Goal: Entertainment & Leisure: Consume media (video, audio)

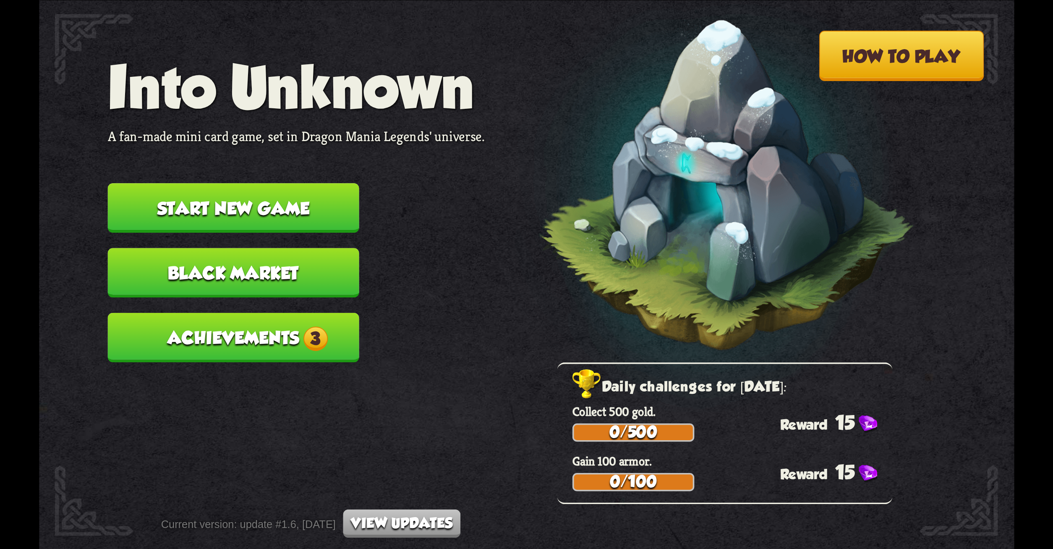
click at [280, 330] on button "Achievements 3" at bounding box center [232, 337] width 251 height 50
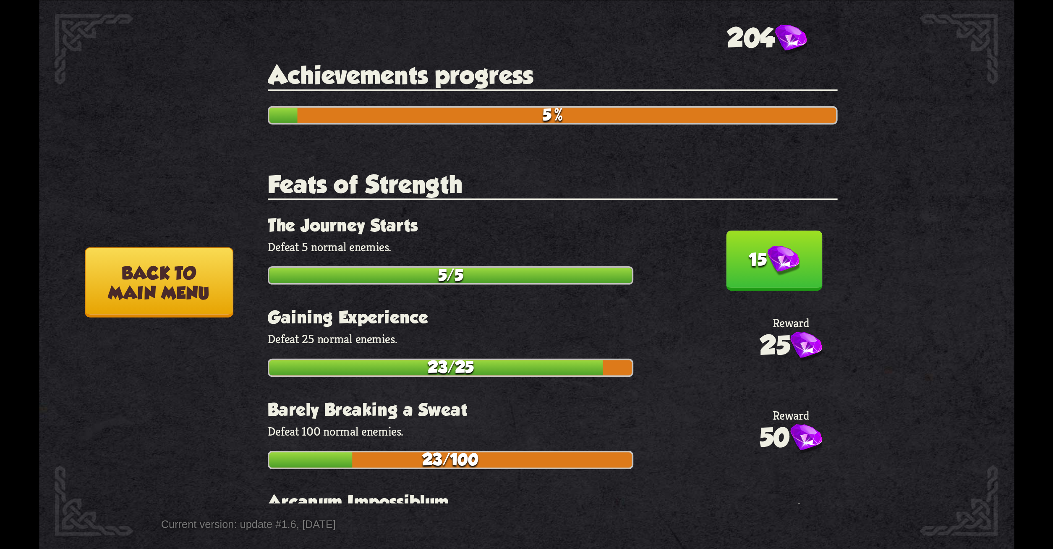
click at [779, 250] on img at bounding box center [783, 261] width 32 height 31
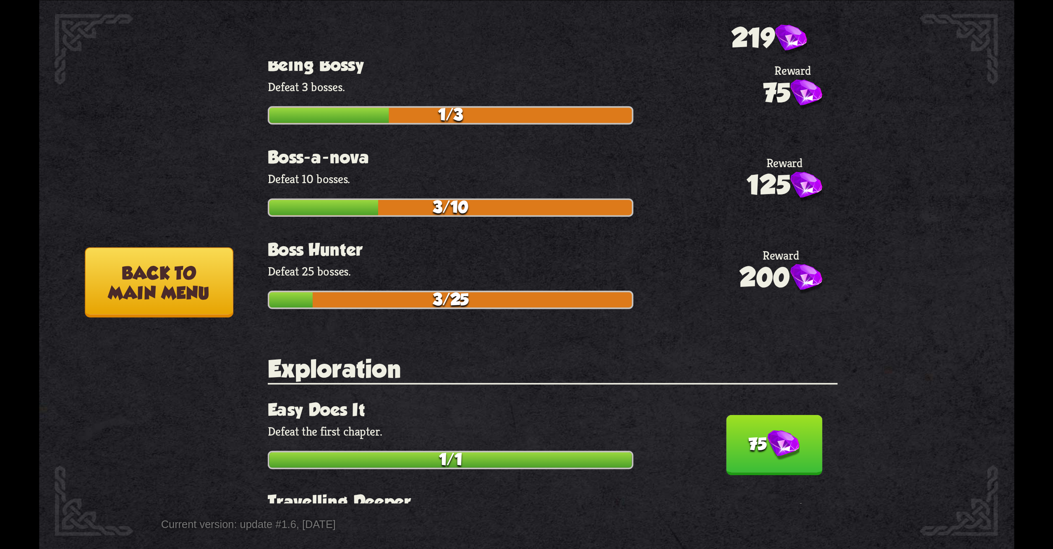
scroll to position [428, 0]
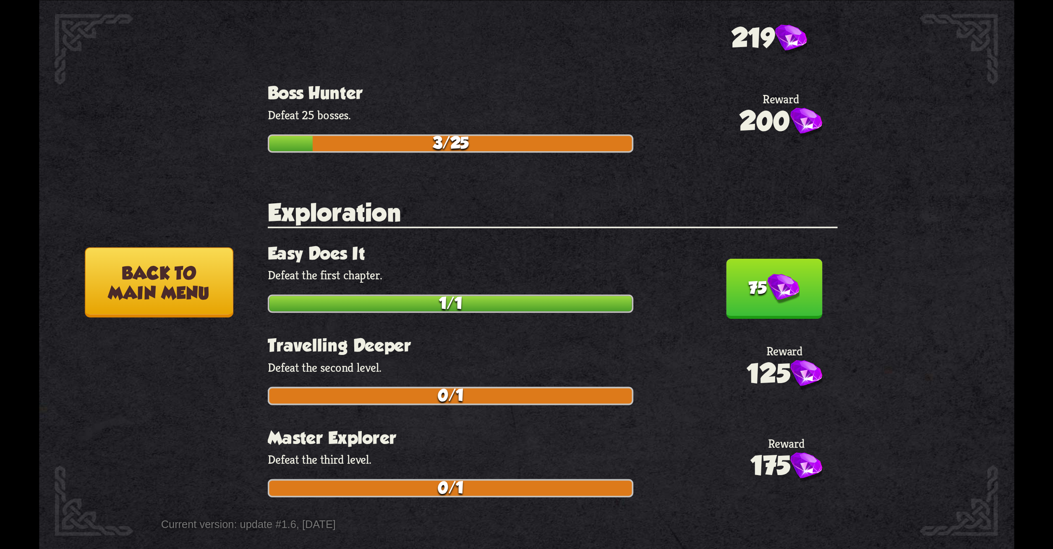
click at [777, 291] on img at bounding box center [783, 289] width 32 height 31
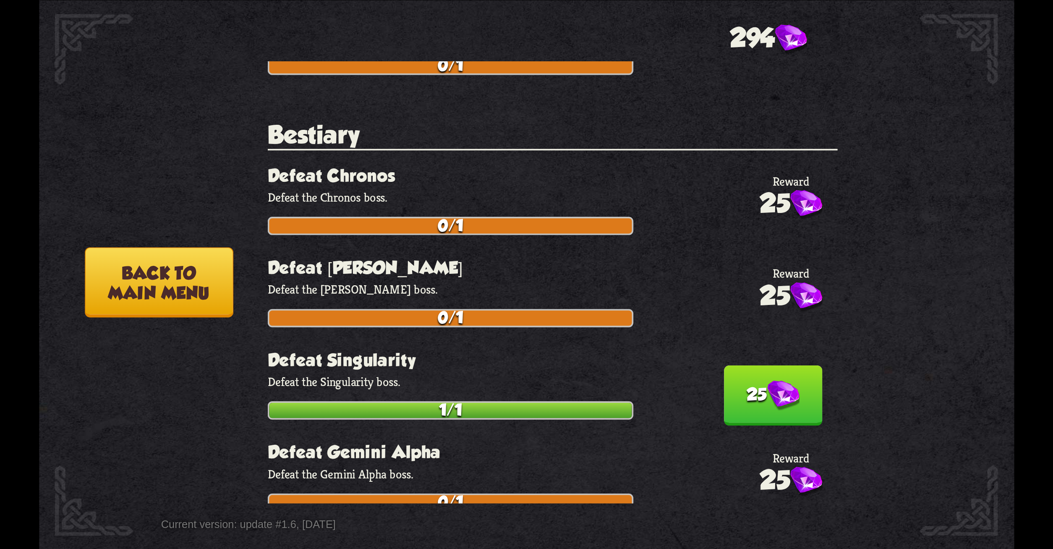
scroll to position [685, 0]
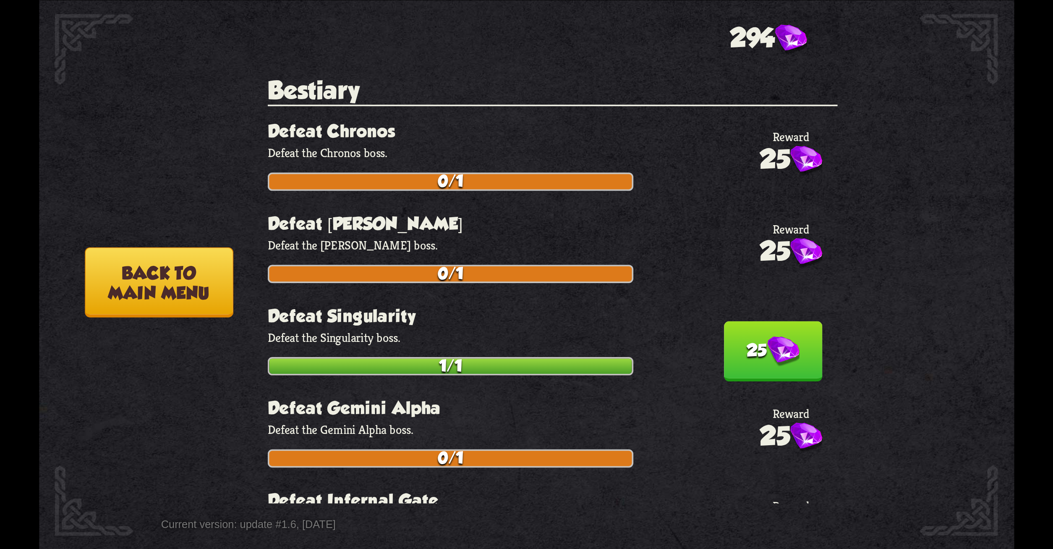
click at [761, 333] on button "25" at bounding box center [773, 351] width 99 height 60
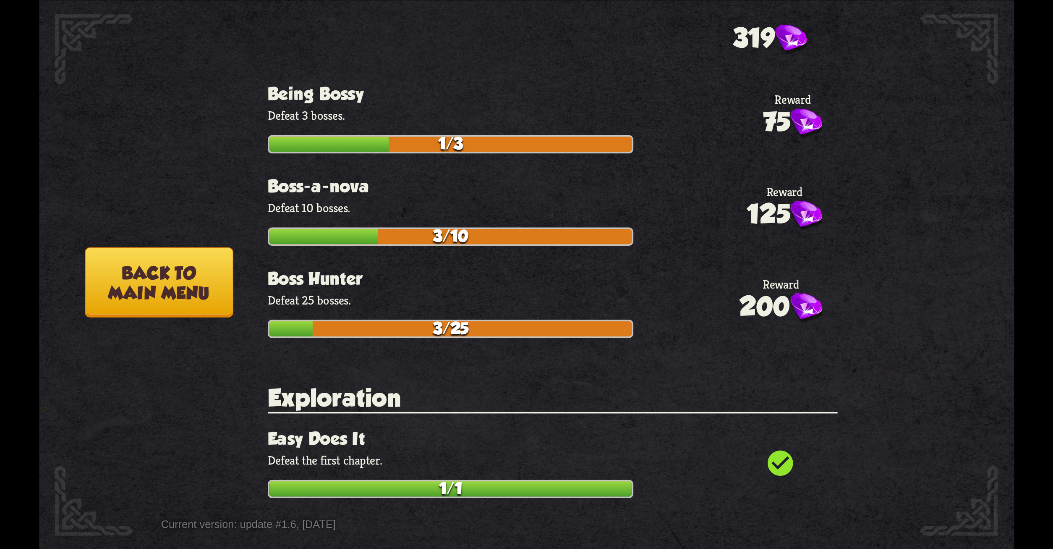
scroll to position [0, 0]
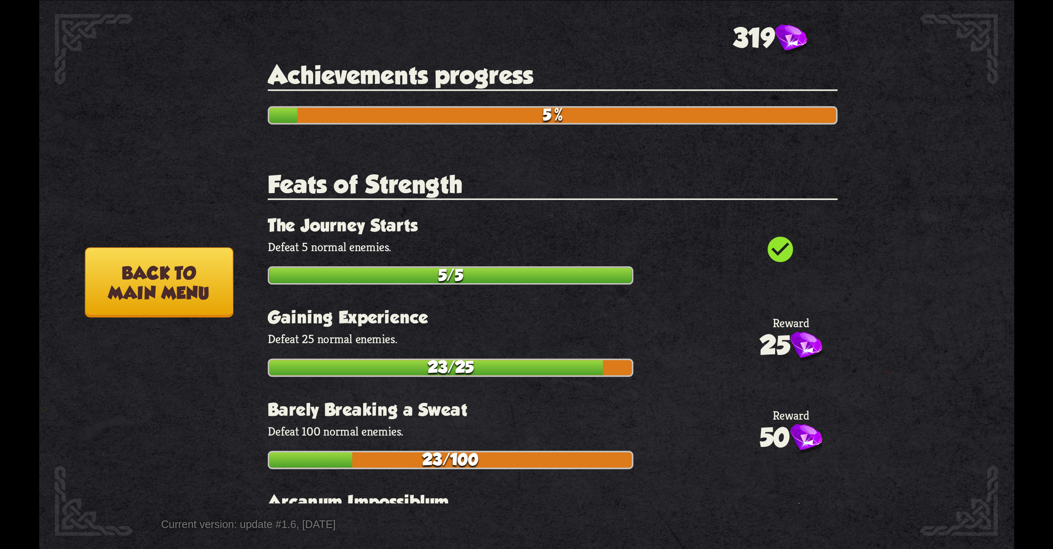
click at [169, 275] on button "Back to main menu" at bounding box center [159, 282] width 148 height 70
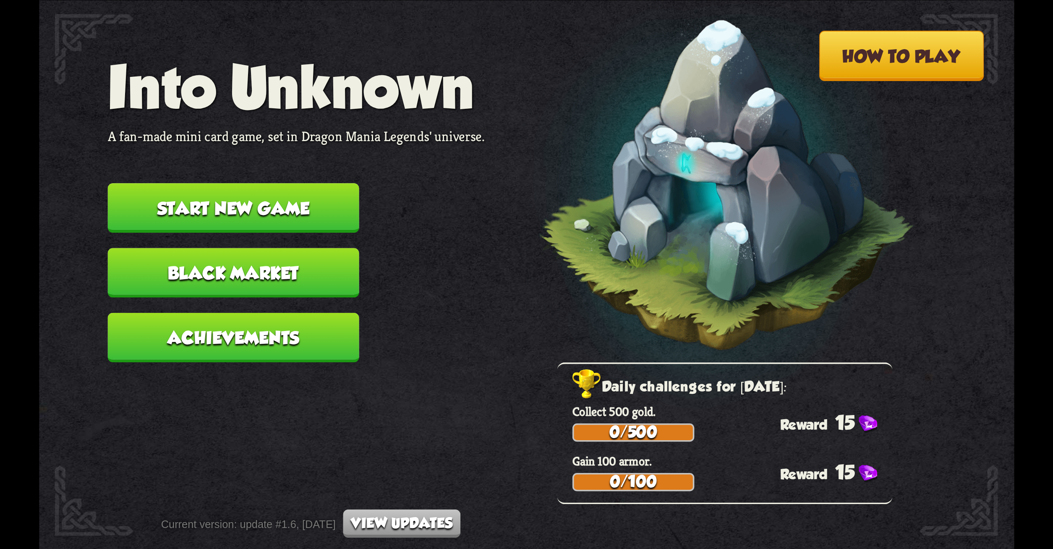
click at [170, 214] on button "Start new game" at bounding box center [232, 208] width 251 height 50
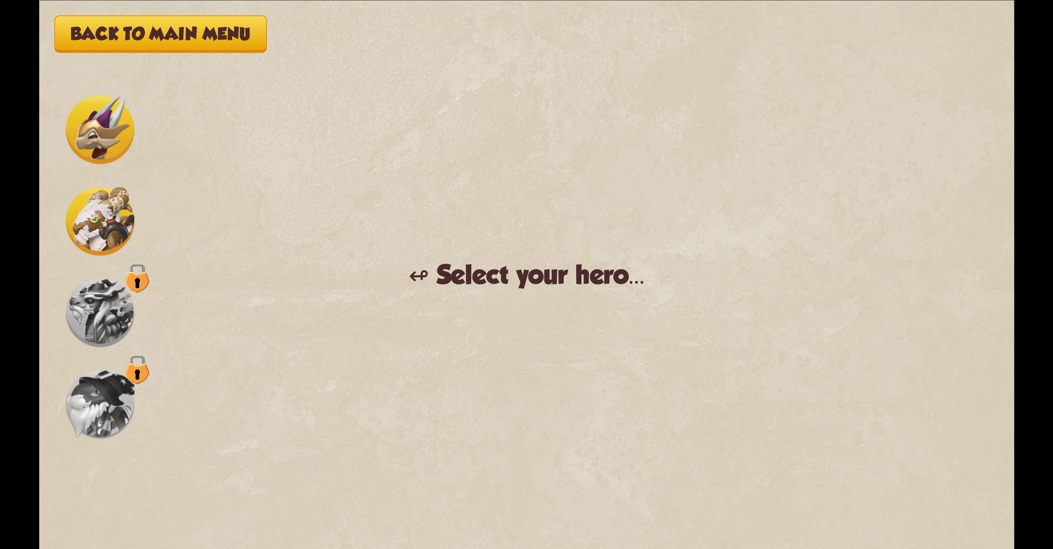
click at [128, 296] on img at bounding box center [99, 312] width 68 height 68
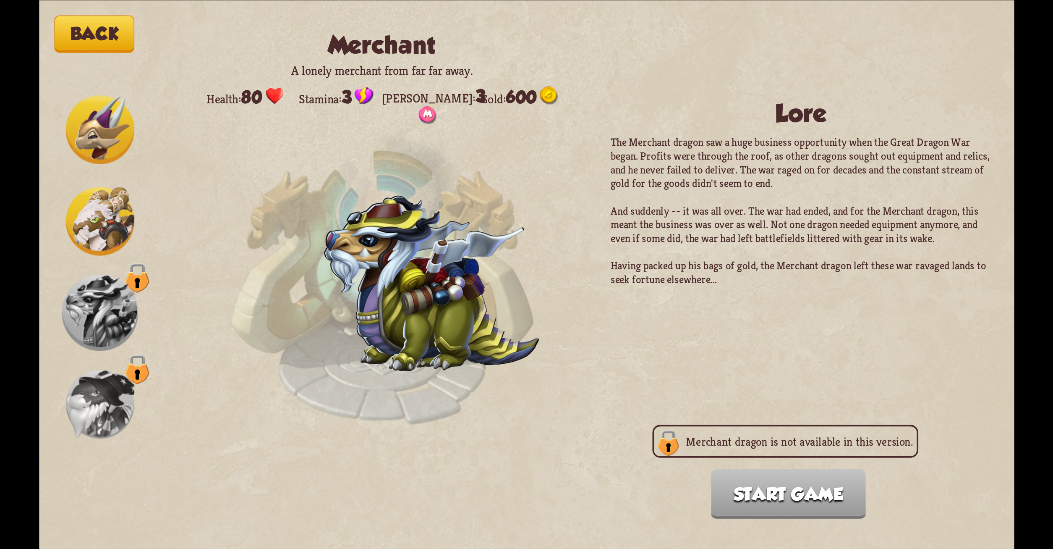
click at [101, 117] on img at bounding box center [99, 129] width 68 height 68
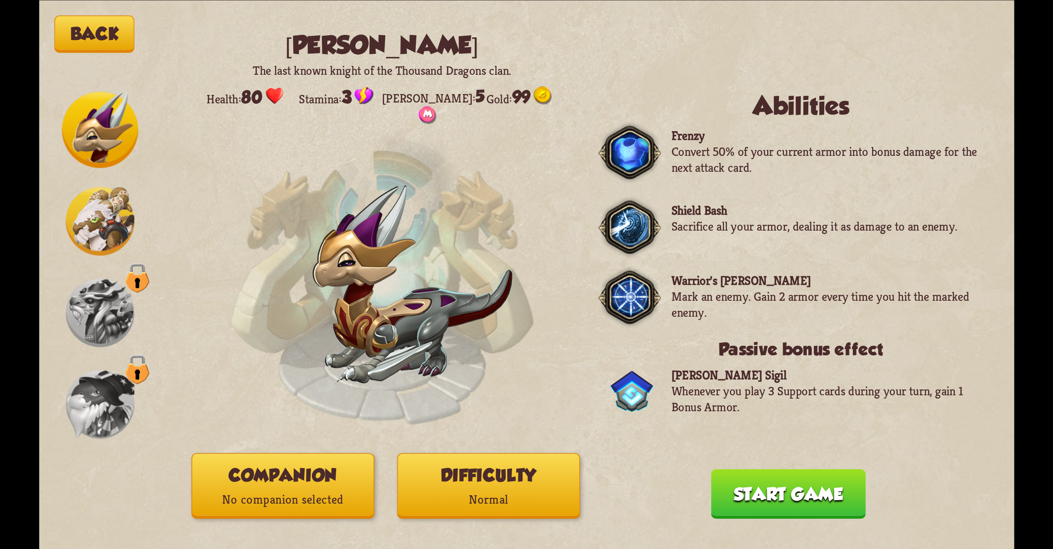
click at [79, 23] on button "Back" at bounding box center [94, 33] width 80 height 37
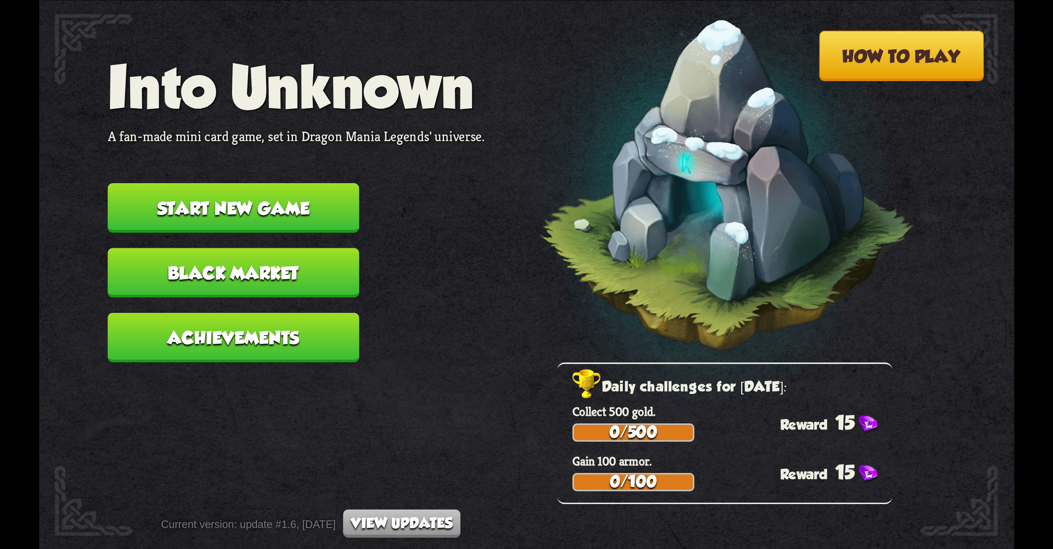
click at [240, 275] on button "Black Market" at bounding box center [232, 273] width 251 height 50
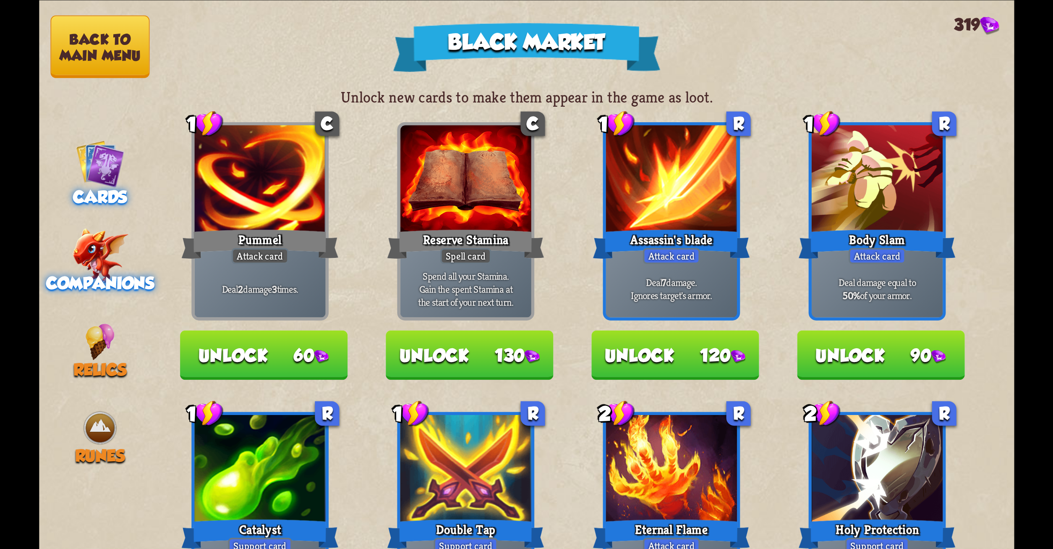
click at [111, 266] on img at bounding box center [100, 255] width 56 height 55
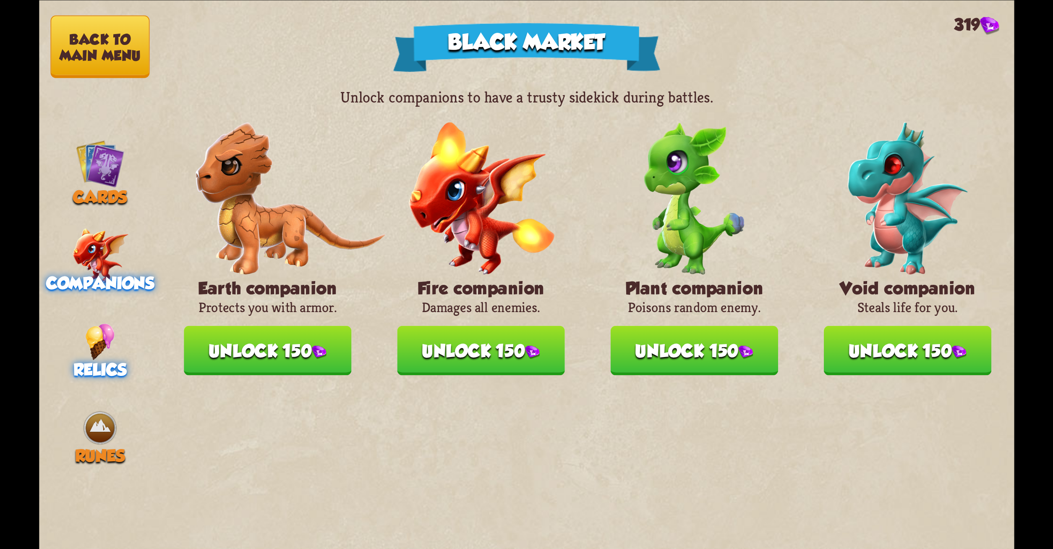
click at [97, 355] on img at bounding box center [99, 341] width 29 height 37
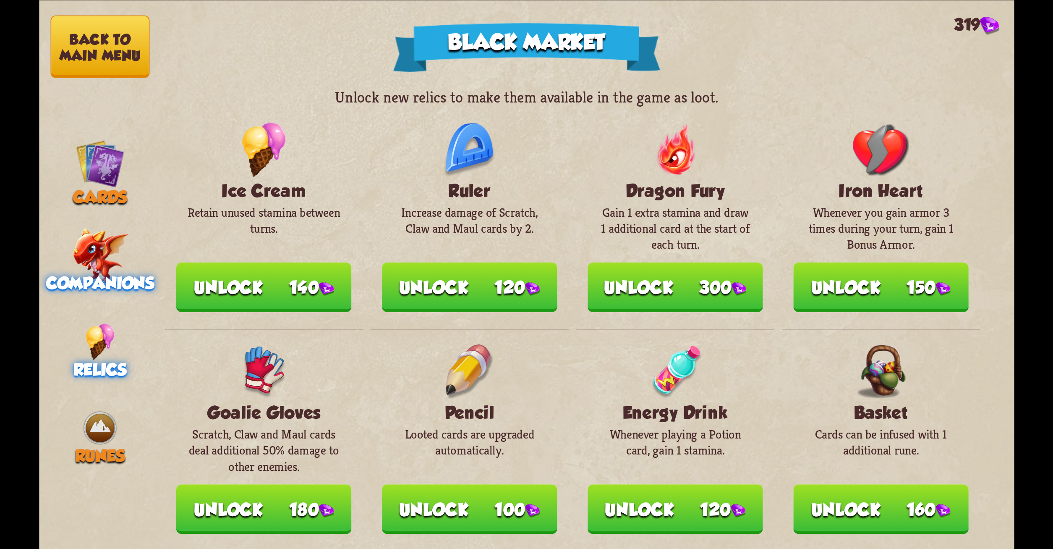
click at [104, 269] on img at bounding box center [100, 255] width 56 height 55
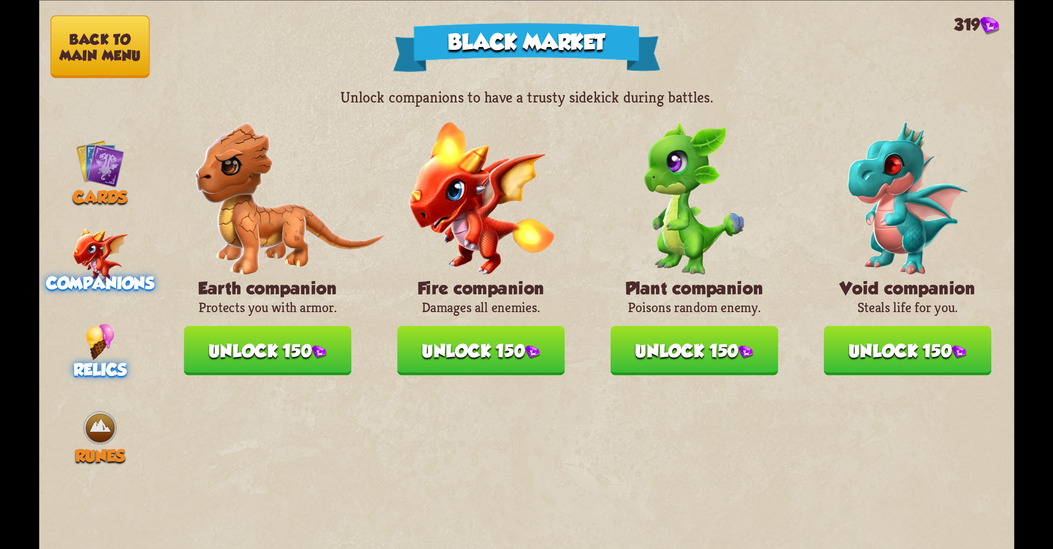
click at [112, 334] on img at bounding box center [99, 341] width 29 height 37
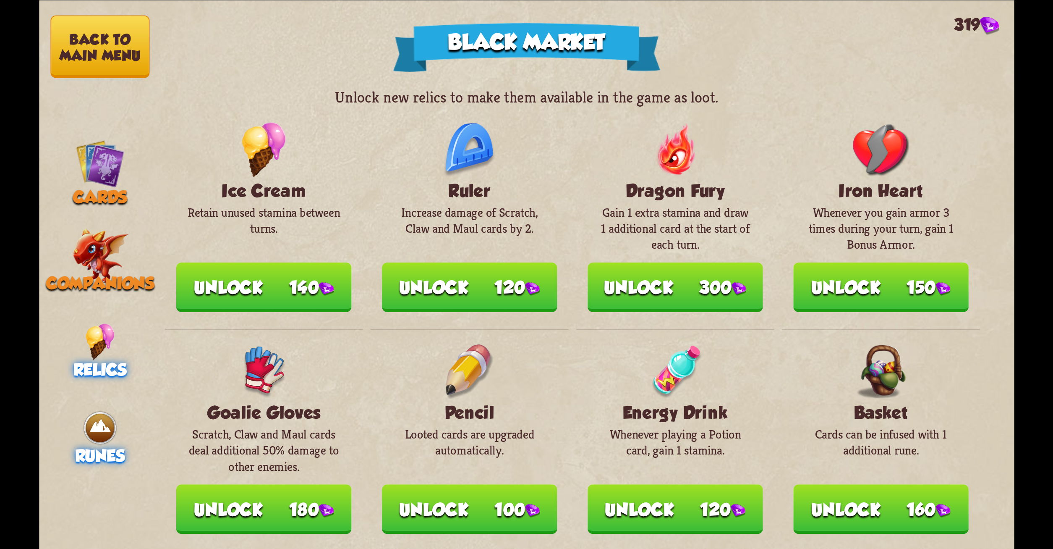
click at [121, 439] on div "Runes" at bounding box center [100, 437] width 122 height 56
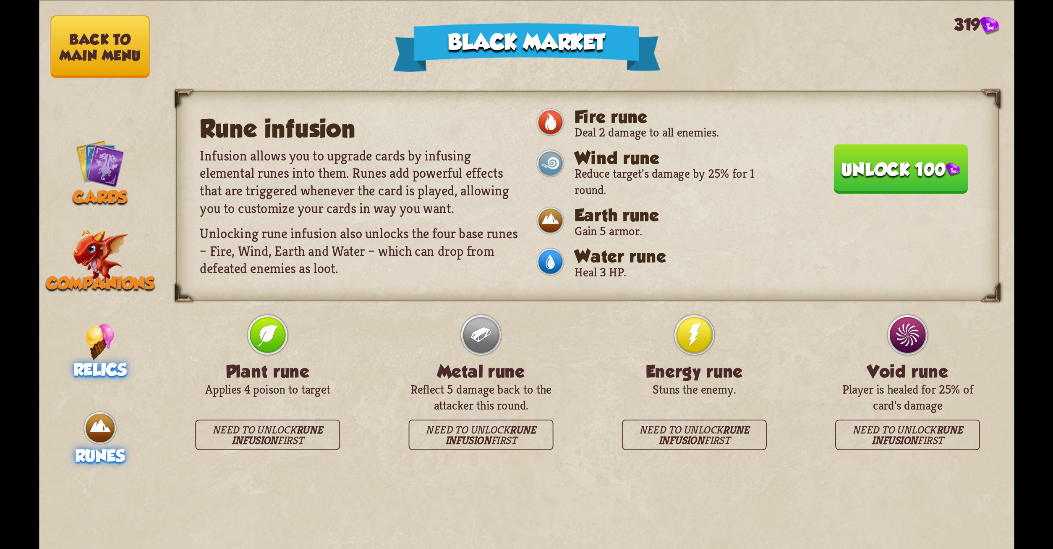
click at [95, 360] on span "Relics" at bounding box center [99, 369] width 53 height 19
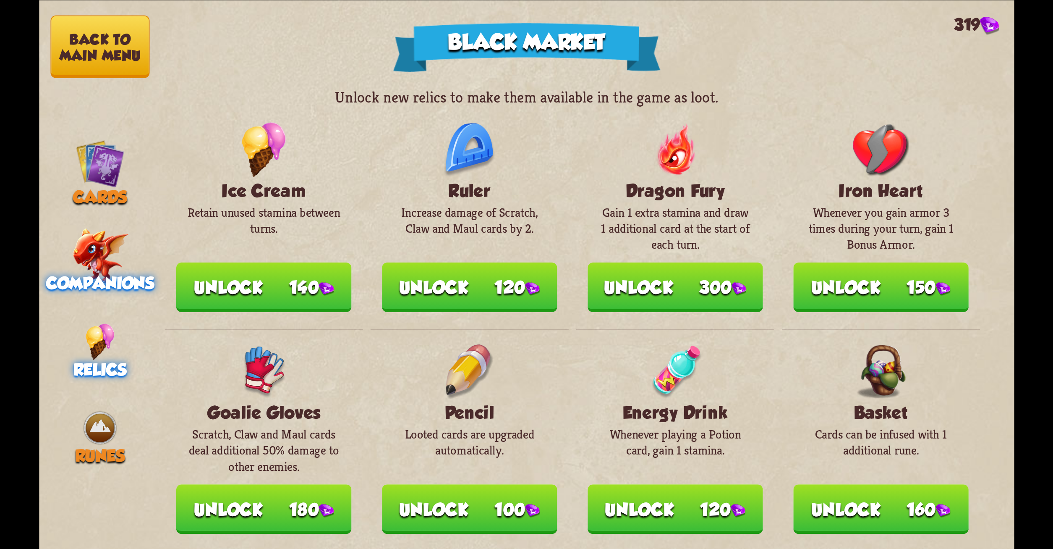
click at [130, 262] on div "Companions" at bounding box center [100, 265] width 122 height 56
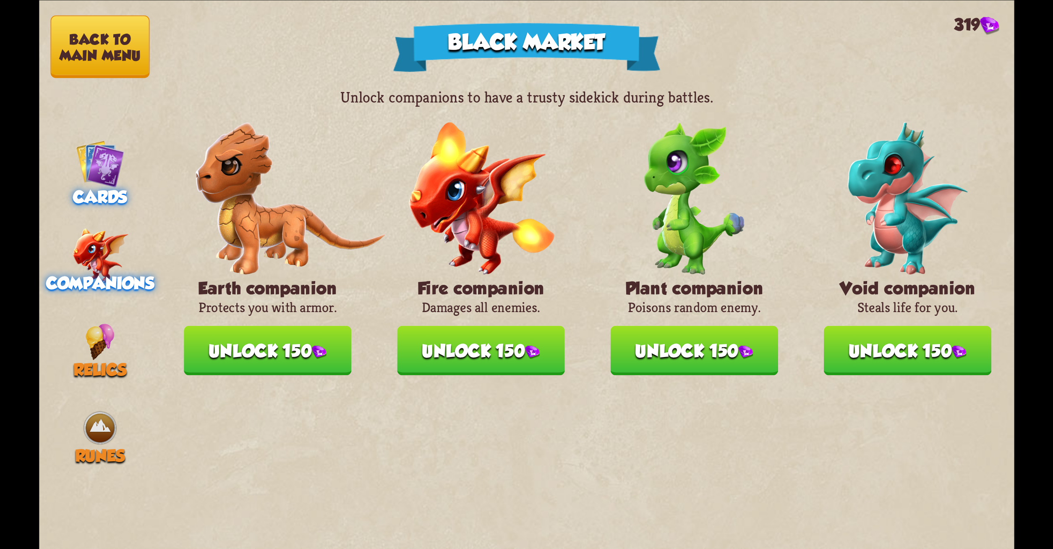
click at [110, 189] on span "Cards" at bounding box center [100, 197] width 54 height 19
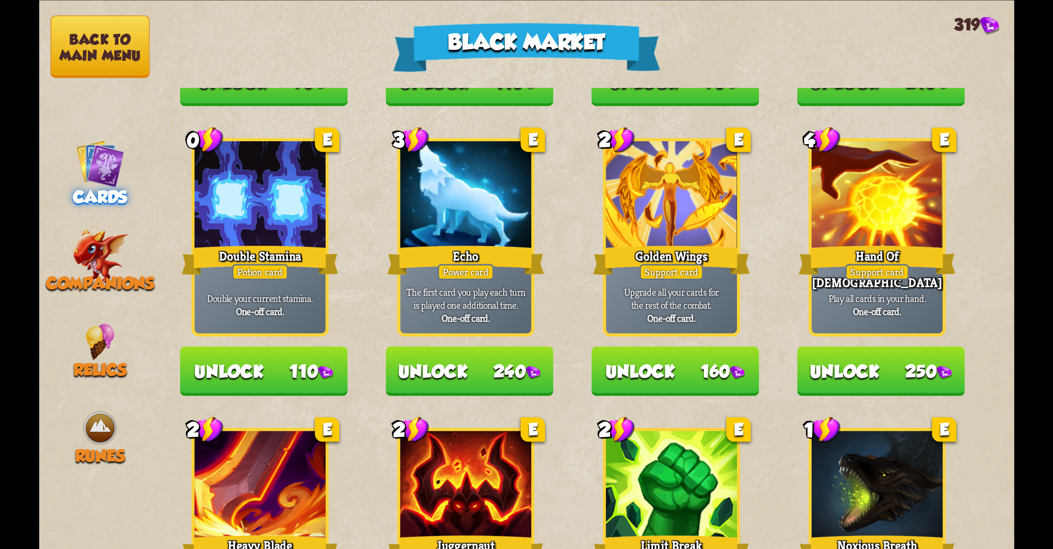
scroll to position [630, 0]
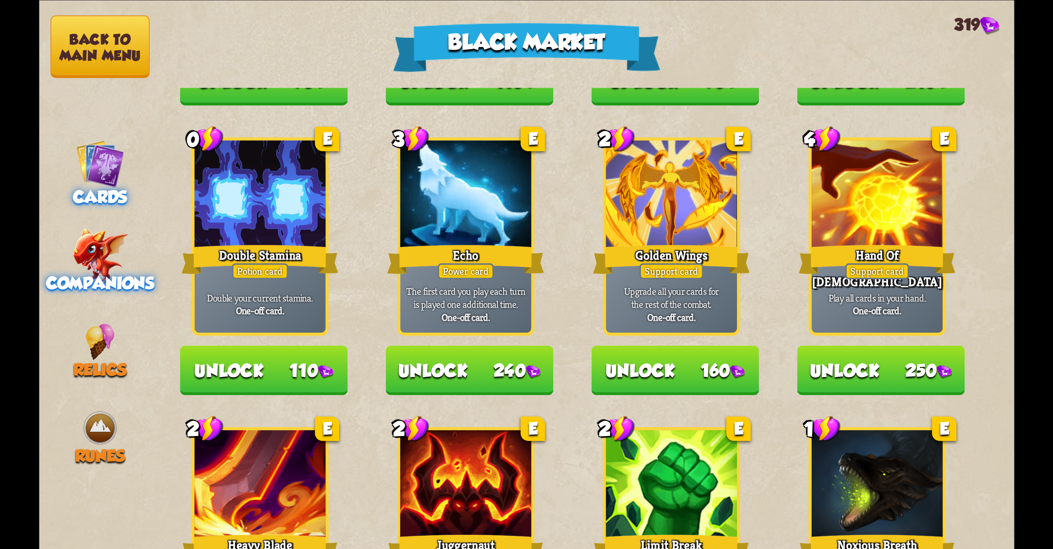
click at [112, 250] on img at bounding box center [100, 255] width 56 height 55
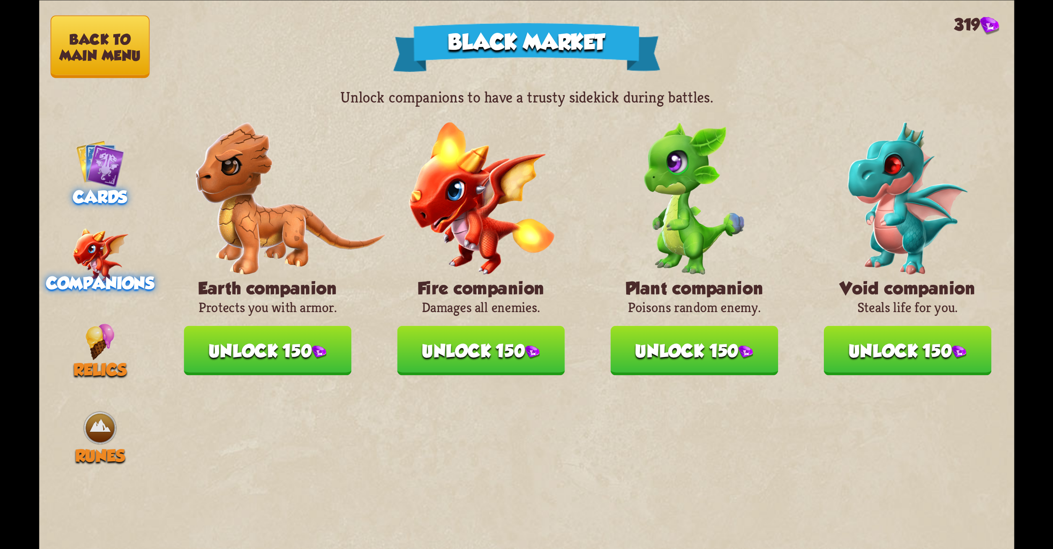
click at [73, 196] on span "Cards" at bounding box center [100, 197] width 54 height 19
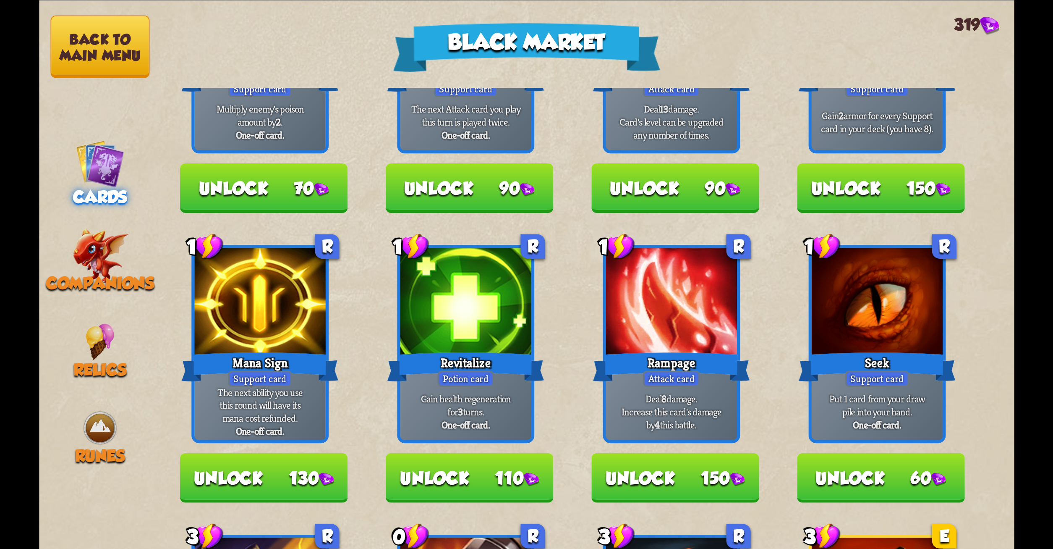
scroll to position [0, 0]
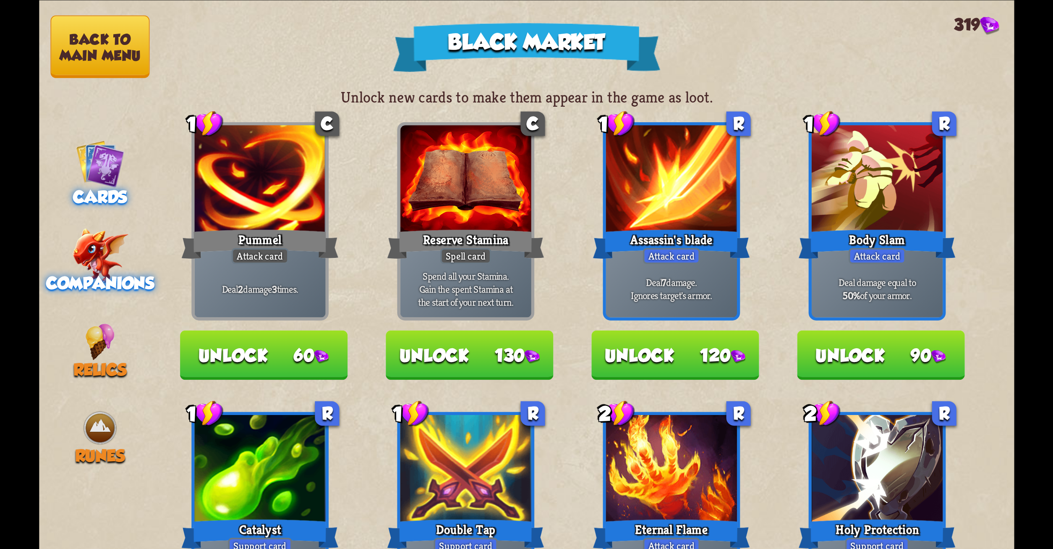
click at [113, 266] on img at bounding box center [100, 255] width 56 height 55
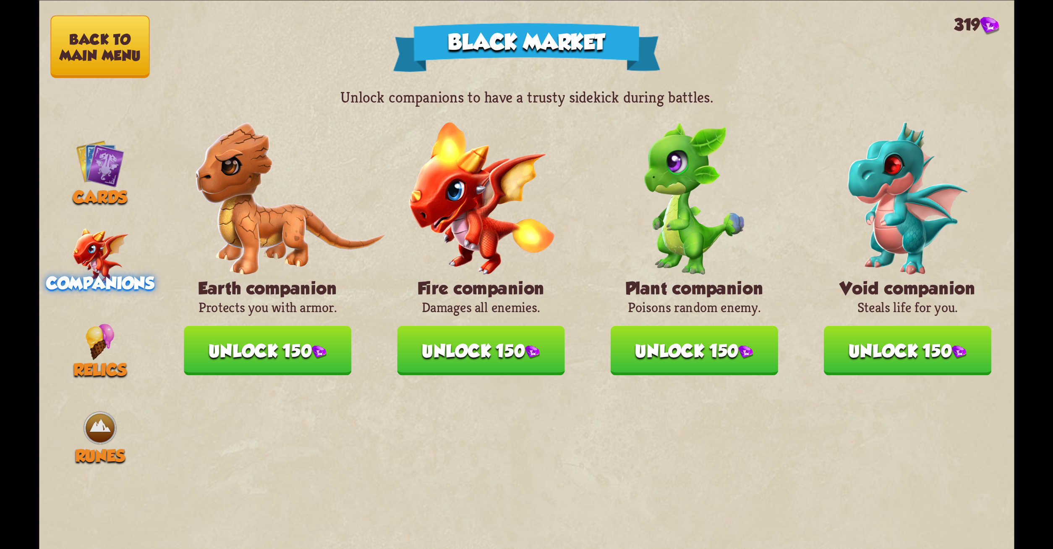
click at [306, 340] on button "Unlock 150" at bounding box center [268, 350] width 168 height 50
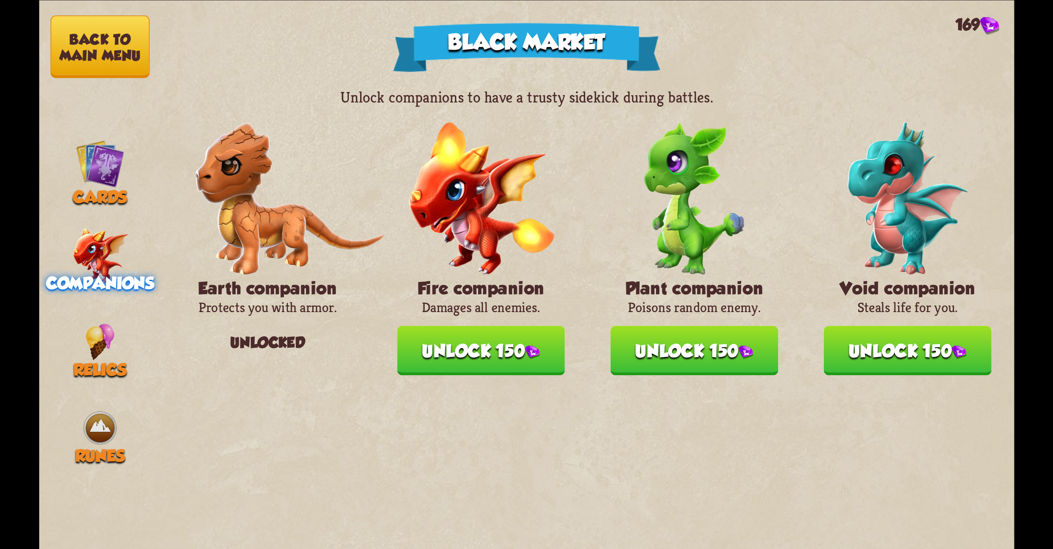
click at [880, 360] on button "Unlock 150" at bounding box center [908, 350] width 168 height 50
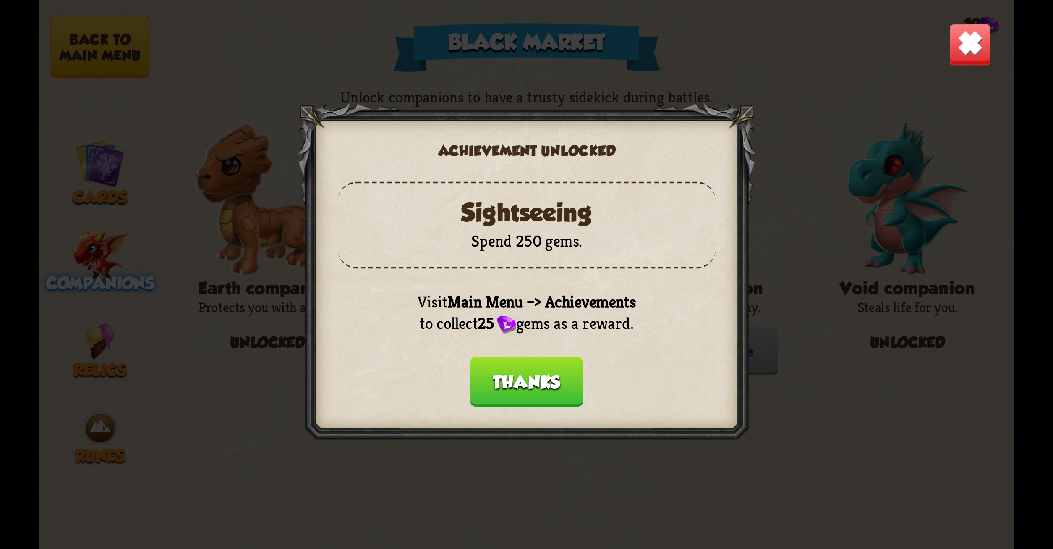
click at [537, 372] on button "Thanks" at bounding box center [526, 382] width 113 height 50
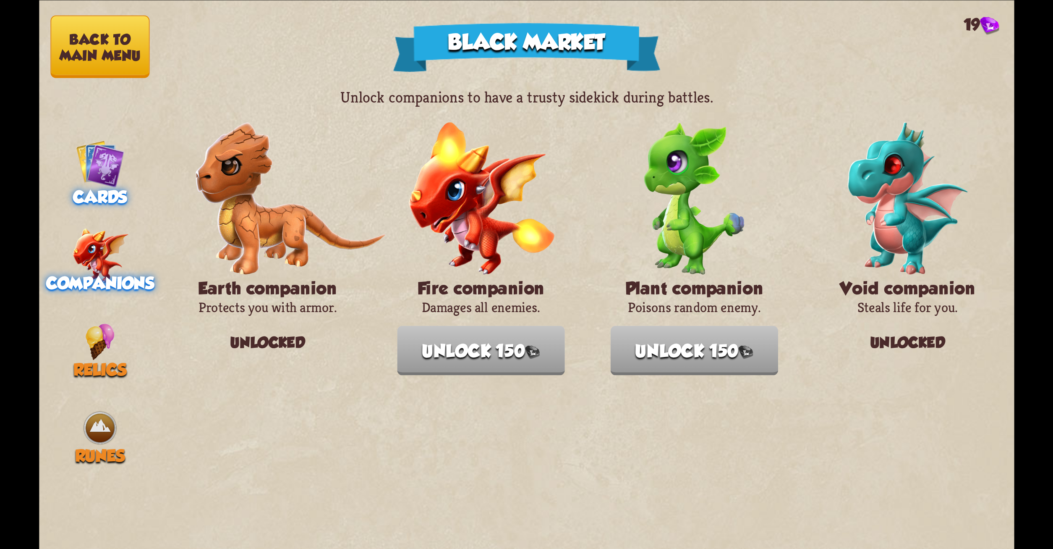
click at [101, 157] on img at bounding box center [100, 163] width 49 height 49
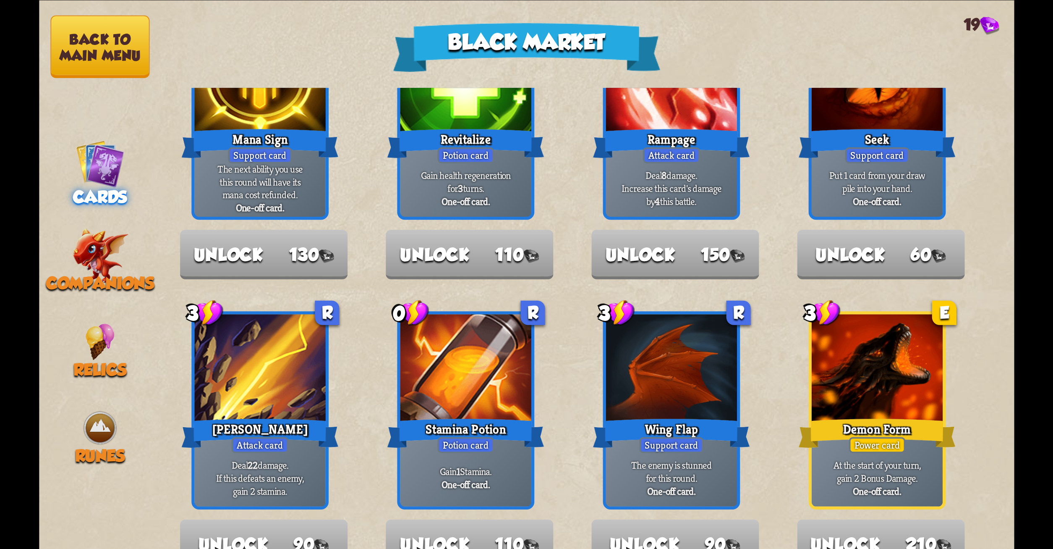
scroll to position [567, 0]
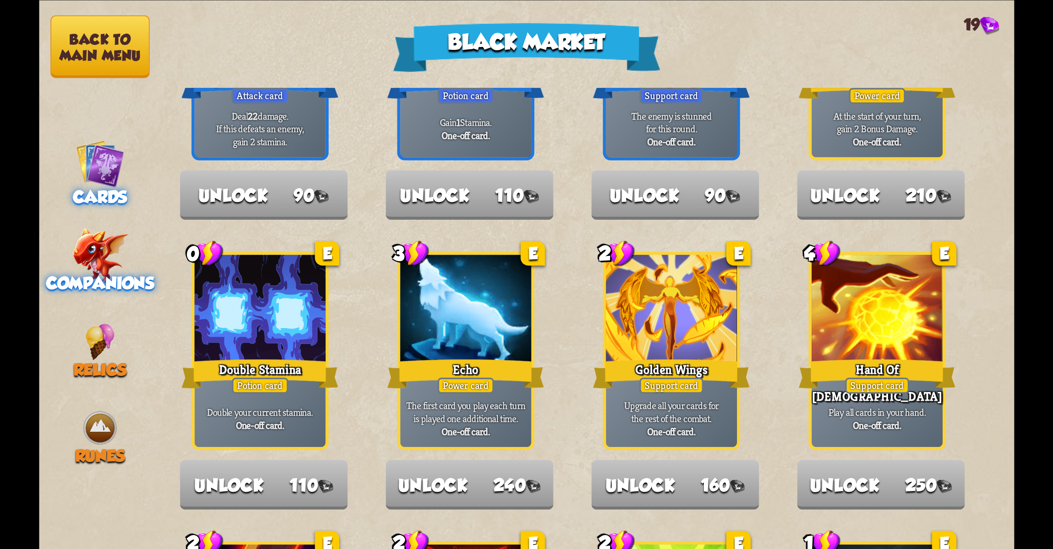
click at [100, 259] on img at bounding box center [100, 255] width 56 height 55
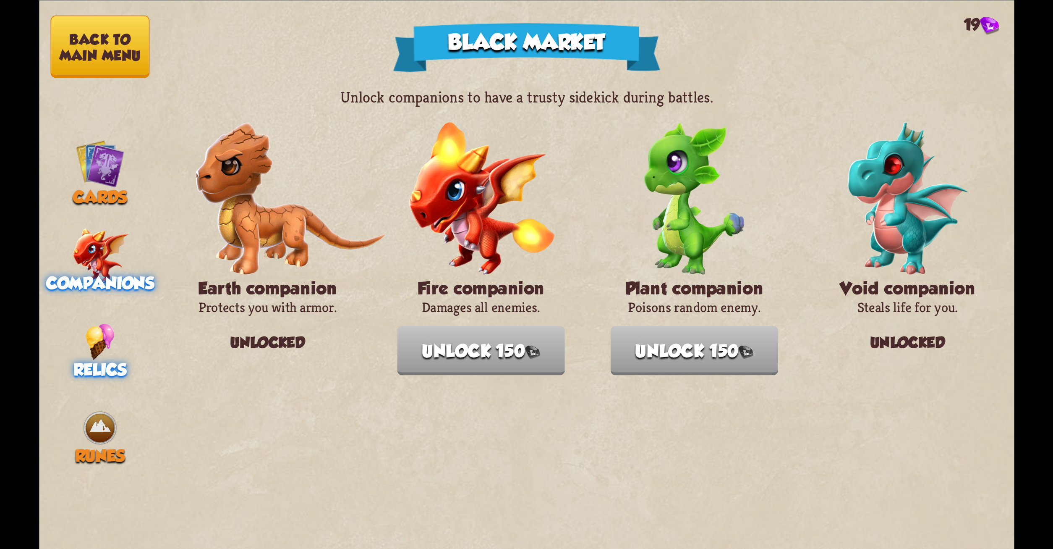
click at [97, 341] on img at bounding box center [99, 341] width 29 height 37
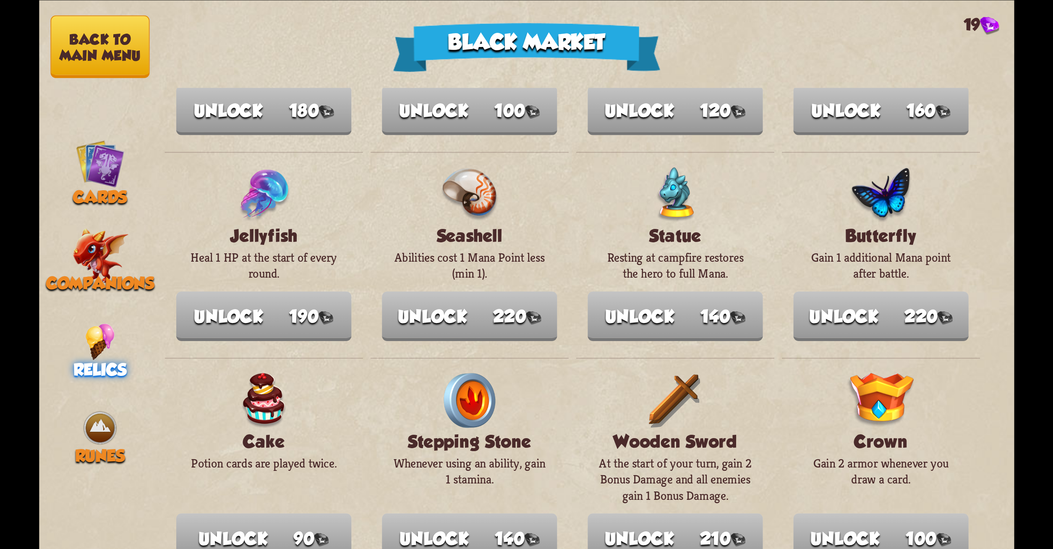
scroll to position [0, 0]
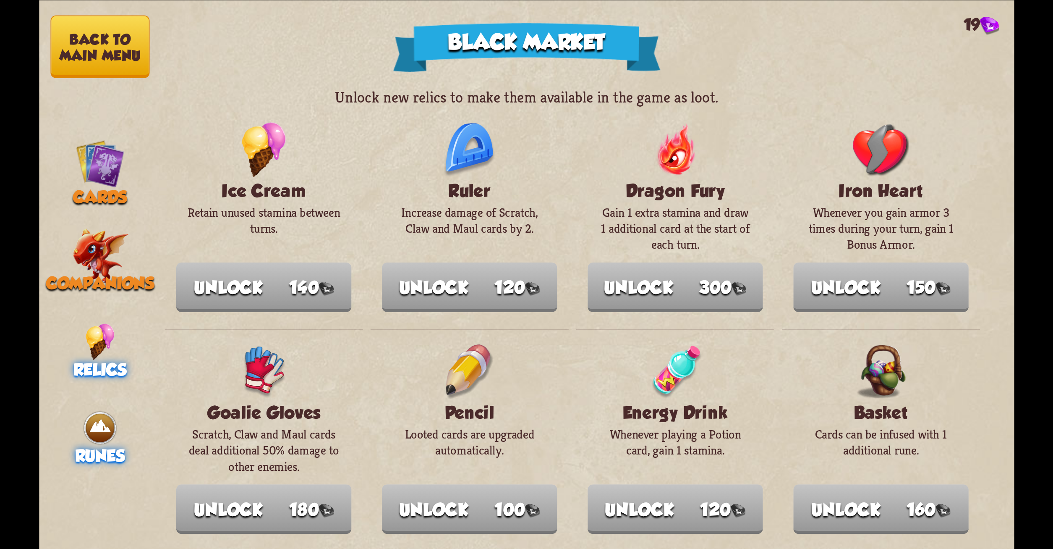
click at [109, 446] on span "Runes" at bounding box center [100, 455] width 50 height 19
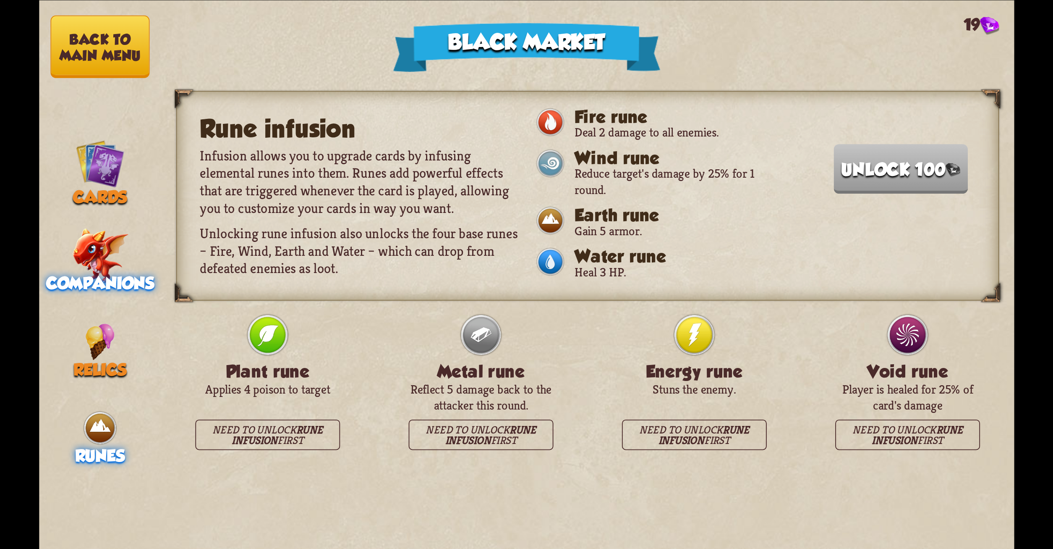
click at [115, 261] on img at bounding box center [100, 255] width 56 height 55
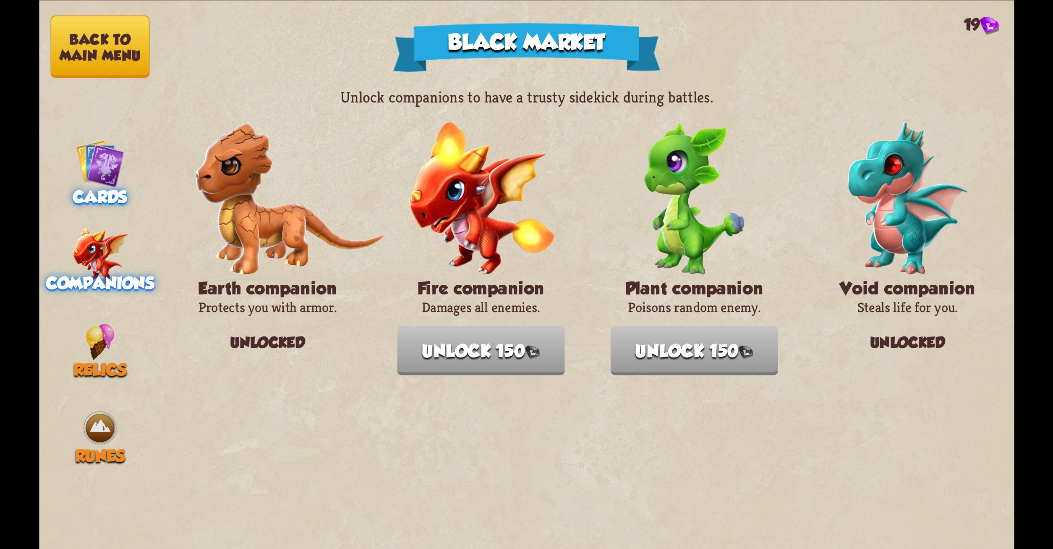
click at [105, 182] on img at bounding box center [100, 163] width 49 height 49
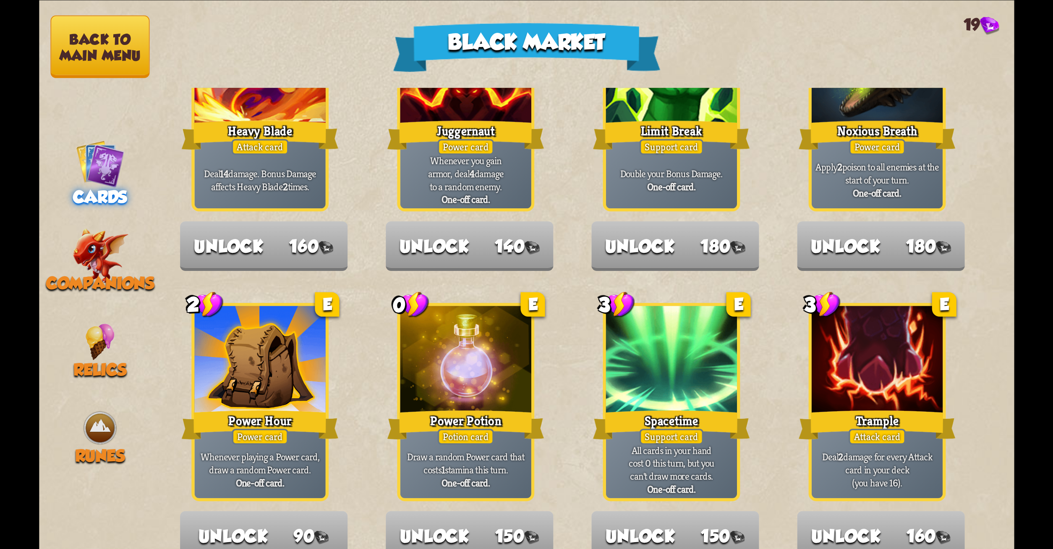
scroll to position [873, 0]
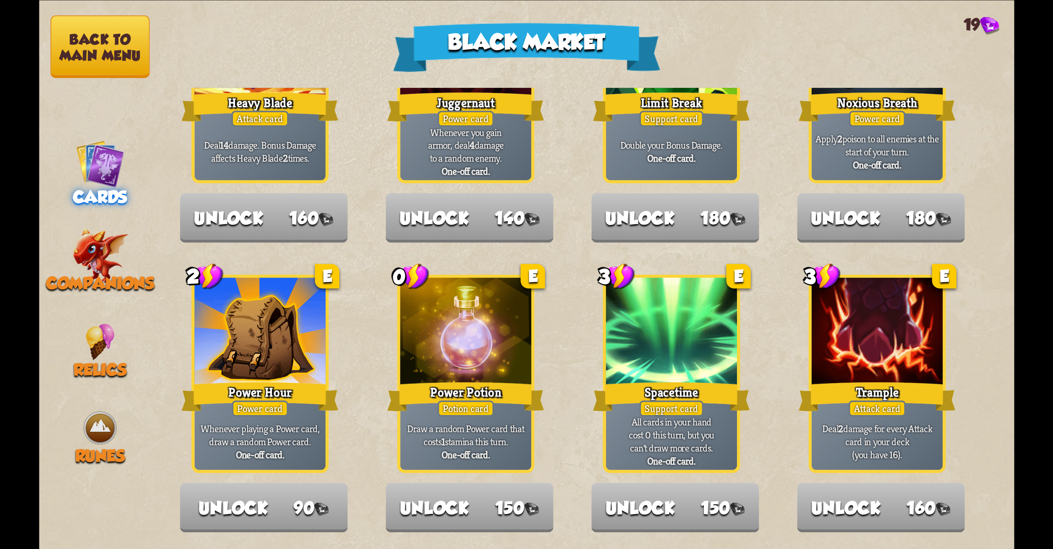
click at [106, 62] on button "Back to main menu" at bounding box center [99, 46] width 99 height 63
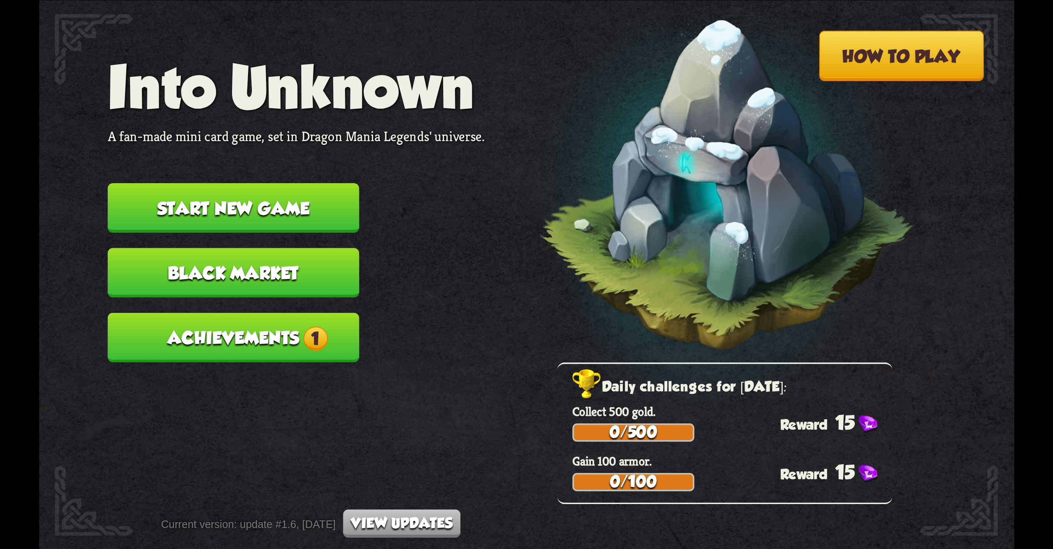
click at [290, 346] on button "Achievements 1" at bounding box center [232, 337] width 251 height 50
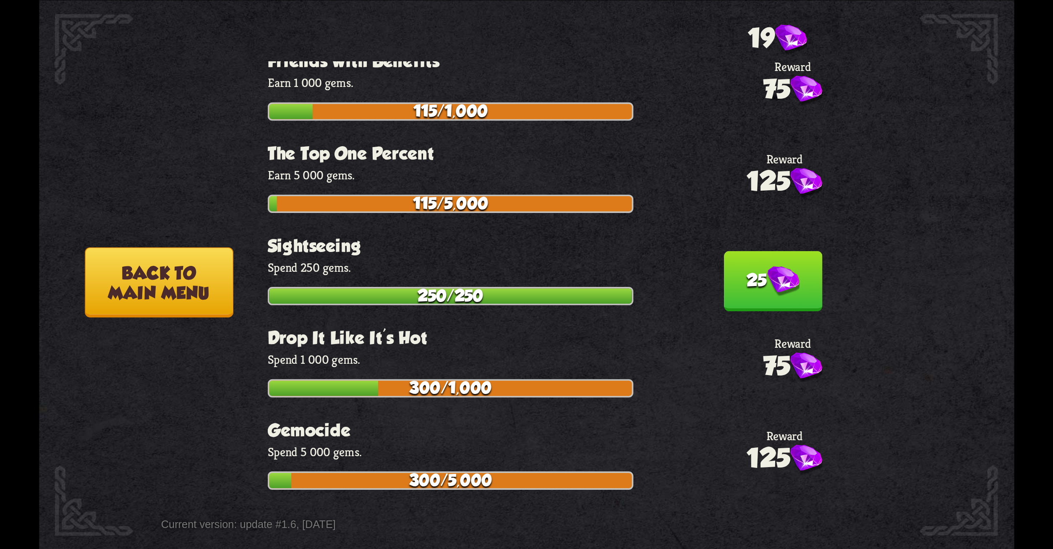
scroll to position [2527, 0]
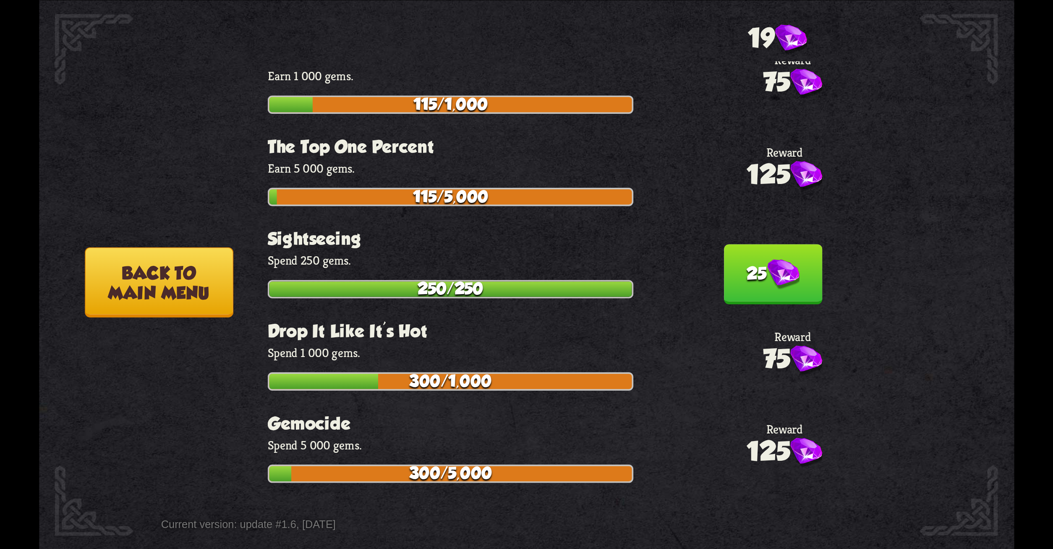
click at [766, 244] on button "25" at bounding box center [773, 274] width 99 height 60
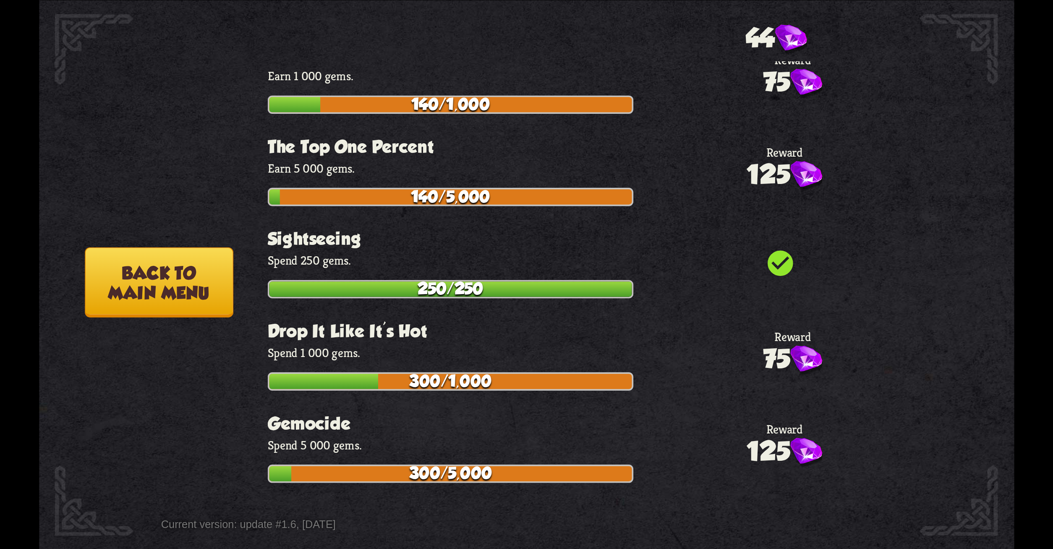
click at [190, 301] on button "Back to main menu" at bounding box center [159, 282] width 148 height 70
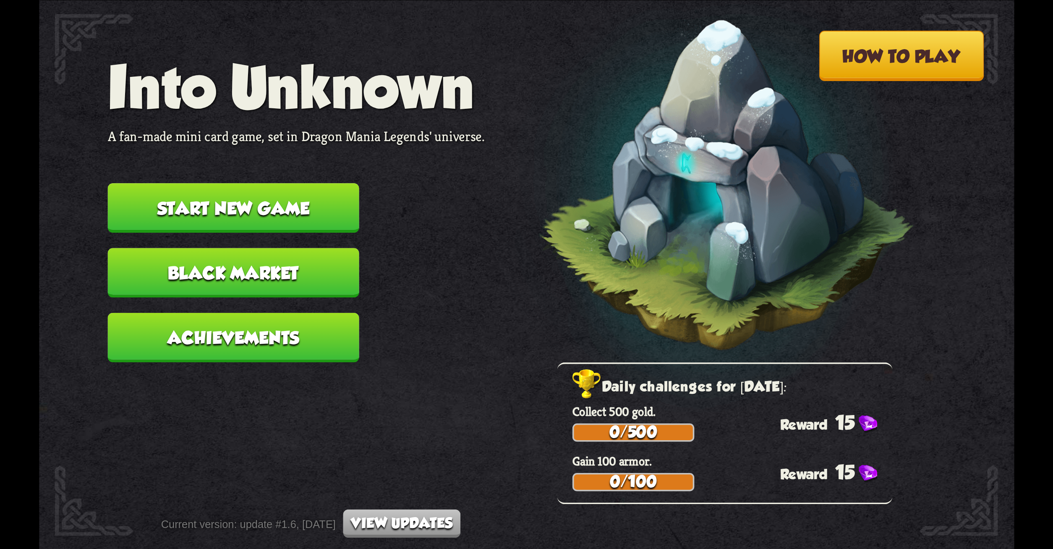
click at [304, 215] on button "Start new game" at bounding box center [232, 208] width 251 height 50
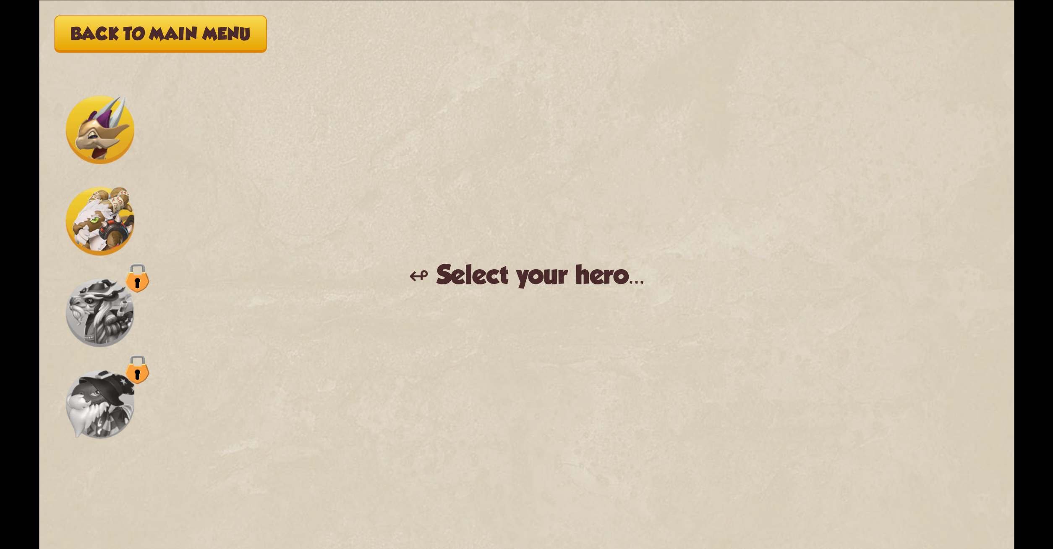
click at [95, 218] on img at bounding box center [99, 221] width 68 height 68
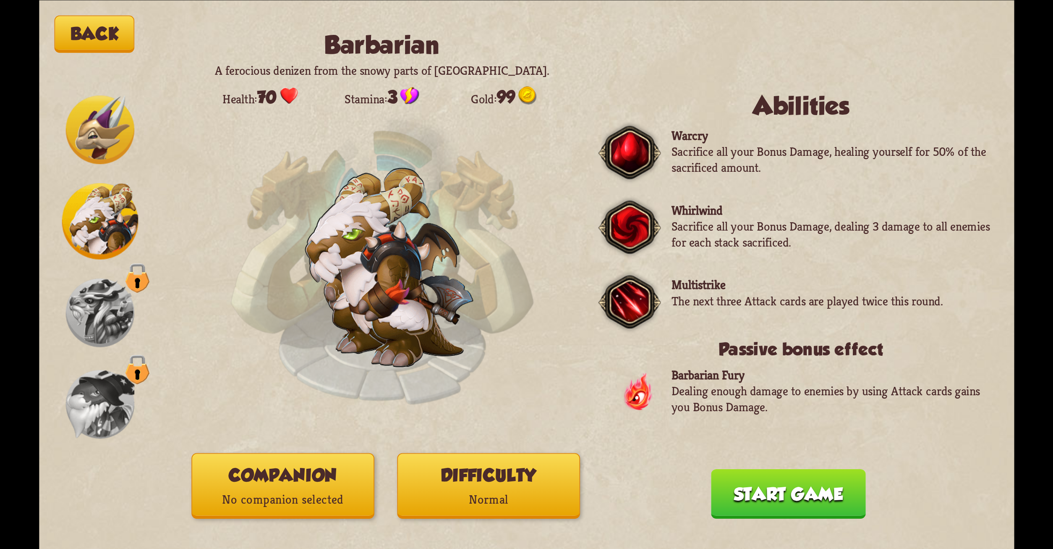
click at [454, 478] on button "Difficulty Normal" at bounding box center [488, 485] width 183 height 65
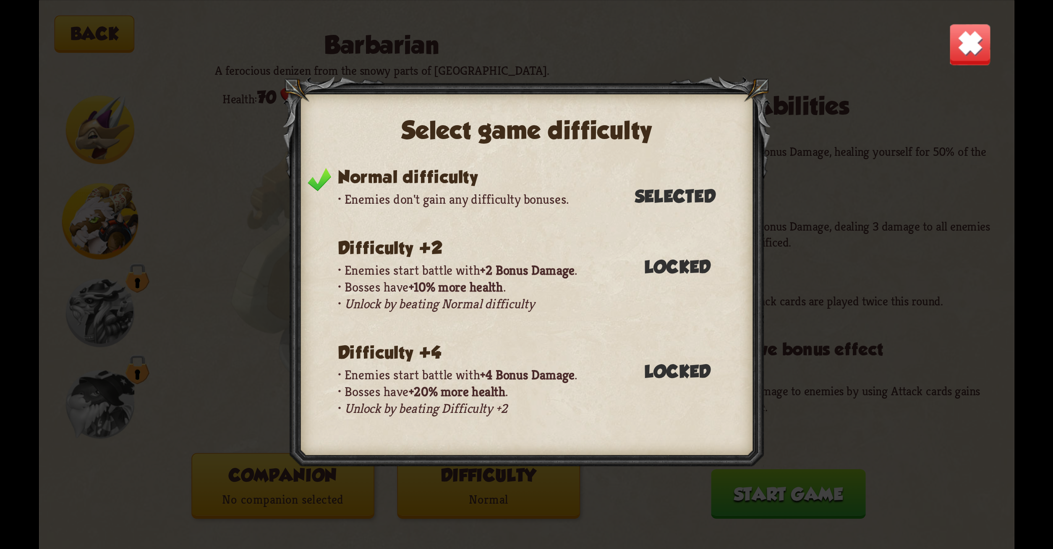
click at [437, 191] on p "Enemies don't gain any difficulty bonuses." at bounding box center [538, 199] width 401 height 17
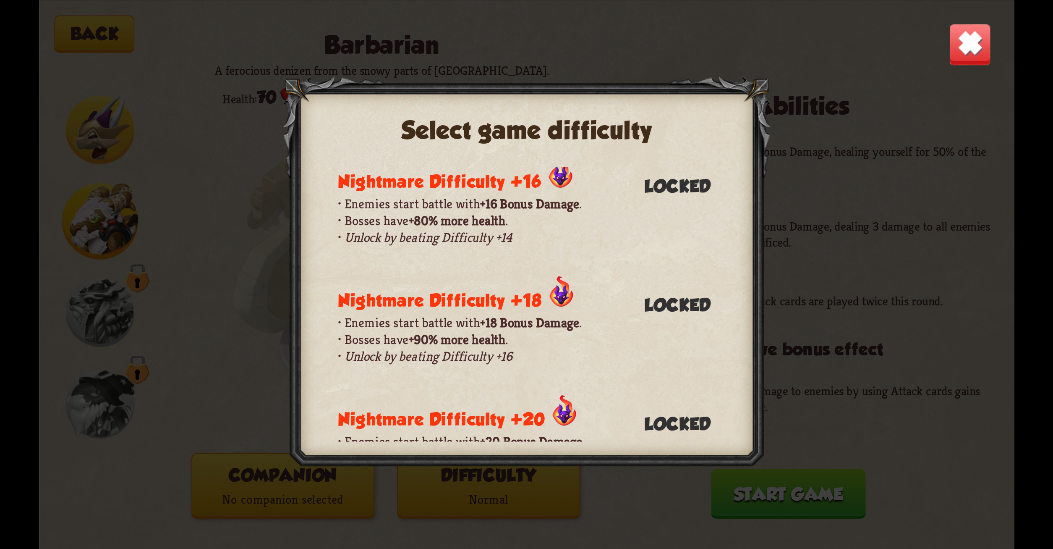
scroll to position [471, 0]
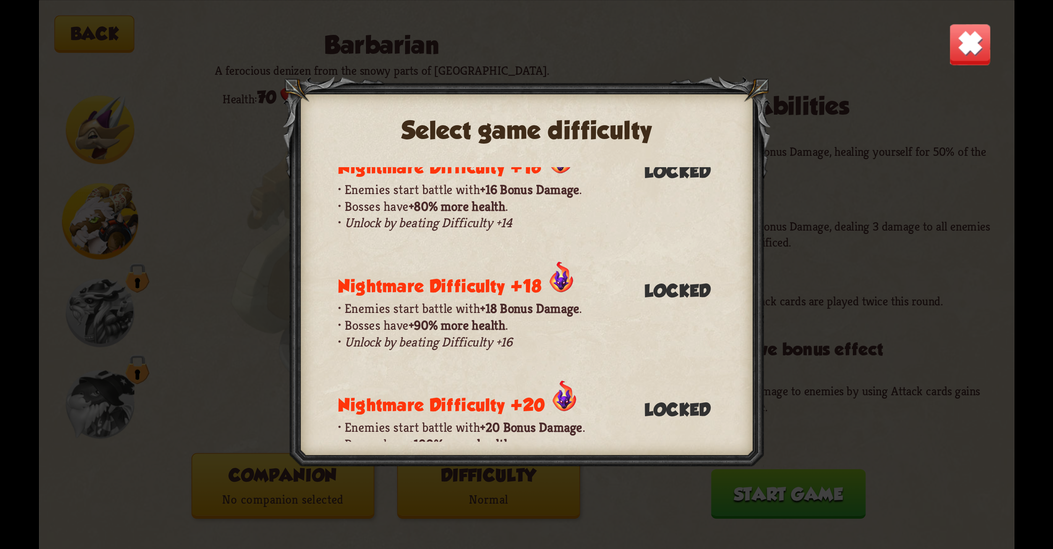
click at [961, 48] on img at bounding box center [970, 44] width 43 height 43
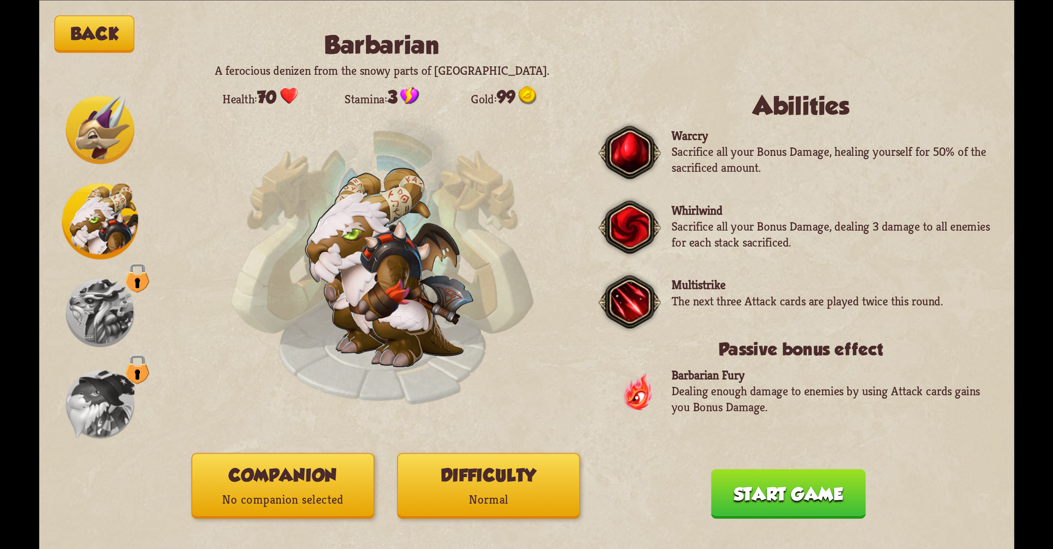
click at [302, 485] on button "Companion No companion selected" at bounding box center [282, 485] width 183 height 65
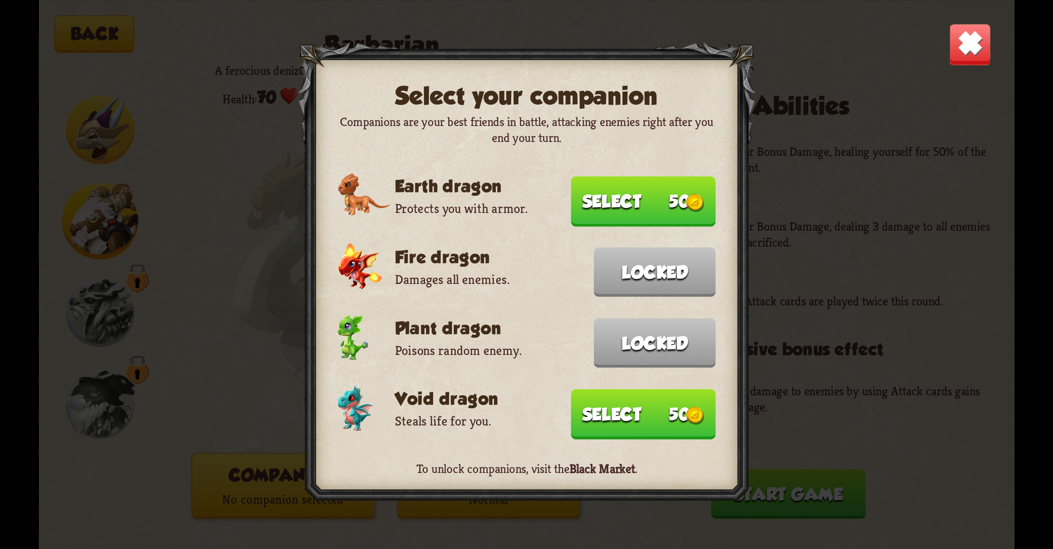
click at [624, 199] on button "Select 50" at bounding box center [643, 201] width 145 height 50
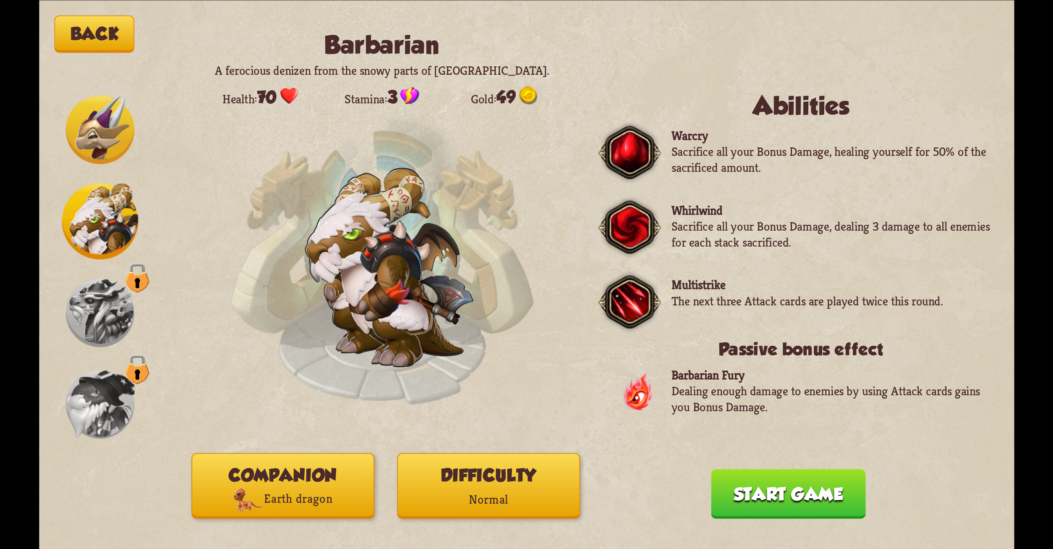
click at [776, 495] on button "Start game" at bounding box center [788, 494] width 155 height 50
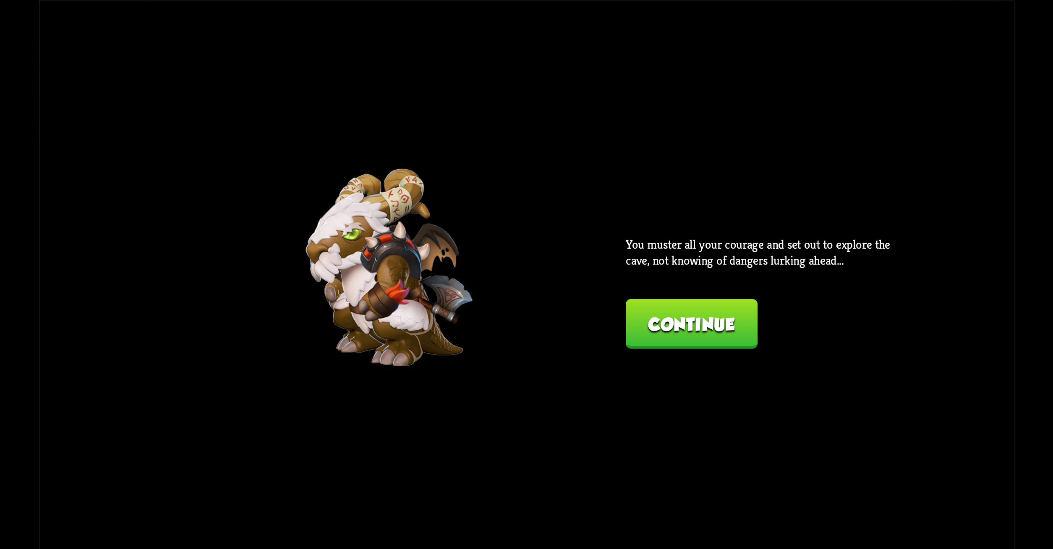
click at [704, 331] on button "Continue" at bounding box center [692, 324] width 132 height 50
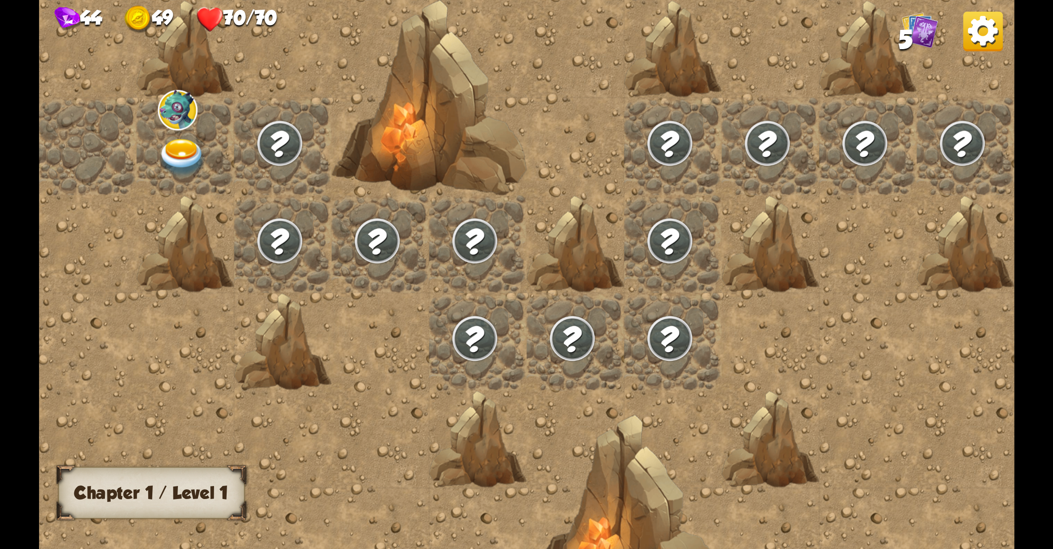
click at [182, 162] on img at bounding box center [182, 158] width 49 height 38
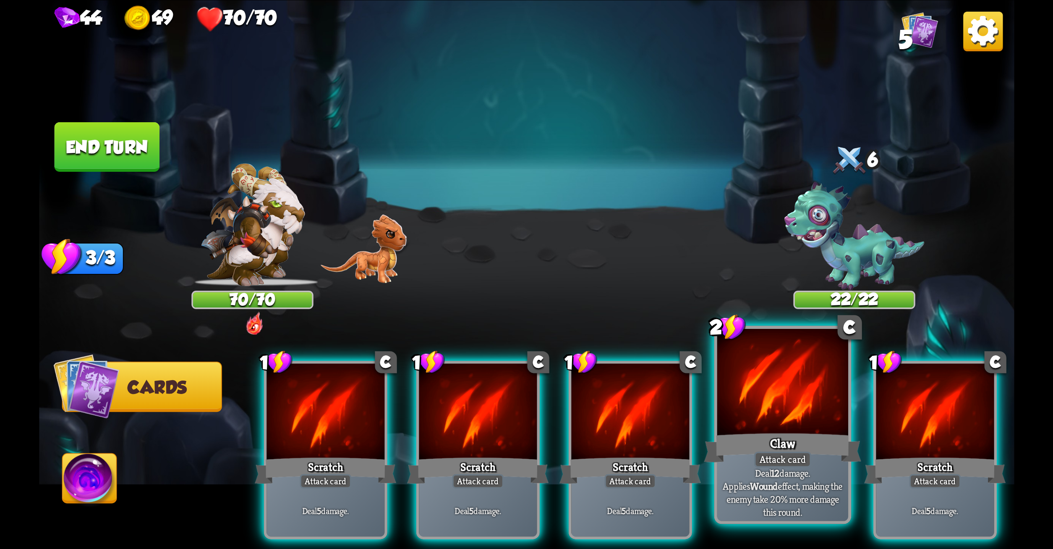
click at [744, 418] on div at bounding box center [782, 383] width 131 height 110
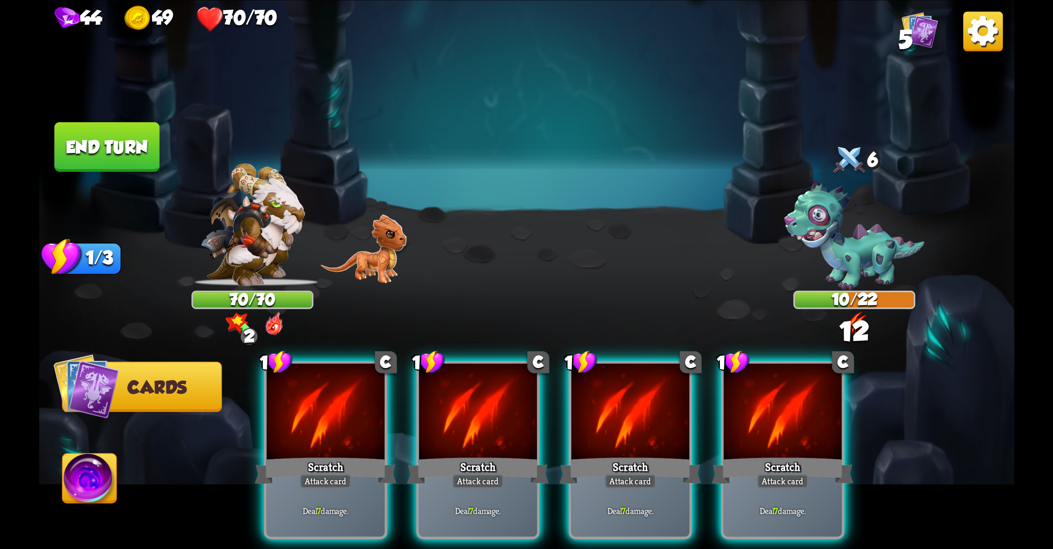
click at [744, 418] on div at bounding box center [783, 413] width 118 height 100
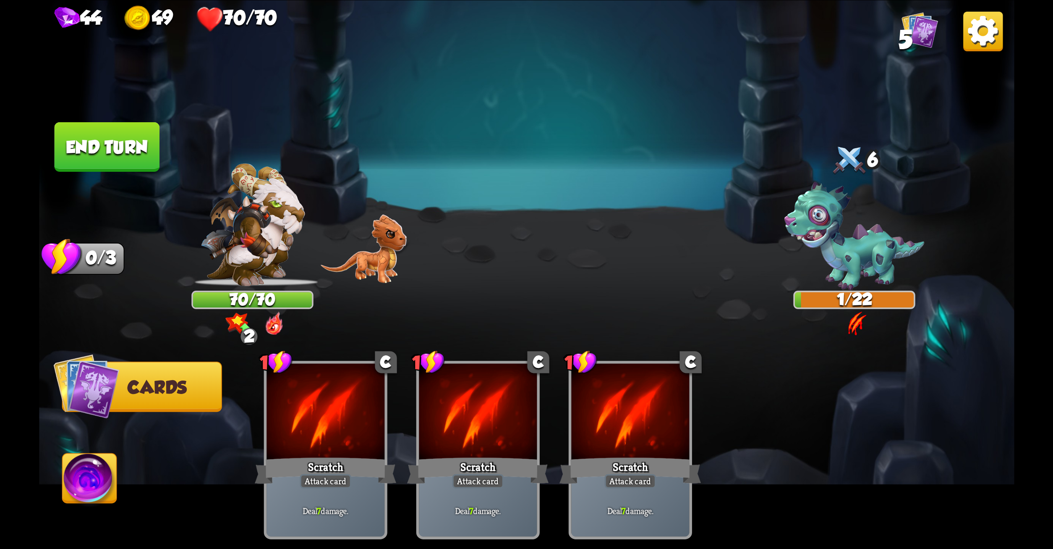
click at [122, 144] on button "End turn" at bounding box center [106, 146] width 107 height 51
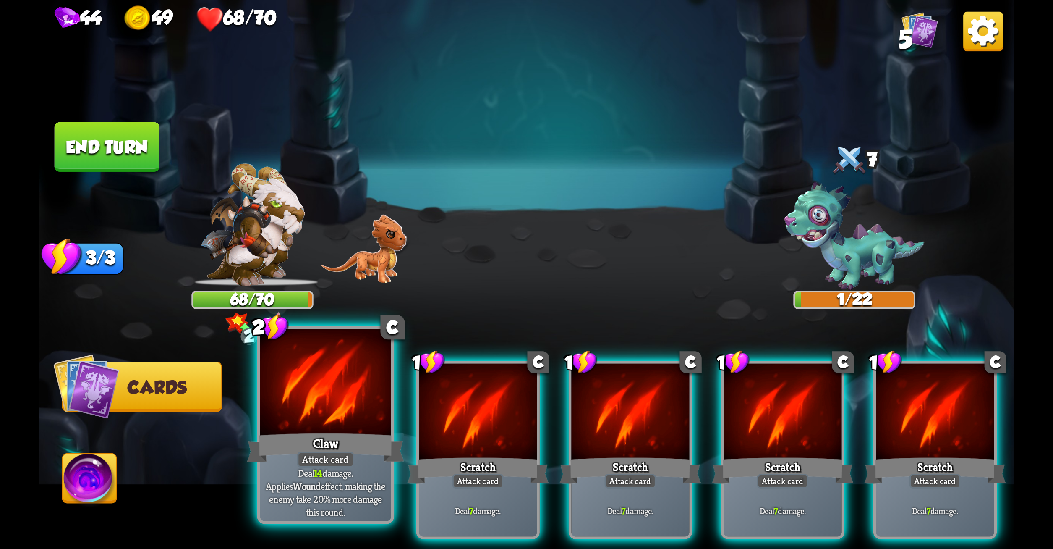
click at [329, 414] on div at bounding box center [325, 383] width 131 height 110
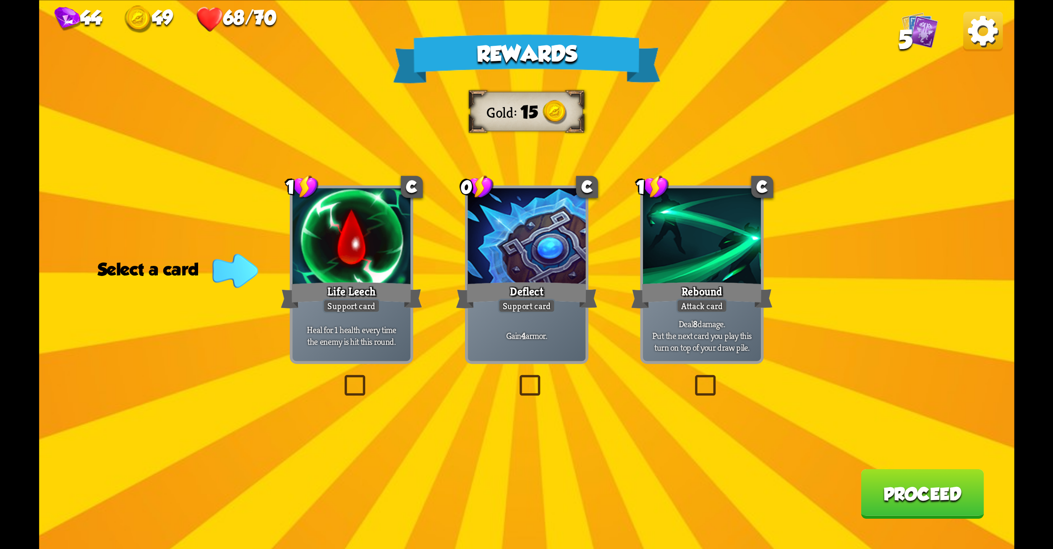
click at [692, 377] on label at bounding box center [692, 377] width 0 height 0
click at [0, 0] on input "checkbox" at bounding box center [0, 0] width 0 height 0
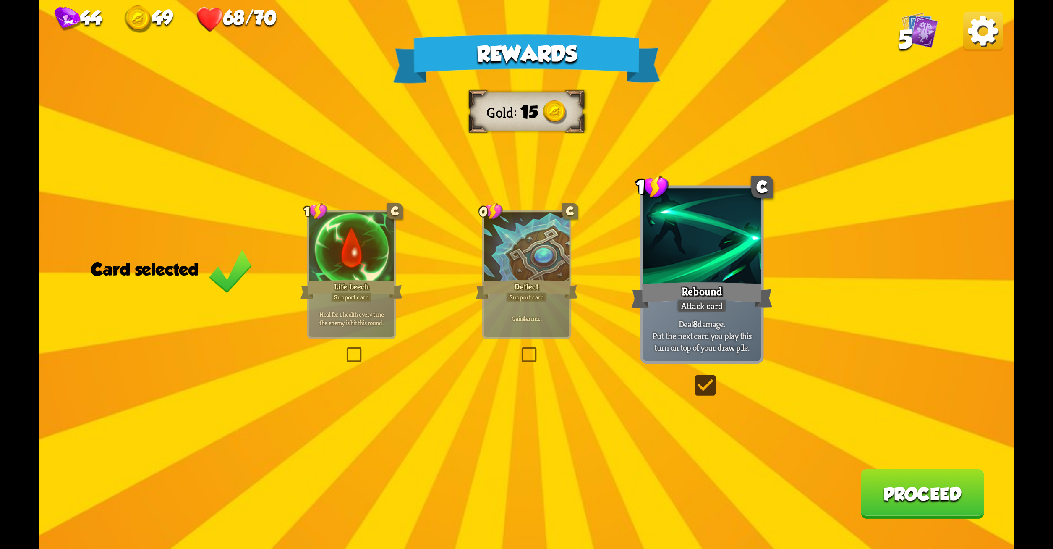
click at [875, 485] on button "Proceed" at bounding box center [922, 494] width 123 height 50
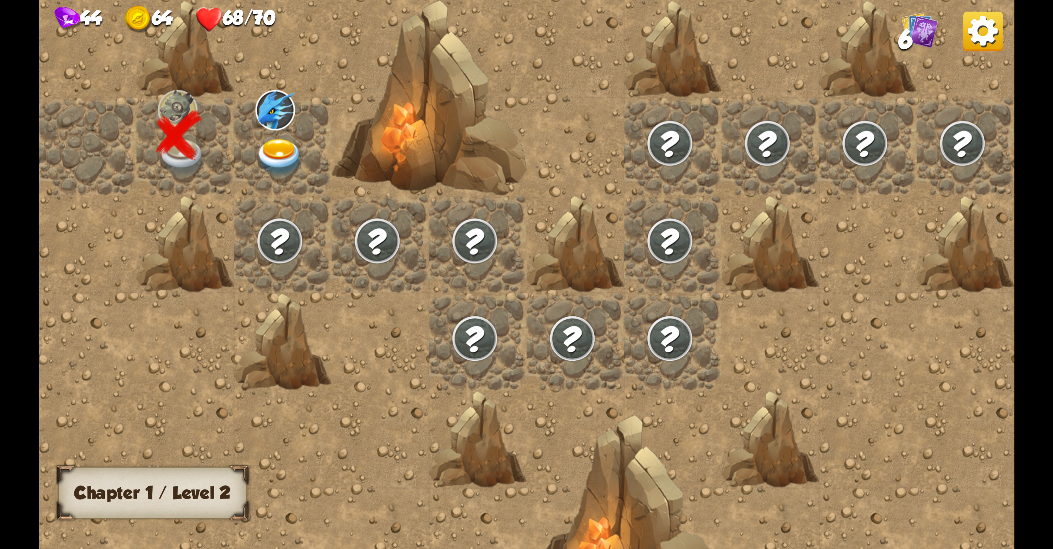
click at [277, 151] on img at bounding box center [279, 158] width 49 height 38
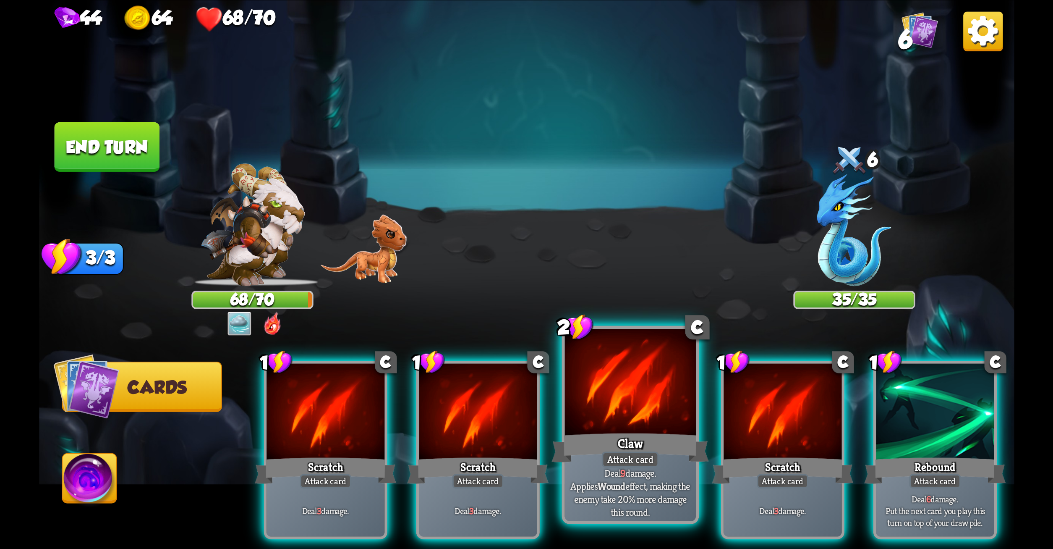
click at [667, 405] on div at bounding box center [630, 383] width 131 height 110
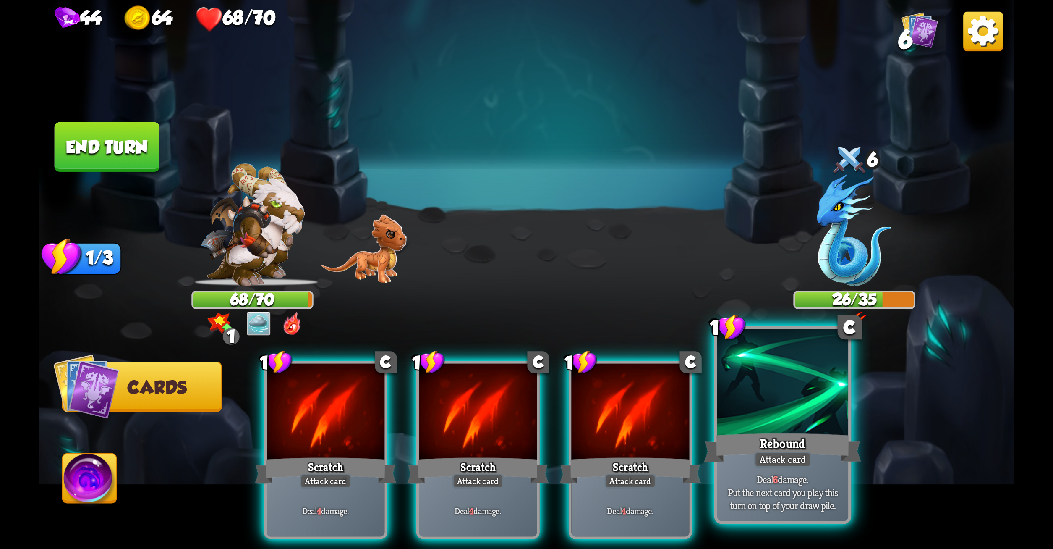
click at [761, 410] on div at bounding box center [782, 383] width 131 height 110
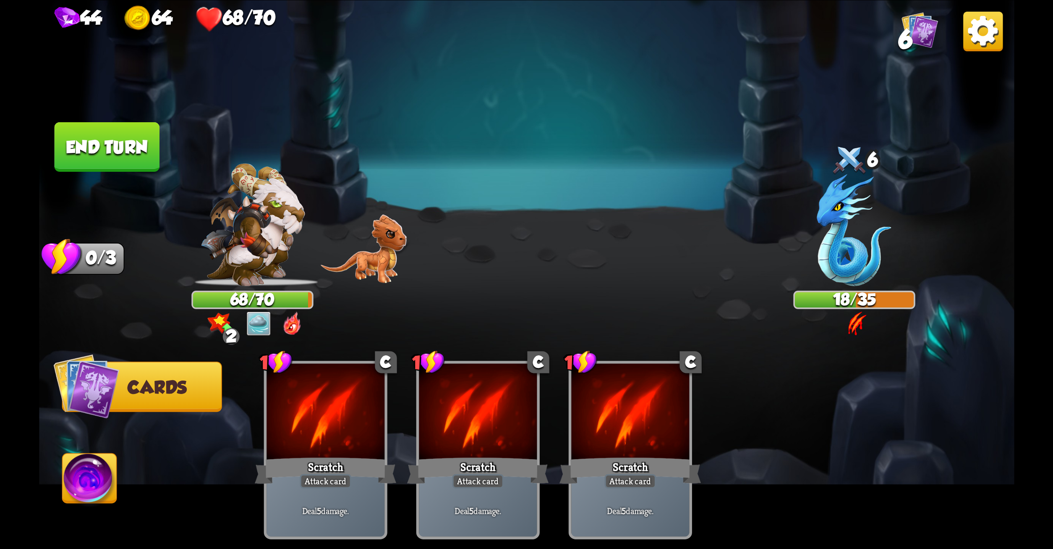
click at [111, 142] on button "End turn" at bounding box center [106, 147] width 105 height 50
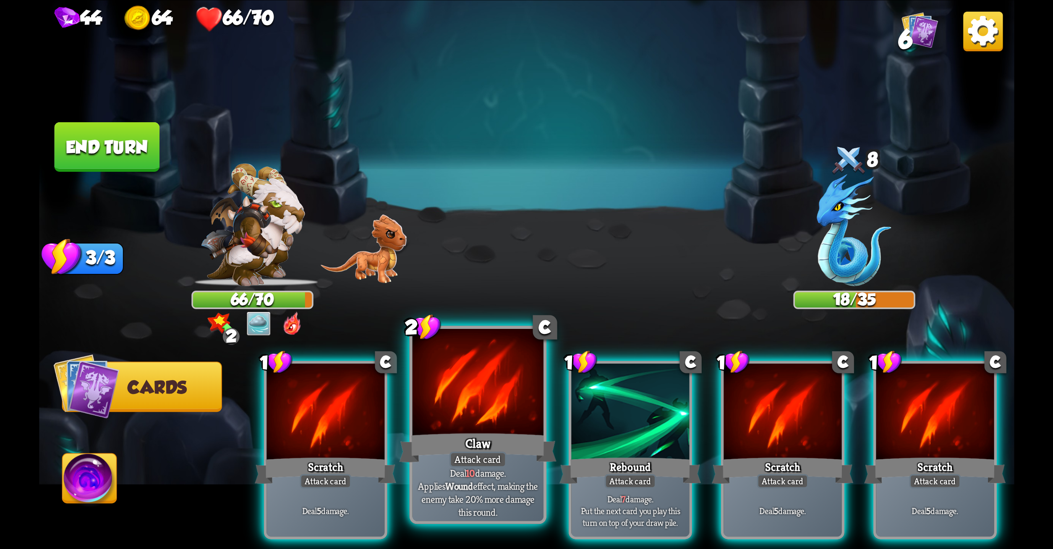
click at [473, 371] on div at bounding box center [477, 383] width 131 height 110
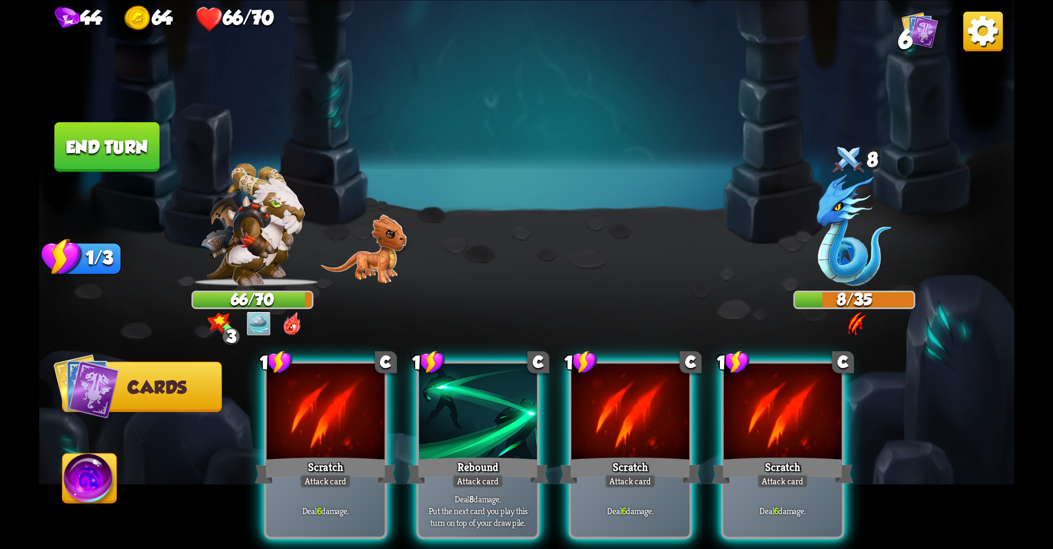
click at [473, 371] on div at bounding box center [478, 413] width 118 height 100
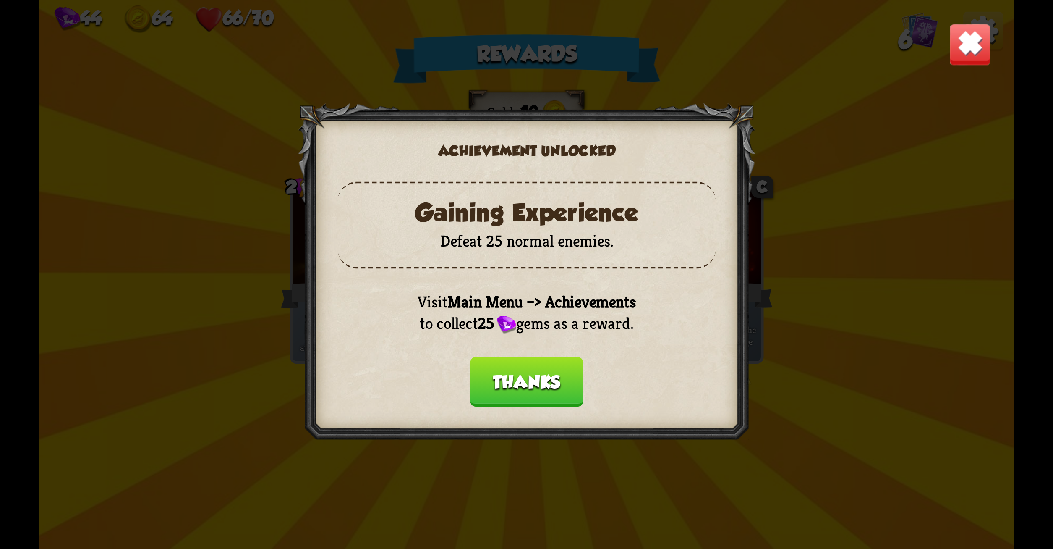
click at [507, 382] on button "Thanks" at bounding box center [526, 382] width 113 height 50
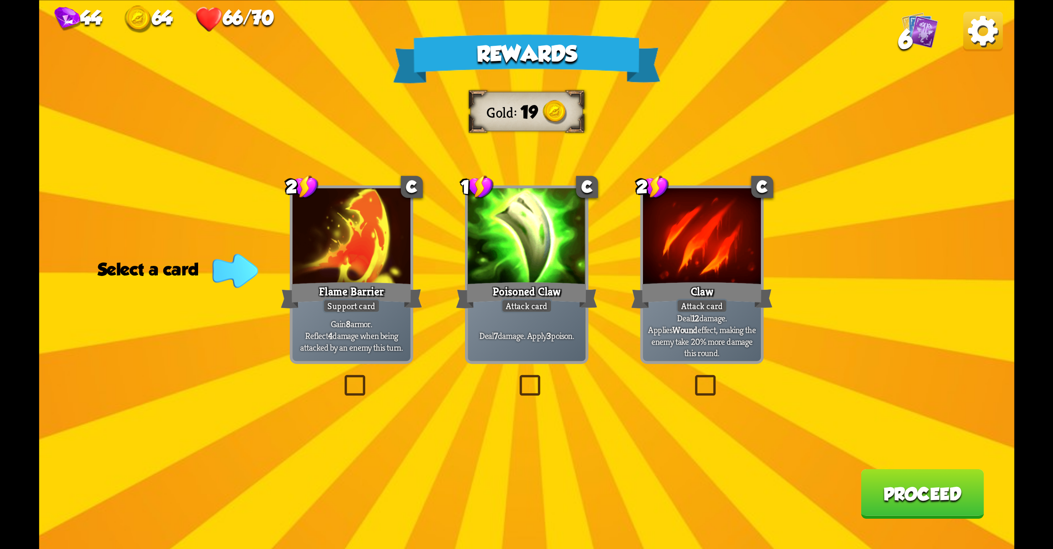
click at [341, 377] on label at bounding box center [341, 377] width 0 height 0
click at [0, 0] on input "checkbox" at bounding box center [0, 0] width 0 height 0
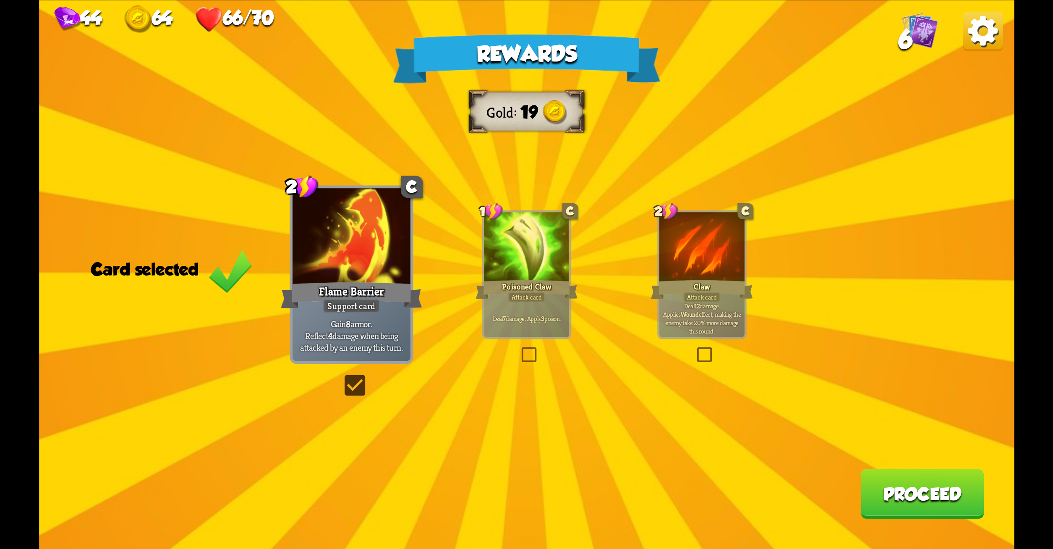
click at [901, 479] on button "Proceed" at bounding box center [922, 494] width 123 height 50
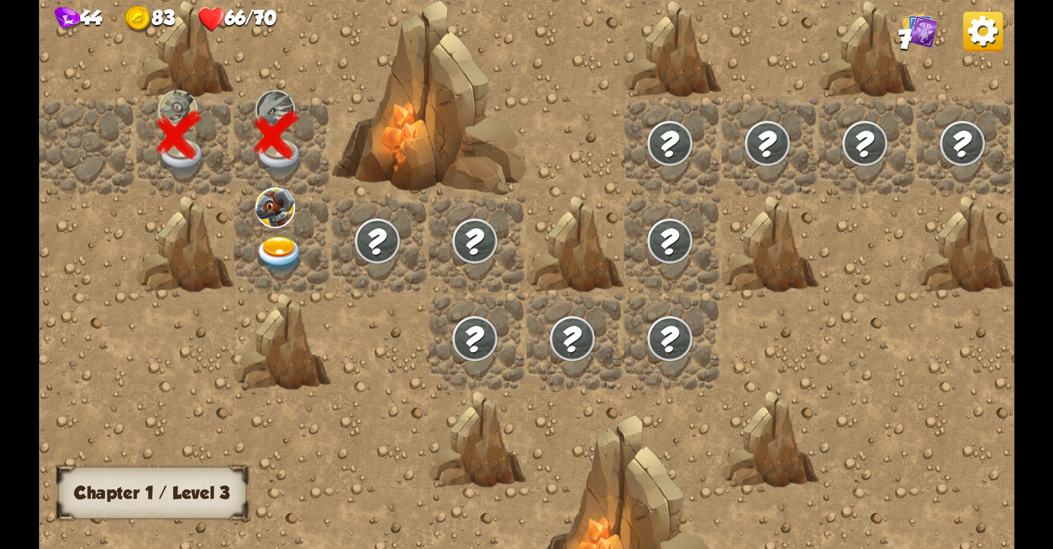
click at [272, 233] on div at bounding box center [282, 243] width 97 height 97
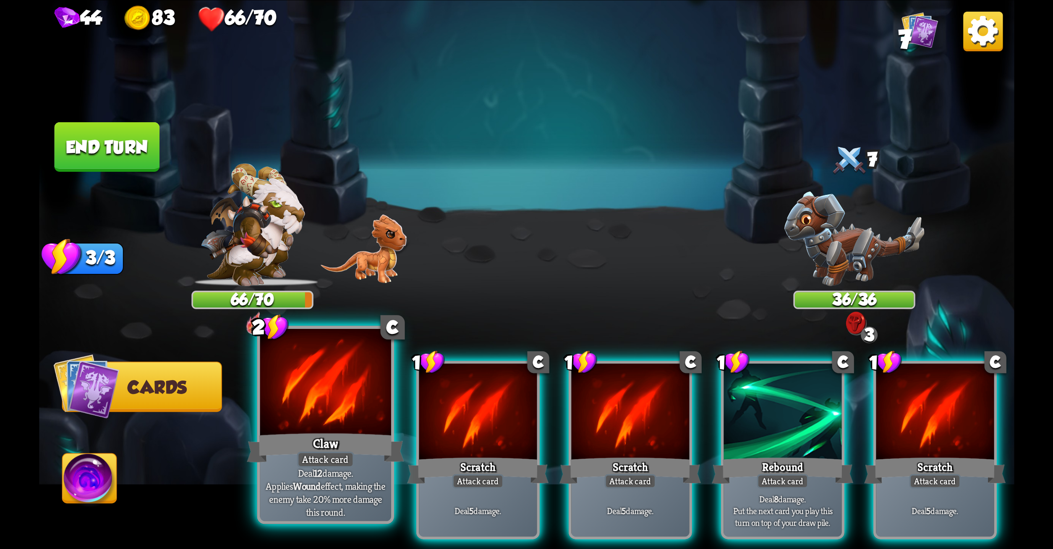
click at [352, 369] on div at bounding box center [325, 383] width 131 height 110
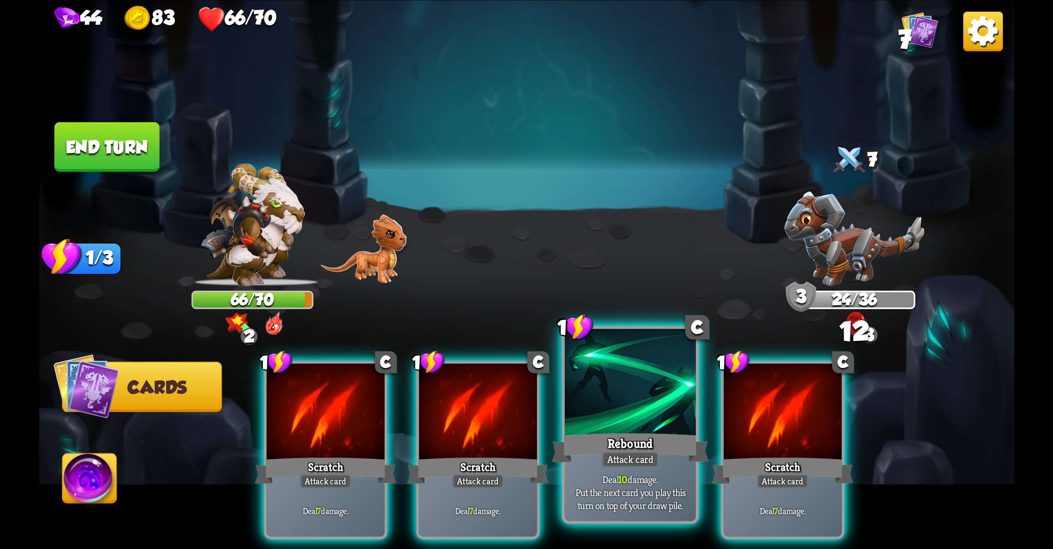
click at [601, 389] on div at bounding box center [630, 383] width 131 height 110
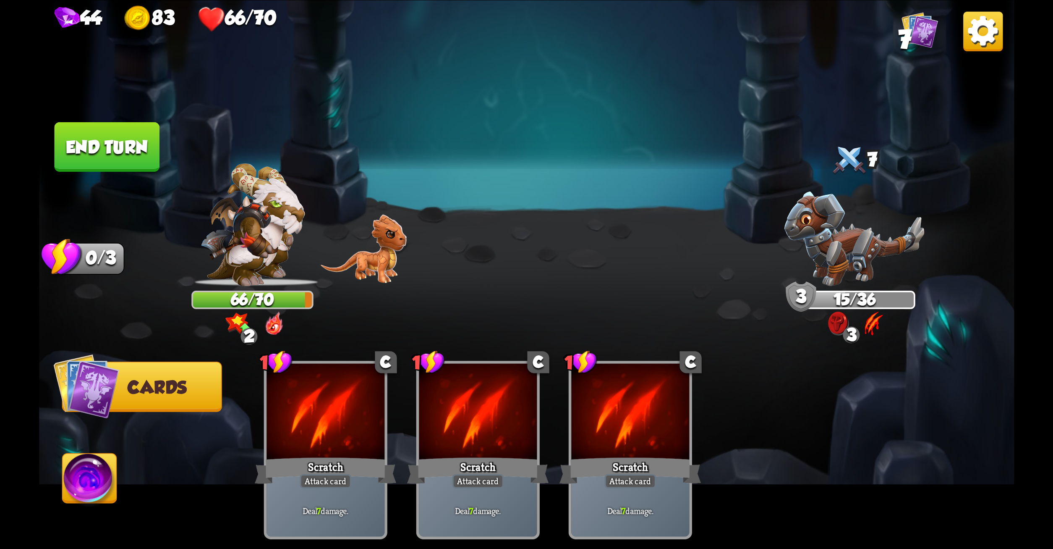
click at [113, 153] on button "End turn" at bounding box center [107, 147] width 106 height 50
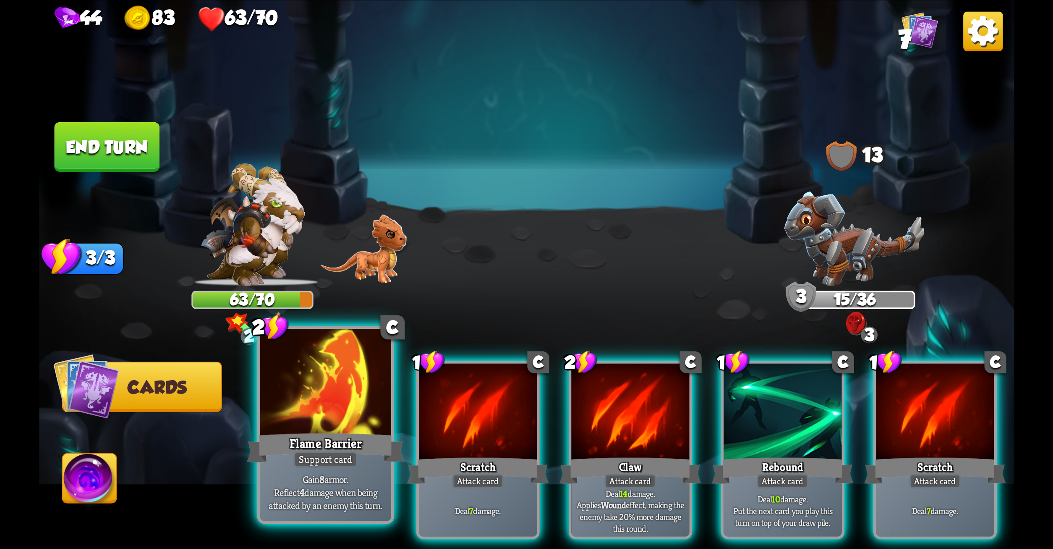
click at [341, 412] on div at bounding box center [325, 383] width 131 height 110
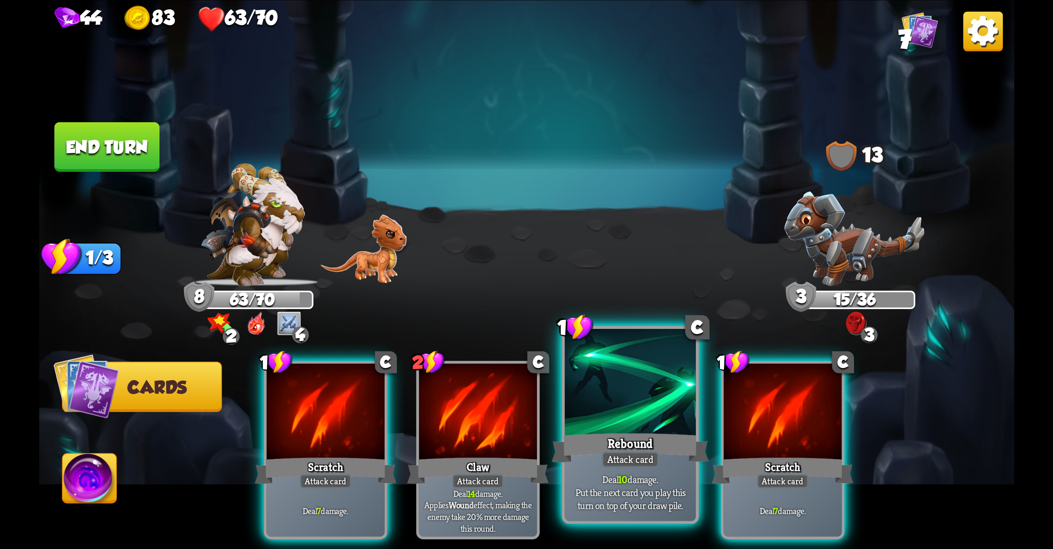
click at [600, 430] on div "Rebound" at bounding box center [630, 447] width 157 height 35
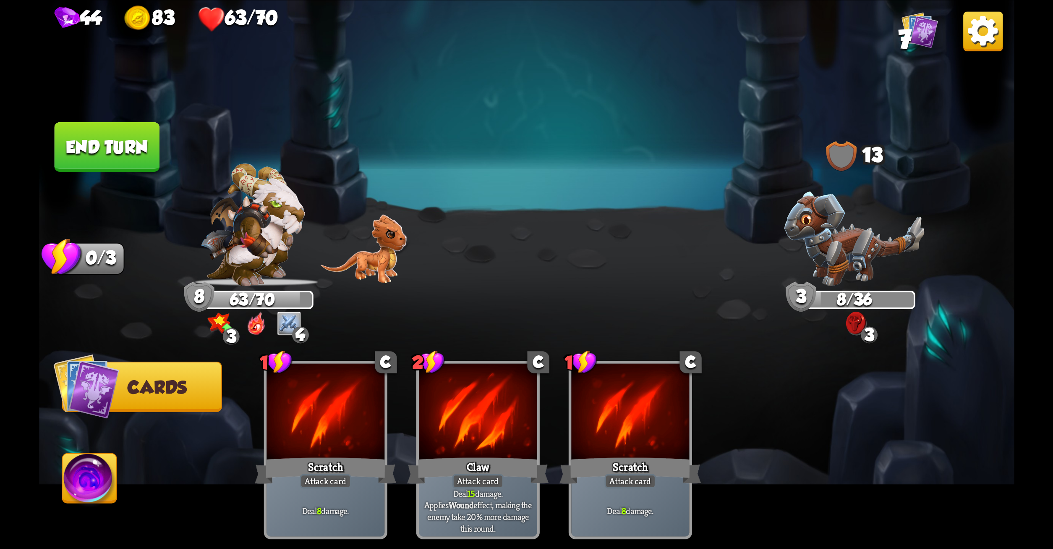
click at [129, 140] on button "End turn" at bounding box center [106, 147] width 105 height 50
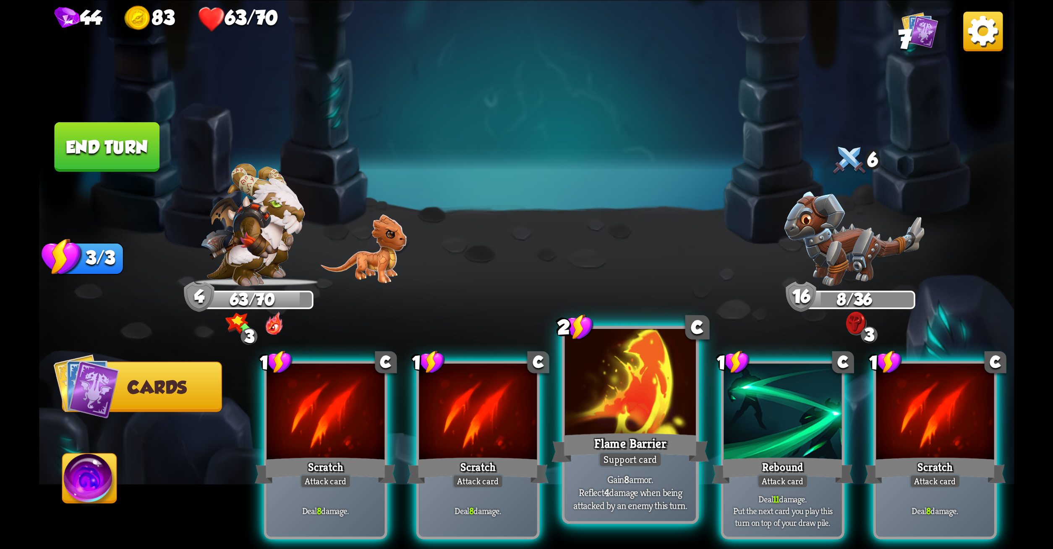
click at [610, 380] on div at bounding box center [630, 383] width 131 height 110
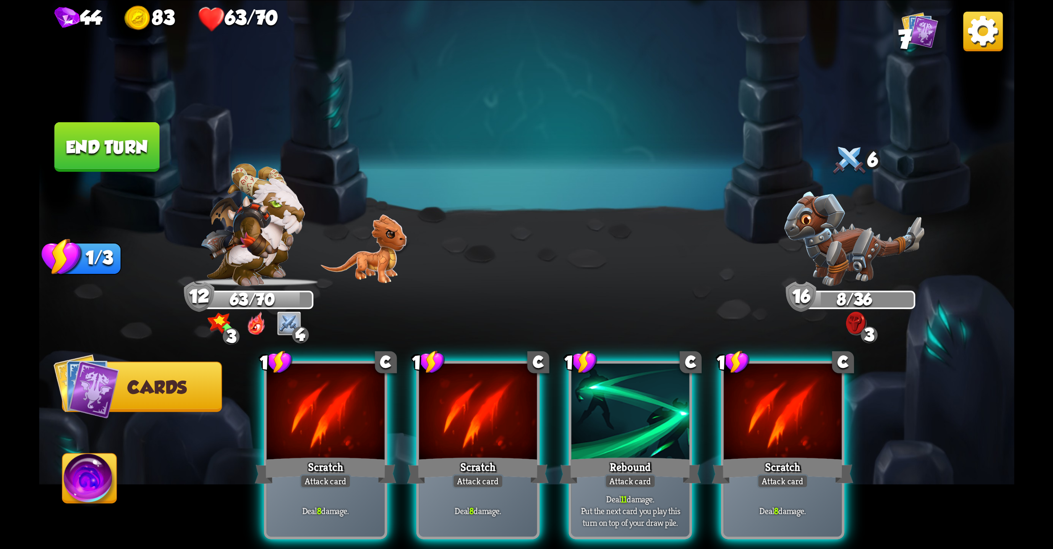
click at [610, 380] on div at bounding box center [630, 413] width 118 height 100
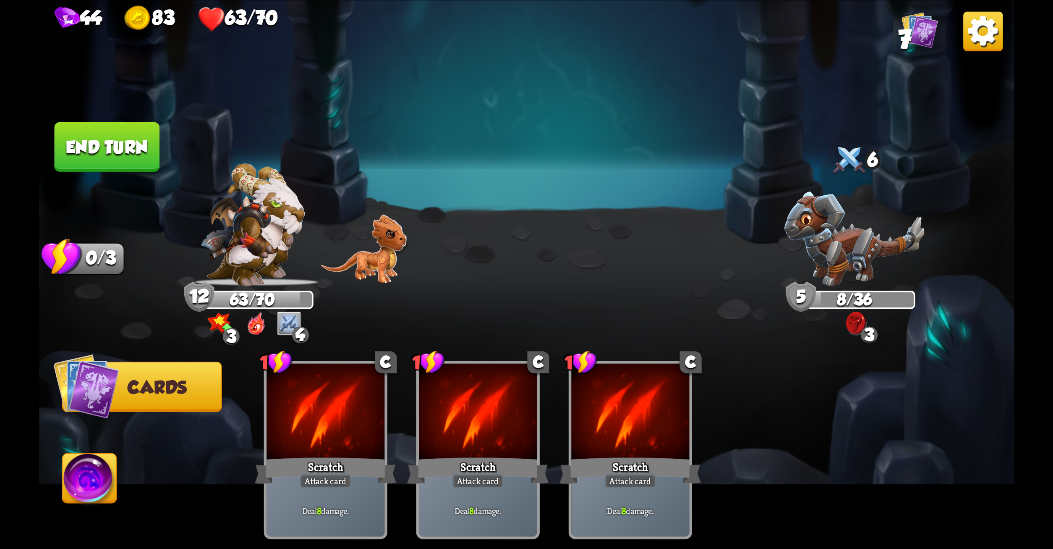
click at [100, 146] on button "End turn" at bounding box center [106, 147] width 105 height 50
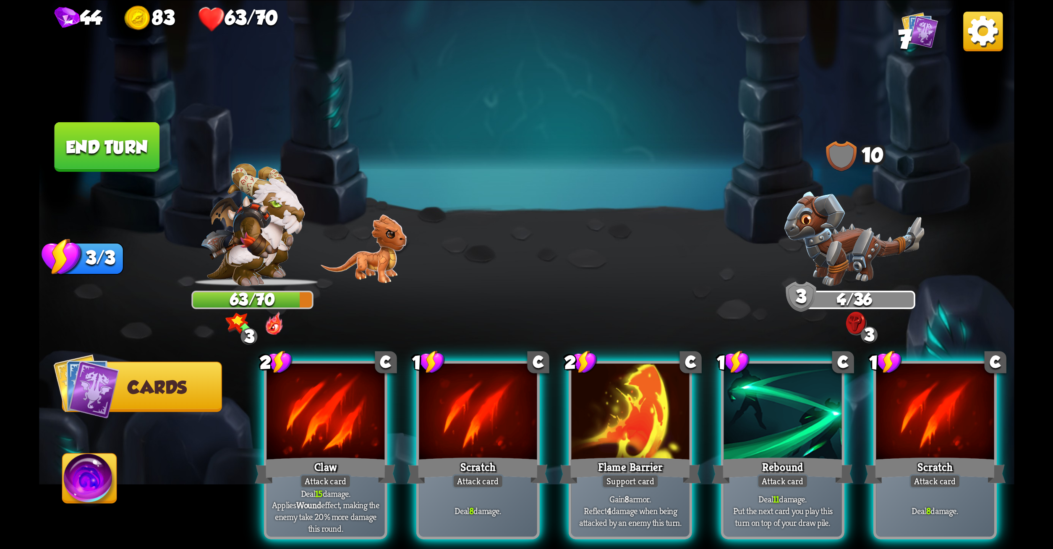
click at [612, 355] on div "2 C Claw Attack card Deal 15 damage. Applies Wound effect, making the enemy tak…" at bounding box center [624, 427] width 780 height 244
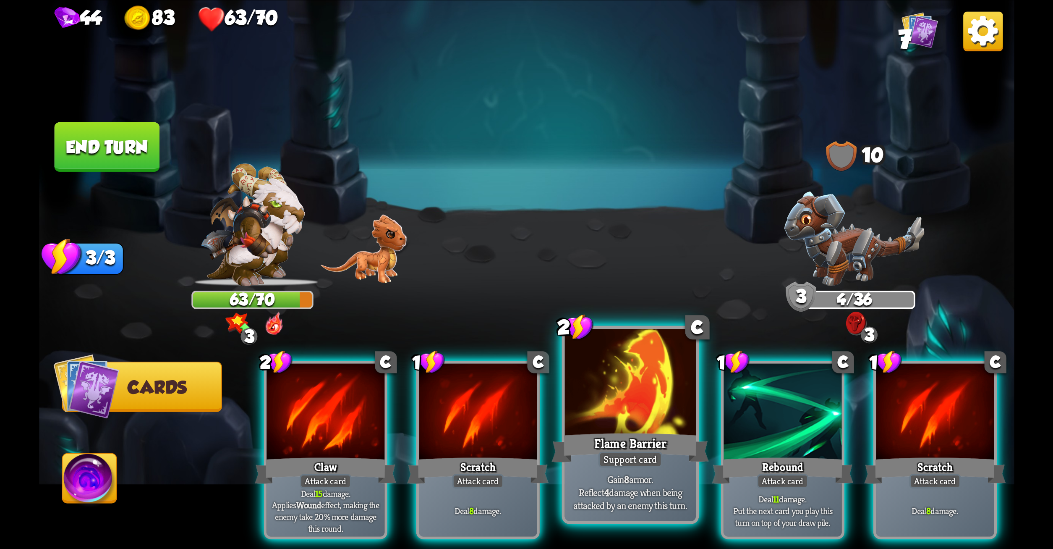
click at [629, 382] on div at bounding box center [630, 383] width 131 height 110
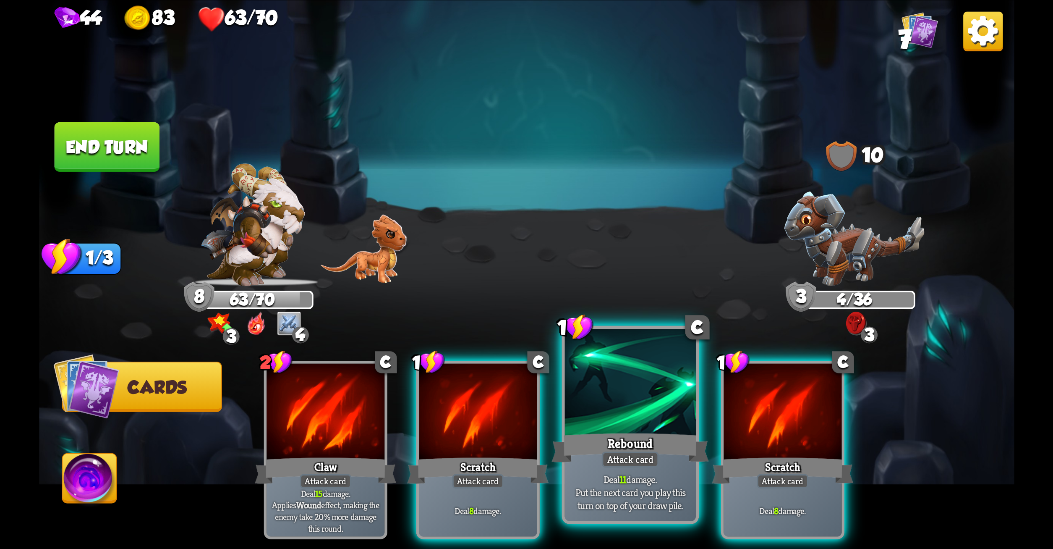
click at [631, 410] on div at bounding box center [630, 383] width 131 height 110
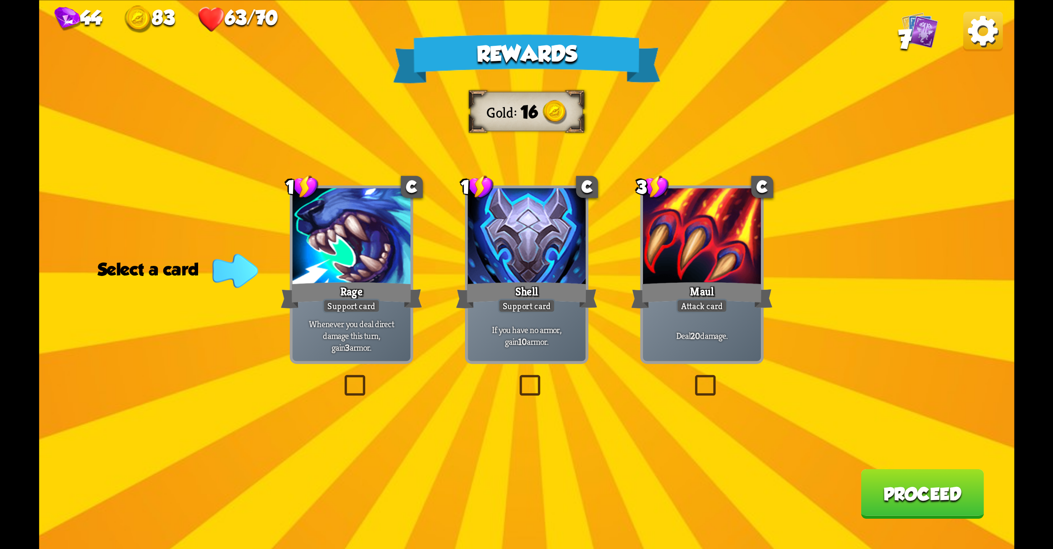
click at [692, 377] on label at bounding box center [692, 377] width 0 height 0
click at [0, 0] on input "checkbox" at bounding box center [0, 0] width 0 height 0
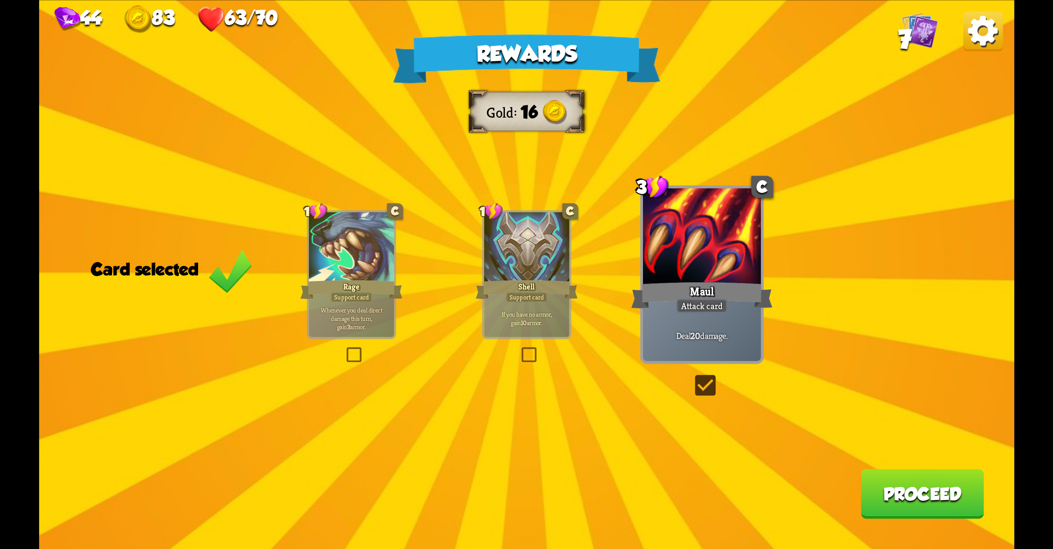
click at [939, 485] on button "Proceed" at bounding box center [922, 494] width 123 height 50
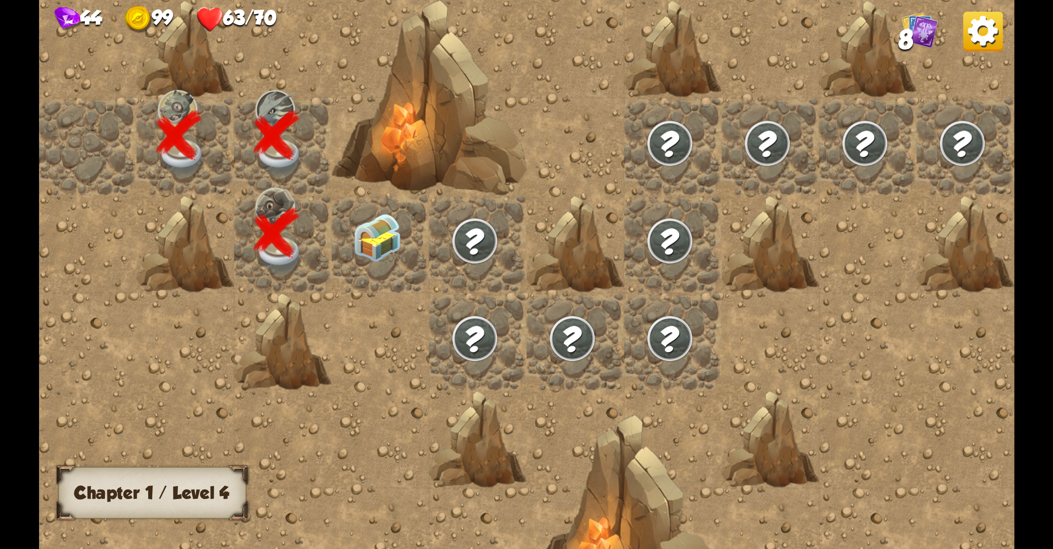
click at [378, 232] on img at bounding box center [377, 237] width 49 height 48
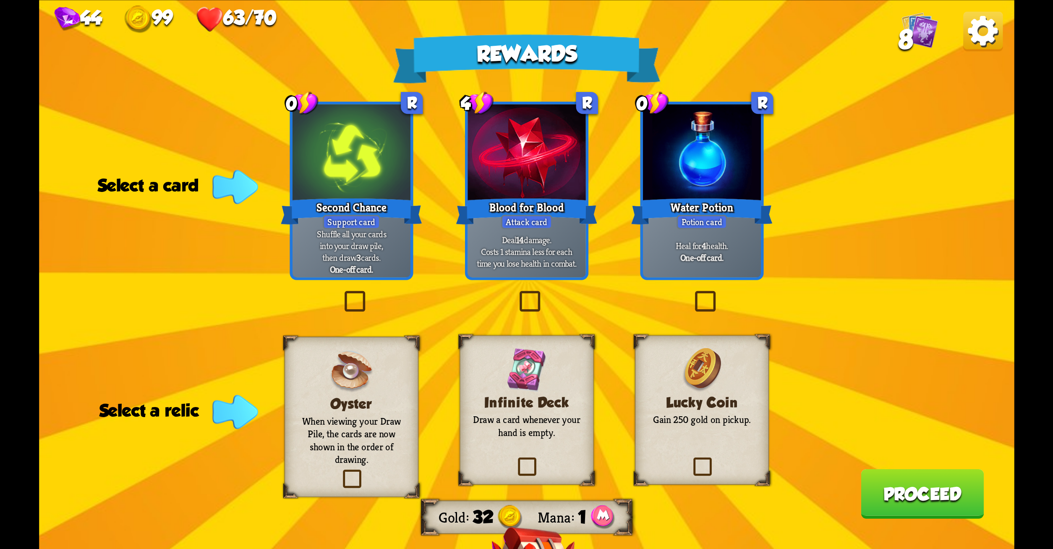
click at [692, 293] on label at bounding box center [692, 293] width 0 height 0
click at [0, 0] on input "checkbox" at bounding box center [0, 0] width 0 height 0
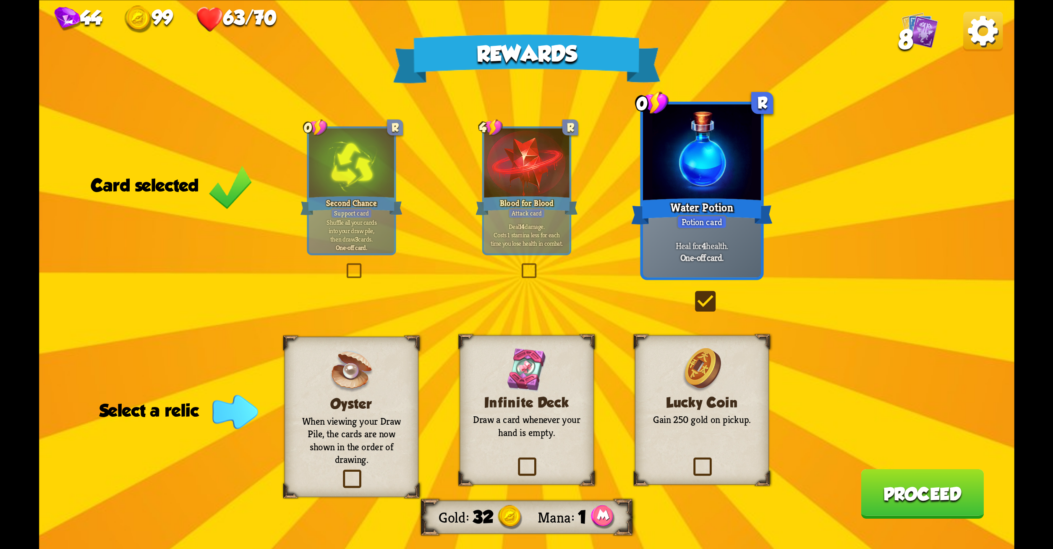
drag, startPoint x: 695, startPoint y: 461, endPoint x: 702, endPoint y: 472, distance: 12.6
click at [690, 459] on label at bounding box center [690, 459] width 0 height 0
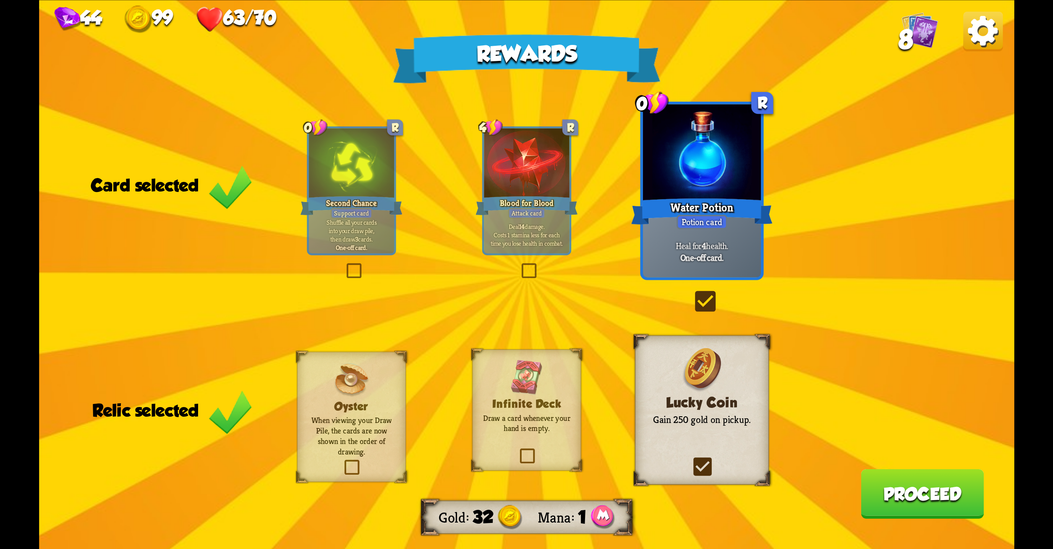
click at [959, 499] on button "Proceed" at bounding box center [922, 494] width 123 height 50
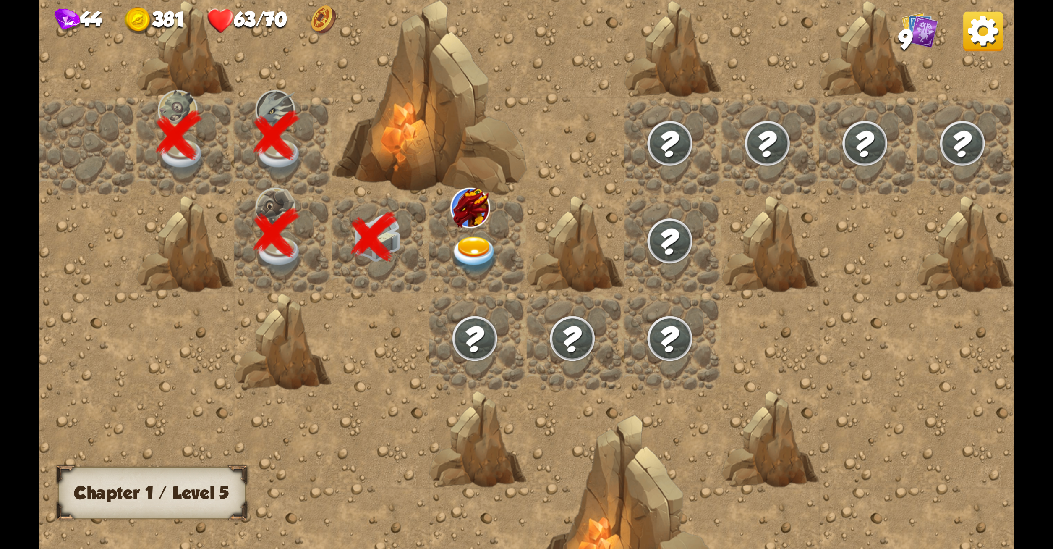
click at [474, 242] on img at bounding box center [474, 255] width 49 height 38
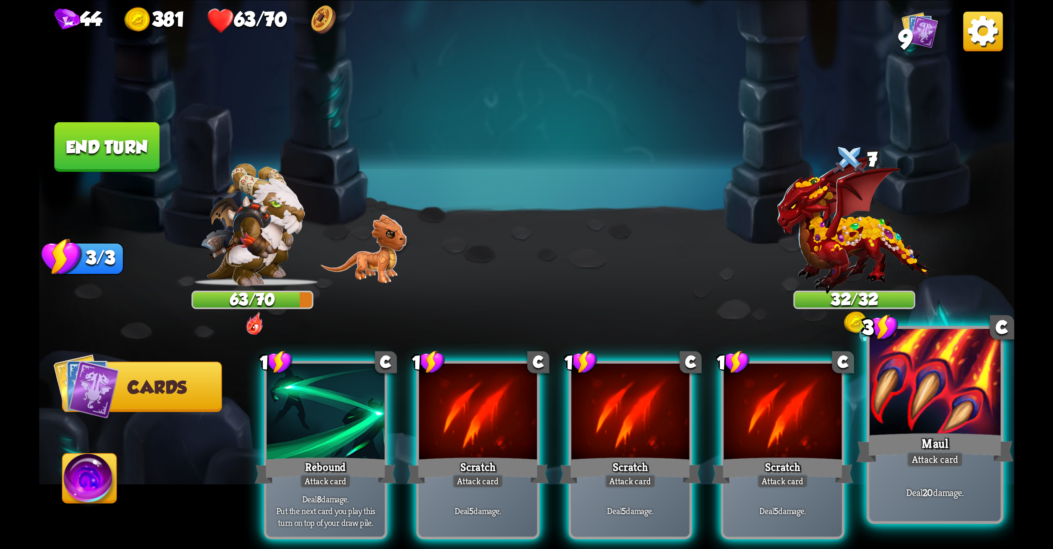
click at [937, 384] on div at bounding box center [934, 383] width 131 height 110
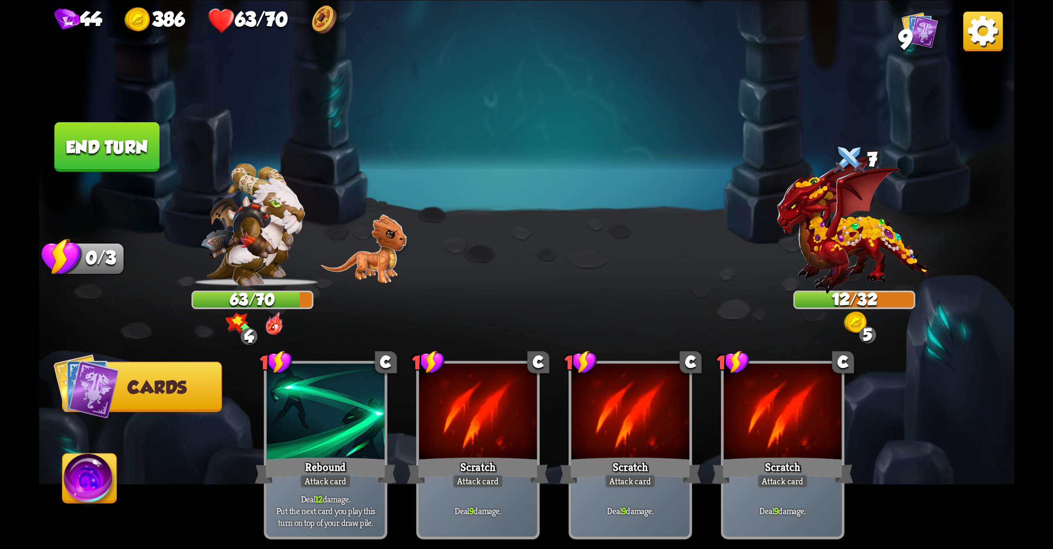
click at [127, 164] on button "End turn" at bounding box center [106, 147] width 105 height 50
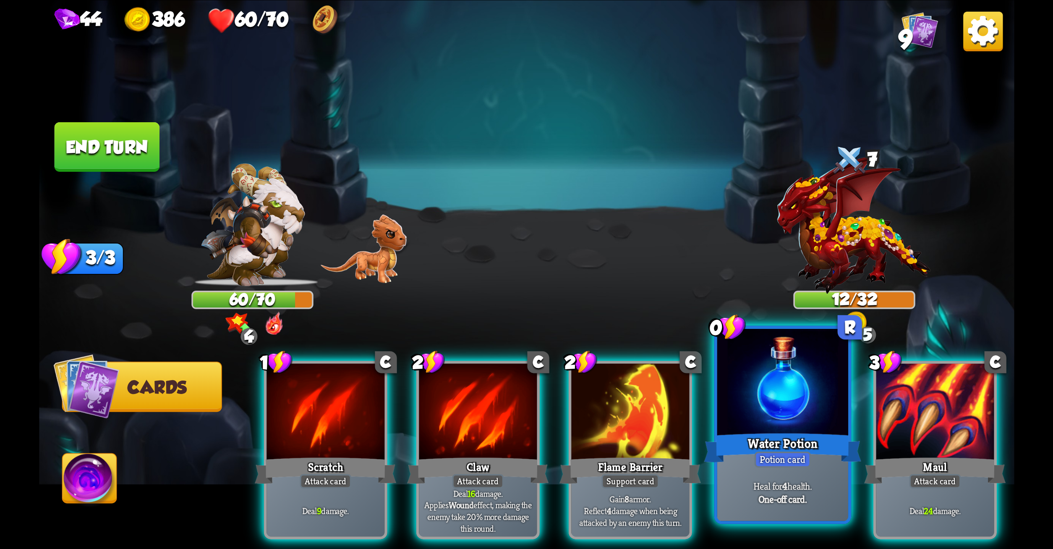
click at [788, 395] on div at bounding box center [782, 383] width 131 height 110
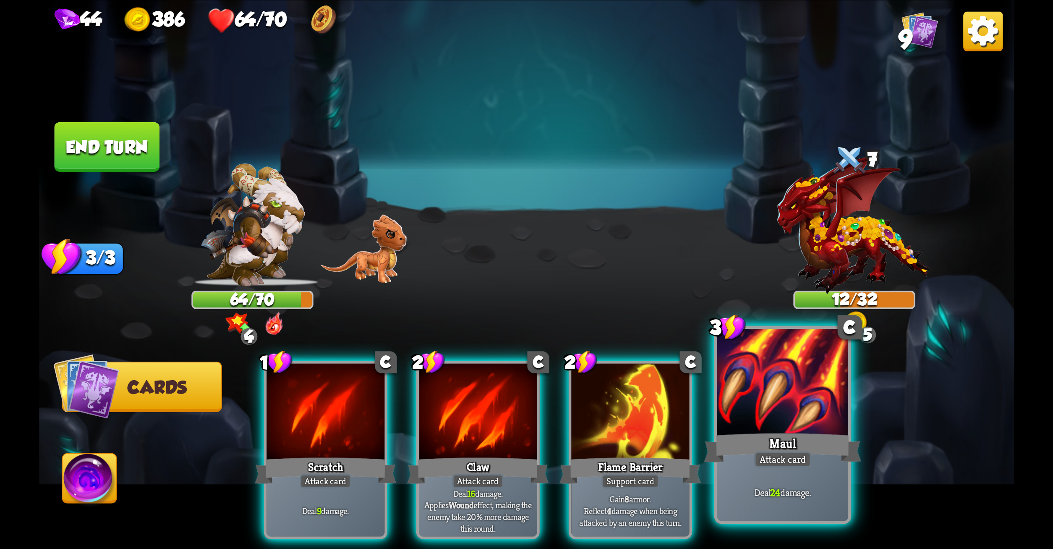
click at [780, 395] on div at bounding box center [782, 383] width 131 height 110
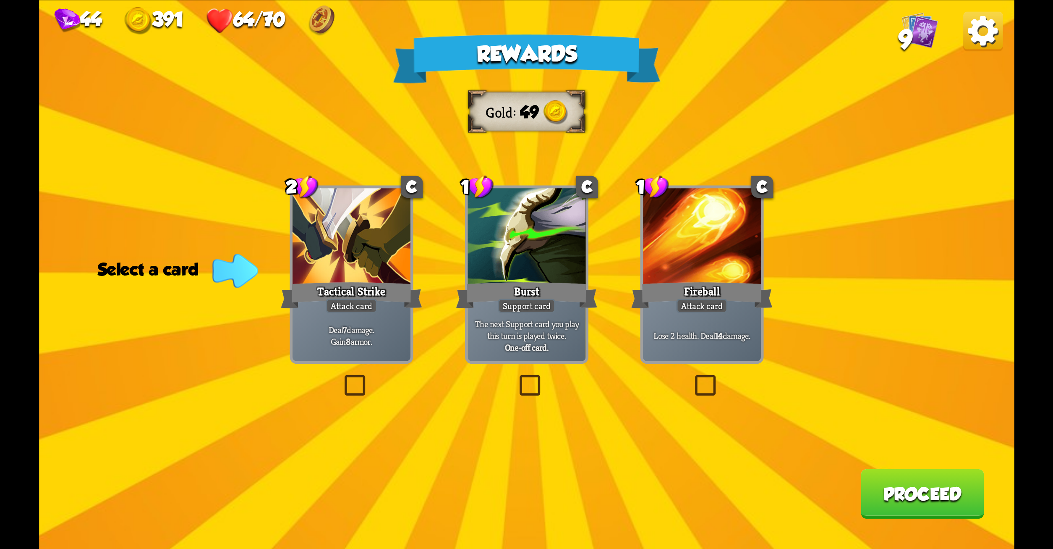
click at [341, 377] on label at bounding box center [341, 377] width 0 height 0
click at [0, 0] on input "checkbox" at bounding box center [0, 0] width 0 height 0
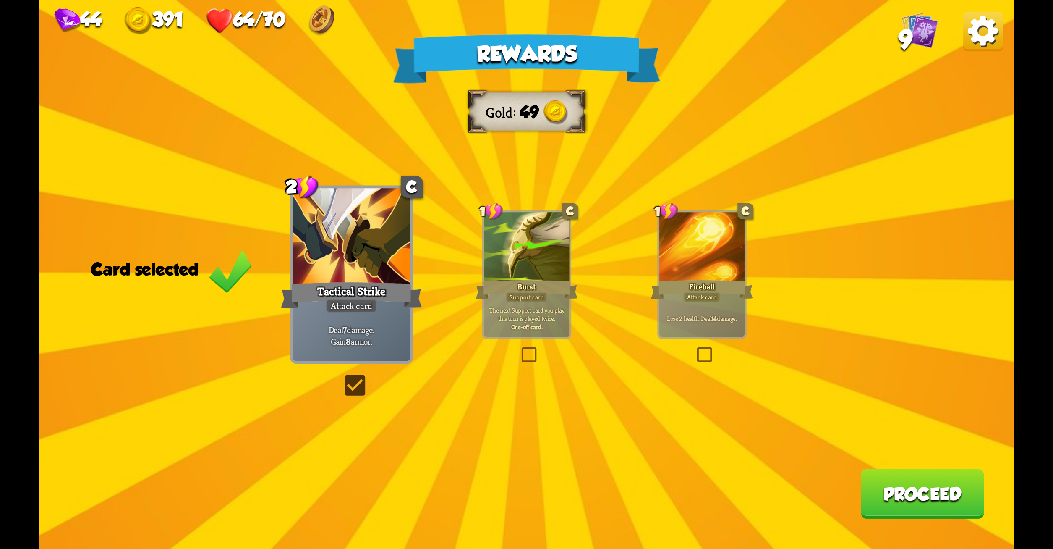
click at [890, 490] on button "Proceed" at bounding box center [922, 494] width 123 height 50
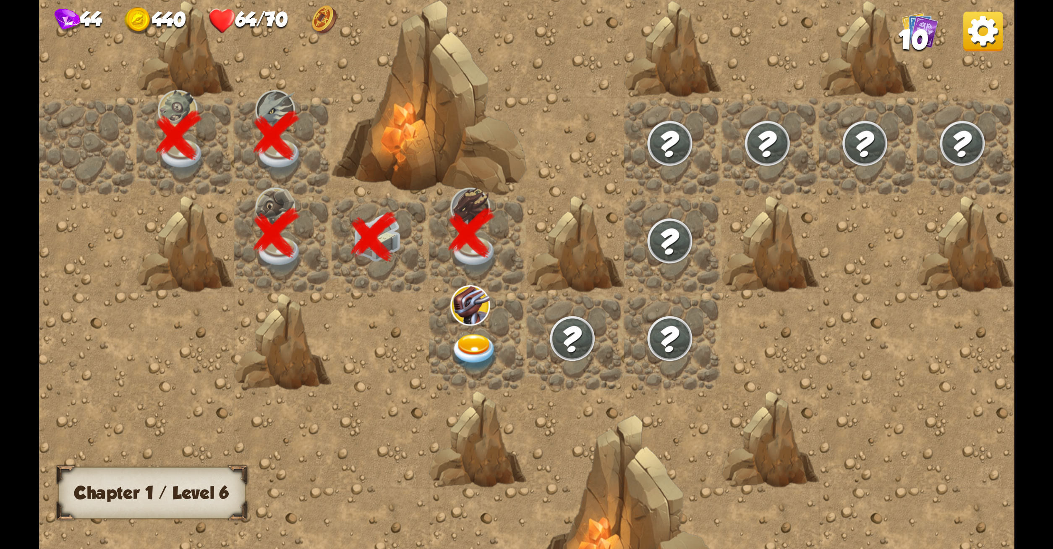
click at [469, 333] on div at bounding box center [477, 341] width 97 height 97
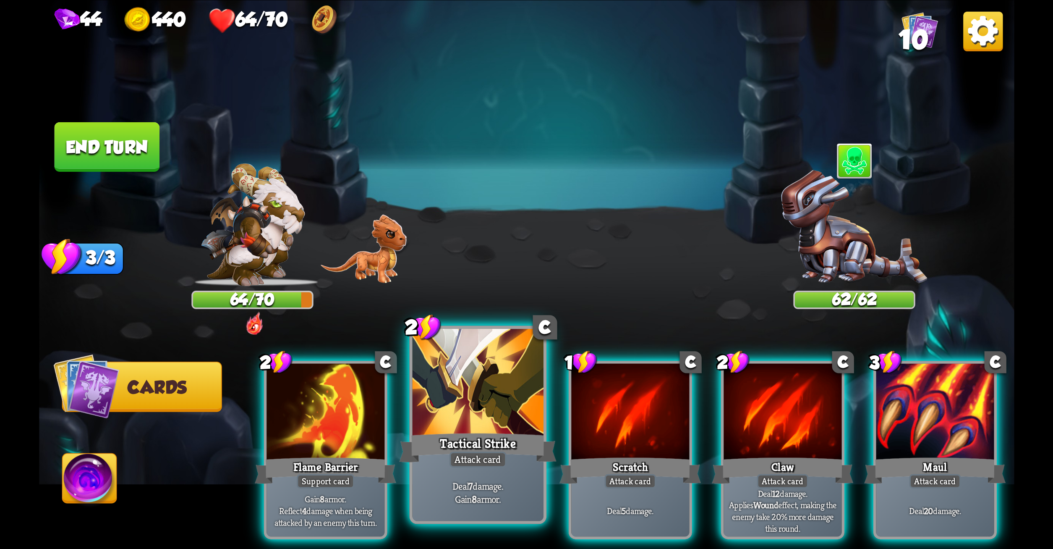
click at [471, 376] on div at bounding box center [477, 383] width 131 height 110
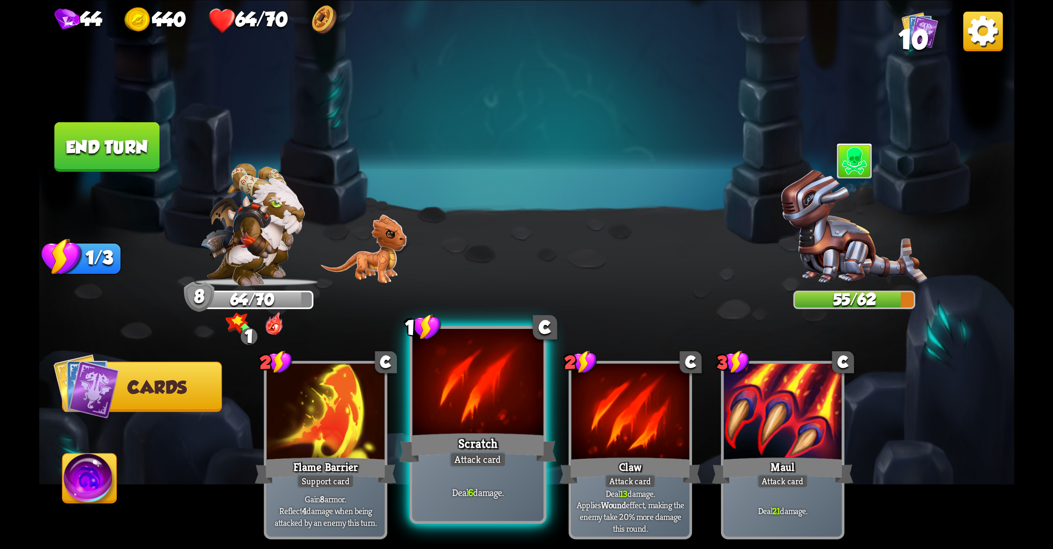
click at [454, 418] on div at bounding box center [477, 383] width 131 height 110
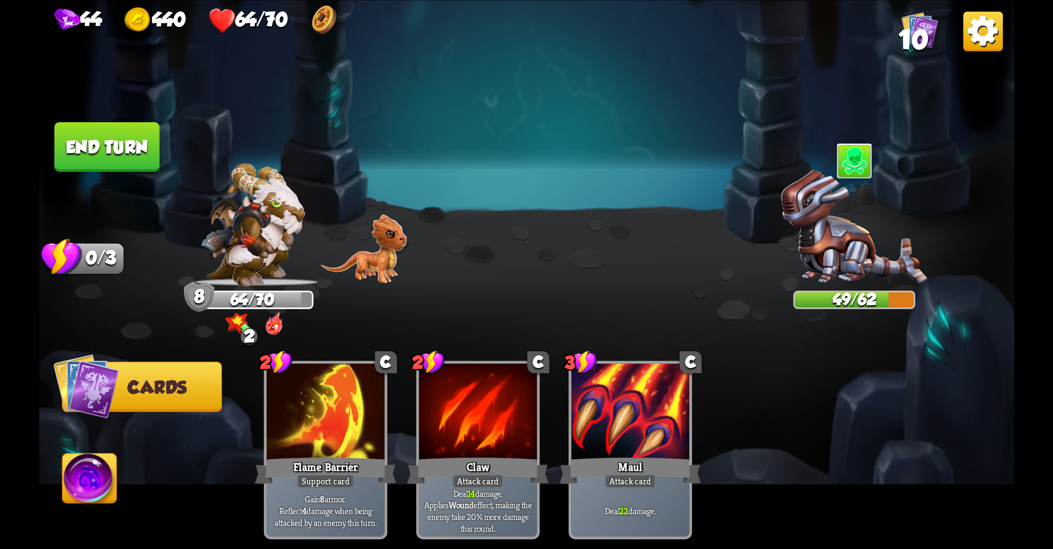
click at [108, 139] on button "End turn" at bounding box center [106, 147] width 105 height 50
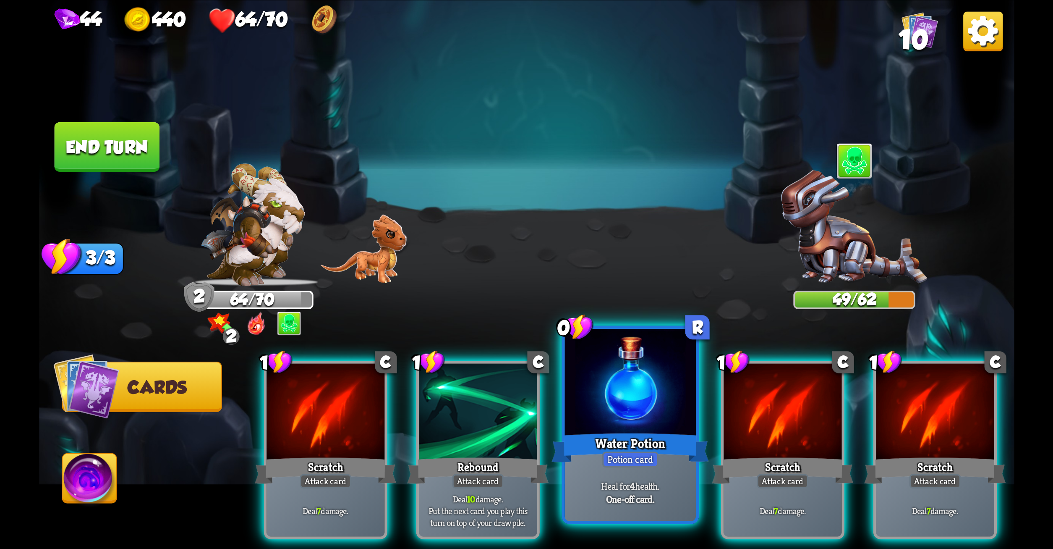
click at [599, 385] on div at bounding box center [630, 383] width 131 height 110
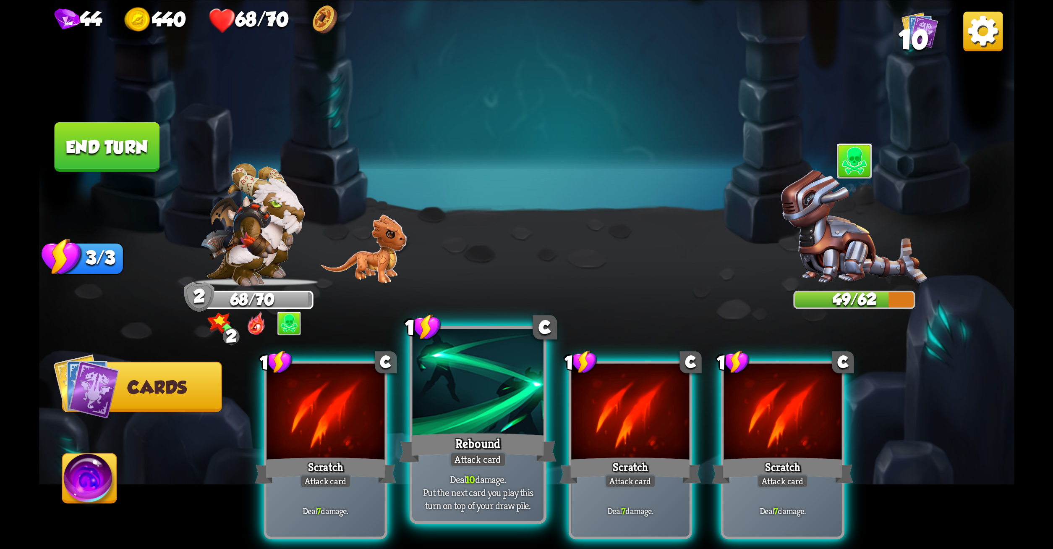
click at [492, 388] on div at bounding box center [477, 383] width 131 height 110
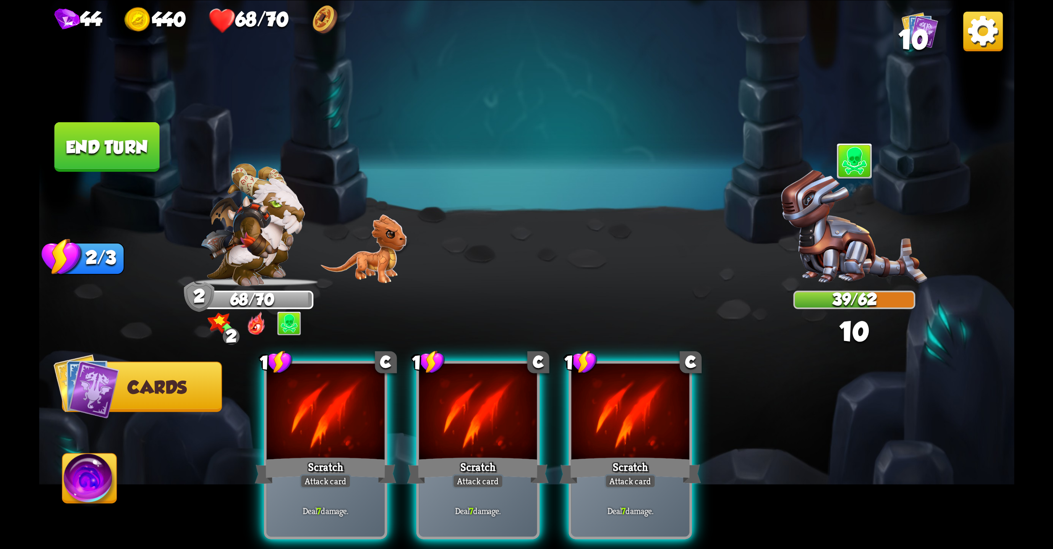
click at [492, 388] on div at bounding box center [478, 413] width 118 height 100
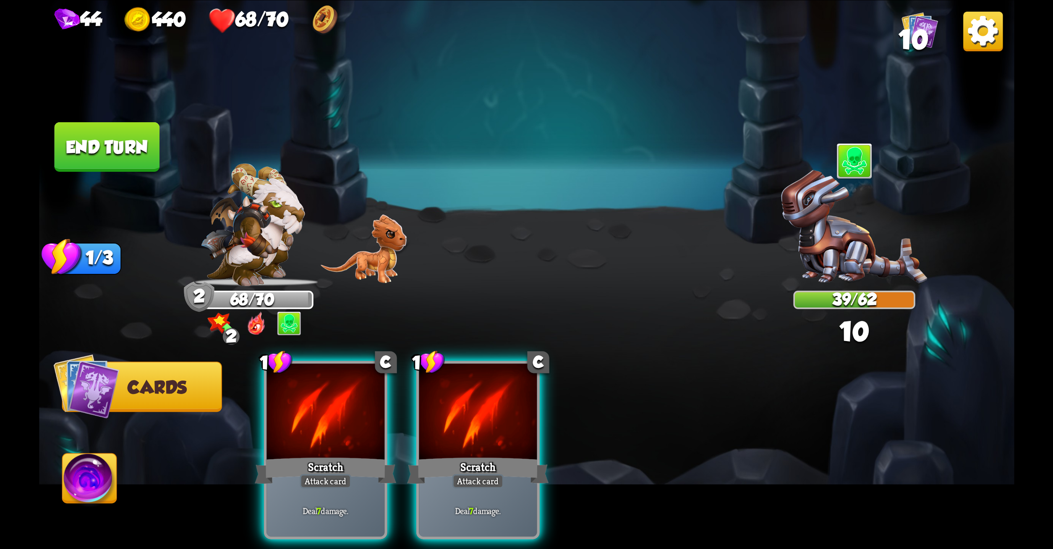
click at [492, 388] on div at bounding box center [478, 413] width 118 height 100
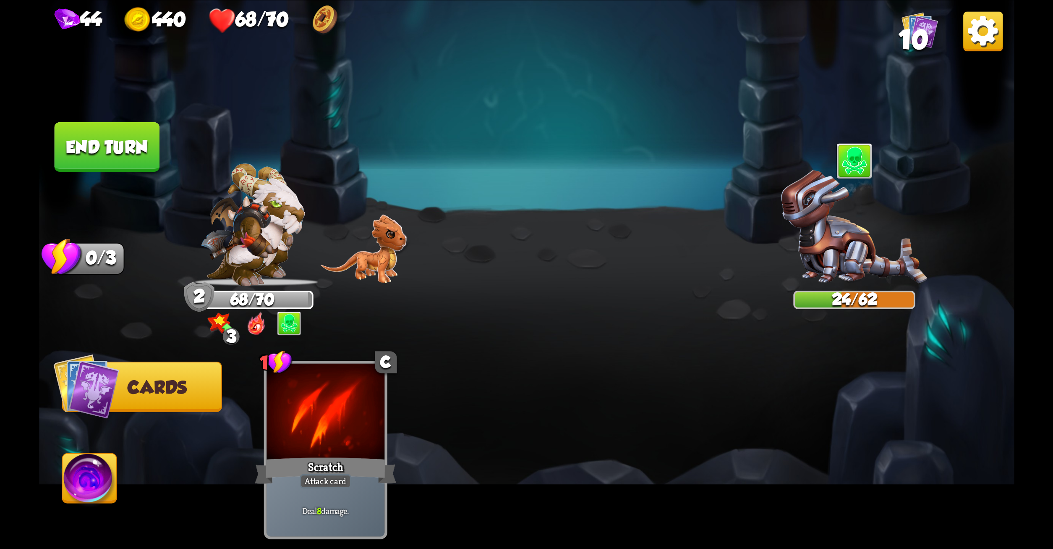
click at [127, 149] on button "End turn" at bounding box center [106, 147] width 105 height 50
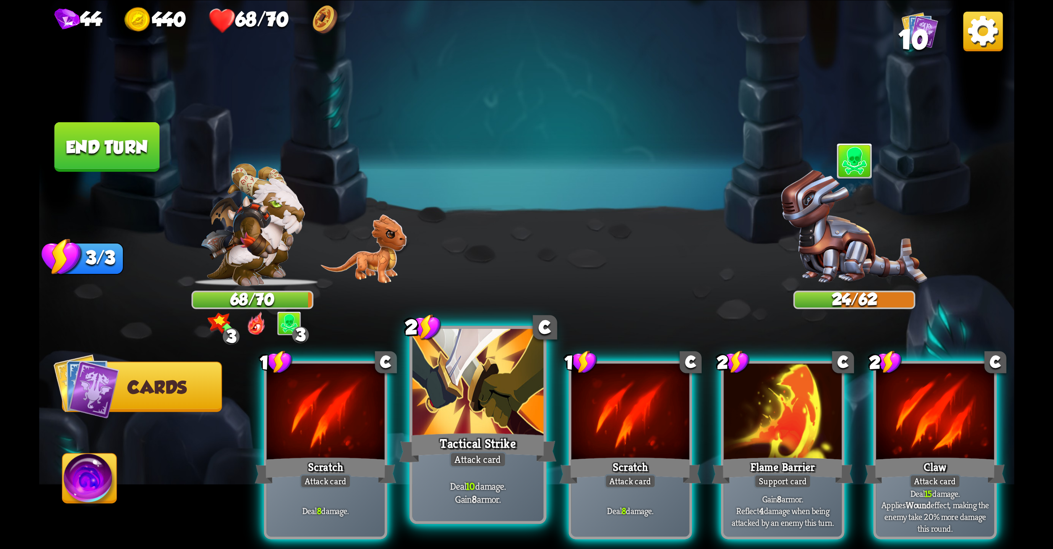
click at [440, 401] on div at bounding box center [477, 383] width 131 height 110
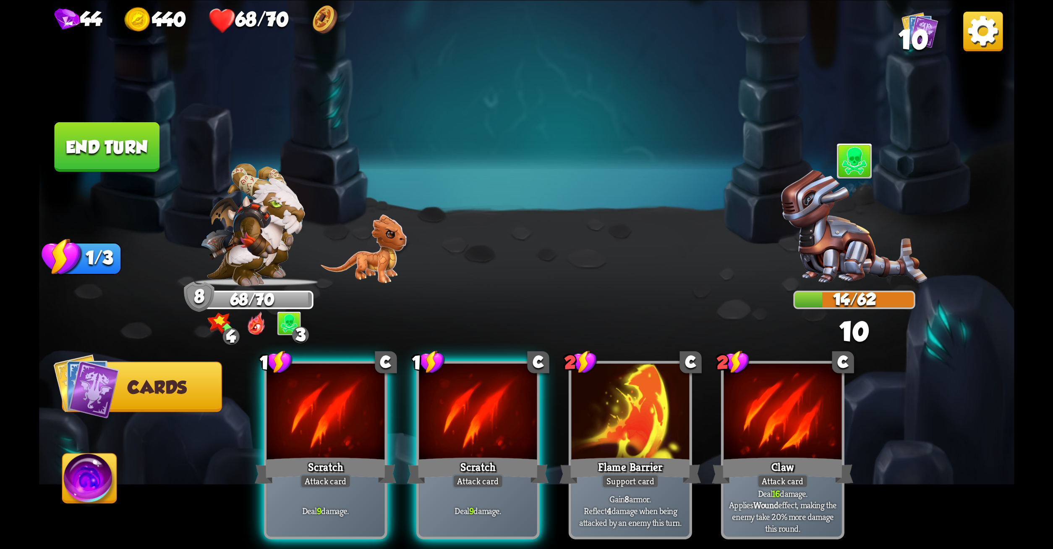
click at [440, 401] on div at bounding box center [478, 413] width 118 height 100
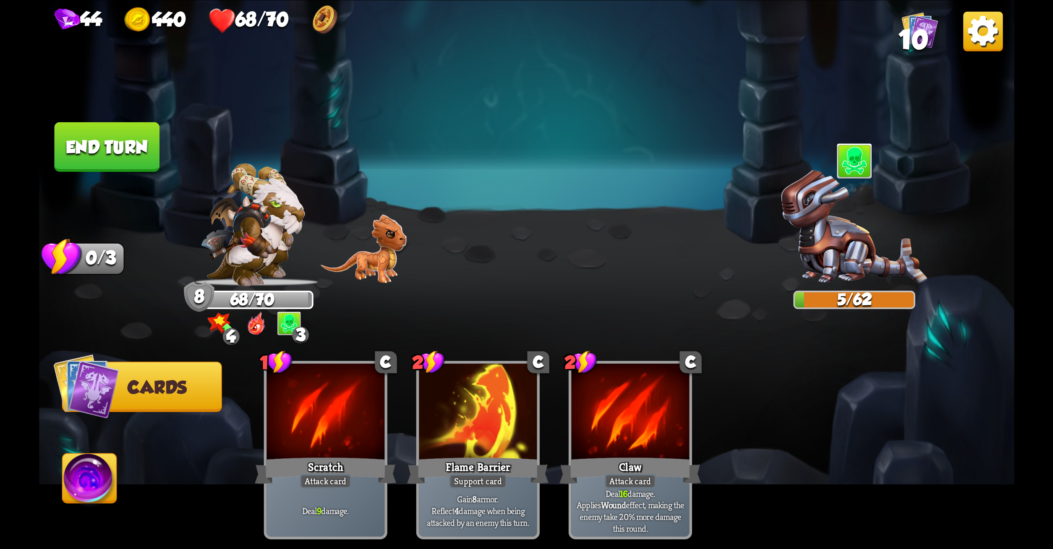
click at [124, 142] on button "End turn" at bounding box center [106, 147] width 105 height 50
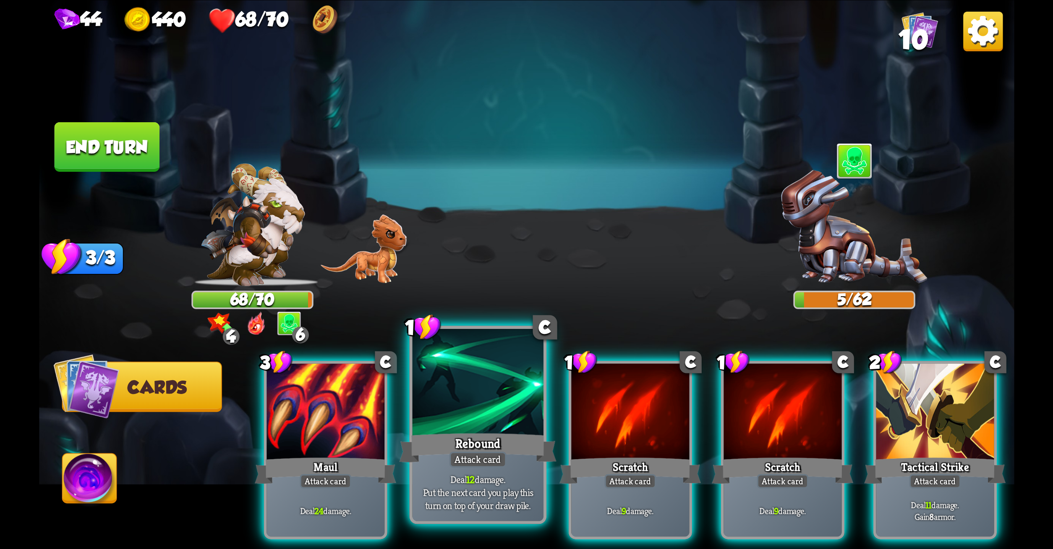
click at [459, 368] on div at bounding box center [477, 383] width 131 height 110
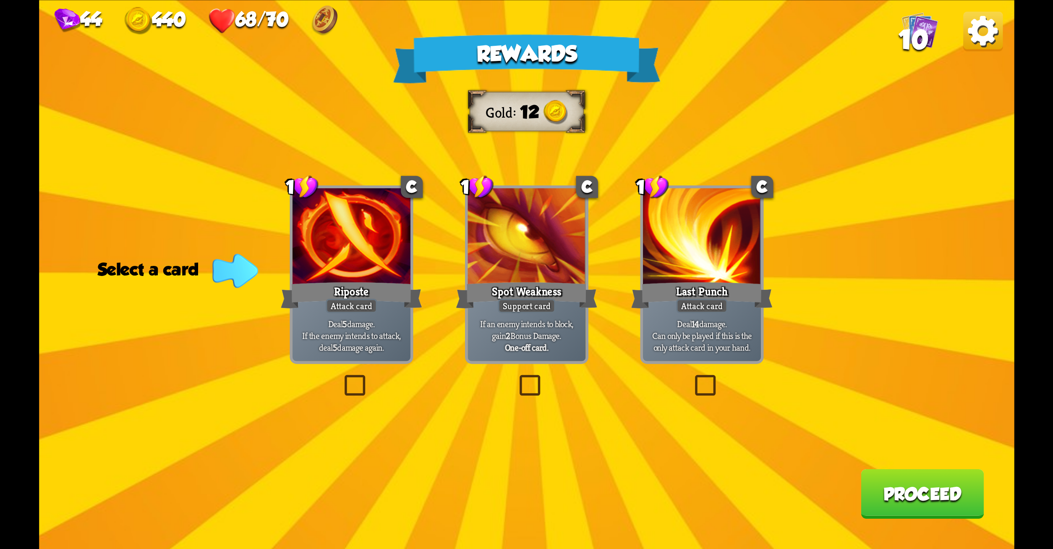
drag, startPoint x: 704, startPoint y: 381, endPoint x: 699, endPoint y: 374, distance: 8.7
click at [692, 377] on label at bounding box center [692, 377] width 0 height 0
click at [0, 0] on input "checkbox" at bounding box center [0, 0] width 0 height 0
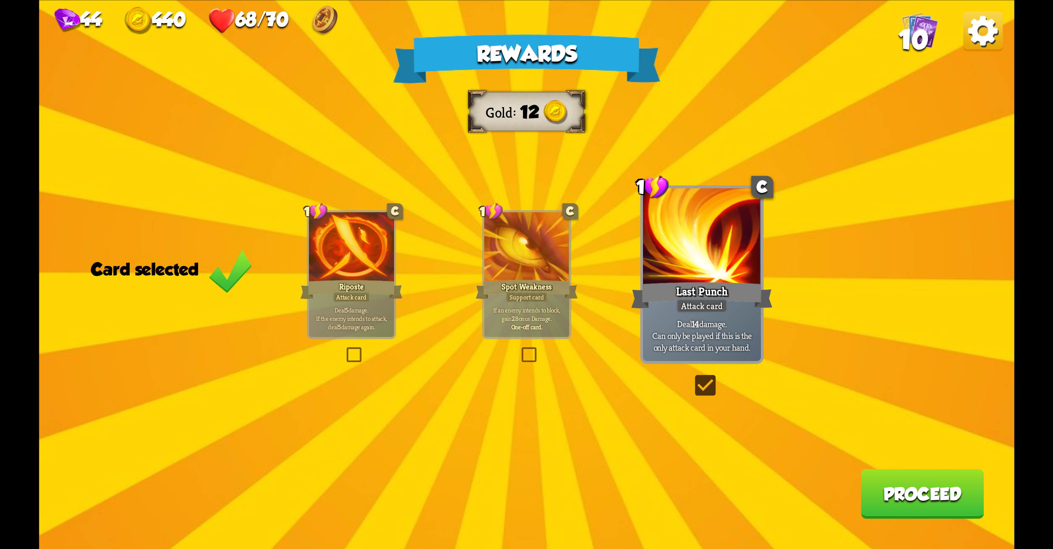
click at [882, 481] on button "Proceed" at bounding box center [922, 494] width 123 height 50
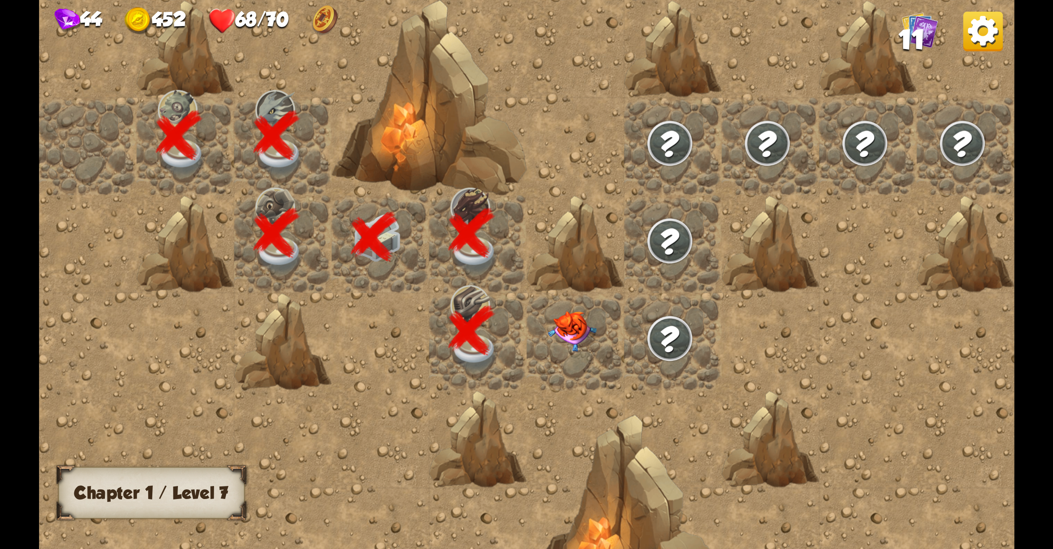
click at [575, 325] on img at bounding box center [572, 331] width 49 height 40
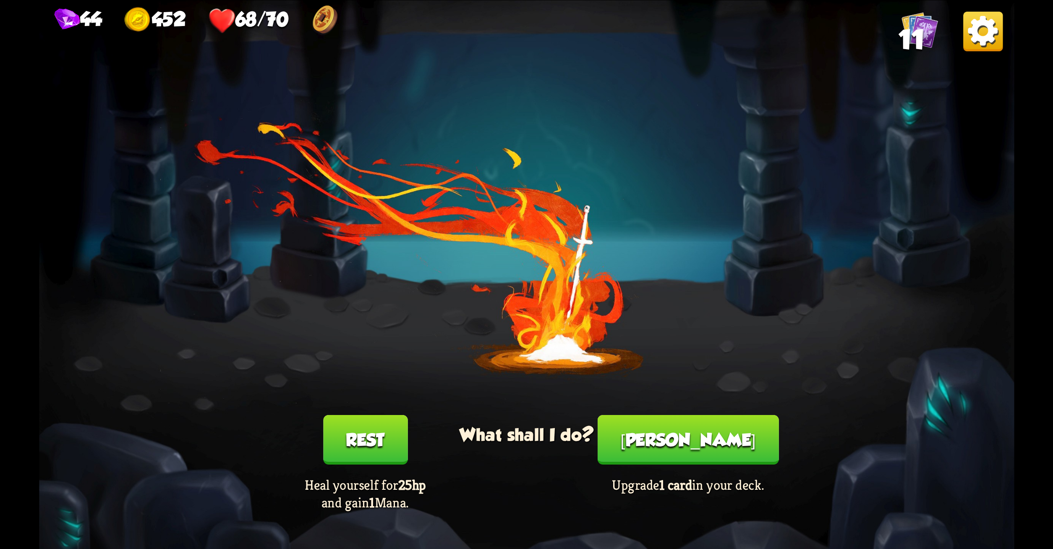
click at [367, 439] on button "Rest" at bounding box center [365, 440] width 84 height 50
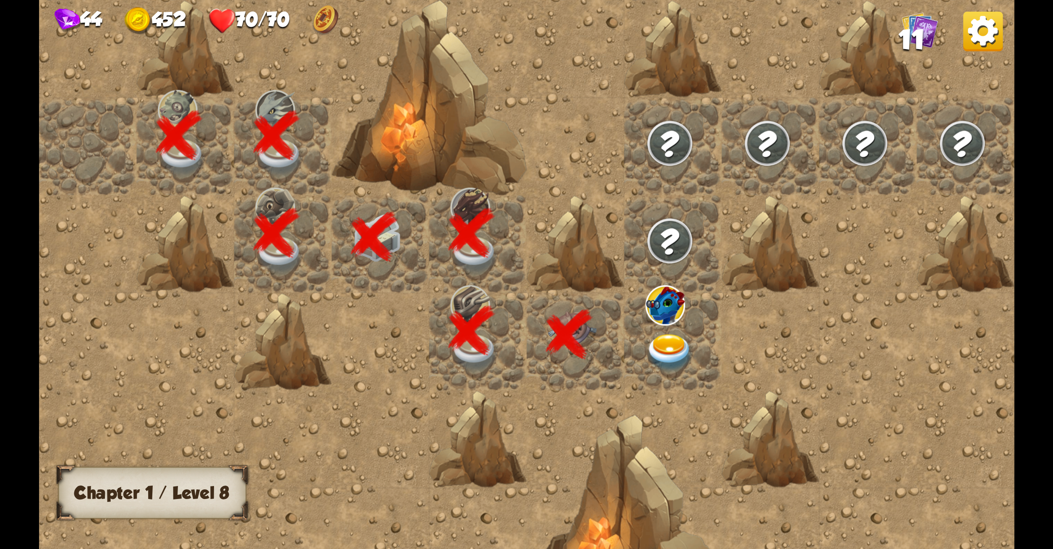
click at [666, 341] on img at bounding box center [670, 353] width 49 height 38
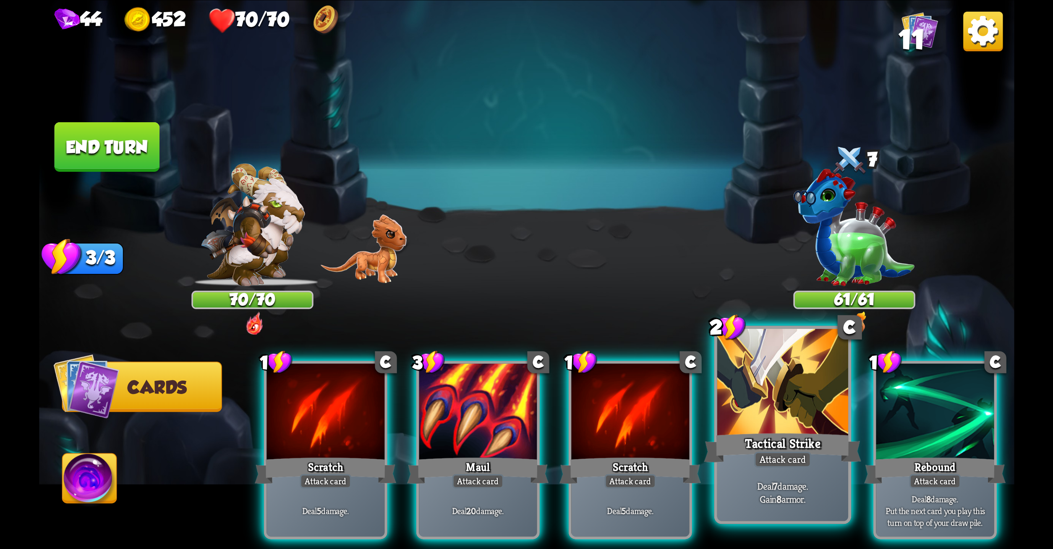
click at [731, 426] on div at bounding box center [782, 383] width 131 height 110
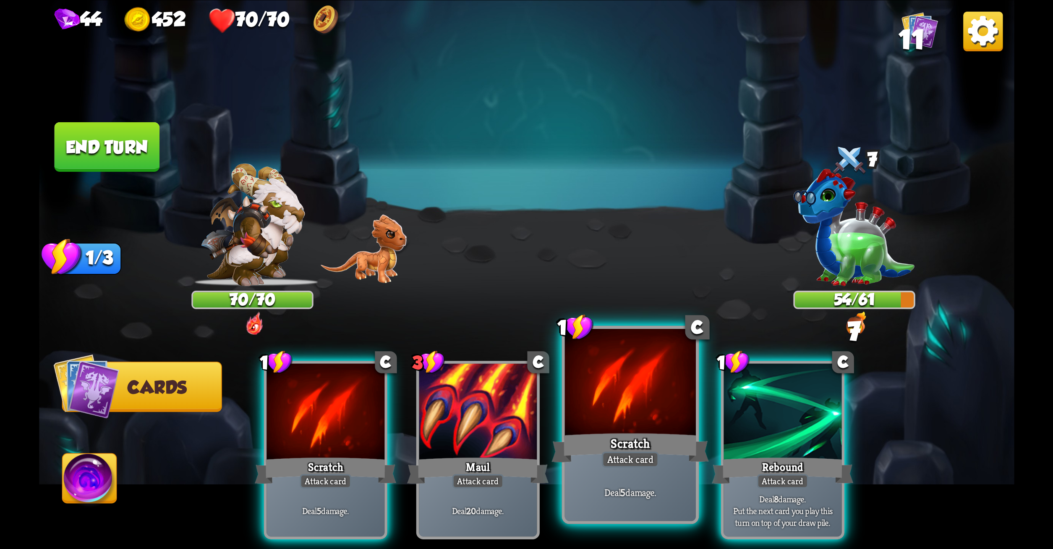
click at [642, 410] on div at bounding box center [630, 383] width 131 height 110
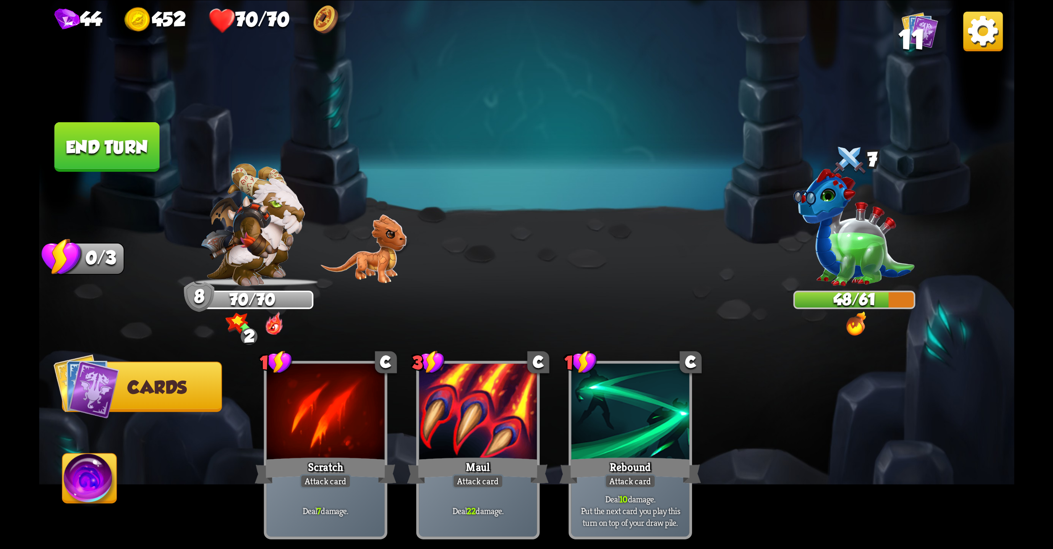
click at [141, 131] on button "End turn" at bounding box center [106, 147] width 105 height 50
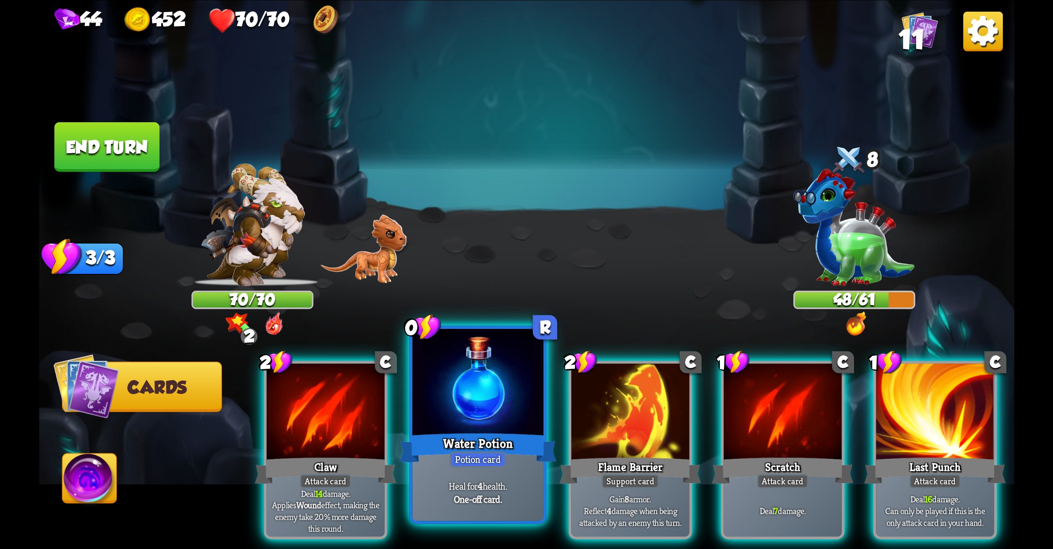
click at [462, 372] on div at bounding box center [477, 383] width 131 height 110
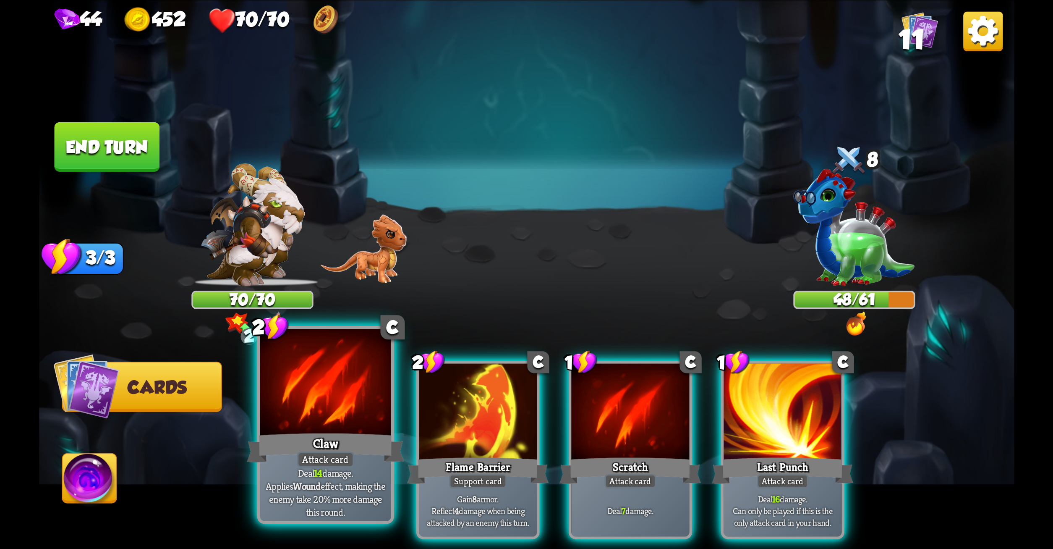
click at [306, 378] on div at bounding box center [325, 383] width 131 height 110
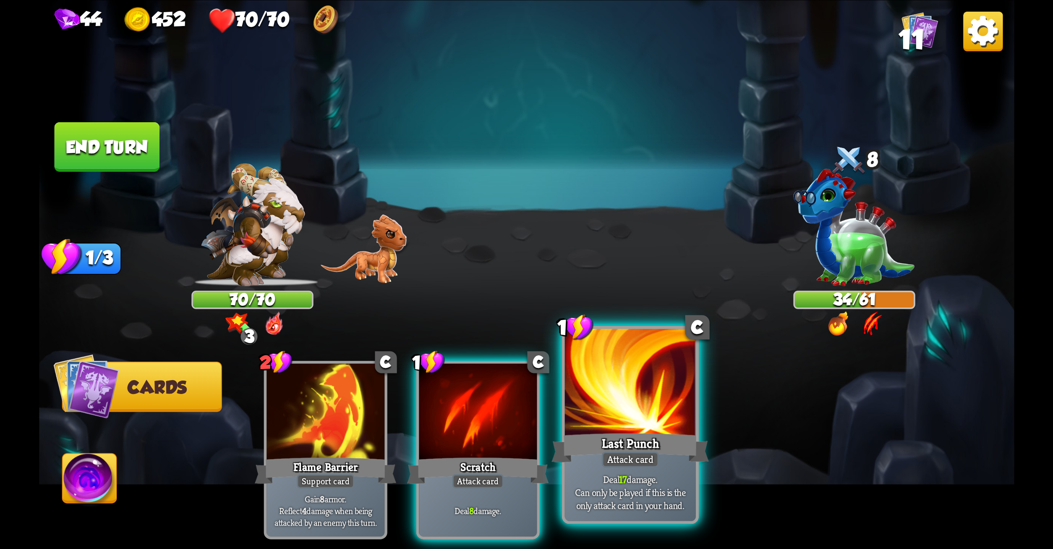
click at [571, 416] on div at bounding box center [630, 383] width 131 height 110
click at [613, 412] on div at bounding box center [630, 383] width 131 height 110
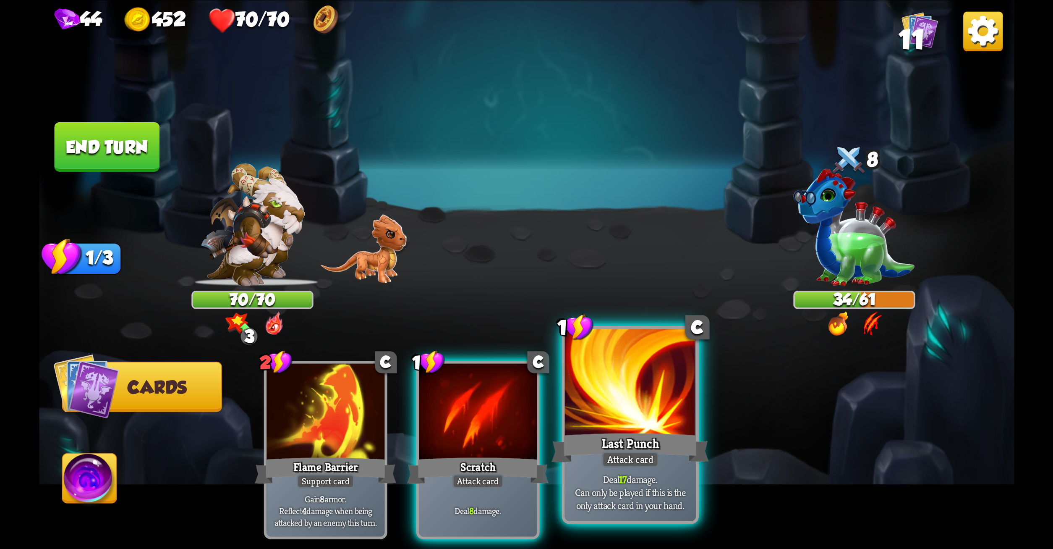
click at [655, 390] on div at bounding box center [630, 383] width 131 height 110
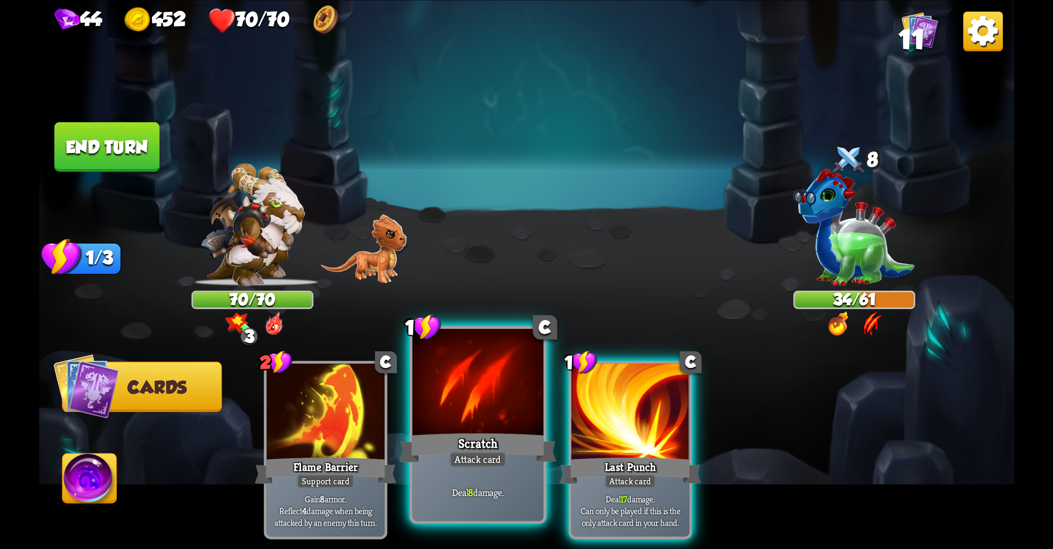
click at [440, 393] on div at bounding box center [477, 383] width 131 height 110
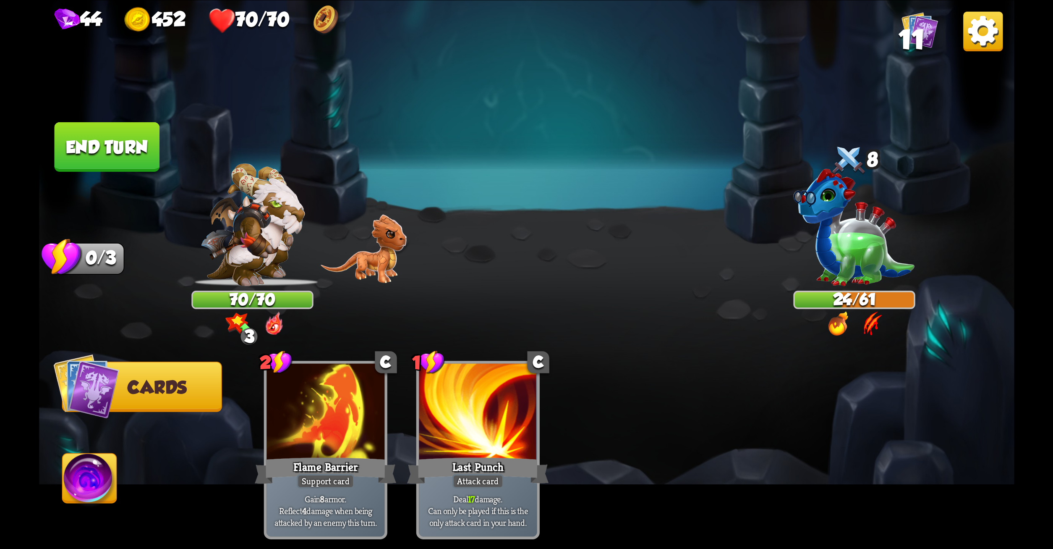
click at [126, 153] on button "End turn" at bounding box center [106, 147] width 105 height 50
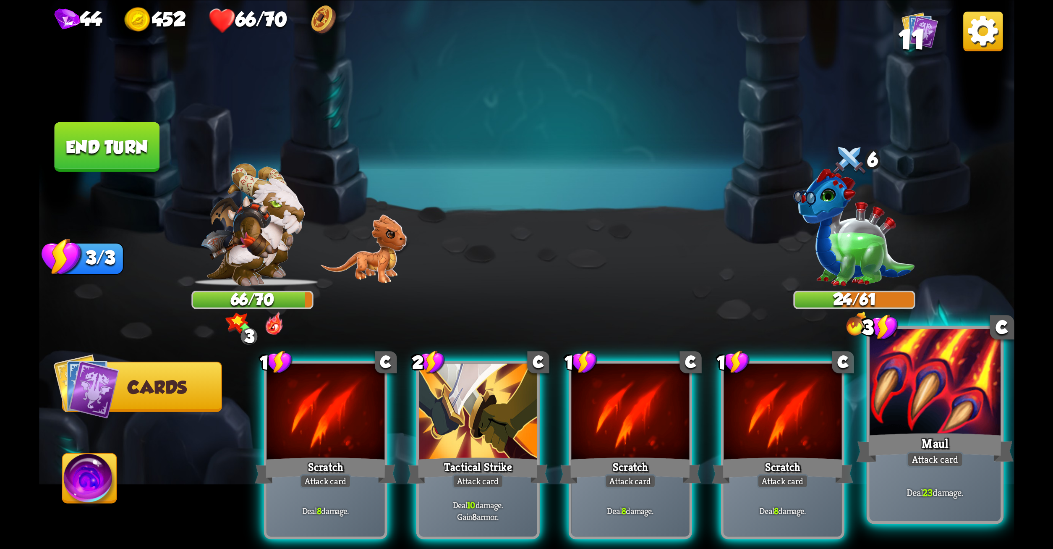
click at [884, 424] on div at bounding box center [934, 383] width 131 height 110
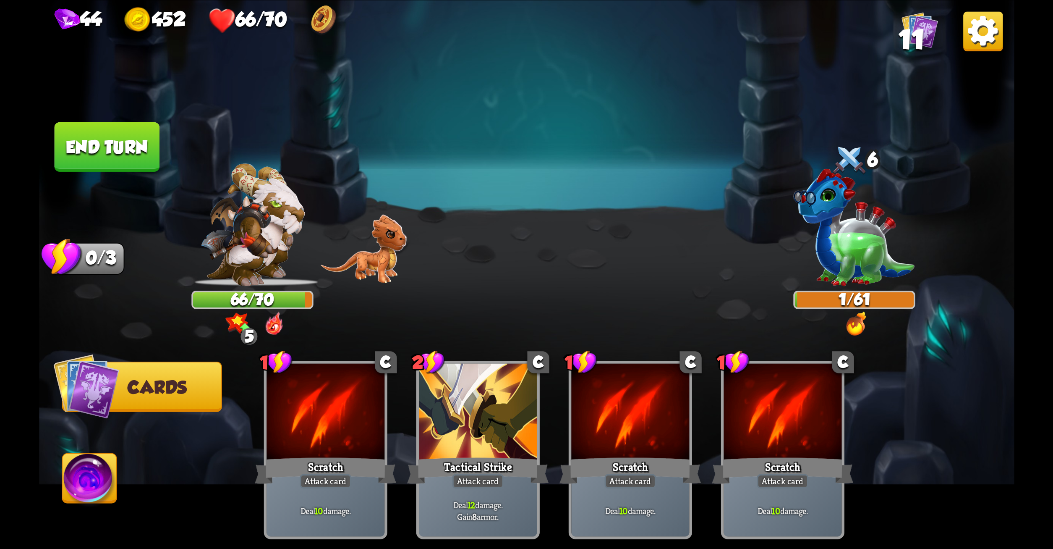
click at [100, 138] on button "End turn" at bounding box center [106, 147] width 105 height 50
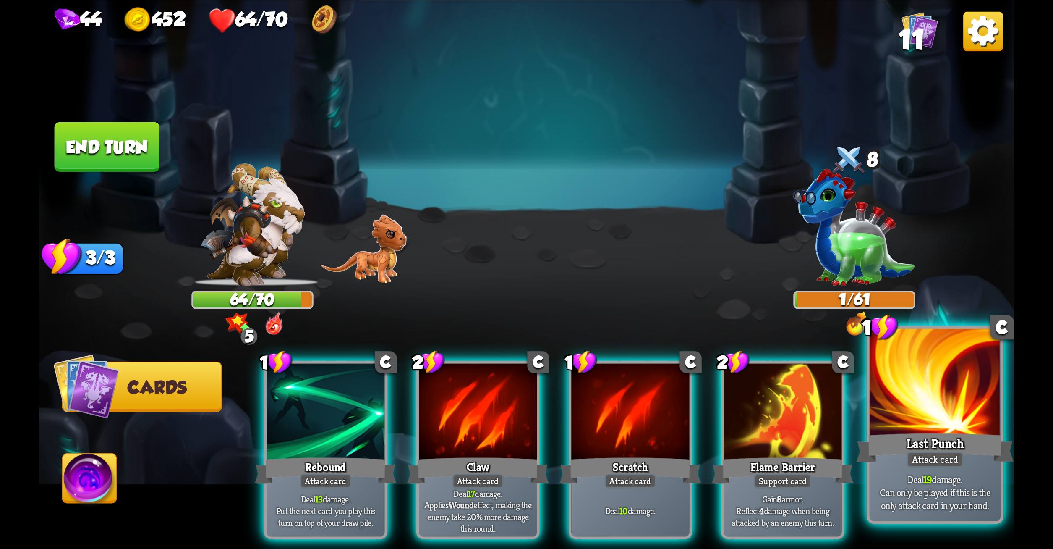
click at [945, 478] on p "Deal 19 damage. Can only be played if this is the only attack card in your hand." at bounding box center [935, 491] width 125 height 39
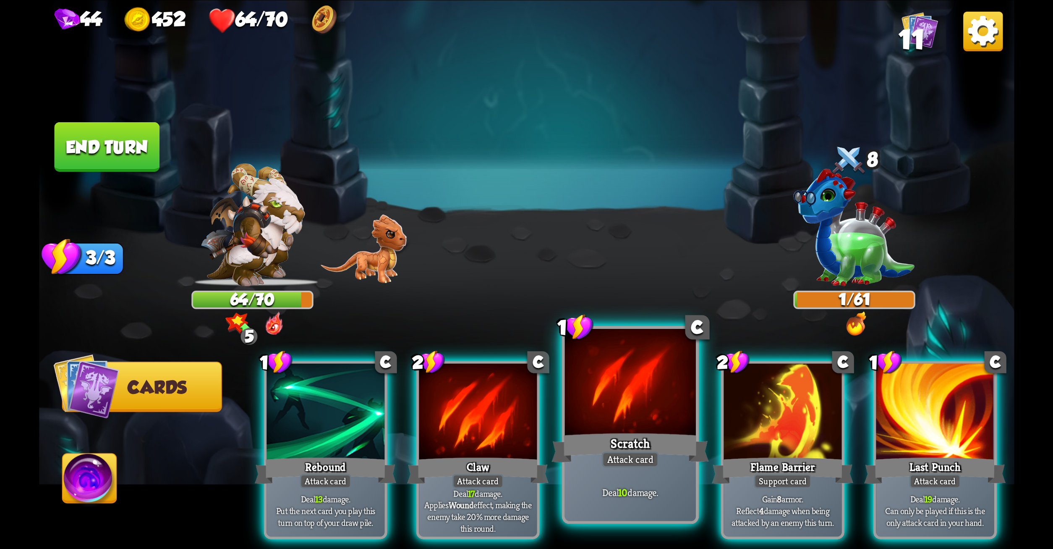
click at [641, 426] on div at bounding box center [630, 383] width 131 height 110
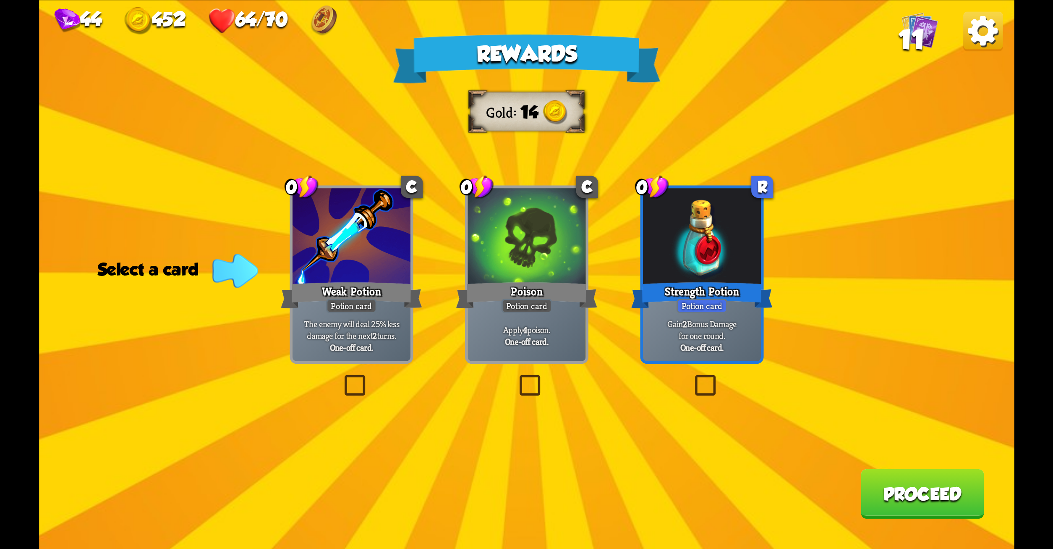
drag, startPoint x: 523, startPoint y: 385, endPoint x: 752, endPoint y: 424, distance: 232.5
click at [752, 424] on div "Rewards Gold 14 Select a card 0 C Weak Potion Potion card The enemy will deal 2…" at bounding box center [527, 274] width 976 height 549
click at [516, 377] on label at bounding box center [516, 377] width 0 height 0
click at [0, 0] on input "checkbox" at bounding box center [0, 0] width 0 height 0
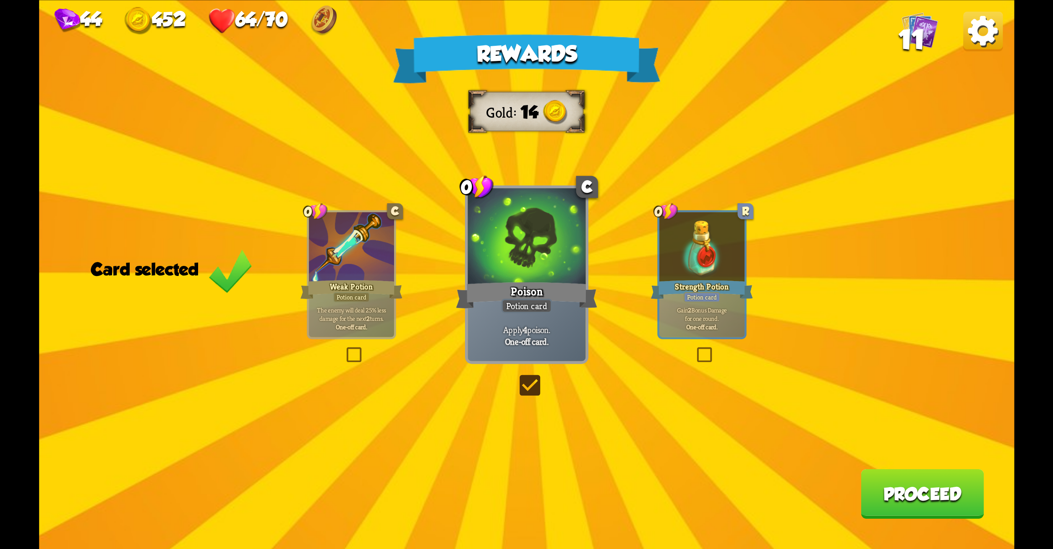
click at [917, 502] on button "Proceed" at bounding box center [922, 494] width 123 height 50
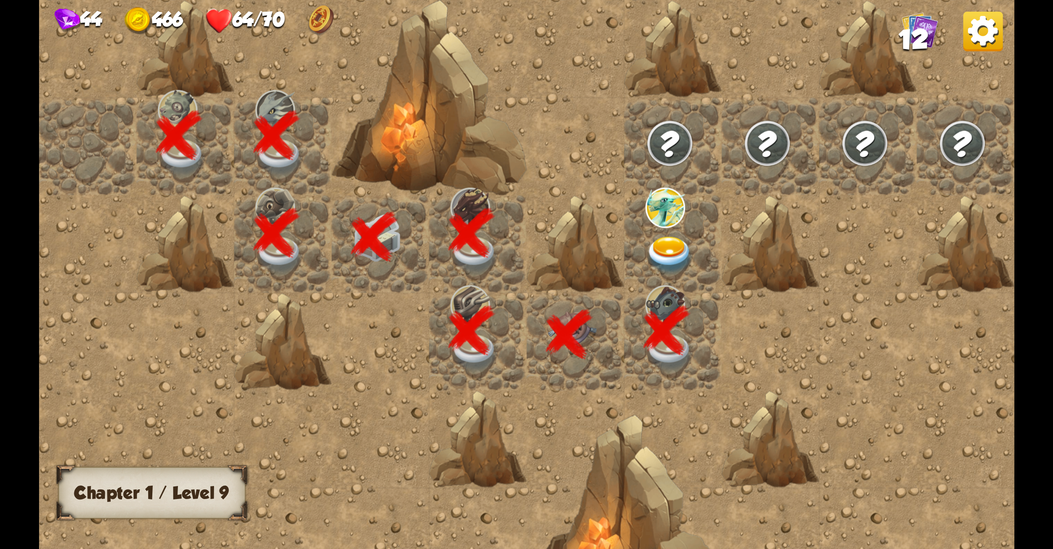
click at [661, 239] on img at bounding box center [670, 255] width 49 height 38
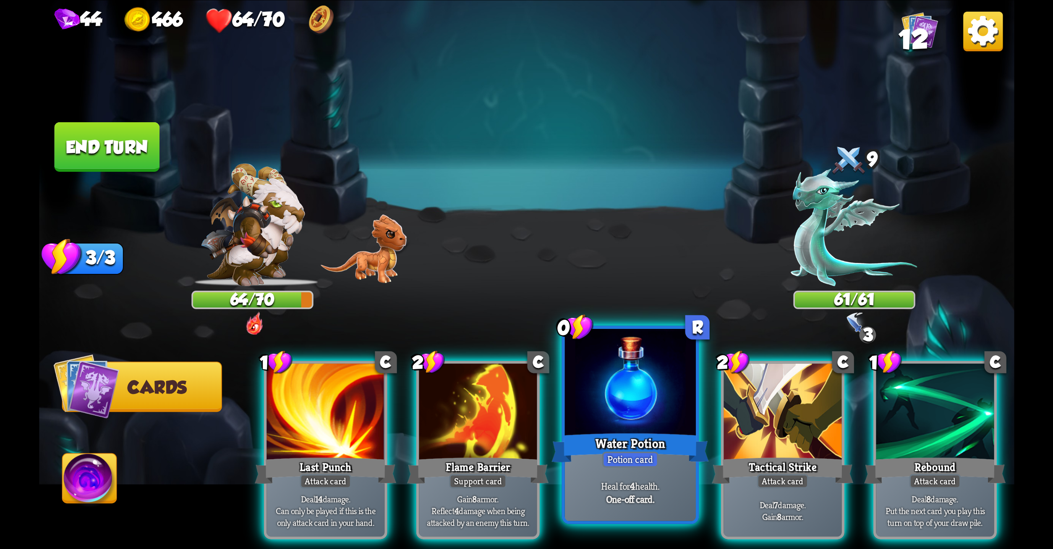
click at [587, 398] on div at bounding box center [630, 383] width 131 height 110
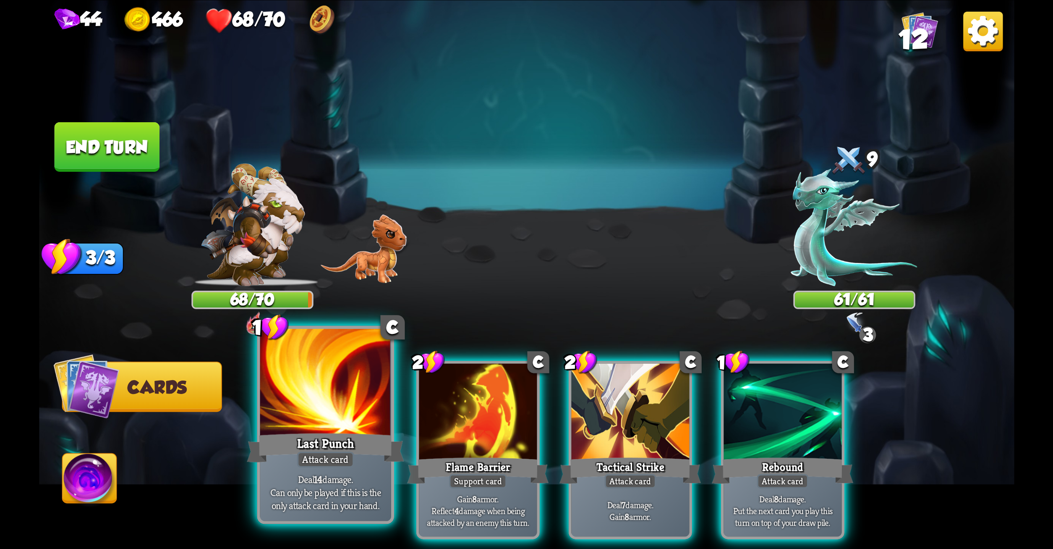
click at [336, 436] on div "Last Punch" at bounding box center [325, 447] width 157 height 35
click at [317, 436] on div "Last Punch" at bounding box center [325, 447] width 157 height 35
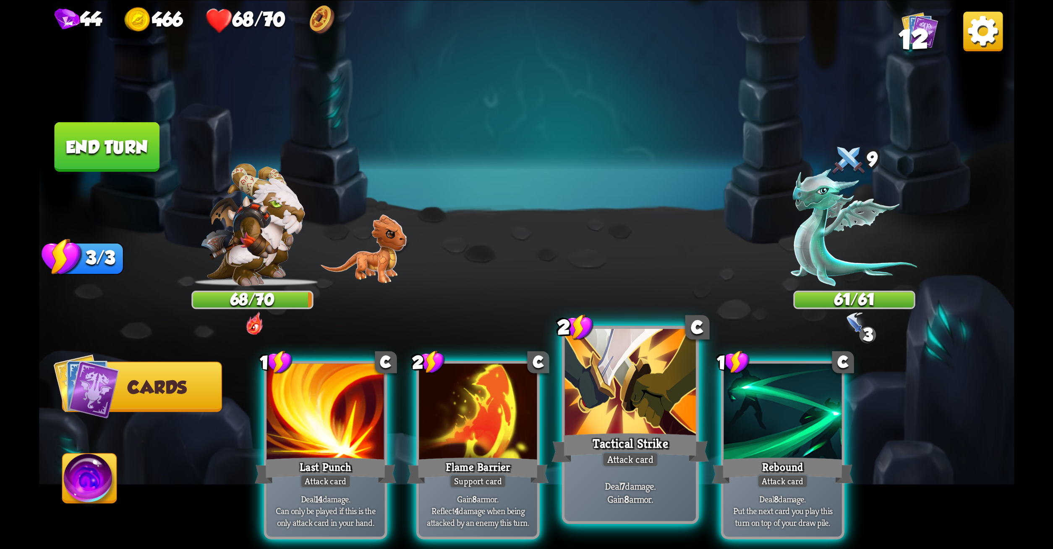
click at [610, 435] on div "Tactical Strike" at bounding box center [630, 447] width 157 height 35
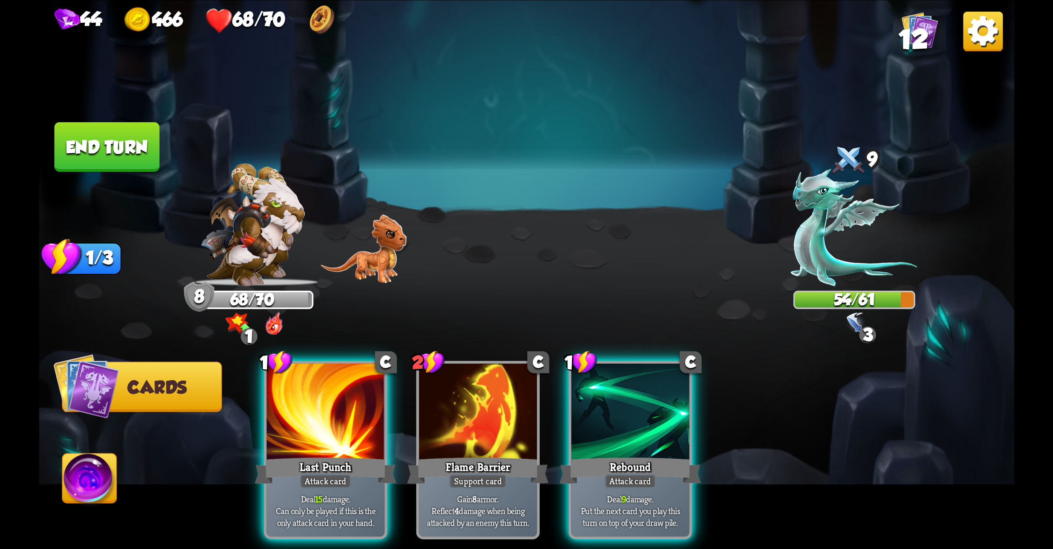
click at [610, 454] on div "Rebound" at bounding box center [630, 469] width 141 height 31
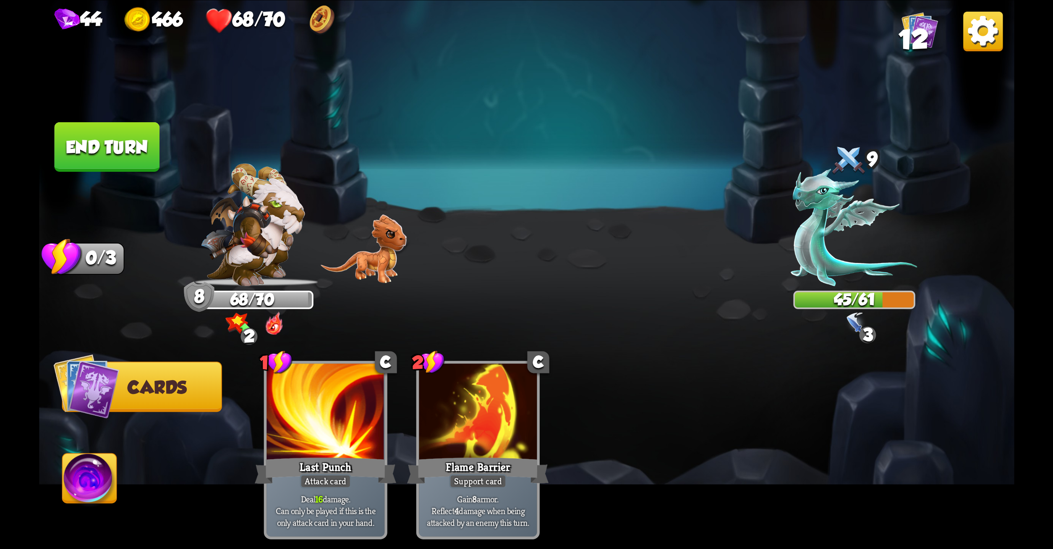
click at [133, 151] on button "End turn" at bounding box center [106, 147] width 105 height 50
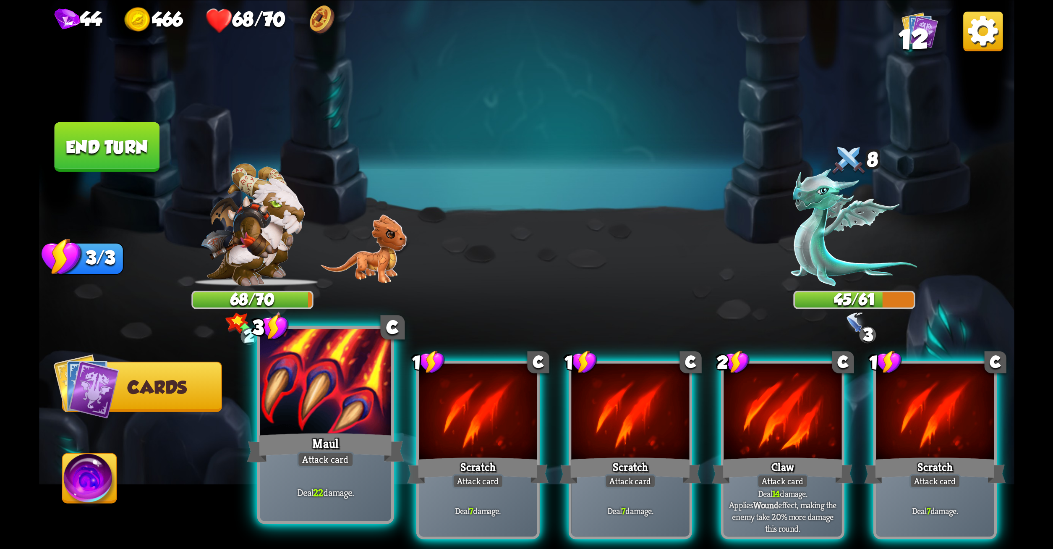
click at [301, 377] on div at bounding box center [325, 383] width 131 height 110
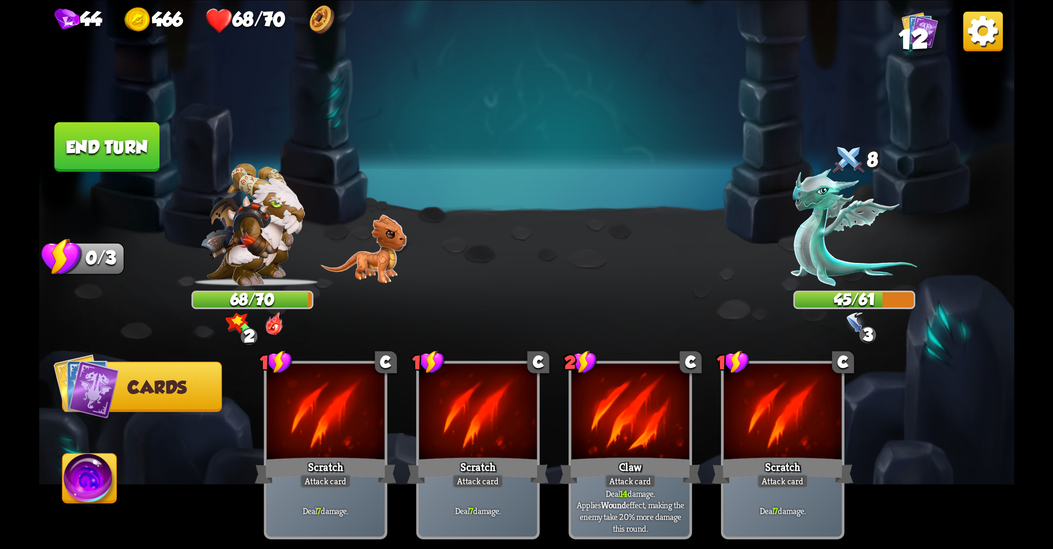
click at [120, 140] on button "End turn" at bounding box center [106, 147] width 105 height 50
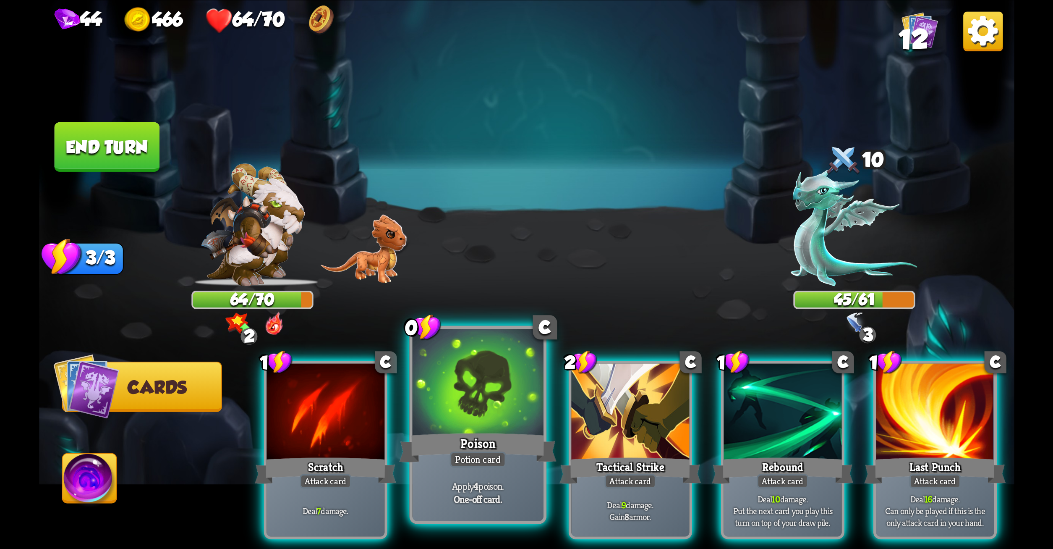
click at [430, 411] on div at bounding box center [477, 383] width 131 height 110
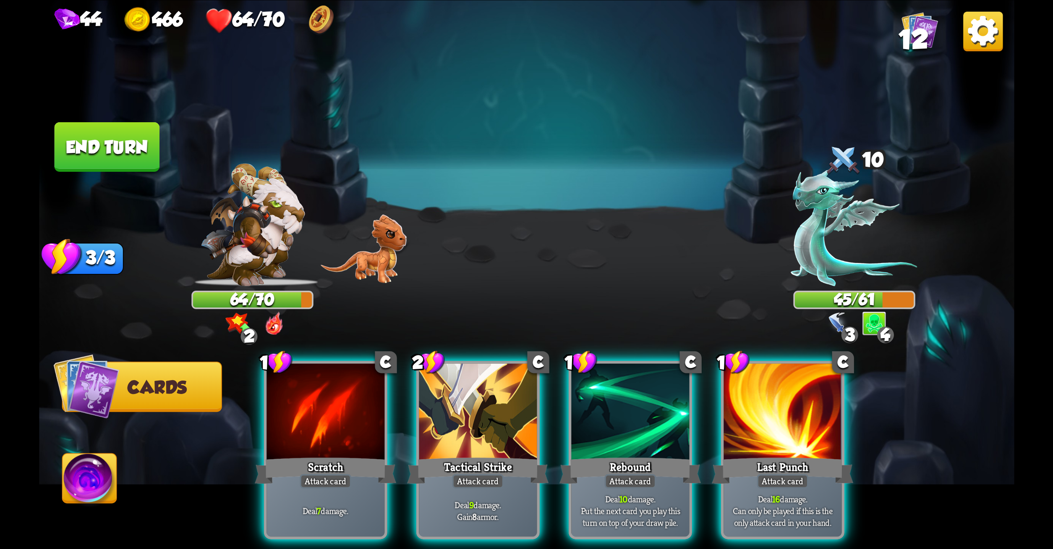
click at [430, 411] on div at bounding box center [478, 413] width 118 height 100
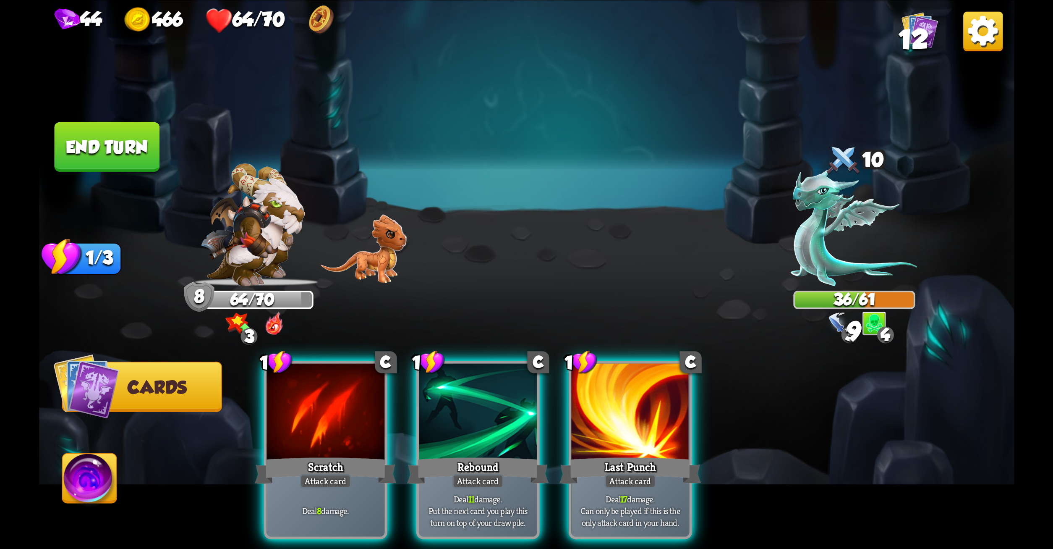
click at [430, 411] on div at bounding box center [478, 413] width 118 height 100
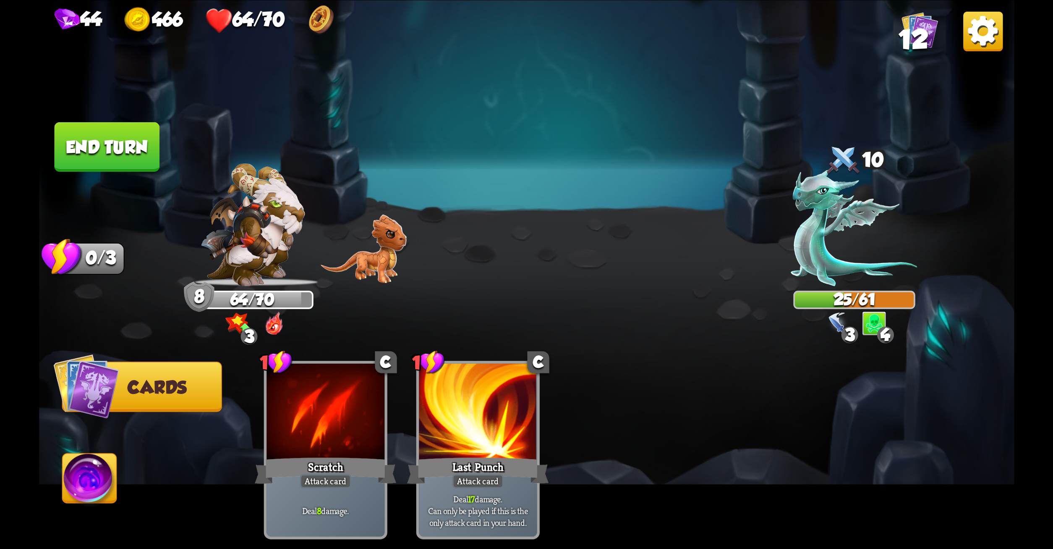
click at [138, 152] on button "End turn" at bounding box center [106, 147] width 105 height 50
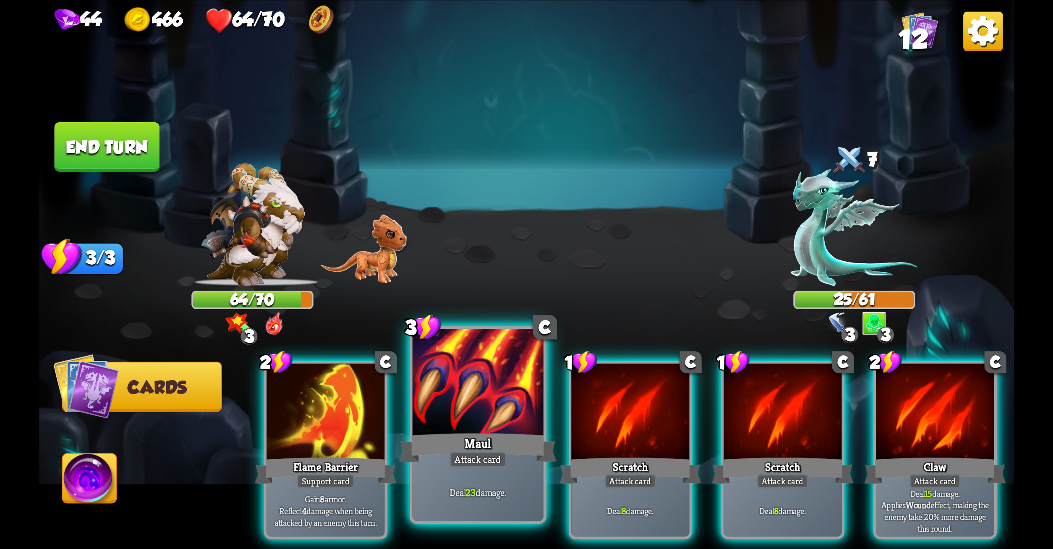
click at [483, 381] on div at bounding box center [477, 383] width 131 height 110
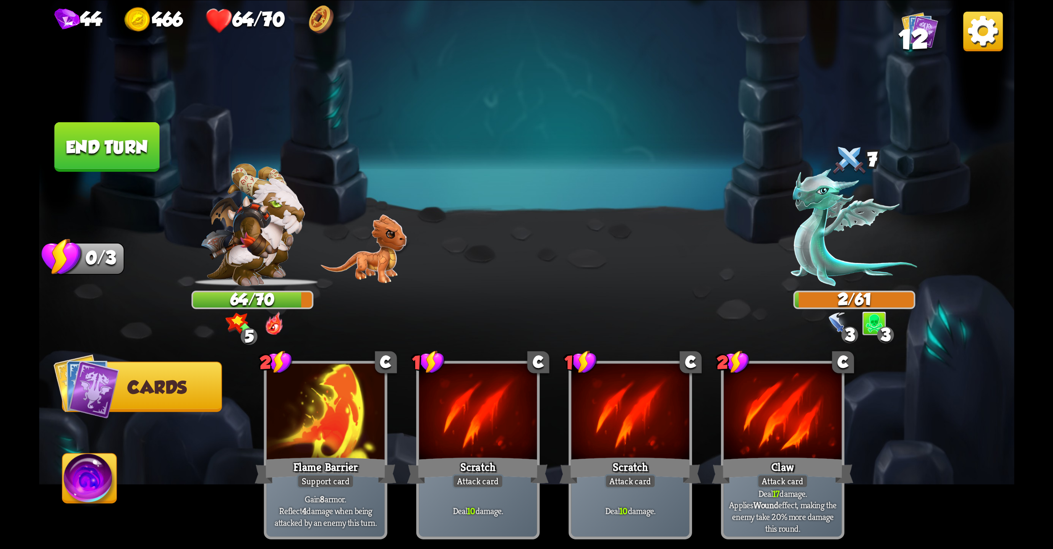
click at [107, 128] on button "End turn" at bounding box center [106, 147] width 105 height 50
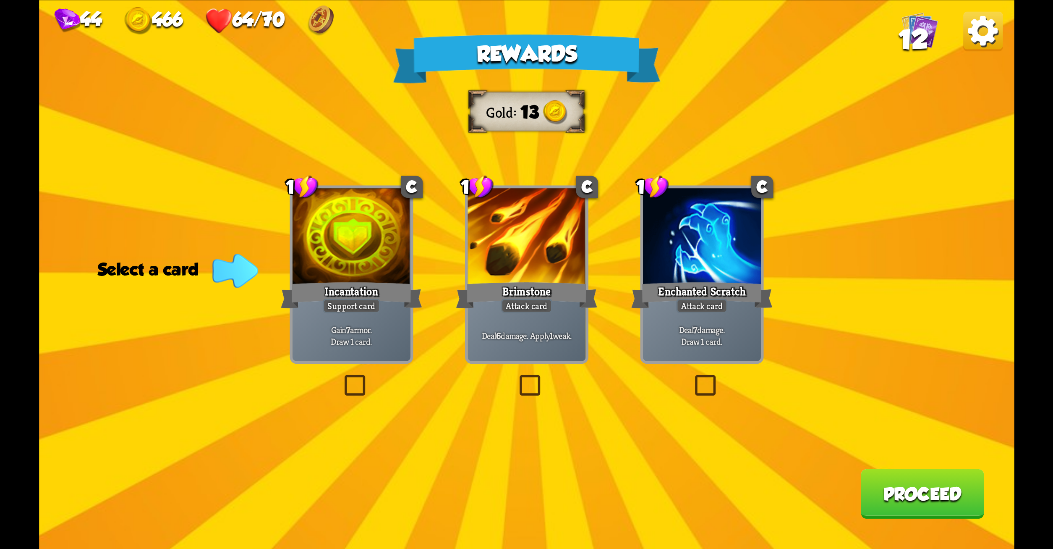
click at [700, 370] on div "Rewards Gold 13 Select a card 1 C Incantation Support card Gain 7 armor. Draw 1…" at bounding box center [527, 274] width 976 height 549
click at [692, 377] on label at bounding box center [692, 377] width 0 height 0
click at [0, 0] on input "checkbox" at bounding box center [0, 0] width 0 height 0
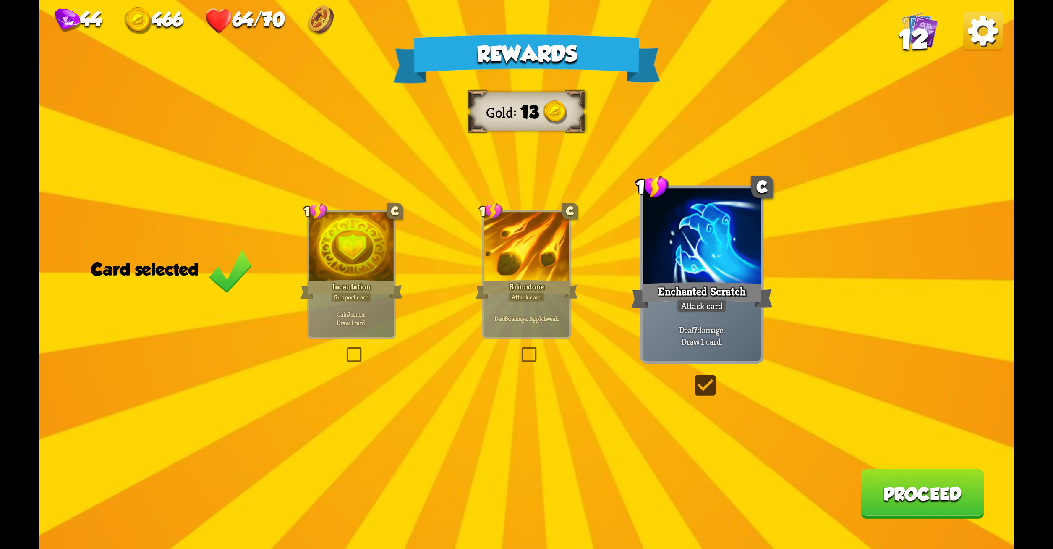
click at [692, 377] on label at bounding box center [692, 377] width 0 height 0
click at [0, 0] on input "checkbox" at bounding box center [0, 0] width 0 height 0
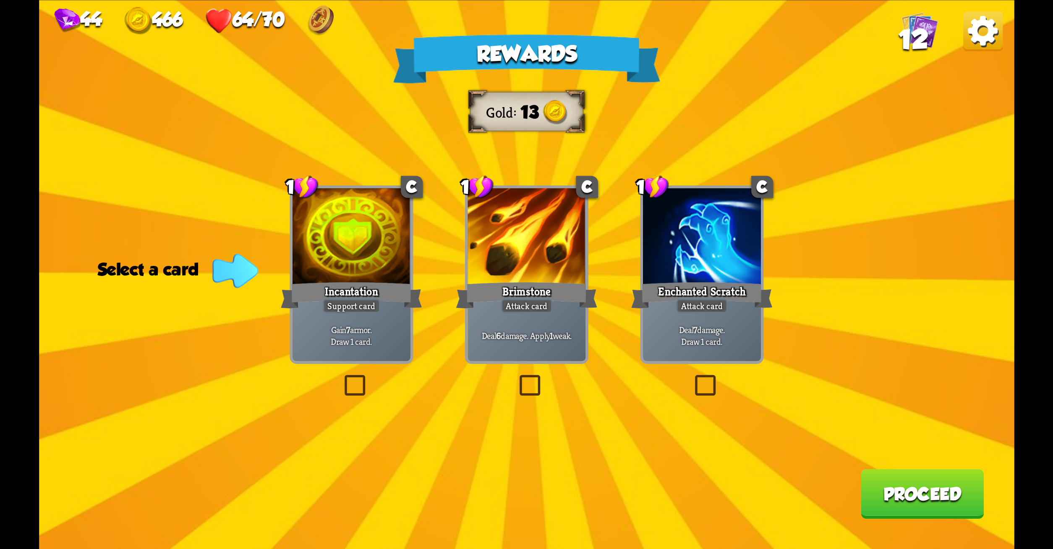
click at [692, 377] on label at bounding box center [692, 377] width 0 height 0
click at [0, 0] on input "checkbox" at bounding box center [0, 0] width 0 height 0
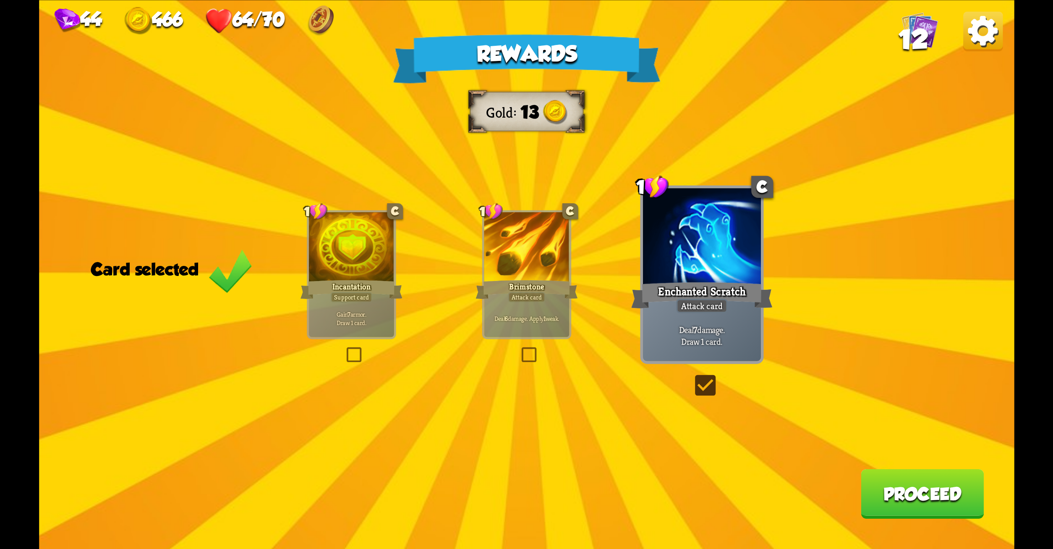
click at [887, 491] on button "Proceed" at bounding box center [922, 494] width 123 height 50
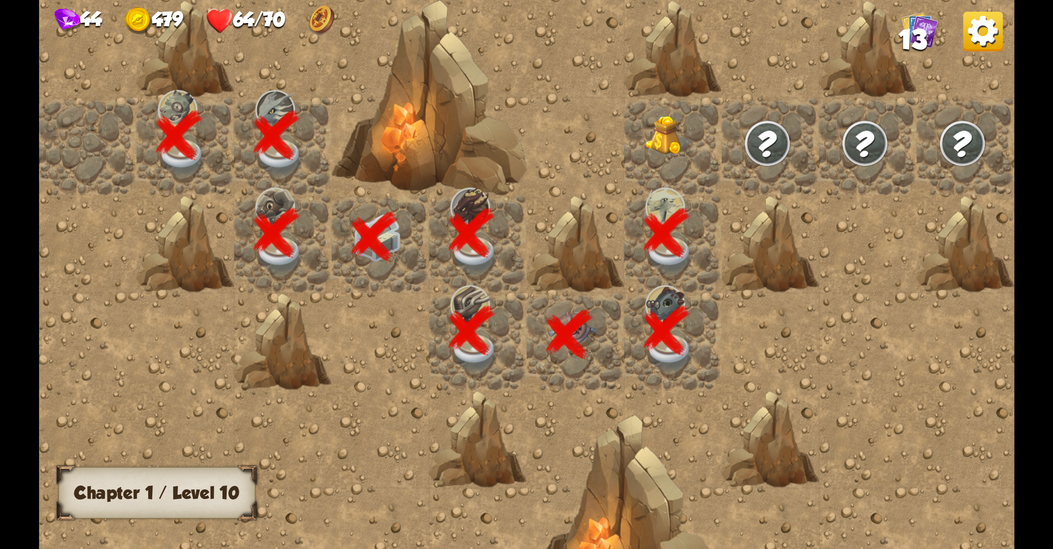
click at [768, 126] on img at bounding box center [767, 143] width 49 height 49
click at [670, 129] on img at bounding box center [670, 136] width 49 height 40
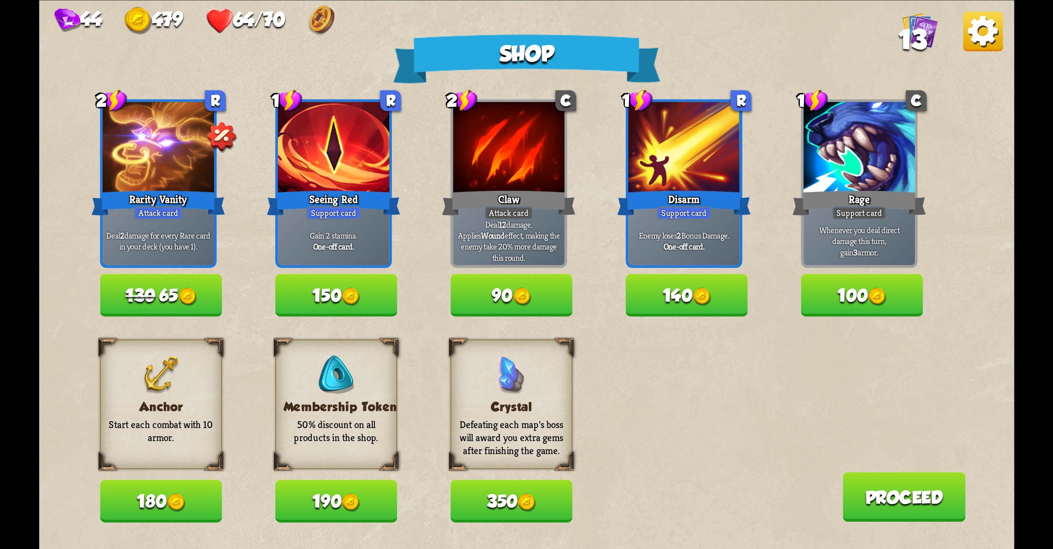
click at [871, 485] on button "Proceed" at bounding box center [904, 497] width 123 height 50
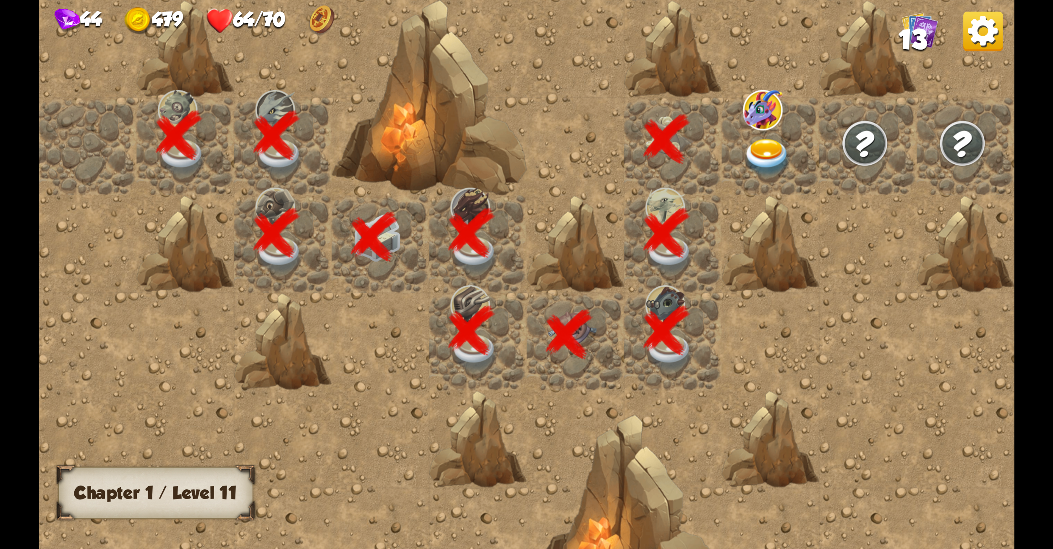
scroll to position [0, 161]
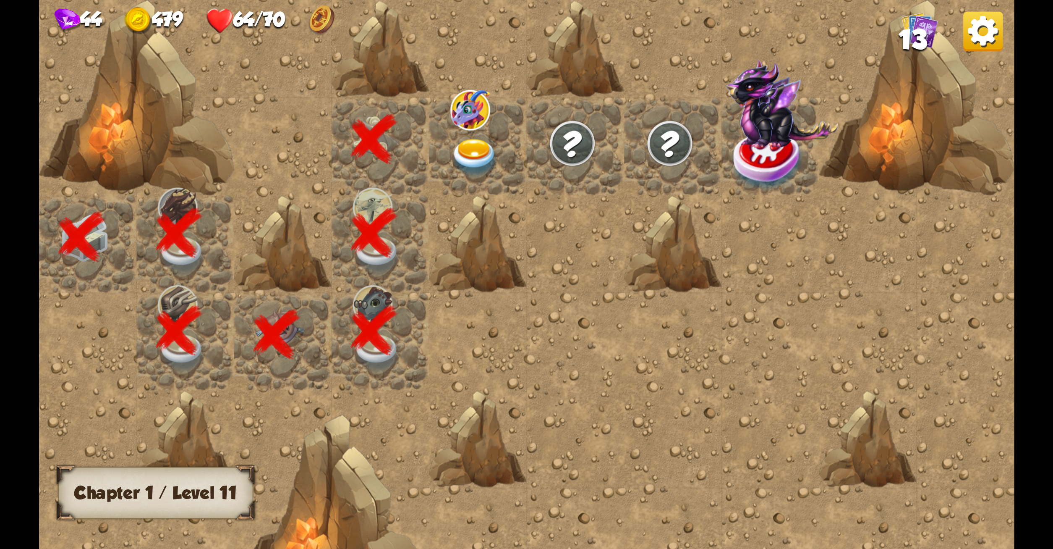
click at [464, 144] on img at bounding box center [474, 158] width 49 height 38
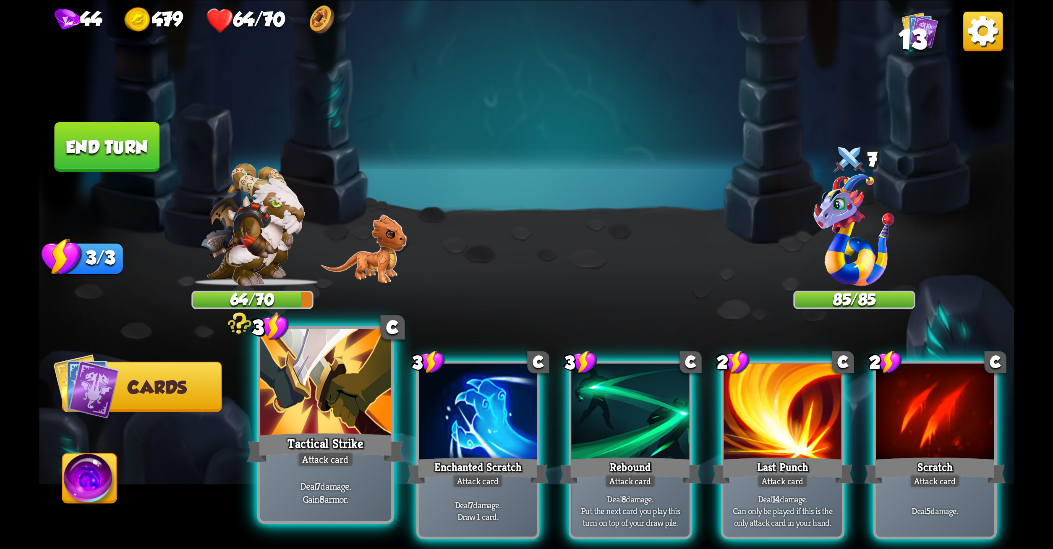
click at [325, 383] on div at bounding box center [325, 383] width 131 height 110
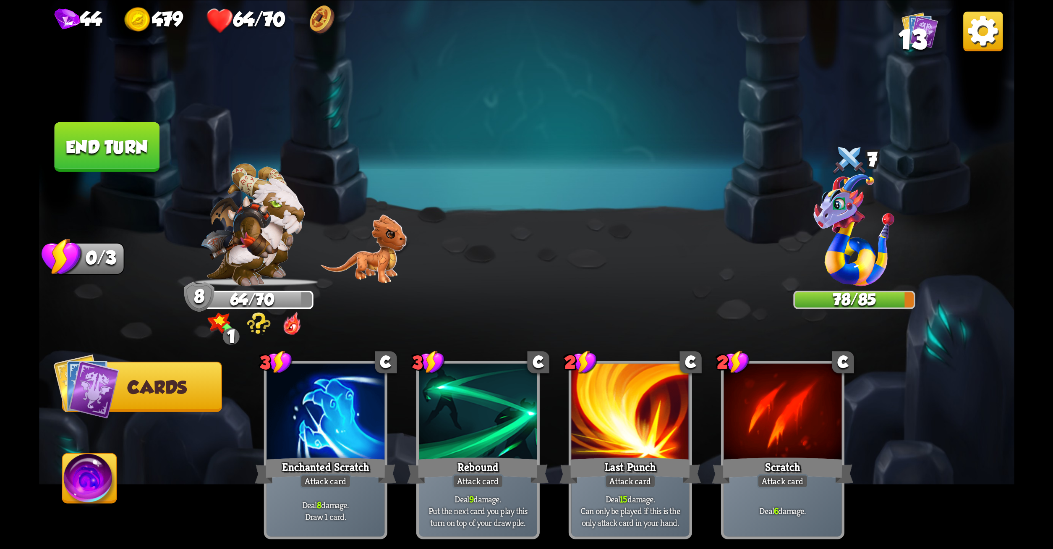
click at [121, 139] on button "End turn" at bounding box center [107, 147] width 106 height 50
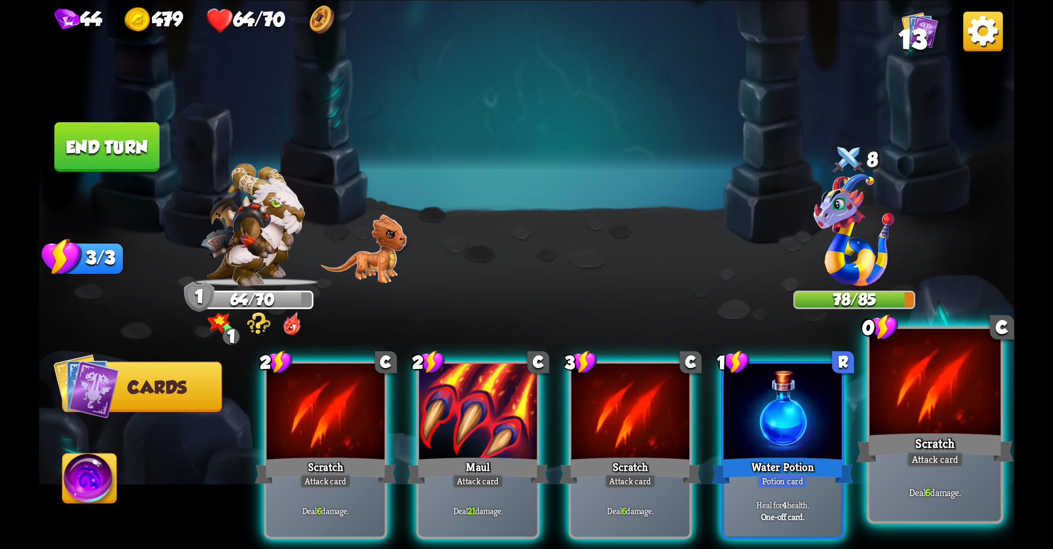
click at [908, 398] on div at bounding box center [934, 383] width 131 height 110
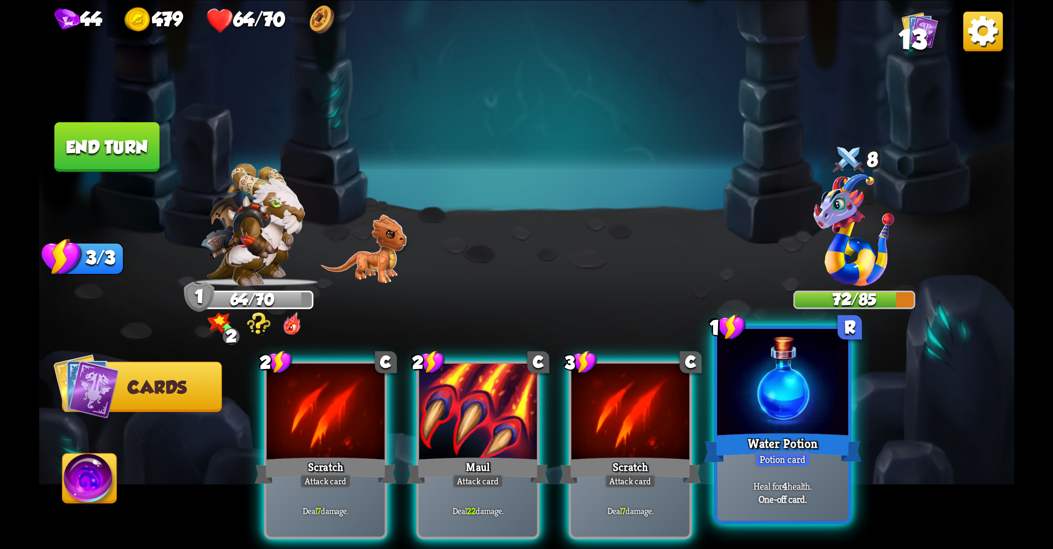
click at [799, 444] on div "Water Potion" at bounding box center [782, 447] width 157 height 35
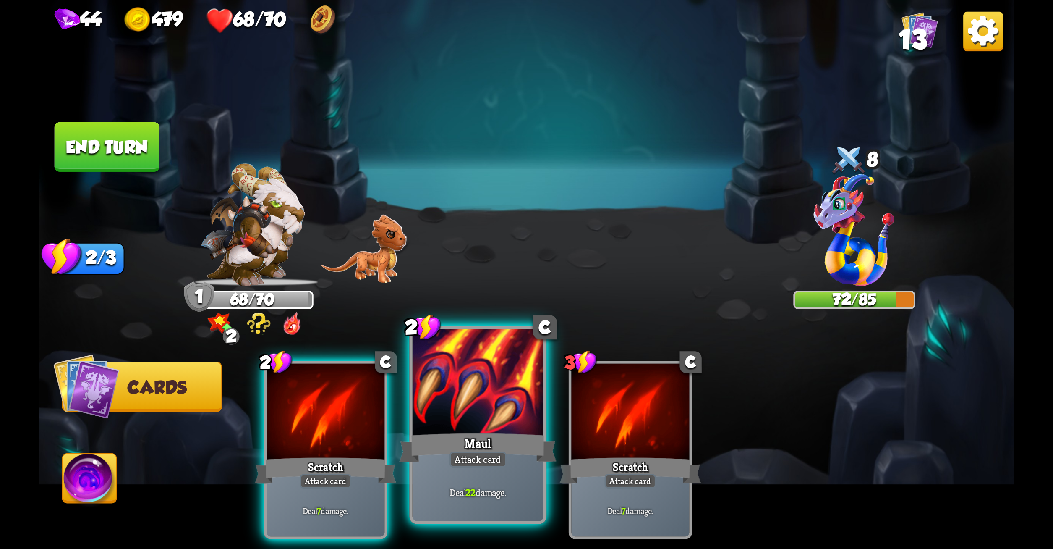
click at [515, 395] on div at bounding box center [477, 383] width 131 height 110
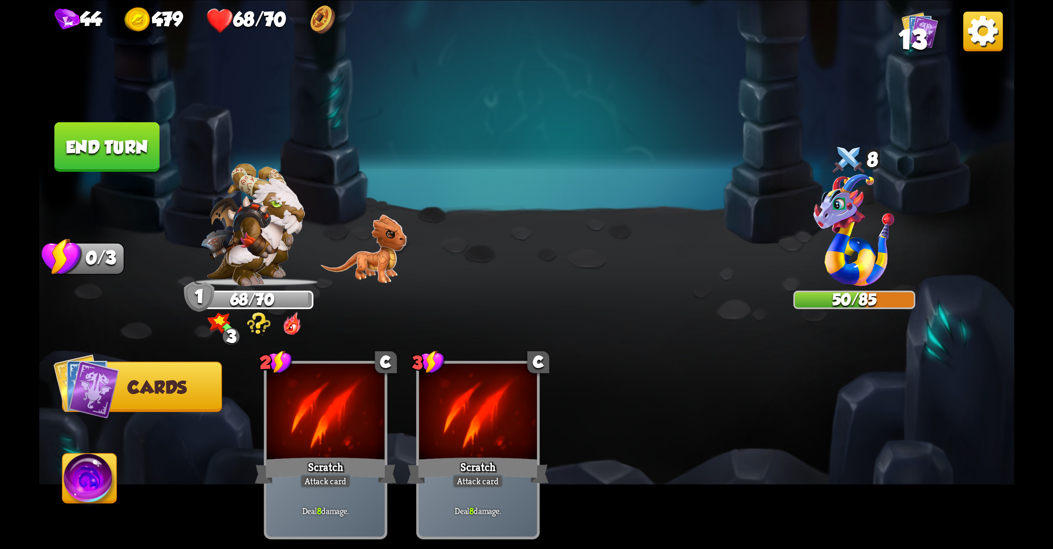
click at [128, 155] on button "End turn" at bounding box center [106, 147] width 105 height 50
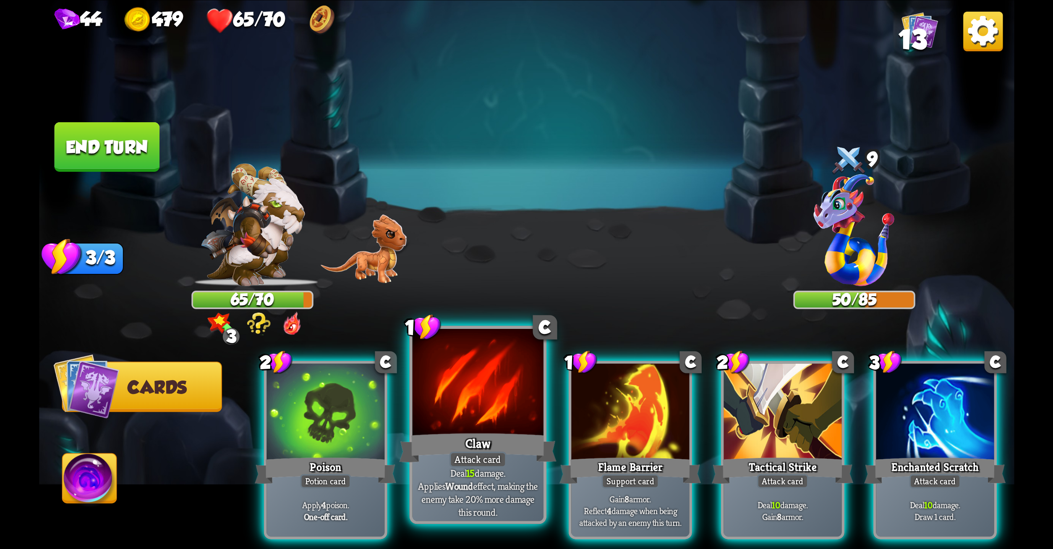
click at [485, 369] on div at bounding box center [477, 383] width 131 height 110
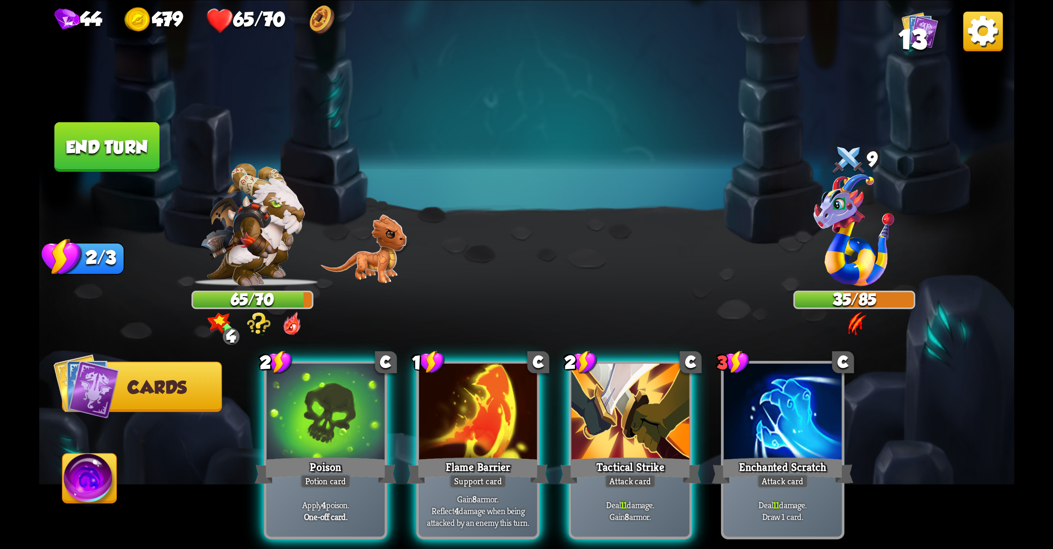
click at [485, 369] on div at bounding box center [478, 413] width 118 height 100
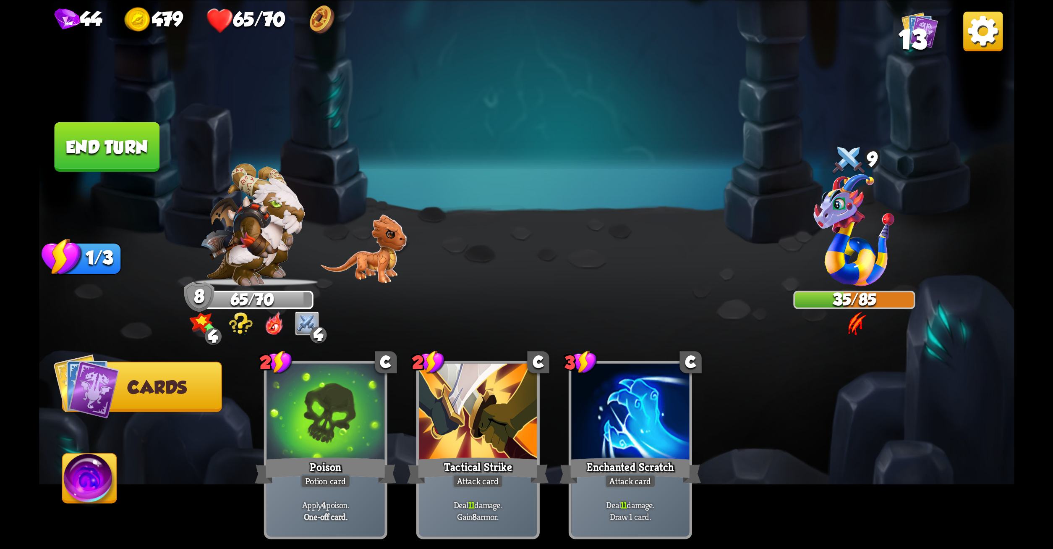
click at [180, 384] on span "Cards" at bounding box center [156, 387] width 59 height 20
drag, startPoint x: 180, startPoint y: 384, endPoint x: 128, endPoint y: 466, distance: 98.0
click at [128, 466] on div "Select an enemy to attack... You don't have enough stamina to play that card...…" at bounding box center [527, 274] width 976 height 549
click at [75, 487] on img at bounding box center [90, 480] width 54 height 55
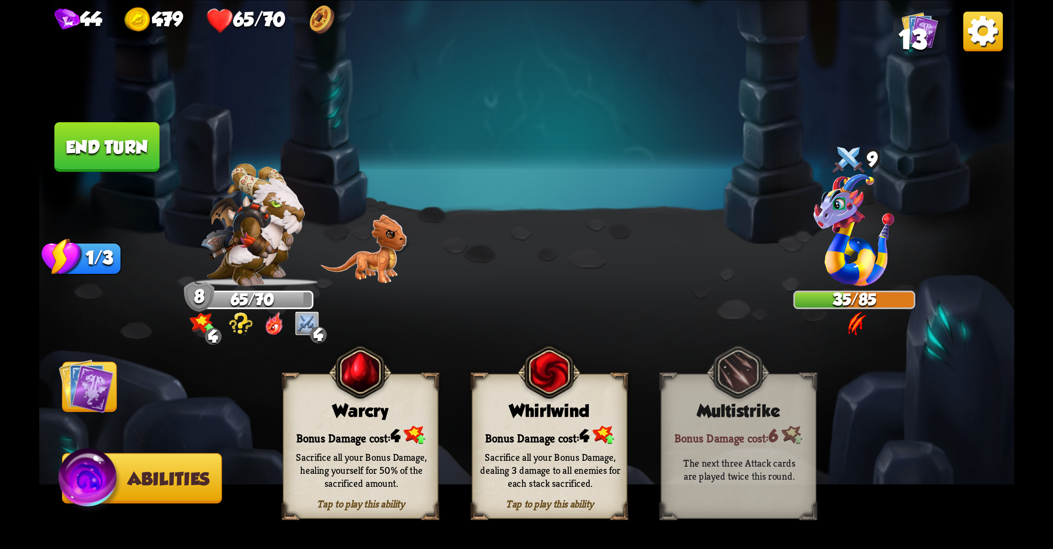
click at [501, 412] on div "Whirlwind" at bounding box center [550, 411] width 154 height 20
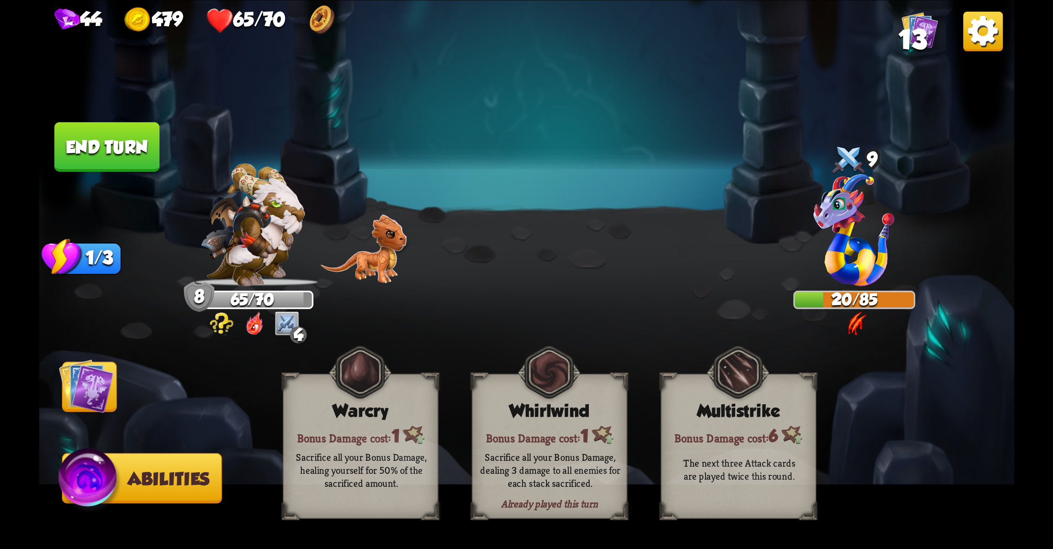
click at [109, 144] on button "End turn" at bounding box center [106, 147] width 105 height 50
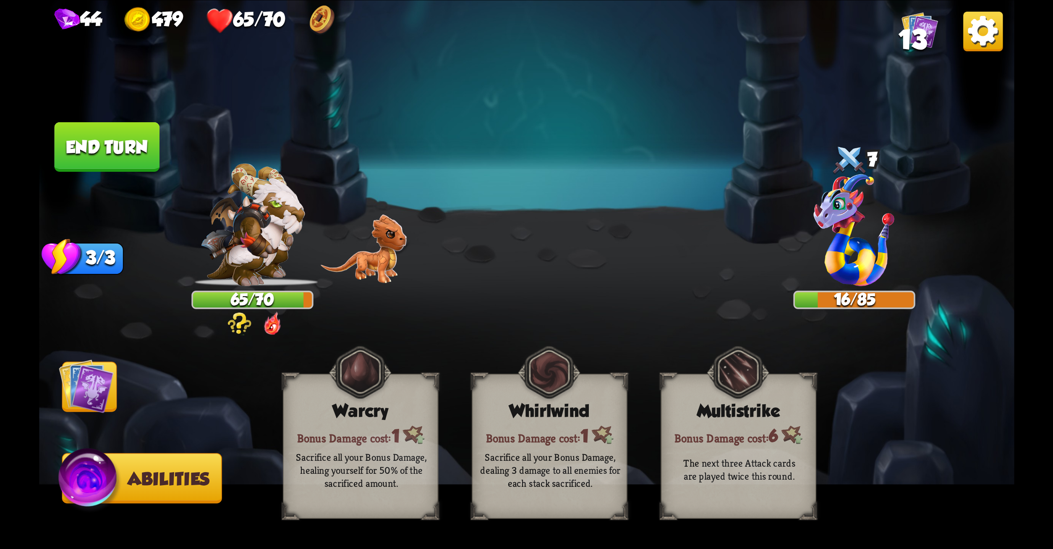
click at [65, 476] on img at bounding box center [89, 481] width 65 height 66
click at [86, 381] on img at bounding box center [86, 385] width 55 height 55
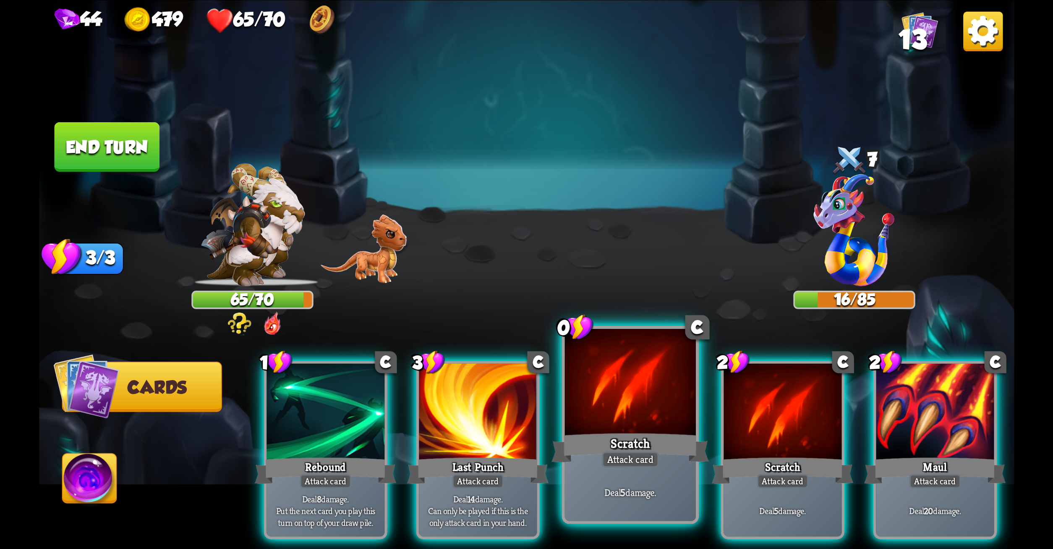
click at [610, 364] on div at bounding box center [630, 383] width 131 height 110
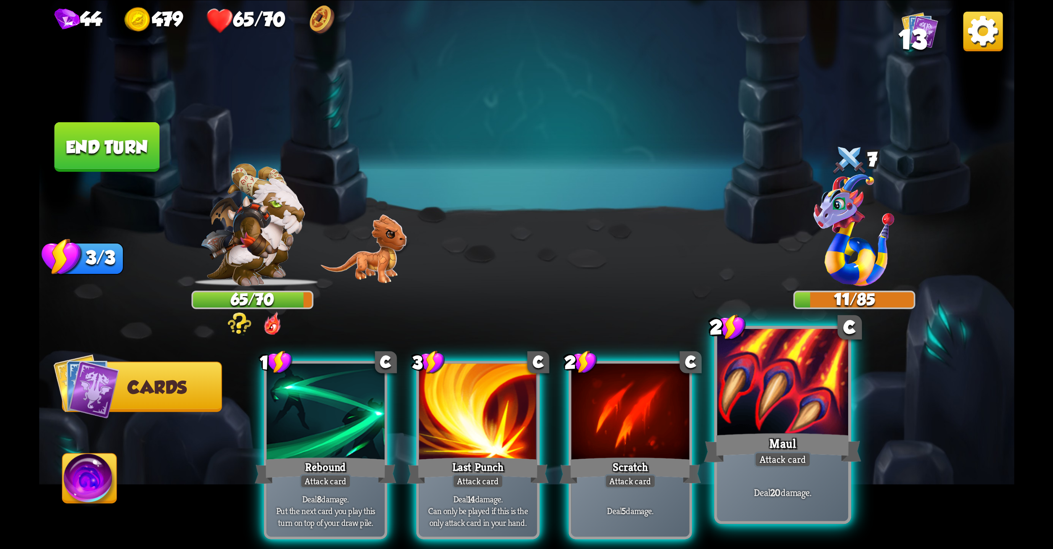
click at [746, 391] on div at bounding box center [782, 383] width 131 height 110
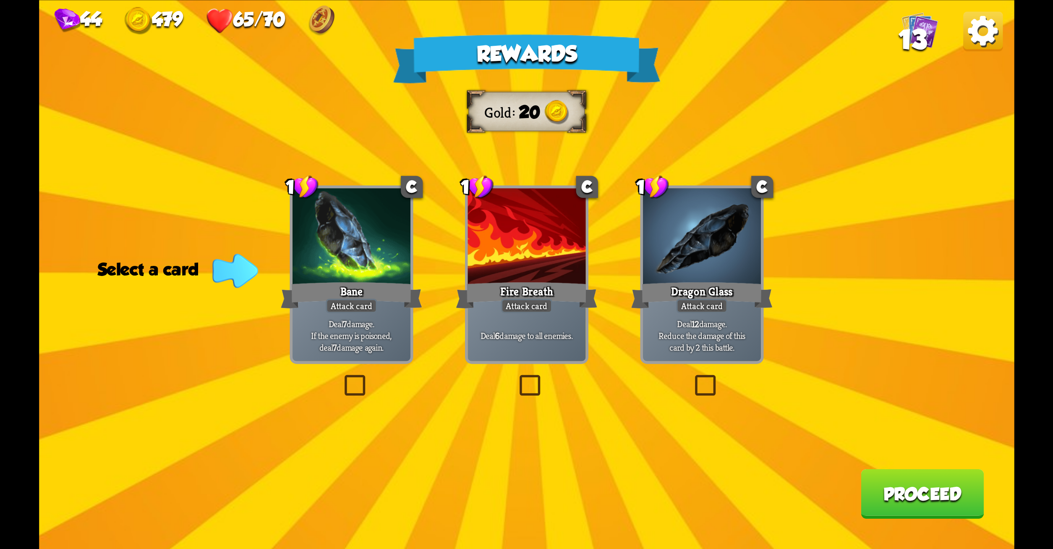
click at [516, 377] on label at bounding box center [516, 377] width 0 height 0
click at [0, 0] on input "checkbox" at bounding box center [0, 0] width 0 height 0
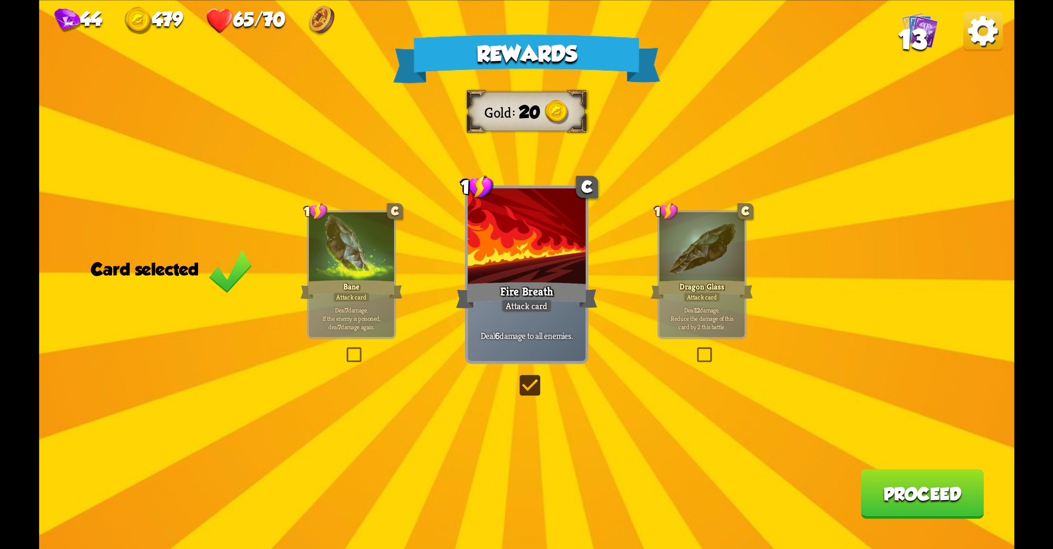
click at [895, 482] on button "Proceed" at bounding box center [922, 494] width 123 height 50
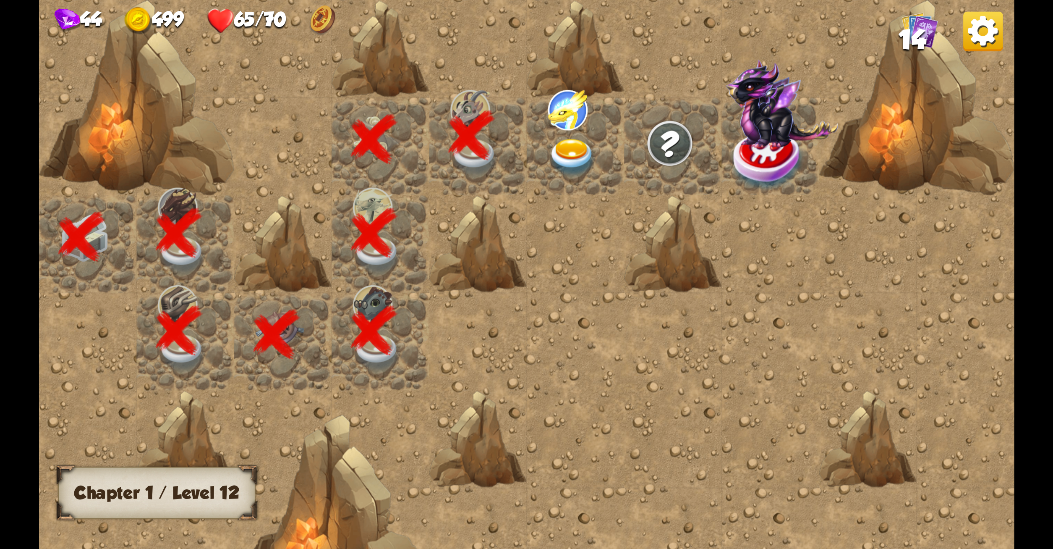
click at [770, 141] on img at bounding box center [781, 104] width 113 height 88
click at [565, 139] on img at bounding box center [572, 158] width 49 height 38
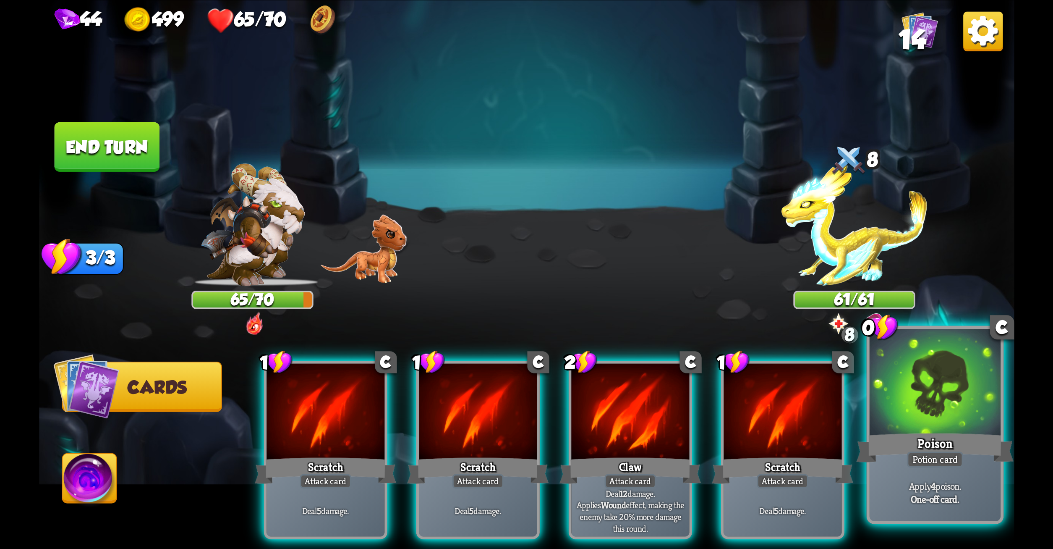
click at [942, 387] on div at bounding box center [934, 383] width 131 height 110
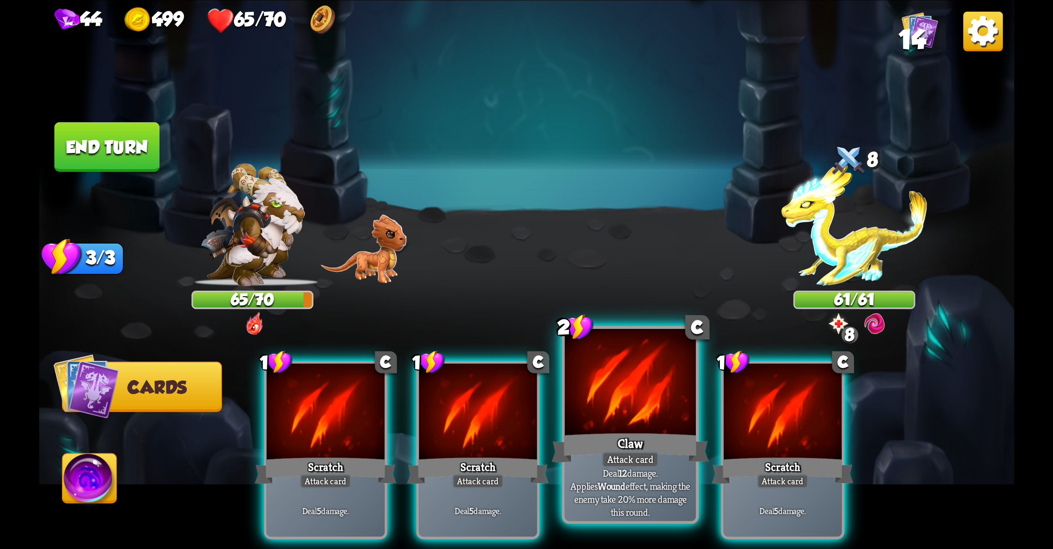
click at [643, 392] on div at bounding box center [630, 383] width 131 height 110
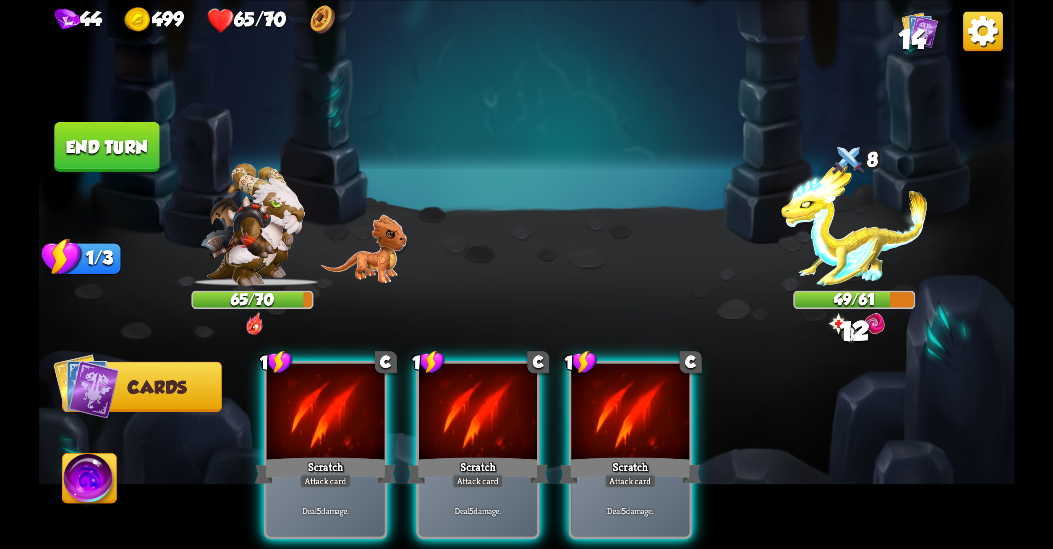
click at [643, 392] on div at bounding box center [630, 413] width 118 height 100
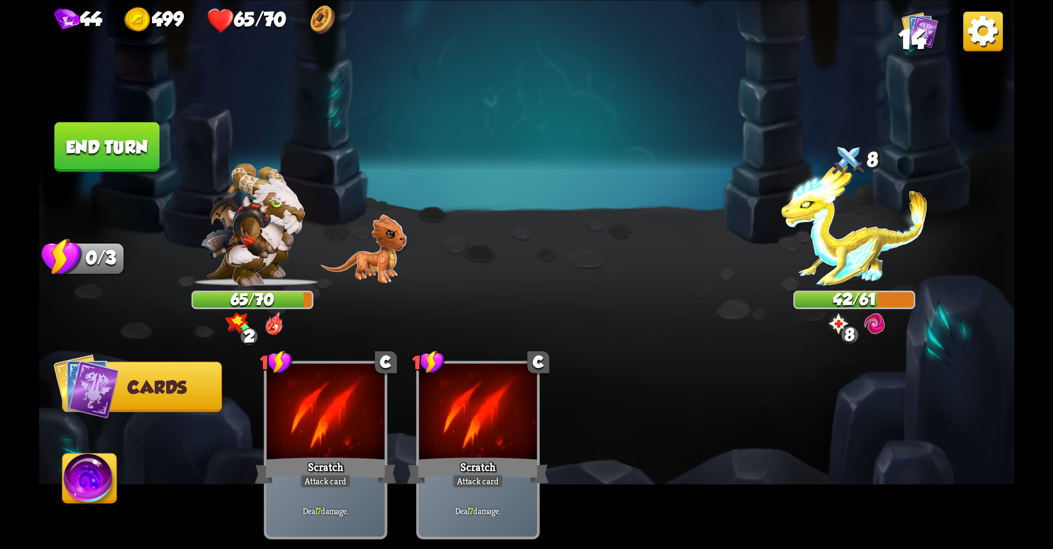
click at [132, 156] on button "End turn" at bounding box center [106, 147] width 105 height 50
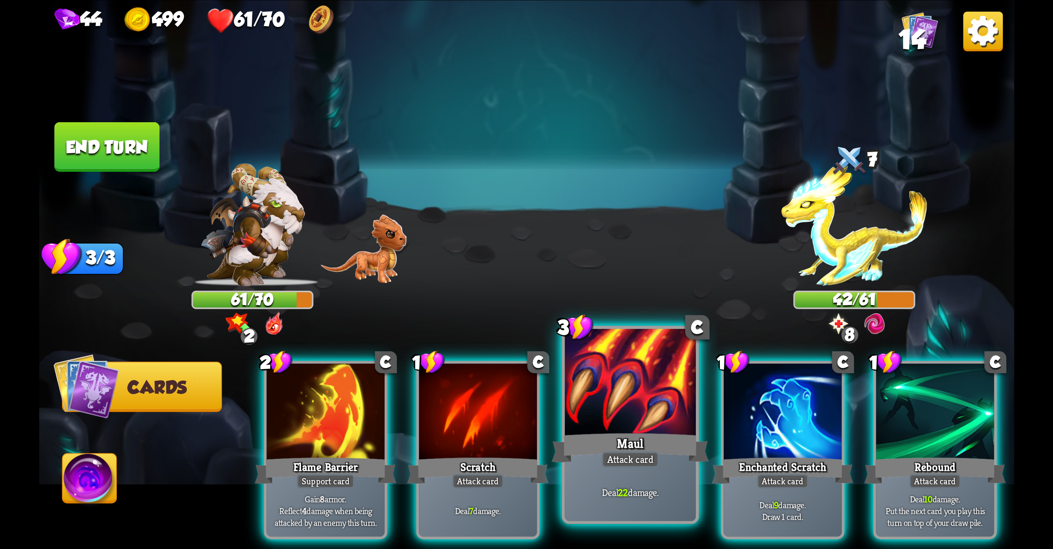
click at [631, 398] on div at bounding box center [630, 383] width 131 height 110
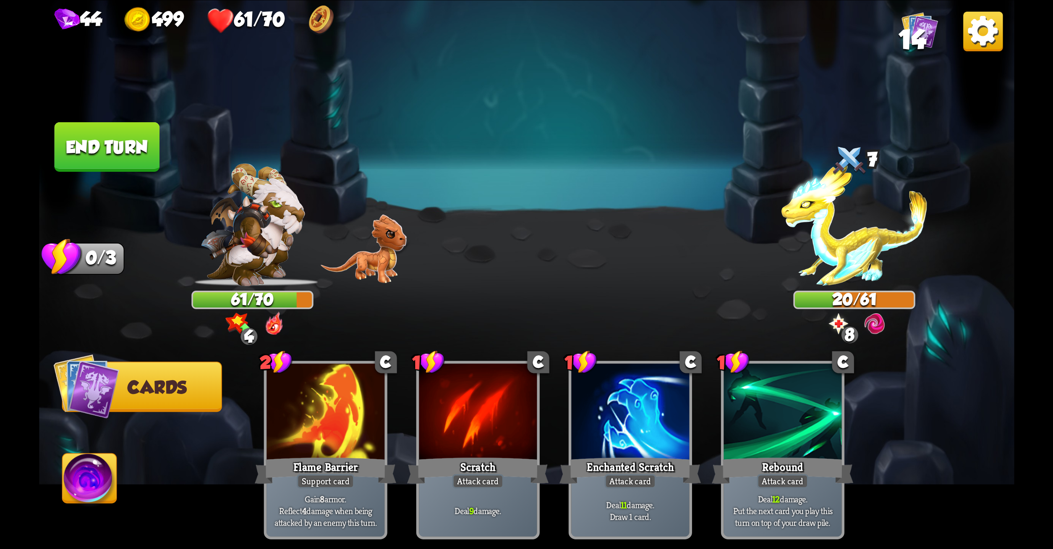
click at [111, 126] on button "End turn" at bounding box center [106, 147] width 105 height 50
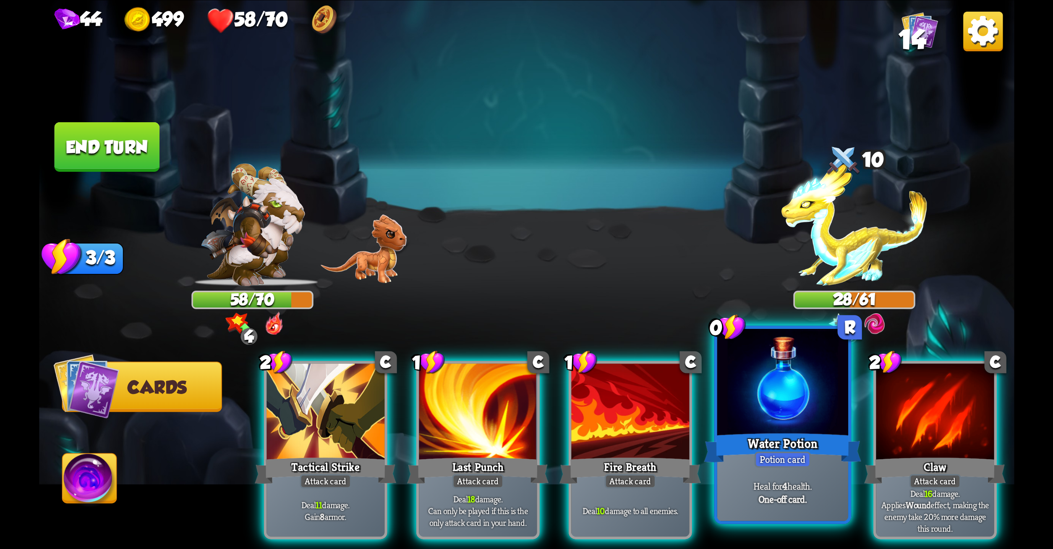
click at [762, 378] on div at bounding box center [782, 383] width 131 height 110
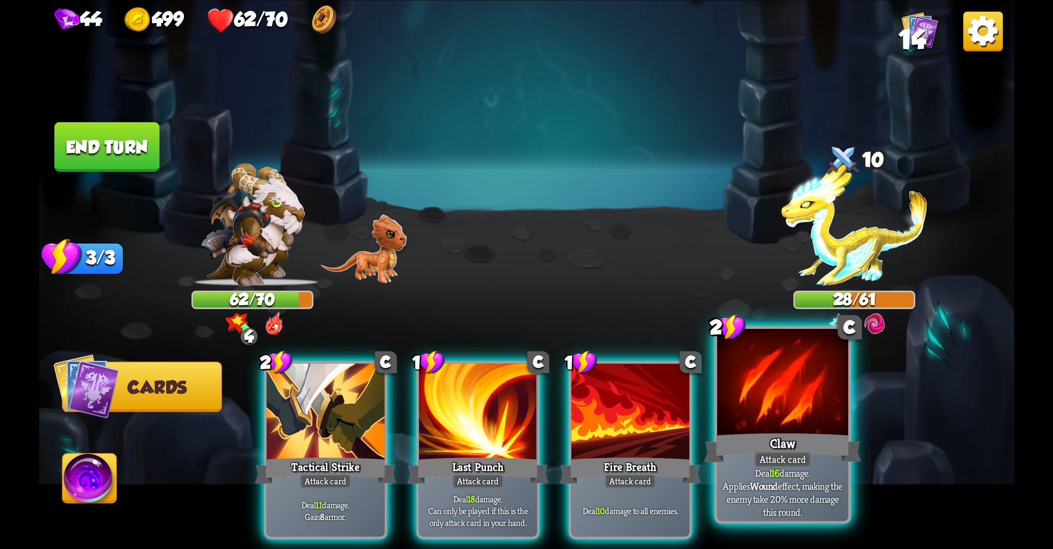
click at [812, 427] on div at bounding box center [782, 383] width 131 height 110
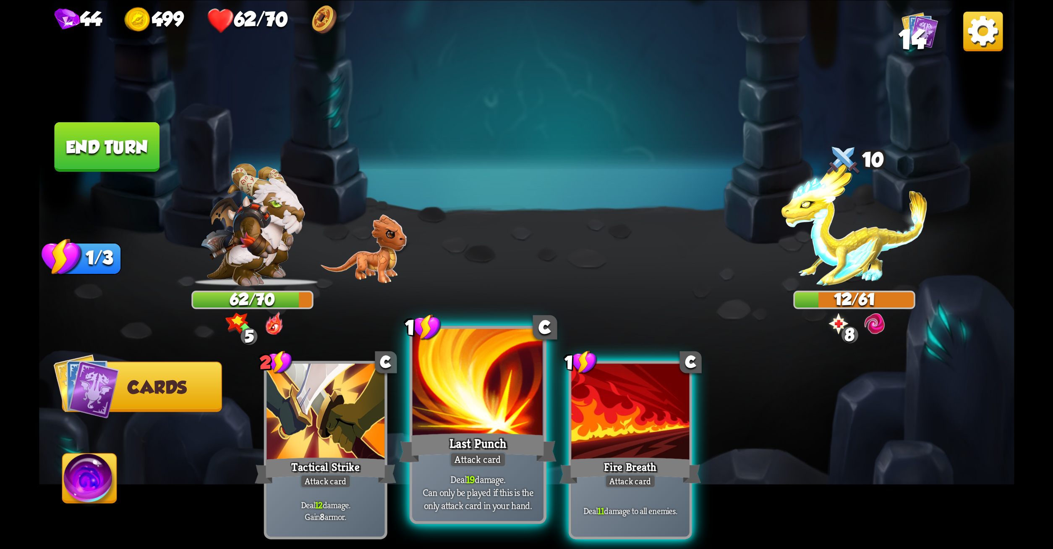
click at [461, 414] on div at bounding box center [477, 383] width 131 height 110
click at [518, 463] on div "Last Punch" at bounding box center [477, 447] width 157 height 35
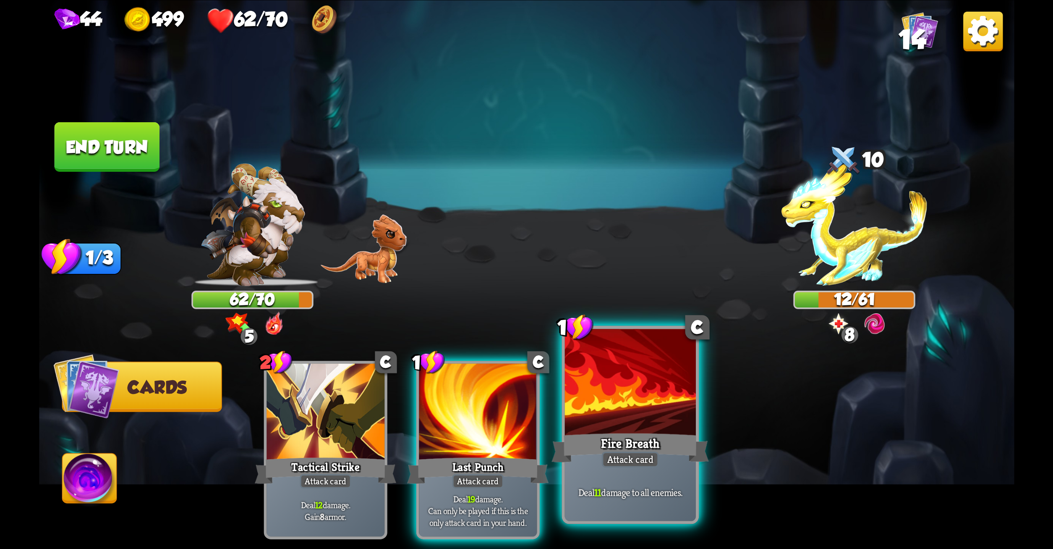
drag, startPoint x: 518, startPoint y: 463, endPoint x: 616, endPoint y: 448, distance: 99.8
click at [616, 448] on div "2 C Tactical Strike Attack card Deal 12 damage. Gain 8 armor. 1 C Last Punch At…" at bounding box center [624, 427] width 780 height 244
click at [616, 448] on div "Fire Breath" at bounding box center [630, 447] width 157 height 35
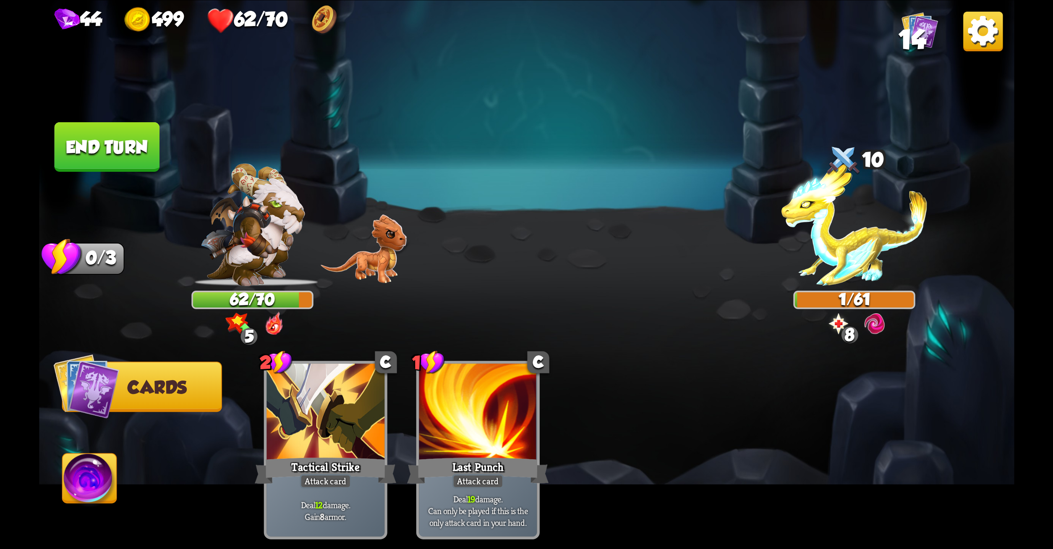
click at [136, 143] on button "End turn" at bounding box center [106, 147] width 105 height 50
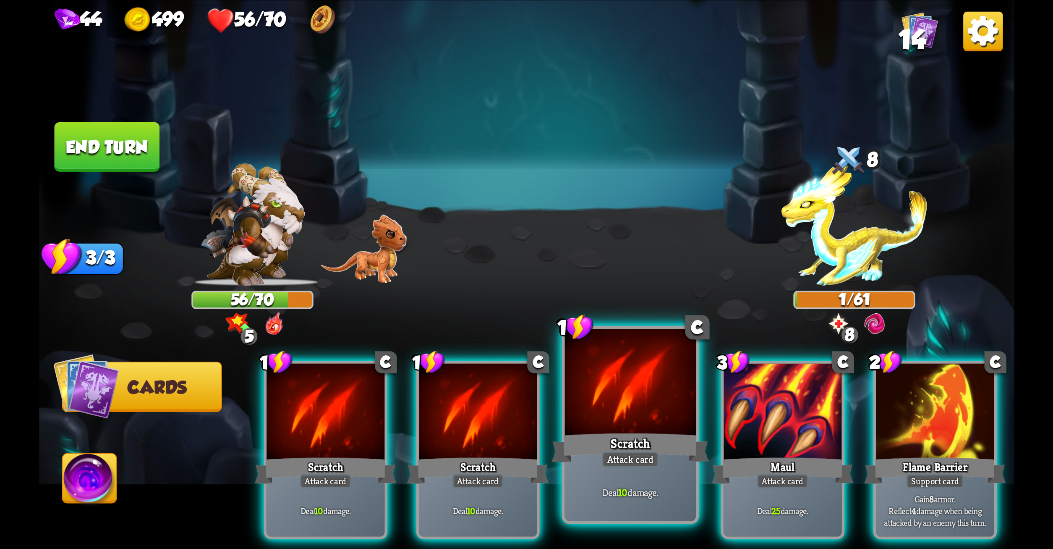
click at [620, 376] on div at bounding box center [630, 383] width 131 height 110
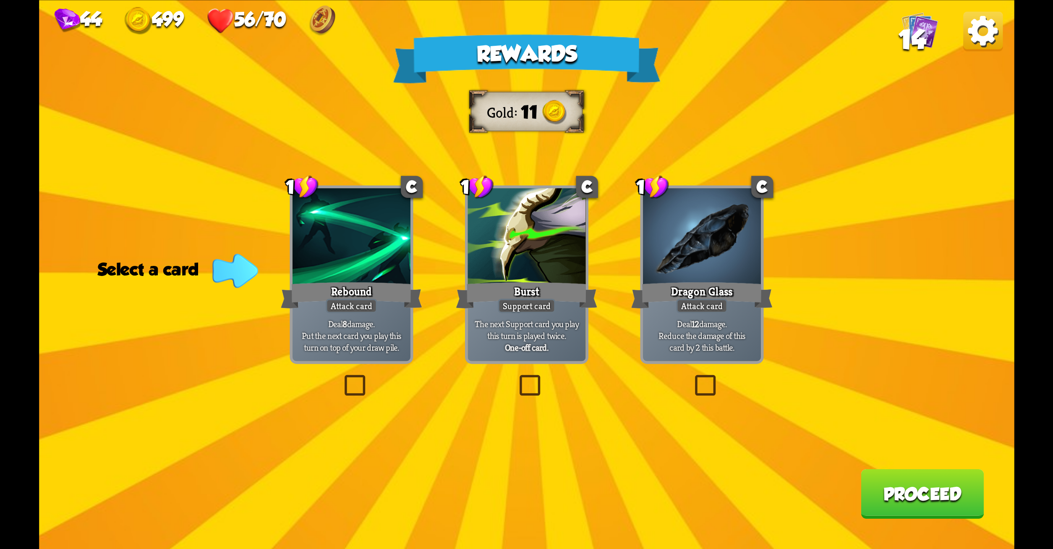
click at [692, 377] on label at bounding box center [692, 377] width 0 height 0
click at [0, 0] on input "checkbox" at bounding box center [0, 0] width 0 height 0
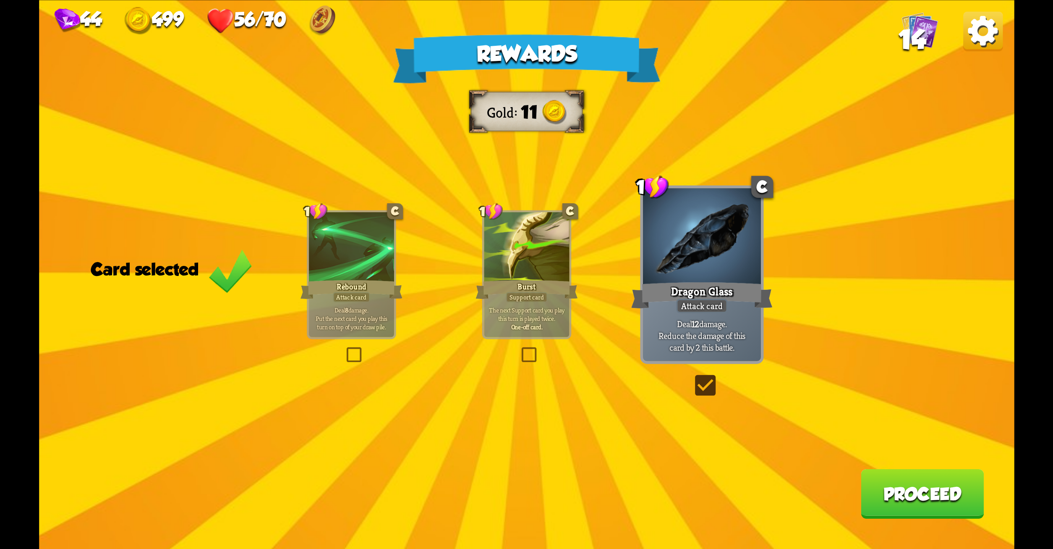
click at [888, 500] on button "Proceed" at bounding box center [922, 494] width 123 height 50
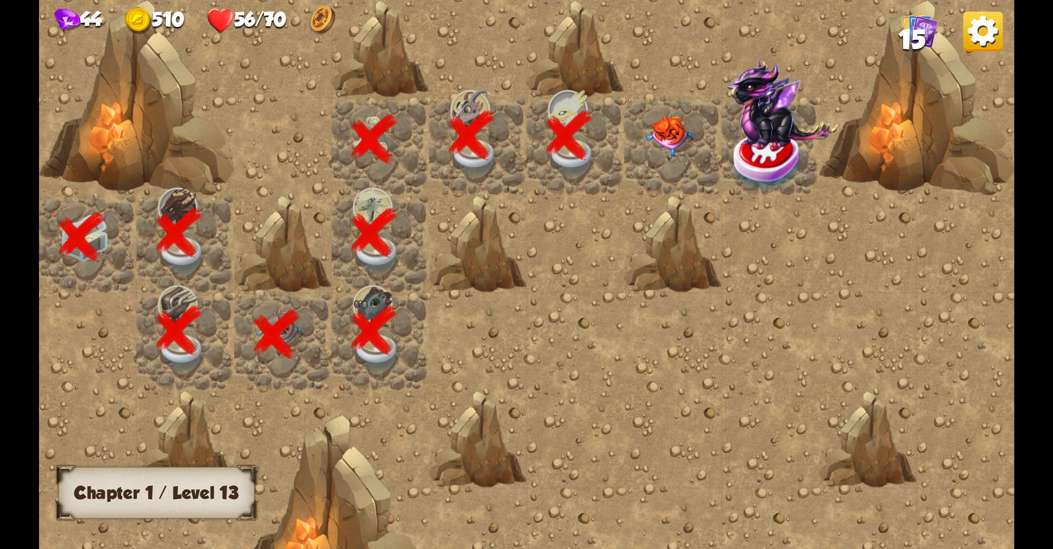
click at [667, 138] on img at bounding box center [670, 136] width 49 height 40
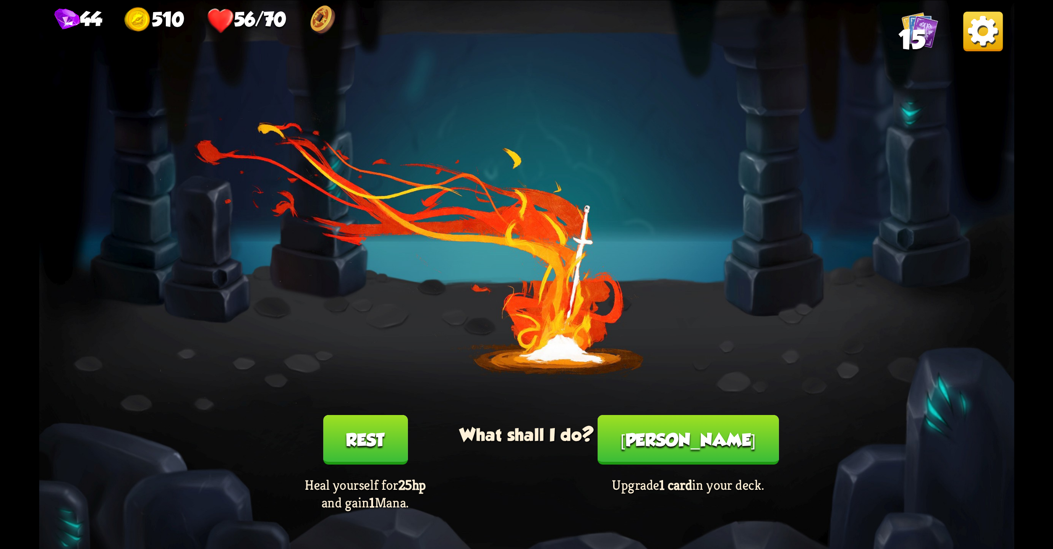
click at [356, 436] on button "Rest" at bounding box center [365, 440] width 84 height 50
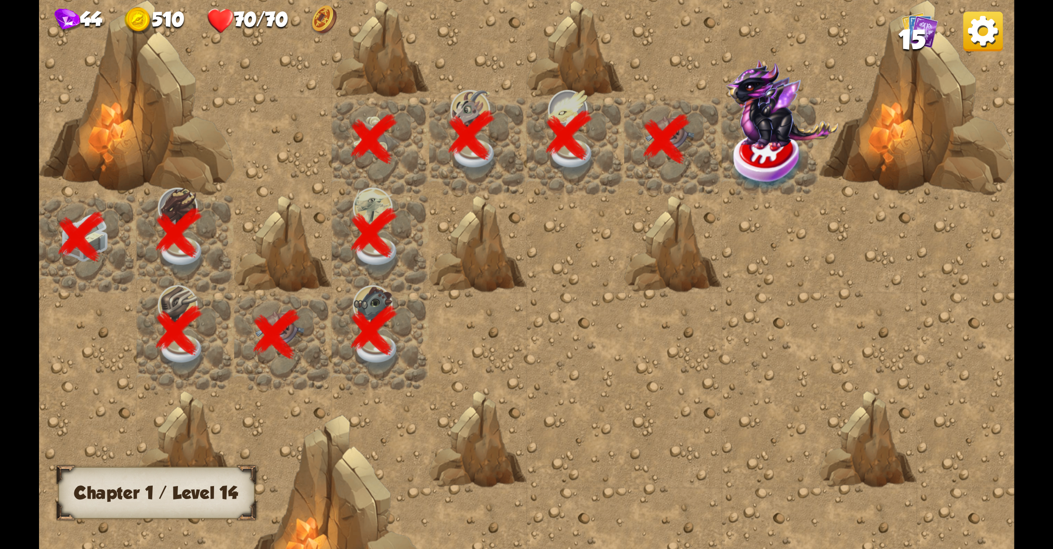
click at [925, 31] on span "15" at bounding box center [911, 39] width 27 height 30
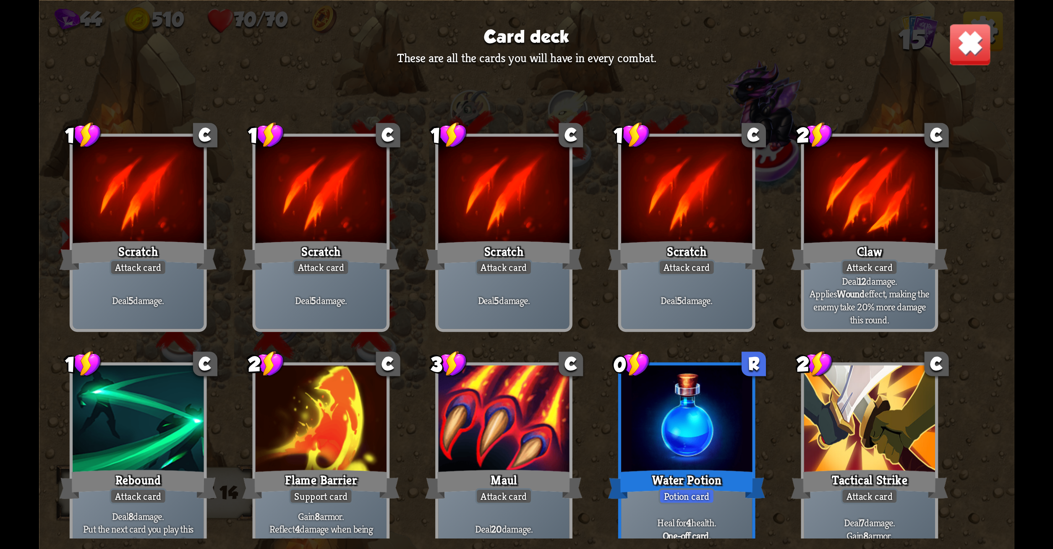
click at [974, 37] on img at bounding box center [970, 44] width 43 height 43
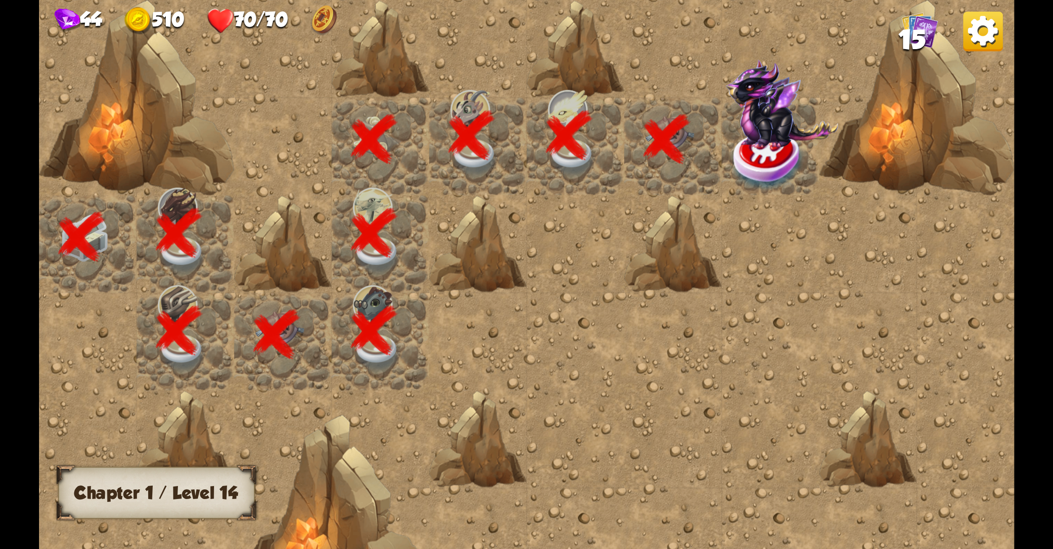
click at [767, 147] on img at bounding box center [781, 104] width 113 height 88
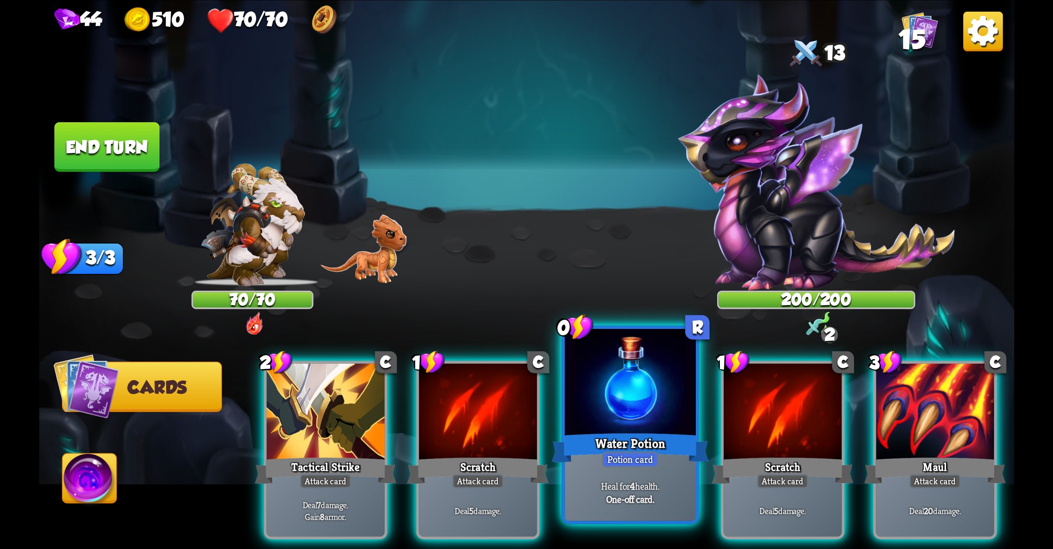
click at [608, 402] on div at bounding box center [630, 383] width 131 height 110
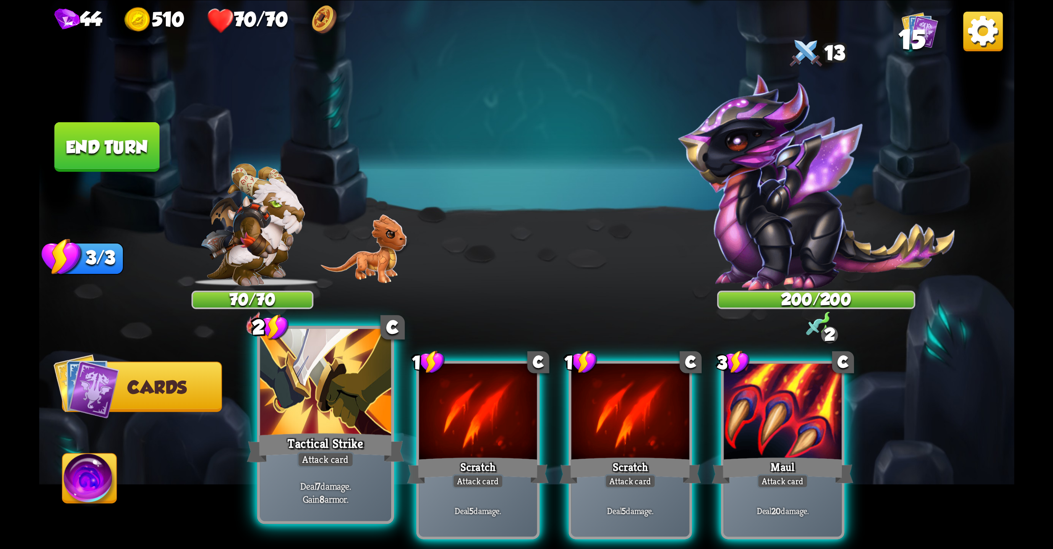
click at [275, 442] on div "Tactical Strike" at bounding box center [325, 447] width 157 height 35
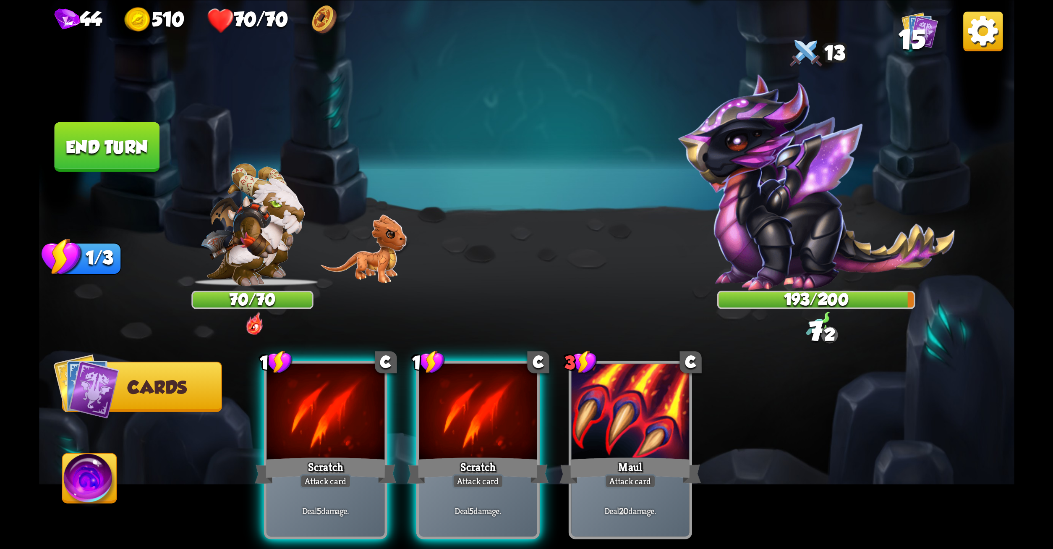
click at [275, 454] on div "Scratch" at bounding box center [325, 469] width 141 height 31
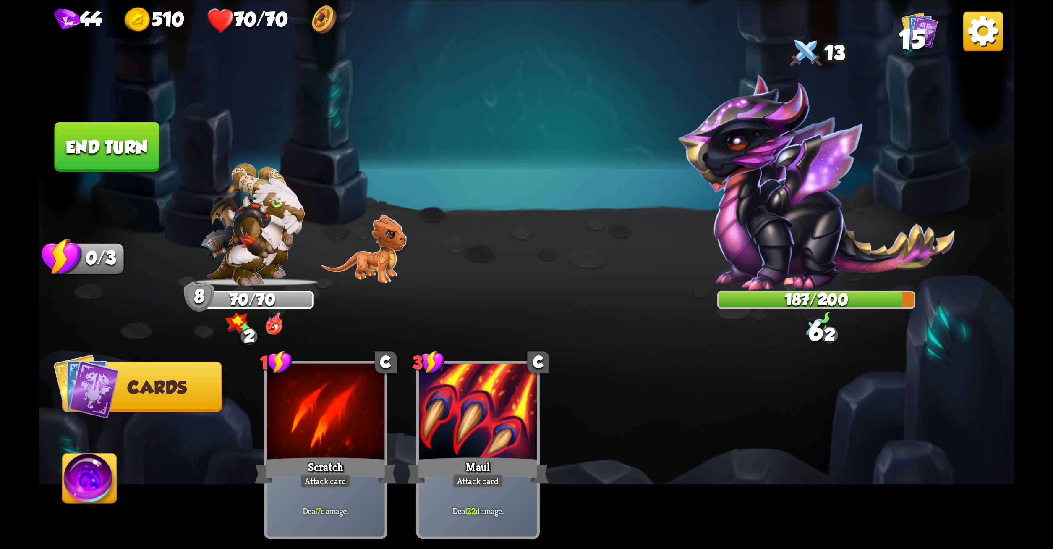
click at [118, 141] on button "End turn" at bounding box center [106, 147] width 105 height 50
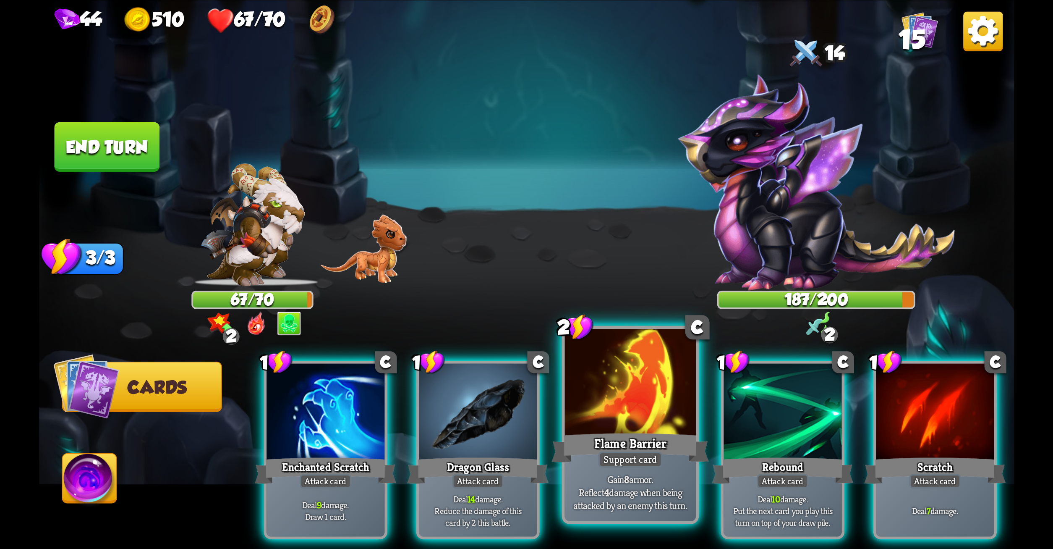
click at [591, 426] on div at bounding box center [630, 383] width 131 height 110
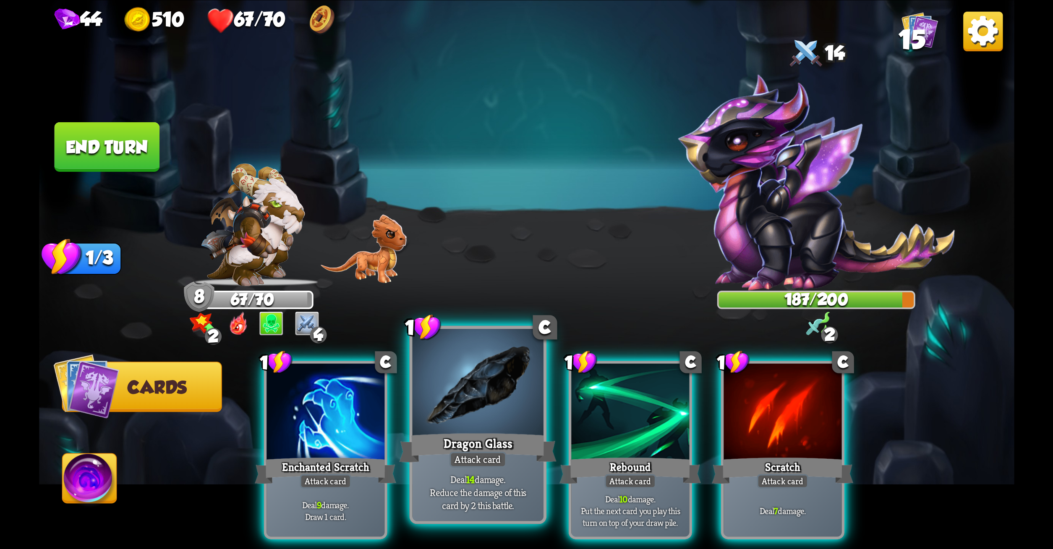
click at [468, 441] on div "Dragon Glass" at bounding box center [477, 447] width 157 height 35
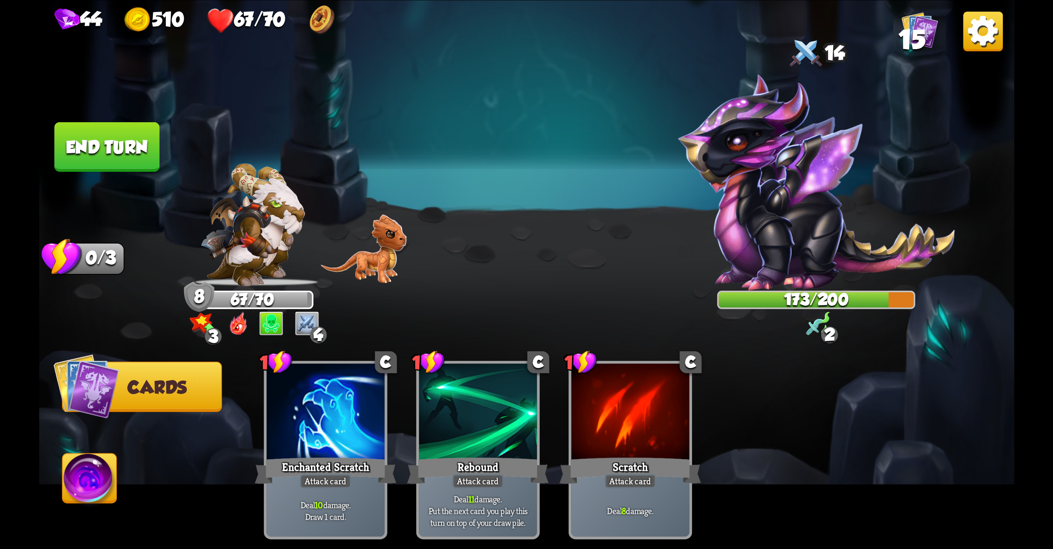
click at [83, 134] on button "End turn" at bounding box center [106, 147] width 105 height 50
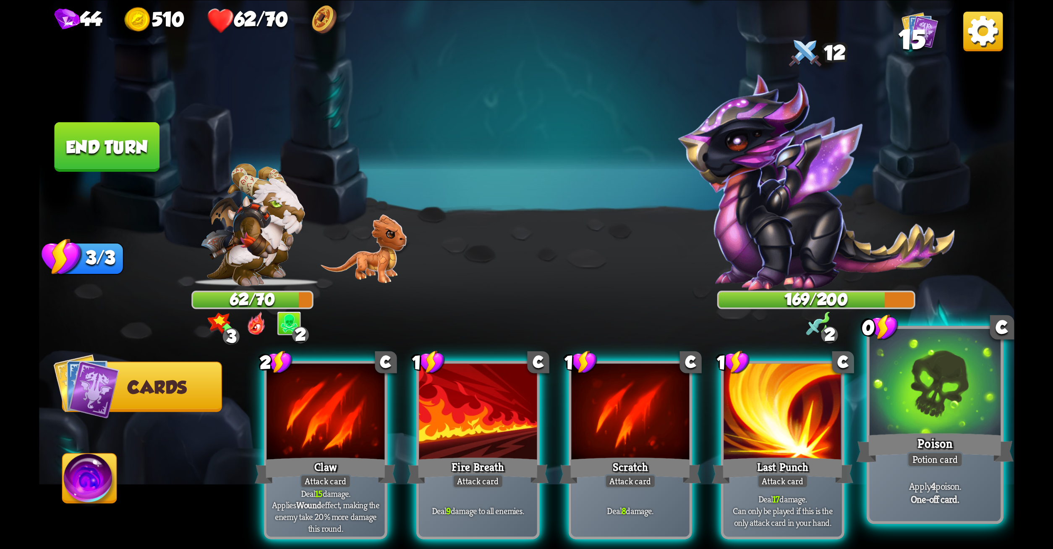
click at [929, 440] on div "Poison" at bounding box center [934, 447] width 157 height 35
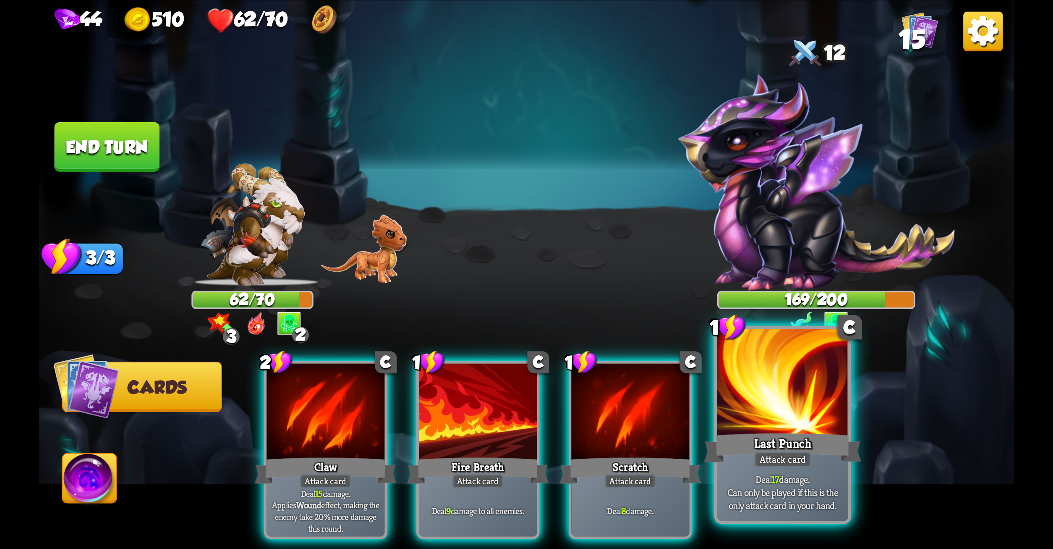
click at [776, 447] on div "Last Punch" at bounding box center [782, 447] width 157 height 35
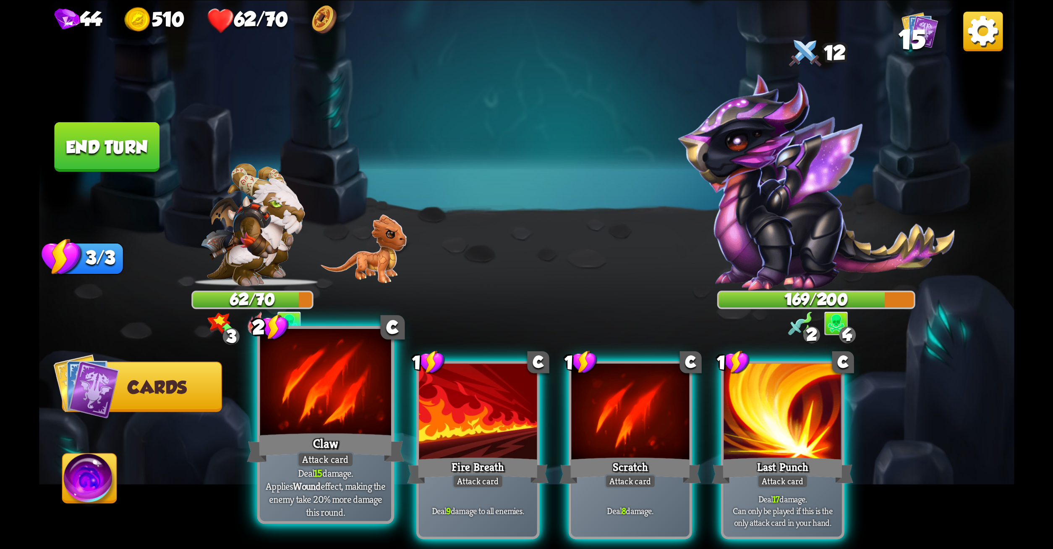
click at [336, 375] on div at bounding box center [325, 383] width 131 height 110
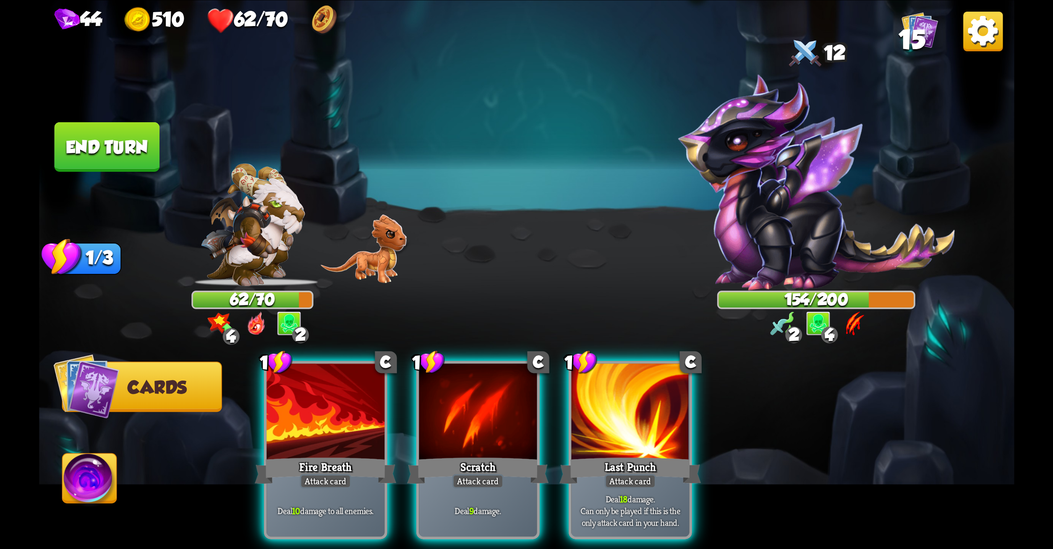
click at [336, 375] on div at bounding box center [326, 413] width 118 height 100
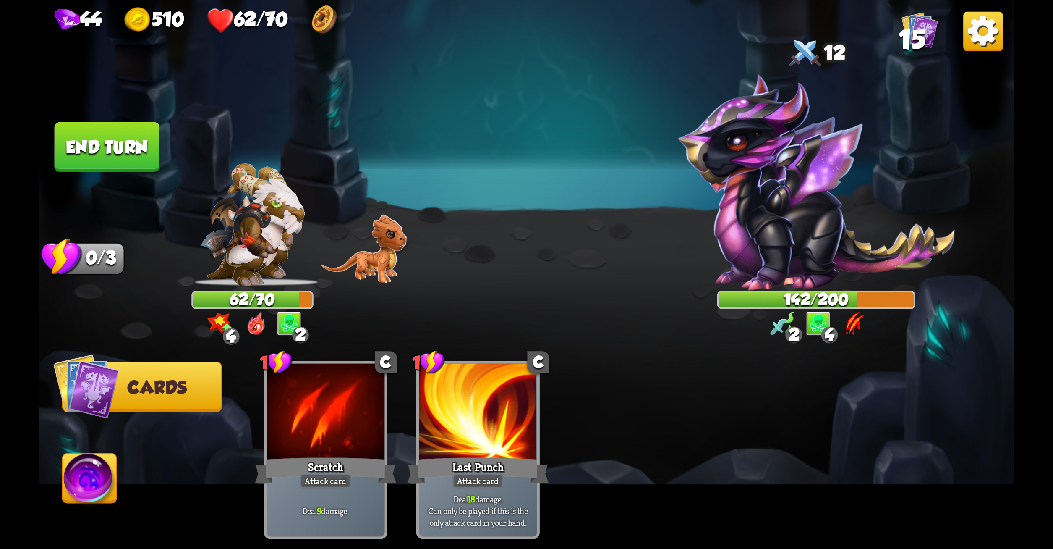
click at [122, 132] on button "End turn" at bounding box center [106, 147] width 105 height 50
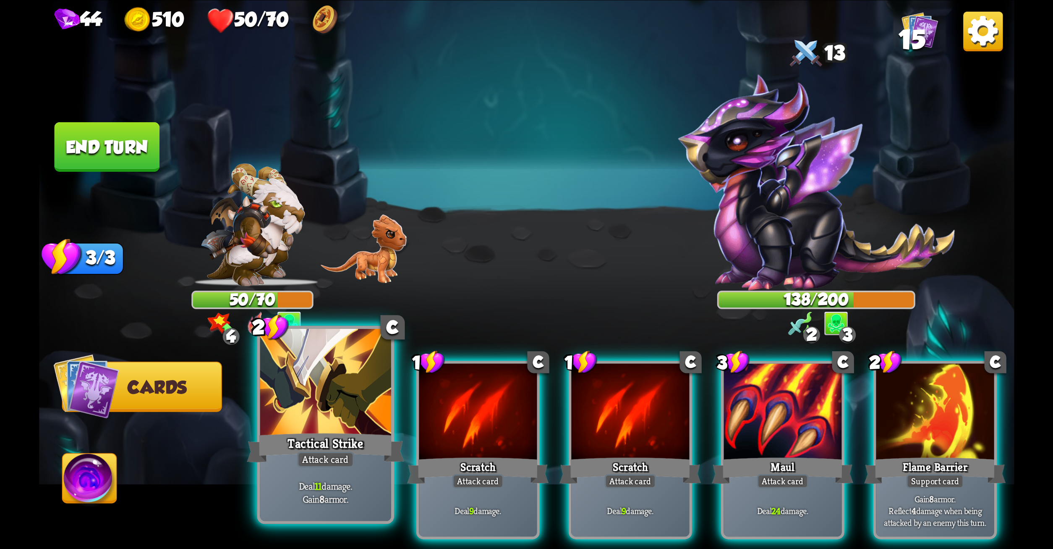
click at [279, 403] on div at bounding box center [325, 383] width 131 height 110
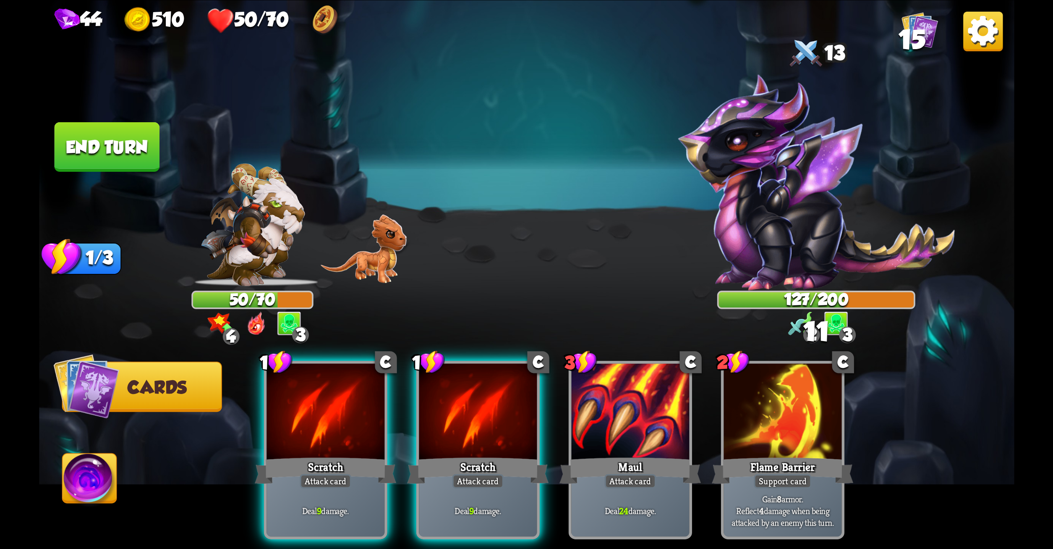
click at [279, 403] on div at bounding box center [326, 413] width 118 height 100
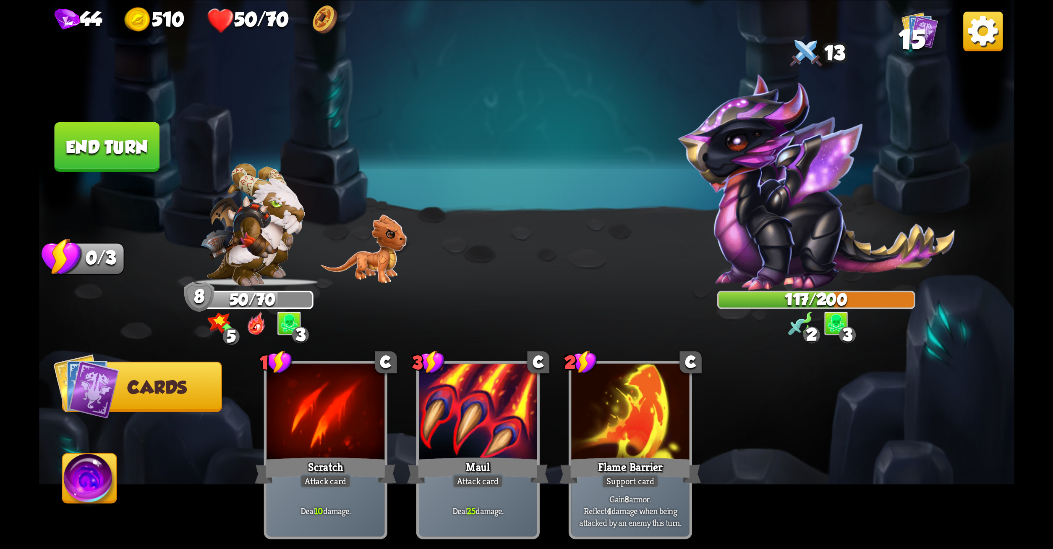
click at [144, 152] on button "End turn" at bounding box center [106, 147] width 105 height 50
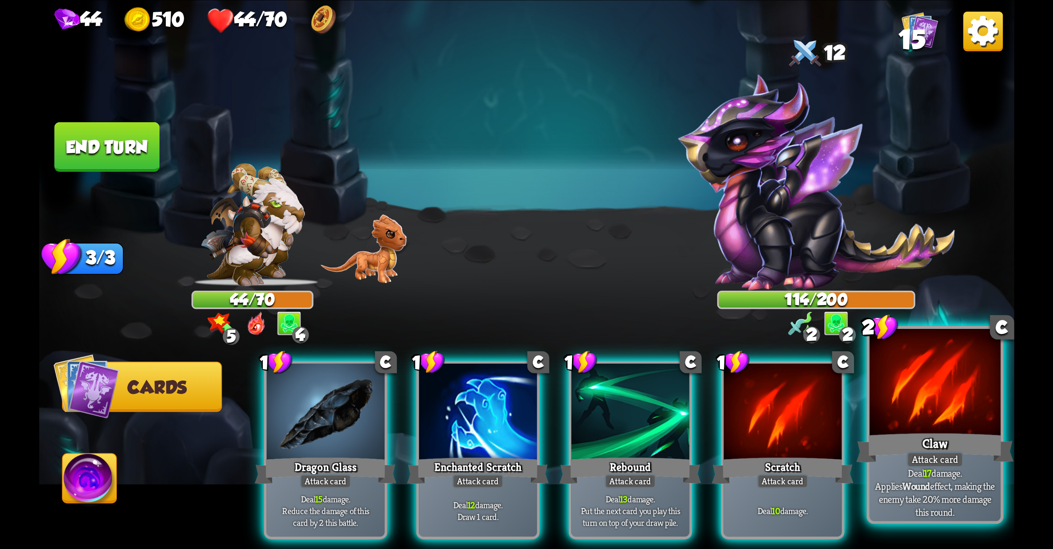
click at [960, 443] on div "Claw" at bounding box center [934, 447] width 157 height 35
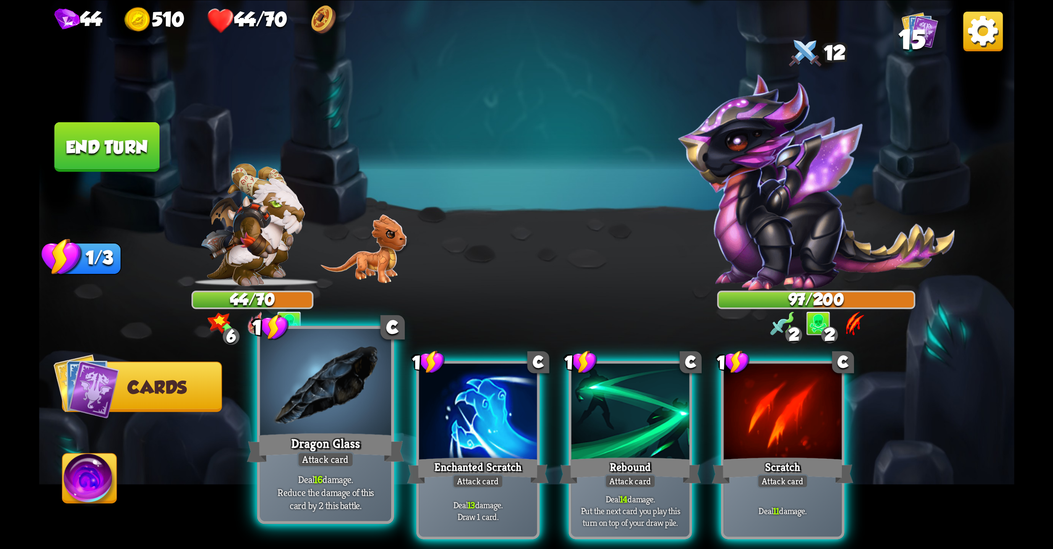
click at [338, 436] on div "Dragon Glass" at bounding box center [325, 447] width 157 height 35
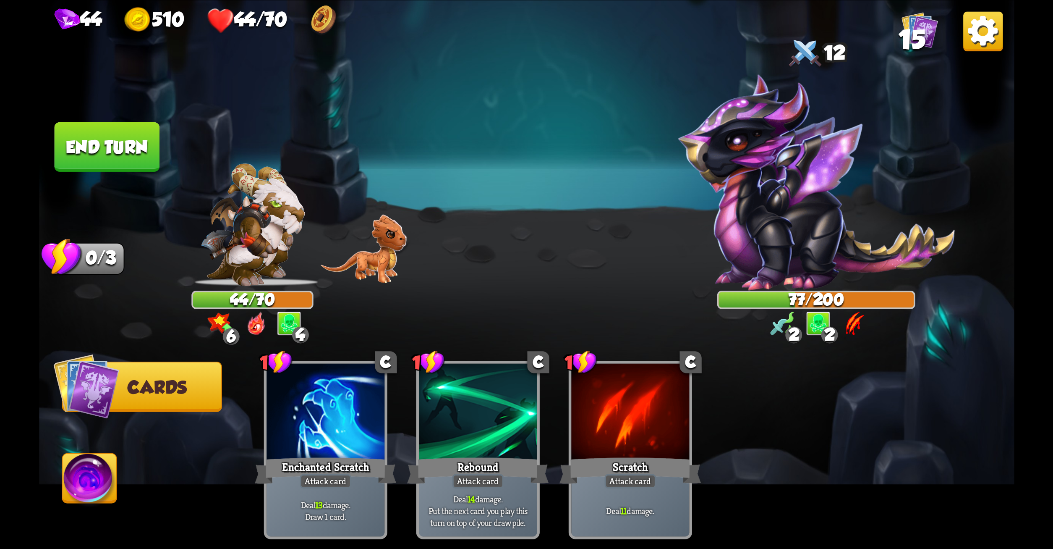
click at [84, 129] on button "End turn" at bounding box center [106, 147] width 105 height 50
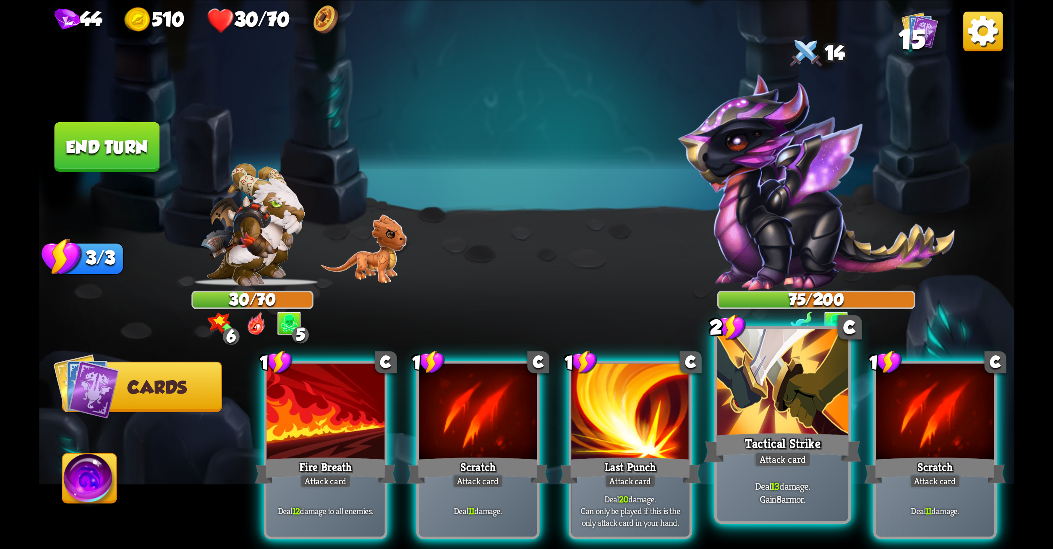
click at [759, 373] on div at bounding box center [782, 383] width 131 height 110
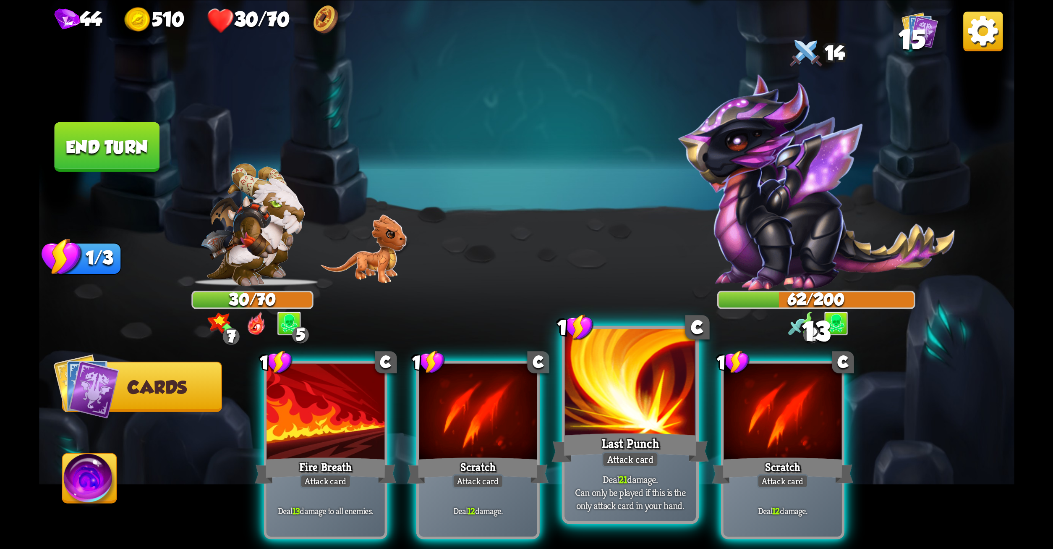
click at [600, 384] on div at bounding box center [630, 383] width 131 height 110
click at [600, 388] on div at bounding box center [630, 383] width 131 height 110
drag, startPoint x: 600, startPoint y: 388, endPoint x: 570, endPoint y: 406, distance: 35.2
click at [570, 406] on div at bounding box center [630, 383] width 131 height 110
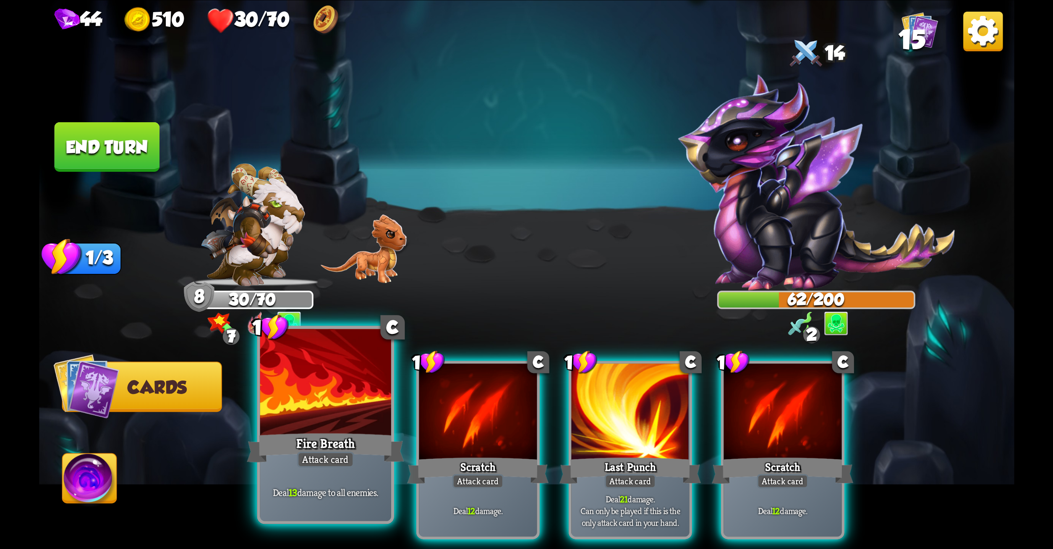
click at [304, 431] on div "Fire Breath" at bounding box center [325, 447] width 157 height 35
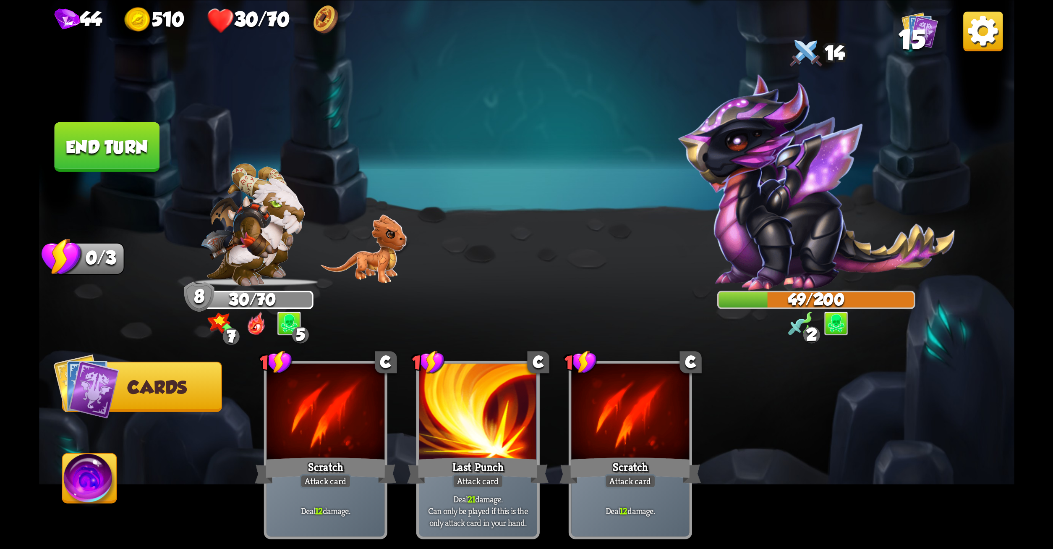
click at [108, 144] on button "End turn" at bounding box center [106, 147] width 105 height 50
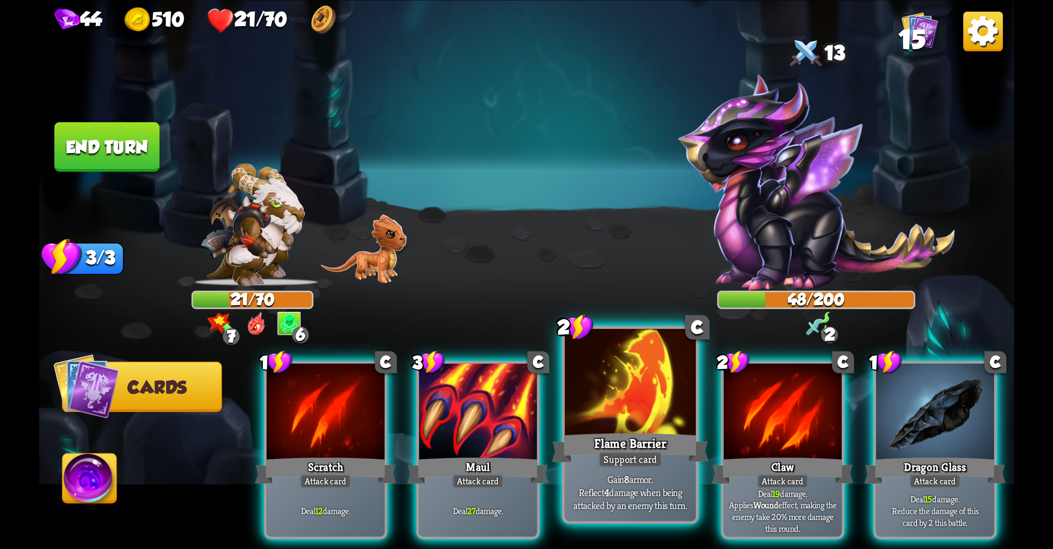
click at [637, 367] on div at bounding box center [630, 383] width 131 height 110
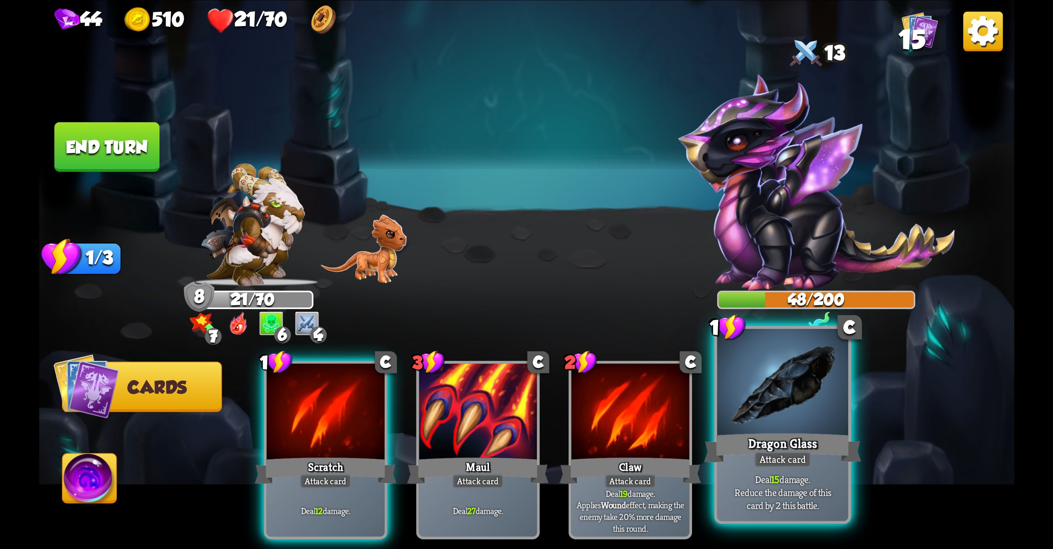
click at [794, 401] on div at bounding box center [782, 383] width 131 height 110
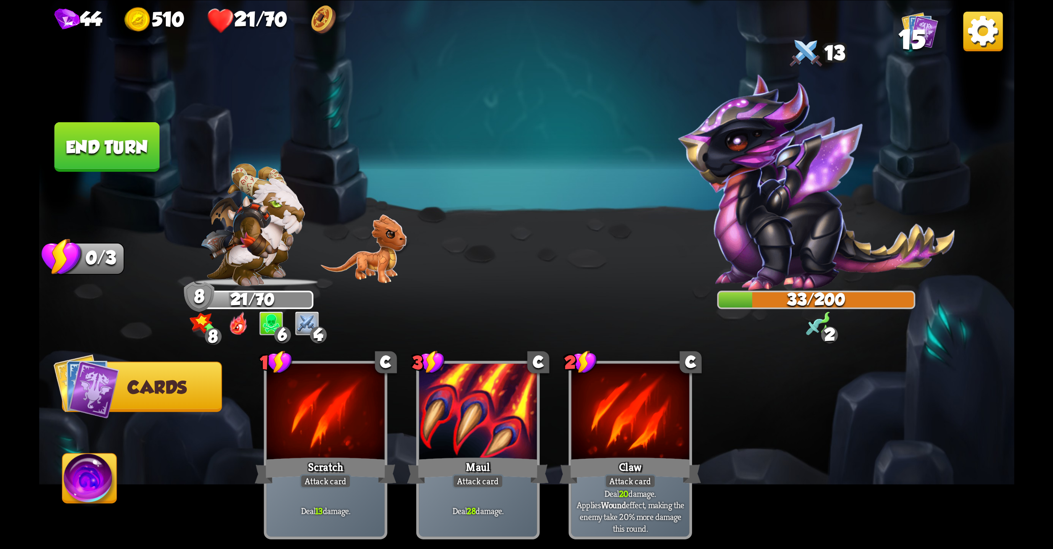
click at [125, 130] on button "End turn" at bounding box center [106, 147] width 105 height 50
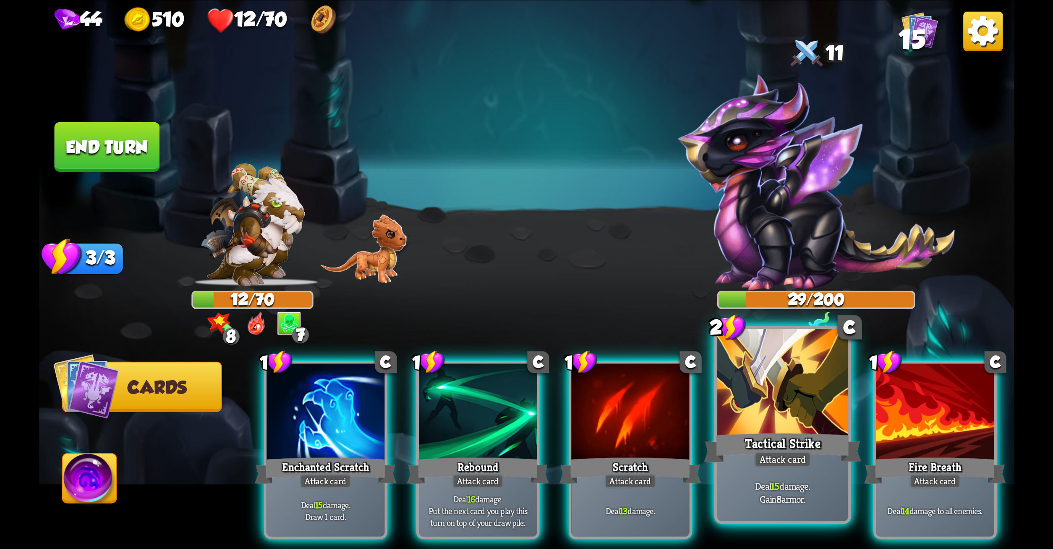
click at [763, 409] on div at bounding box center [782, 383] width 131 height 110
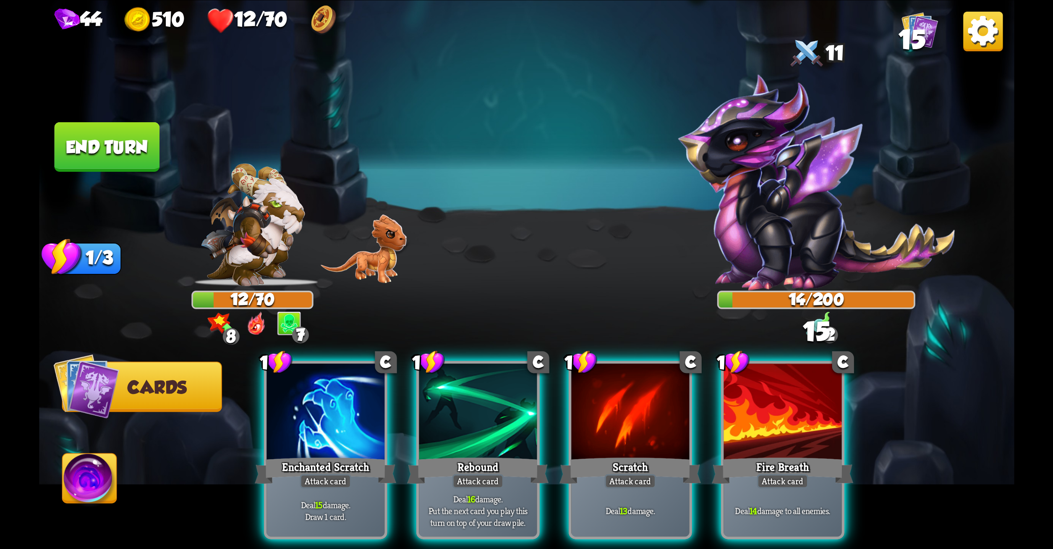
click at [763, 409] on div at bounding box center [783, 413] width 118 height 100
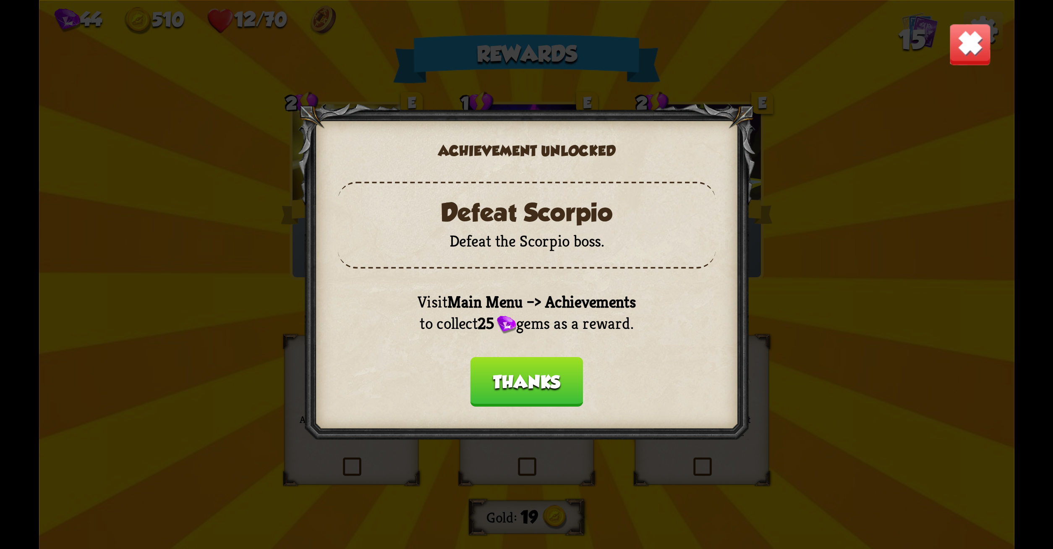
click at [505, 374] on button "Thanks" at bounding box center [526, 382] width 113 height 50
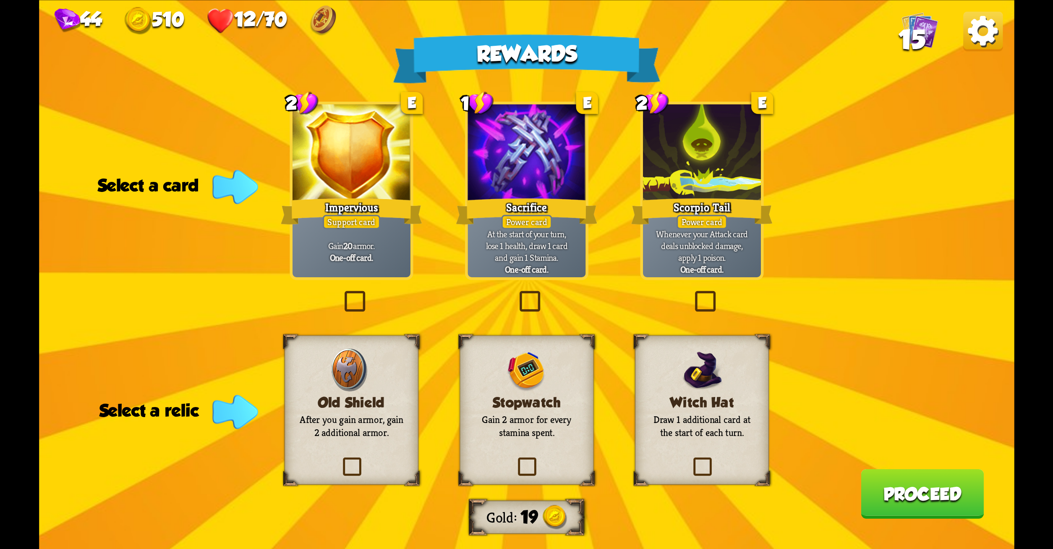
click at [341, 293] on label at bounding box center [341, 293] width 0 height 0
click at [0, 0] on input "checkbox" at bounding box center [0, 0] width 0 height 0
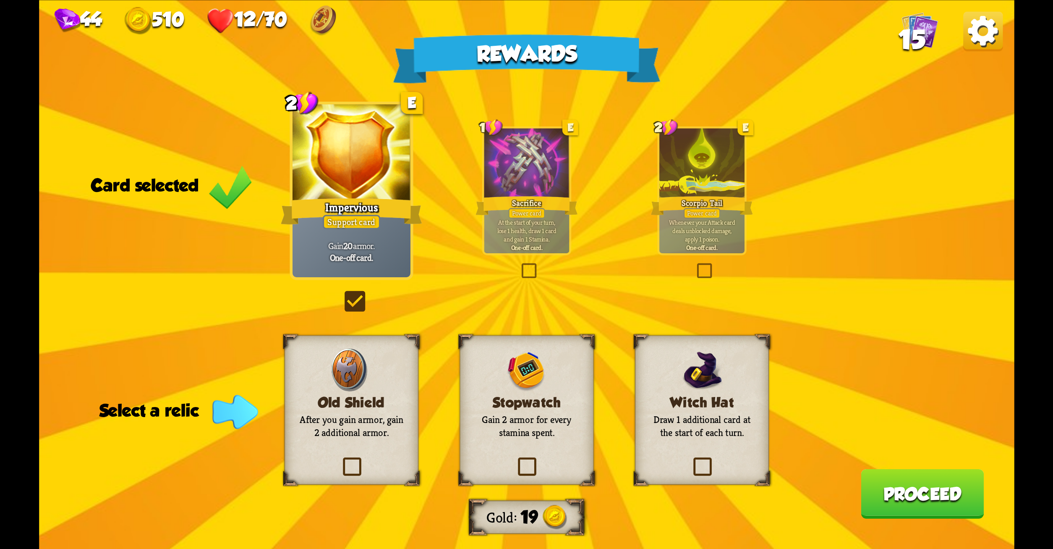
click at [340, 459] on label at bounding box center [340, 459] width 0 height 0
click at [0, 0] on input "checkbox" at bounding box center [0, 0] width 0 height 0
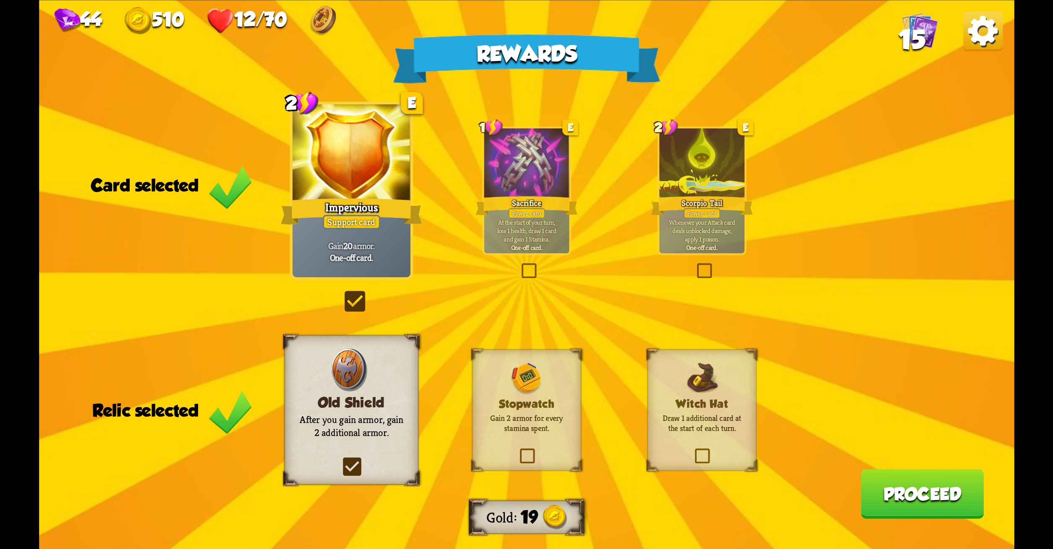
click at [917, 490] on button "Proceed" at bounding box center [922, 494] width 123 height 50
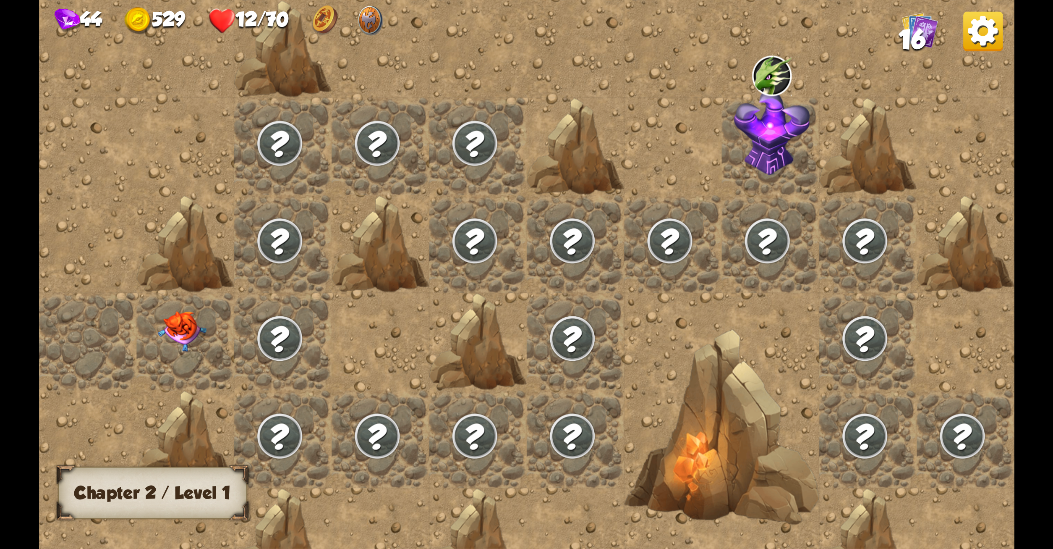
click at [179, 333] on img at bounding box center [182, 331] width 49 height 40
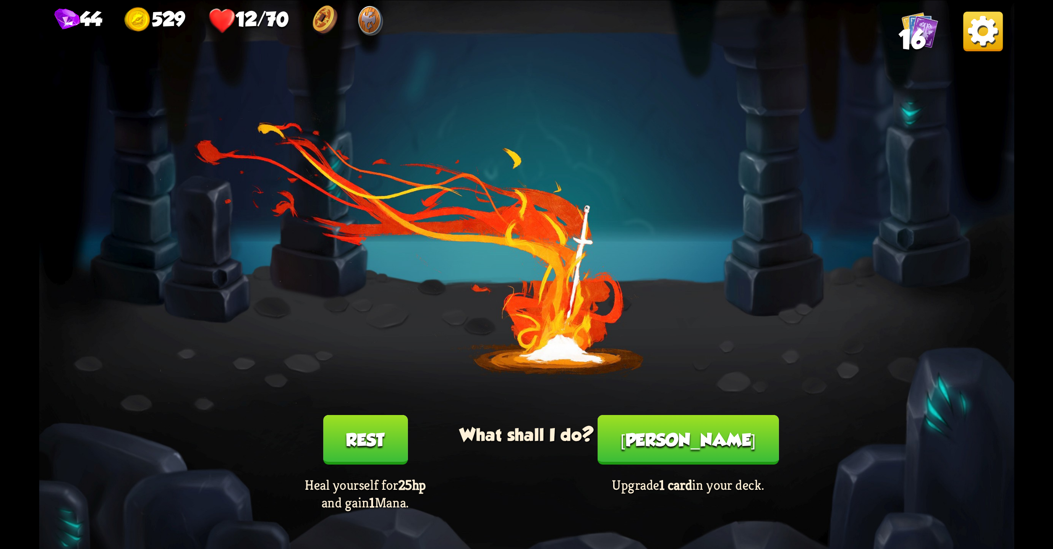
click at [371, 442] on button "Rest" at bounding box center [365, 440] width 84 height 50
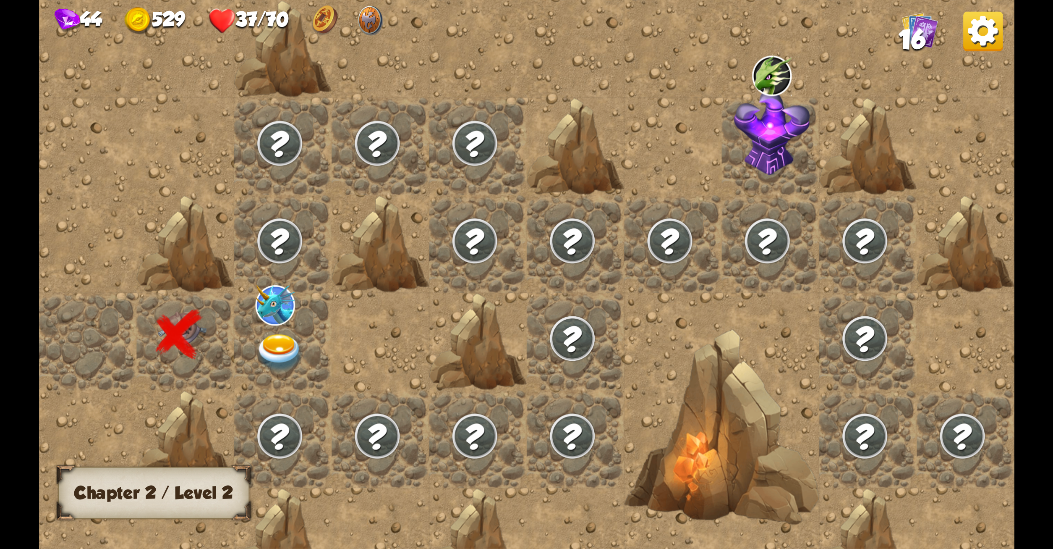
click at [282, 357] on img at bounding box center [279, 353] width 49 height 38
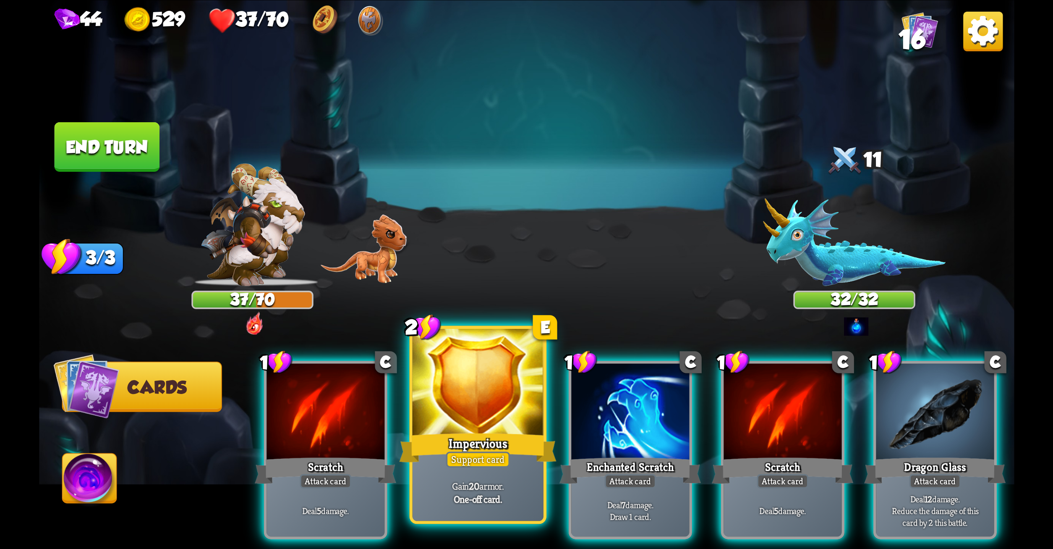
click at [472, 375] on div at bounding box center [477, 383] width 131 height 110
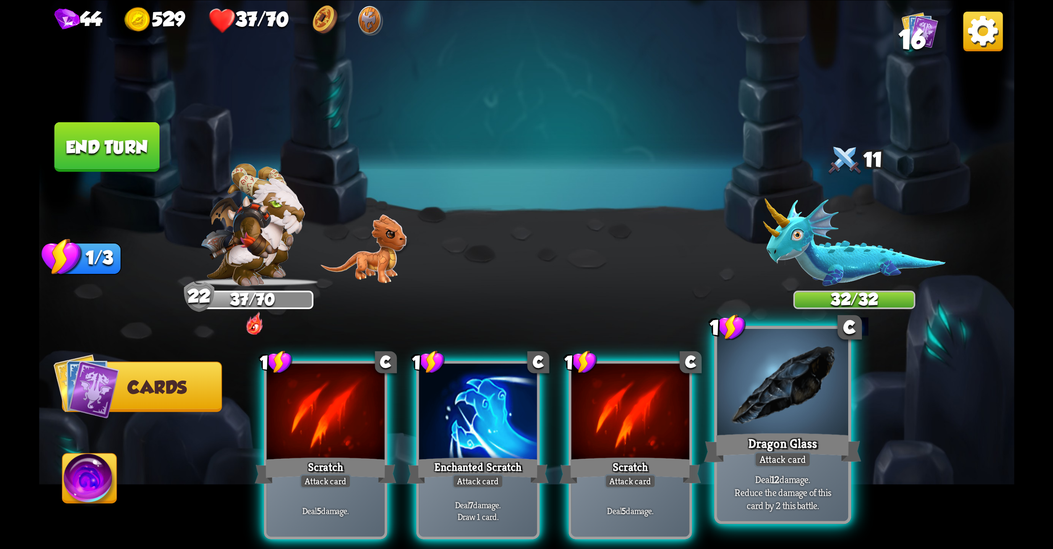
click at [754, 475] on p "Deal 12 damage. Reduce the damage of this card by 2 this battle." at bounding box center [782, 491] width 125 height 39
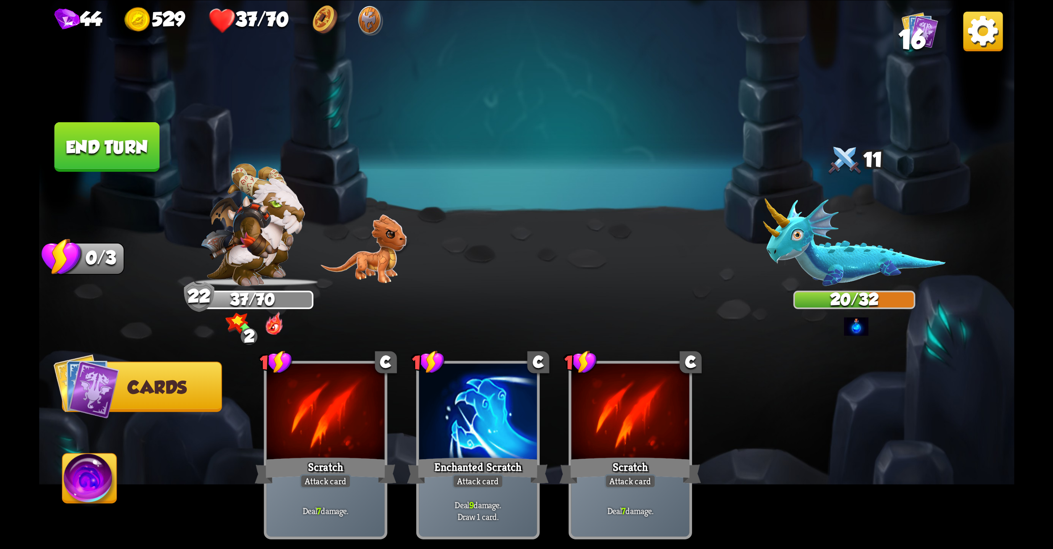
click at [137, 136] on button "End turn" at bounding box center [106, 147] width 105 height 50
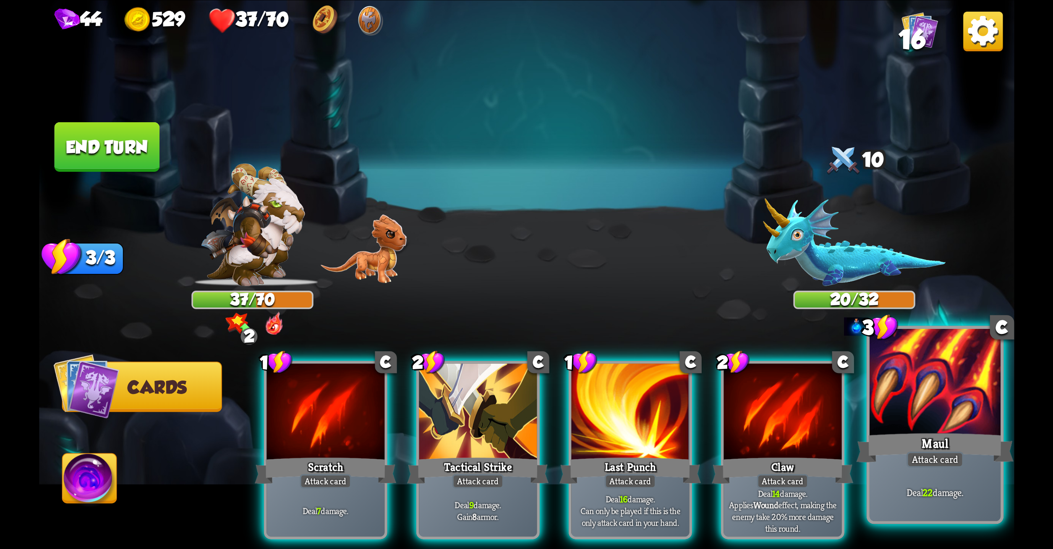
click at [925, 388] on div at bounding box center [934, 383] width 131 height 110
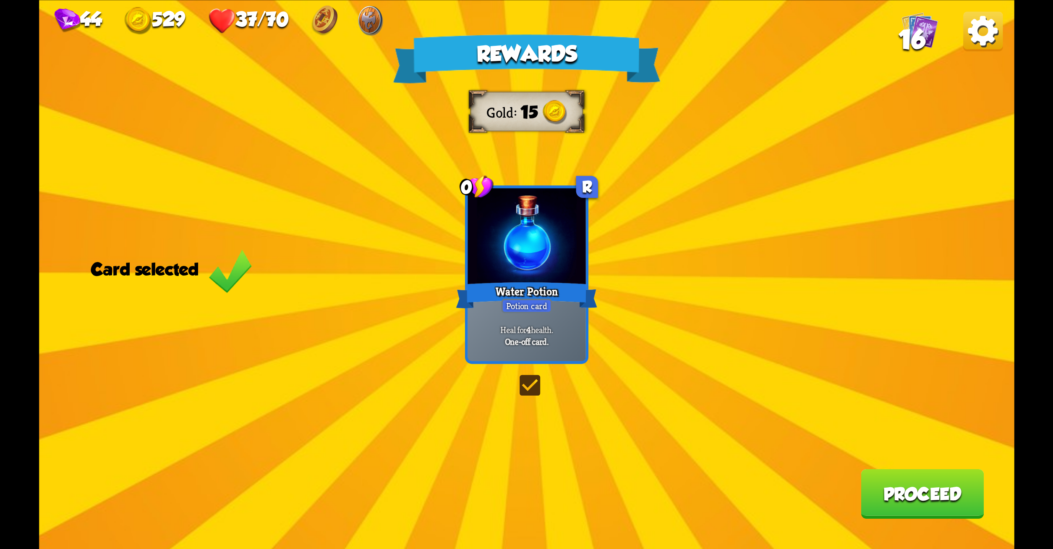
click at [516, 377] on label at bounding box center [516, 377] width 0 height 0
click at [0, 0] on input "checkbox" at bounding box center [0, 0] width 0 height 0
click at [516, 377] on label at bounding box center [516, 377] width 0 height 0
click at [0, 0] on input "checkbox" at bounding box center [0, 0] width 0 height 0
click at [925, 487] on button "Proceed" at bounding box center [922, 494] width 123 height 50
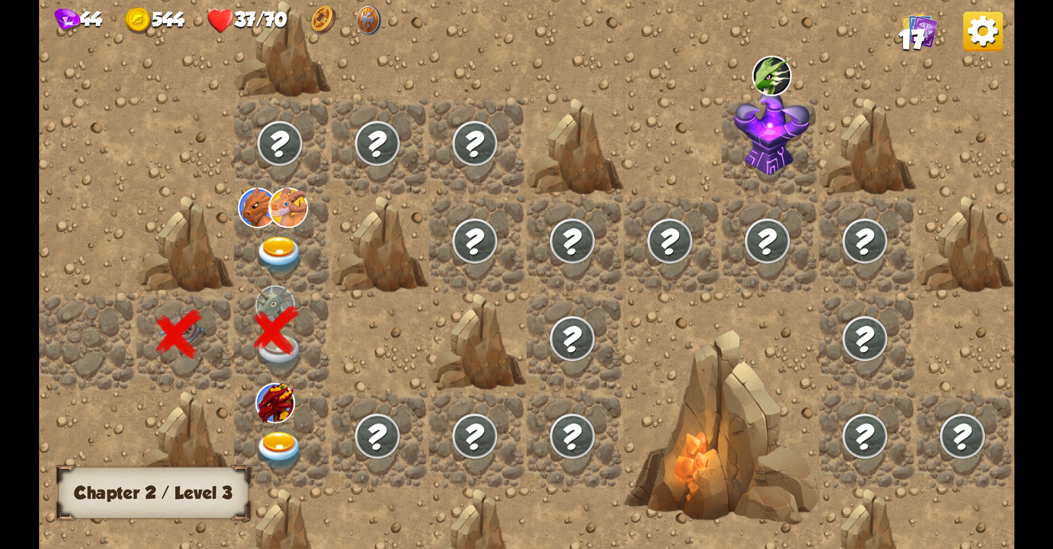
click at [274, 443] on img at bounding box center [279, 450] width 49 height 38
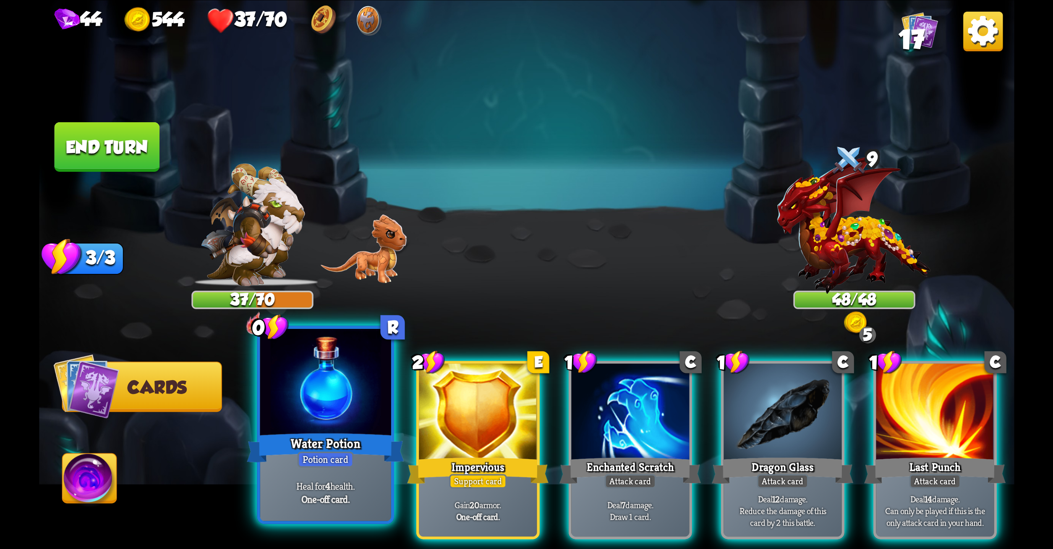
click at [346, 377] on div at bounding box center [325, 383] width 131 height 110
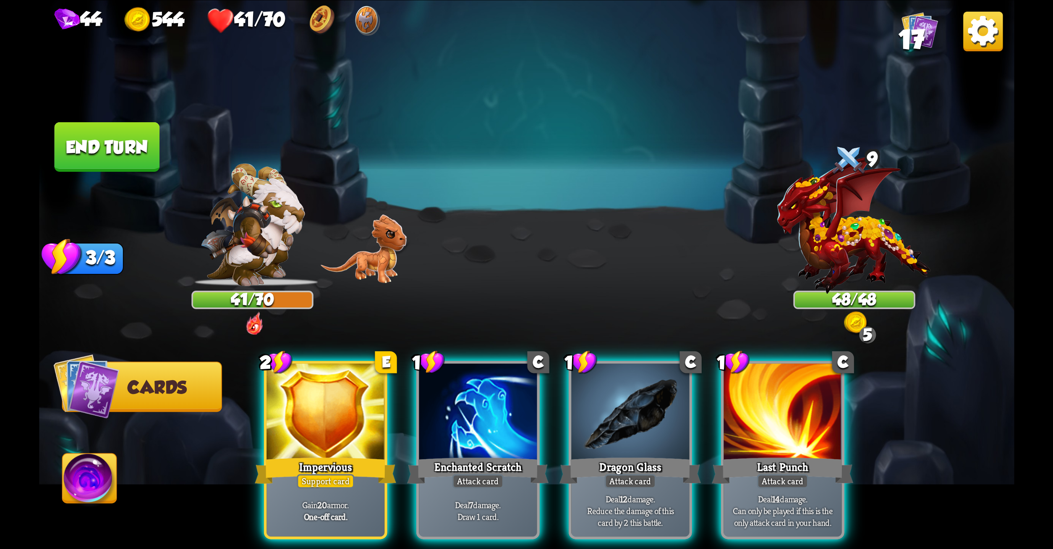
click at [346, 377] on div at bounding box center [326, 413] width 118 height 100
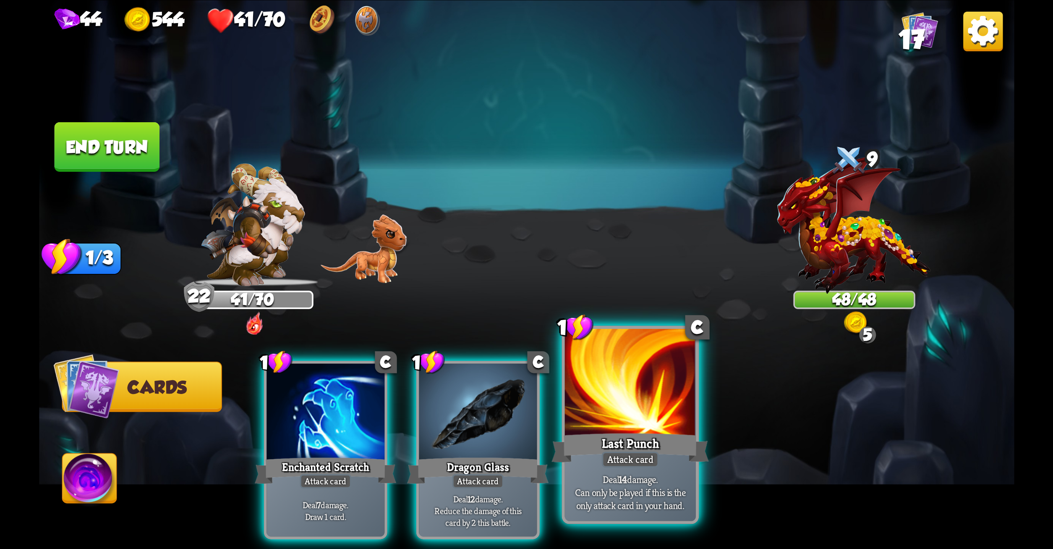
click at [673, 388] on div at bounding box center [630, 383] width 131 height 110
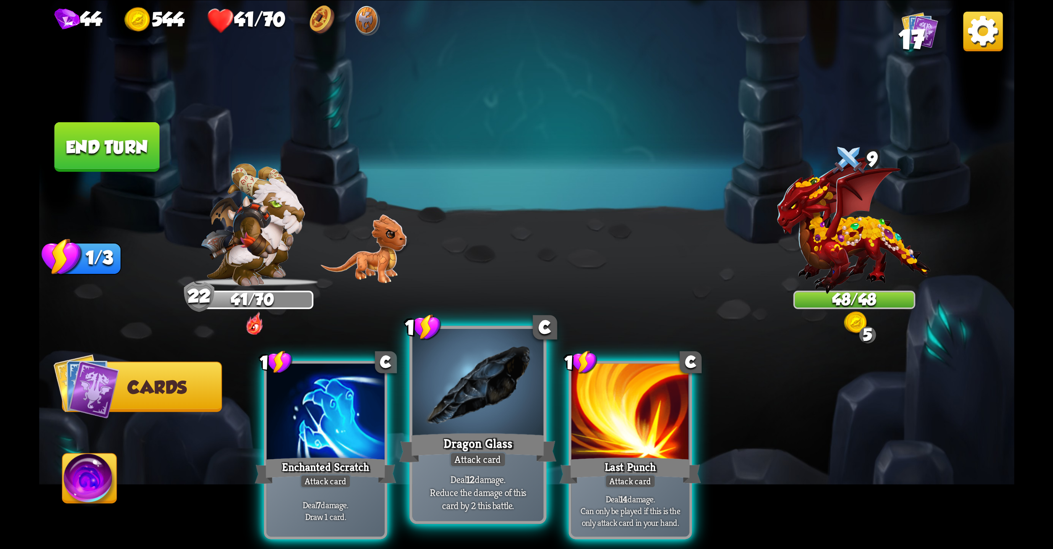
click at [464, 409] on div at bounding box center [477, 383] width 131 height 110
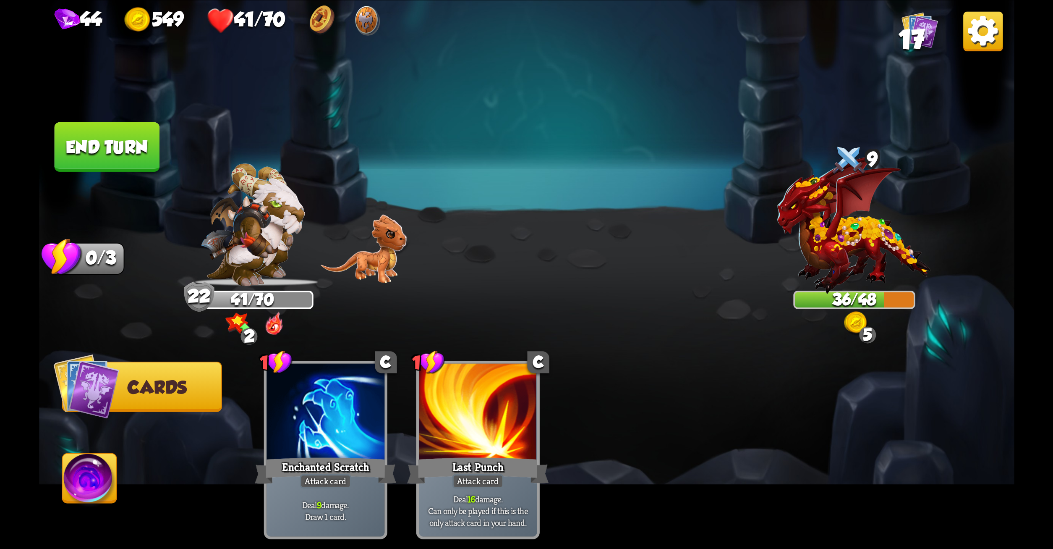
click at [110, 132] on button "End turn" at bounding box center [106, 147] width 105 height 50
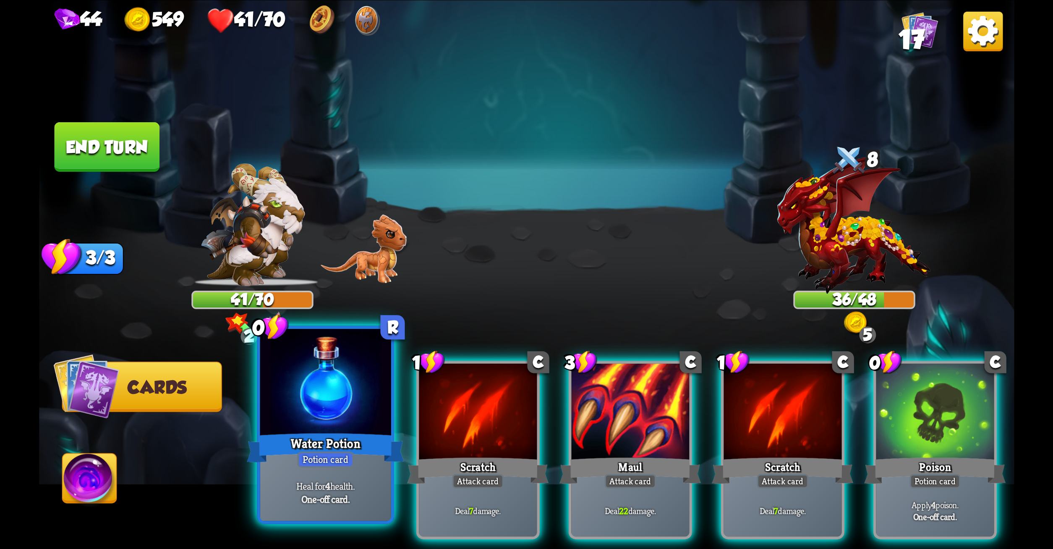
click at [306, 372] on div at bounding box center [325, 383] width 131 height 110
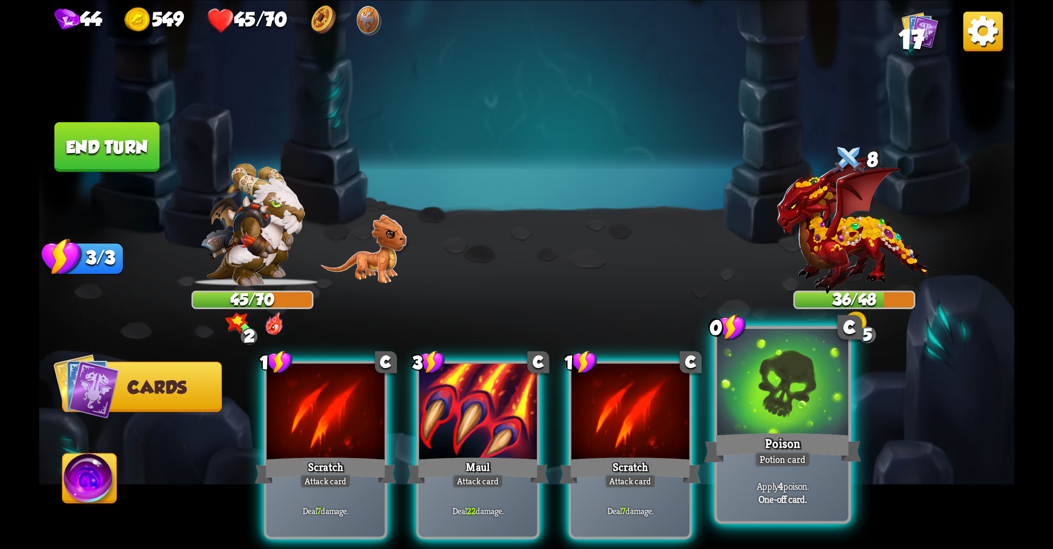
click at [744, 461] on div "Poison" at bounding box center [782, 447] width 157 height 35
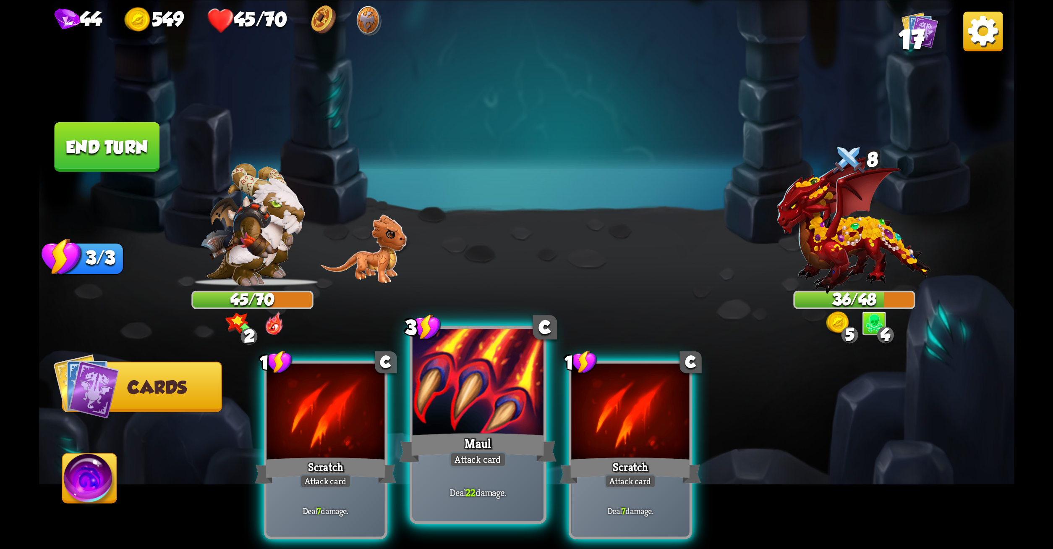
click at [498, 383] on div at bounding box center [477, 383] width 131 height 110
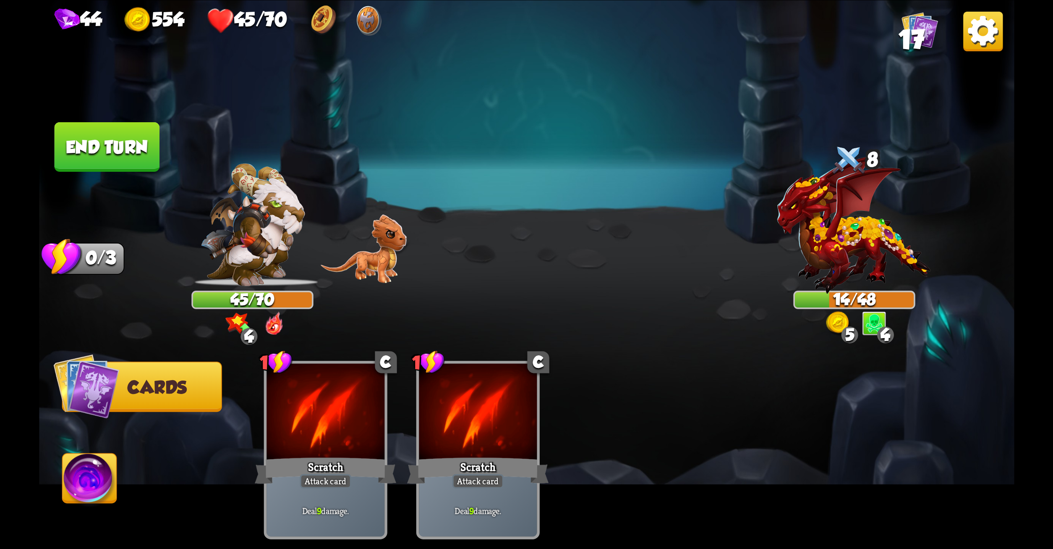
click at [119, 149] on button "End turn" at bounding box center [106, 147] width 105 height 50
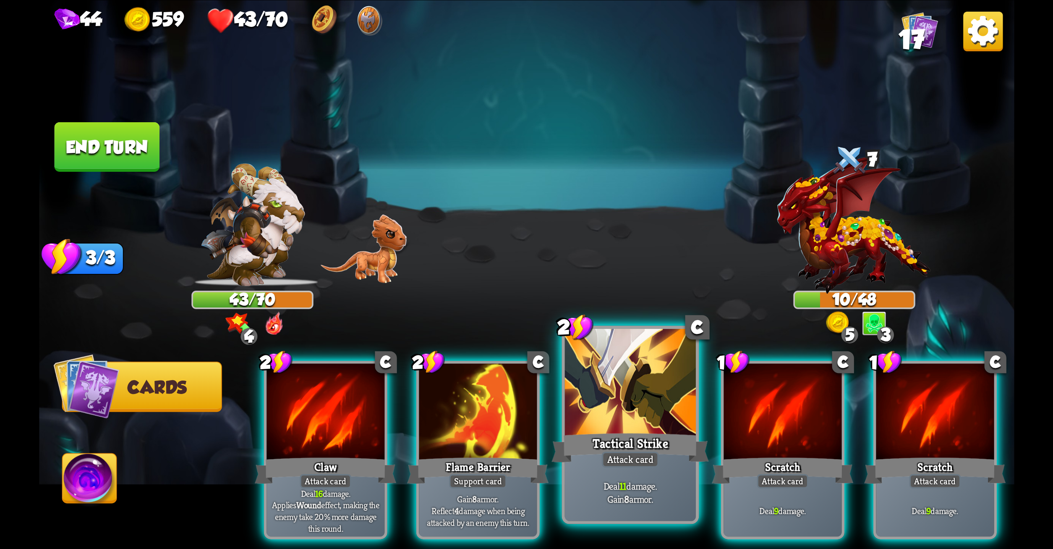
click at [621, 405] on div at bounding box center [630, 383] width 131 height 110
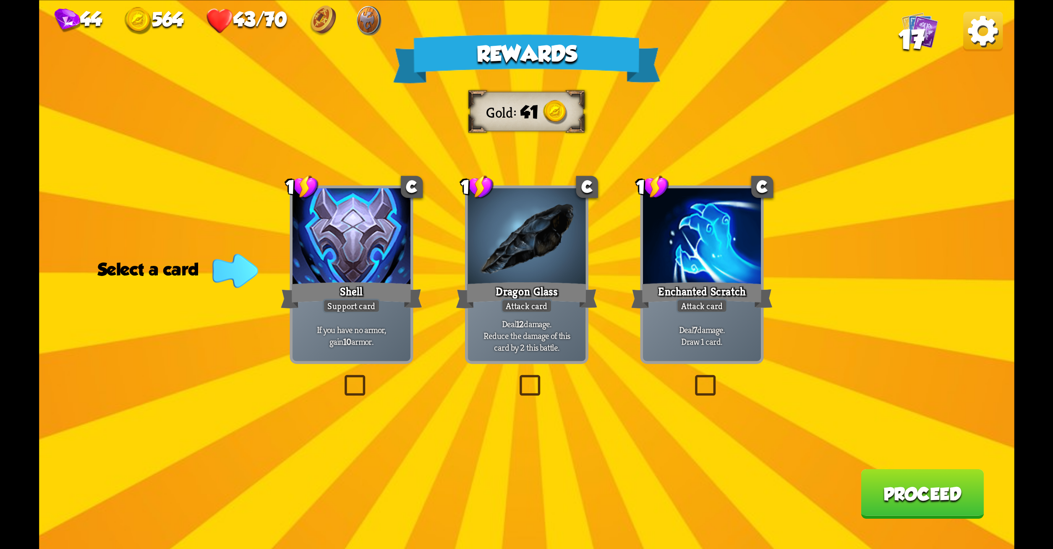
click at [341, 377] on label at bounding box center [341, 377] width 0 height 0
click at [0, 0] on input "checkbox" at bounding box center [0, 0] width 0 height 0
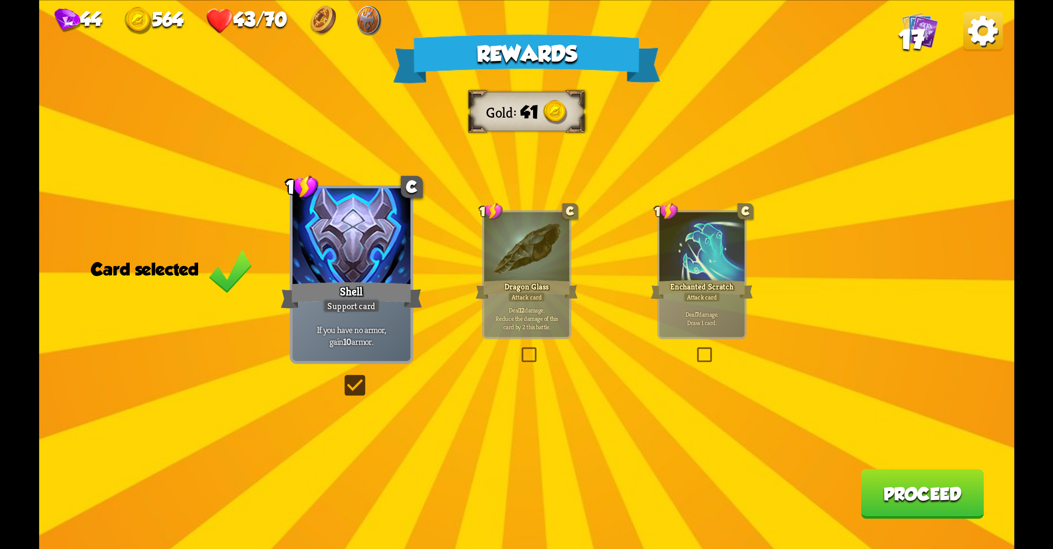
click at [862, 485] on button "Proceed" at bounding box center [922, 494] width 123 height 50
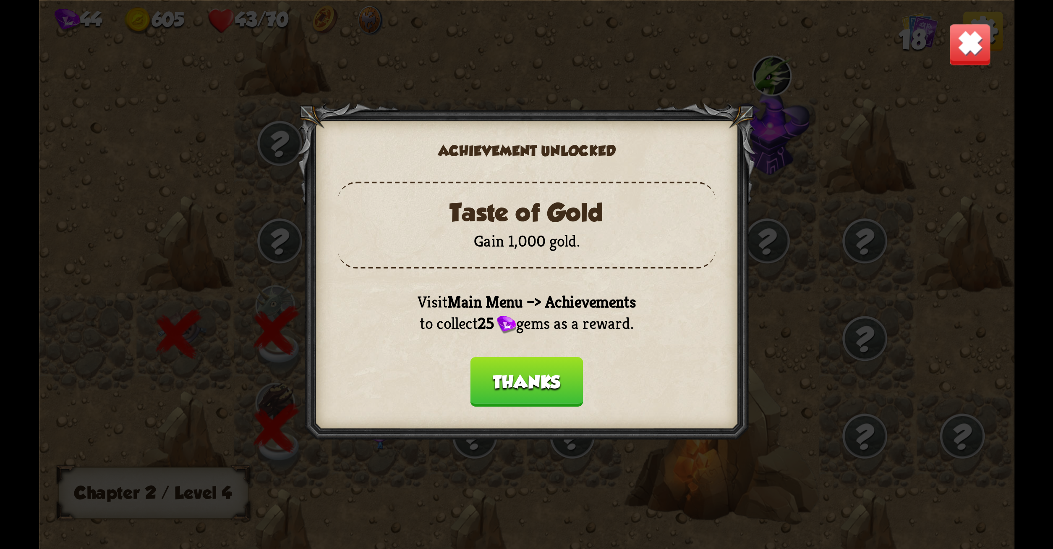
click at [544, 375] on button "Thanks" at bounding box center [526, 382] width 113 height 50
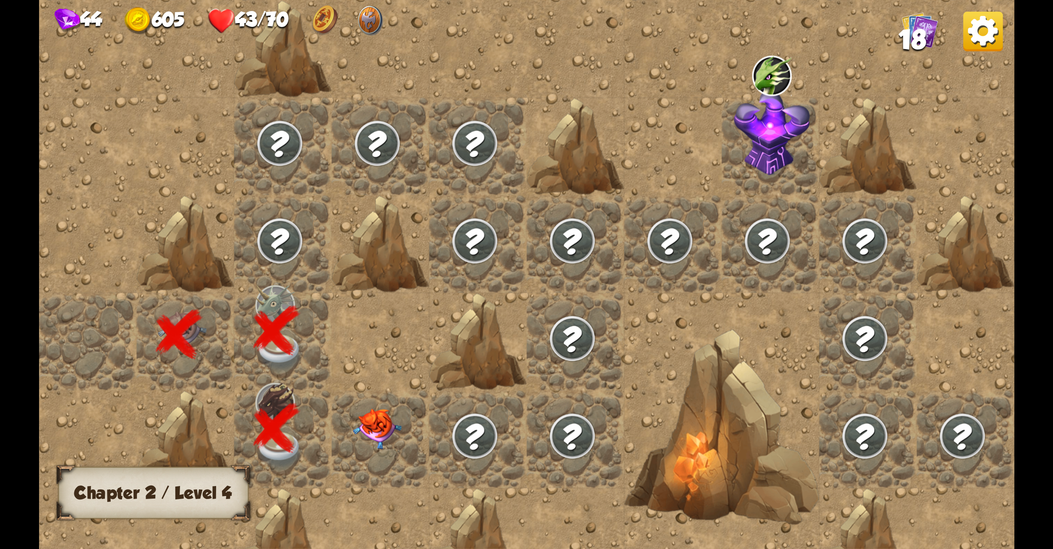
click at [374, 430] on img at bounding box center [377, 429] width 49 height 40
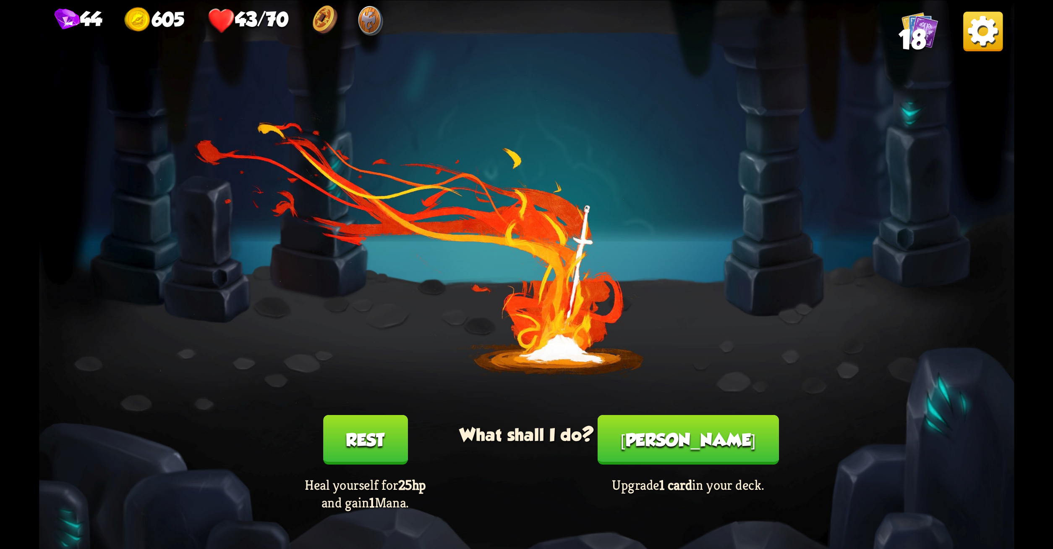
click at [366, 430] on button "Rest" at bounding box center [365, 440] width 84 height 50
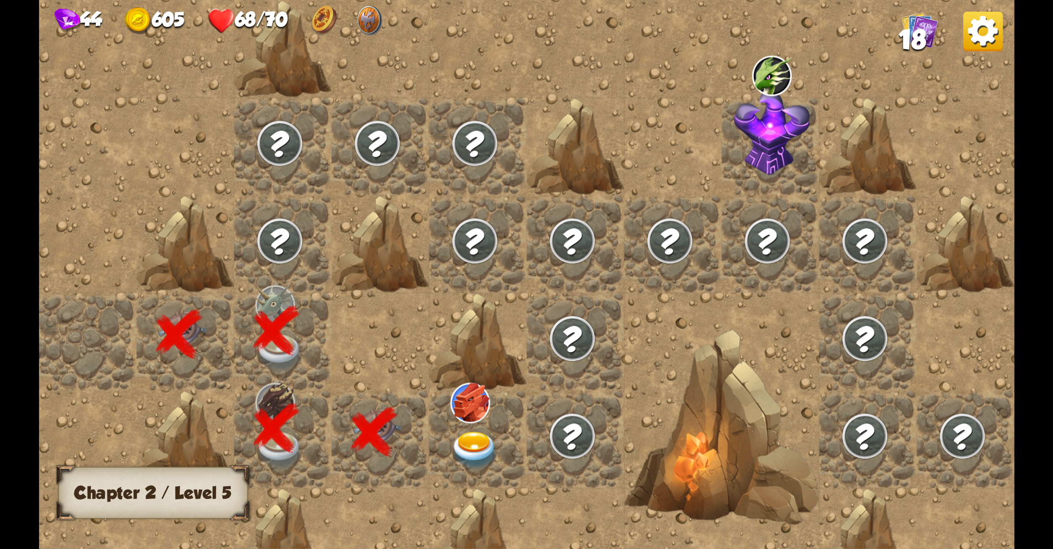
click at [460, 440] on img at bounding box center [474, 450] width 49 height 38
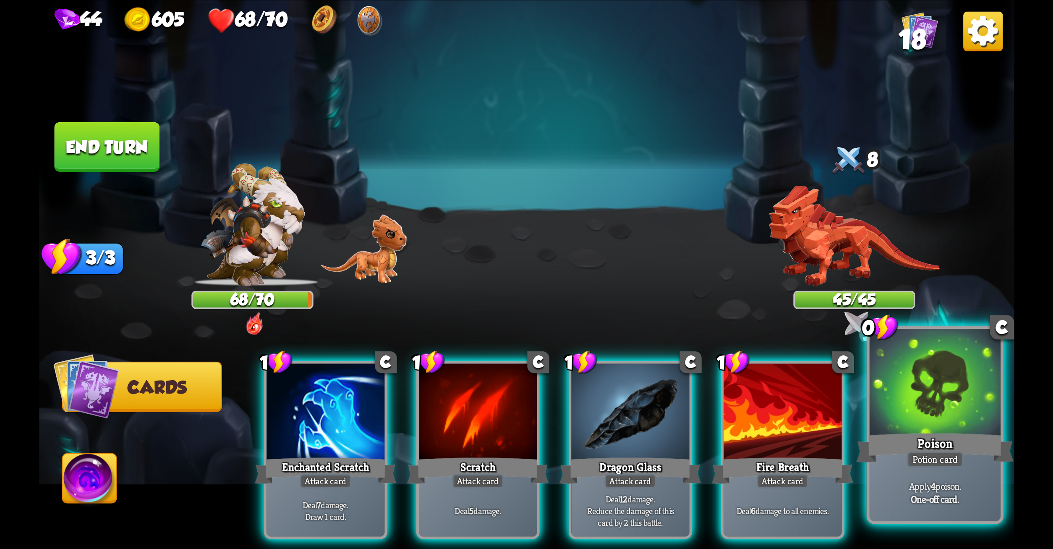
click at [906, 378] on div at bounding box center [934, 383] width 131 height 110
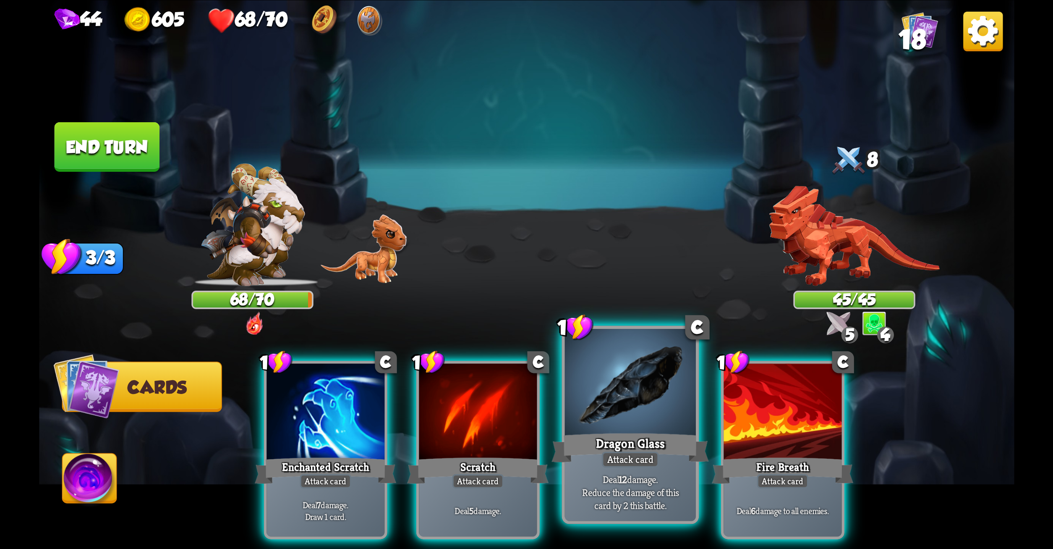
click at [675, 381] on div at bounding box center [630, 383] width 131 height 110
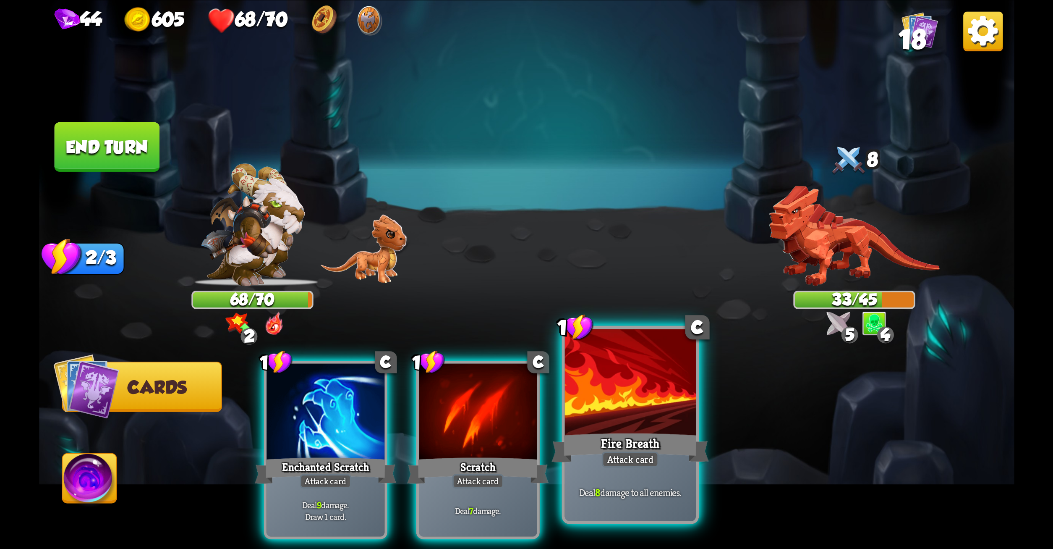
click at [589, 426] on div at bounding box center [630, 383] width 131 height 110
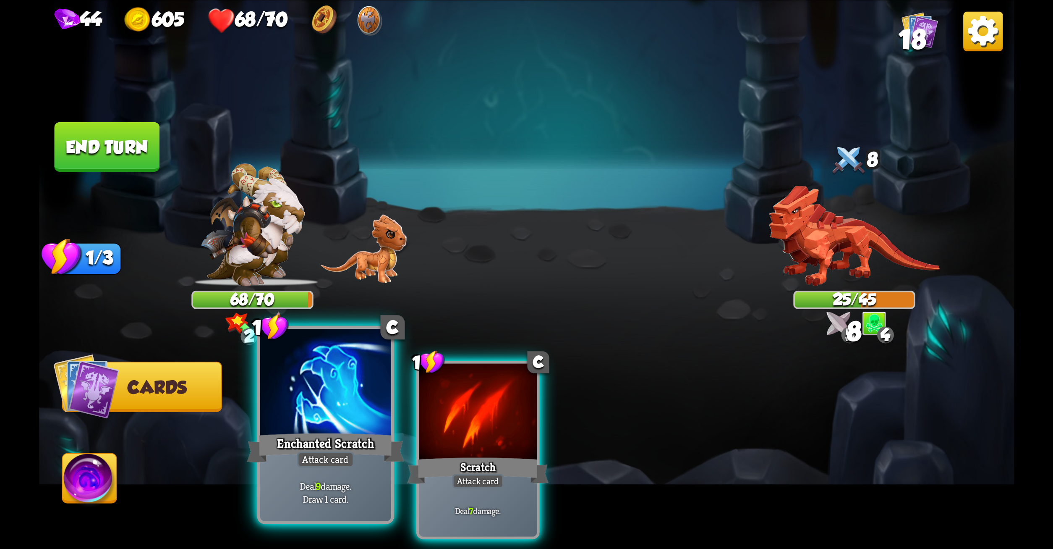
click at [292, 401] on div at bounding box center [325, 383] width 131 height 110
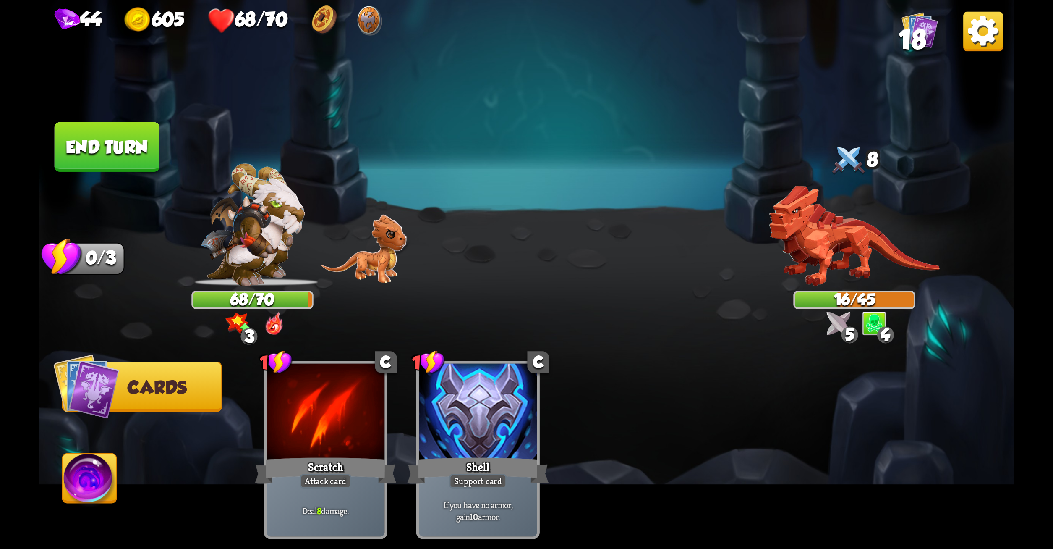
click at [118, 140] on button "End turn" at bounding box center [106, 147] width 105 height 50
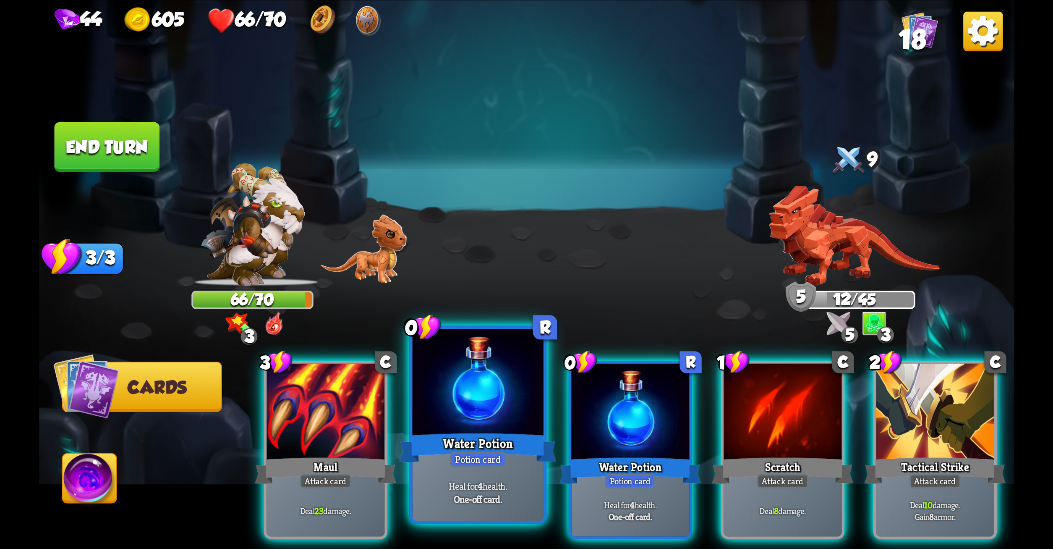
click at [466, 397] on div at bounding box center [477, 383] width 131 height 110
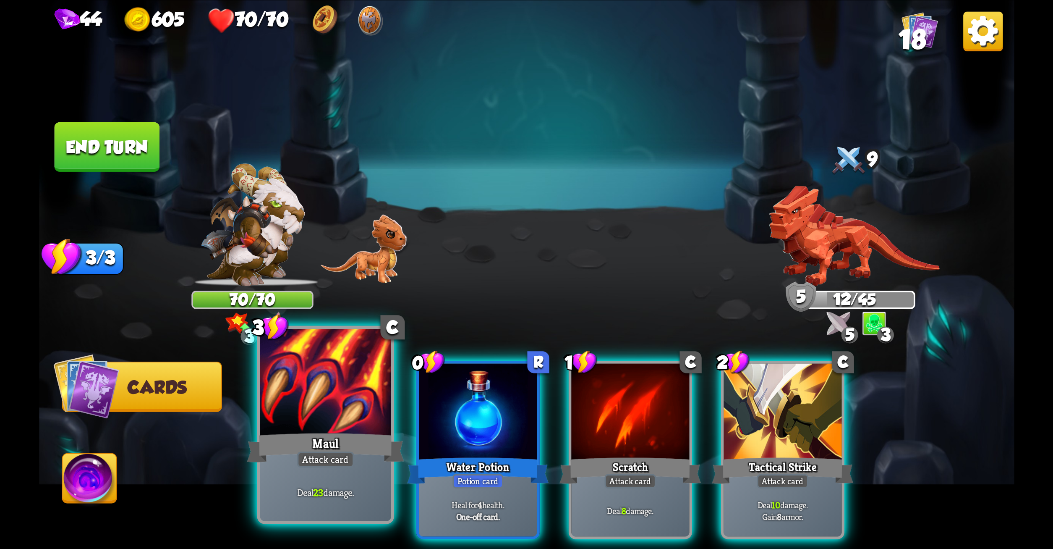
click at [323, 416] on div at bounding box center [325, 383] width 131 height 110
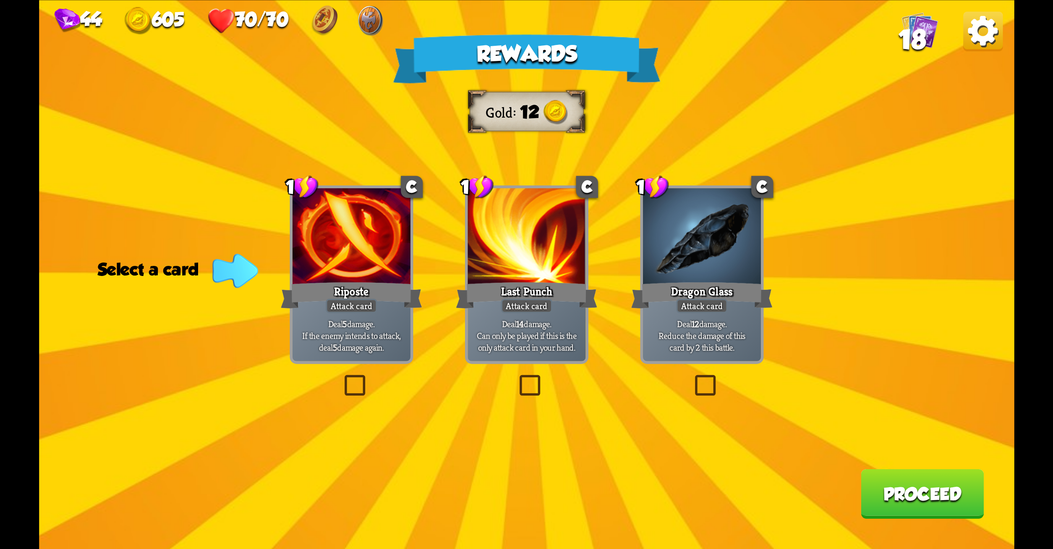
click at [341, 377] on label at bounding box center [341, 377] width 0 height 0
click at [0, 0] on input "checkbox" at bounding box center [0, 0] width 0 height 0
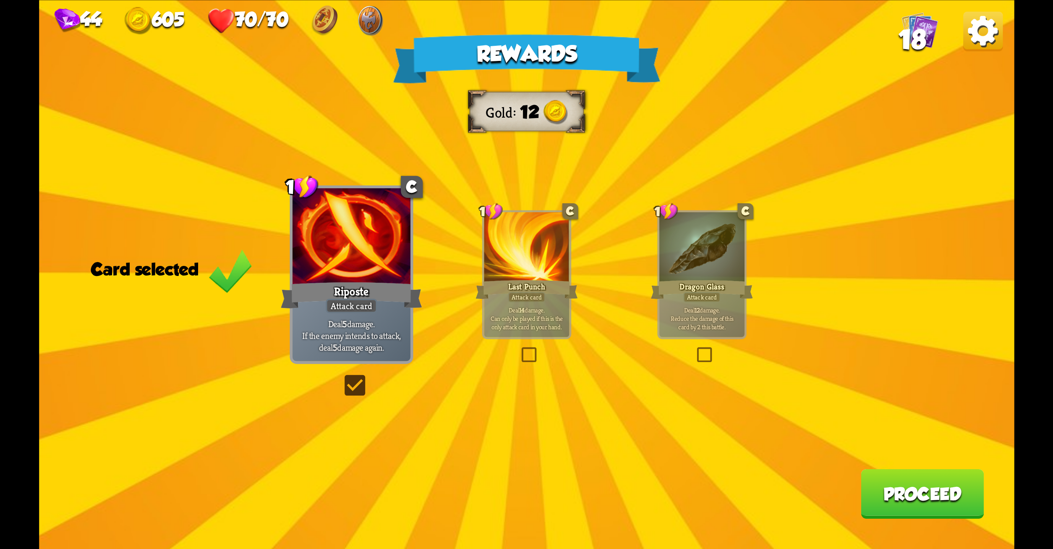
click at [878, 480] on button "Proceed" at bounding box center [922, 494] width 123 height 50
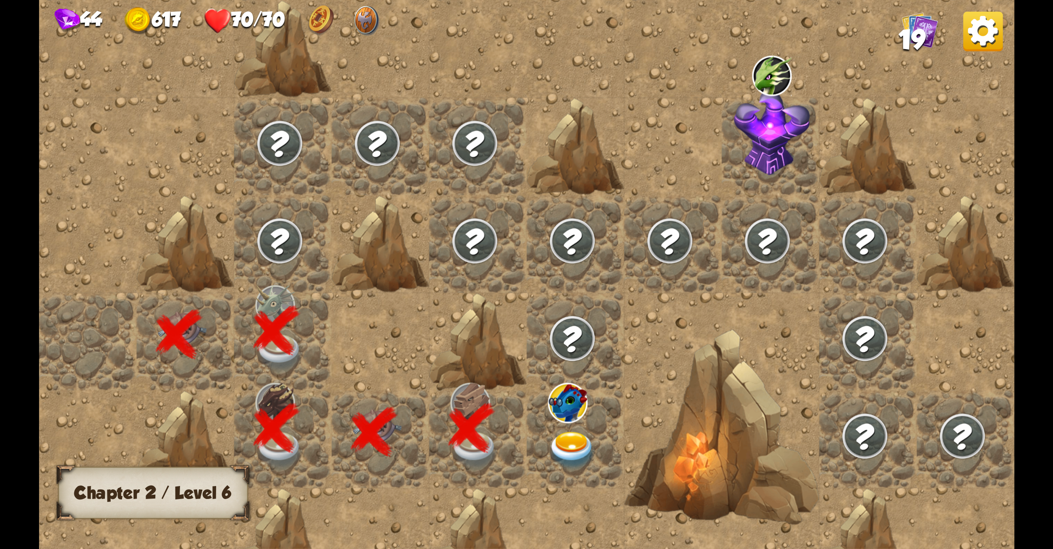
click at [281, 232] on img at bounding box center [279, 241] width 49 height 49
click at [404, 55] on div at bounding box center [673, 275] width 1268 height 744
click at [571, 438] on img at bounding box center [572, 450] width 49 height 38
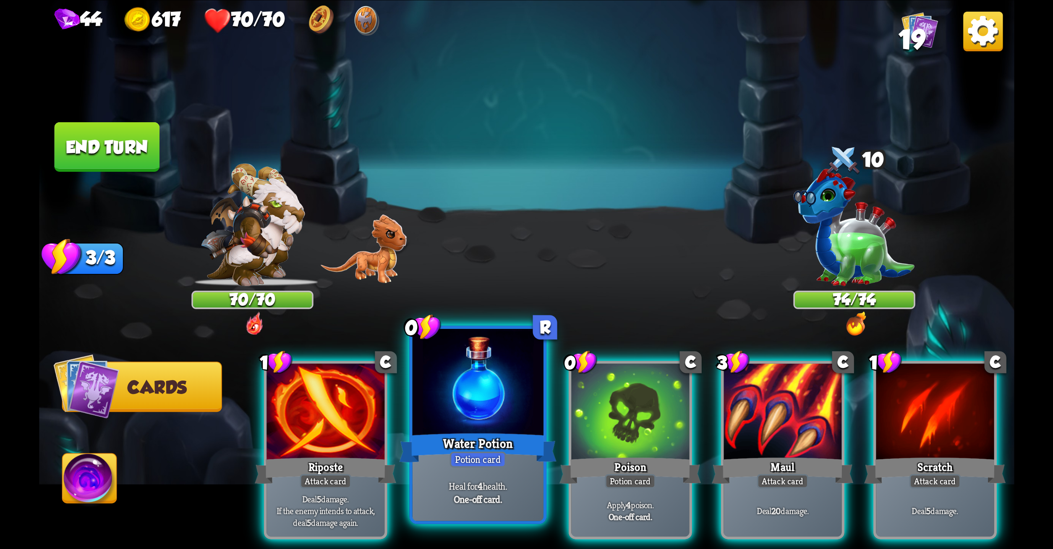
click at [446, 397] on div at bounding box center [477, 383] width 131 height 110
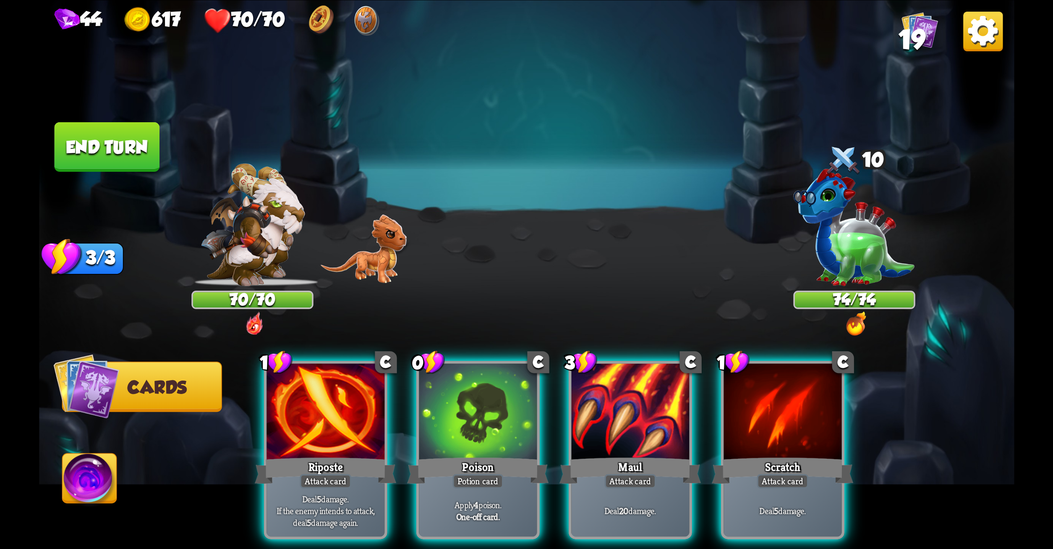
click at [446, 397] on div at bounding box center [478, 413] width 118 height 100
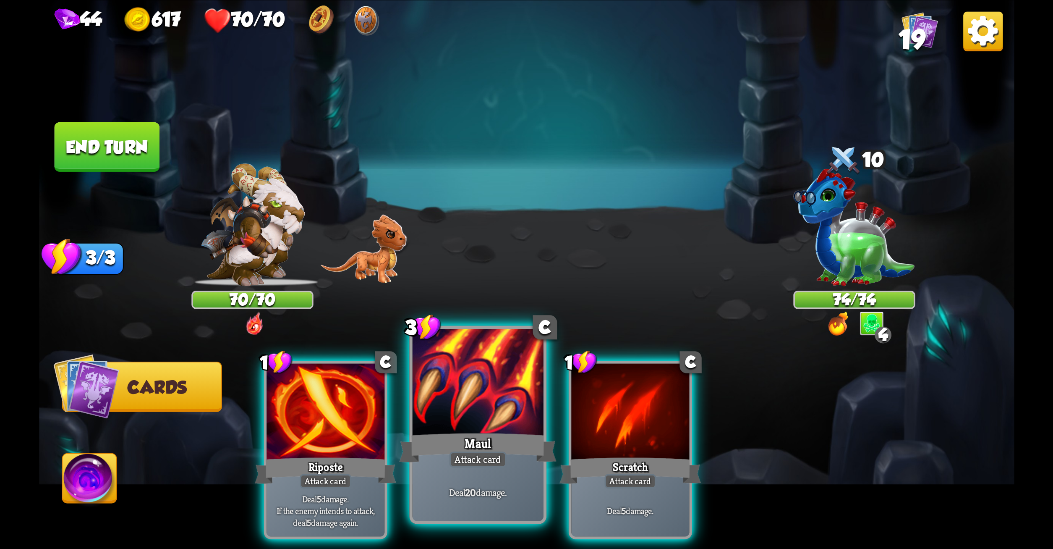
click at [467, 390] on div at bounding box center [477, 383] width 131 height 110
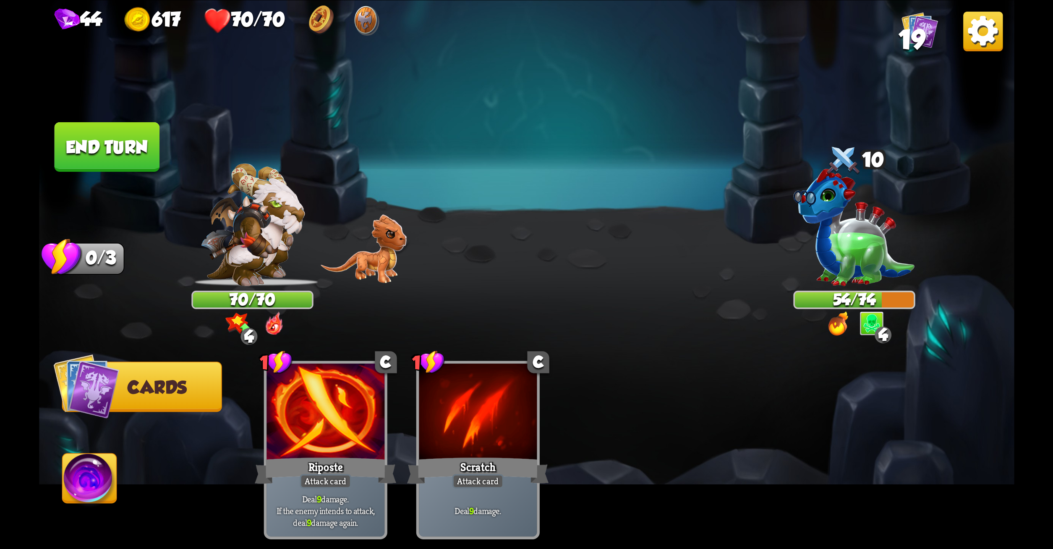
click at [131, 147] on button "End turn" at bounding box center [106, 147] width 105 height 50
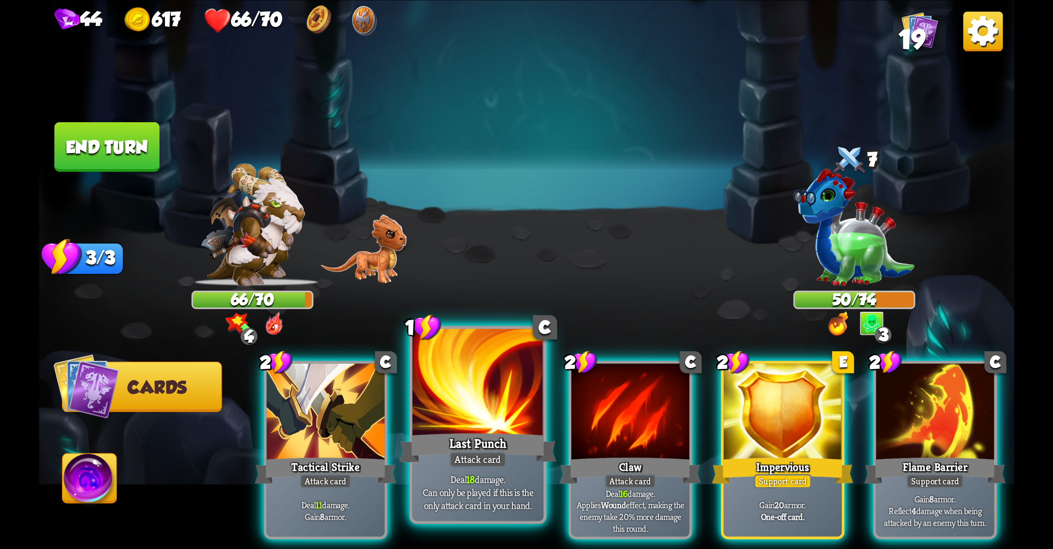
click at [479, 414] on div at bounding box center [477, 383] width 131 height 110
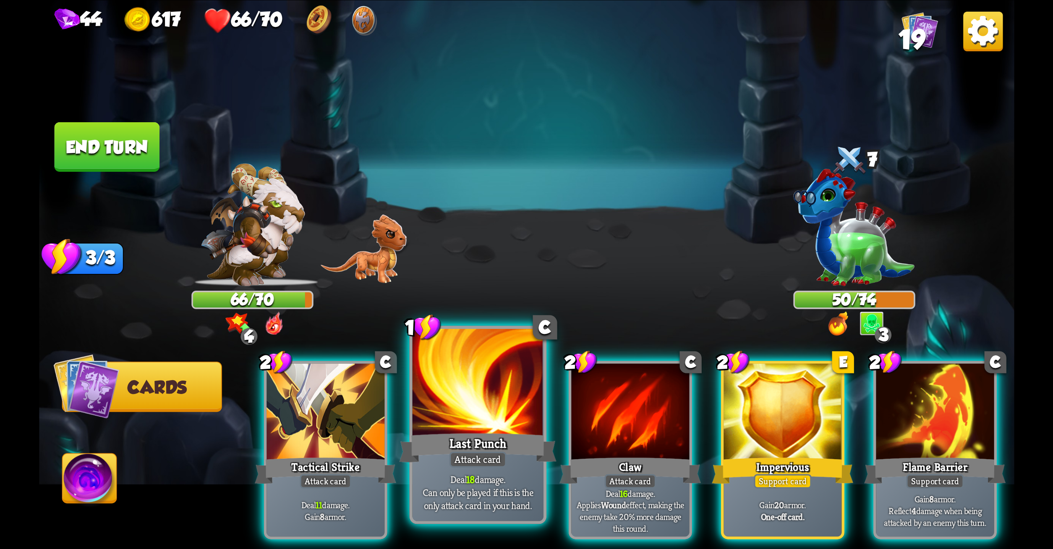
click at [479, 414] on div at bounding box center [477, 383] width 131 height 110
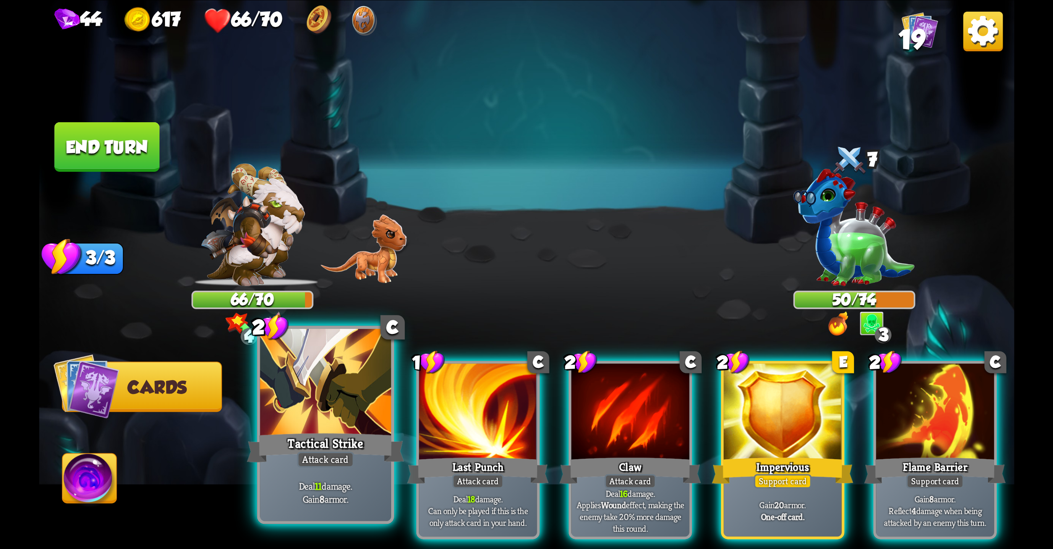
click at [330, 409] on div at bounding box center [325, 383] width 131 height 110
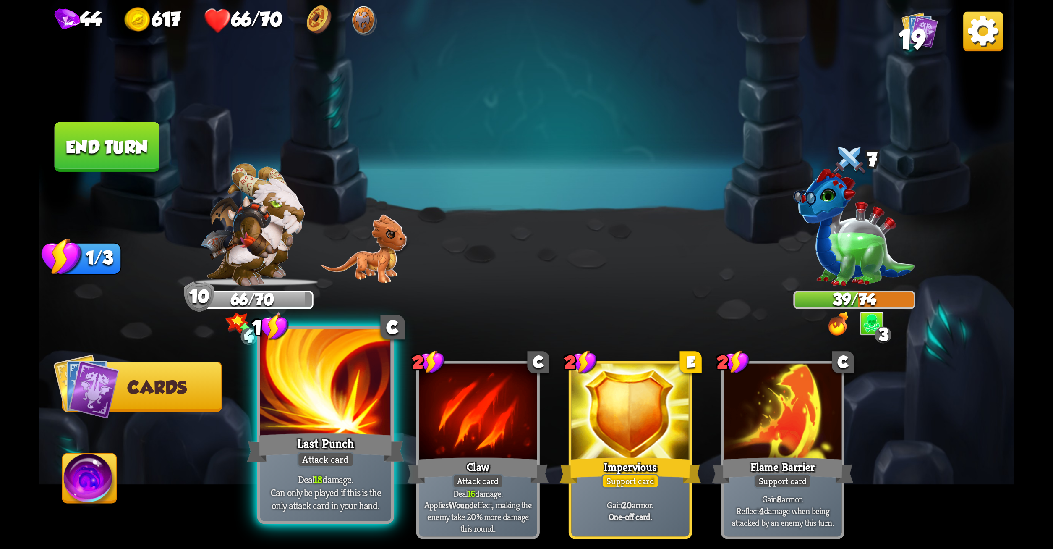
click at [311, 434] on div "Last Punch" at bounding box center [325, 447] width 157 height 35
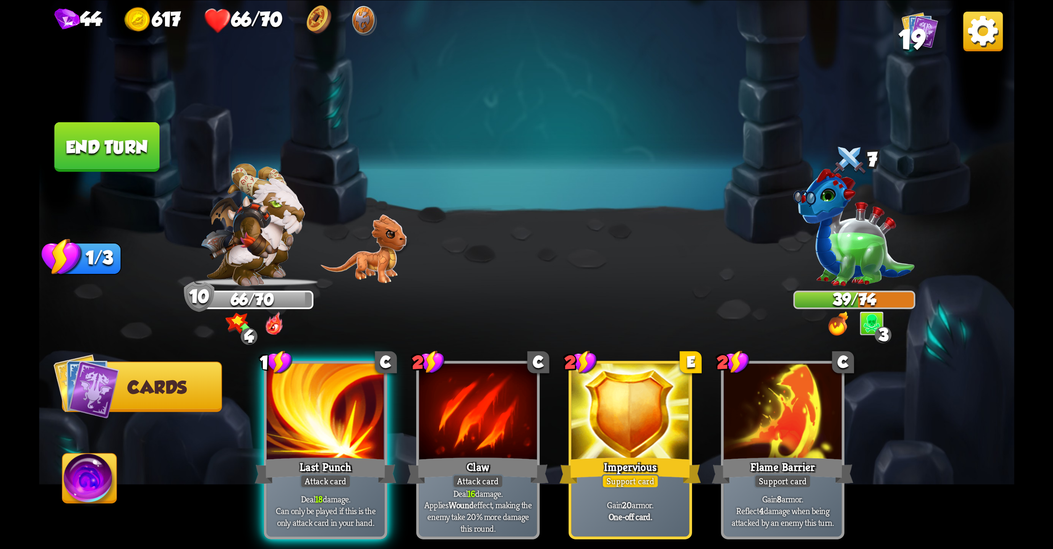
click at [107, 137] on button "End turn" at bounding box center [106, 147] width 105 height 50
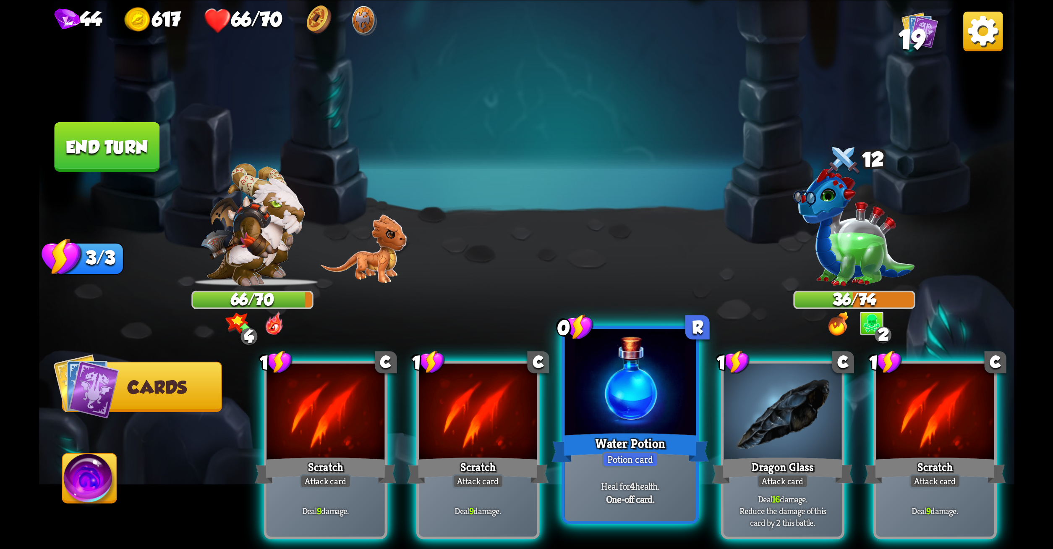
click at [603, 369] on div at bounding box center [630, 383] width 131 height 110
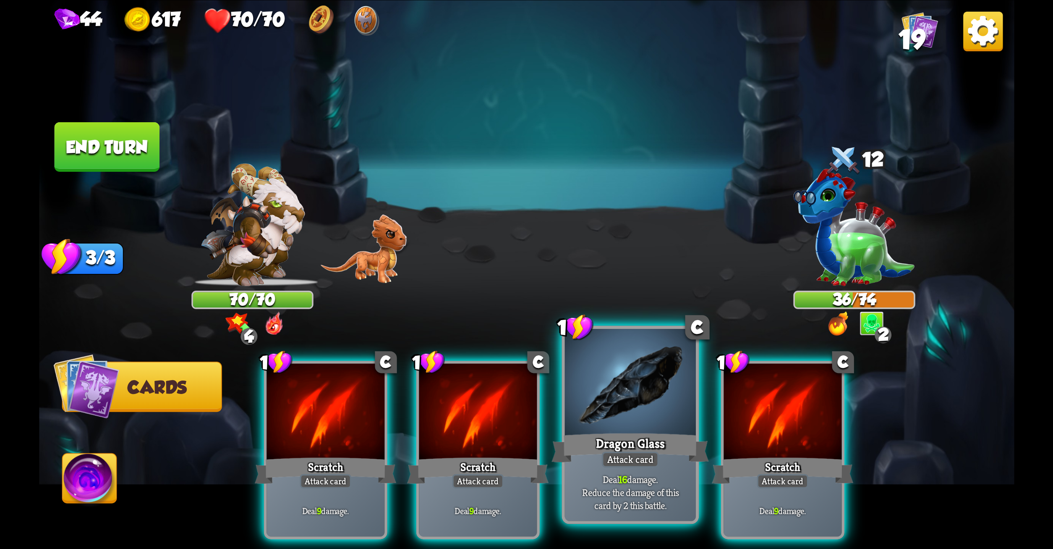
click at [633, 431] on div "Dragon Glass" at bounding box center [630, 447] width 157 height 35
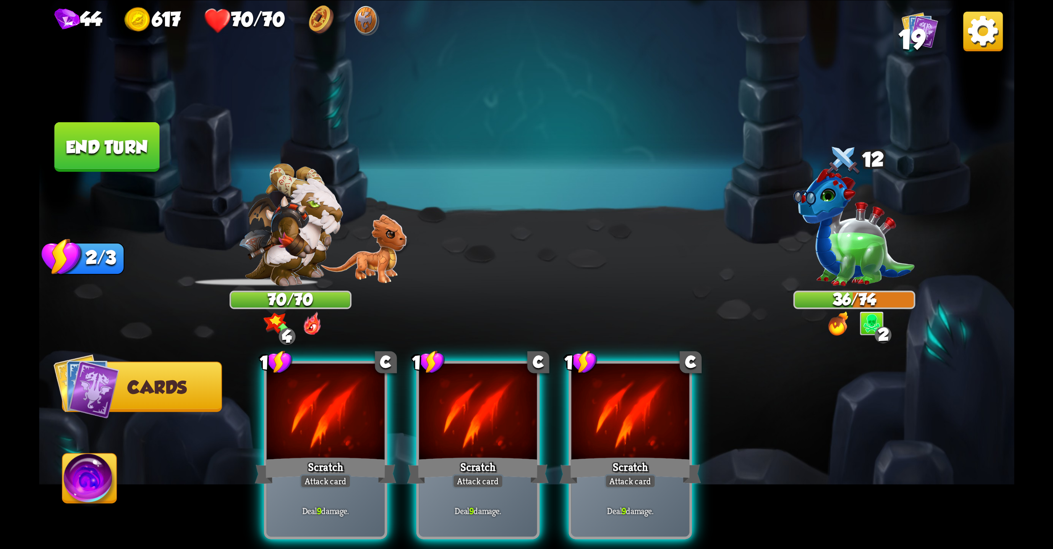
click at [633, 454] on div "Scratch" at bounding box center [630, 469] width 141 height 31
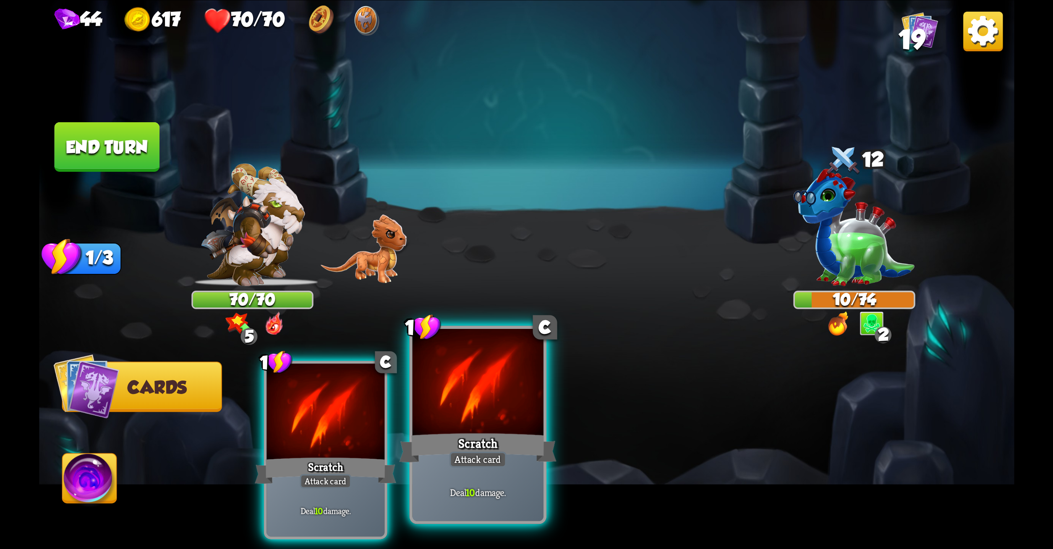
click at [500, 436] on div "Scratch" at bounding box center [477, 447] width 157 height 35
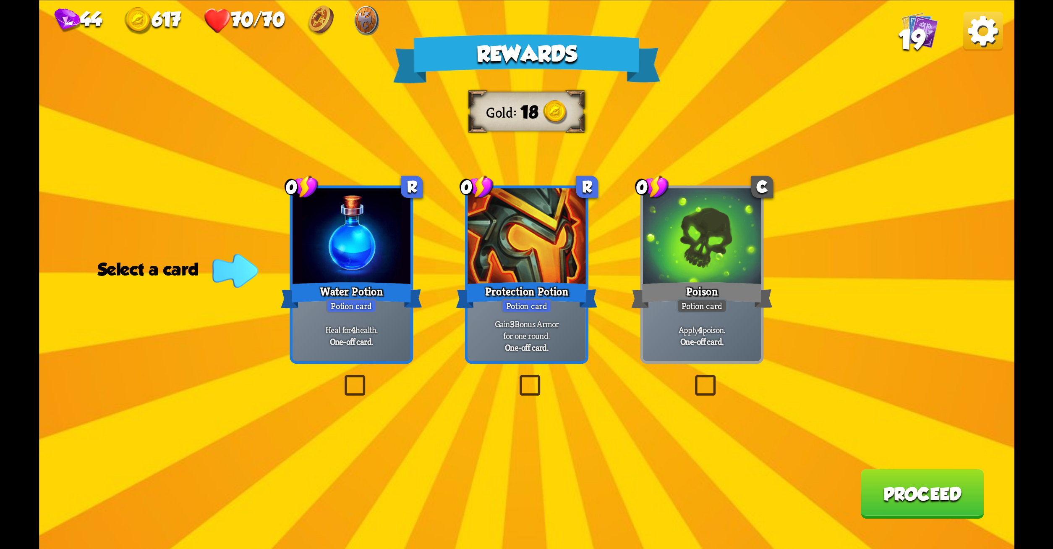
click at [516, 377] on label at bounding box center [516, 377] width 0 height 0
click at [0, 0] on input "checkbox" at bounding box center [0, 0] width 0 height 0
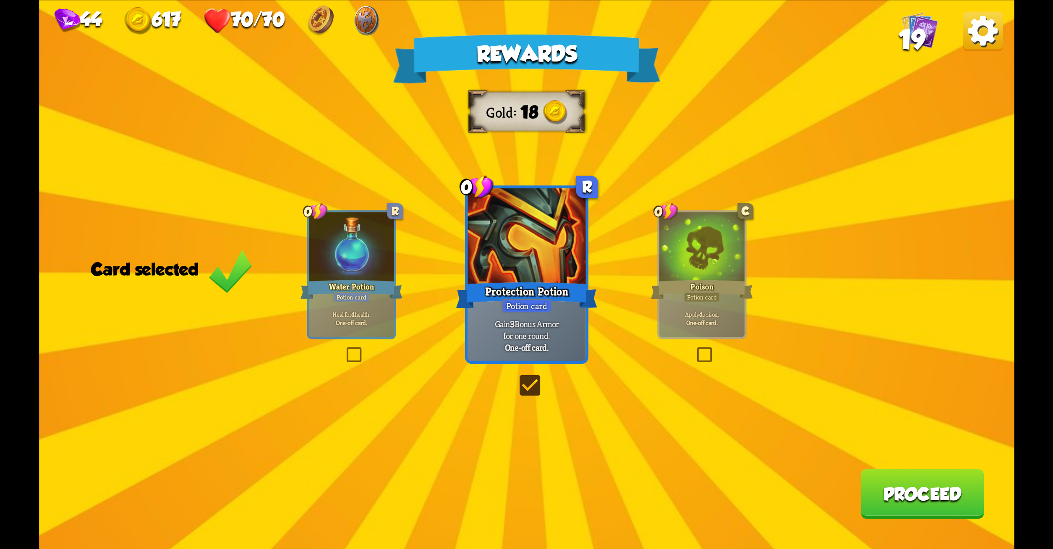
click at [909, 485] on button "Proceed" at bounding box center [922, 494] width 123 height 50
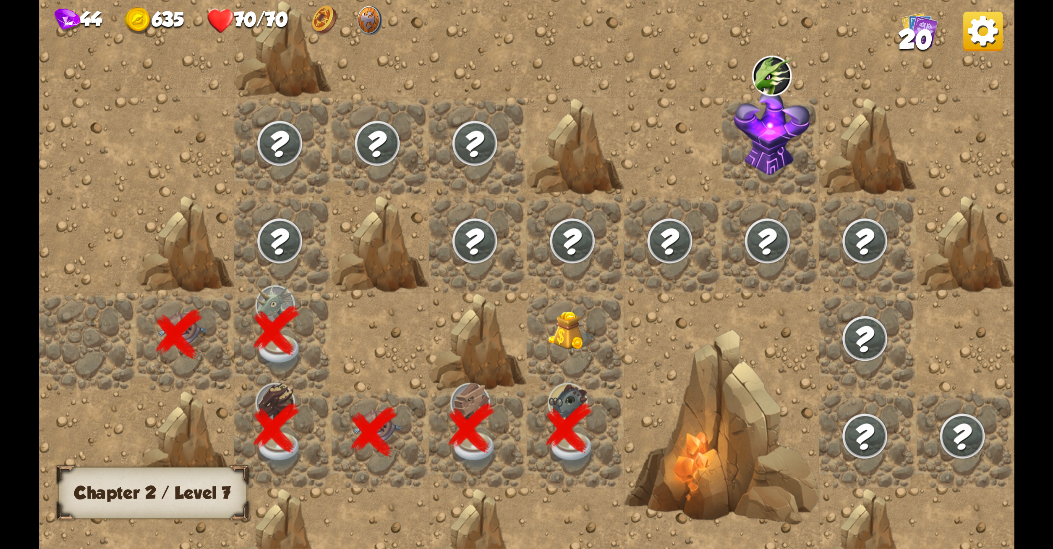
click at [564, 338] on img at bounding box center [572, 331] width 49 height 40
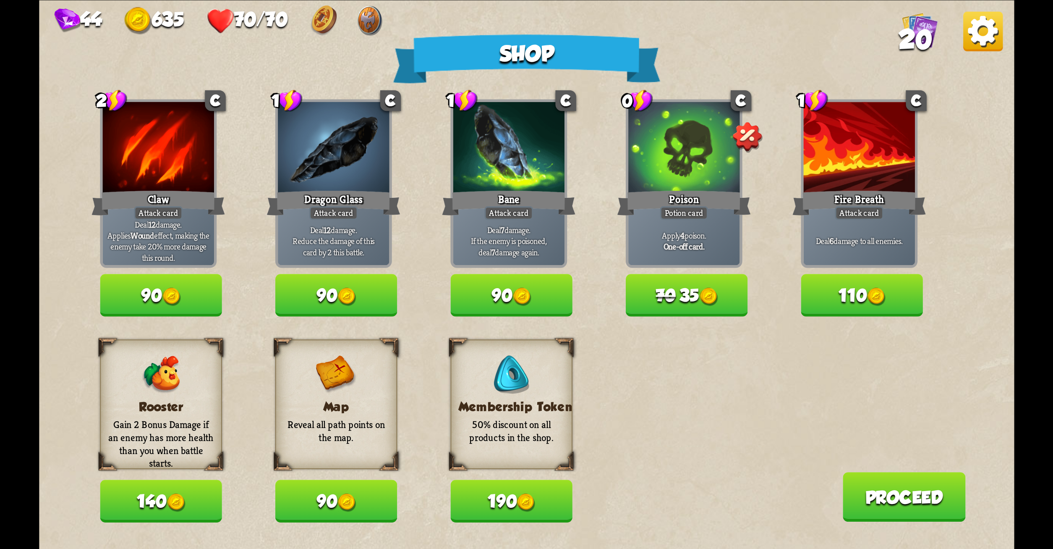
click at [539, 291] on button "90" at bounding box center [511, 295] width 122 height 42
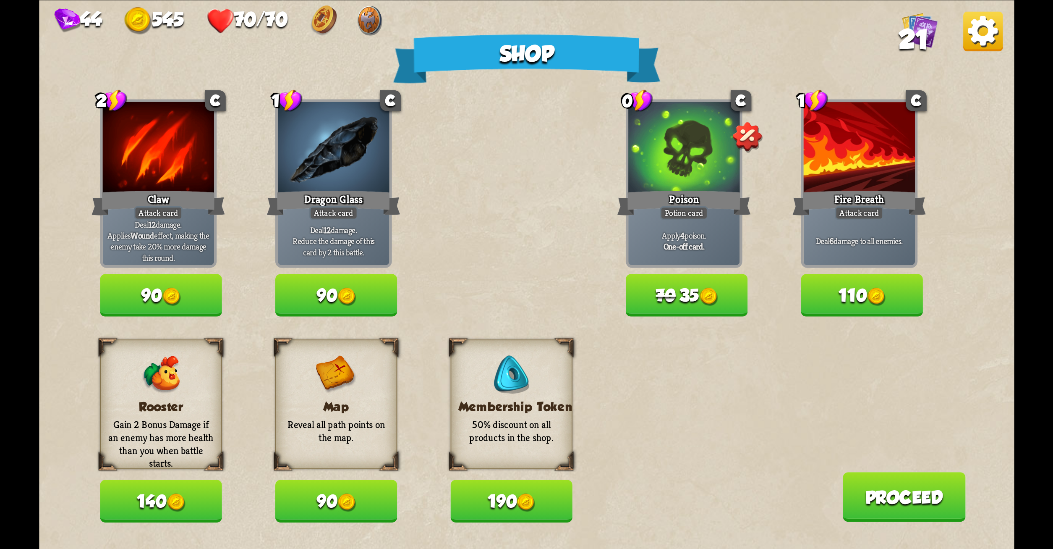
click at [352, 508] on img at bounding box center [346, 502] width 18 height 18
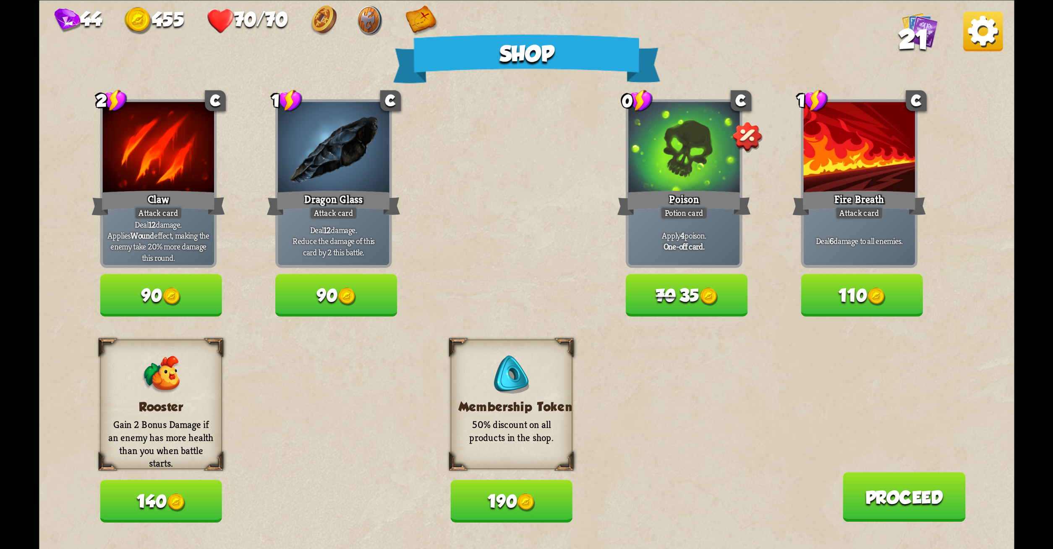
click at [905, 487] on button "Proceed" at bounding box center [904, 497] width 123 height 50
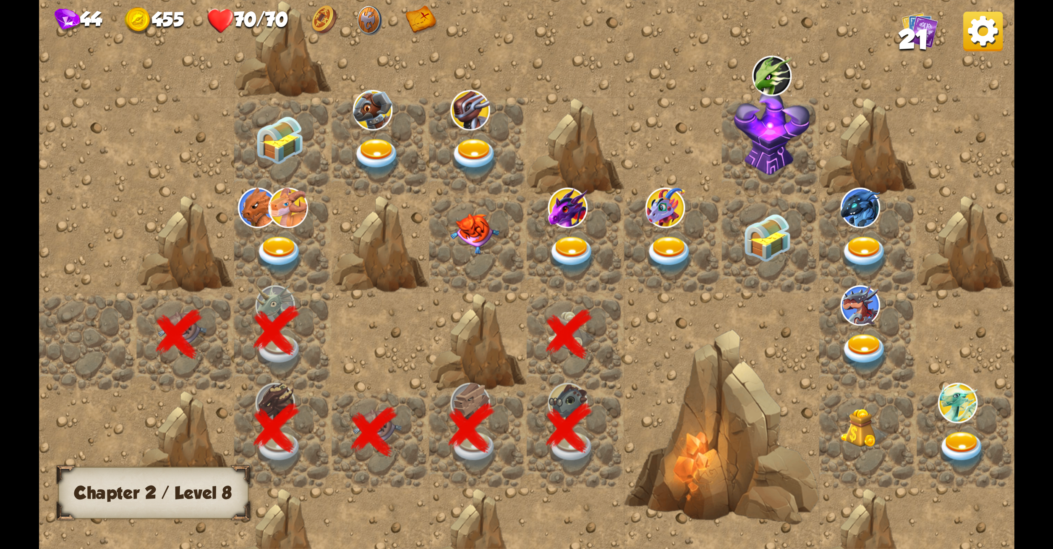
click at [859, 438] on img at bounding box center [865, 429] width 49 height 40
click at [853, 424] on img at bounding box center [865, 429] width 49 height 40
click at [555, 237] on img at bounding box center [572, 255] width 49 height 38
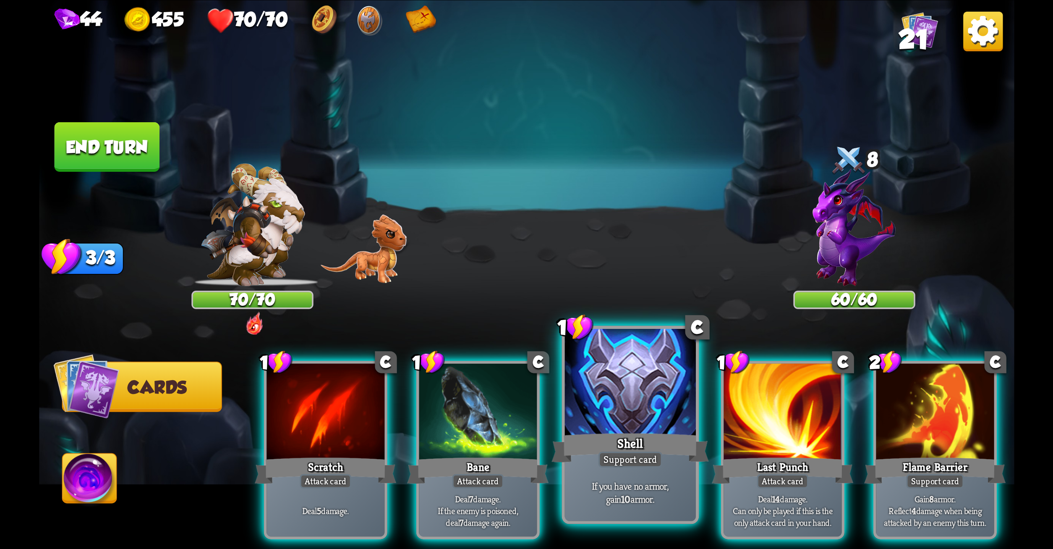
click at [656, 382] on div at bounding box center [630, 383] width 131 height 110
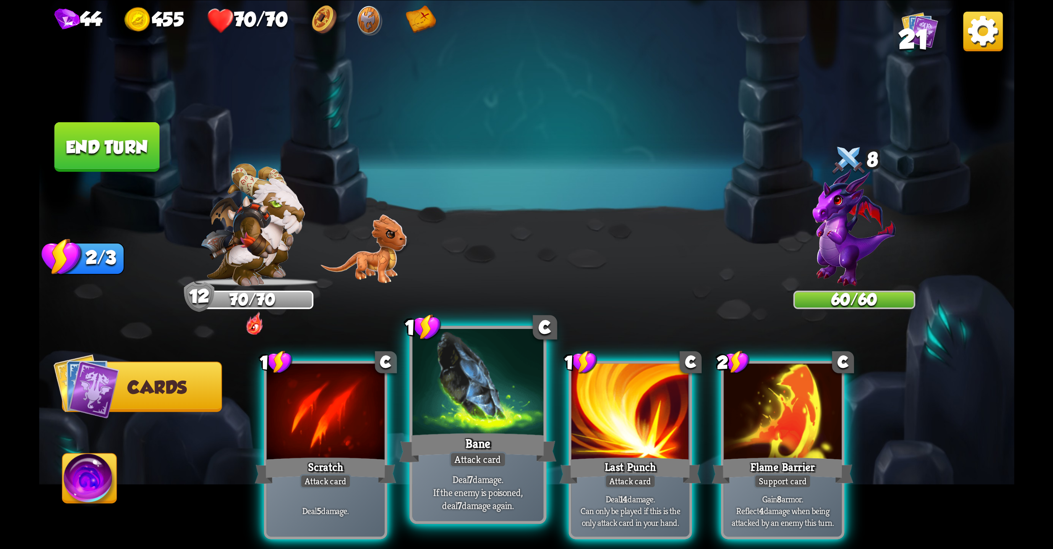
click at [455, 401] on div at bounding box center [477, 383] width 131 height 110
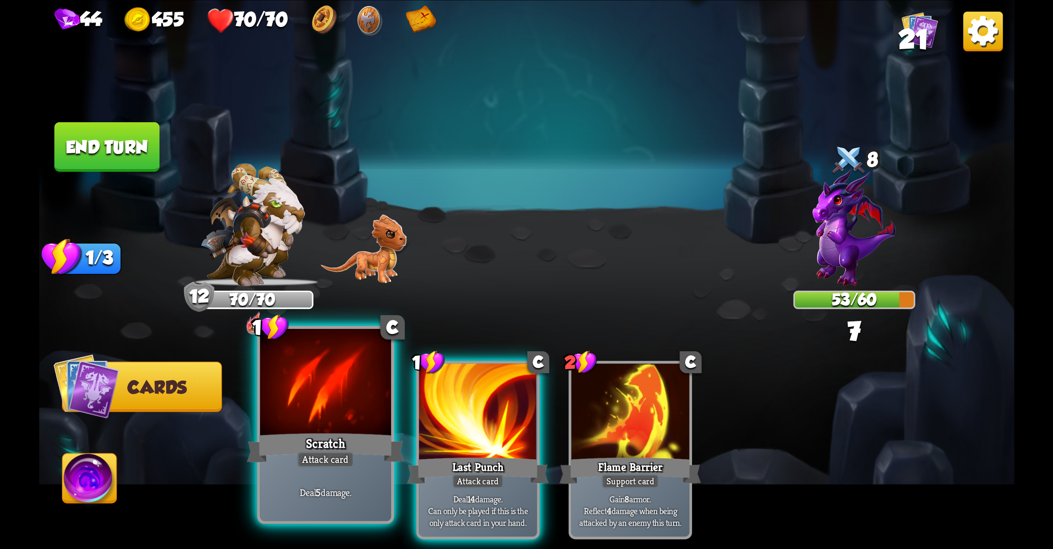
click at [344, 427] on div at bounding box center [325, 383] width 131 height 110
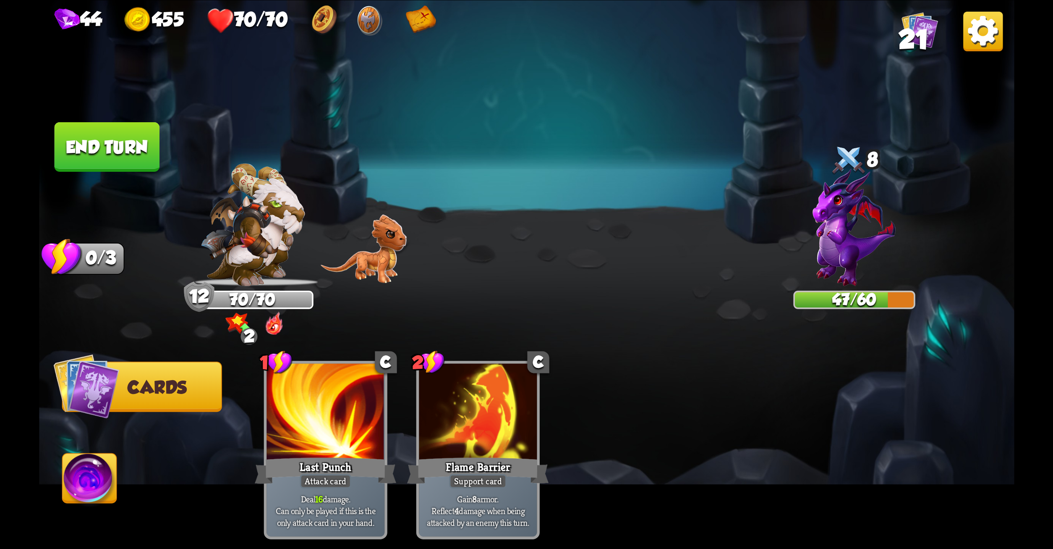
click at [148, 168] on button "End turn" at bounding box center [106, 147] width 105 height 50
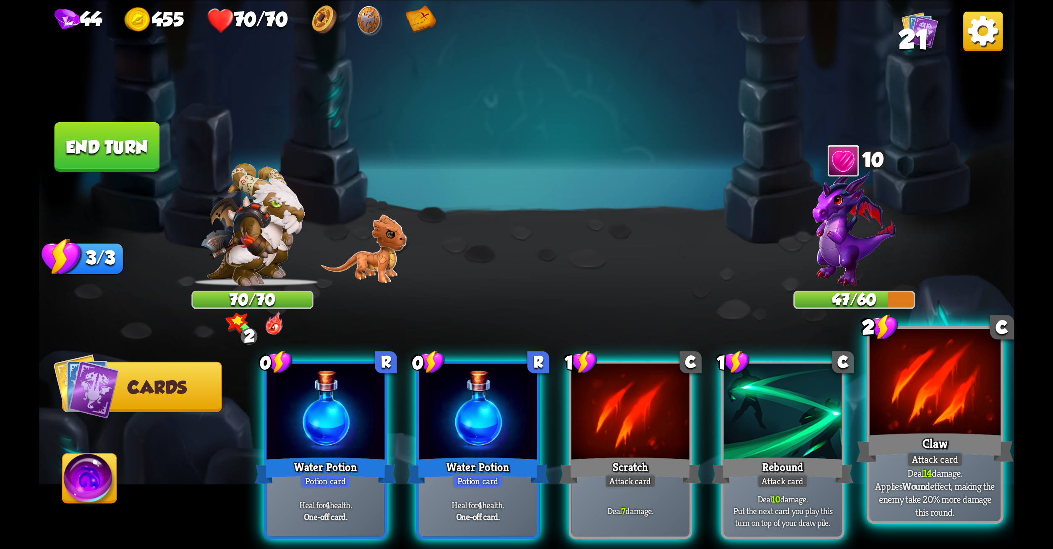
click at [924, 465] on div "Attack card" at bounding box center [934, 459] width 57 height 16
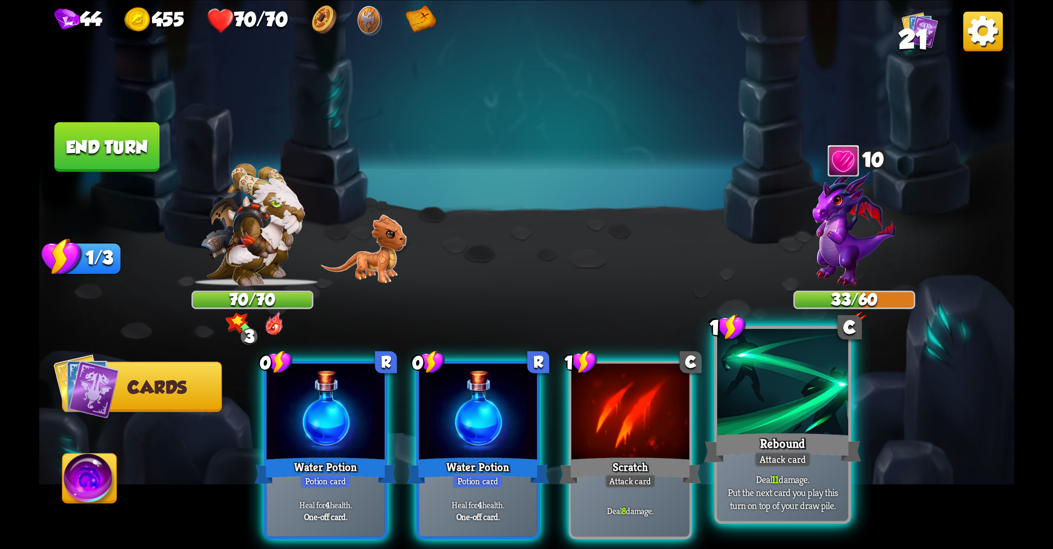
click at [775, 458] on div "Attack card" at bounding box center [782, 459] width 57 height 16
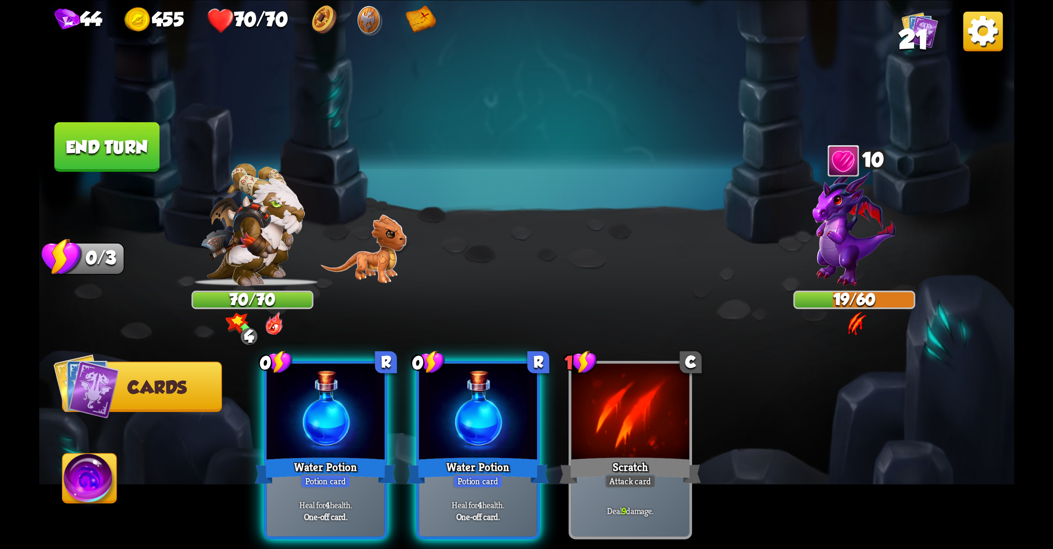
click at [100, 128] on button "End turn" at bounding box center [106, 147] width 105 height 50
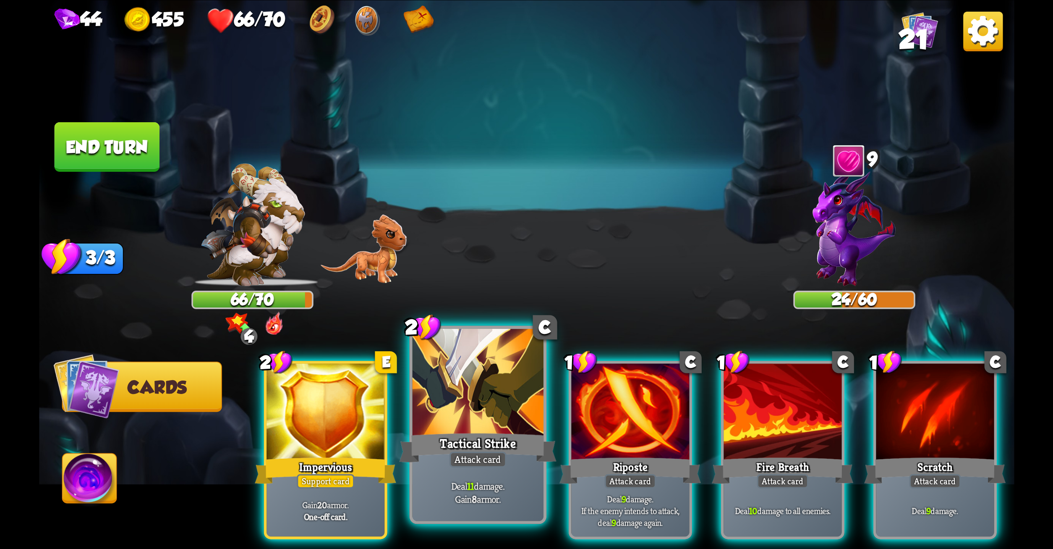
click at [463, 385] on div at bounding box center [477, 383] width 131 height 110
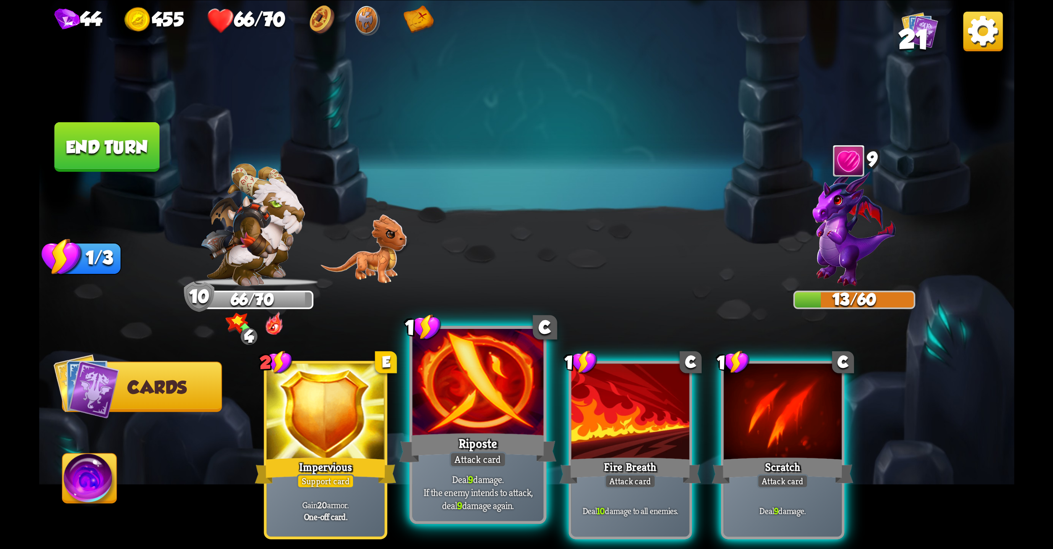
click at [492, 396] on div at bounding box center [477, 383] width 131 height 110
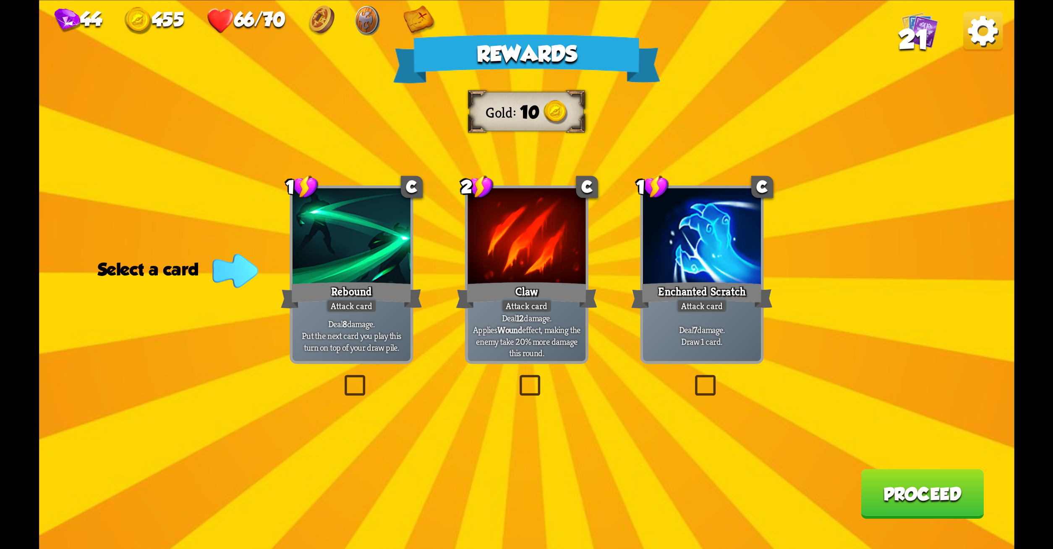
click at [416, 345] on div "Rewards Gold 10 Select a card 1 C Rebound Attack card Deal 8 damage. Put the ne…" at bounding box center [527, 274] width 976 height 549
click at [516, 377] on label at bounding box center [516, 377] width 0 height 0
click at [0, 0] on input "checkbox" at bounding box center [0, 0] width 0 height 0
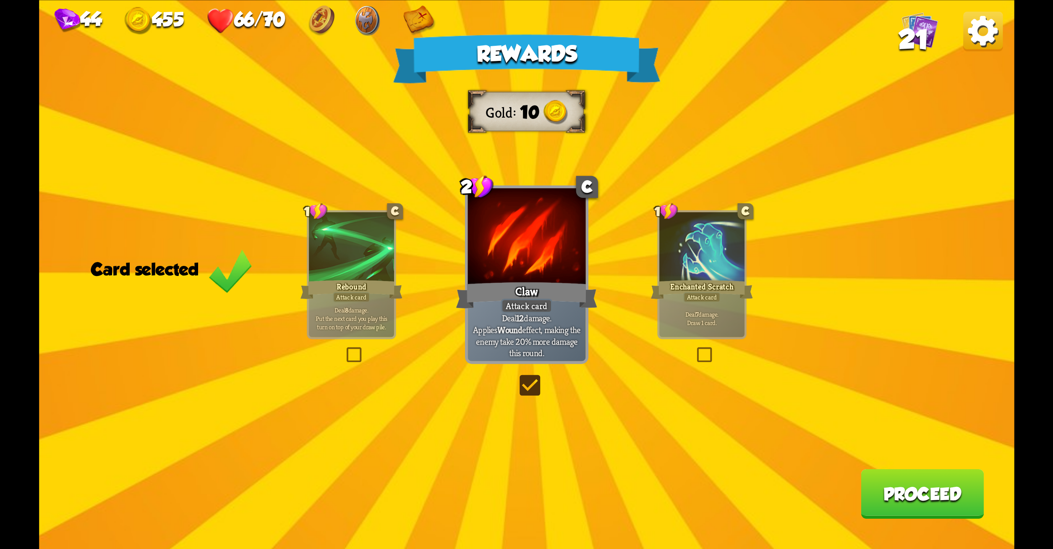
click at [909, 499] on button "Proceed" at bounding box center [922, 494] width 123 height 50
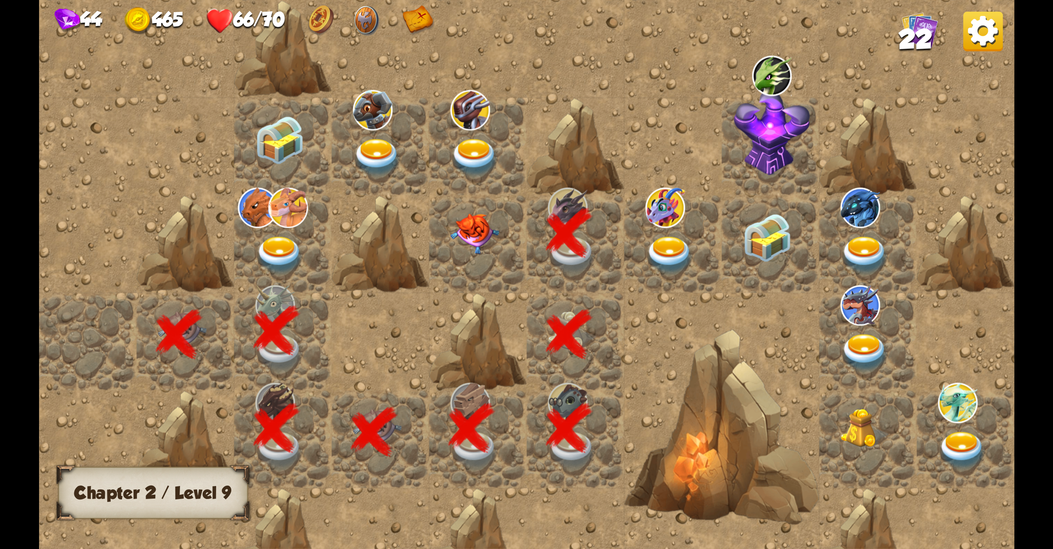
click at [473, 225] on img at bounding box center [474, 233] width 49 height 40
click at [471, 143] on img at bounding box center [474, 158] width 49 height 38
click at [472, 234] on img at bounding box center [474, 233] width 49 height 40
click at [665, 250] on img at bounding box center [670, 255] width 49 height 38
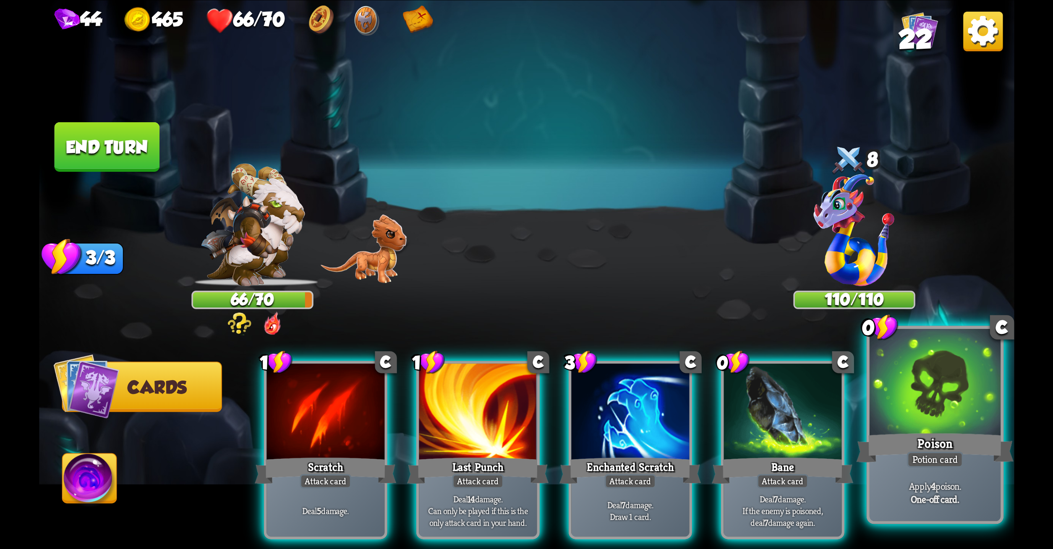
click at [892, 426] on div at bounding box center [934, 383] width 131 height 110
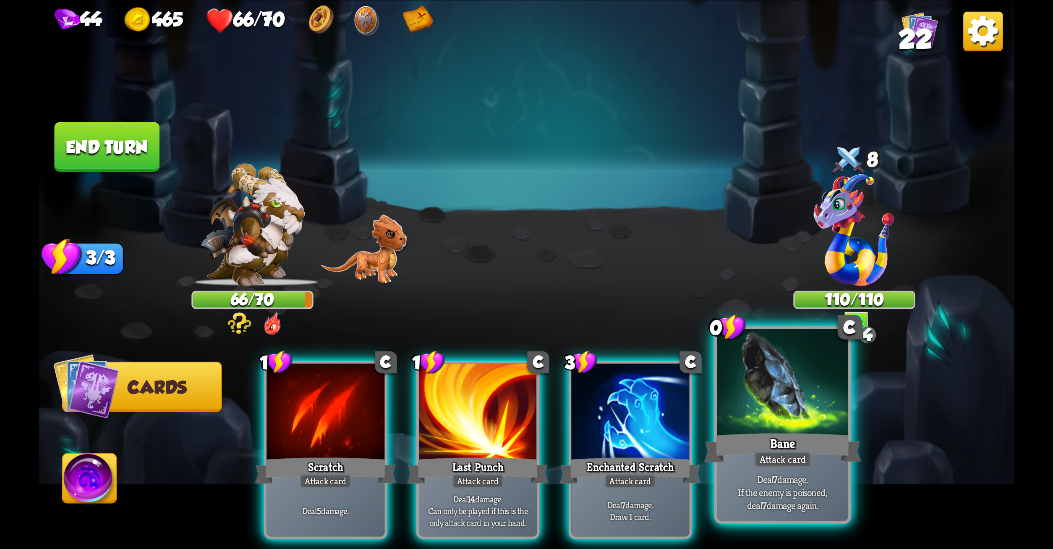
click at [795, 420] on div at bounding box center [782, 383] width 131 height 110
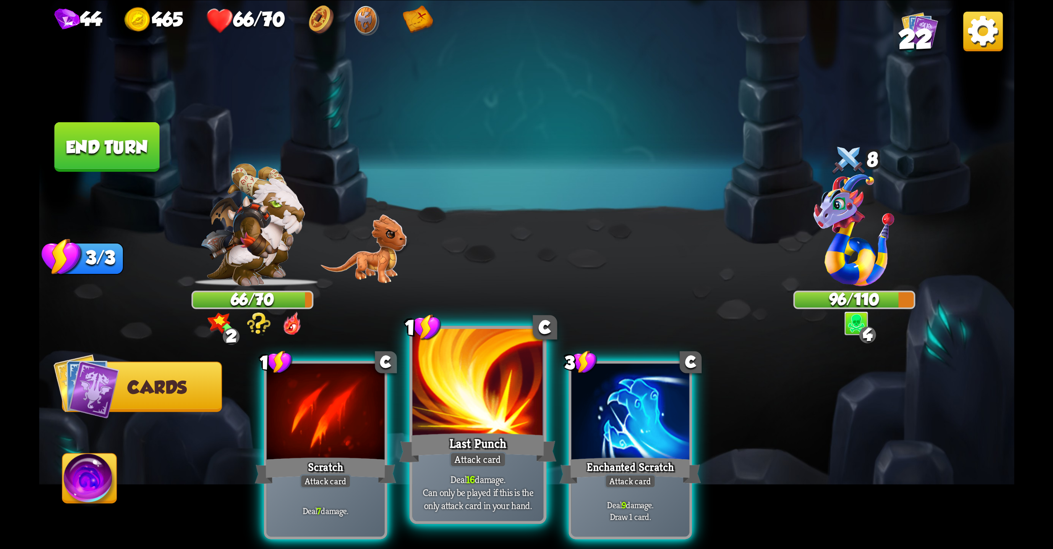
click at [509, 375] on div at bounding box center [477, 383] width 131 height 110
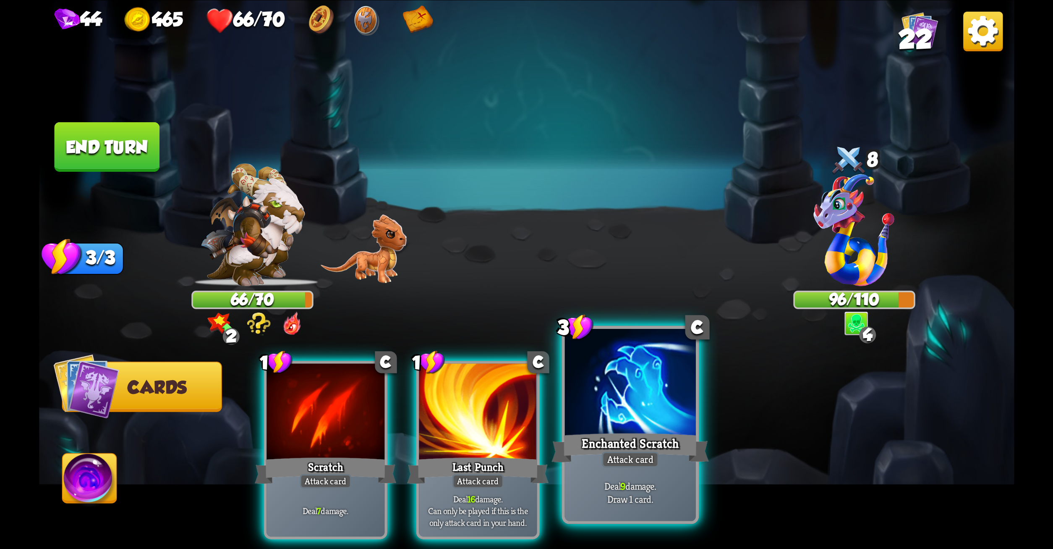
click at [638, 419] on div at bounding box center [630, 383] width 131 height 110
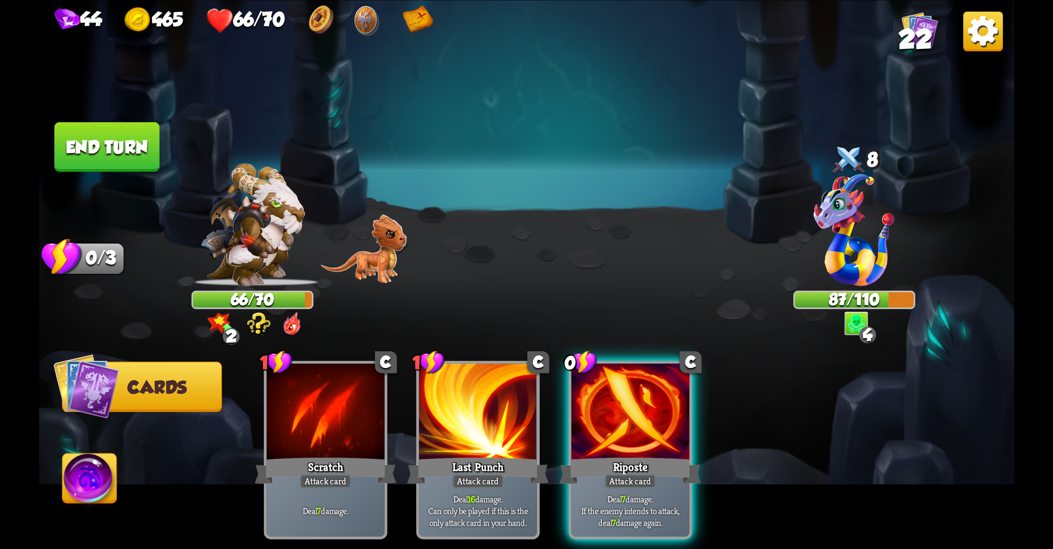
click at [92, 121] on img at bounding box center [527, 274] width 976 height 549
click at [93, 126] on button "End turn" at bounding box center [106, 147] width 105 height 50
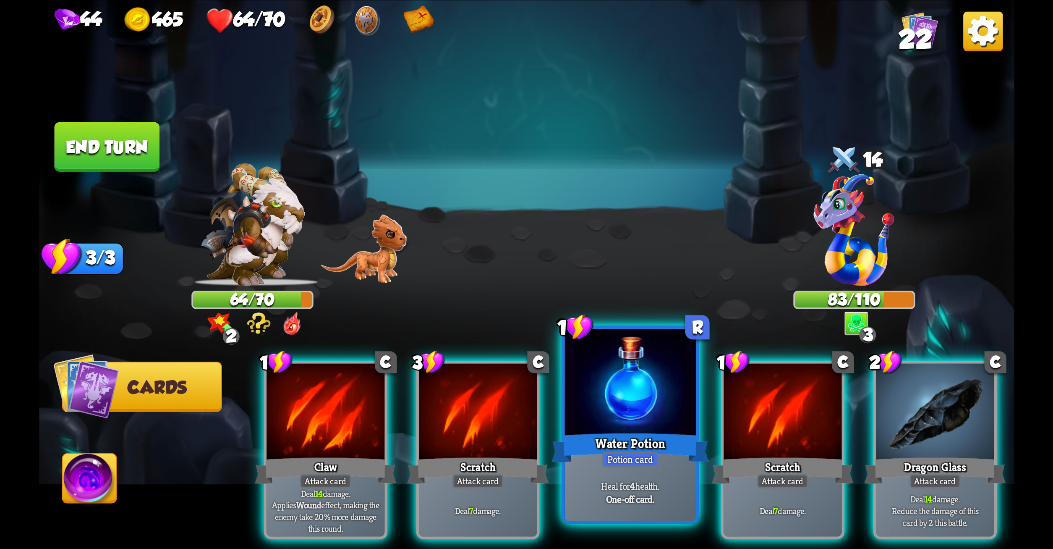
click at [618, 401] on div at bounding box center [630, 383] width 131 height 110
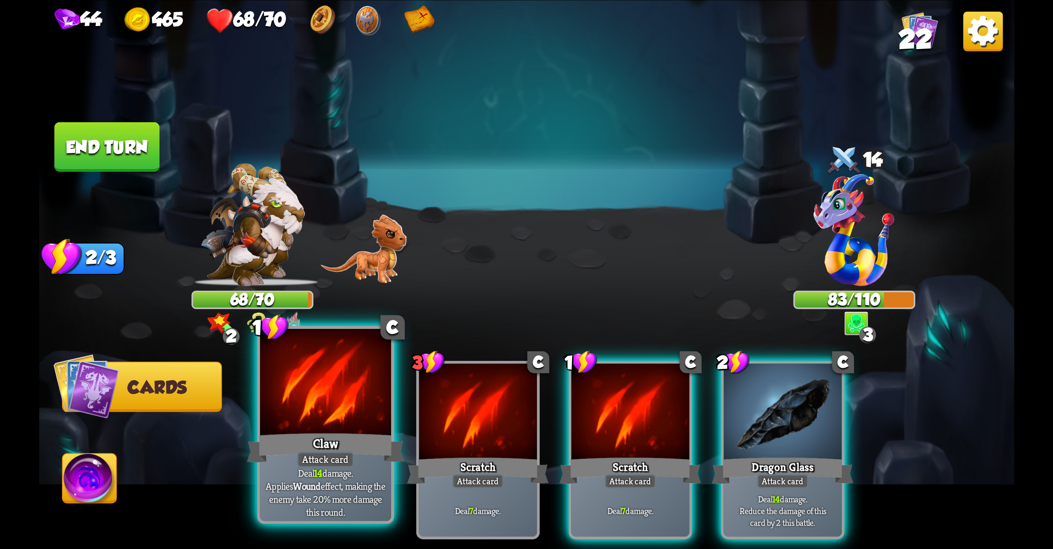
click at [346, 375] on div at bounding box center [325, 383] width 131 height 110
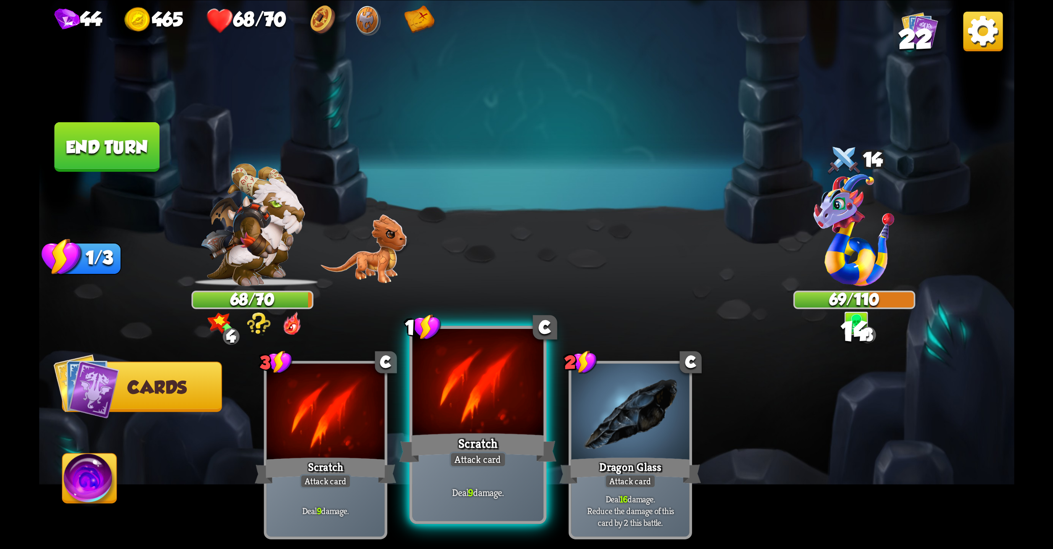
click at [473, 375] on div at bounding box center [477, 383] width 131 height 110
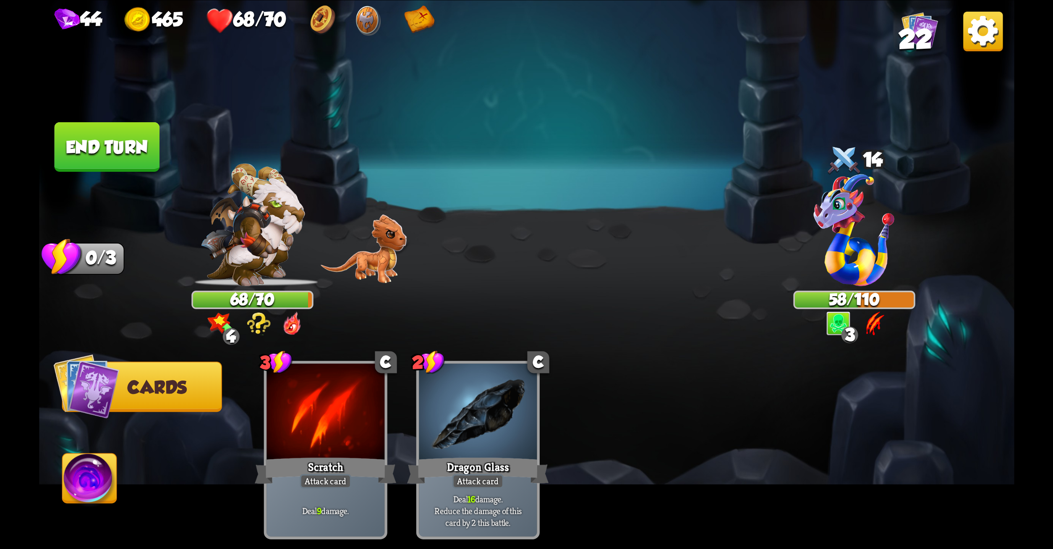
click at [147, 148] on button "End turn" at bounding box center [106, 147] width 105 height 50
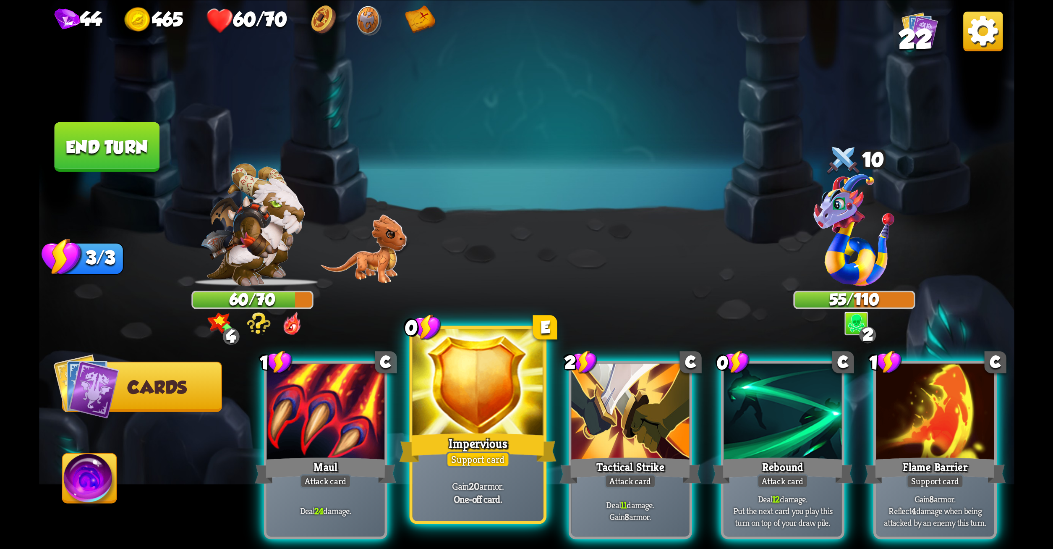
click at [452, 391] on div at bounding box center [477, 383] width 131 height 110
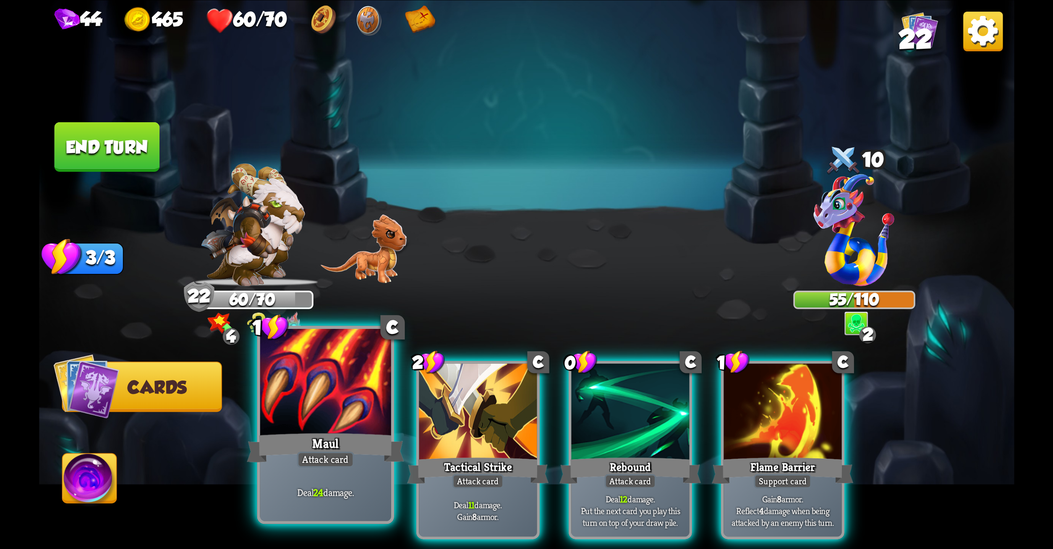
click at [278, 423] on div at bounding box center [325, 383] width 131 height 110
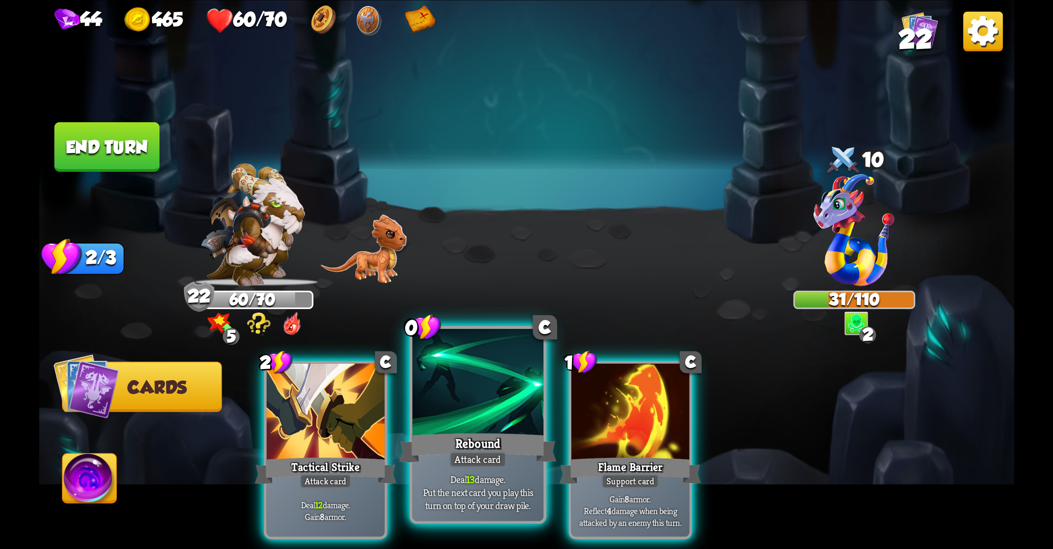
click at [503, 393] on div at bounding box center [477, 383] width 131 height 110
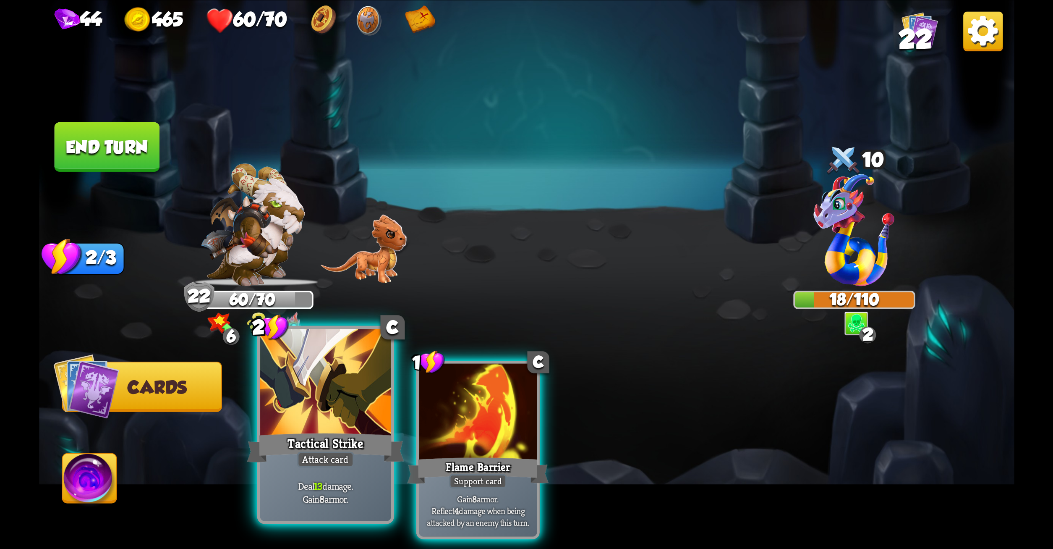
click at [332, 424] on div at bounding box center [325, 383] width 131 height 110
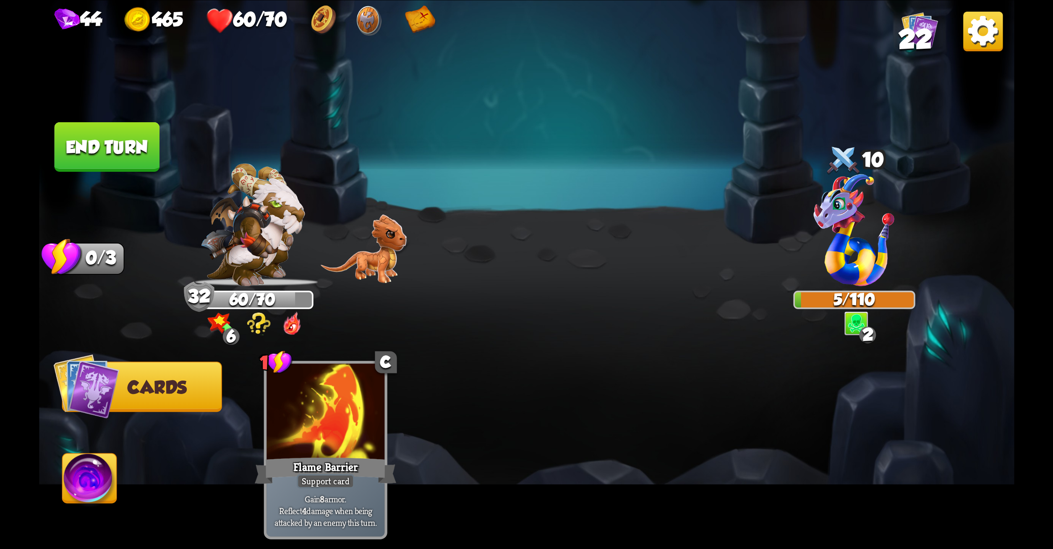
click at [109, 135] on button "End turn" at bounding box center [106, 147] width 105 height 50
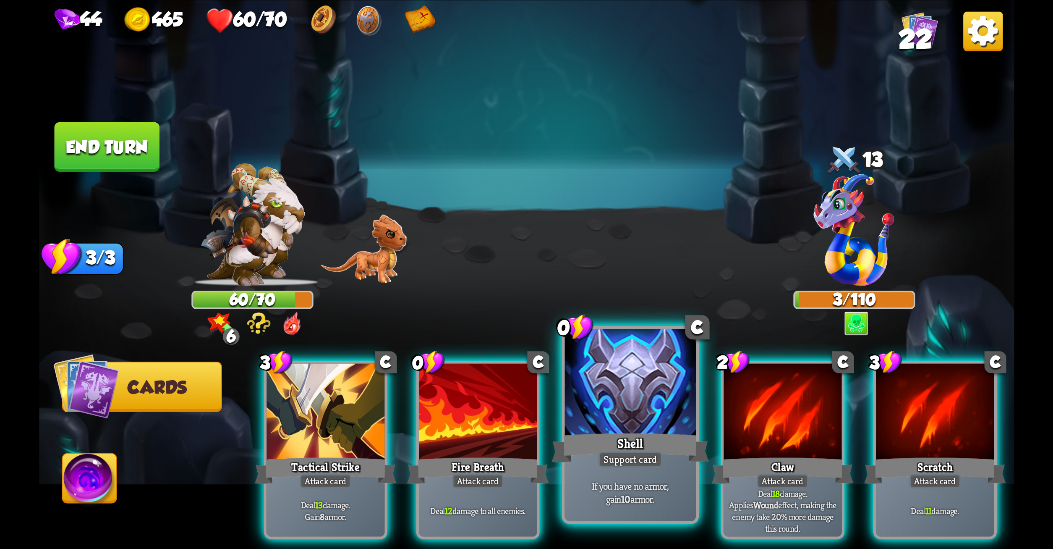
click at [605, 382] on div at bounding box center [630, 383] width 131 height 110
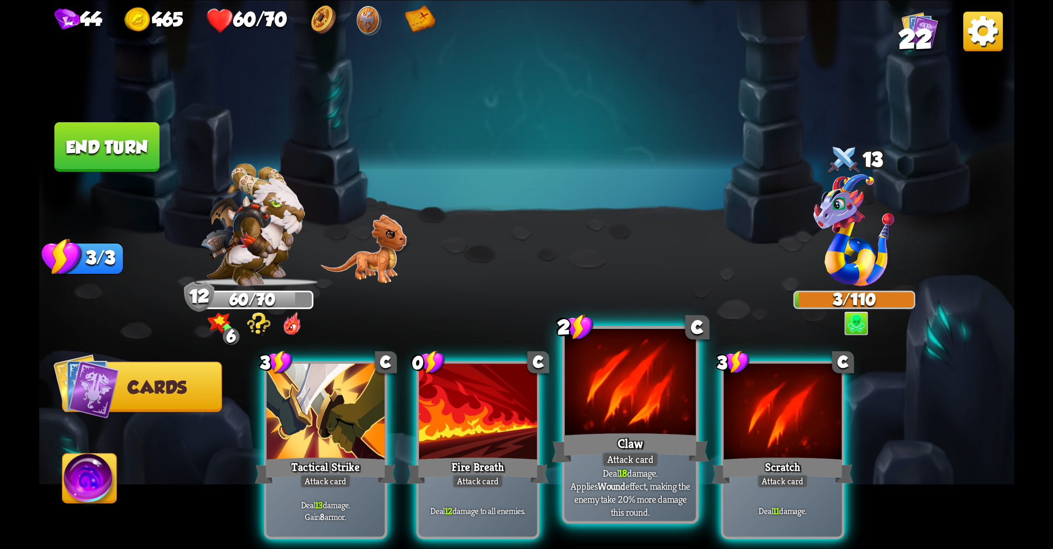
click at [591, 427] on div at bounding box center [630, 383] width 131 height 110
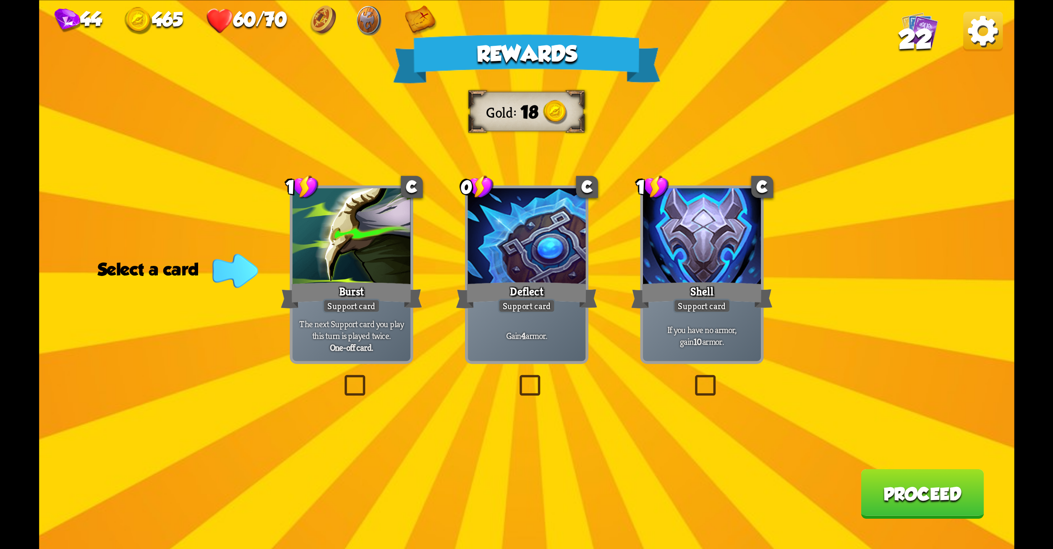
click at [516, 377] on label at bounding box center [516, 377] width 0 height 0
click at [0, 0] on input "checkbox" at bounding box center [0, 0] width 0 height 0
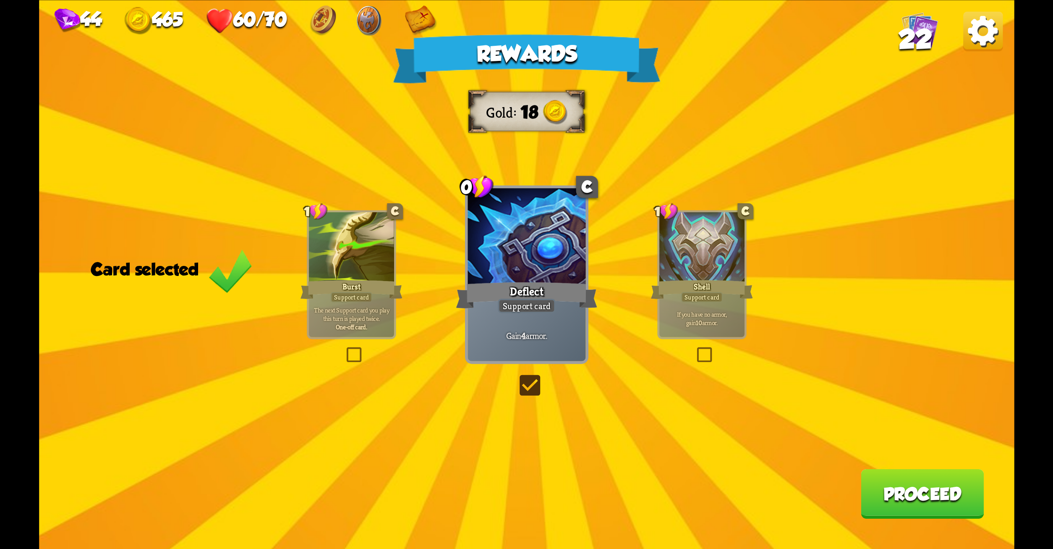
click at [877, 488] on button "Proceed" at bounding box center [922, 494] width 123 height 50
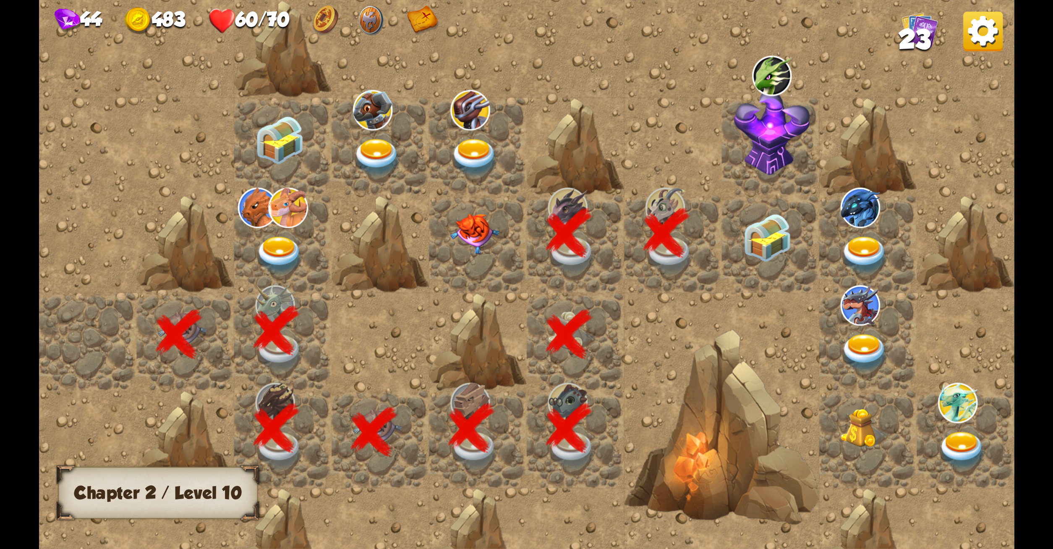
click at [757, 231] on img at bounding box center [767, 237] width 49 height 48
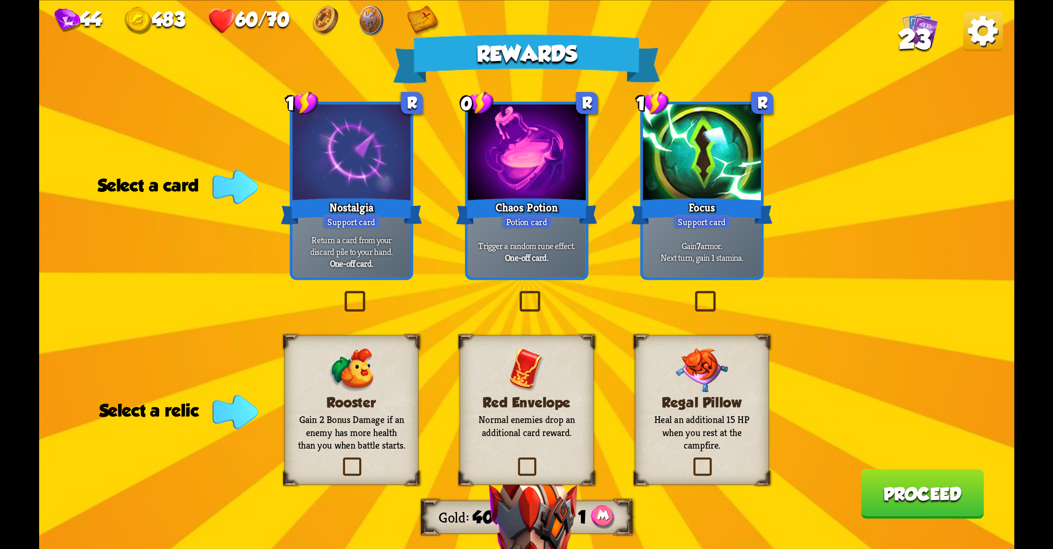
click at [690, 459] on label at bounding box center [690, 459] width 0 height 0
click at [0, 0] on input "checkbox" at bounding box center [0, 0] width 0 height 0
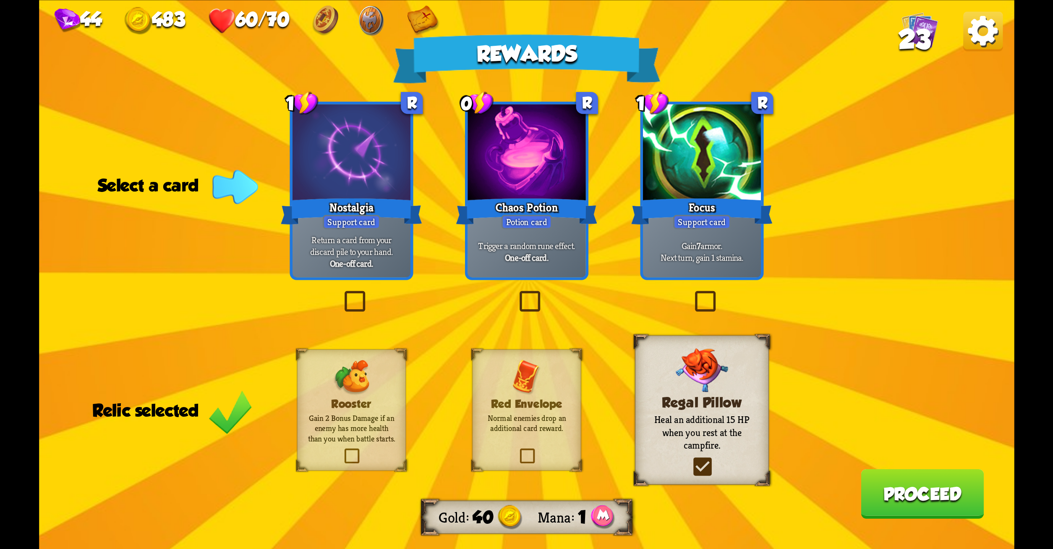
click at [516, 293] on label at bounding box center [516, 293] width 0 height 0
click at [0, 0] on input "checkbox" at bounding box center [0, 0] width 0 height 0
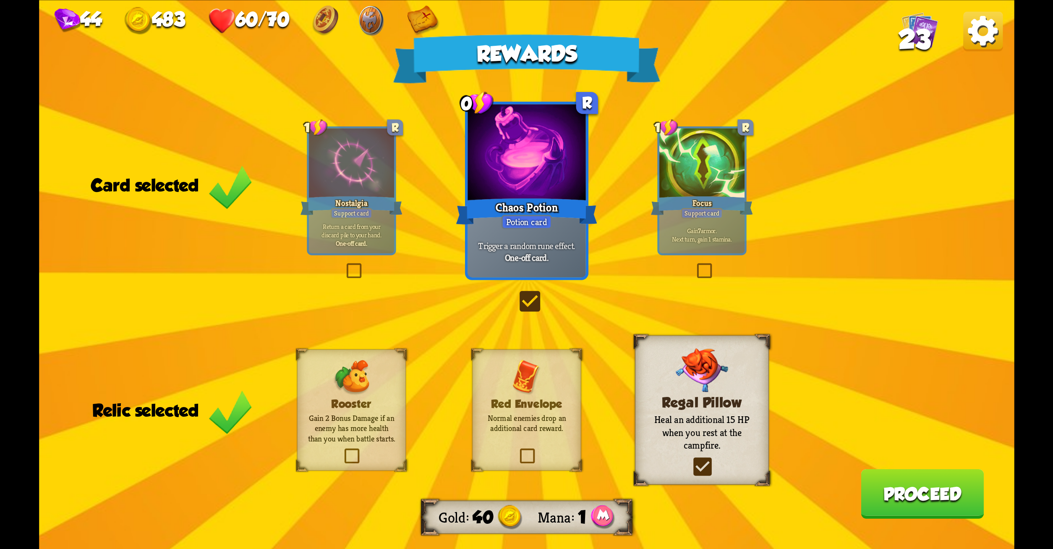
click at [922, 481] on button "Proceed" at bounding box center [922, 494] width 123 height 50
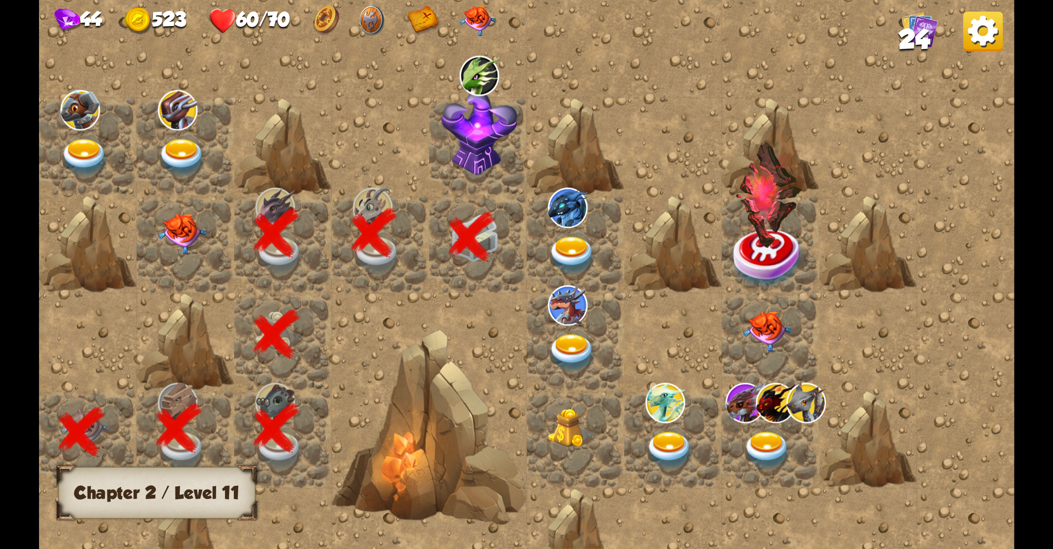
click at [763, 450] on img at bounding box center [767, 450] width 49 height 38
click at [568, 248] on img at bounding box center [572, 255] width 49 height 38
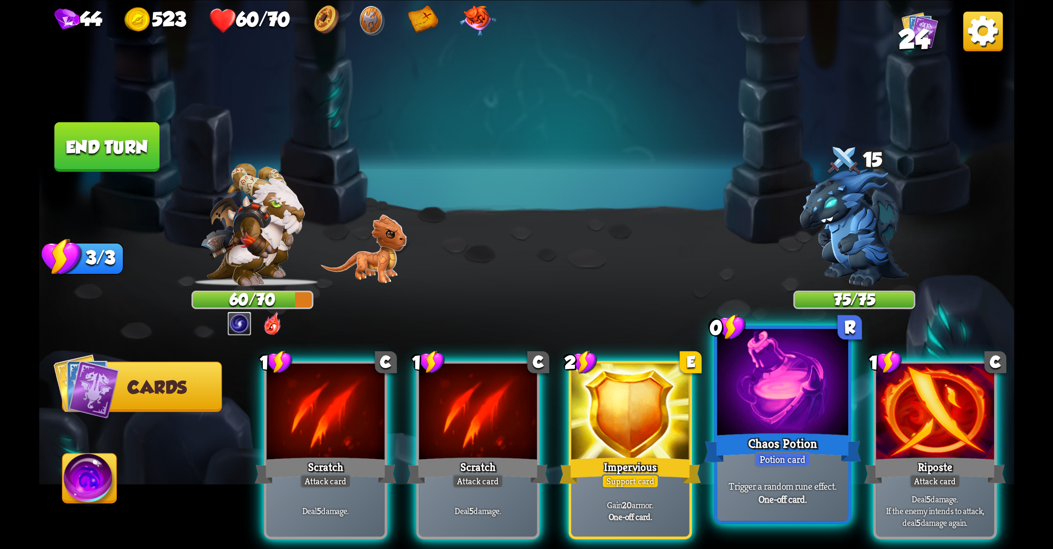
click at [761, 387] on div at bounding box center [782, 383] width 131 height 110
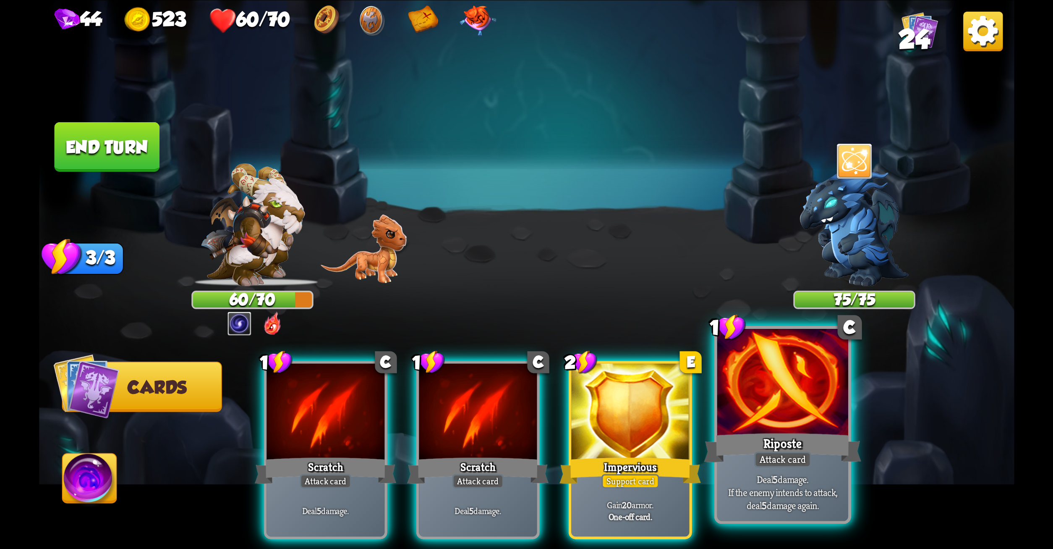
click at [787, 396] on div at bounding box center [782, 383] width 131 height 110
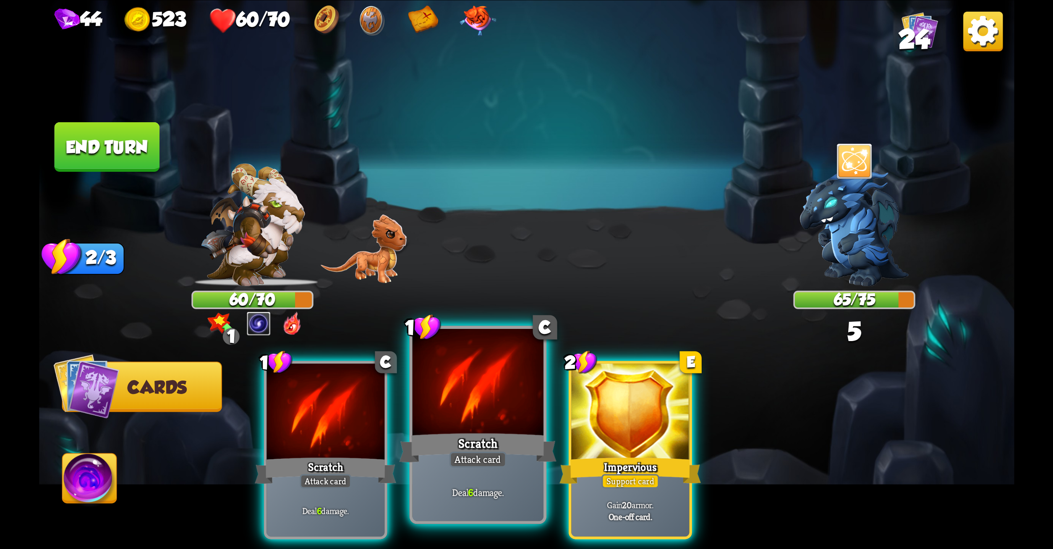
click at [492, 427] on div at bounding box center [477, 383] width 131 height 110
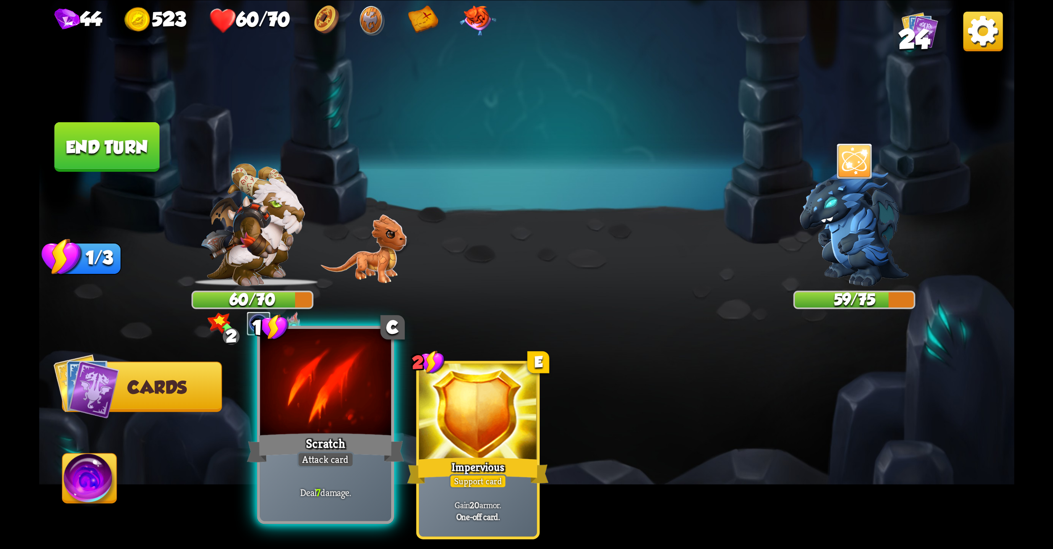
click at [351, 364] on div at bounding box center [325, 383] width 131 height 110
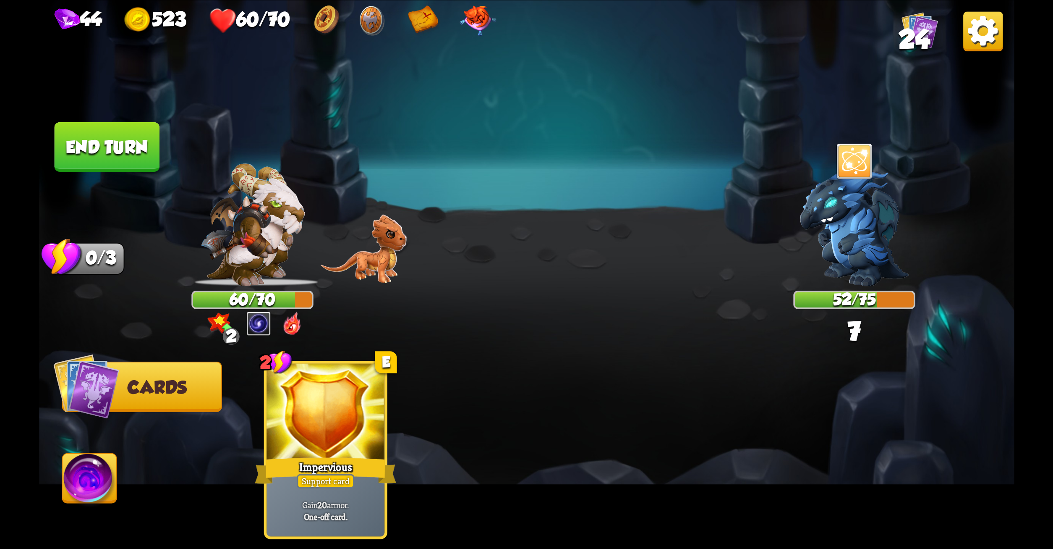
click at [144, 142] on button "End turn" at bounding box center [106, 147] width 105 height 50
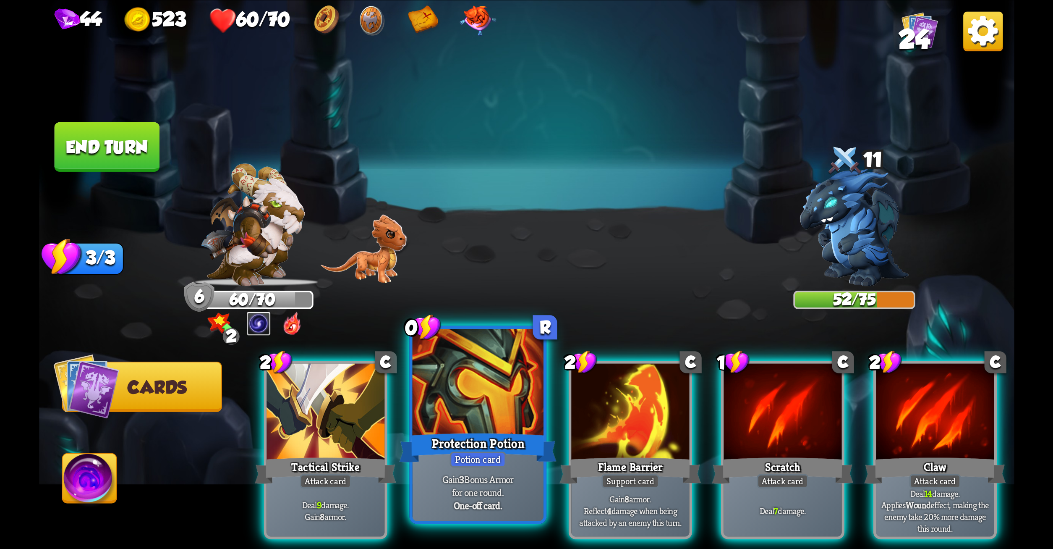
click at [511, 386] on div at bounding box center [477, 383] width 131 height 110
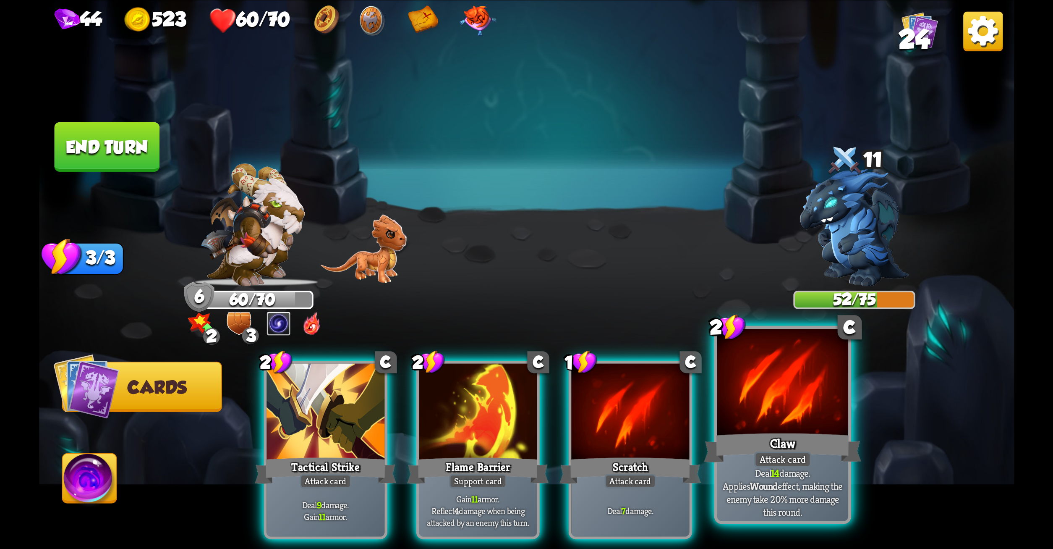
click at [767, 381] on div at bounding box center [782, 383] width 131 height 110
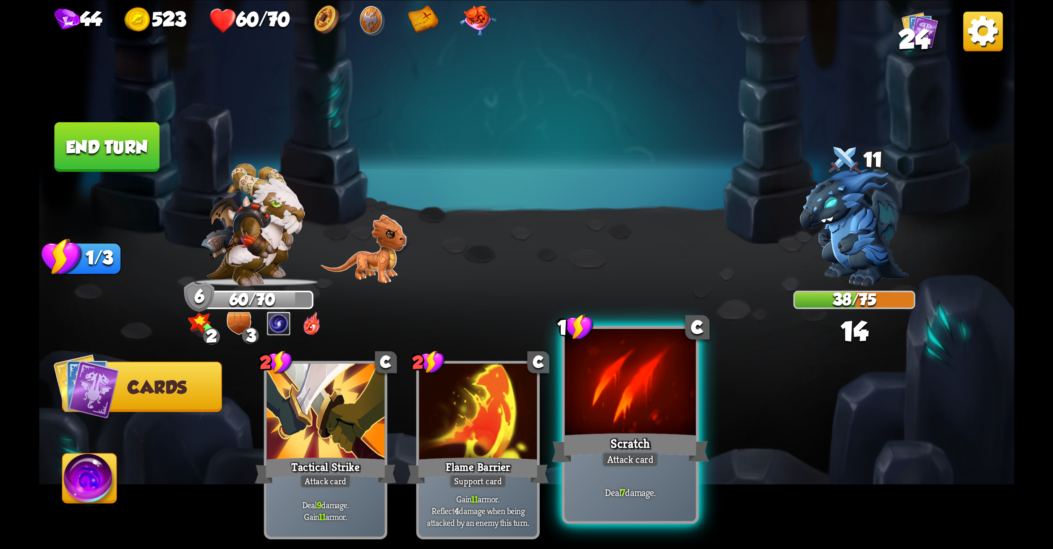
click at [639, 406] on div at bounding box center [630, 383] width 131 height 110
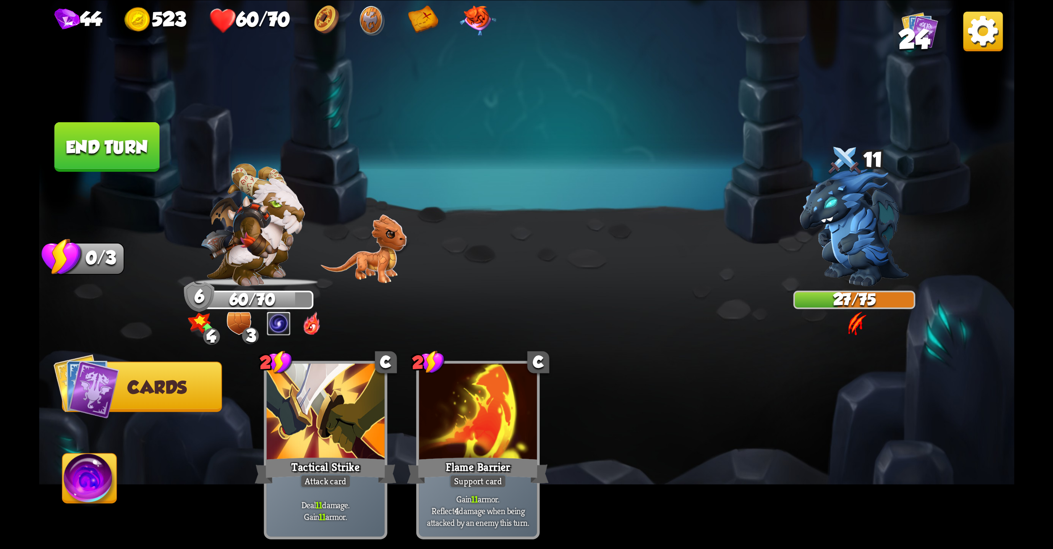
click at [130, 151] on button "End turn" at bounding box center [106, 147] width 105 height 50
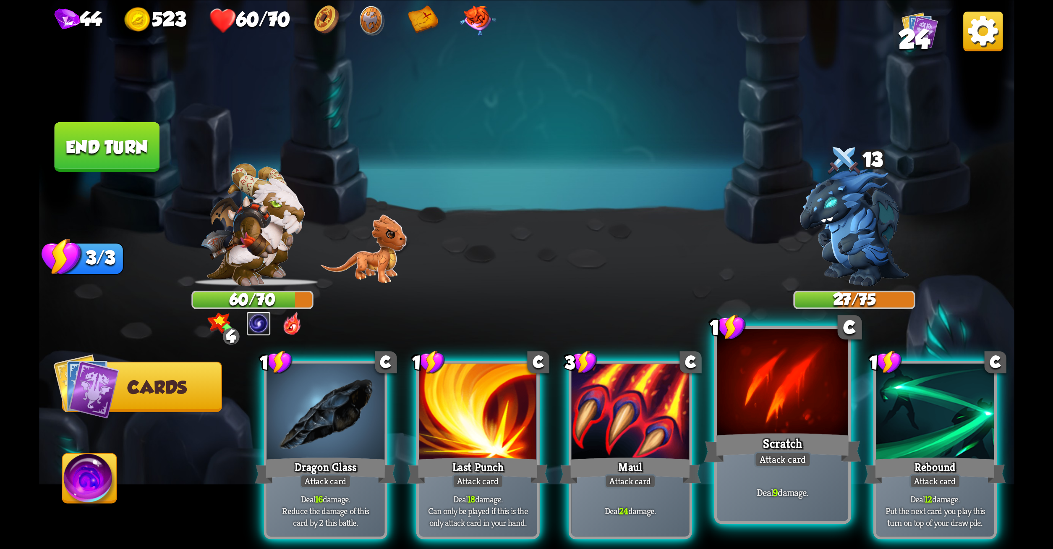
click at [810, 410] on div at bounding box center [782, 383] width 131 height 110
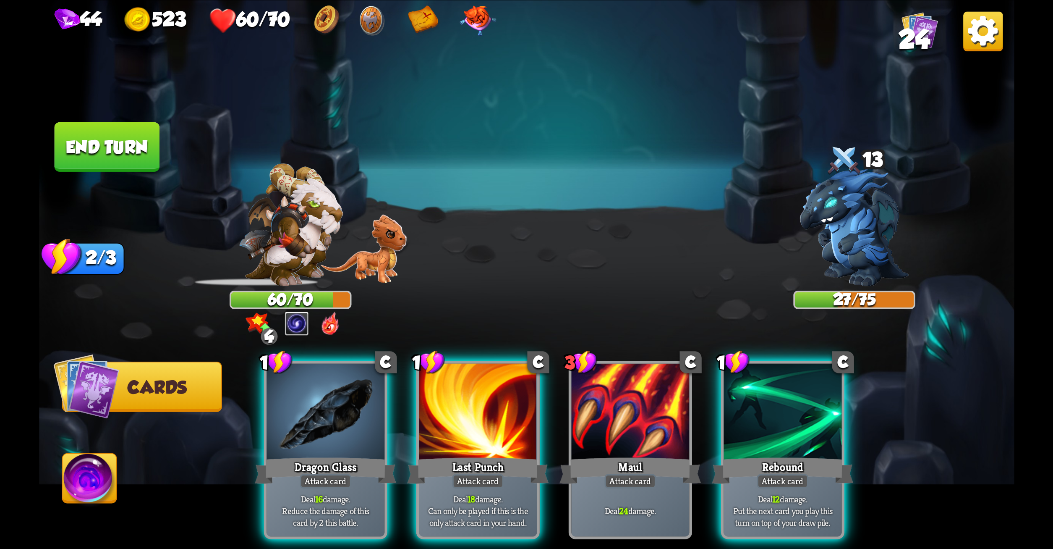
click at [810, 410] on div at bounding box center [783, 413] width 118 height 100
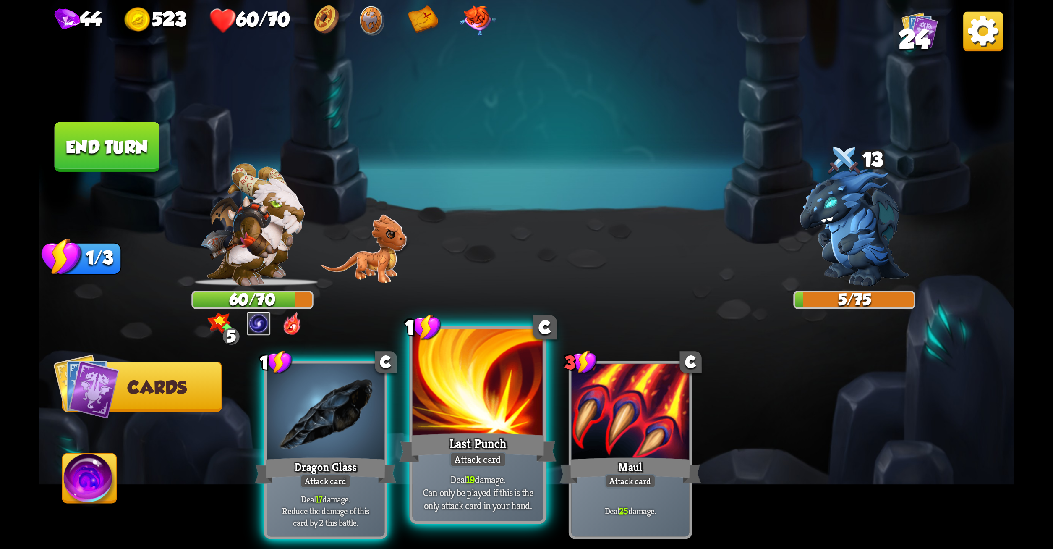
click at [495, 375] on div at bounding box center [477, 383] width 131 height 110
click at [489, 378] on div at bounding box center [477, 383] width 131 height 110
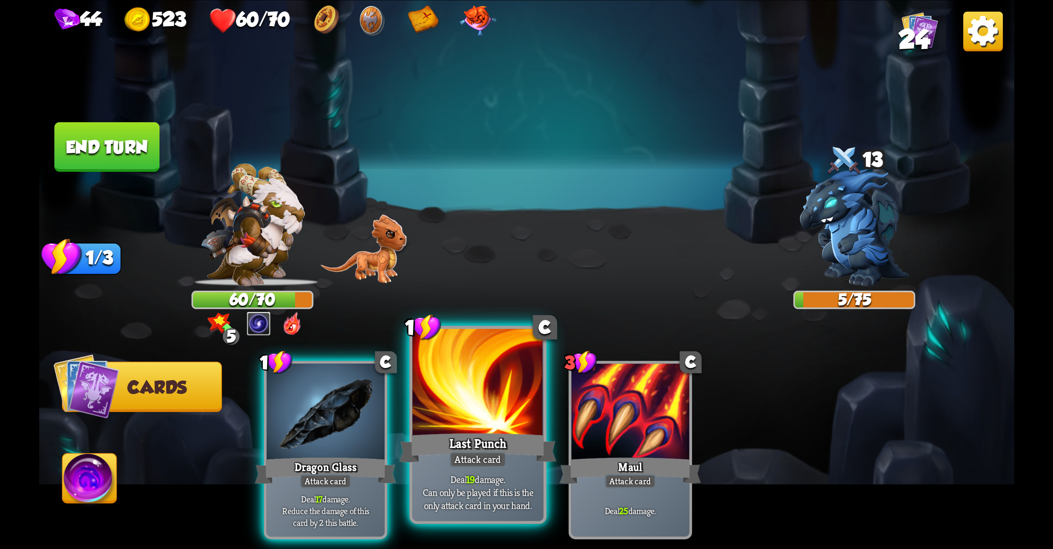
click at [489, 378] on div at bounding box center [477, 383] width 131 height 110
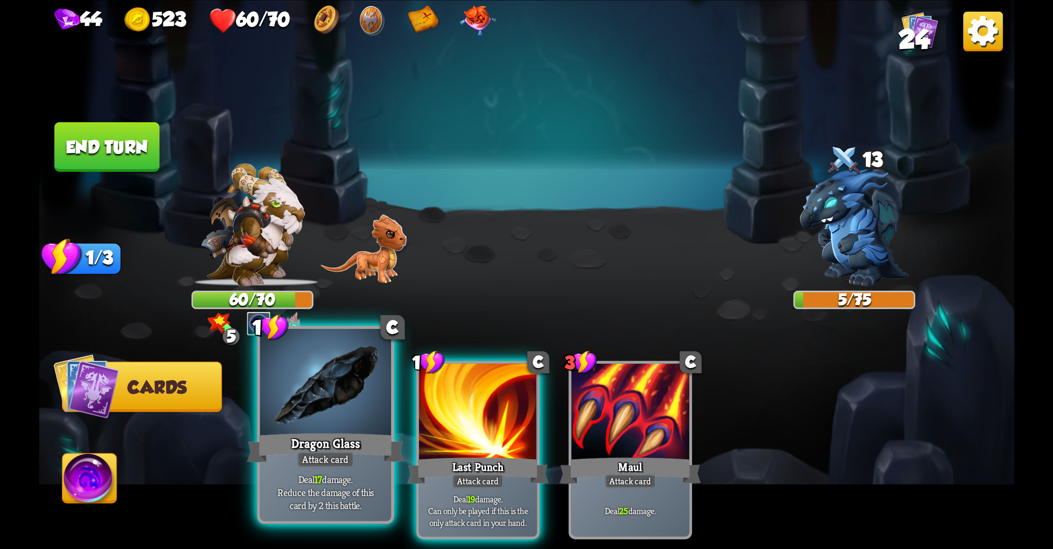
click at [343, 417] on div at bounding box center [325, 383] width 131 height 110
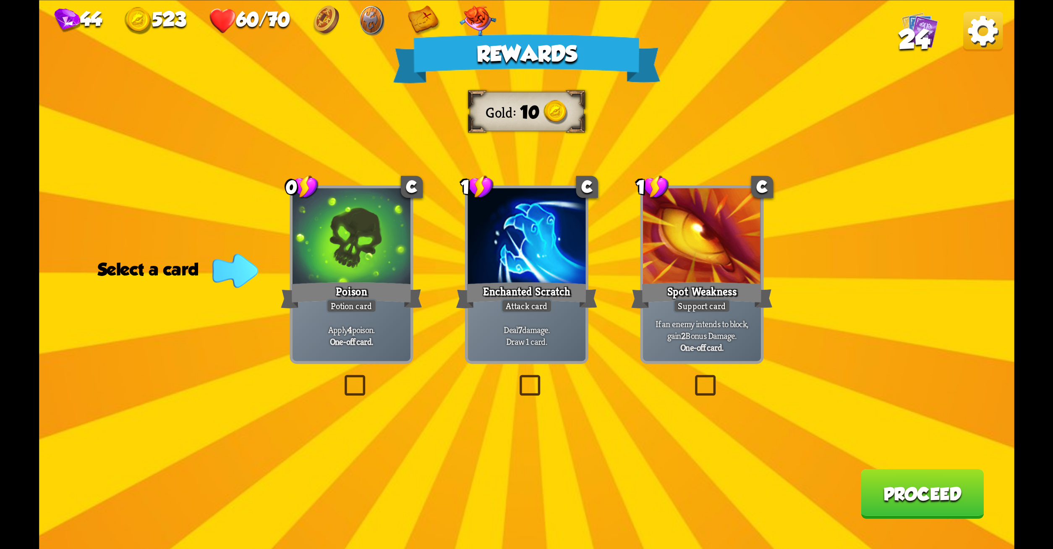
click at [692, 377] on label at bounding box center [692, 377] width 0 height 0
click at [0, 0] on input "checkbox" at bounding box center [0, 0] width 0 height 0
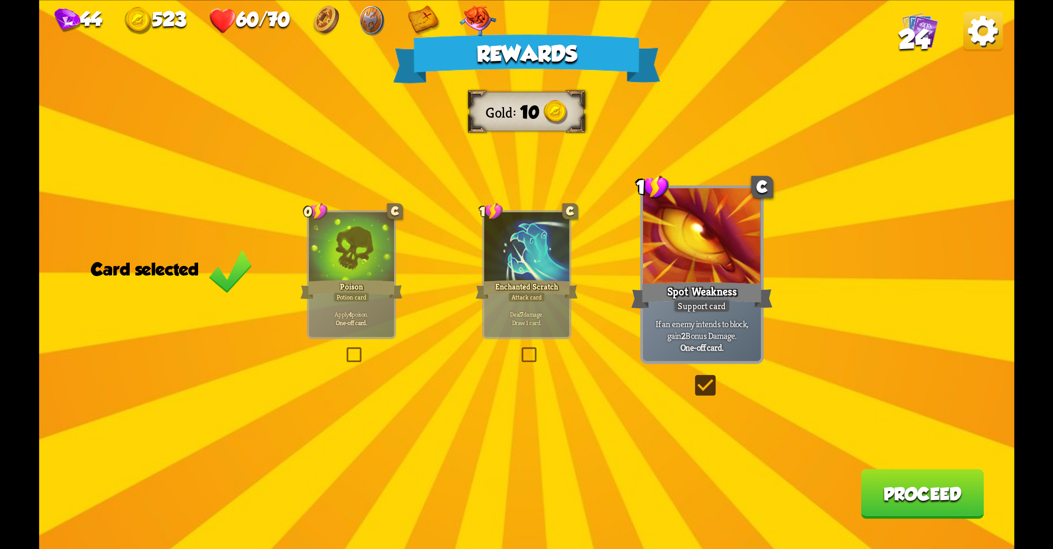
click at [905, 492] on button "Proceed" at bounding box center [922, 494] width 123 height 50
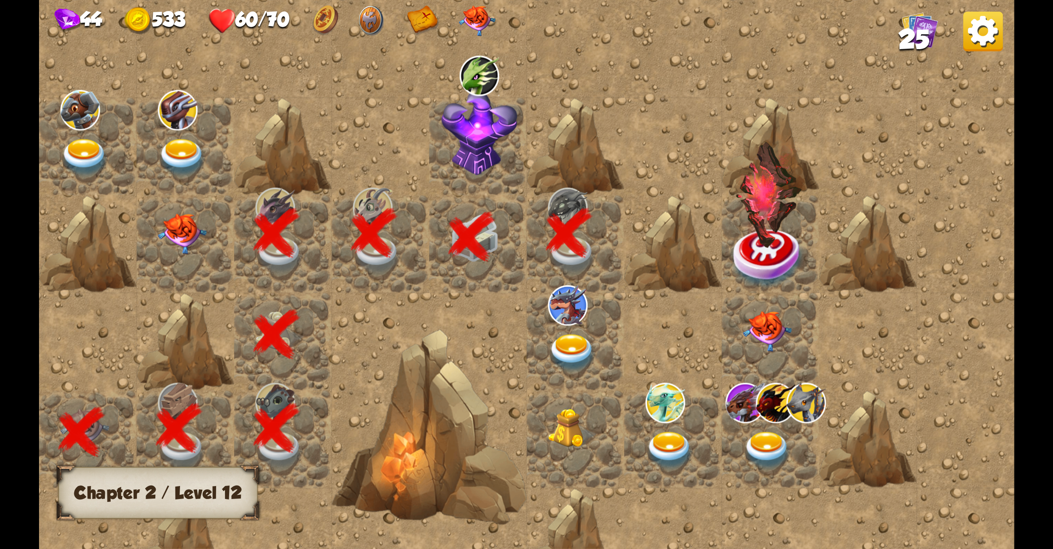
click at [167, 140] on img at bounding box center [182, 158] width 49 height 38
click at [173, 142] on img at bounding box center [182, 158] width 49 height 38
click at [553, 341] on img at bounding box center [572, 353] width 49 height 38
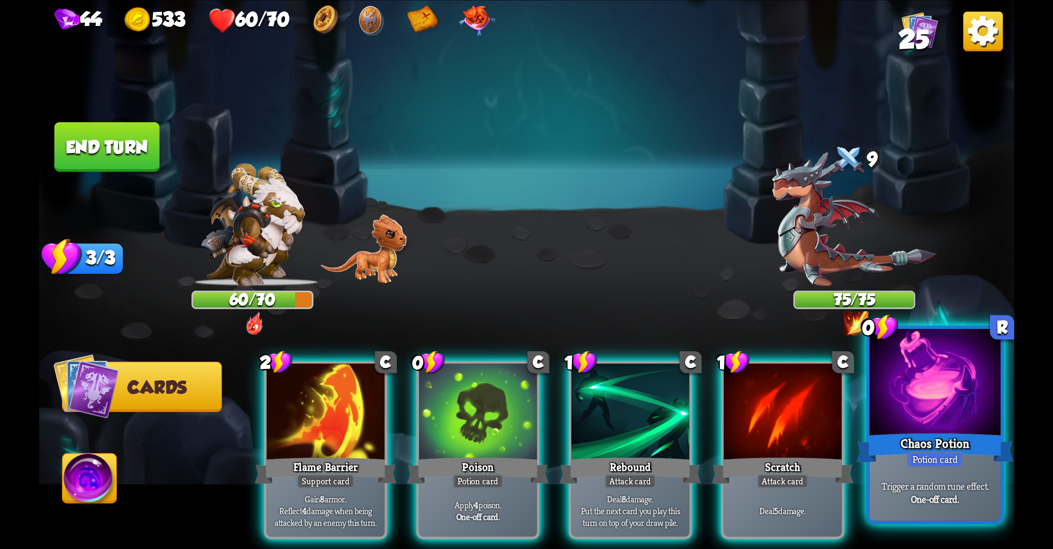
click at [924, 397] on div at bounding box center [934, 383] width 131 height 110
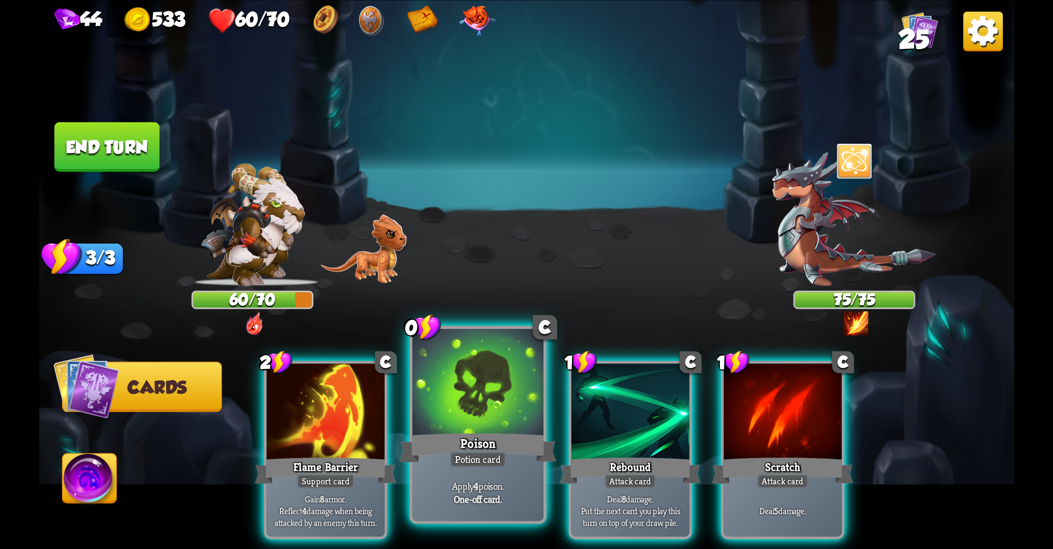
click at [451, 409] on div at bounding box center [477, 383] width 131 height 110
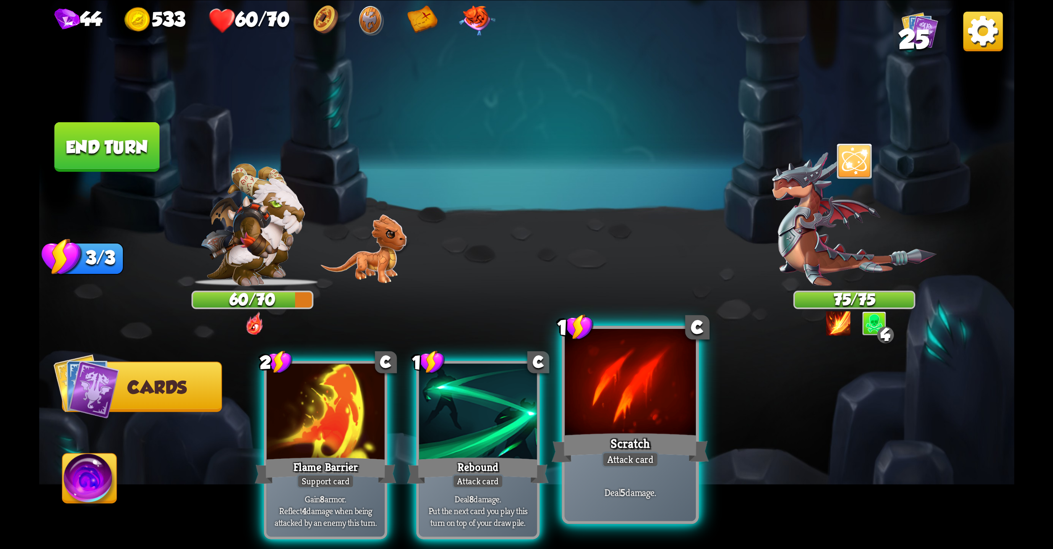
click at [590, 362] on div at bounding box center [630, 383] width 131 height 110
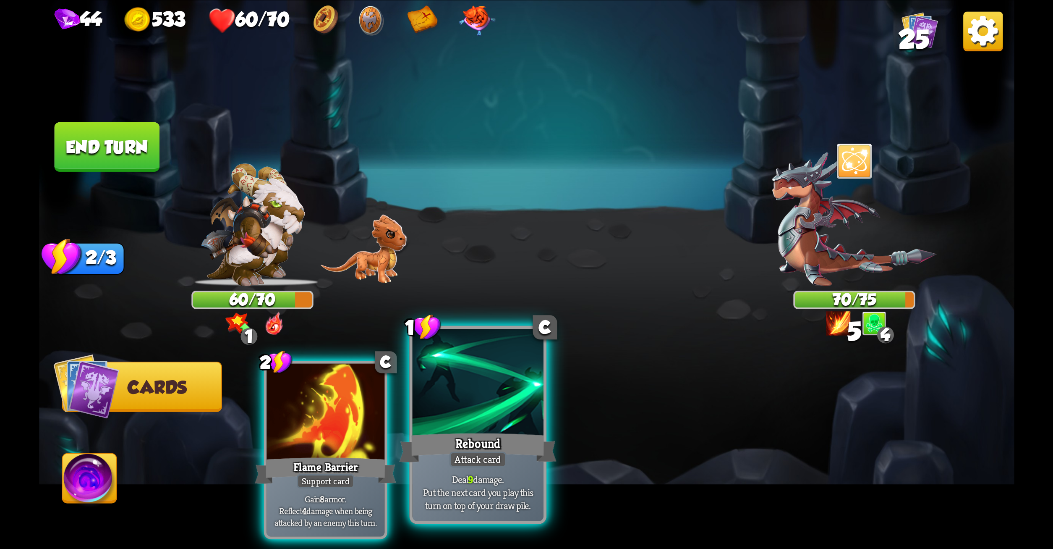
click at [507, 378] on div at bounding box center [477, 383] width 131 height 110
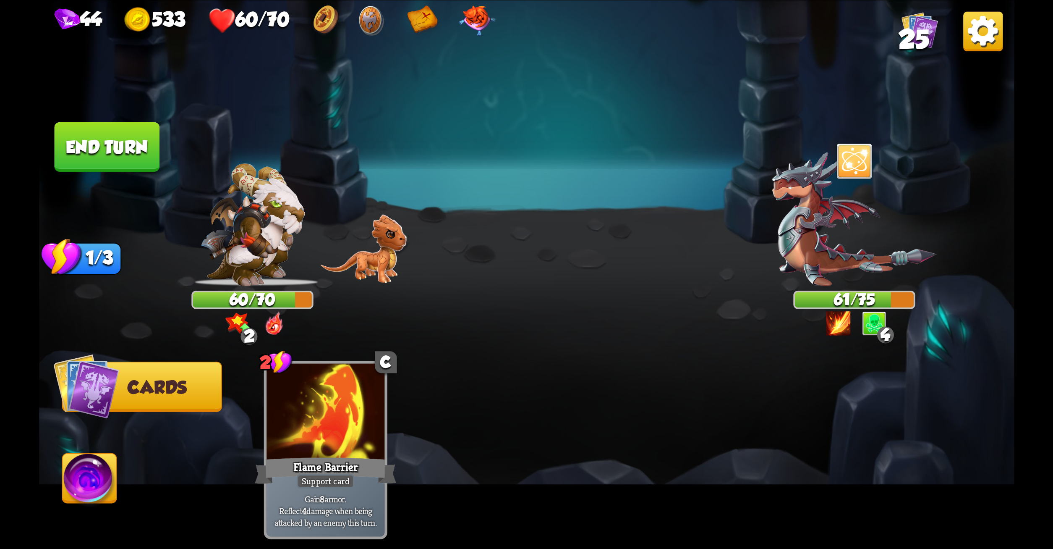
click at [116, 127] on button "End turn" at bounding box center [106, 147] width 105 height 50
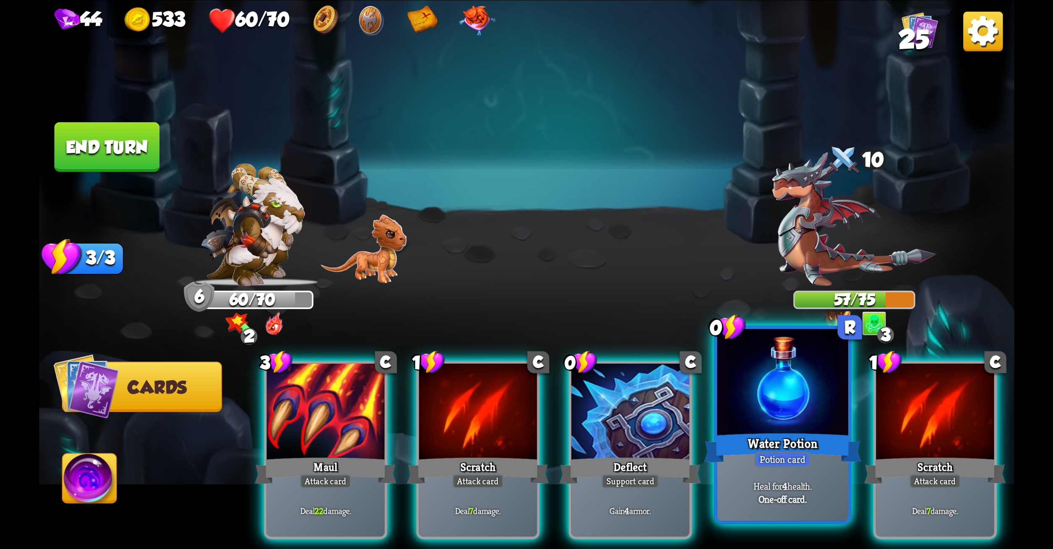
click at [772, 411] on div at bounding box center [782, 383] width 131 height 110
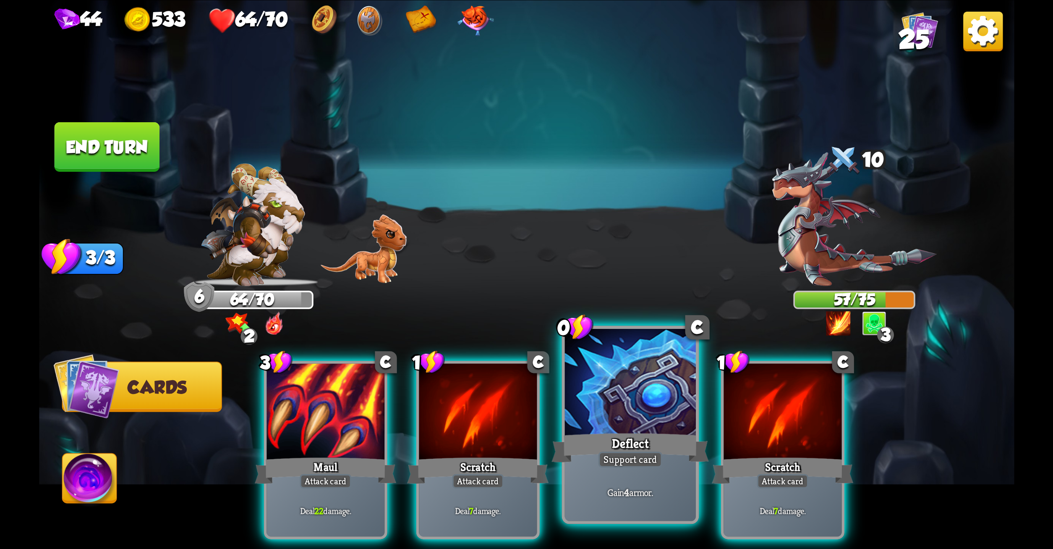
click at [619, 374] on div at bounding box center [630, 383] width 131 height 110
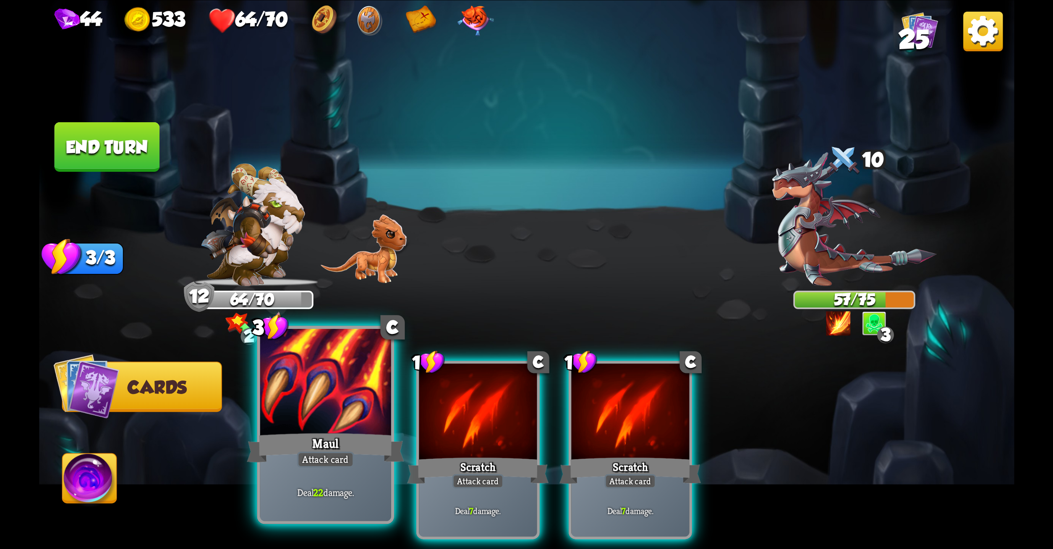
click at [327, 403] on div at bounding box center [325, 383] width 131 height 110
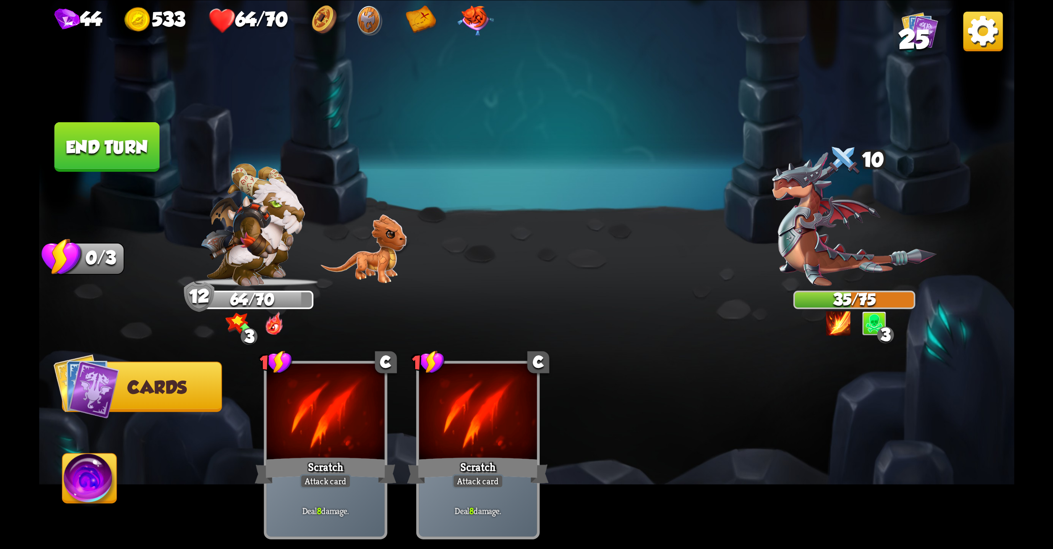
click at [112, 139] on button "End turn" at bounding box center [106, 147] width 105 height 50
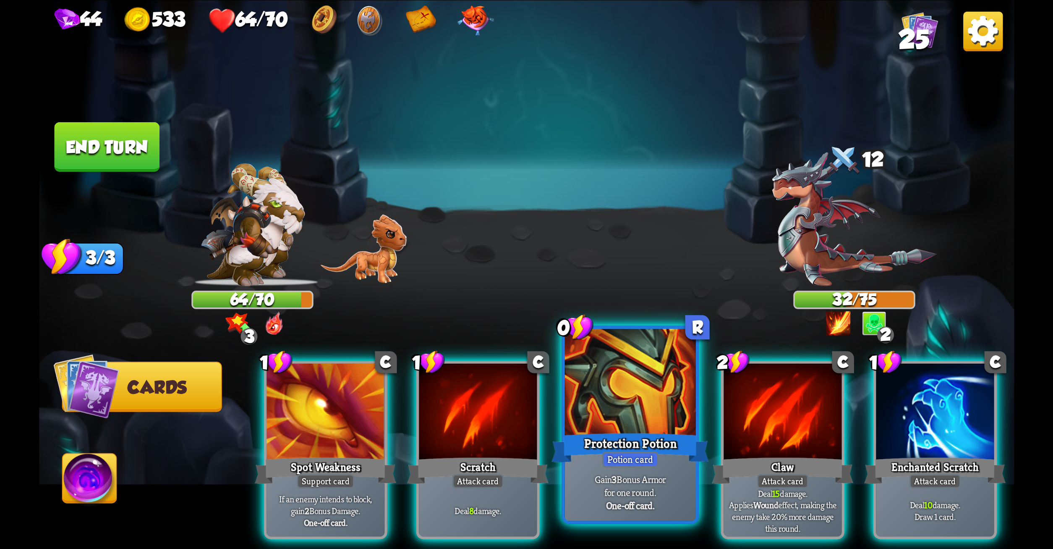
click at [606, 408] on div at bounding box center [630, 383] width 131 height 110
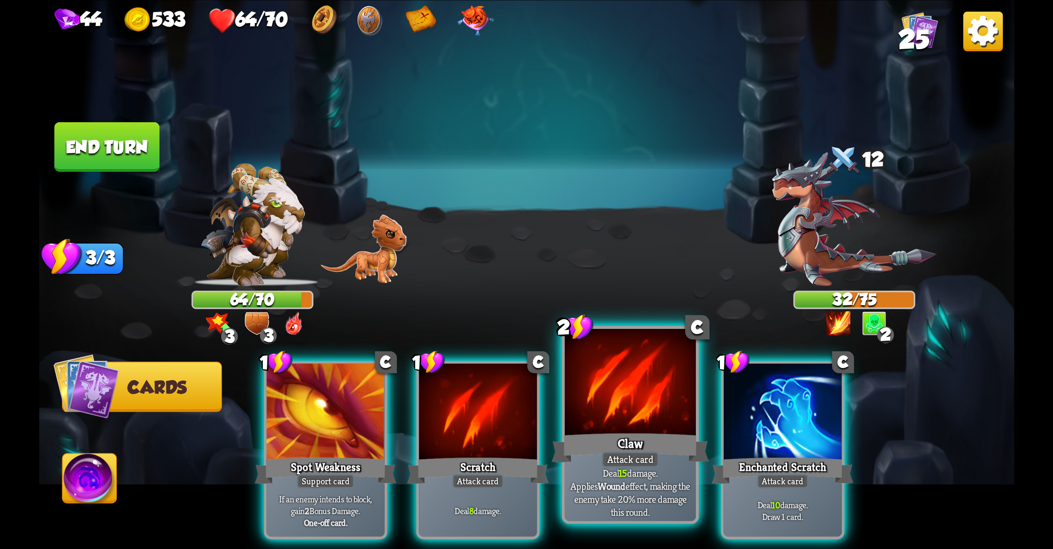
click at [625, 380] on div at bounding box center [630, 383] width 131 height 110
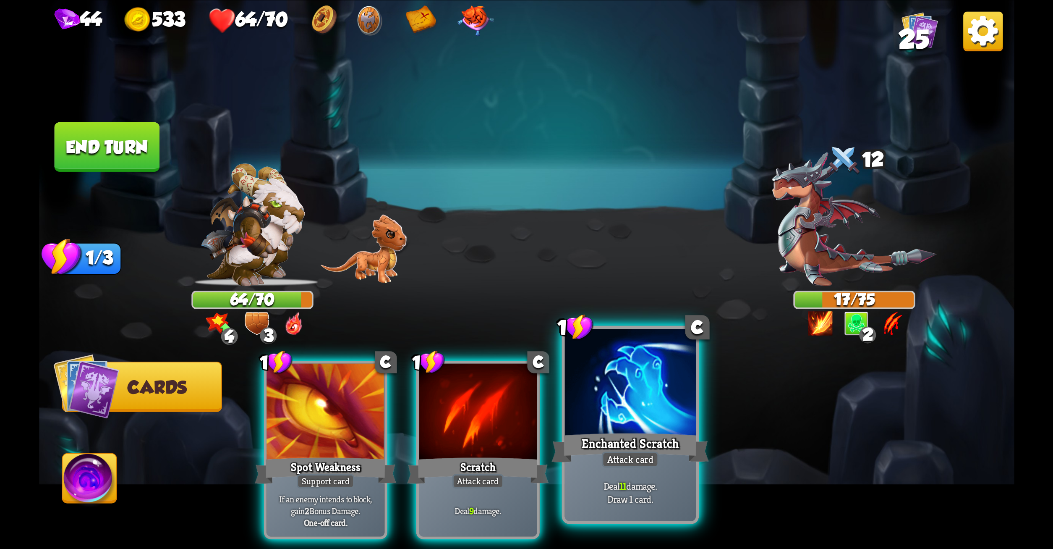
click at [622, 388] on div at bounding box center [630, 383] width 131 height 110
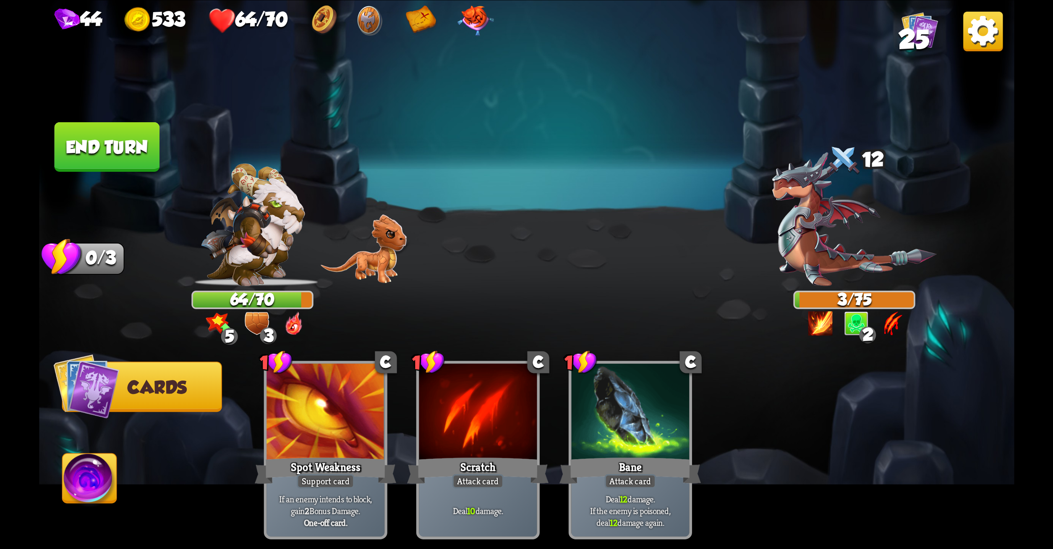
click at [112, 126] on button "End turn" at bounding box center [106, 147] width 105 height 50
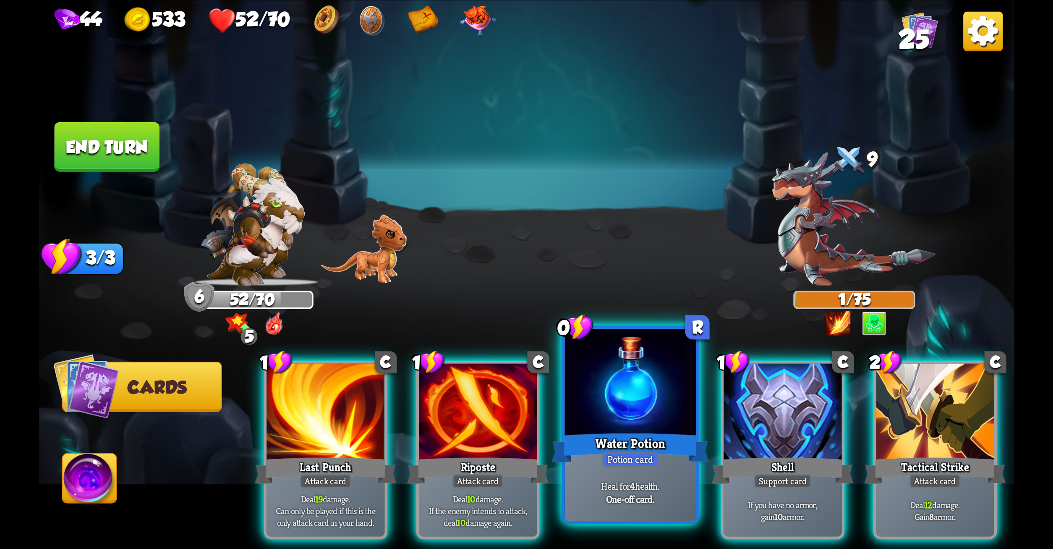
click at [583, 351] on div at bounding box center [630, 383] width 131 height 110
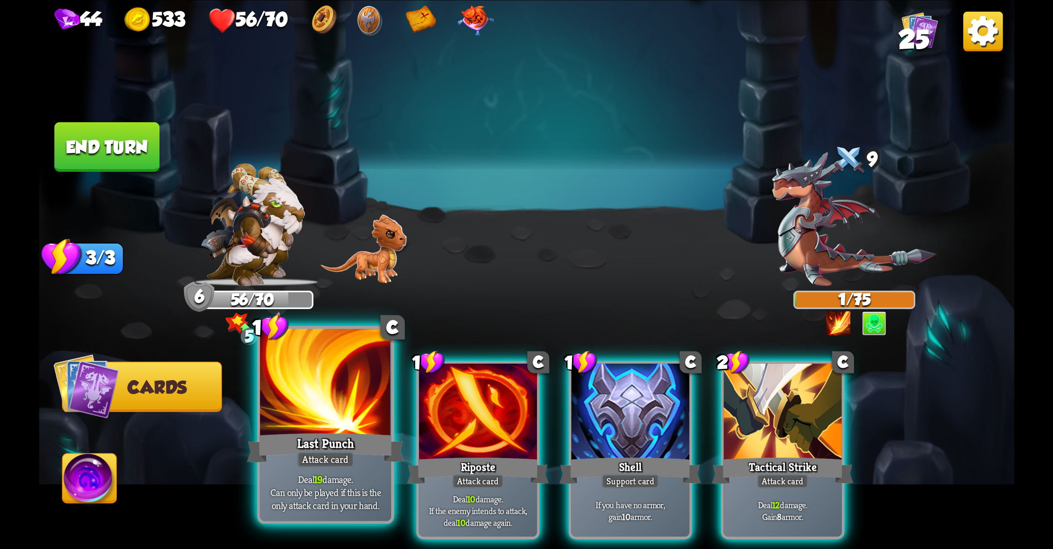
click at [314, 389] on div at bounding box center [325, 383] width 131 height 110
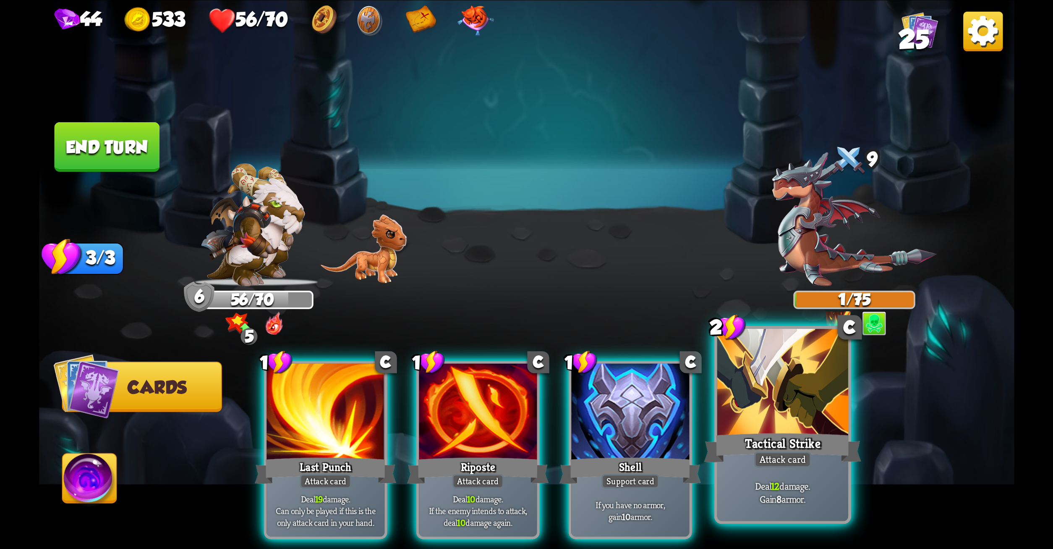
click at [786, 407] on div at bounding box center [782, 383] width 131 height 110
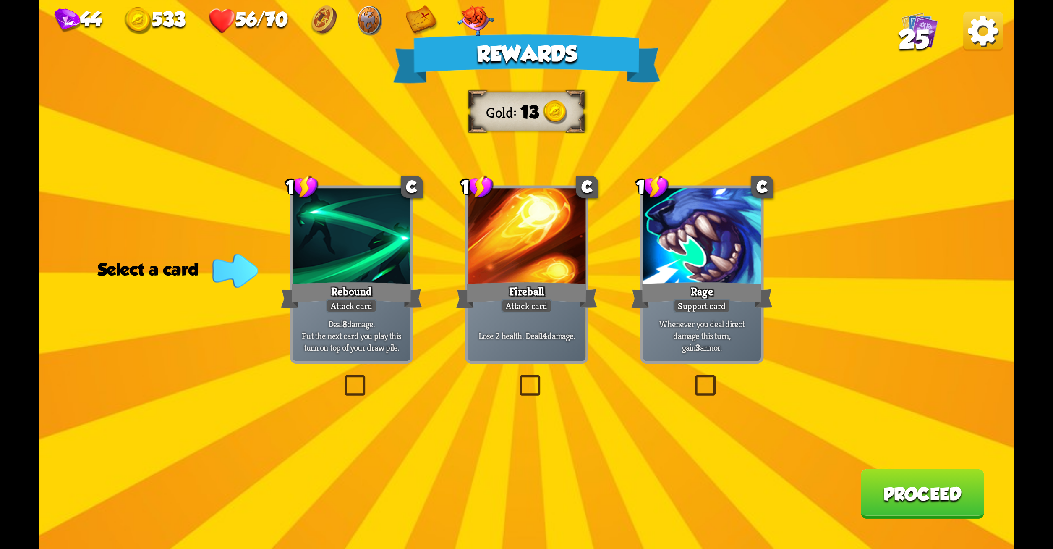
click at [692, 377] on label at bounding box center [692, 377] width 0 height 0
click at [0, 0] on input "checkbox" at bounding box center [0, 0] width 0 height 0
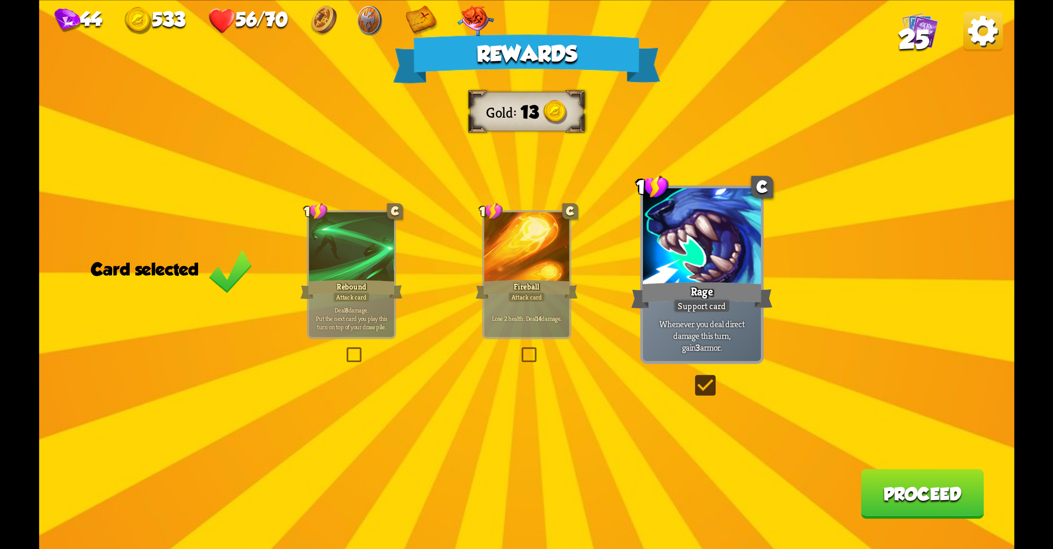
click at [917, 480] on button "Proceed" at bounding box center [922, 494] width 123 height 50
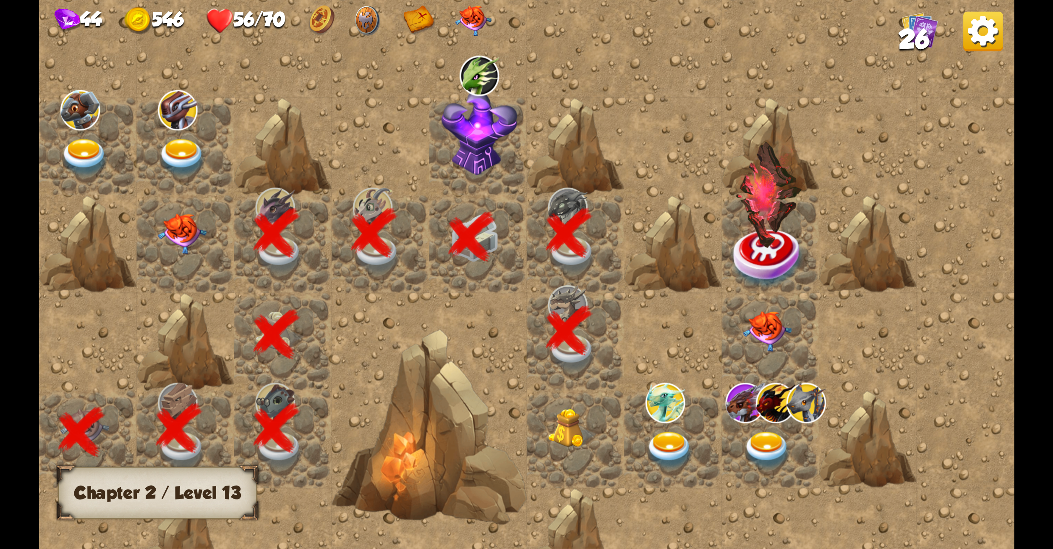
click at [576, 427] on img at bounding box center [572, 429] width 49 height 40
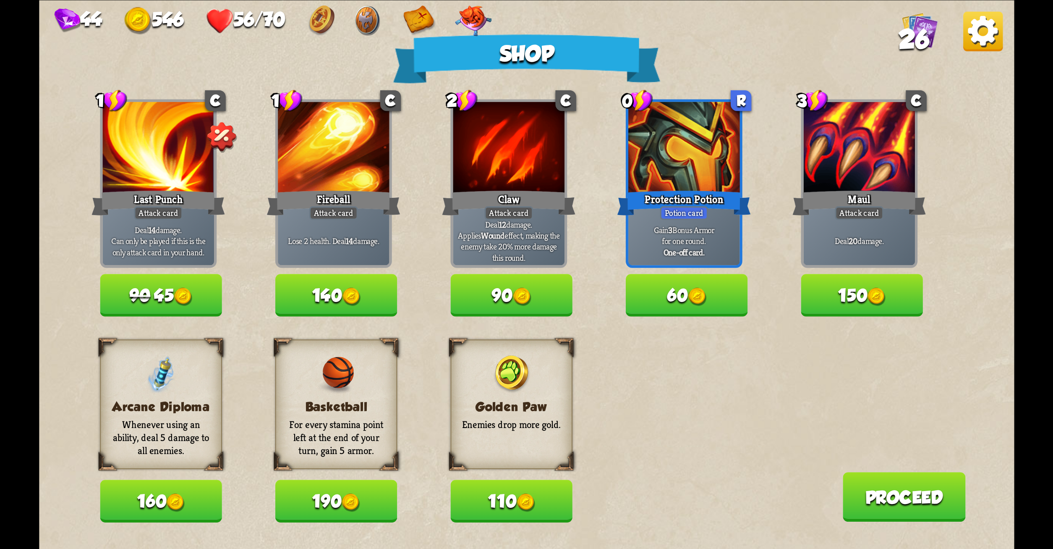
click at [487, 504] on button "110" at bounding box center [511, 500] width 122 height 42
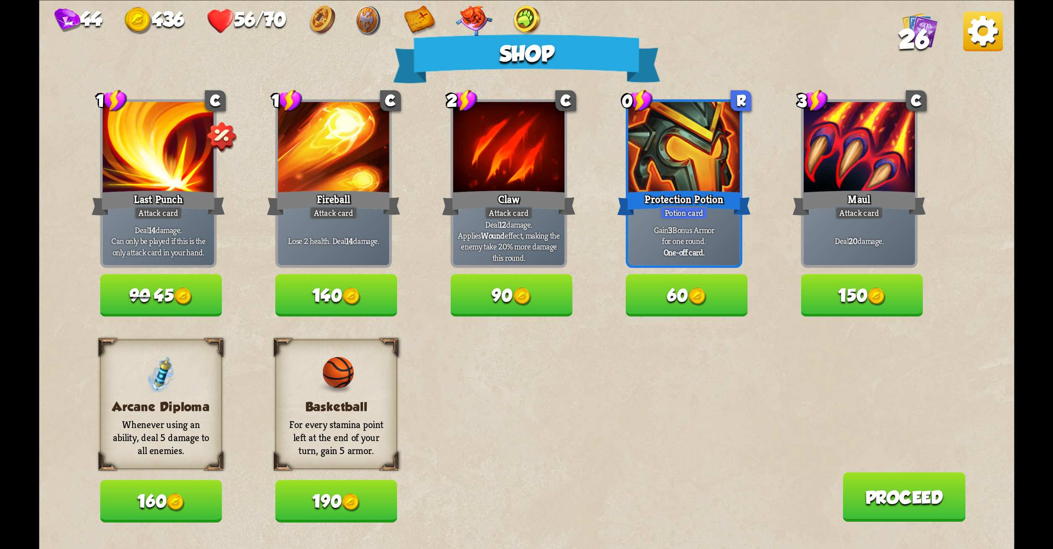
click at [385, 497] on button "190" at bounding box center [336, 500] width 122 height 42
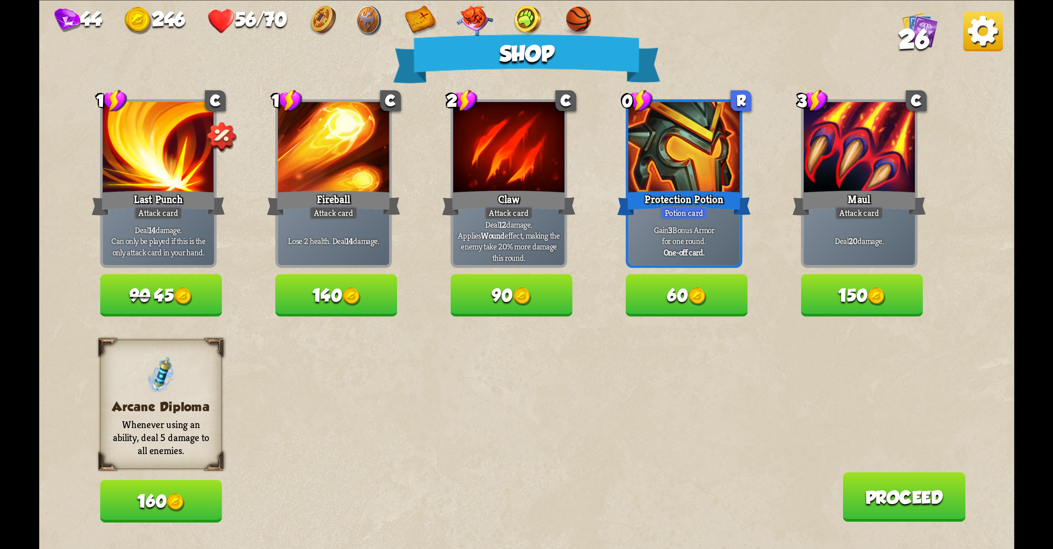
click at [889, 487] on button "Proceed" at bounding box center [904, 497] width 123 height 50
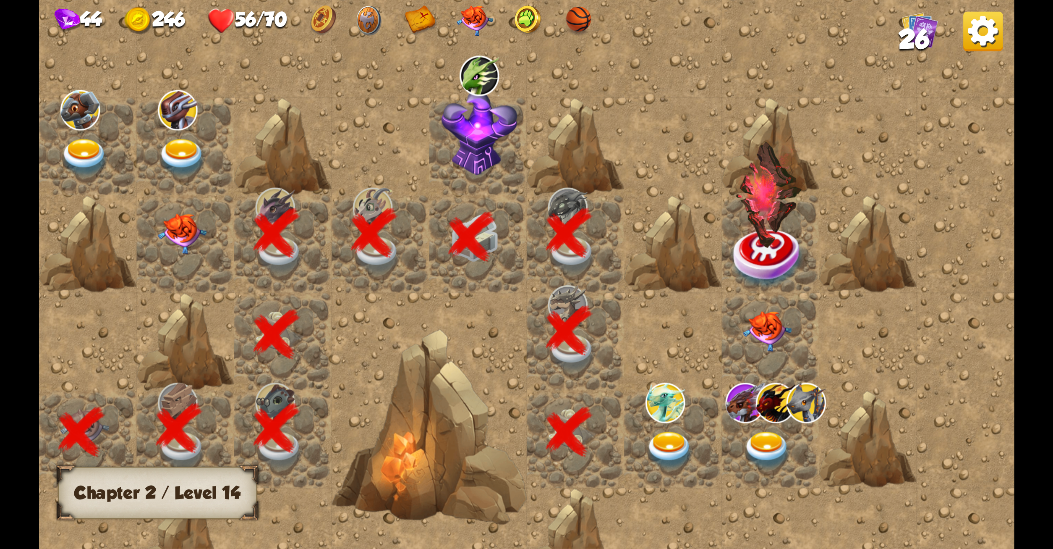
click at [665, 439] on img at bounding box center [670, 450] width 49 height 38
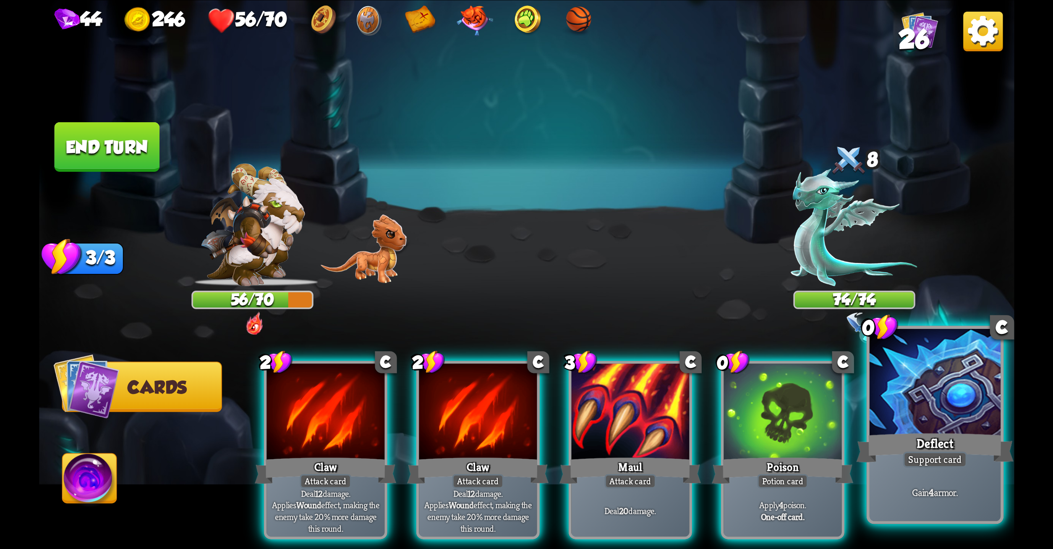
click at [880, 375] on div at bounding box center [934, 383] width 131 height 110
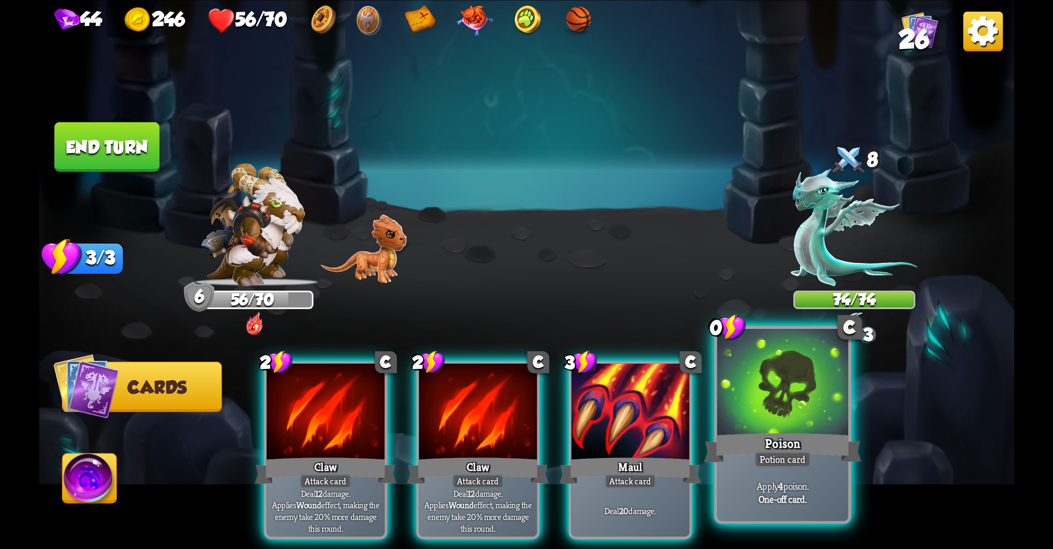
click at [784, 356] on div at bounding box center [782, 383] width 131 height 110
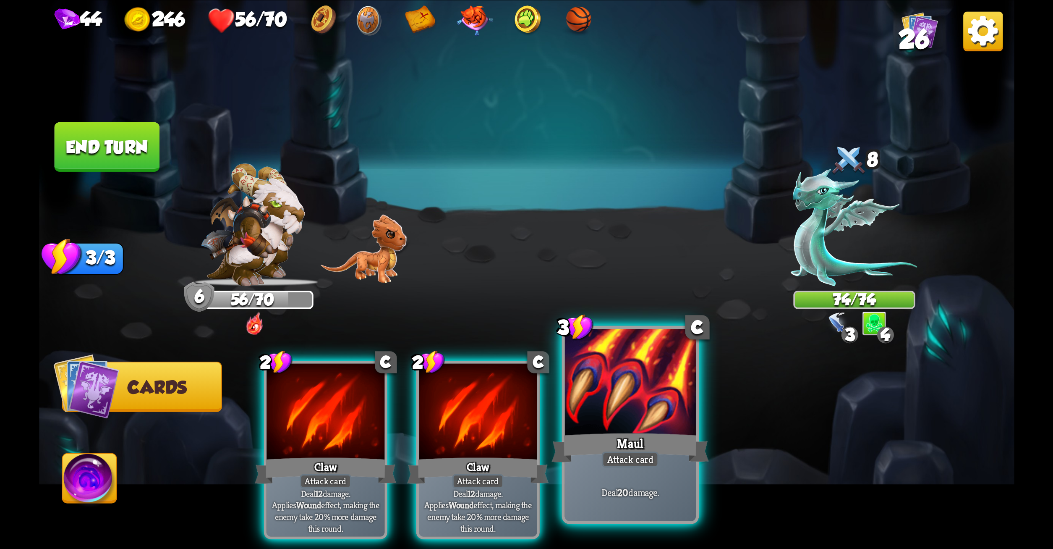
click at [678, 367] on div at bounding box center [630, 383] width 131 height 110
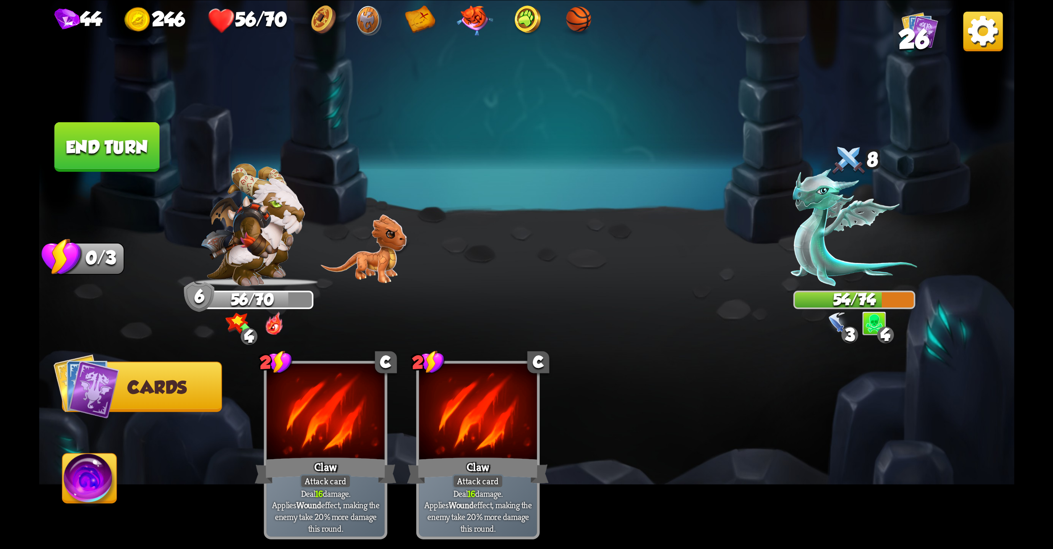
click at [101, 139] on button "End turn" at bounding box center [106, 147] width 105 height 50
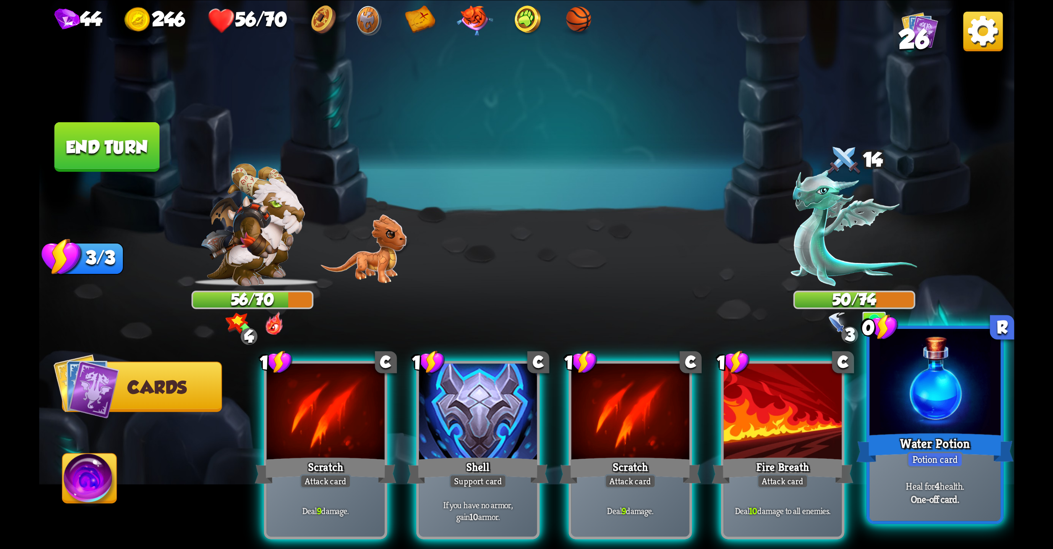
click at [920, 402] on div at bounding box center [934, 383] width 131 height 110
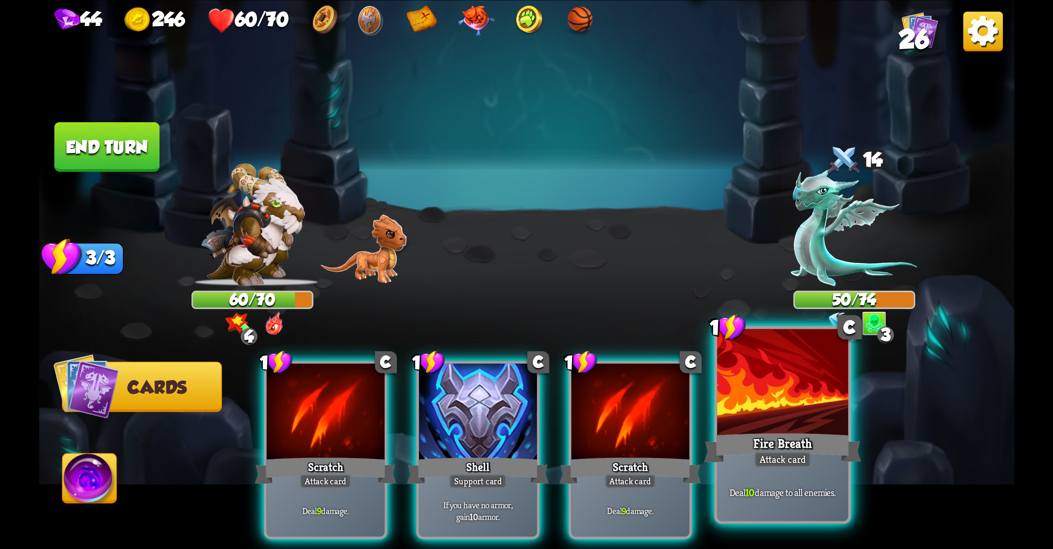
click at [768, 436] on div "Fire Breath" at bounding box center [782, 447] width 157 height 35
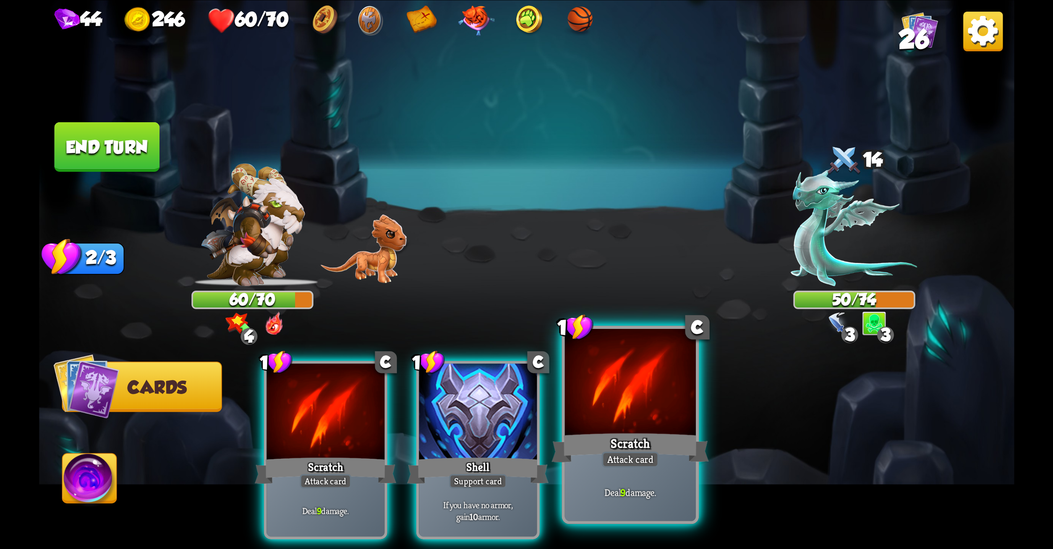
click at [615, 447] on div "Scratch" at bounding box center [630, 447] width 157 height 35
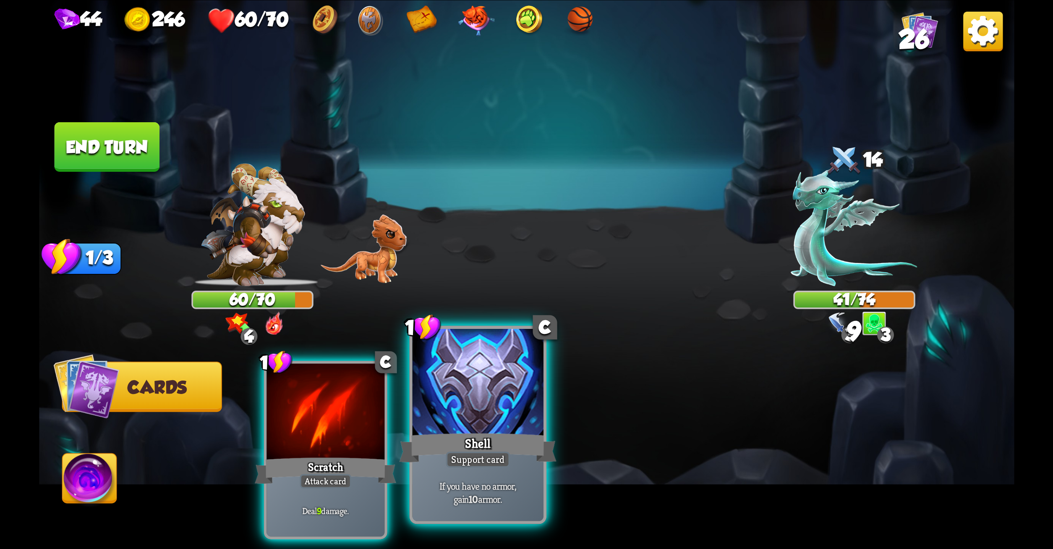
click at [497, 441] on div "Shell" at bounding box center [477, 447] width 157 height 35
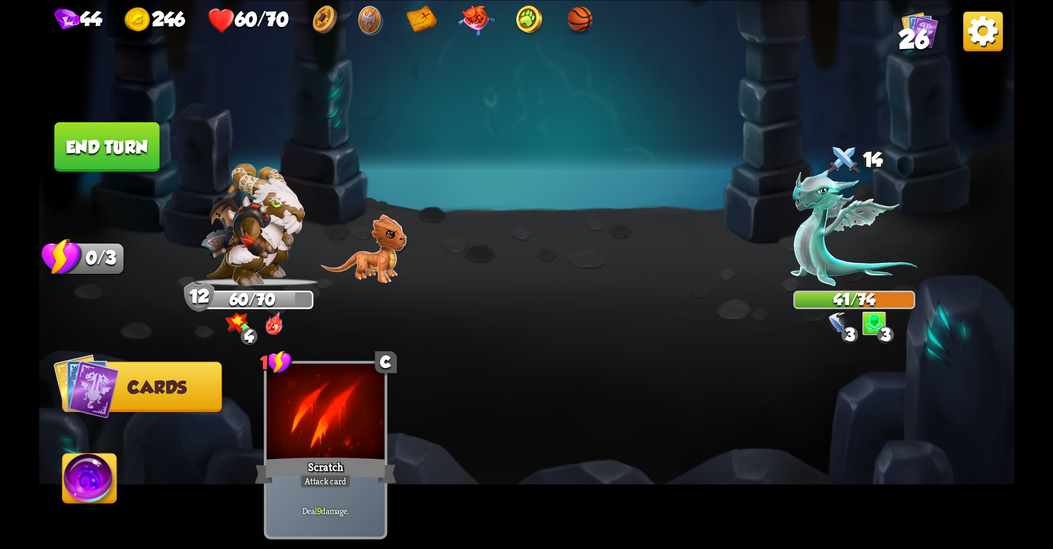
click at [103, 126] on button "End turn" at bounding box center [106, 147] width 105 height 50
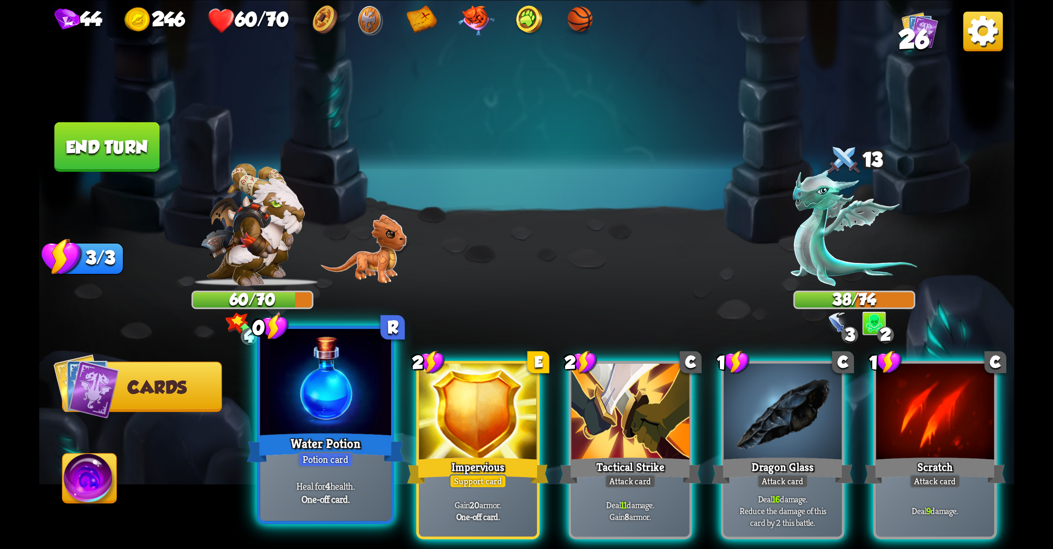
click at [351, 403] on div at bounding box center [325, 383] width 131 height 110
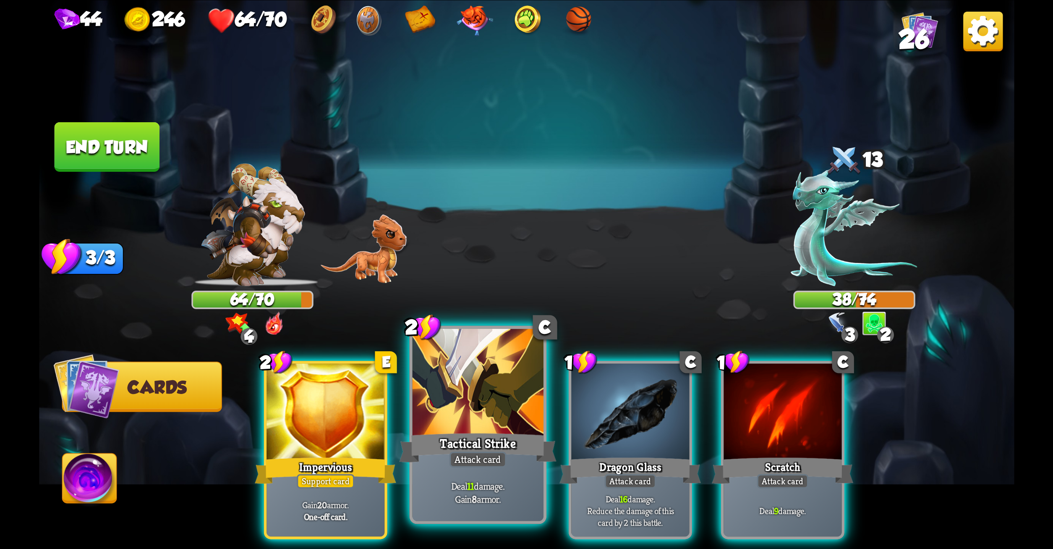
click at [449, 436] on div "Tactical Strike" at bounding box center [477, 447] width 157 height 35
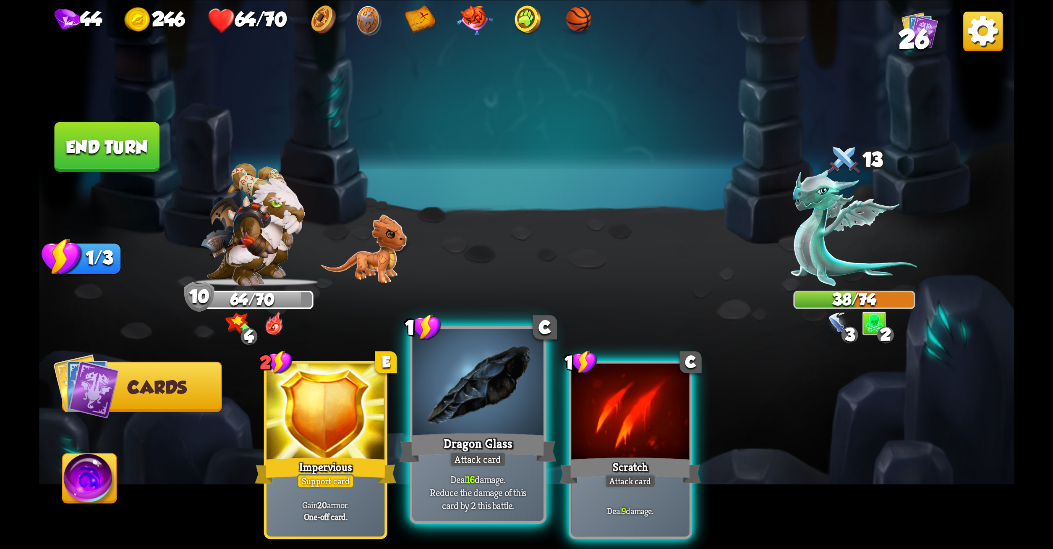
click at [480, 397] on div at bounding box center [477, 383] width 131 height 110
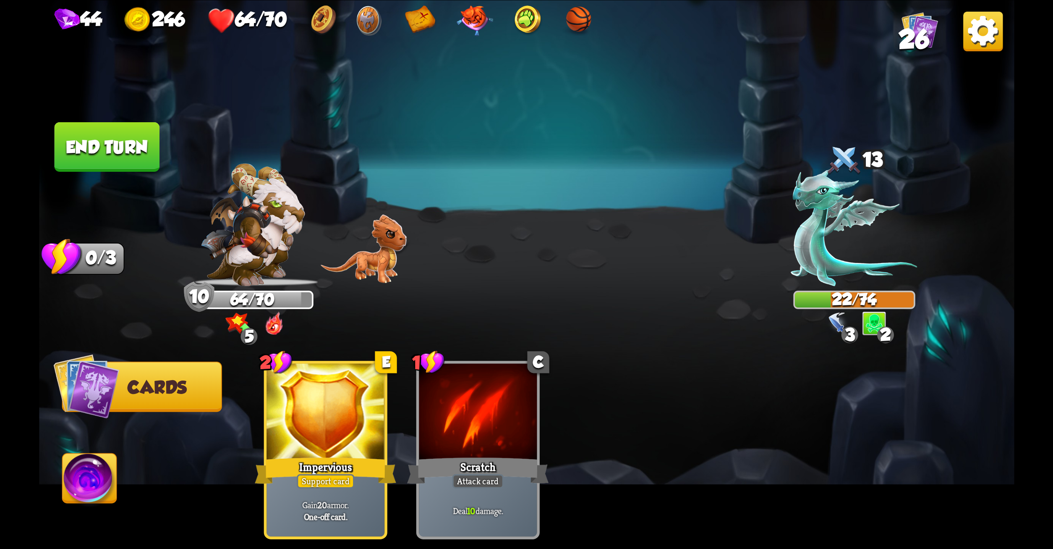
click at [111, 153] on button "End turn" at bounding box center [106, 147] width 105 height 50
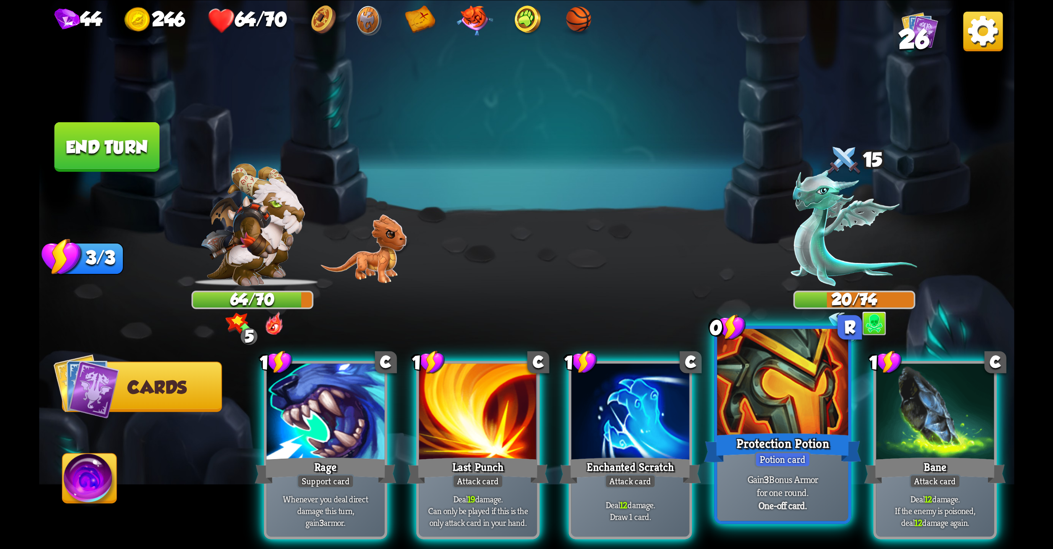
click at [780, 382] on div at bounding box center [782, 383] width 131 height 110
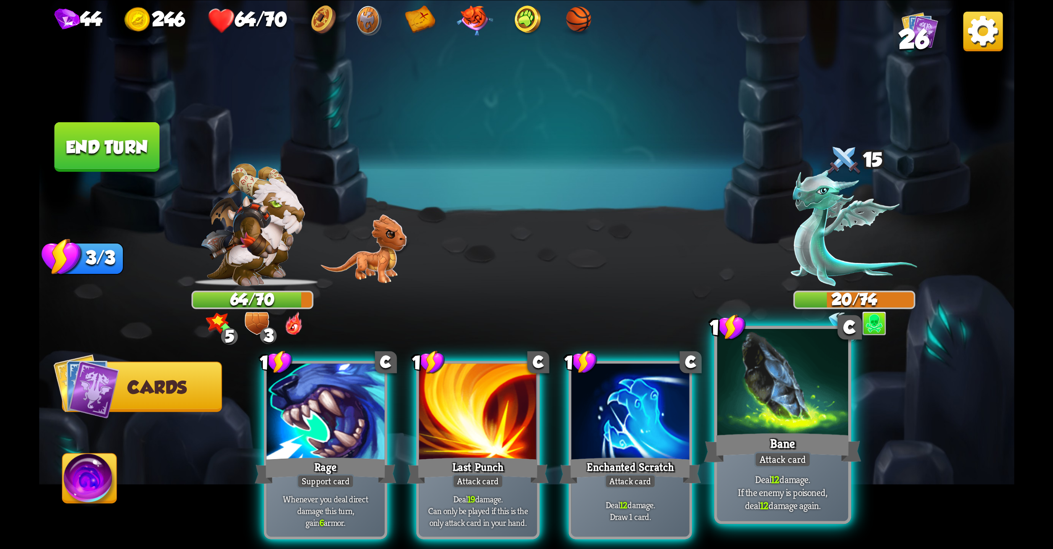
click at [778, 428] on div at bounding box center [782, 383] width 131 height 110
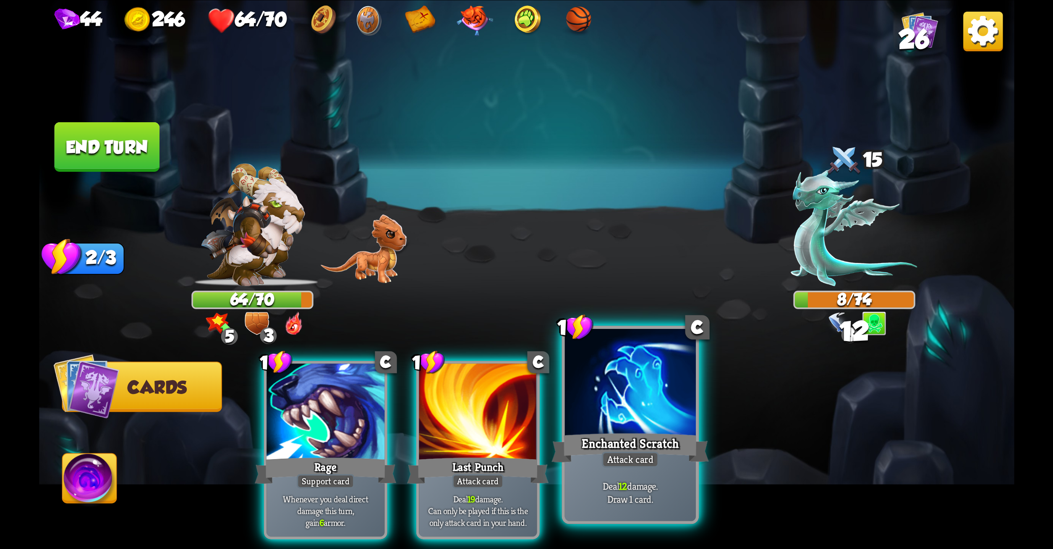
click at [621, 419] on div at bounding box center [630, 383] width 131 height 110
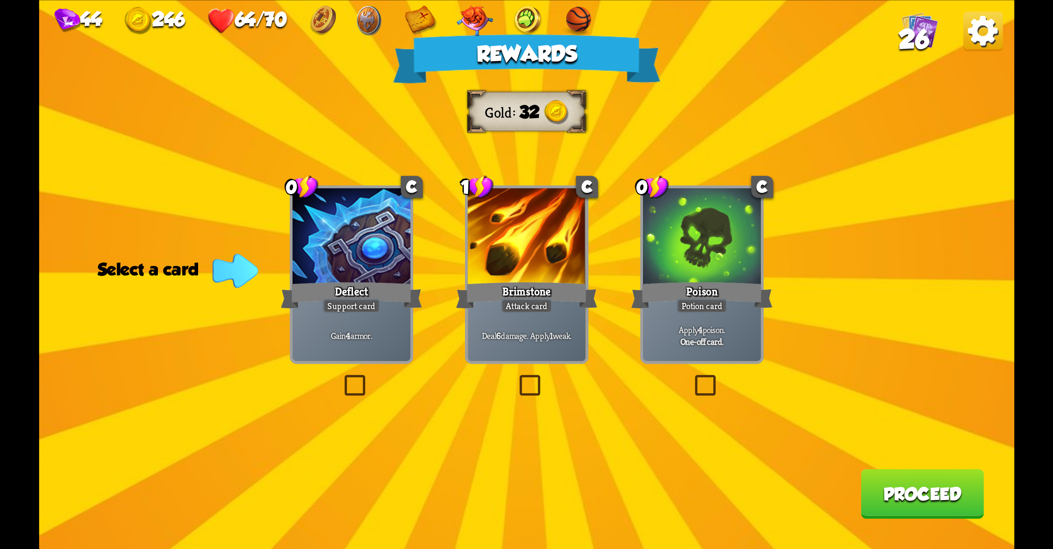
click at [516, 377] on label at bounding box center [516, 377] width 0 height 0
click at [0, 0] on input "checkbox" at bounding box center [0, 0] width 0 height 0
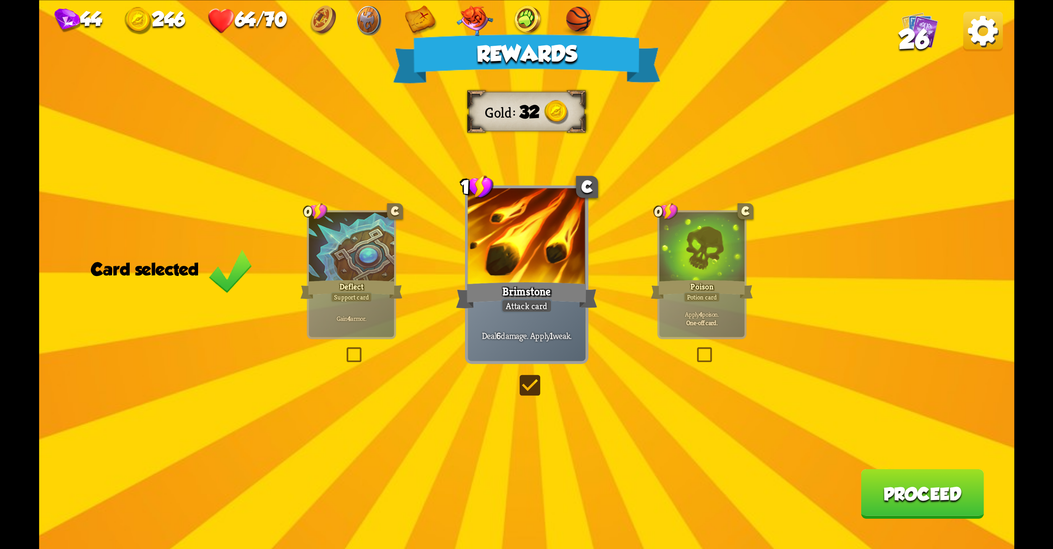
click at [927, 480] on button "Proceed" at bounding box center [922, 494] width 123 height 50
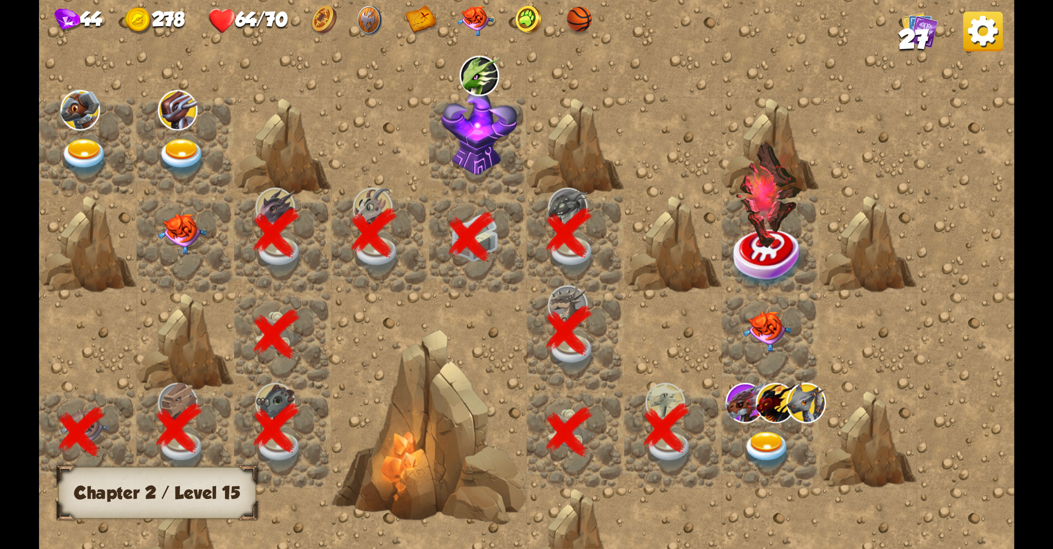
click at [764, 435] on img at bounding box center [767, 450] width 49 height 38
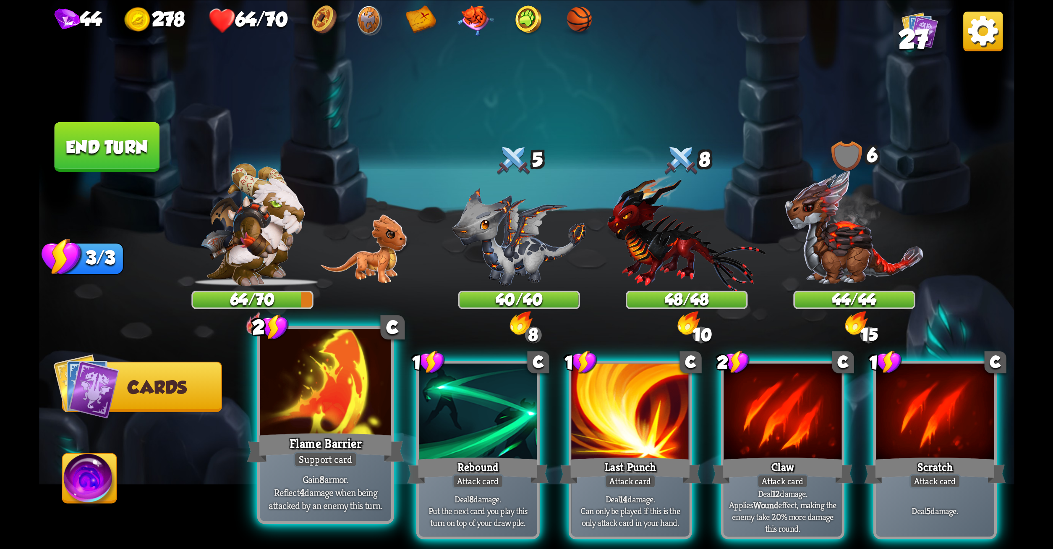
click at [279, 426] on div at bounding box center [325, 383] width 131 height 110
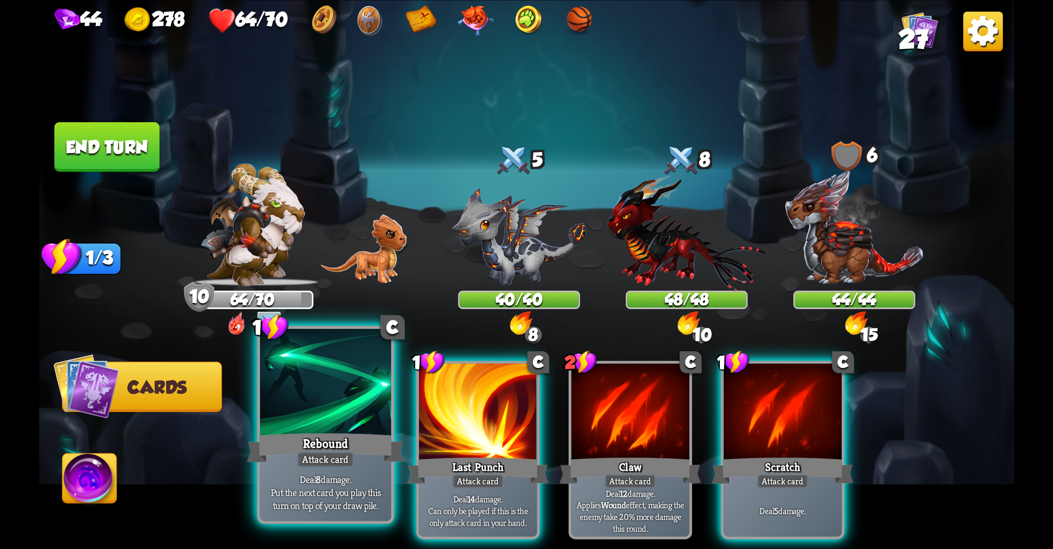
drag, startPoint x: 468, startPoint y: 403, endPoint x: 352, endPoint y: 397, distance: 115.6
click at [352, 397] on div "1 C Rebound Attack card Deal 8 damage. Put the next card you play this turn on …" at bounding box center [624, 427] width 780 height 244
click at [352, 397] on div at bounding box center [325, 383] width 131 height 110
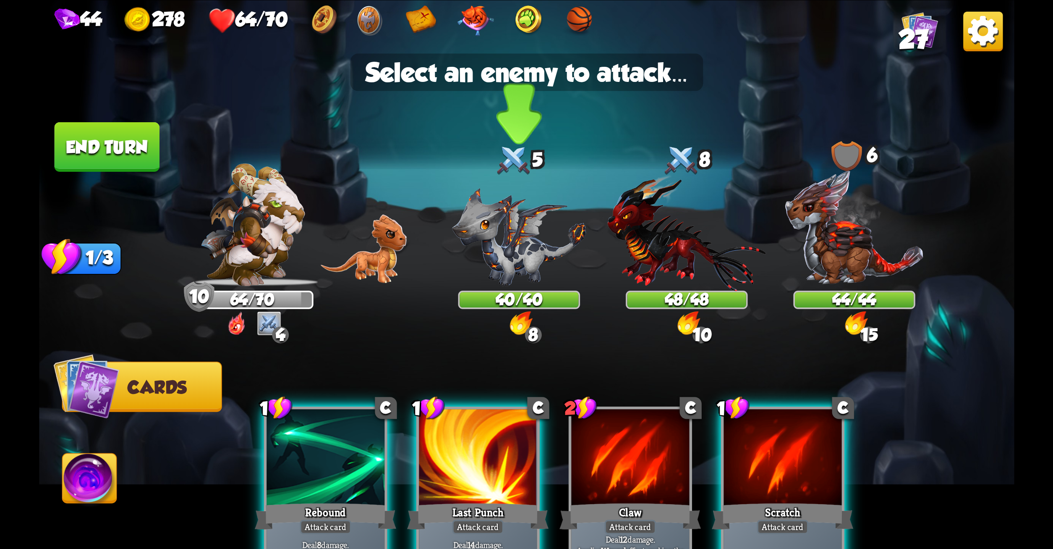
click at [498, 234] on img at bounding box center [519, 237] width 134 height 98
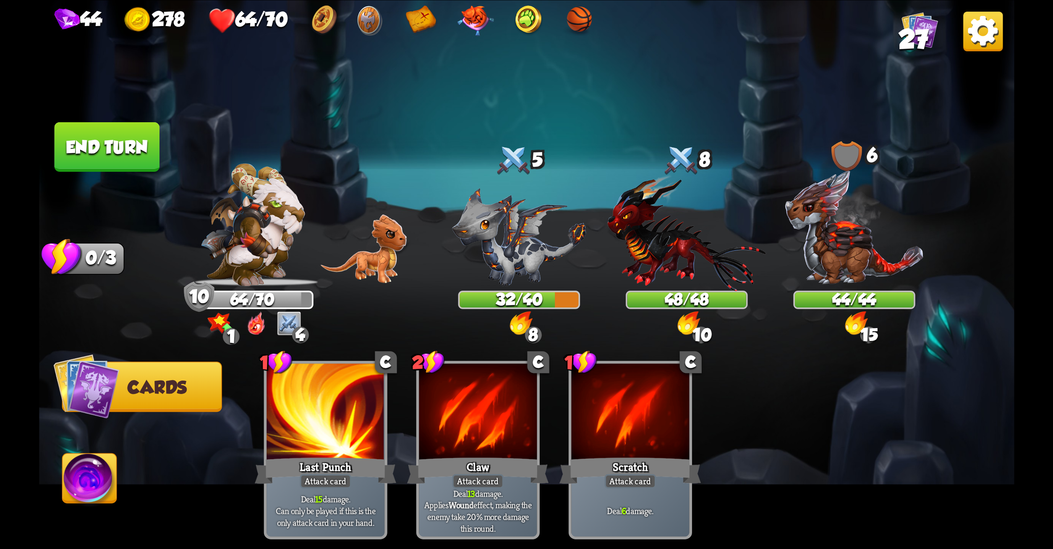
click at [87, 140] on button "End turn" at bounding box center [106, 147] width 105 height 50
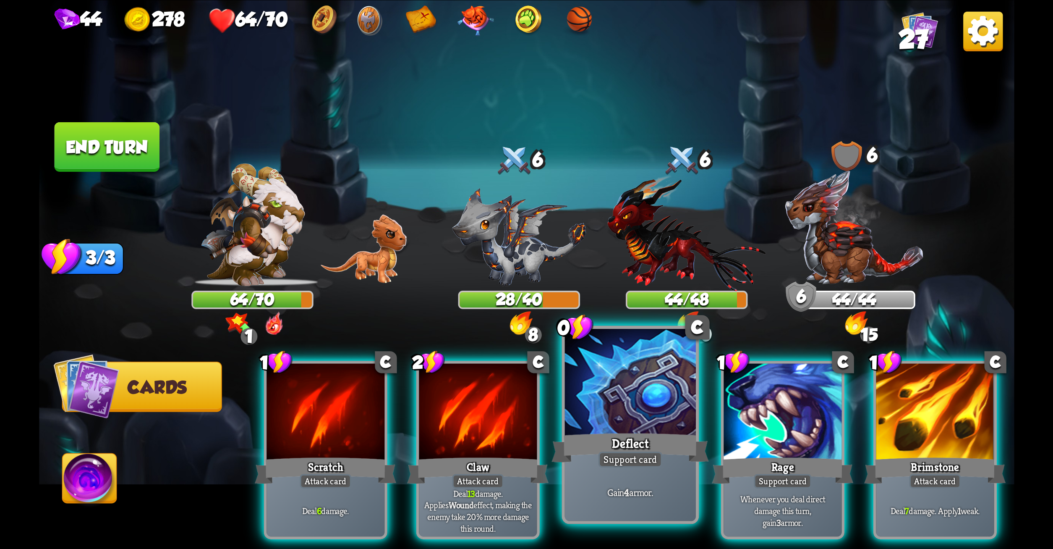
click at [646, 380] on div at bounding box center [630, 383] width 131 height 110
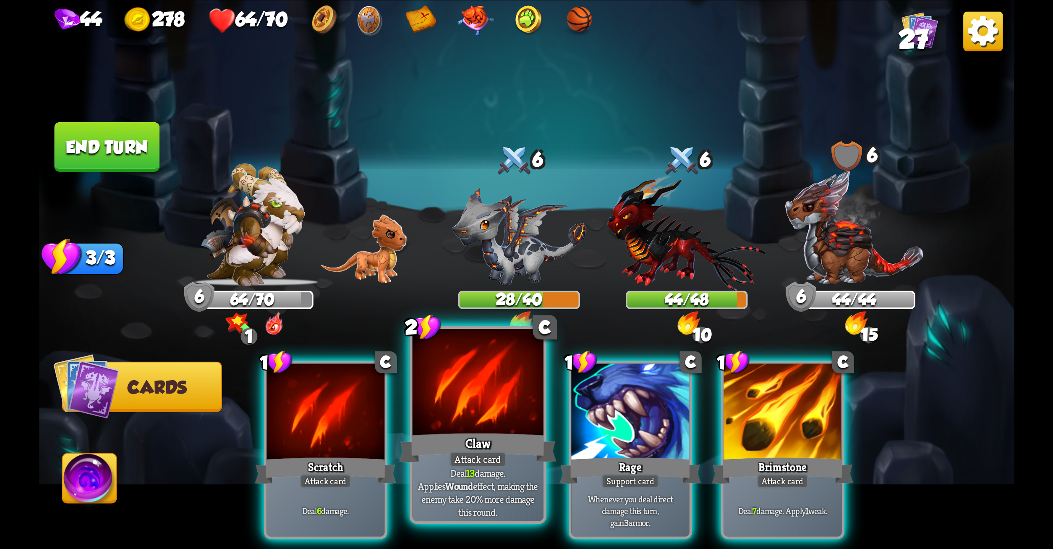
click at [486, 395] on div at bounding box center [477, 383] width 131 height 110
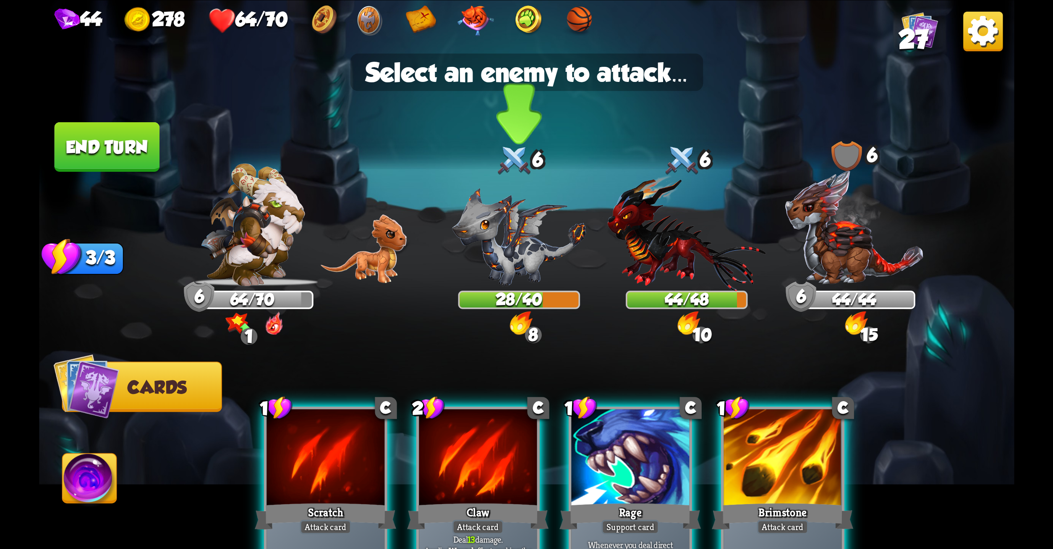
click at [518, 226] on img at bounding box center [519, 237] width 134 height 98
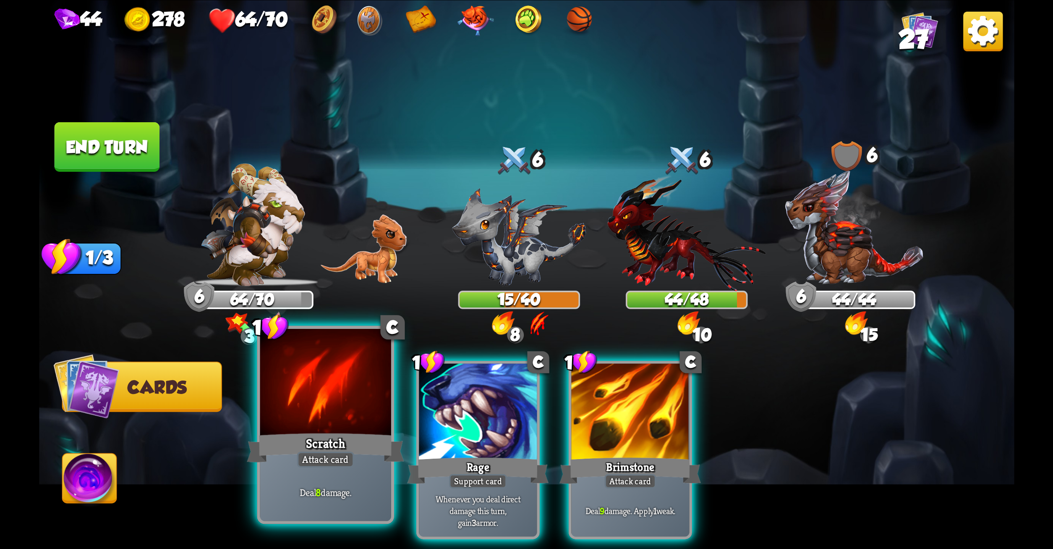
drag, startPoint x: 346, startPoint y: 390, endPoint x: 341, endPoint y: 405, distance: 15.5
click at [341, 405] on div at bounding box center [325, 383] width 131 height 110
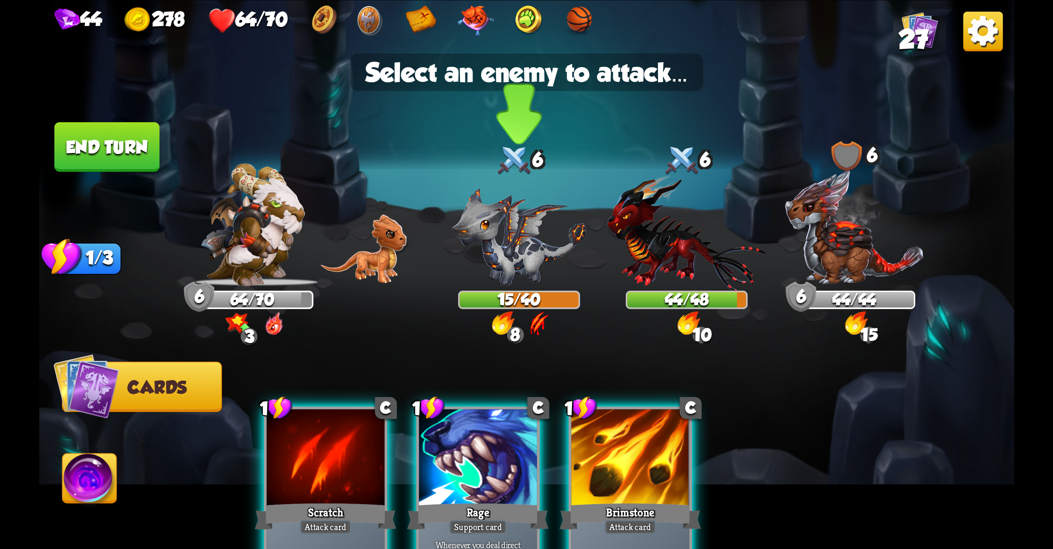
click at [491, 252] on img at bounding box center [519, 237] width 134 height 98
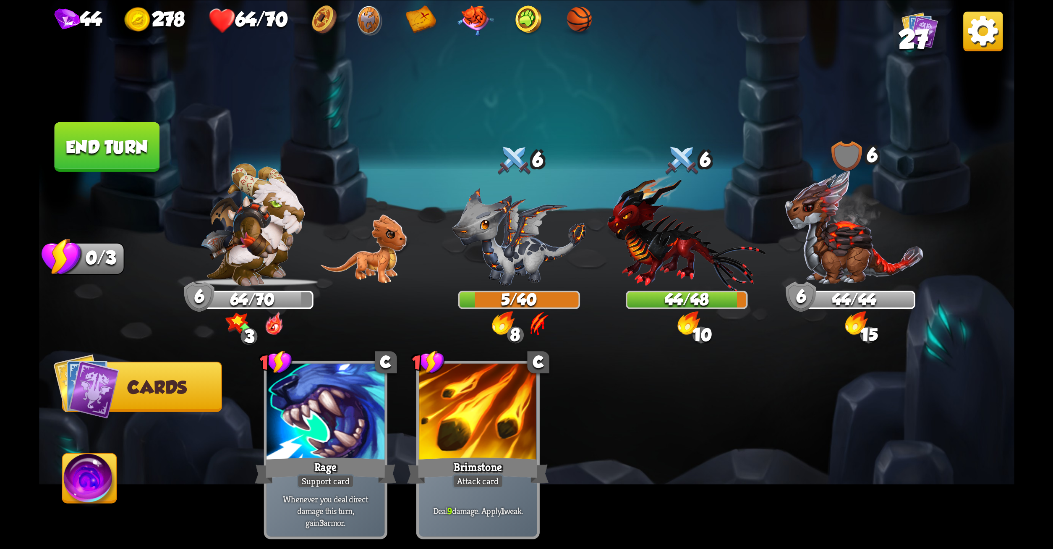
click at [103, 134] on button "End turn" at bounding box center [106, 147] width 105 height 50
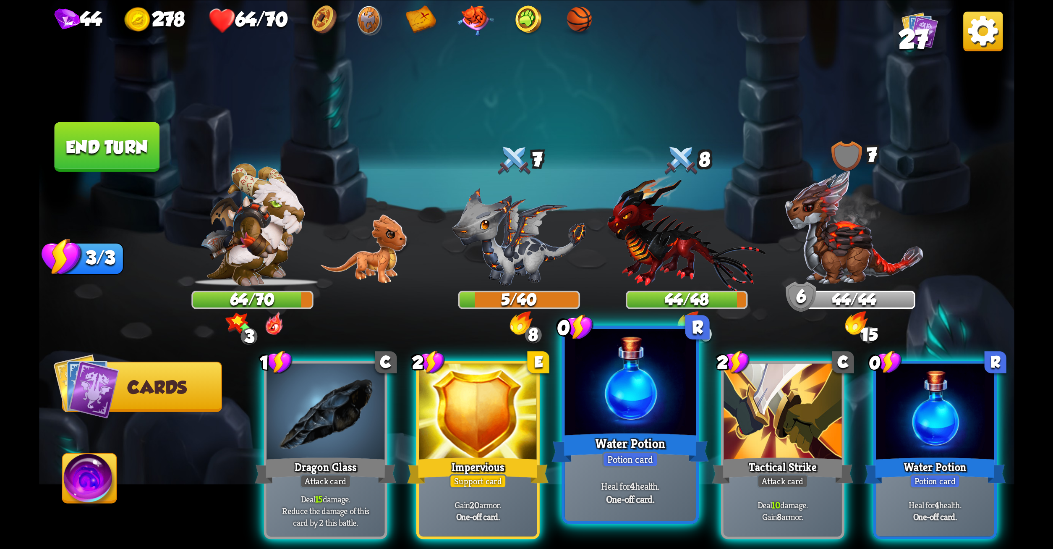
click at [631, 364] on div at bounding box center [630, 383] width 131 height 110
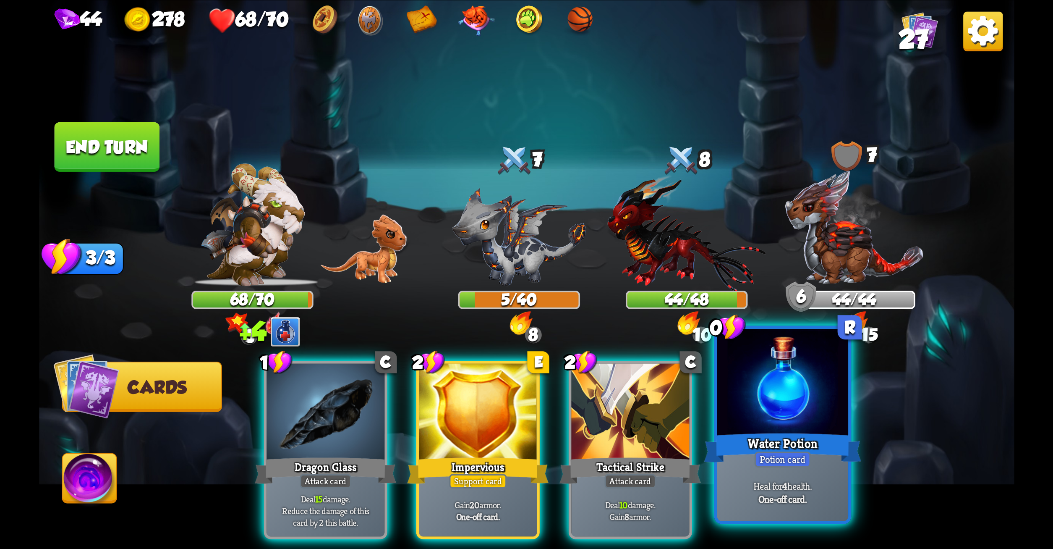
click at [796, 390] on div at bounding box center [782, 383] width 131 height 110
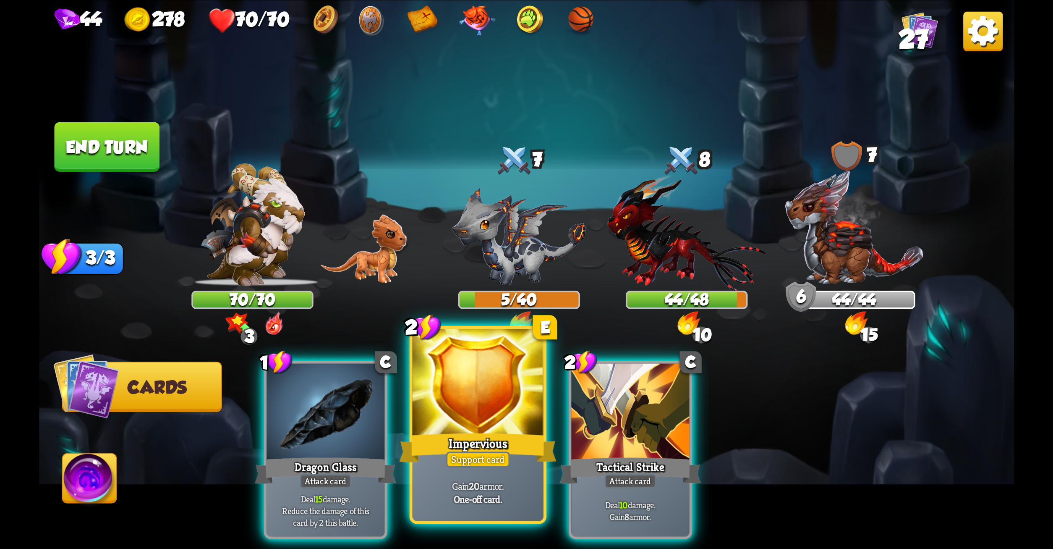
click at [433, 400] on div at bounding box center [477, 383] width 131 height 110
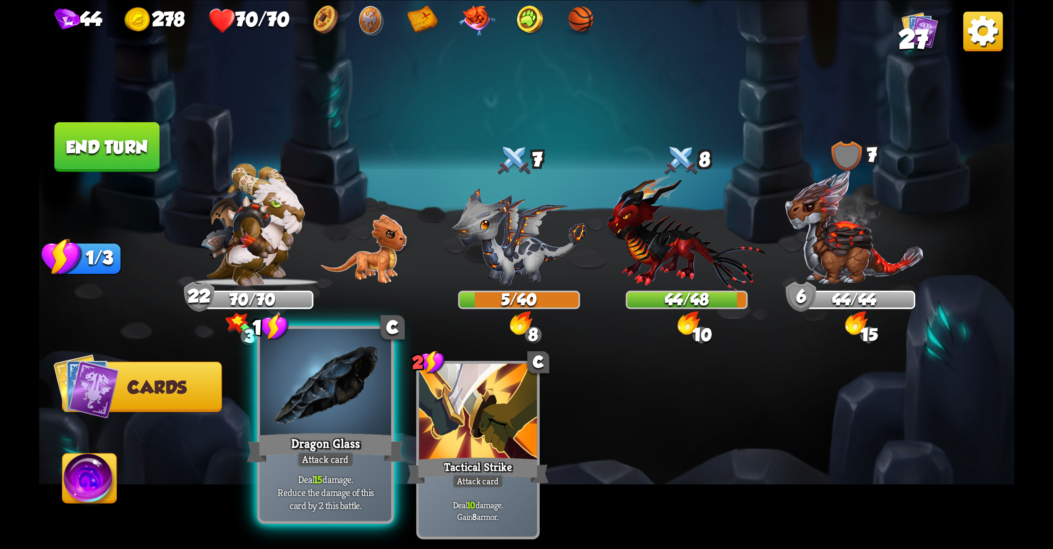
click at [336, 435] on div "Dragon Glass" at bounding box center [325, 447] width 157 height 35
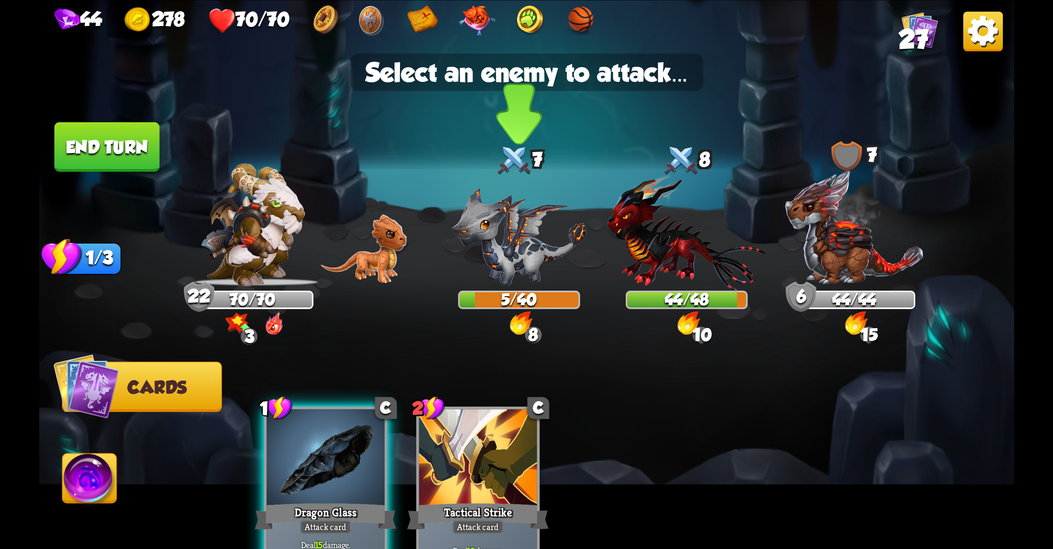
click at [506, 237] on img at bounding box center [519, 237] width 134 height 98
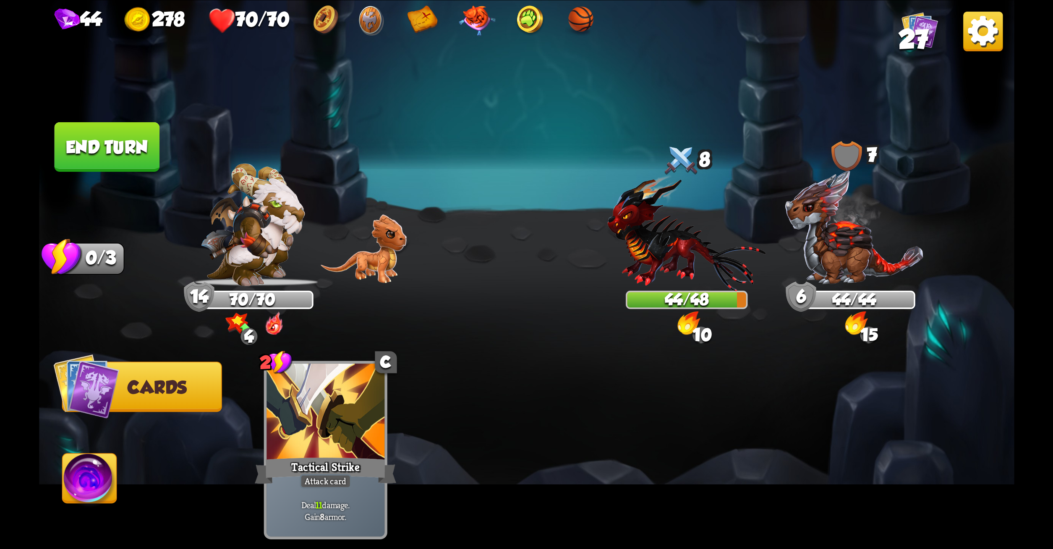
click at [100, 139] on button "End turn" at bounding box center [106, 147] width 105 height 50
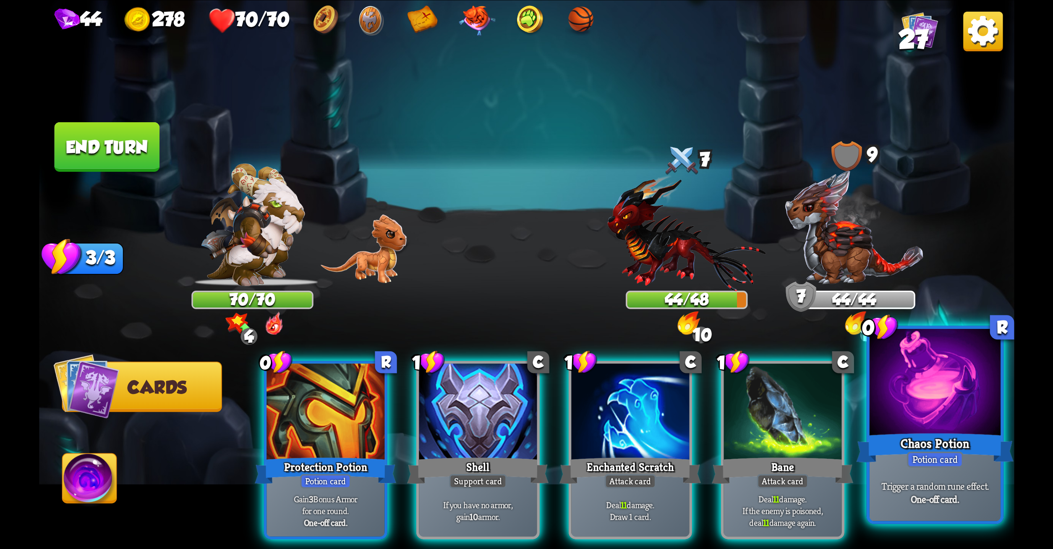
click at [885, 362] on div at bounding box center [934, 383] width 131 height 110
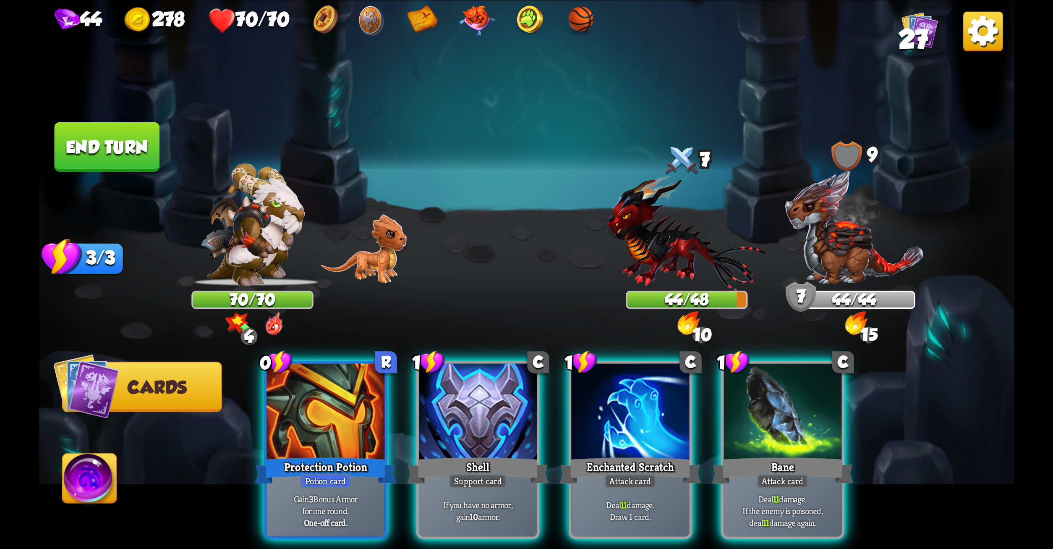
click at [650, 249] on img at bounding box center [687, 232] width 159 height 117
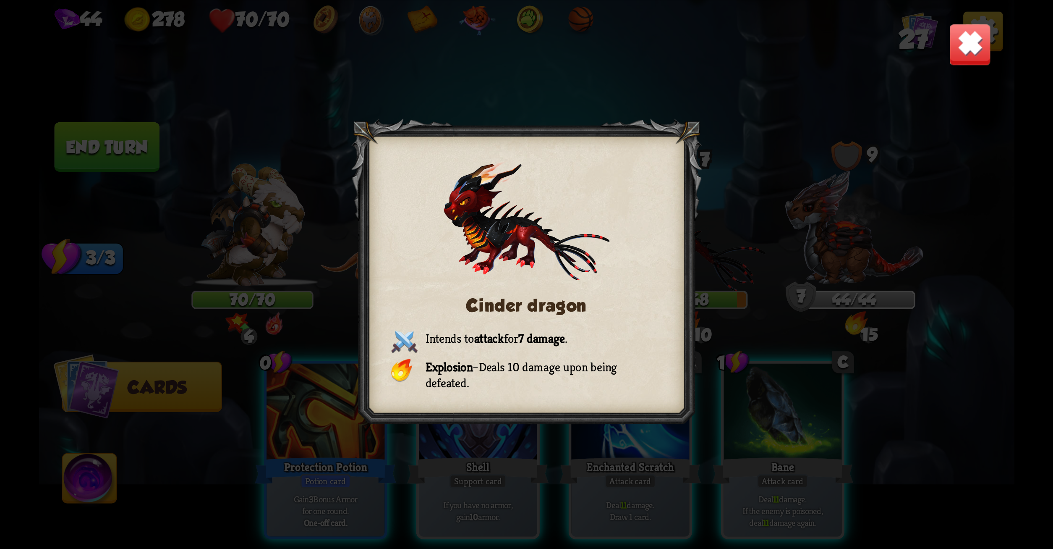
click at [967, 47] on img at bounding box center [970, 44] width 43 height 43
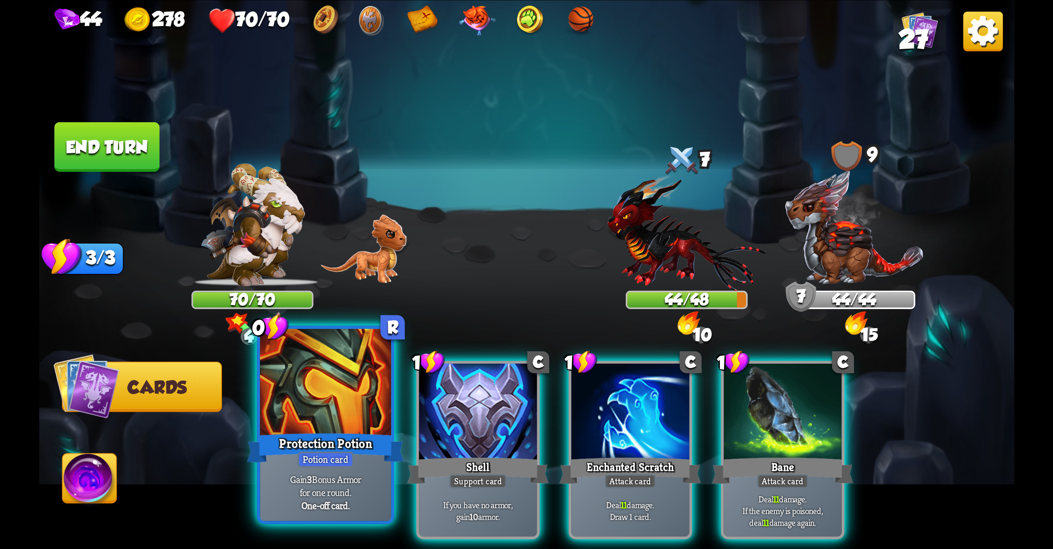
click at [320, 374] on div at bounding box center [325, 383] width 131 height 110
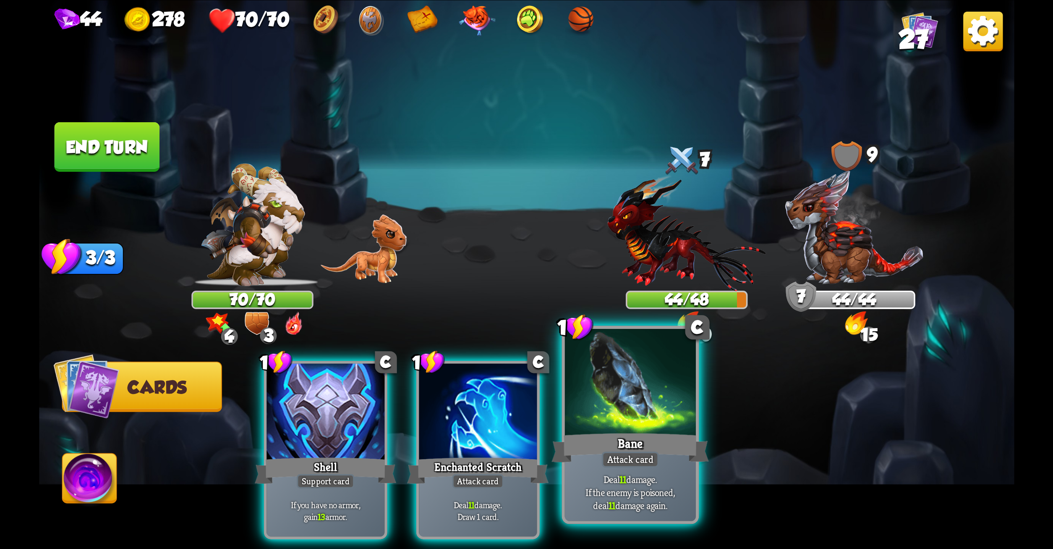
click at [598, 405] on div at bounding box center [630, 383] width 131 height 110
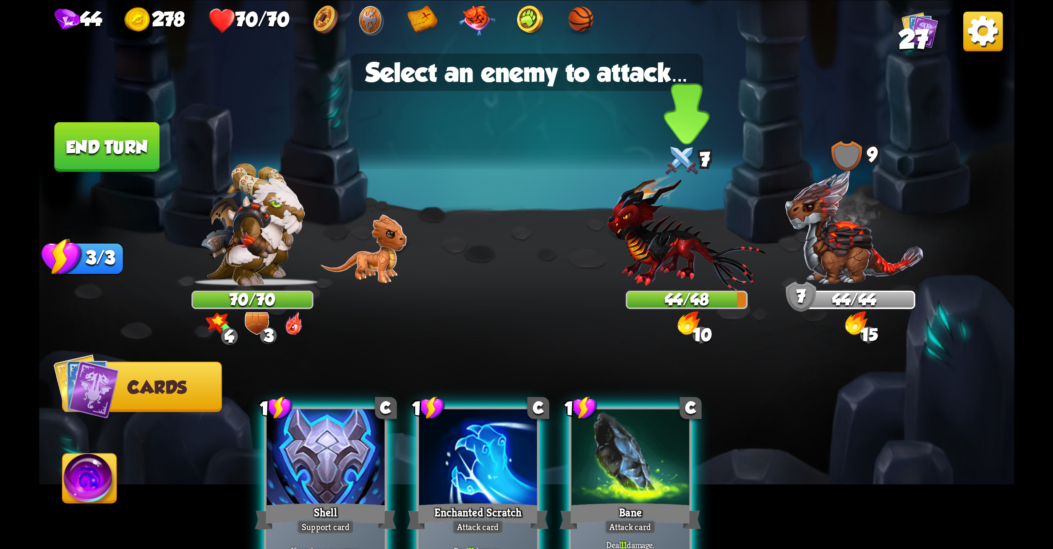
click at [679, 265] on img at bounding box center [687, 232] width 159 height 117
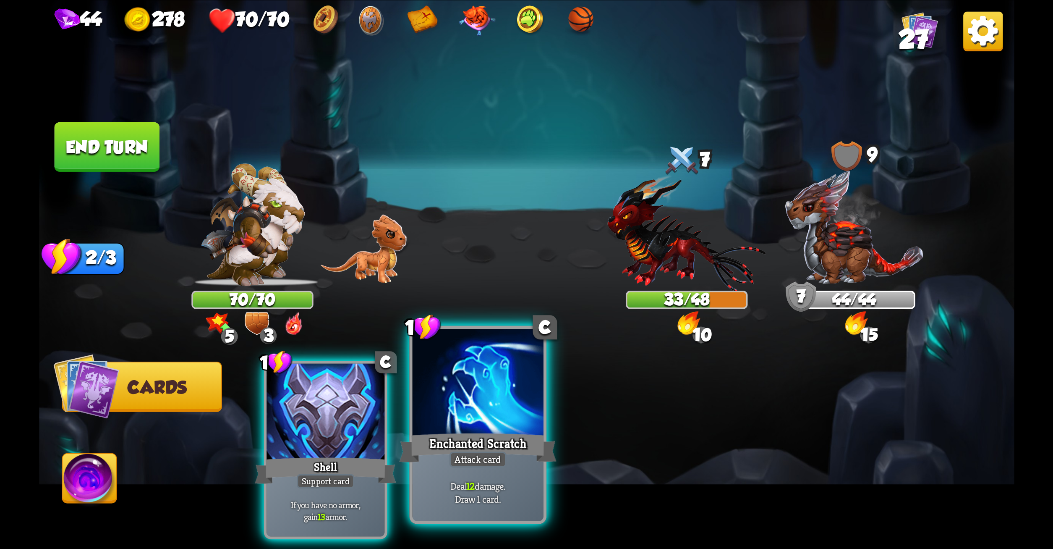
click at [495, 407] on div at bounding box center [477, 383] width 131 height 110
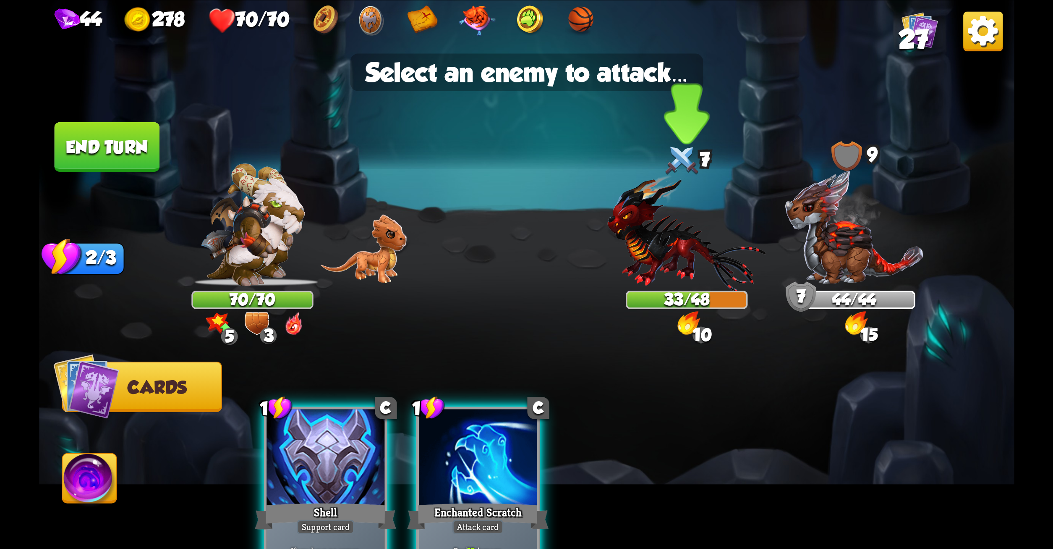
click at [675, 256] on img at bounding box center [687, 232] width 159 height 117
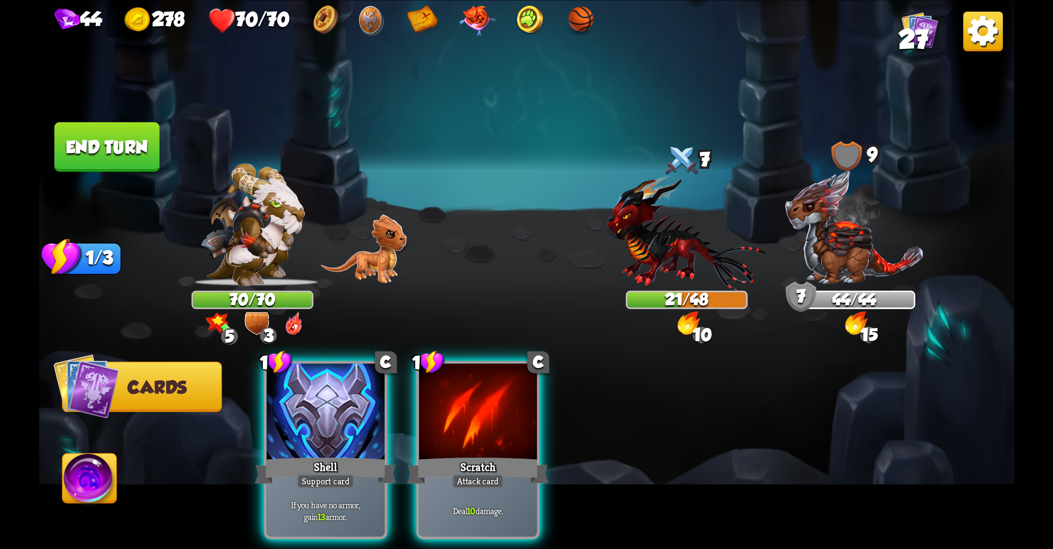
click at [366, 310] on div "1 C Shell Support card If you have no armor, gain 13 armor. 1 C Scratch Attack …" at bounding box center [624, 427] width 780 height 244
click at [244, 423] on div "1 C Shell Support card If you have no armor, gain 13 armor. 1 C Scratch Attack …" at bounding box center [624, 427] width 780 height 244
click at [260, 428] on div "1 C Shell Support card If you have no armor, gain 13 armor. 1 C Scratch Attack …" at bounding box center [624, 427] width 780 height 244
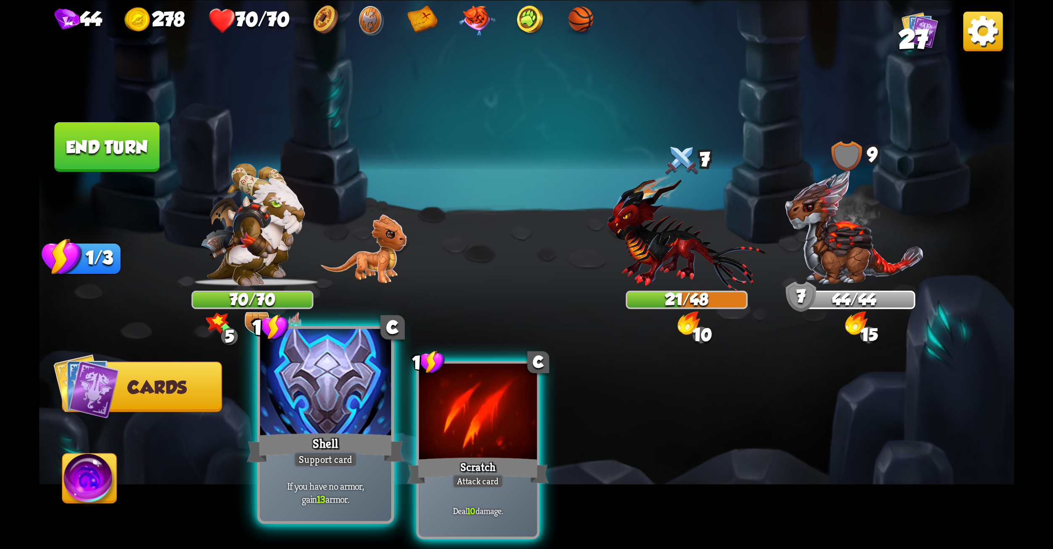
click at [296, 437] on div "Shell" at bounding box center [325, 447] width 157 height 35
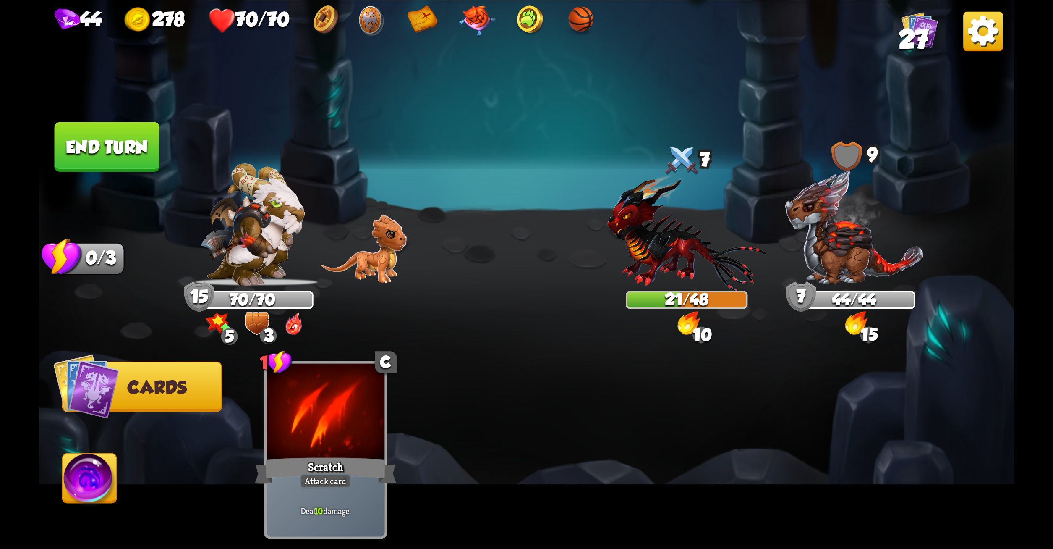
click at [89, 133] on button "End turn" at bounding box center [106, 147] width 105 height 50
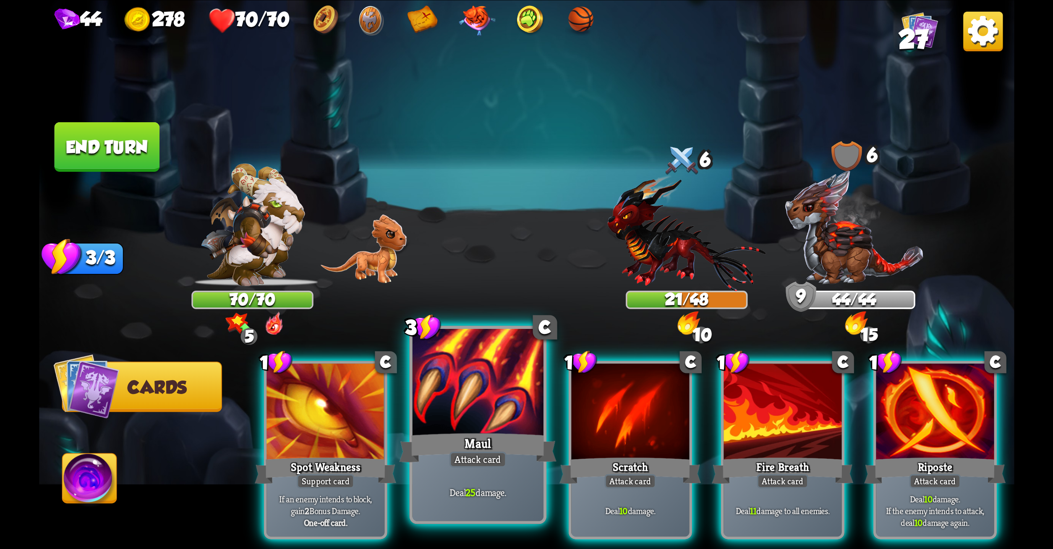
click at [412, 414] on div "3 C Maul Attack card Deal 25 damage." at bounding box center [477, 424] width 137 height 198
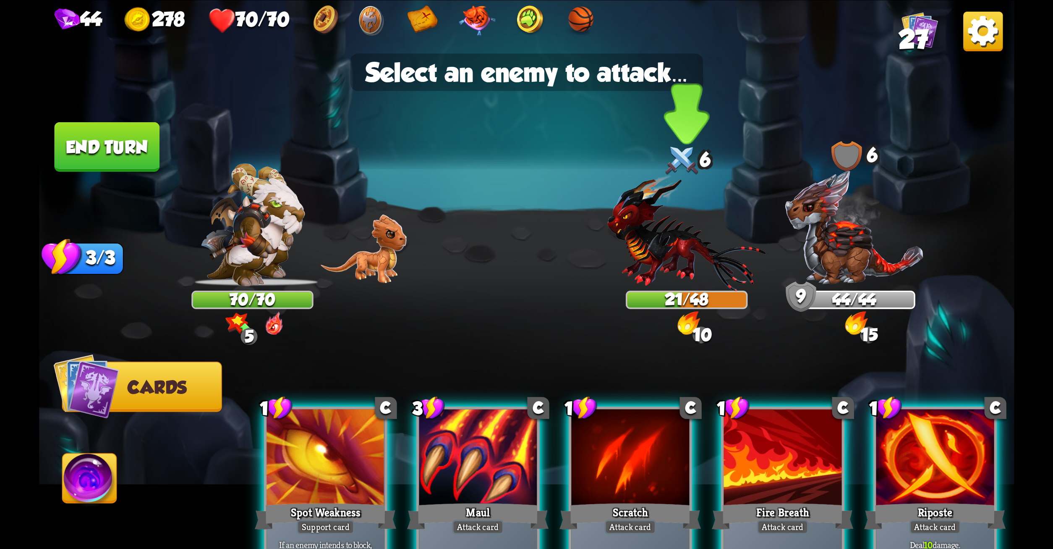
click at [639, 235] on img at bounding box center [687, 232] width 159 height 117
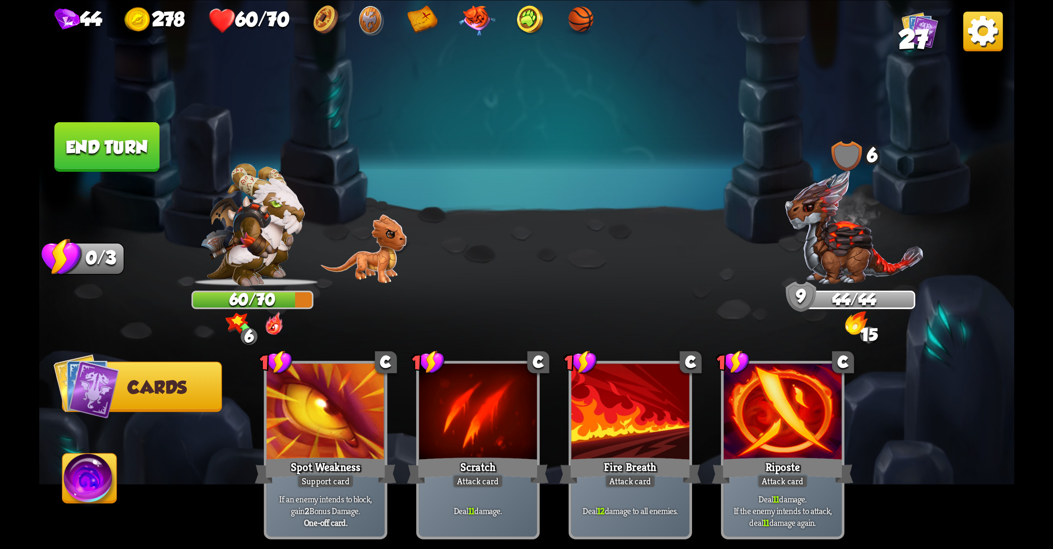
click at [112, 142] on button "End turn" at bounding box center [106, 147] width 105 height 50
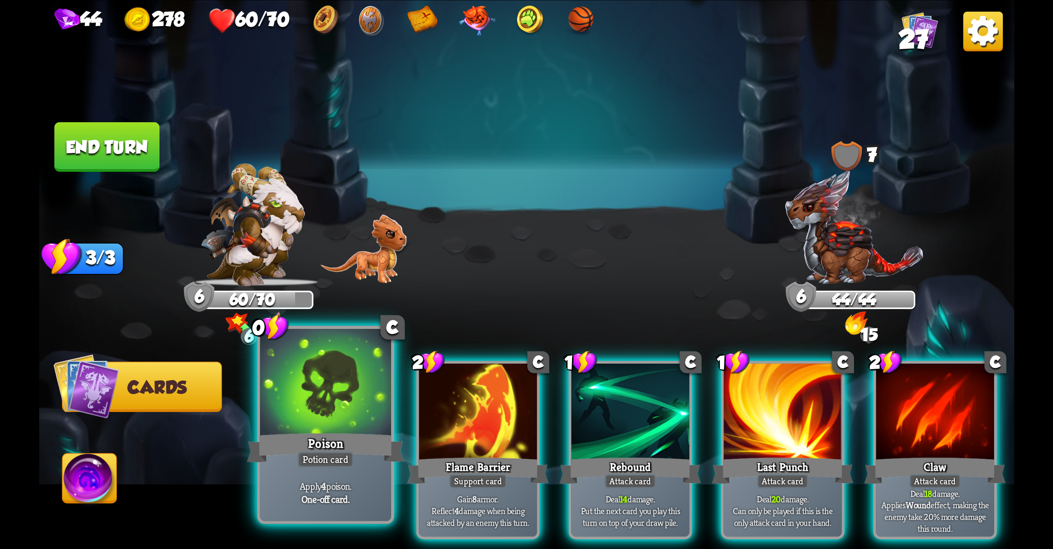
click at [324, 378] on div at bounding box center [325, 383] width 131 height 110
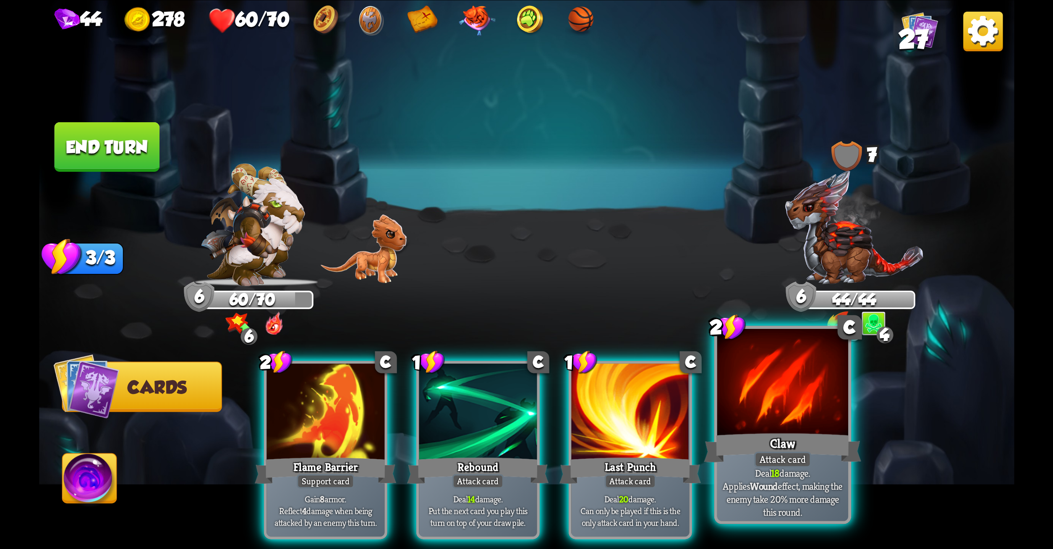
click at [773, 398] on div at bounding box center [782, 383] width 131 height 110
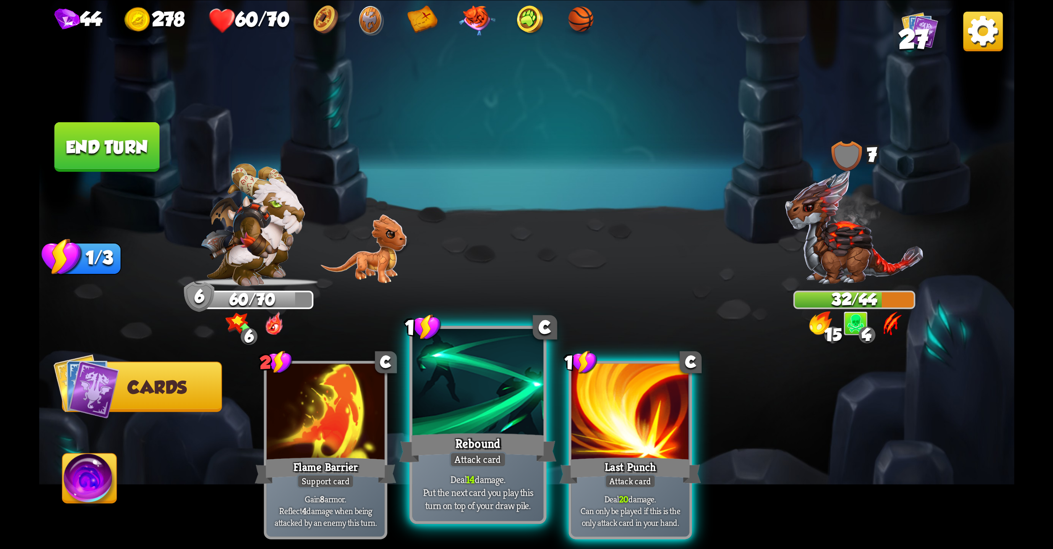
click at [479, 424] on div at bounding box center [477, 383] width 131 height 110
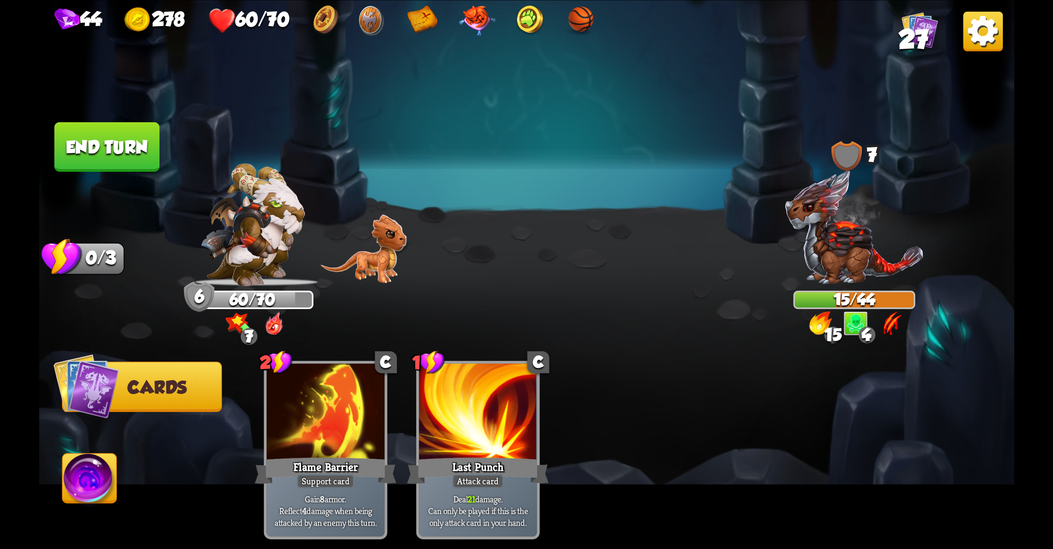
click at [113, 140] on button "End turn" at bounding box center [106, 147] width 105 height 50
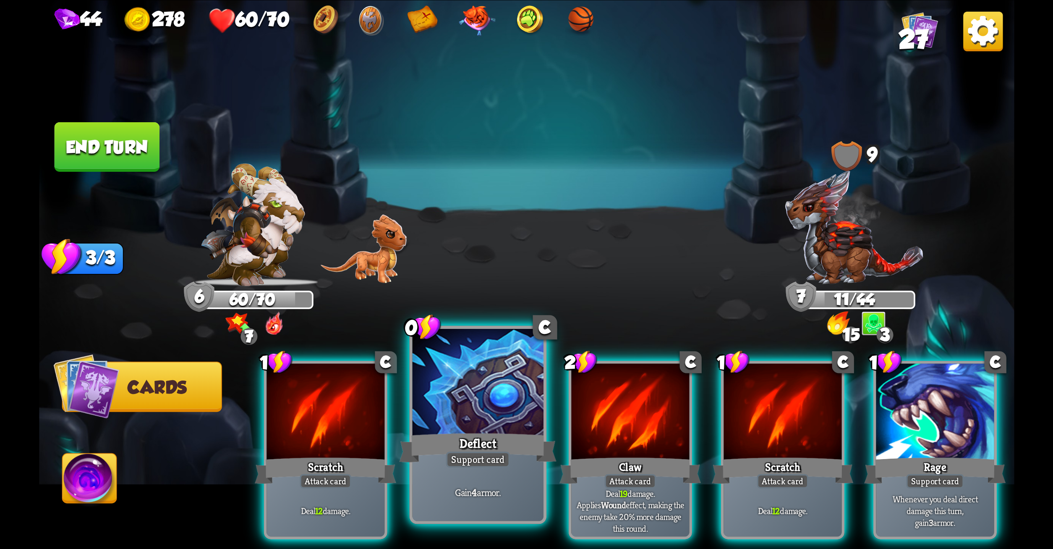
click at [466, 414] on div at bounding box center [477, 383] width 131 height 110
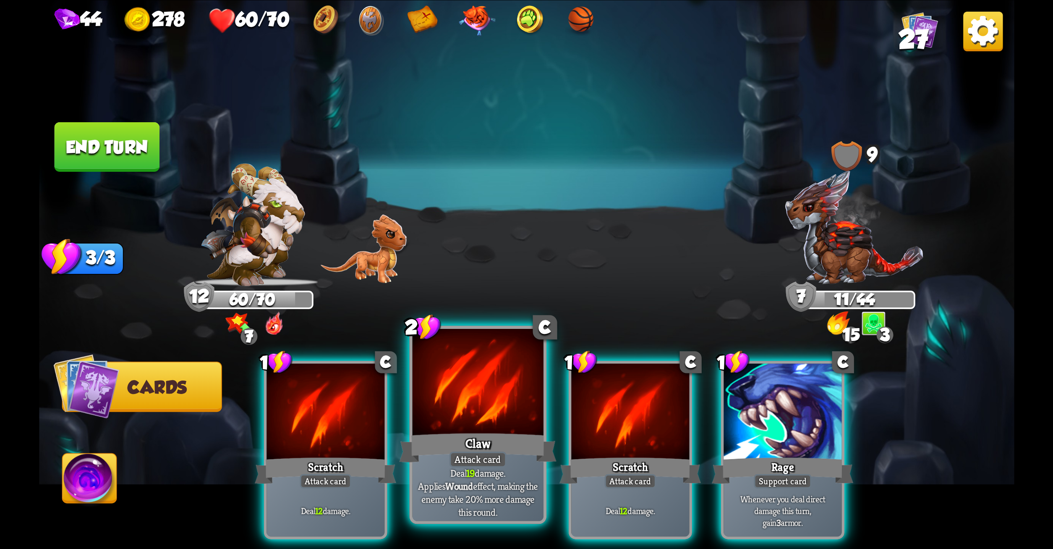
click at [477, 395] on div at bounding box center [477, 383] width 131 height 110
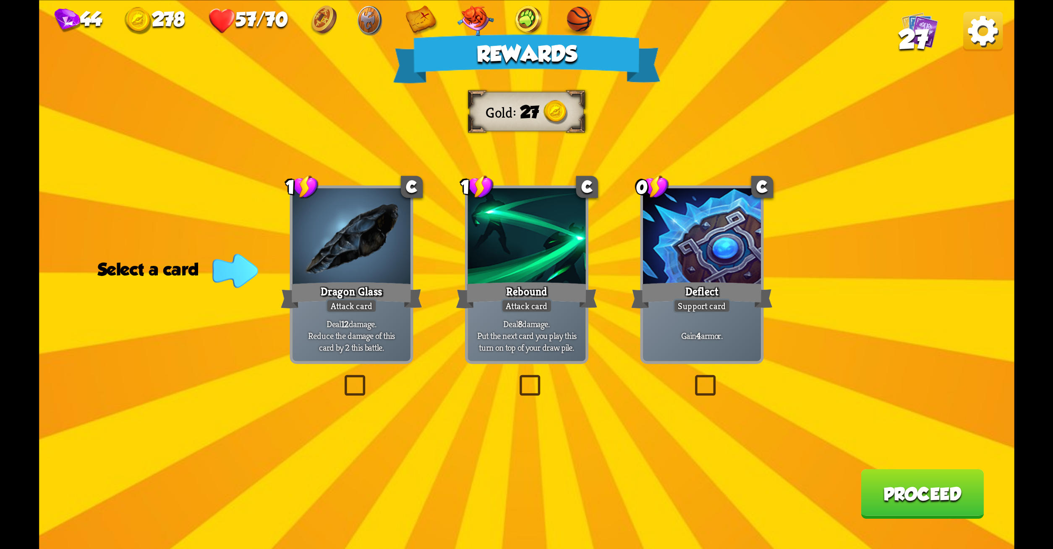
click at [692, 377] on label at bounding box center [692, 377] width 0 height 0
click at [0, 0] on input "checkbox" at bounding box center [0, 0] width 0 height 0
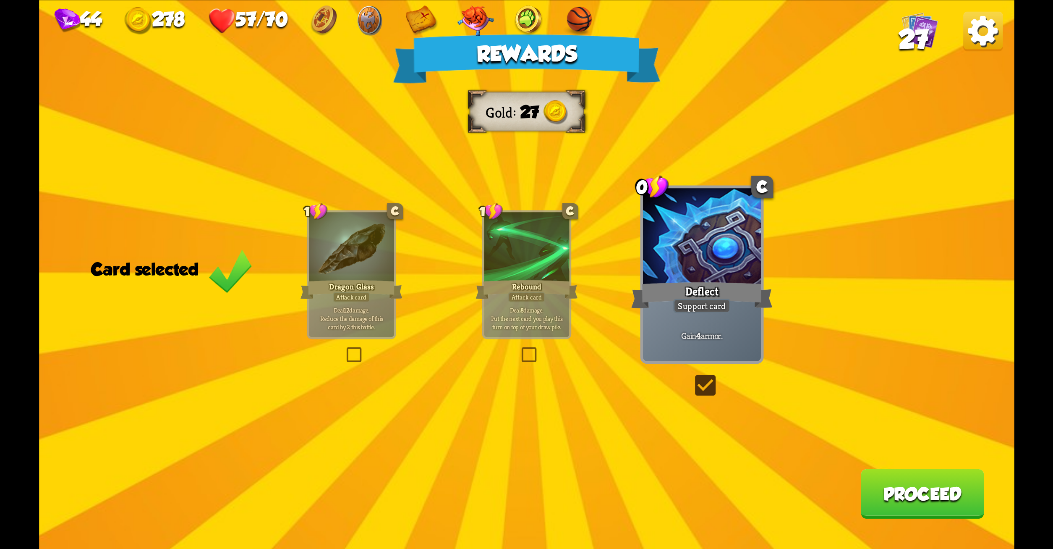
click at [887, 490] on button "Proceed" at bounding box center [922, 494] width 123 height 50
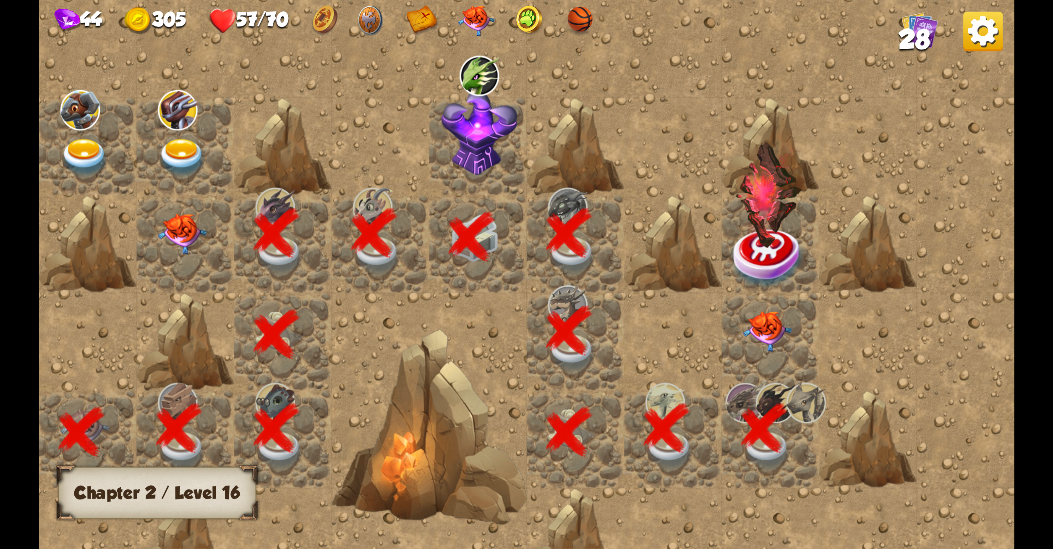
click at [760, 340] on img at bounding box center [767, 331] width 49 height 40
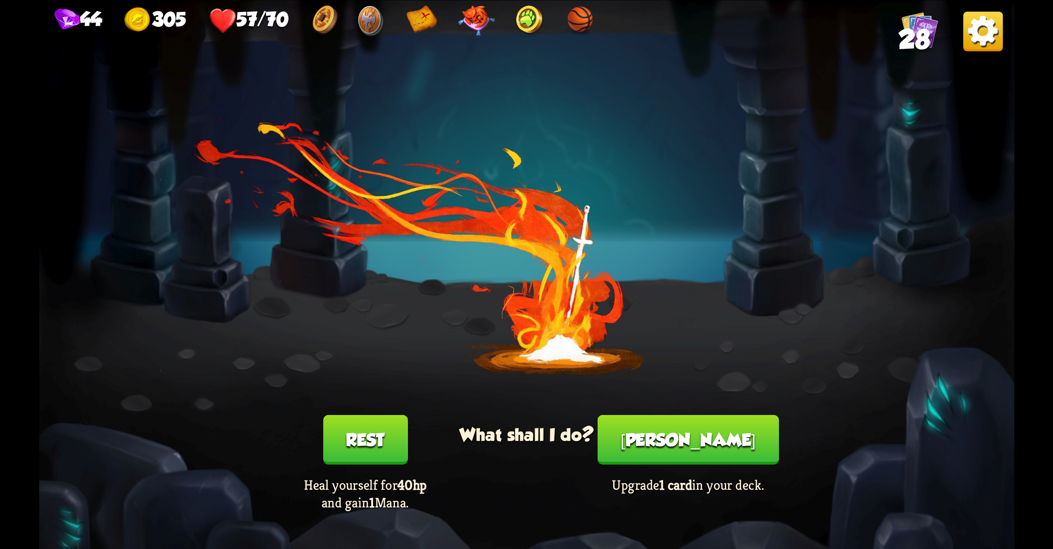
click at [346, 437] on button "Rest" at bounding box center [365, 440] width 84 height 50
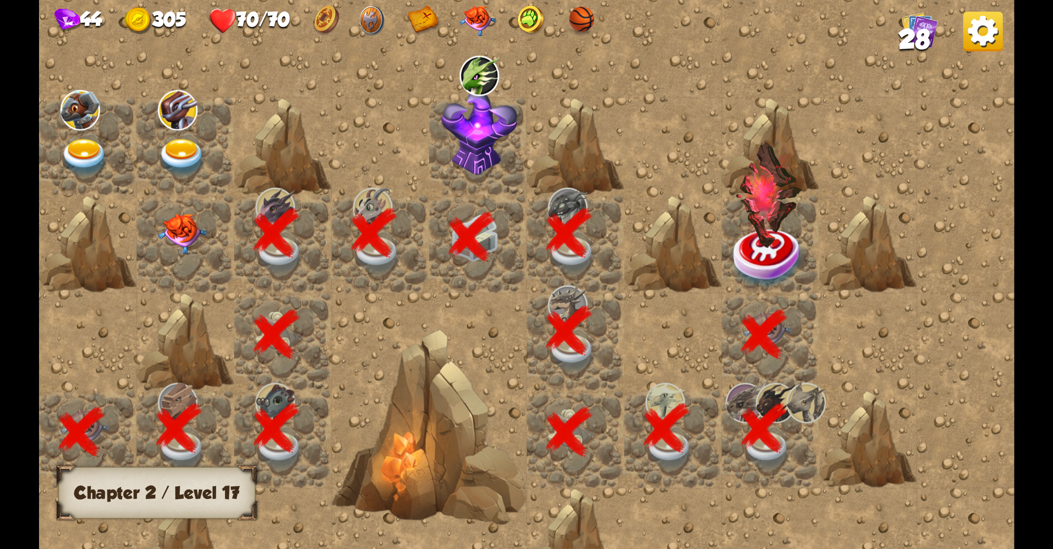
click at [767, 239] on img at bounding box center [769, 195] width 67 height 106
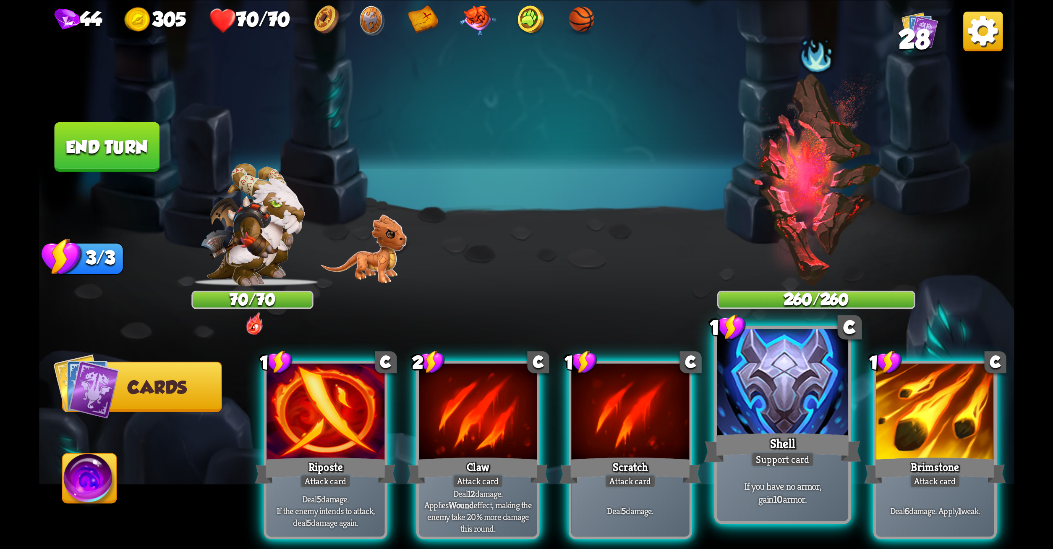
click at [744, 378] on div at bounding box center [782, 383] width 131 height 110
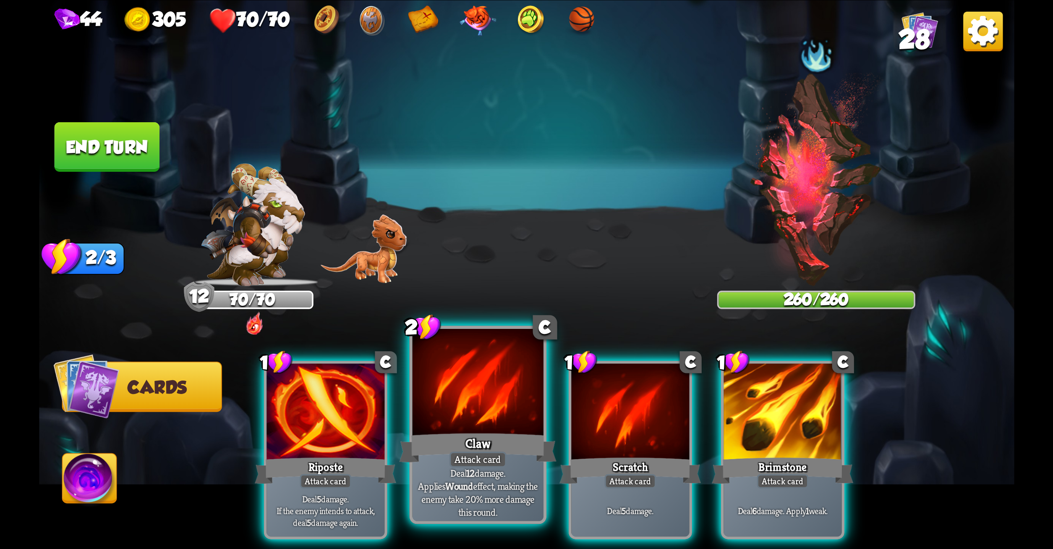
click at [498, 392] on div at bounding box center [477, 383] width 131 height 110
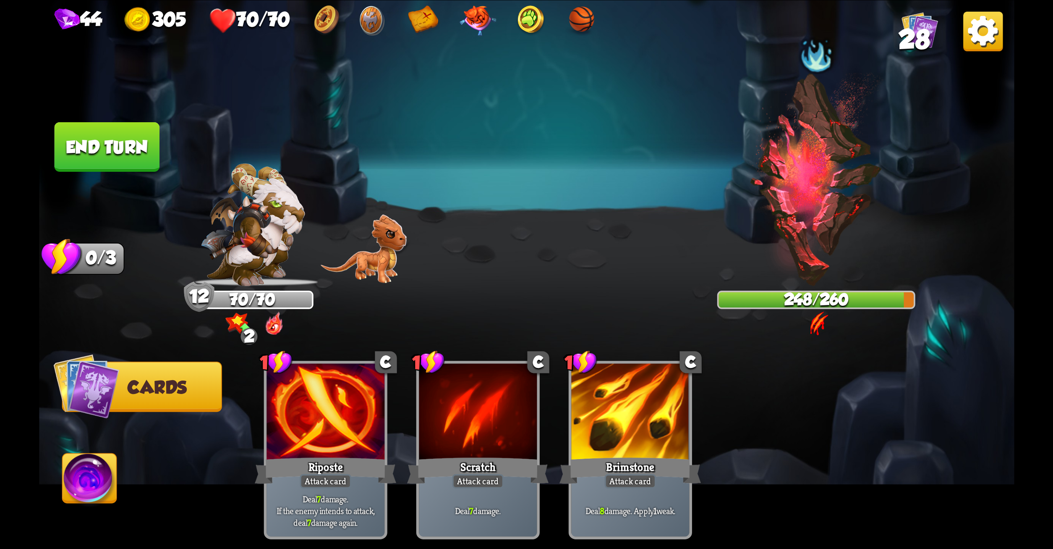
click at [120, 132] on button "End turn" at bounding box center [106, 147] width 105 height 50
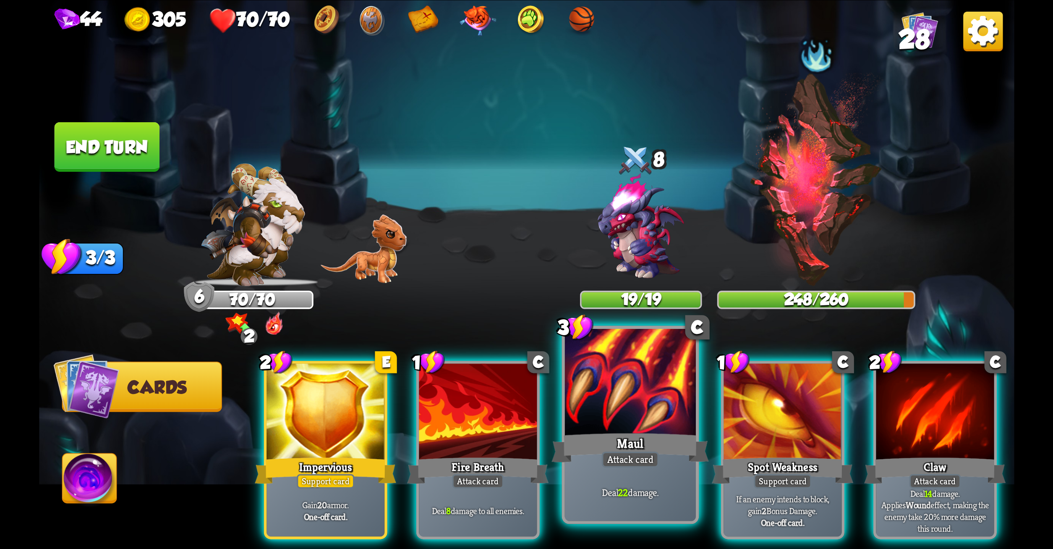
click at [619, 399] on div at bounding box center [630, 383] width 131 height 110
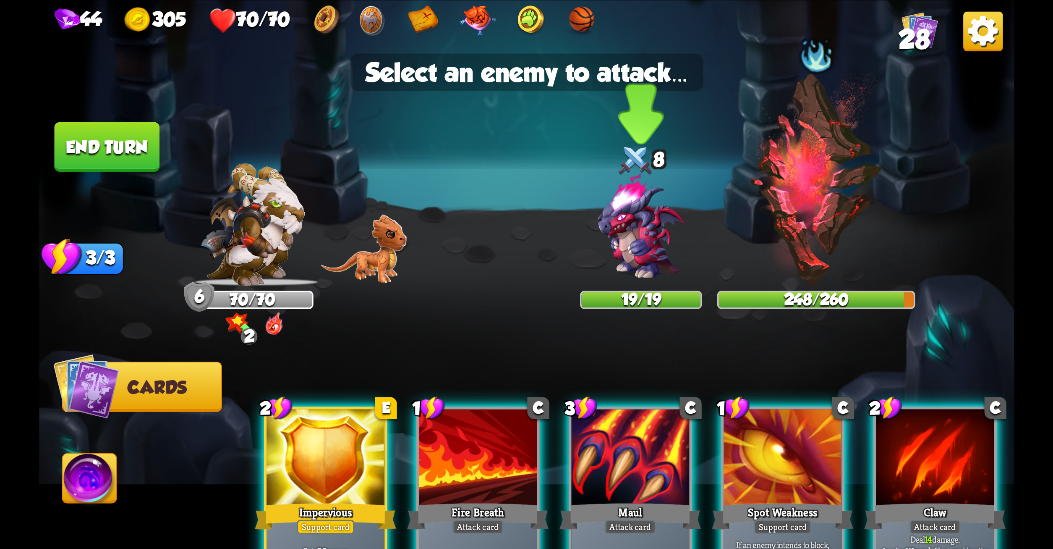
click at [640, 231] on img at bounding box center [641, 227] width 118 height 118
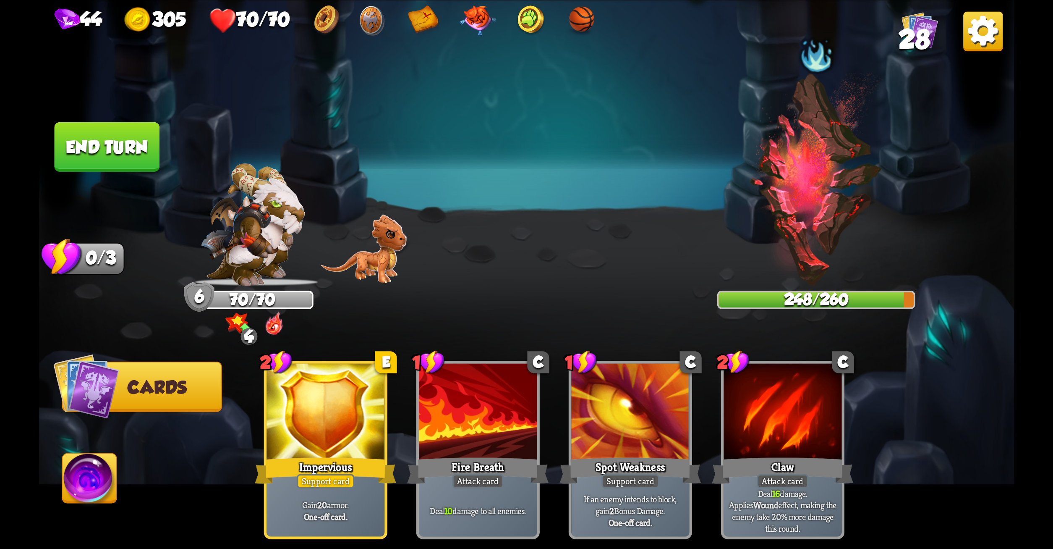
click at [100, 137] on button "End turn" at bounding box center [106, 147] width 105 height 50
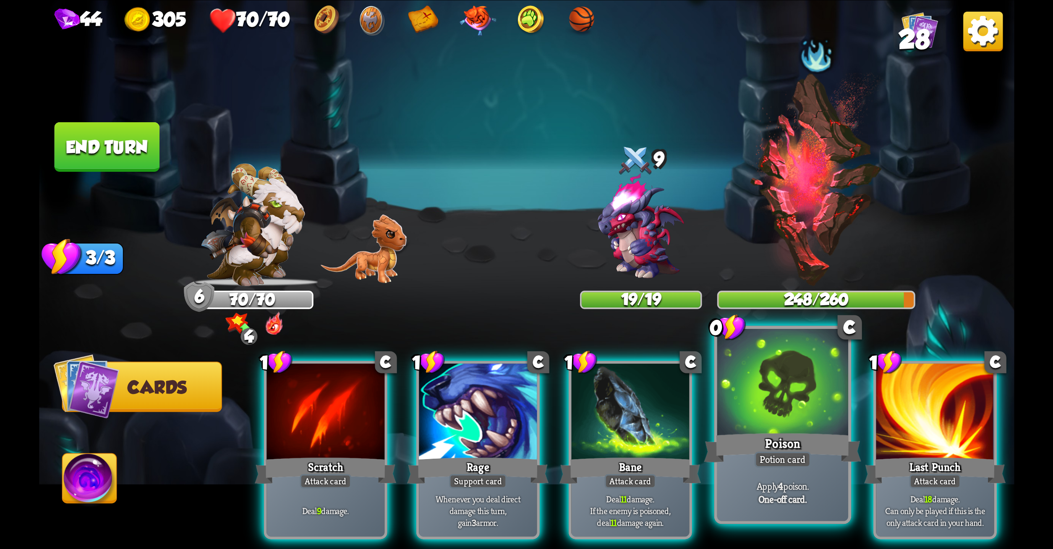
click at [804, 393] on div at bounding box center [782, 383] width 131 height 110
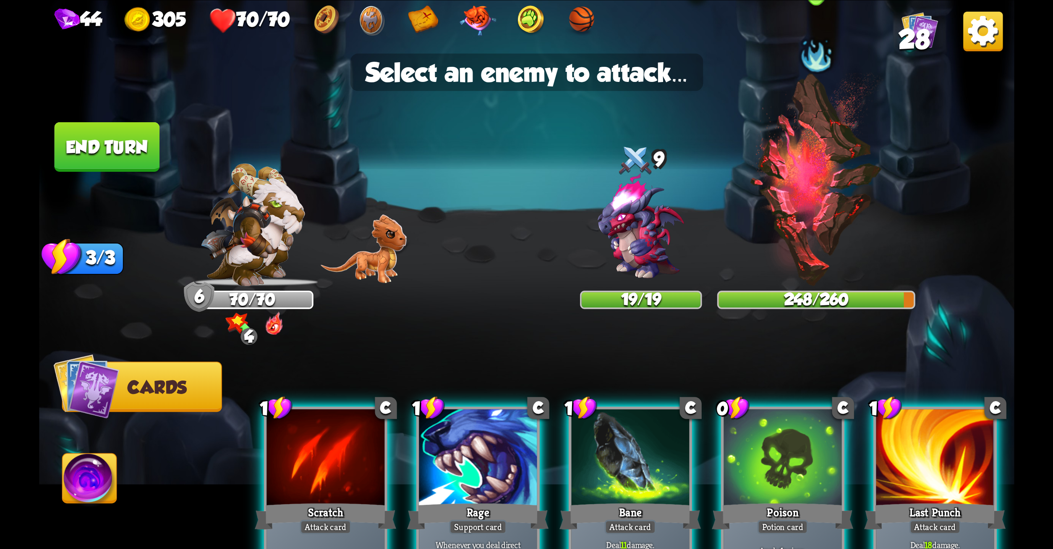
click at [810, 187] on img at bounding box center [816, 178] width 135 height 213
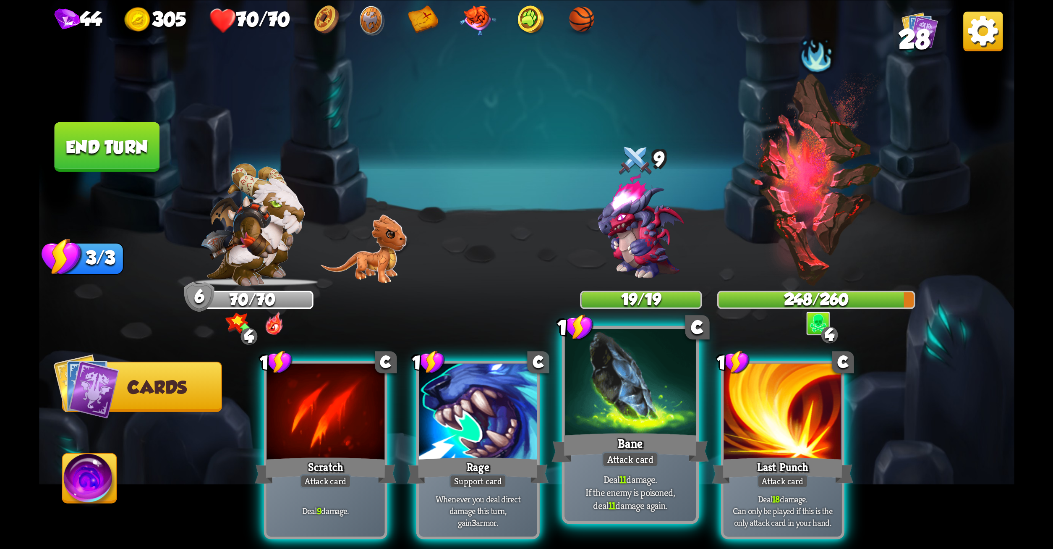
click at [641, 390] on div at bounding box center [630, 383] width 131 height 110
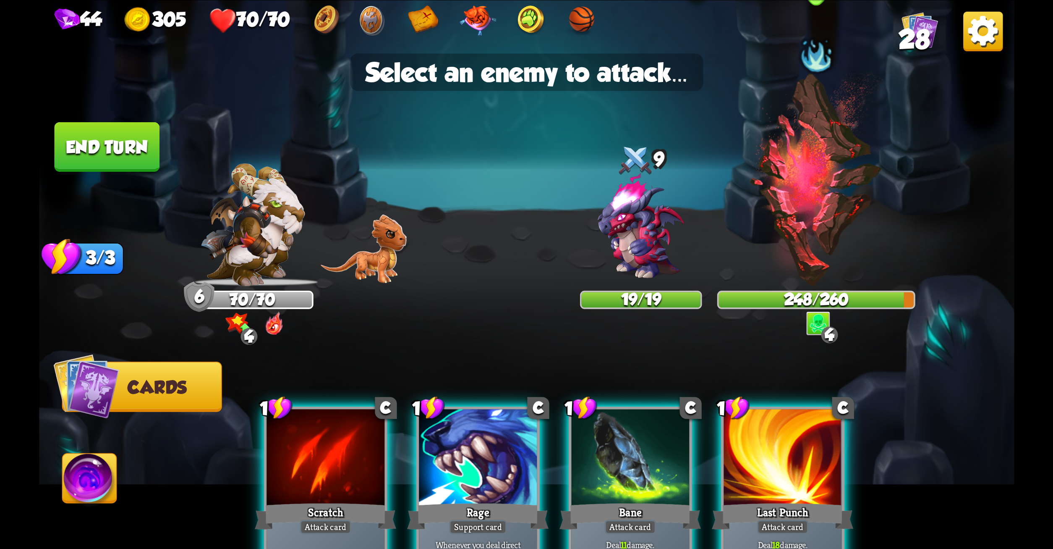
click at [831, 191] on img at bounding box center [816, 178] width 135 height 213
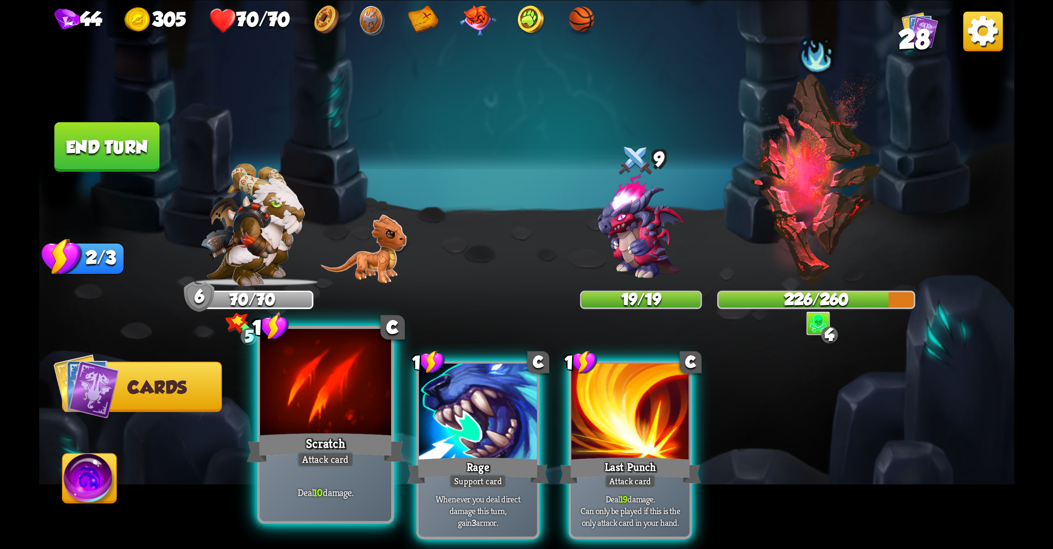
click at [291, 366] on div at bounding box center [325, 383] width 131 height 110
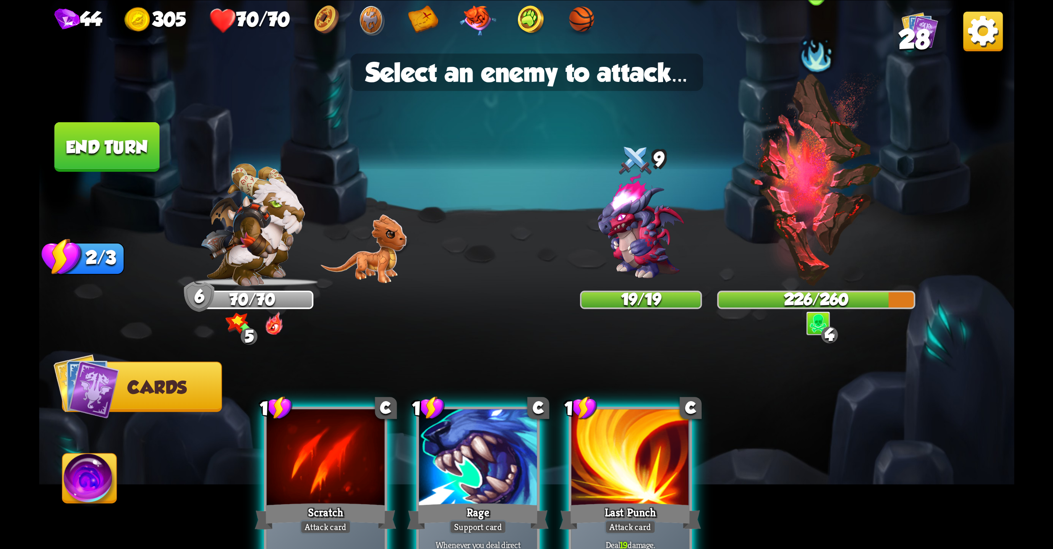
click at [774, 237] on img at bounding box center [816, 178] width 135 height 213
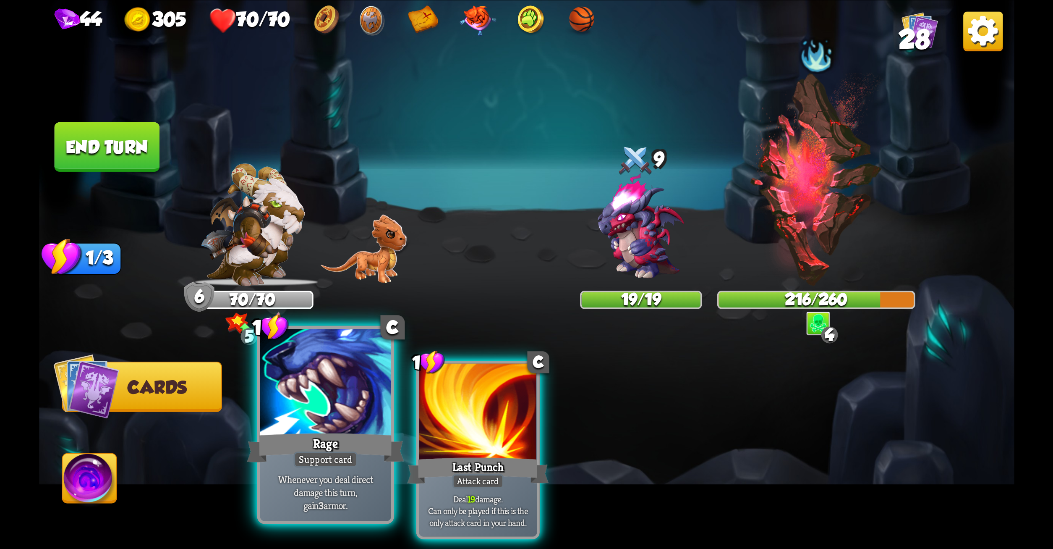
click at [312, 410] on div at bounding box center [325, 383] width 131 height 110
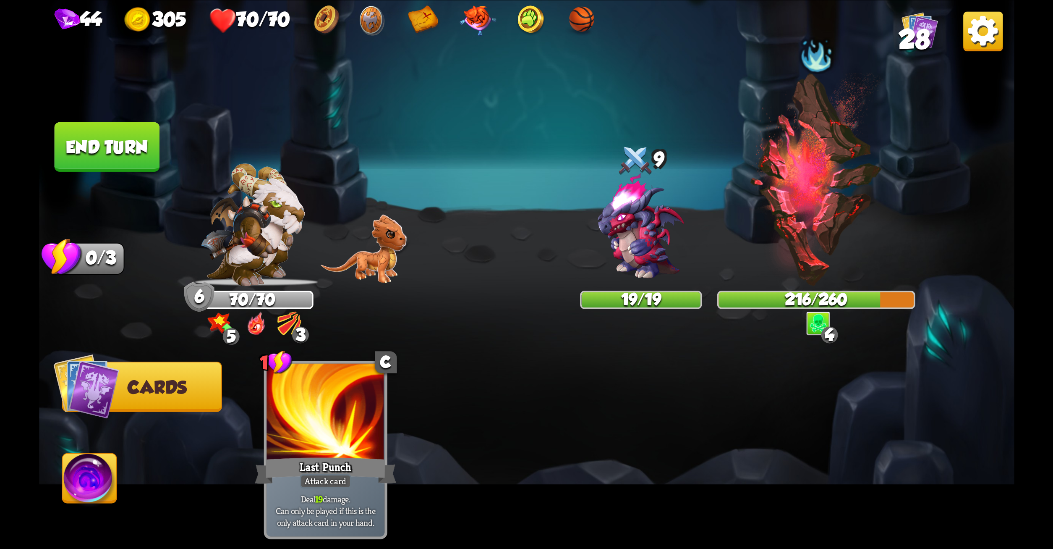
click at [139, 148] on button "End turn" at bounding box center [106, 147] width 105 height 50
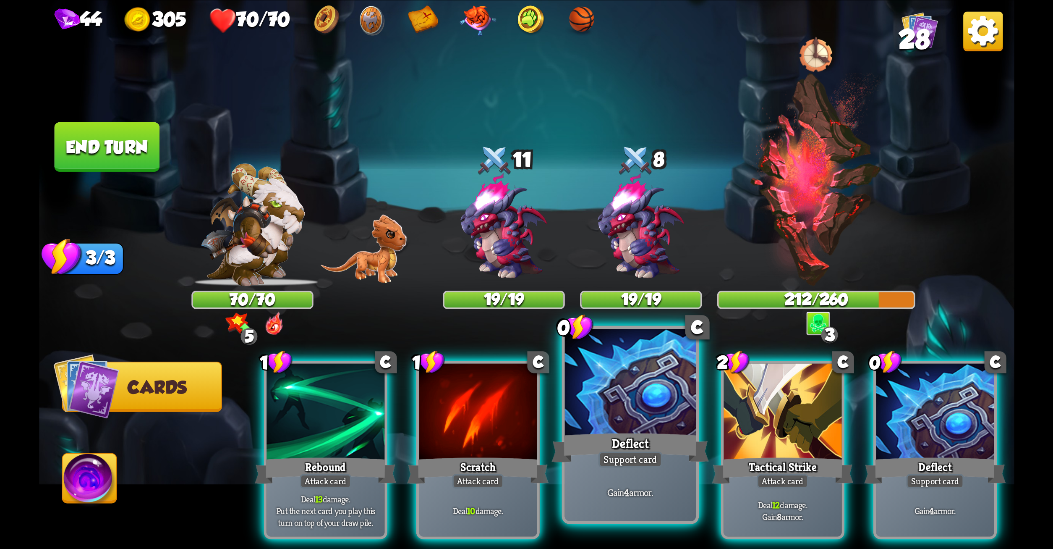
click at [628, 378] on div at bounding box center [630, 383] width 131 height 110
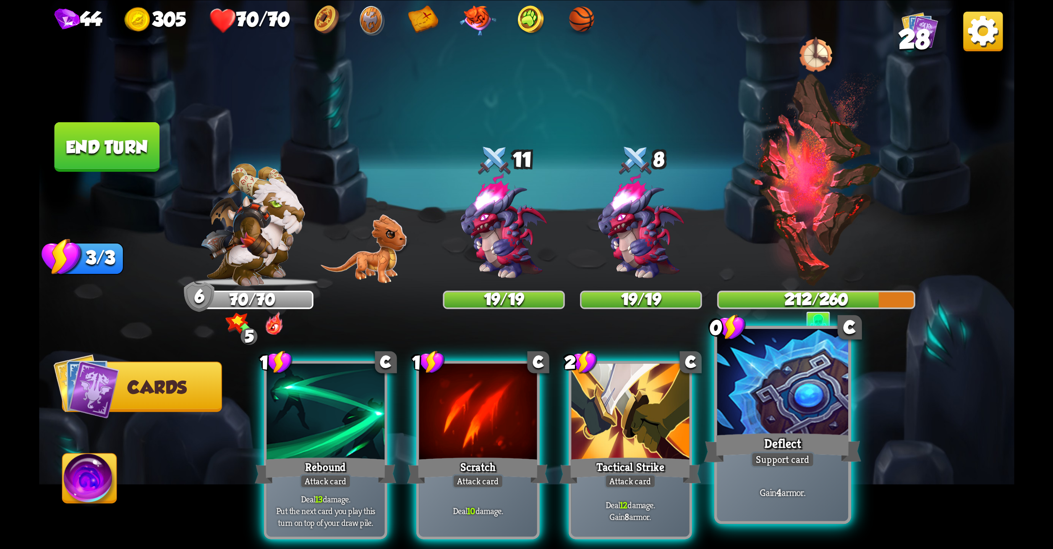
click at [752, 383] on div at bounding box center [782, 383] width 131 height 110
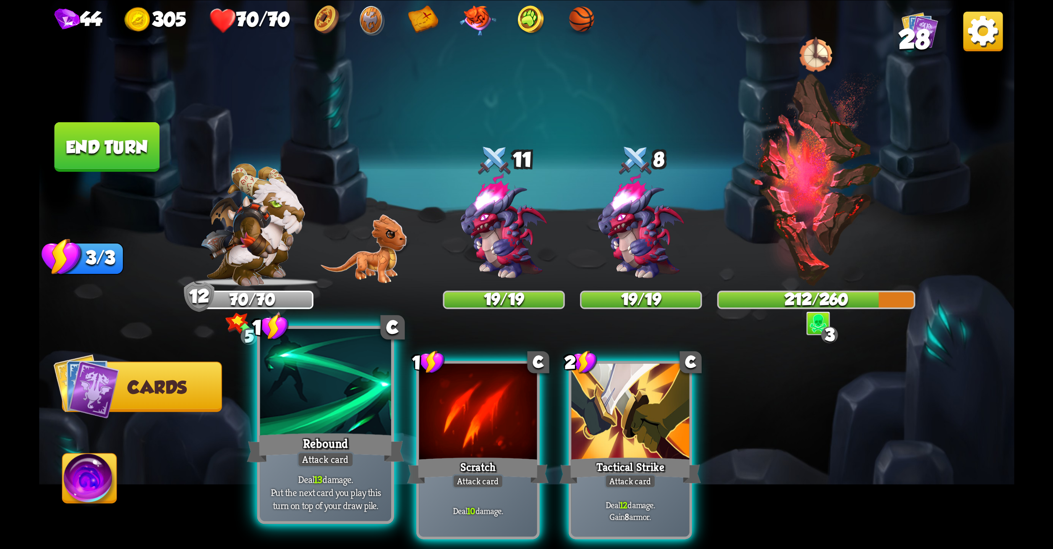
click at [329, 461] on div "Attack card" at bounding box center [325, 459] width 57 height 16
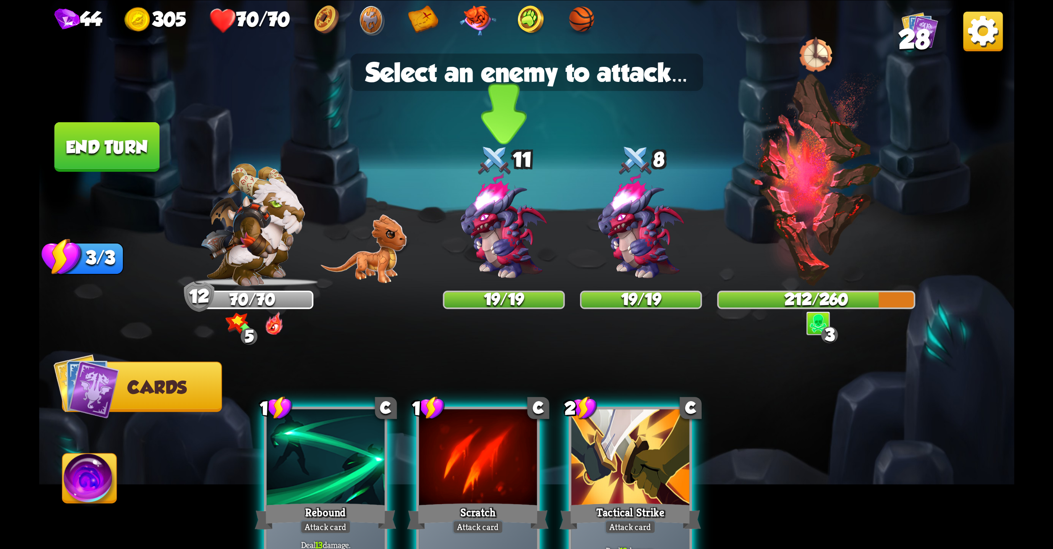
click at [496, 254] on img at bounding box center [504, 227] width 118 height 118
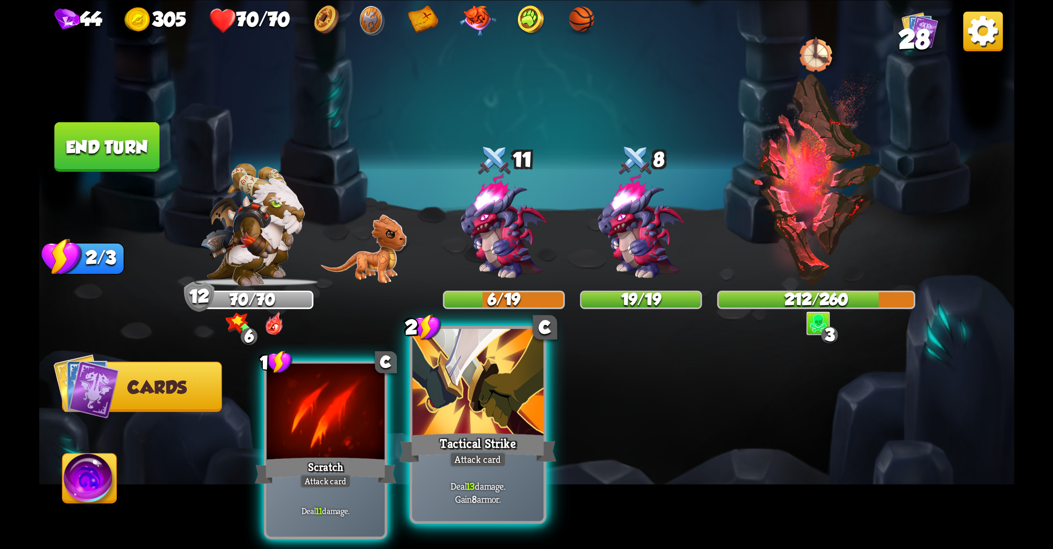
click at [458, 389] on div at bounding box center [477, 383] width 131 height 110
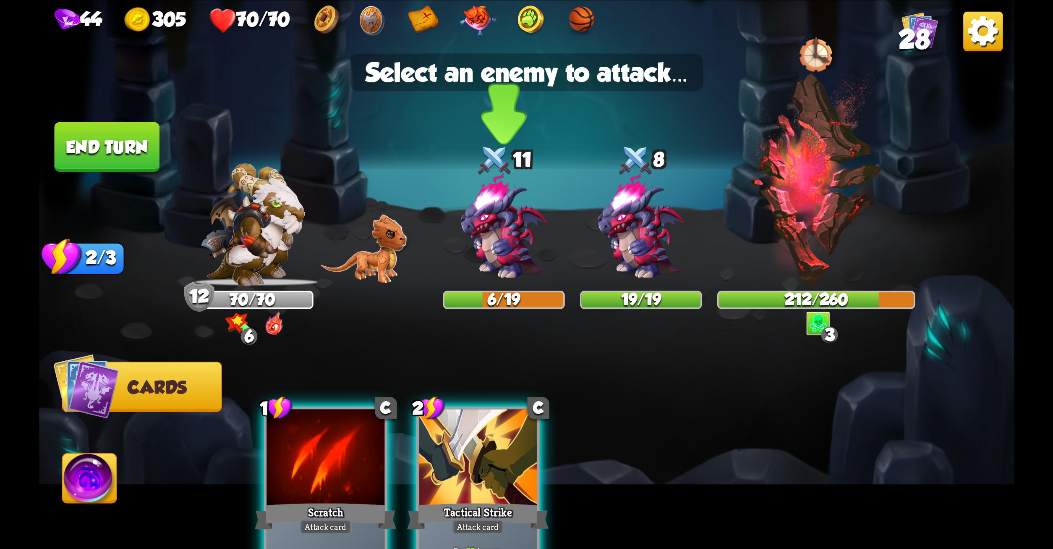
click at [466, 238] on img at bounding box center [504, 227] width 118 height 118
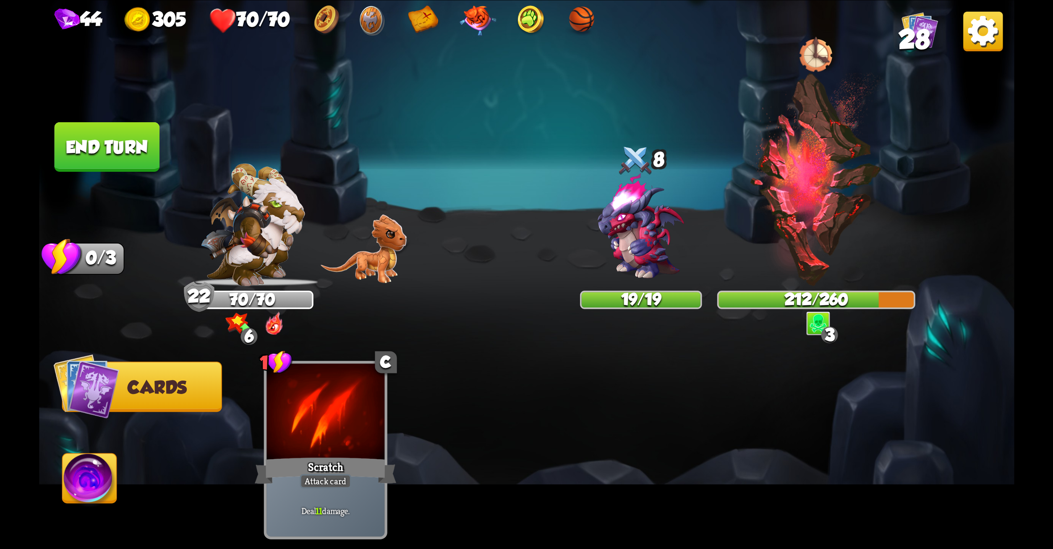
click at [105, 131] on button "End turn" at bounding box center [106, 147] width 105 height 50
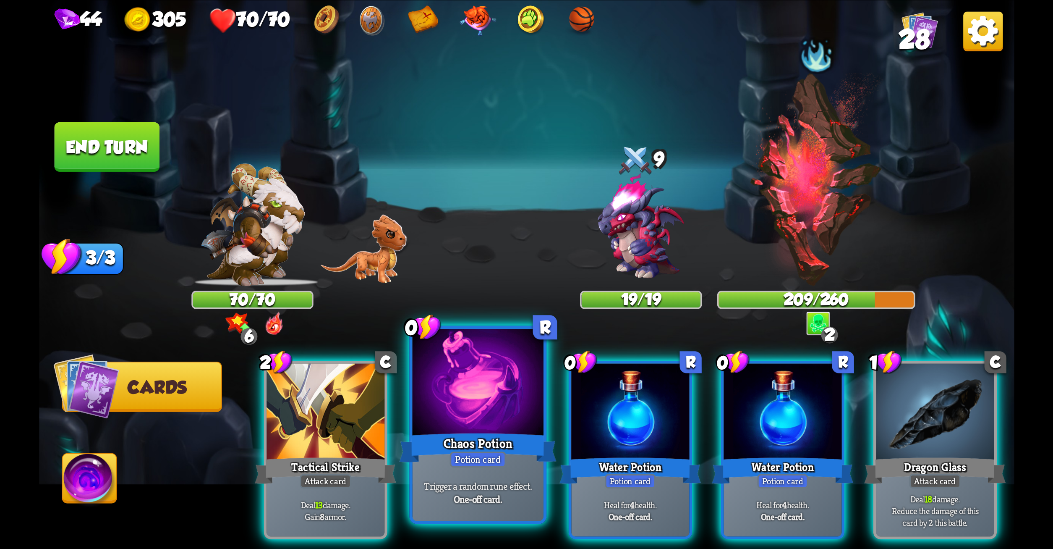
click at [449, 398] on div at bounding box center [477, 383] width 131 height 110
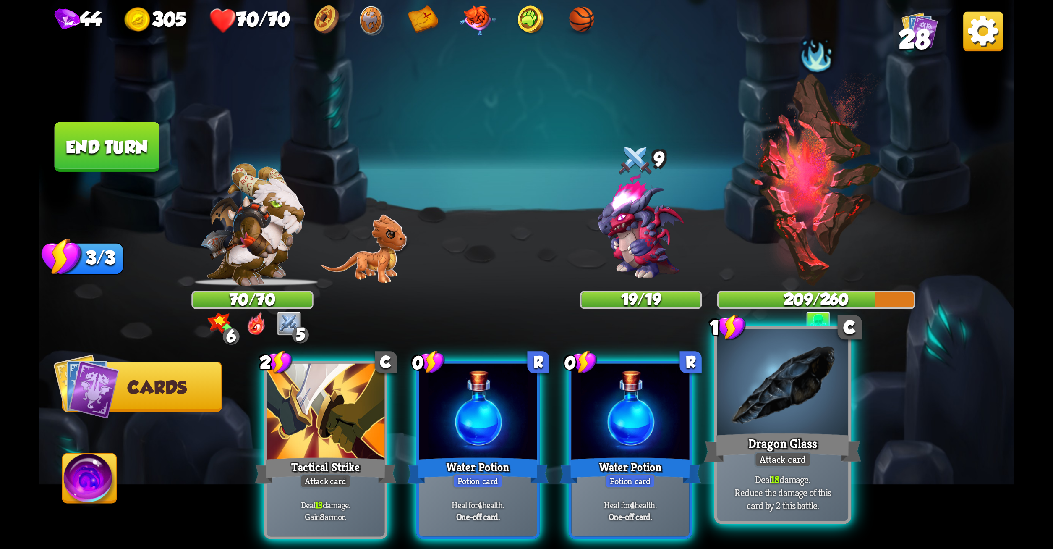
click at [820, 363] on div at bounding box center [782, 383] width 131 height 110
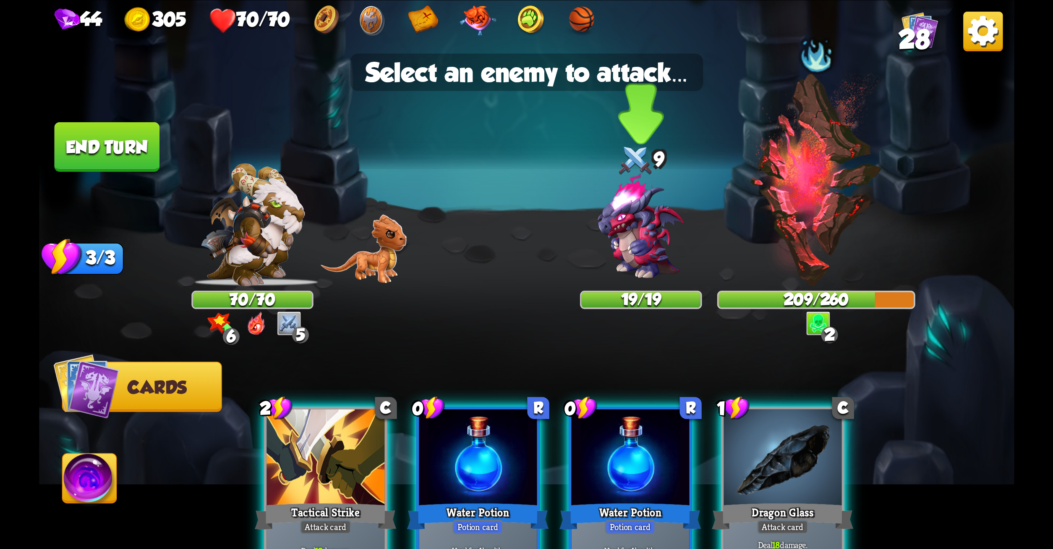
click at [637, 214] on img at bounding box center [641, 227] width 118 height 118
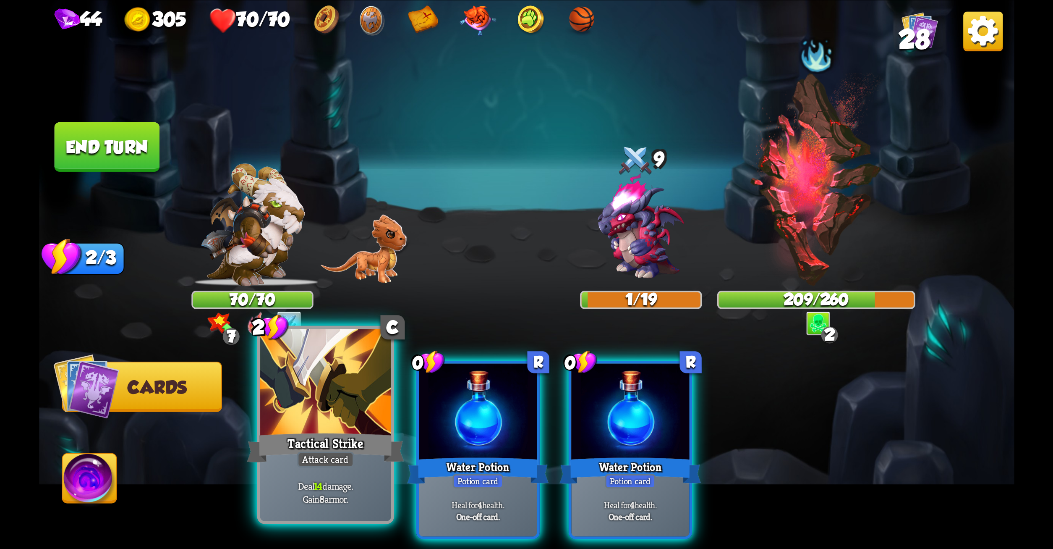
click at [323, 437] on div "Tactical Strike" at bounding box center [325, 447] width 157 height 35
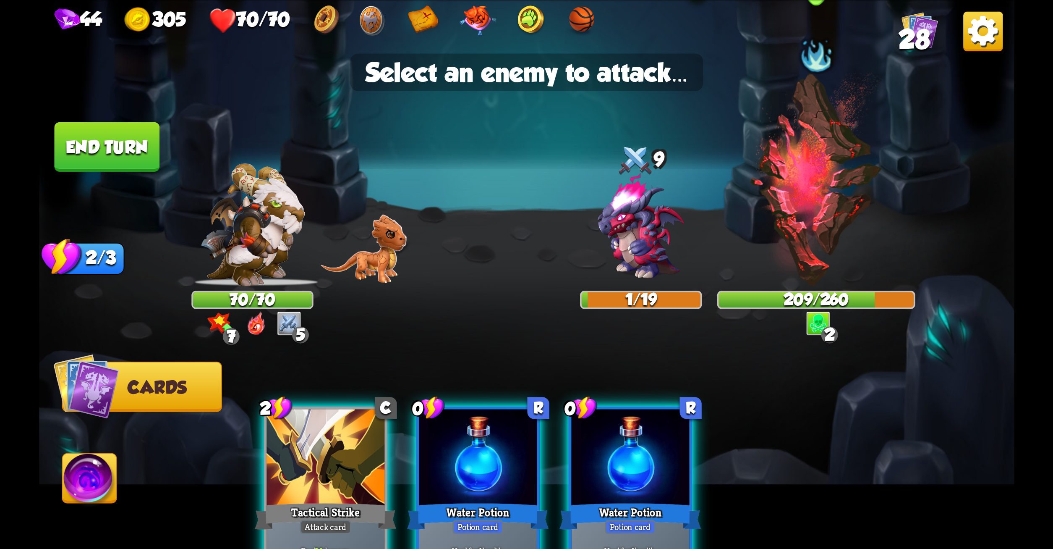
click at [812, 226] on img at bounding box center [816, 178] width 135 height 213
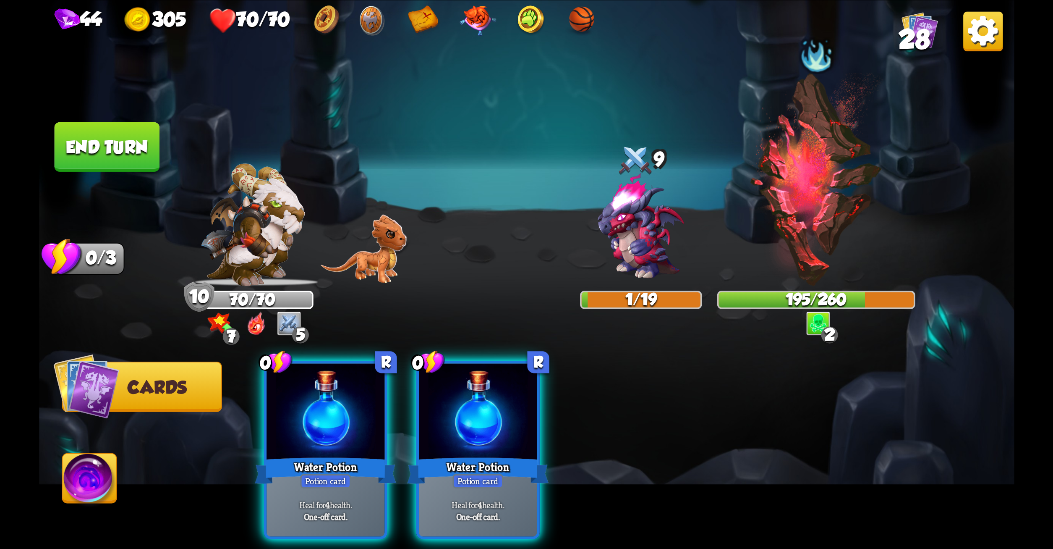
click at [116, 132] on button "End turn" at bounding box center [106, 147] width 105 height 50
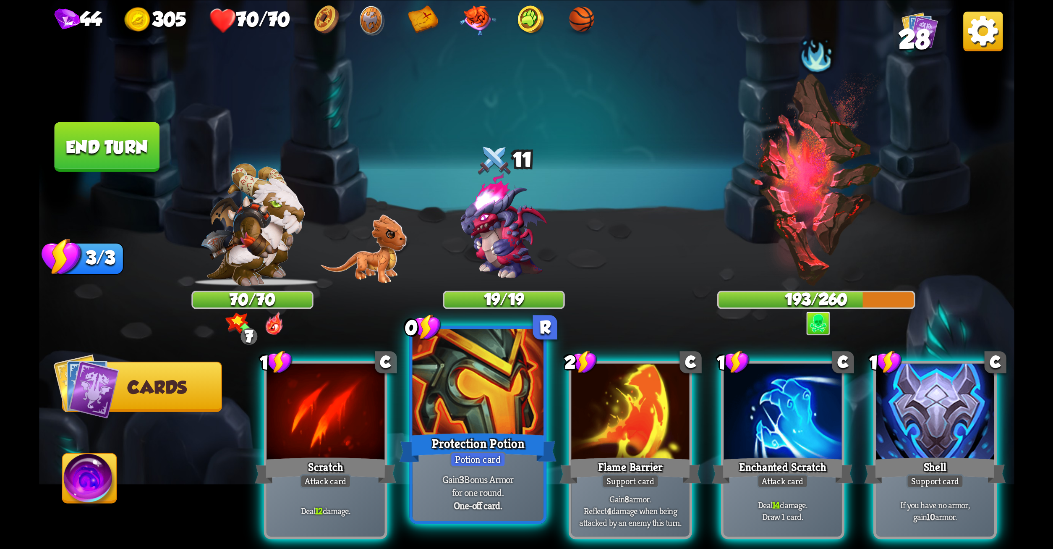
click at [478, 379] on div at bounding box center [477, 383] width 131 height 110
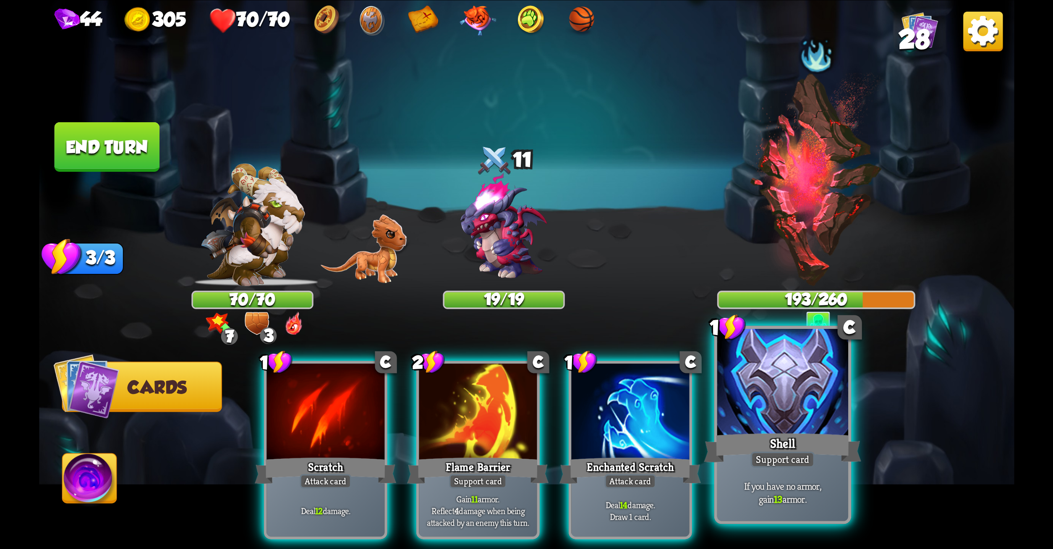
click at [782, 409] on div at bounding box center [782, 383] width 131 height 110
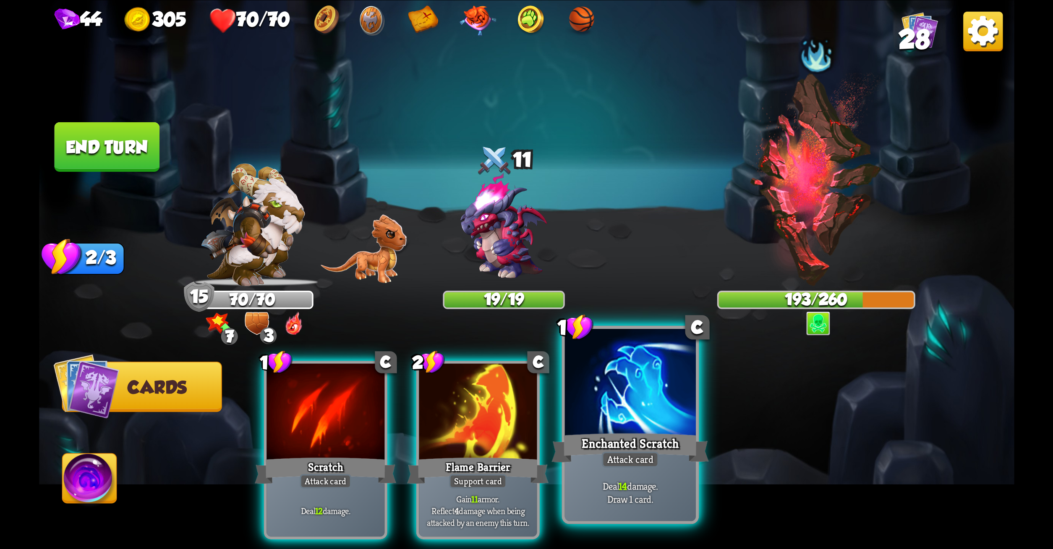
click at [661, 419] on div at bounding box center [630, 383] width 131 height 110
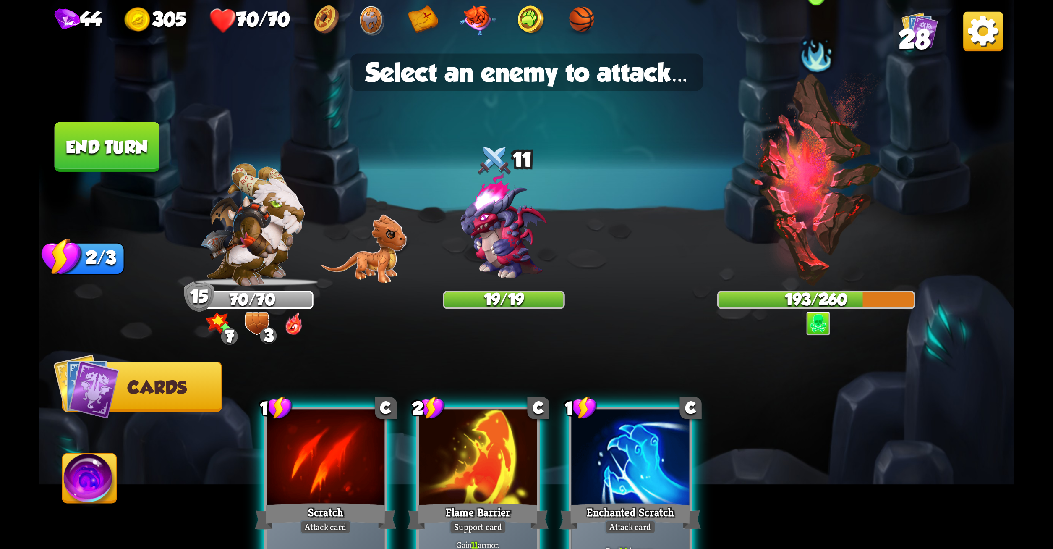
click at [807, 225] on img at bounding box center [816, 178] width 135 height 213
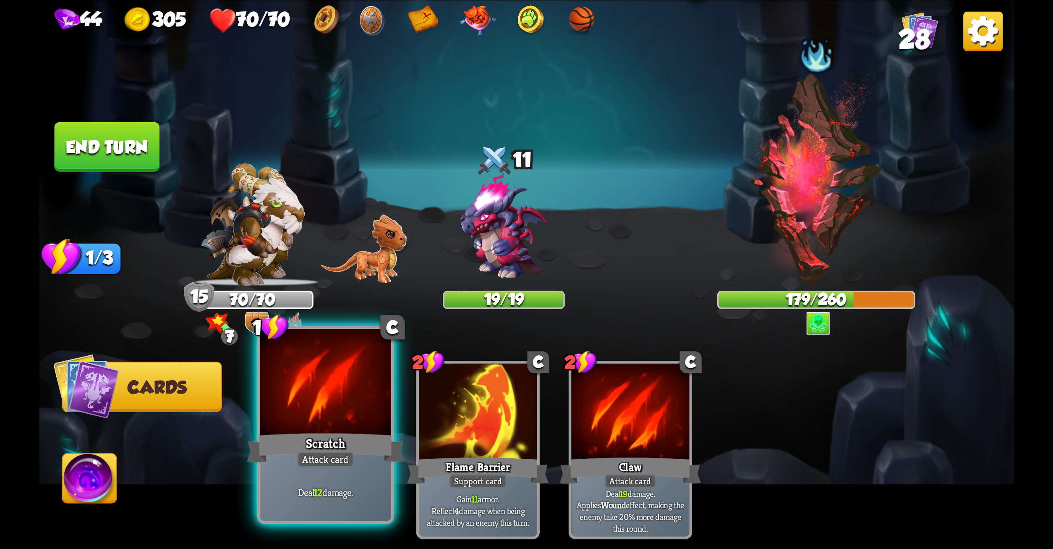
click at [314, 401] on div at bounding box center [325, 383] width 131 height 110
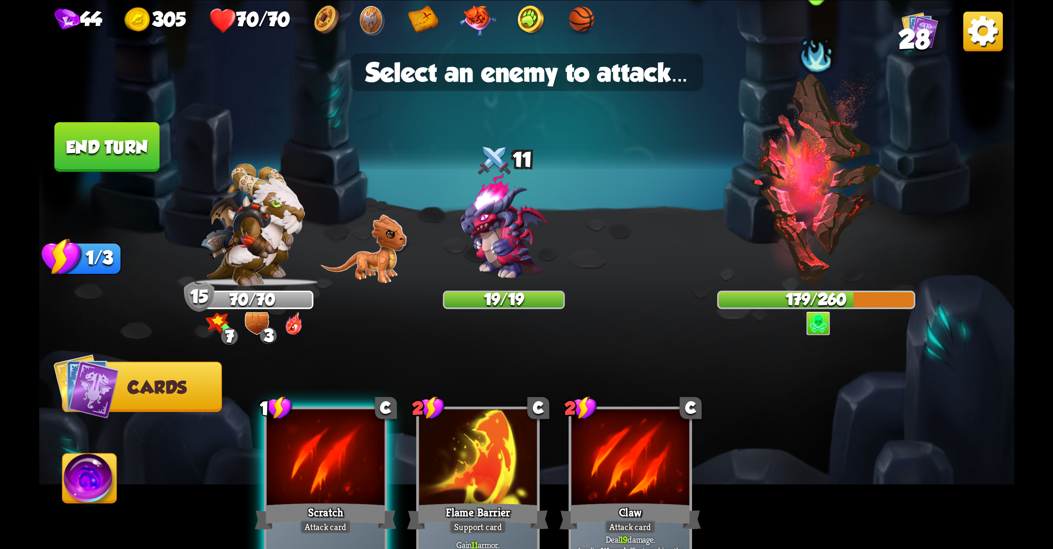
click at [805, 136] on img at bounding box center [816, 178] width 135 height 213
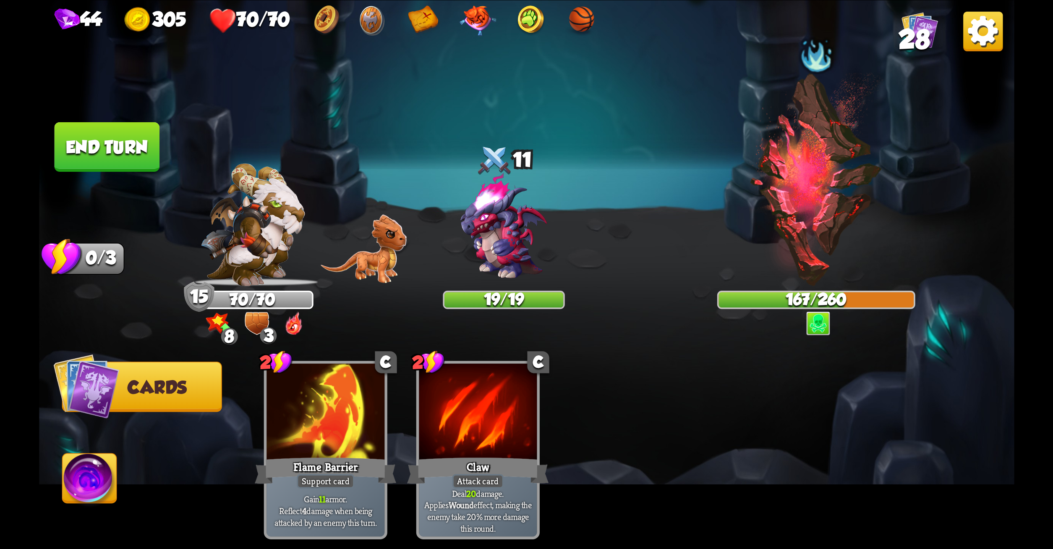
click at [92, 123] on button "End turn" at bounding box center [106, 147] width 105 height 50
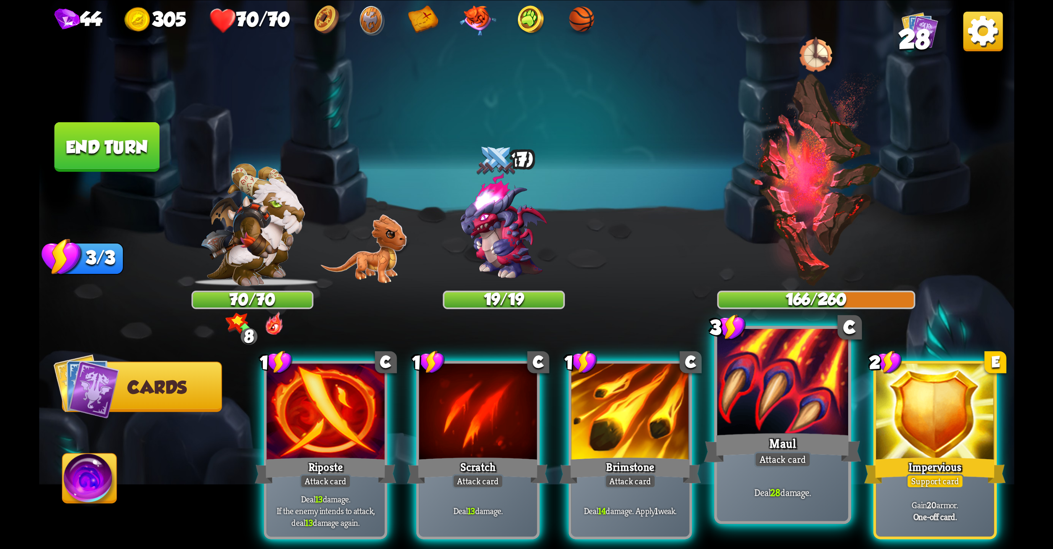
click at [753, 395] on div at bounding box center [782, 383] width 131 height 110
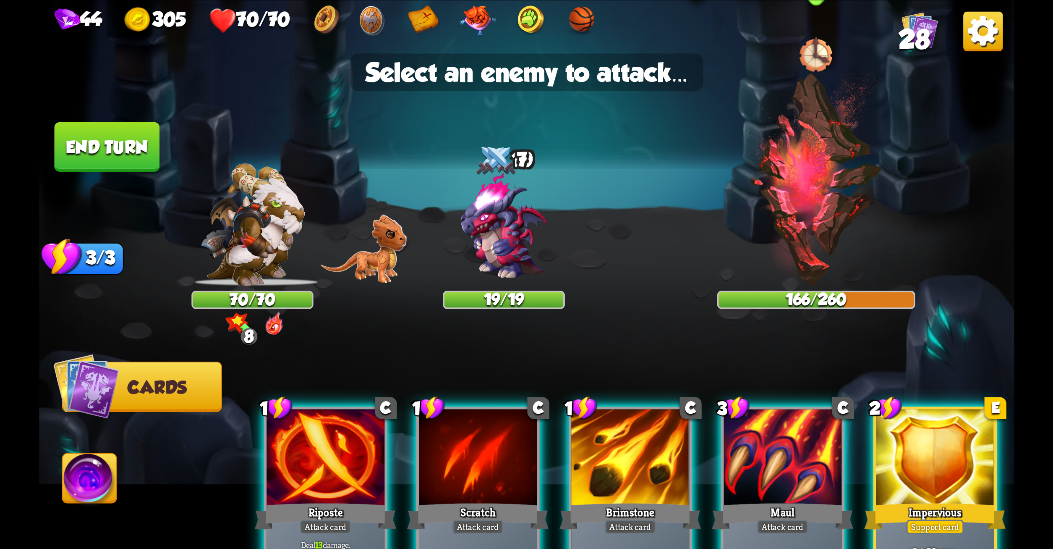
click at [796, 215] on img at bounding box center [816, 178] width 135 height 213
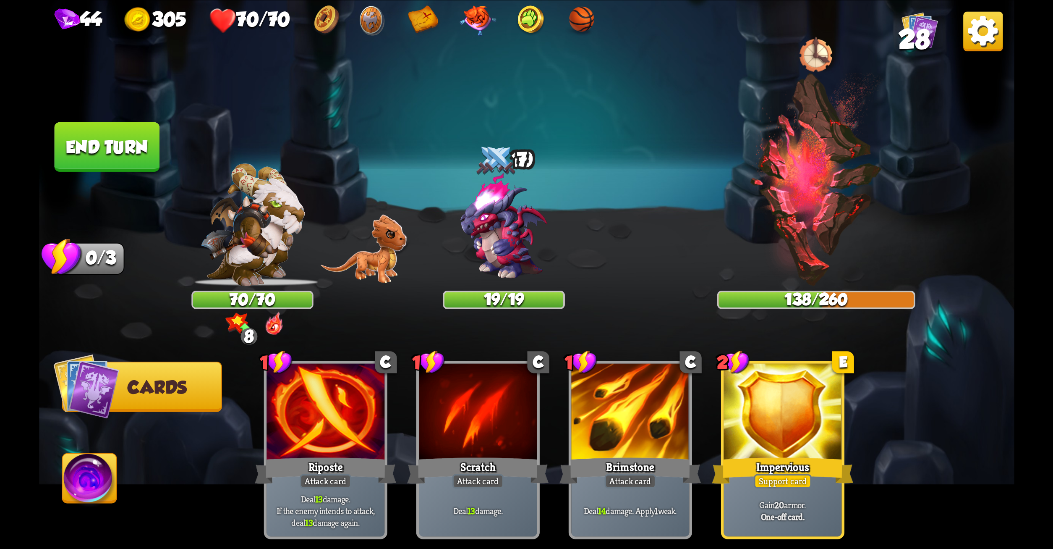
click at [101, 130] on button "End turn" at bounding box center [106, 147] width 105 height 50
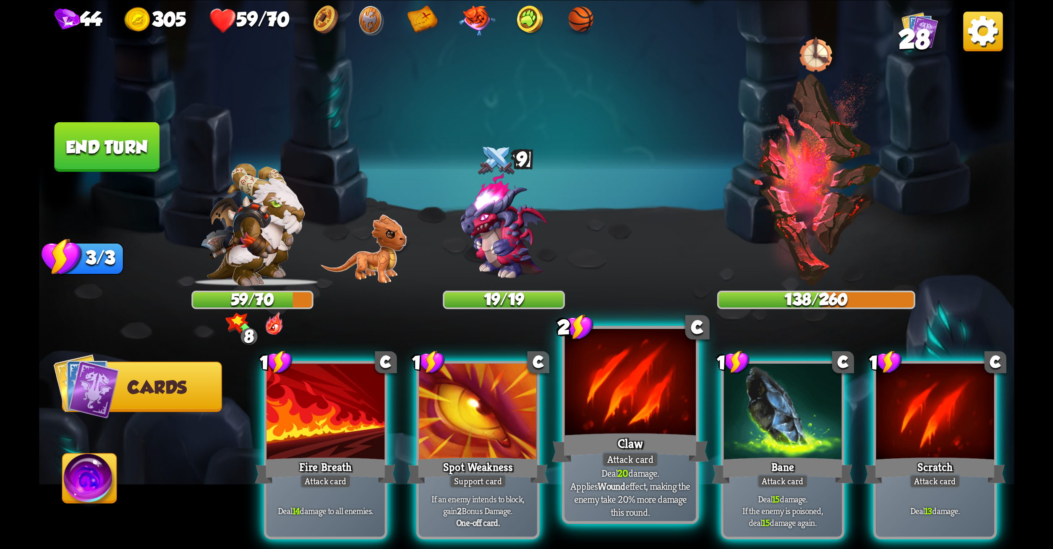
click at [656, 432] on div "Claw" at bounding box center [630, 447] width 157 height 35
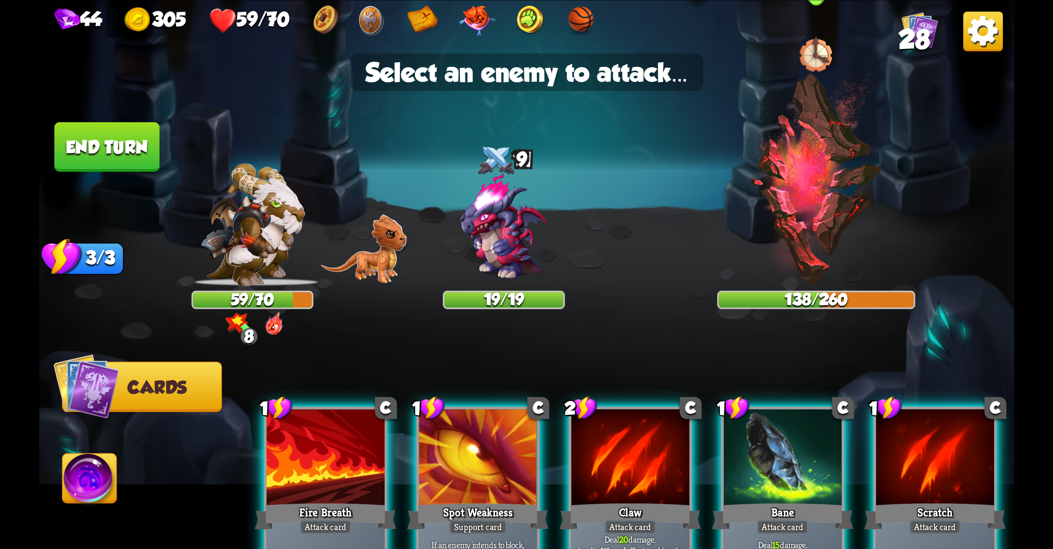
click at [794, 181] on img at bounding box center [816, 178] width 135 height 213
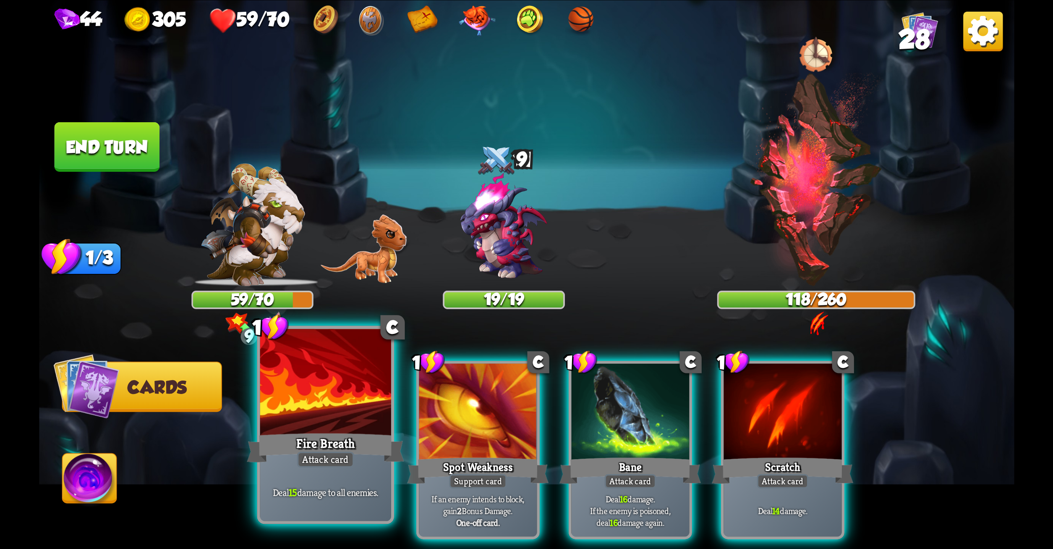
click at [272, 400] on div at bounding box center [325, 383] width 131 height 110
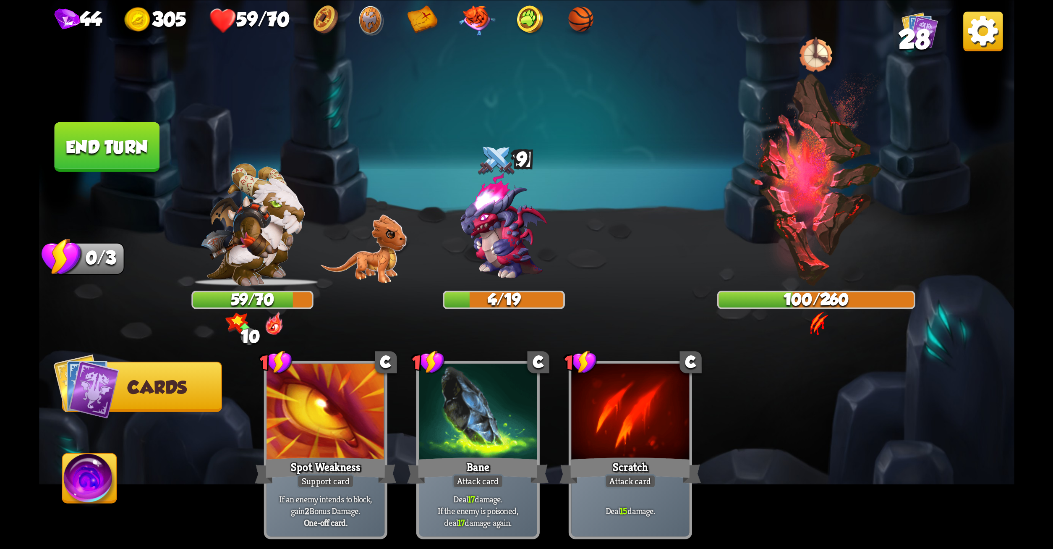
click at [126, 134] on button "End turn" at bounding box center [106, 147] width 105 height 50
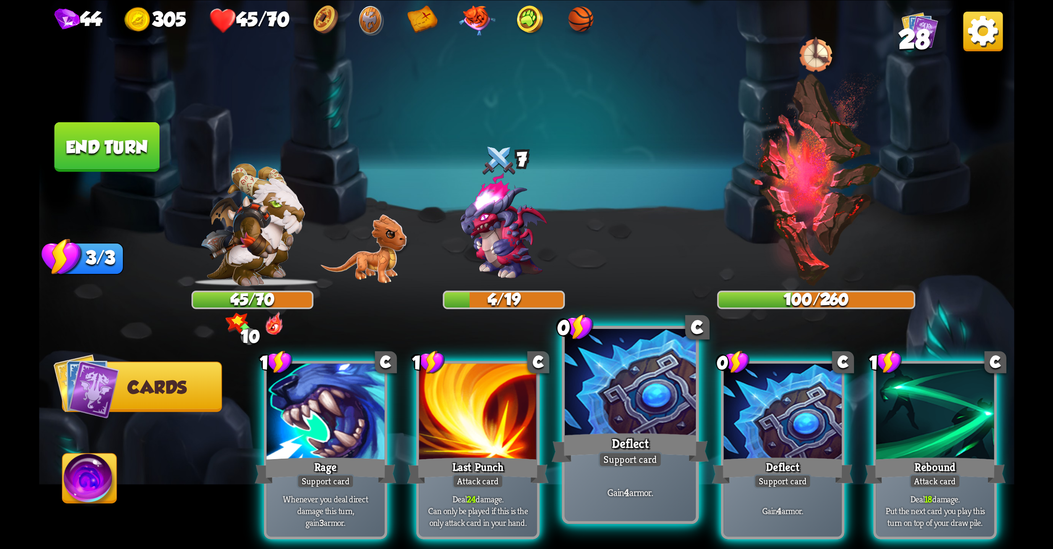
click at [585, 396] on div at bounding box center [630, 383] width 131 height 110
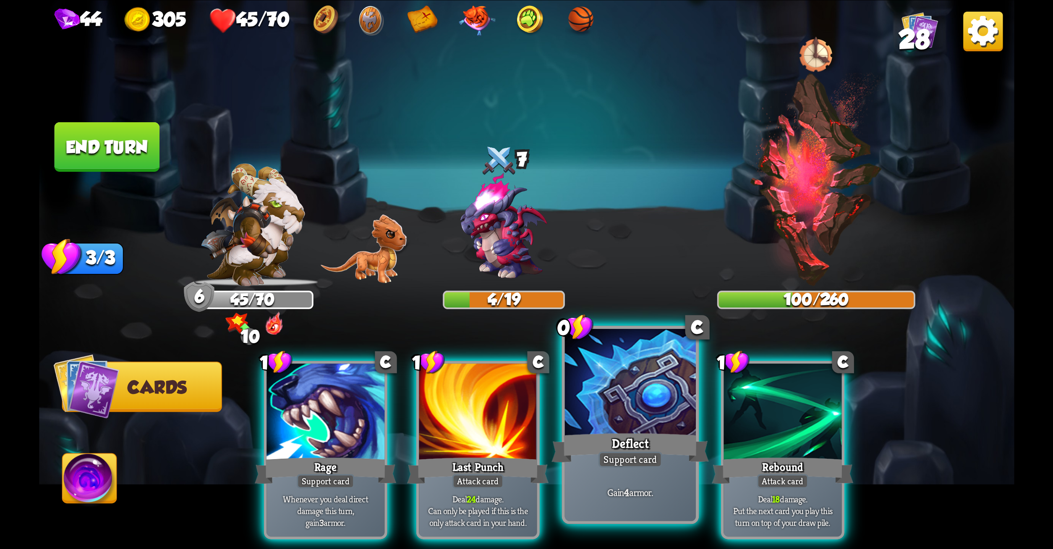
click at [585, 396] on div at bounding box center [630, 383] width 131 height 110
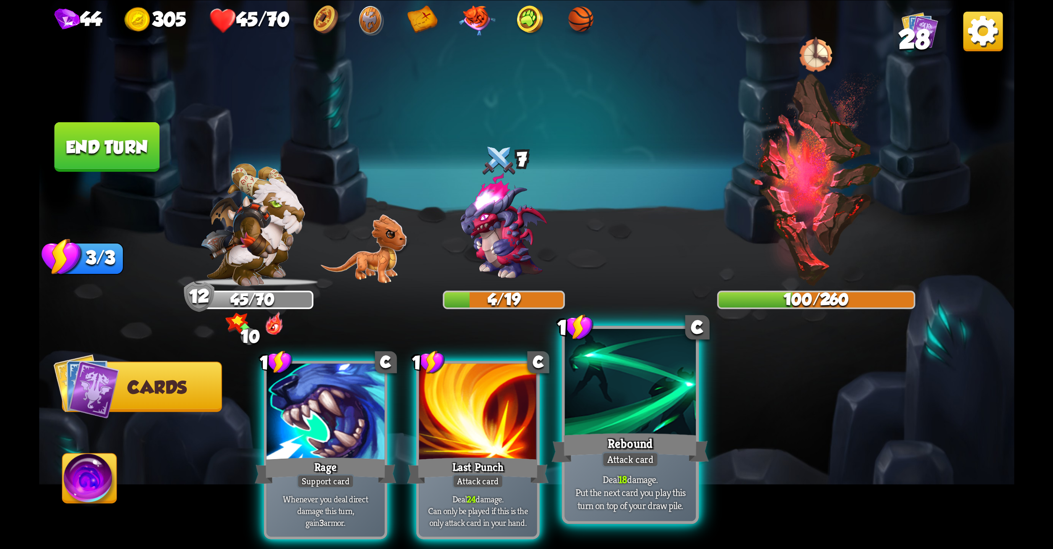
click at [626, 398] on div at bounding box center [630, 383] width 131 height 110
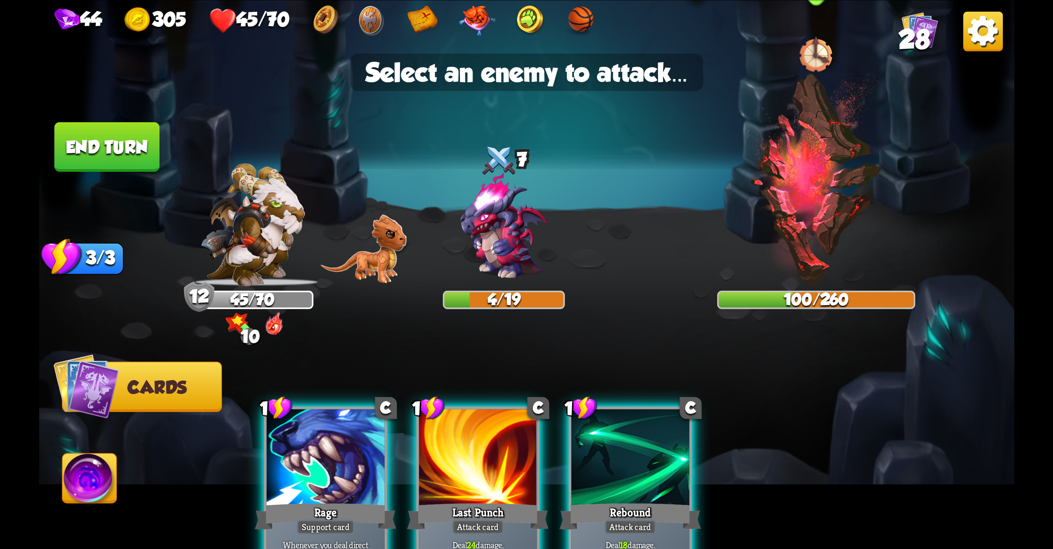
click at [804, 162] on img at bounding box center [816, 178] width 135 height 213
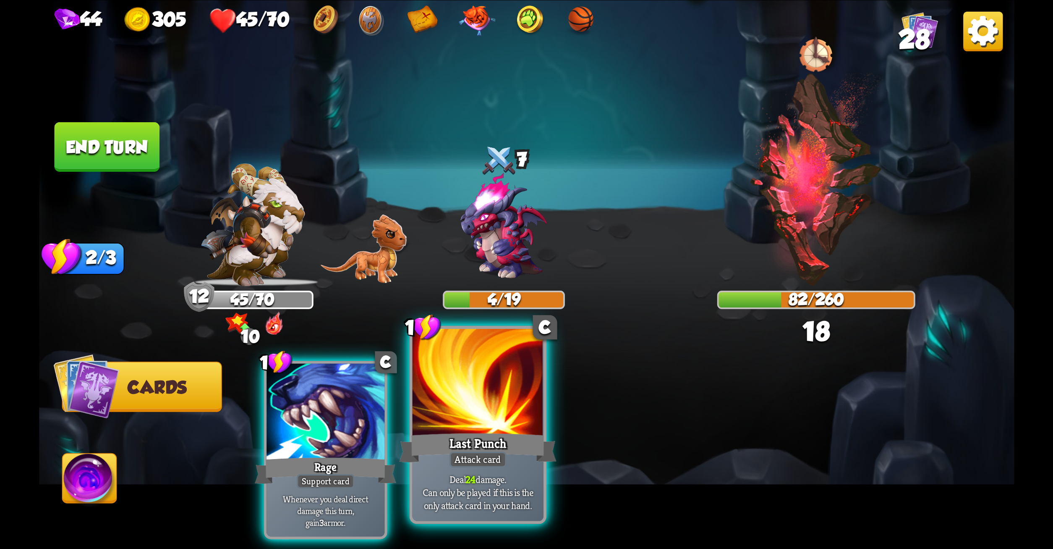
click at [490, 374] on div at bounding box center [477, 383] width 131 height 110
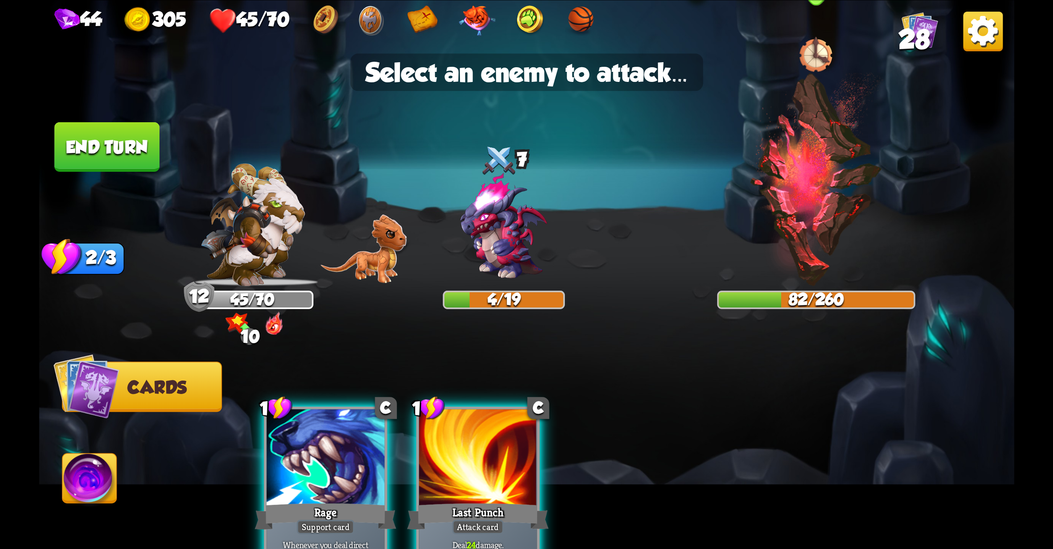
click at [793, 179] on img at bounding box center [816, 178] width 135 height 213
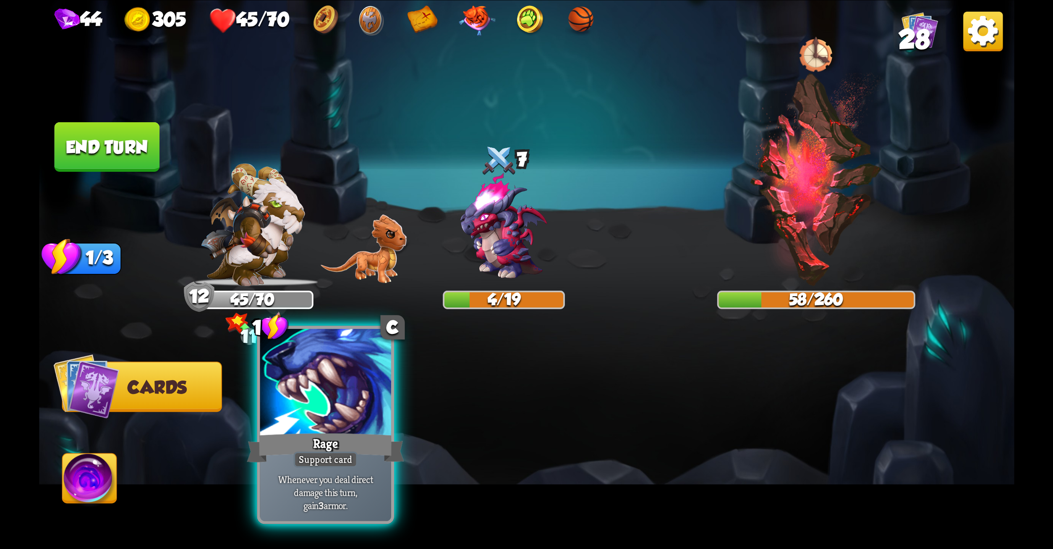
click at [365, 424] on div at bounding box center [325, 383] width 131 height 110
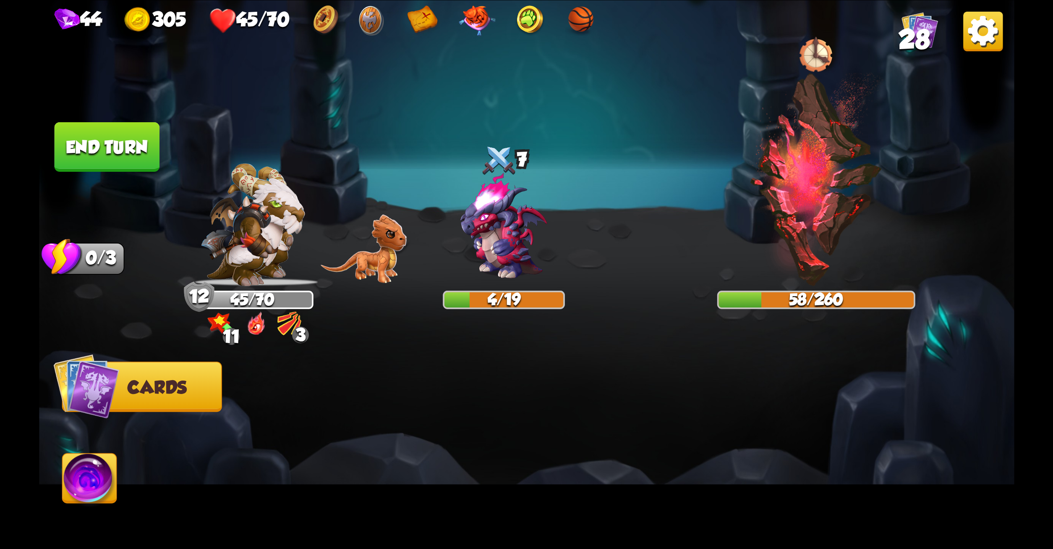
click at [114, 146] on button "End turn" at bounding box center [106, 147] width 105 height 50
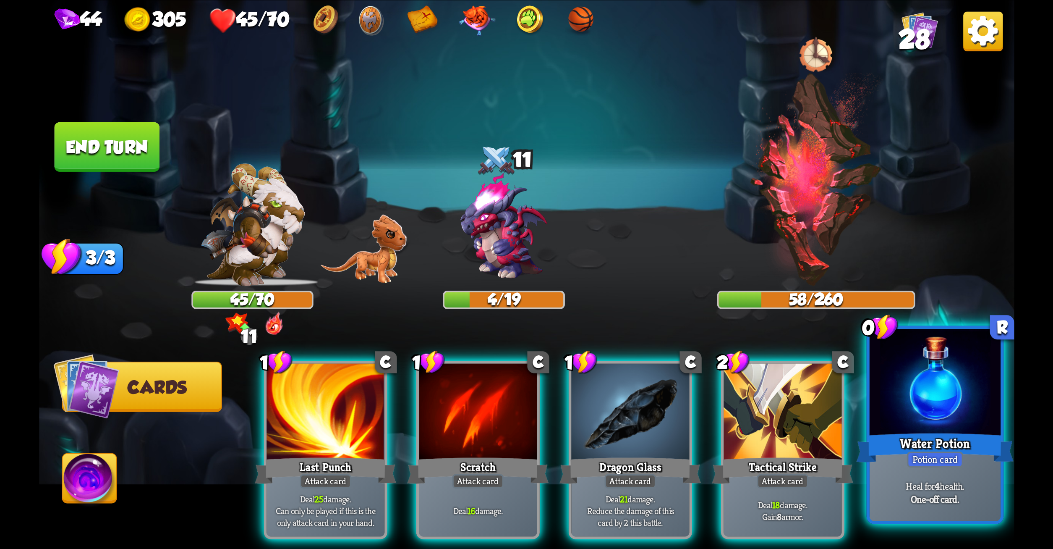
click at [959, 443] on div "Water Potion" at bounding box center [934, 447] width 157 height 35
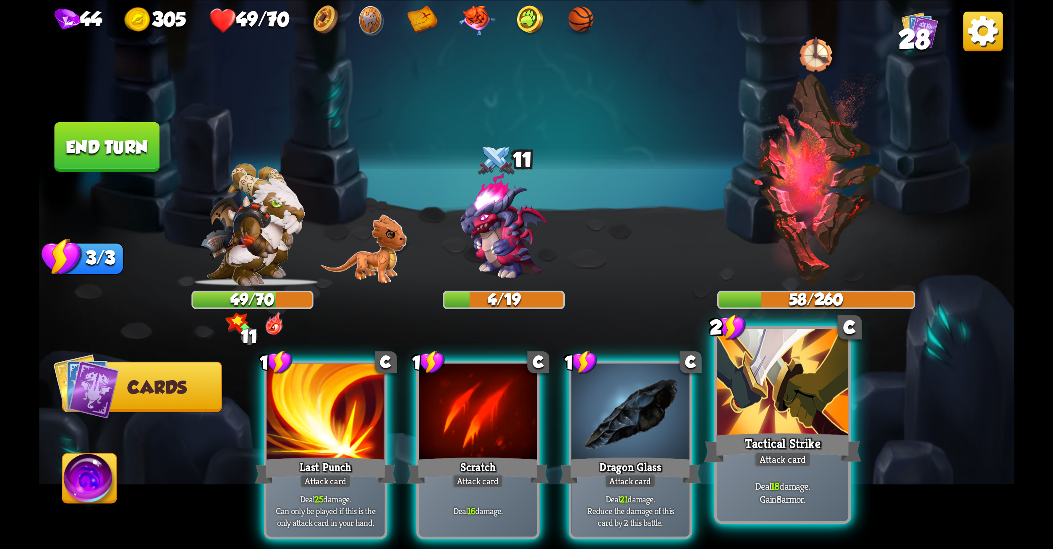
click at [778, 423] on div at bounding box center [782, 383] width 131 height 110
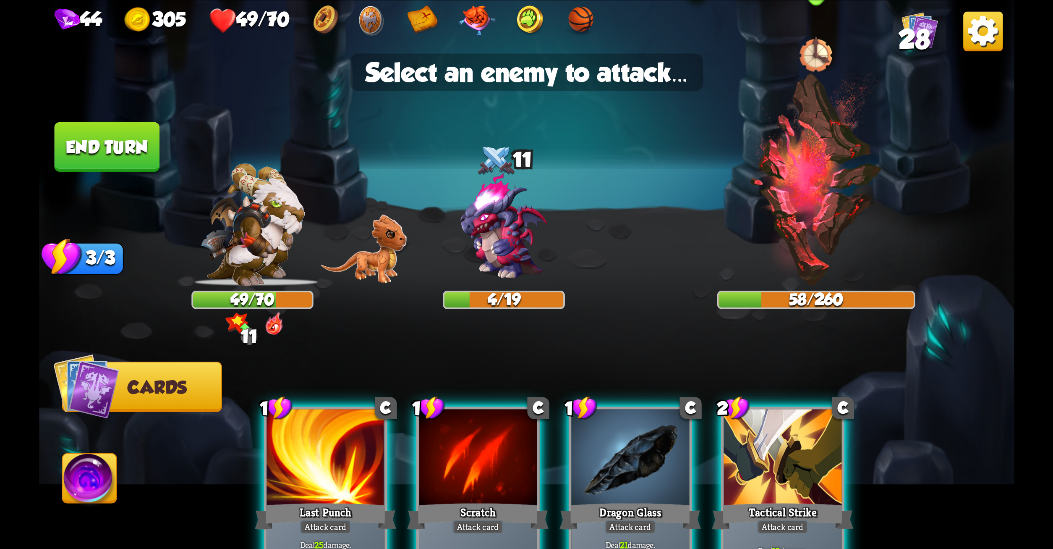
click at [821, 182] on img at bounding box center [816, 178] width 135 height 213
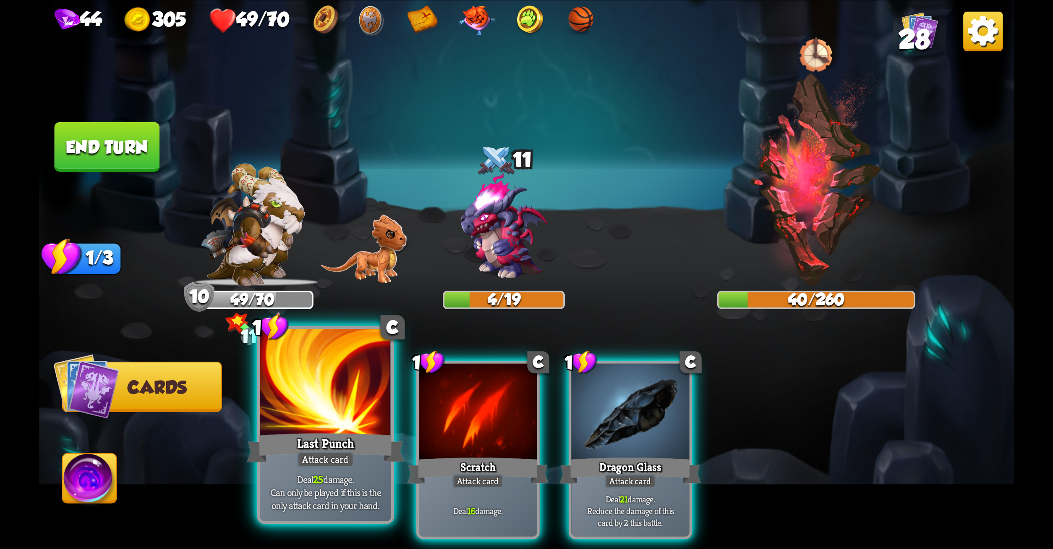
click at [338, 403] on div at bounding box center [325, 383] width 131 height 110
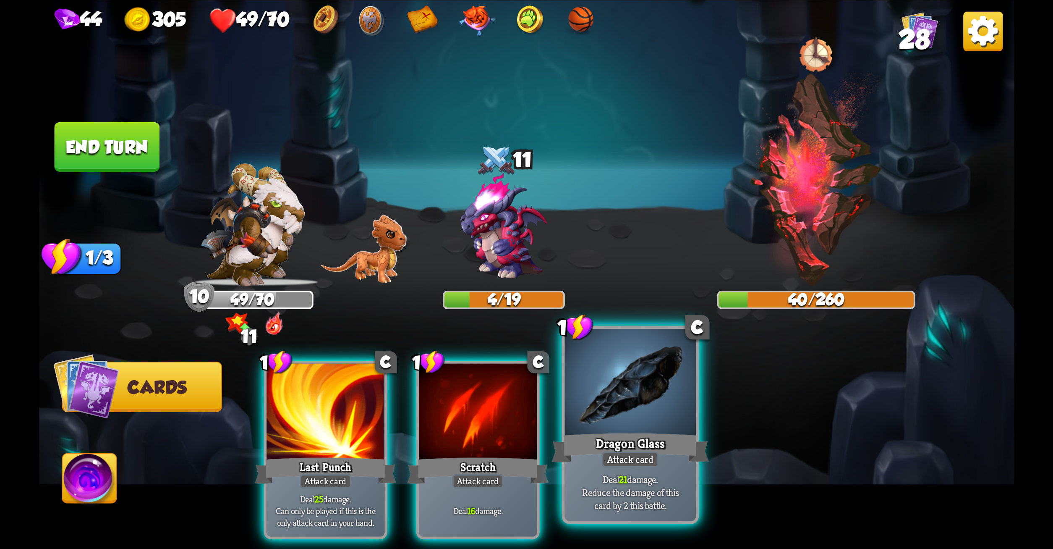
click at [585, 473] on div "Deal 21 damage. Reduce the damage of this card by 2 this battle." at bounding box center [630, 492] width 131 height 57
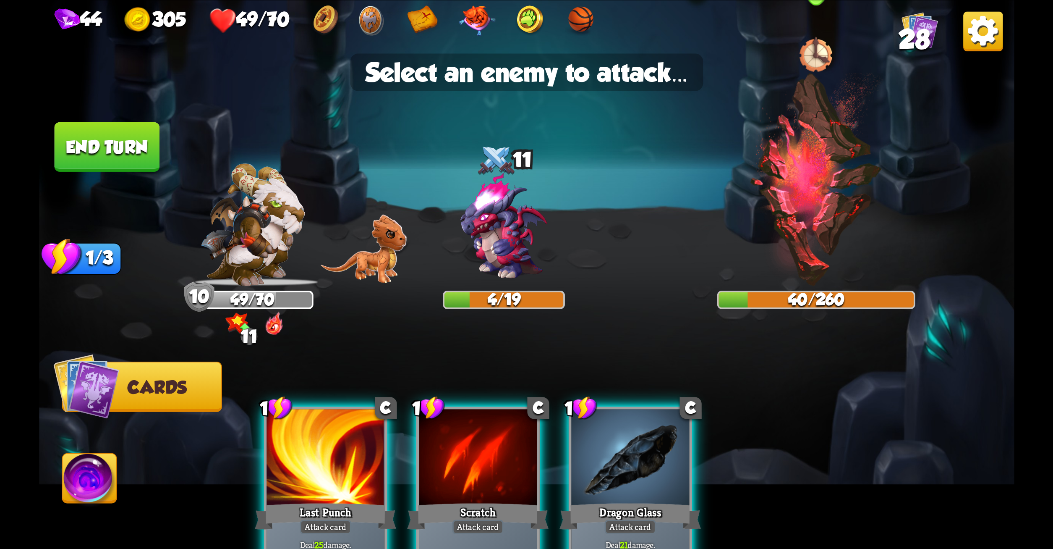
click at [826, 249] on img at bounding box center [816, 178] width 135 height 213
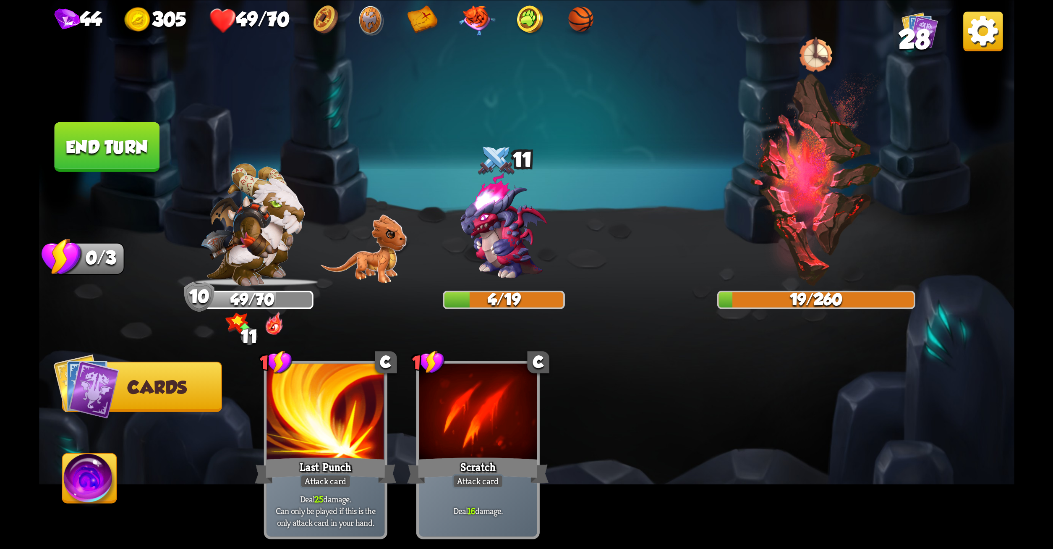
click at [96, 141] on button "End turn" at bounding box center [106, 147] width 105 height 50
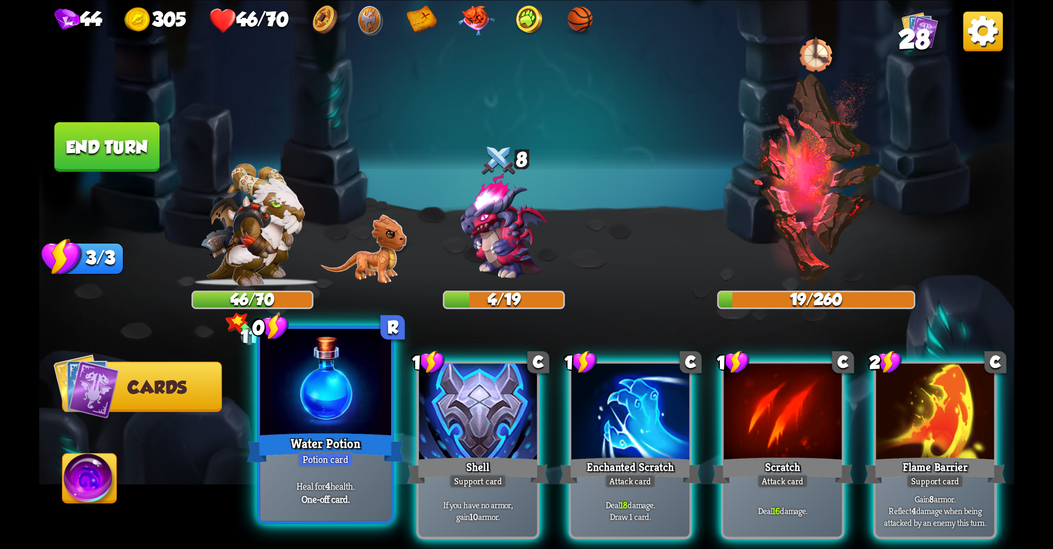
click at [313, 385] on div at bounding box center [325, 383] width 131 height 110
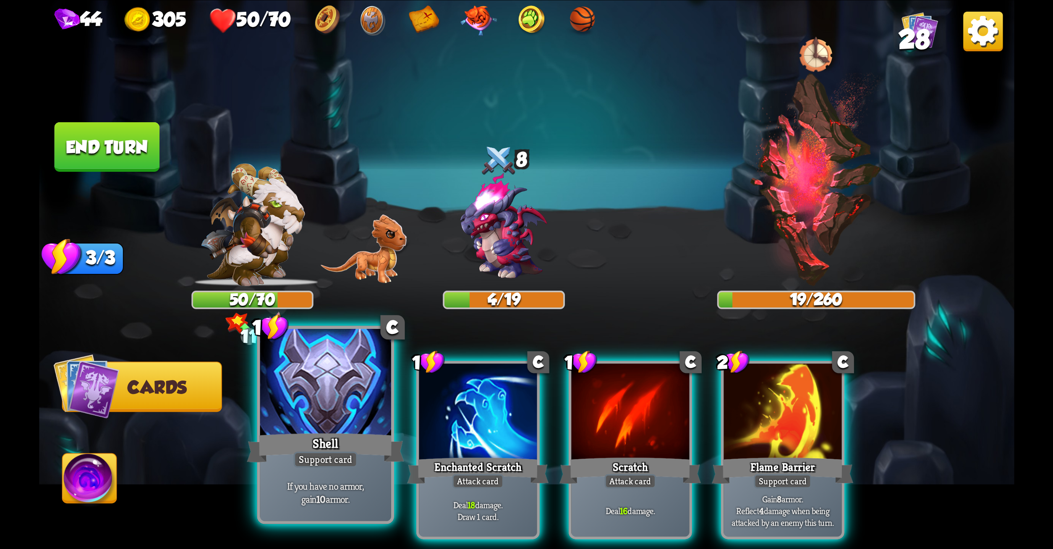
click at [346, 412] on div at bounding box center [325, 383] width 131 height 110
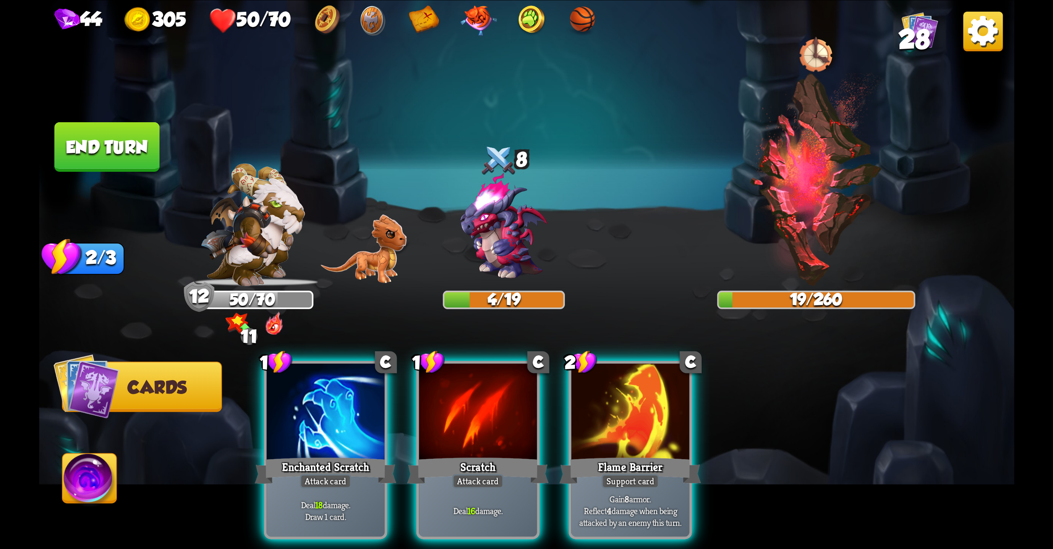
click at [346, 412] on div at bounding box center [326, 413] width 118 height 100
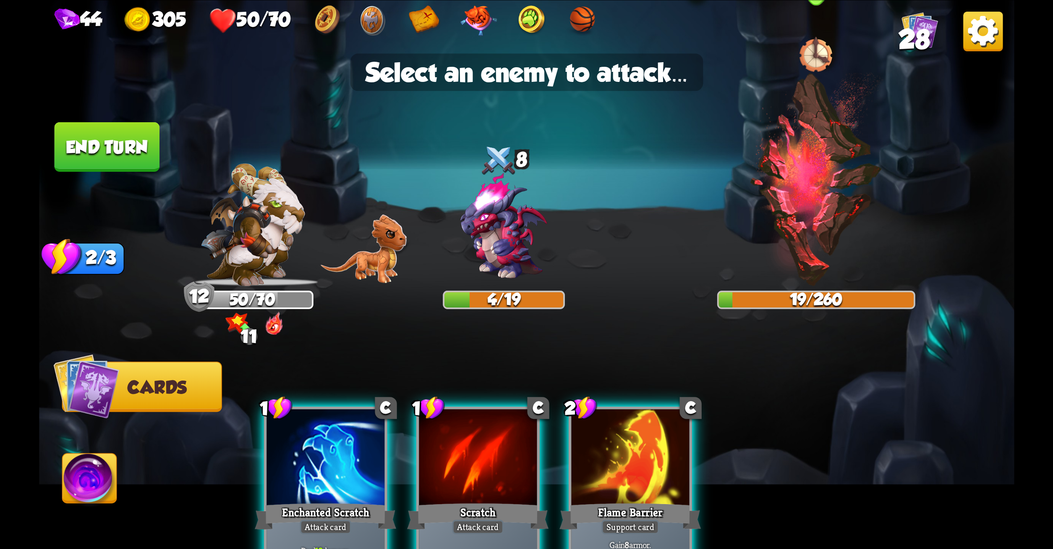
click at [828, 191] on img at bounding box center [816, 178] width 135 height 213
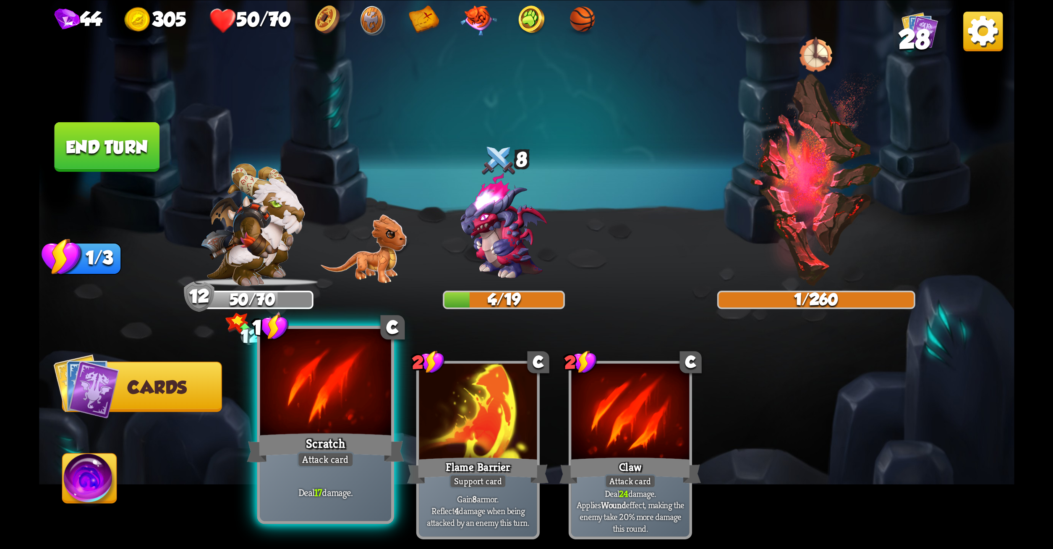
click at [372, 431] on div "Scratch" at bounding box center [325, 447] width 157 height 35
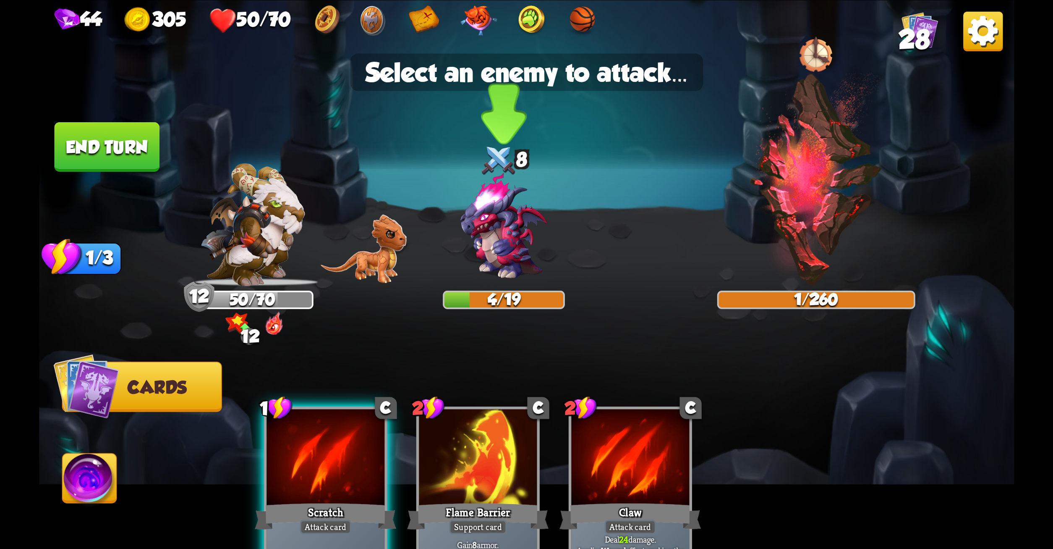
click at [517, 266] on img at bounding box center [504, 227] width 118 height 118
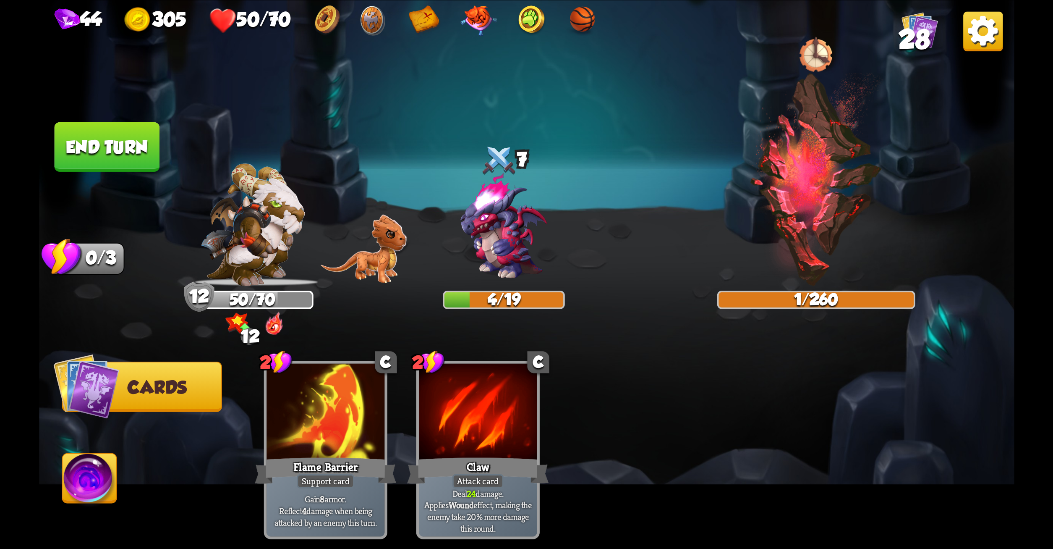
click at [355, 267] on img at bounding box center [364, 248] width 86 height 68
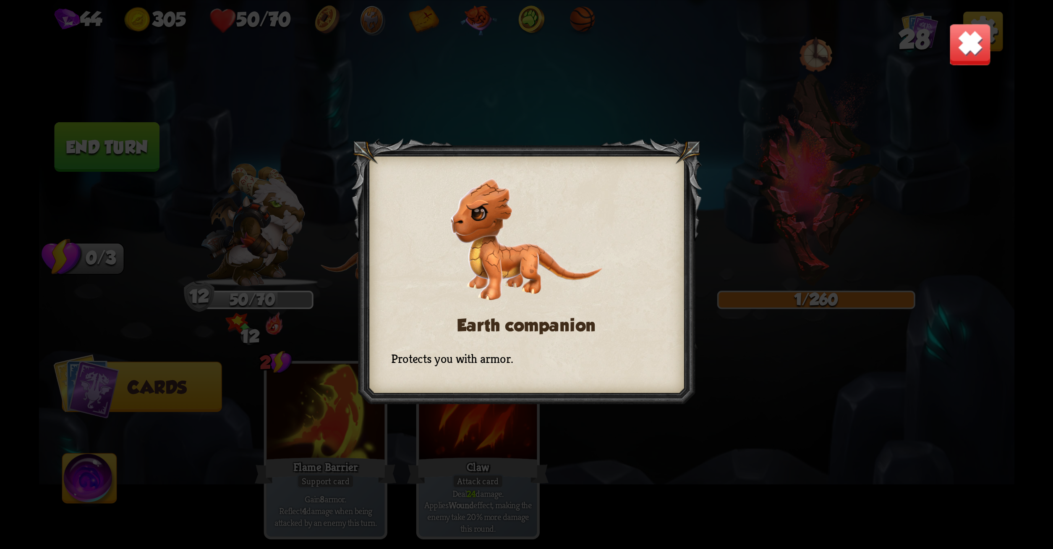
click at [973, 35] on img at bounding box center [970, 44] width 43 height 43
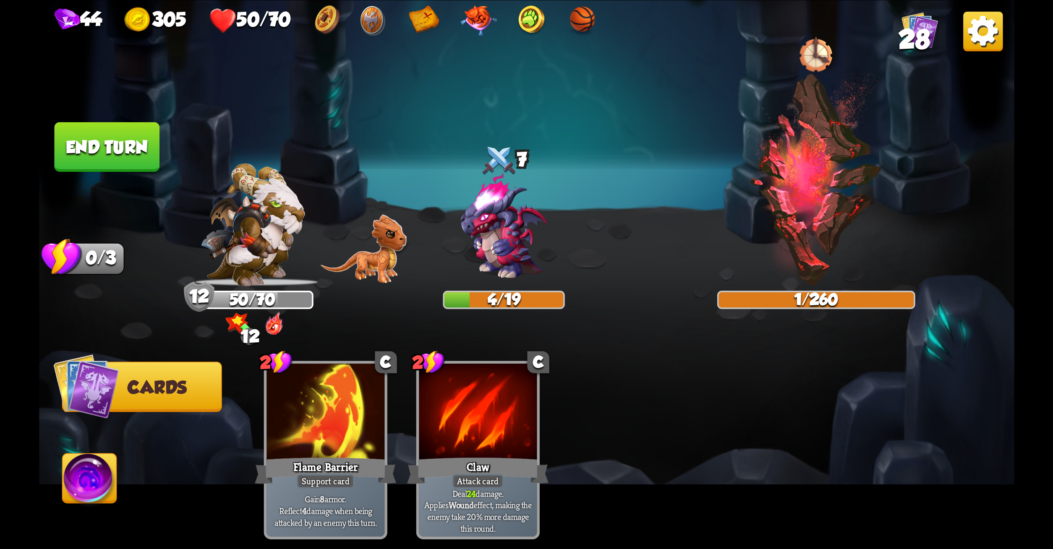
click at [110, 149] on button "End turn" at bounding box center [106, 147] width 105 height 50
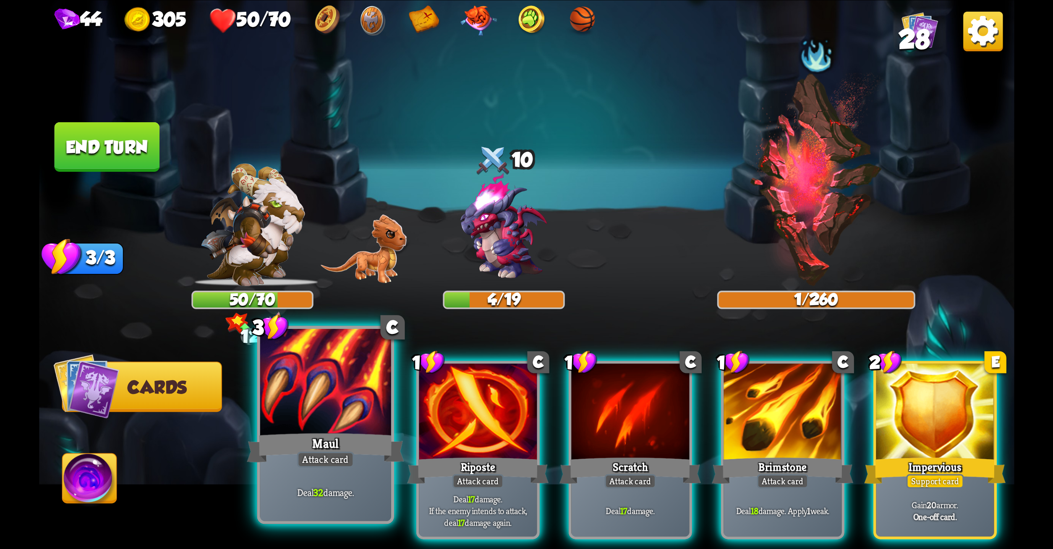
click at [327, 397] on div at bounding box center [325, 383] width 131 height 110
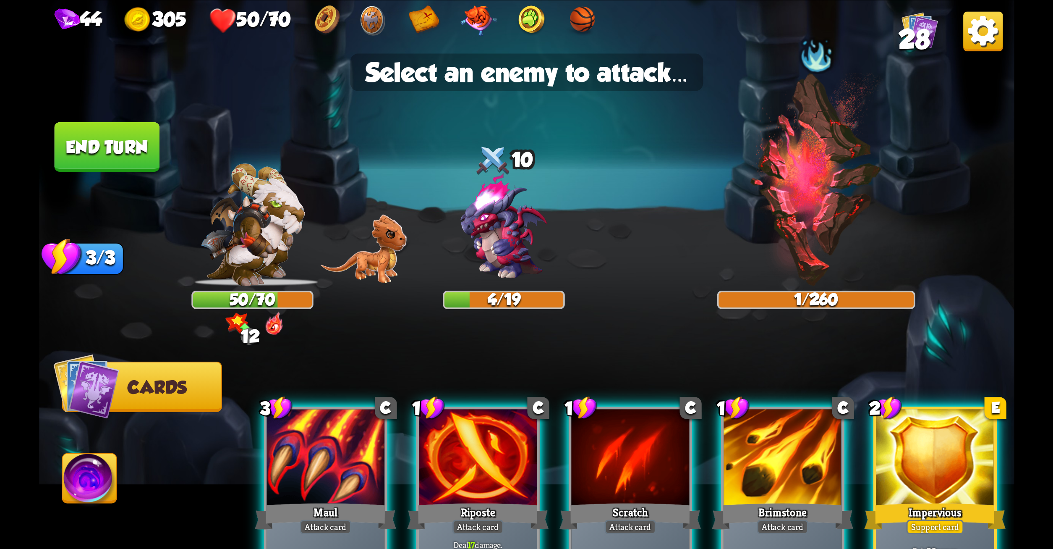
click at [500, 207] on img at bounding box center [504, 227] width 118 height 118
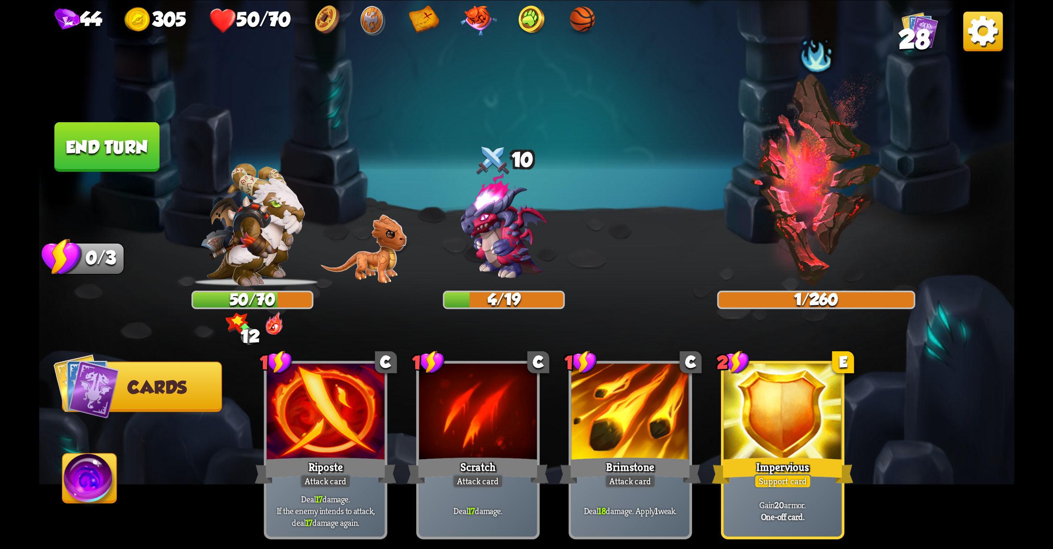
click at [102, 131] on button "End turn" at bounding box center [106, 147] width 105 height 50
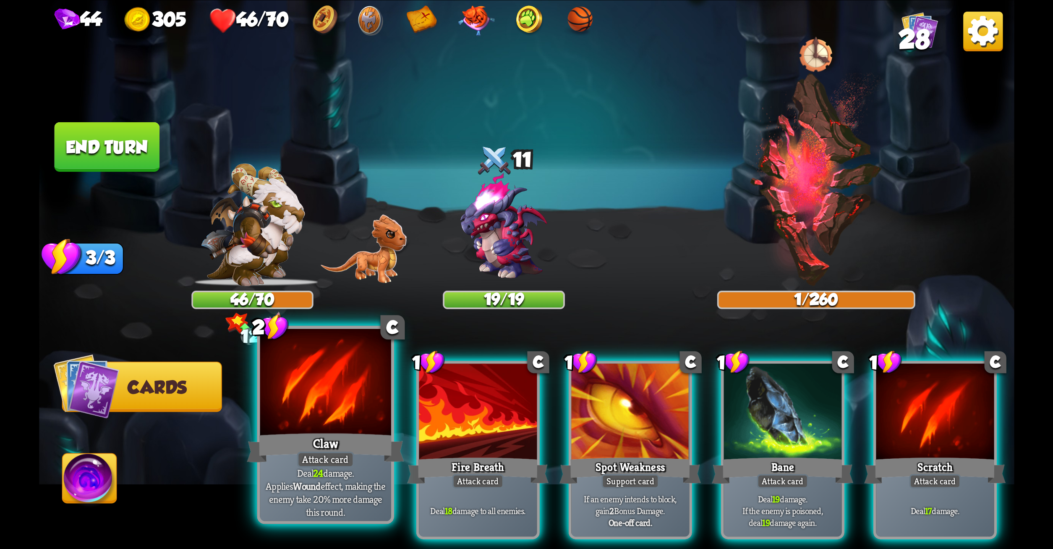
click at [339, 443] on div "Claw" at bounding box center [325, 447] width 157 height 35
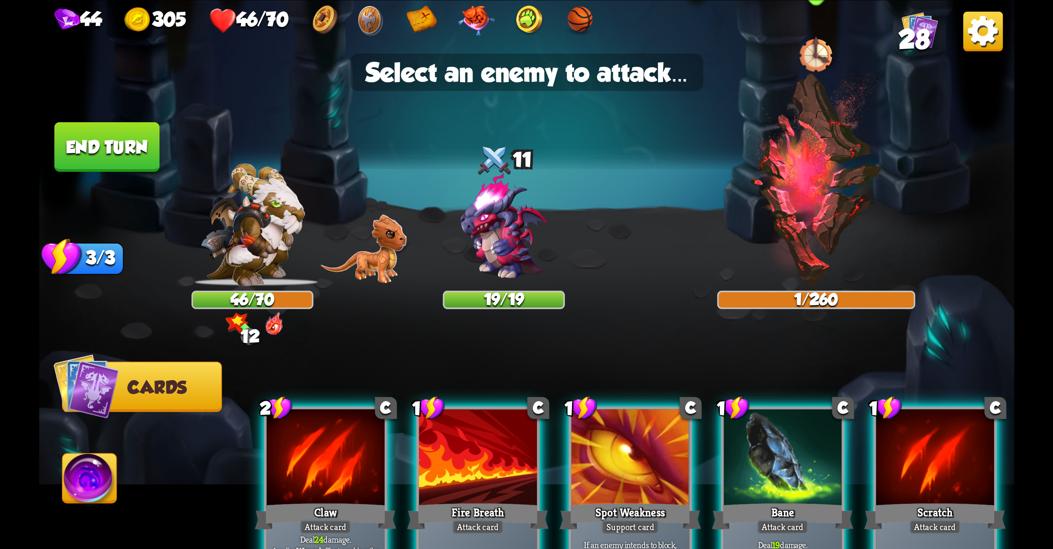
click at [814, 218] on img at bounding box center [816, 178] width 135 height 213
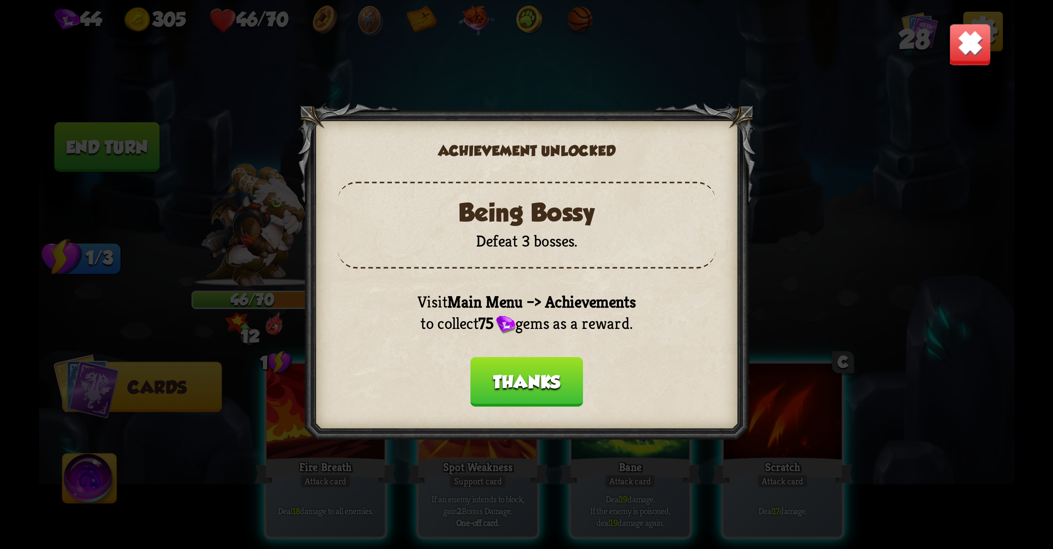
click at [503, 380] on button "Thanks" at bounding box center [526, 382] width 113 height 50
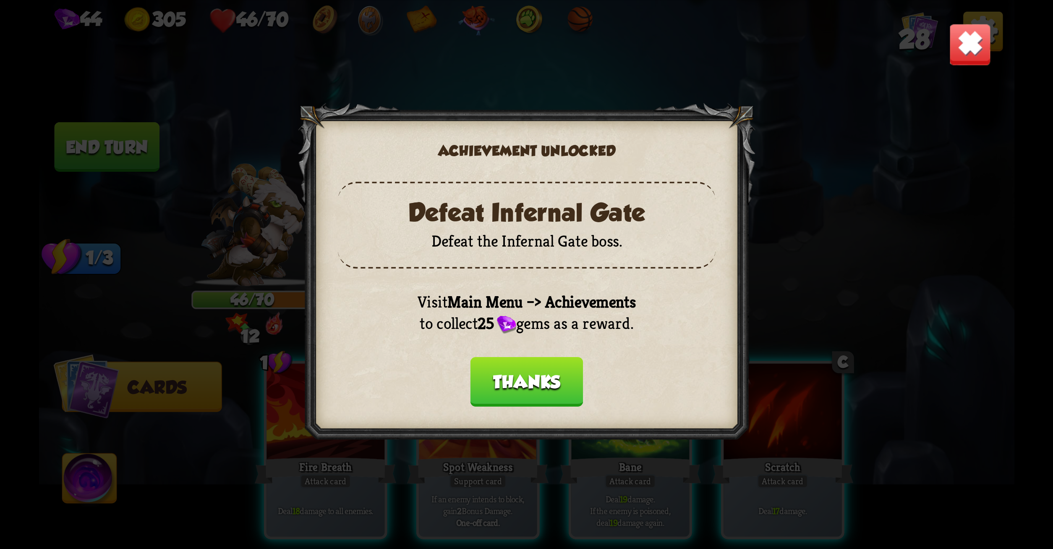
click at [503, 380] on button "Thanks" at bounding box center [526, 382] width 113 height 50
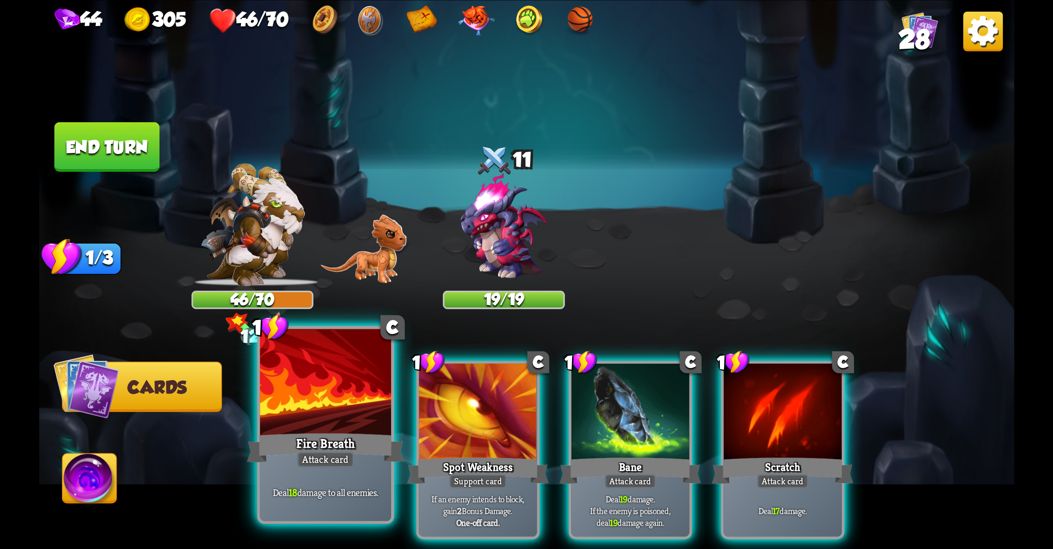
click at [365, 409] on div at bounding box center [325, 383] width 131 height 110
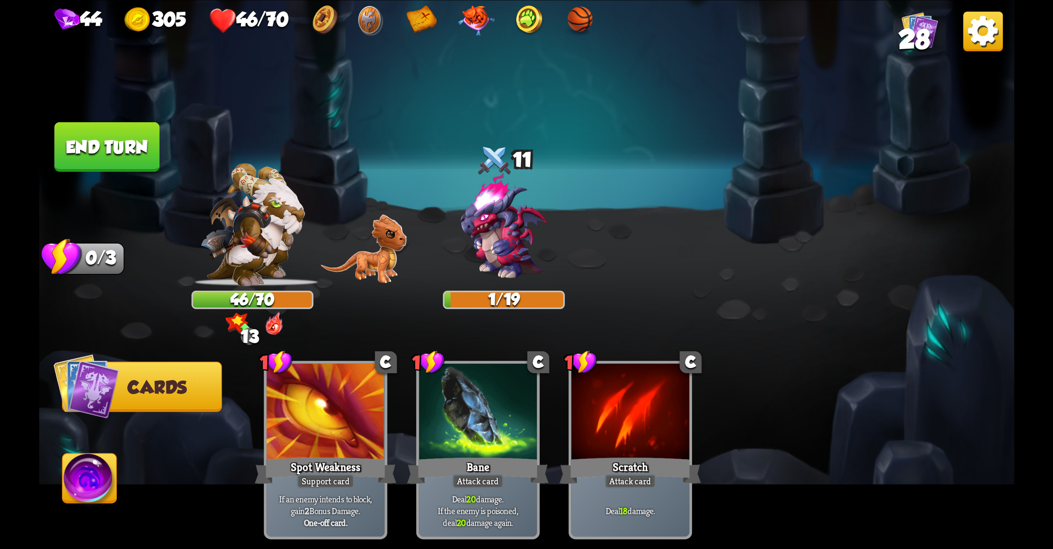
click at [148, 155] on button "End turn" at bounding box center [106, 147] width 105 height 50
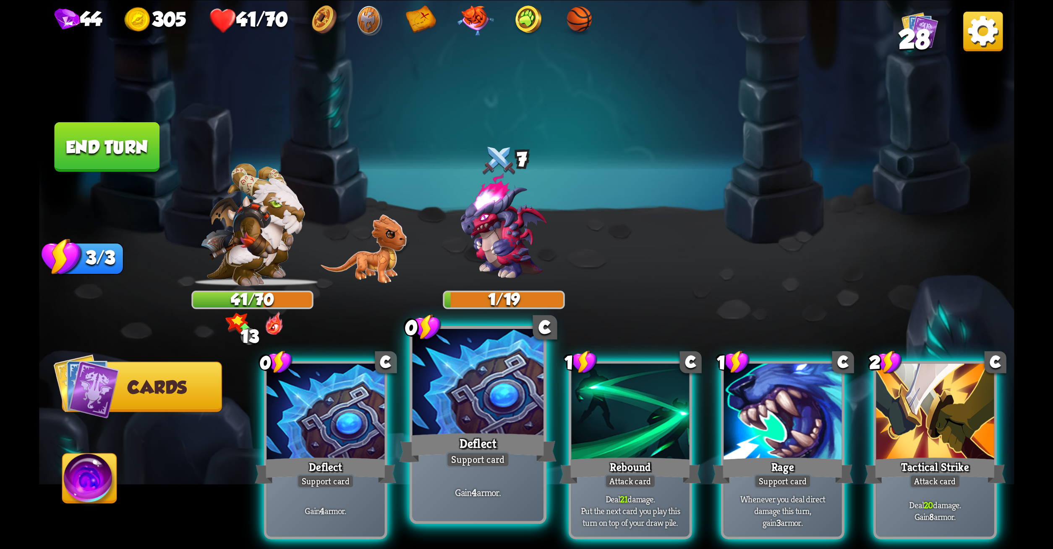
click at [459, 395] on div at bounding box center [477, 383] width 131 height 110
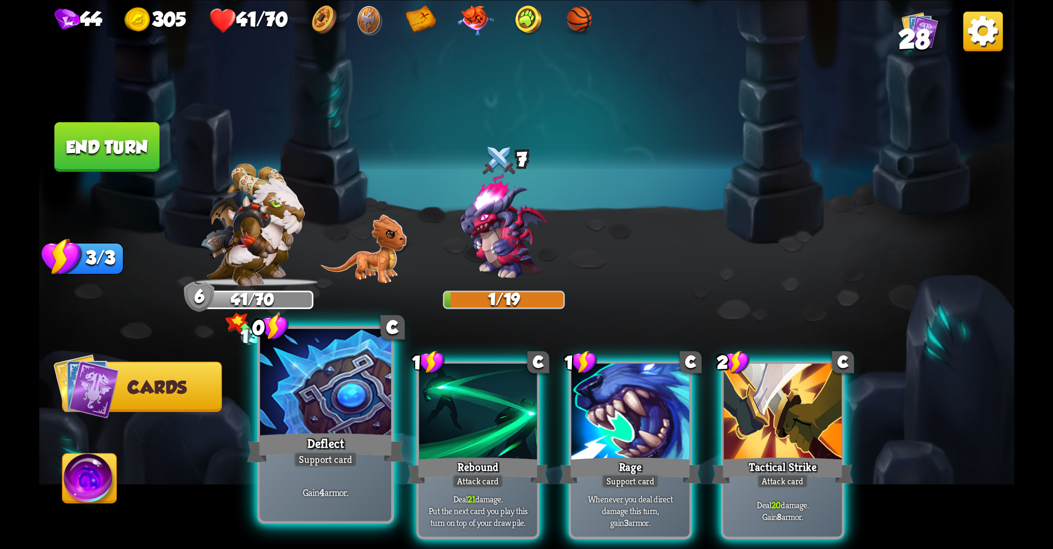
click at [337, 387] on div at bounding box center [325, 383] width 131 height 110
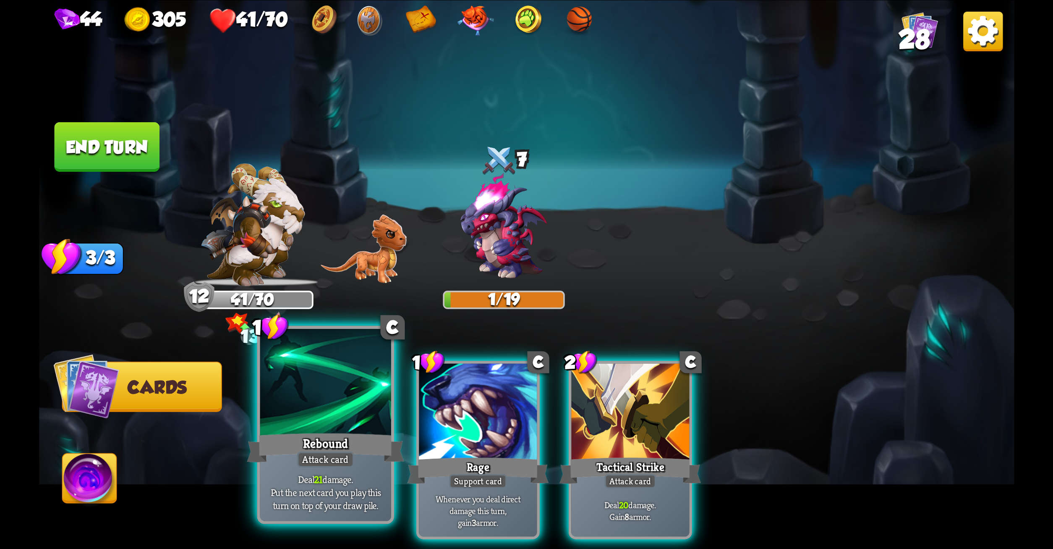
drag, startPoint x: 337, startPoint y: 387, endPoint x: 313, endPoint y: 405, distance: 29.6
click at [313, 405] on div at bounding box center [325, 383] width 131 height 110
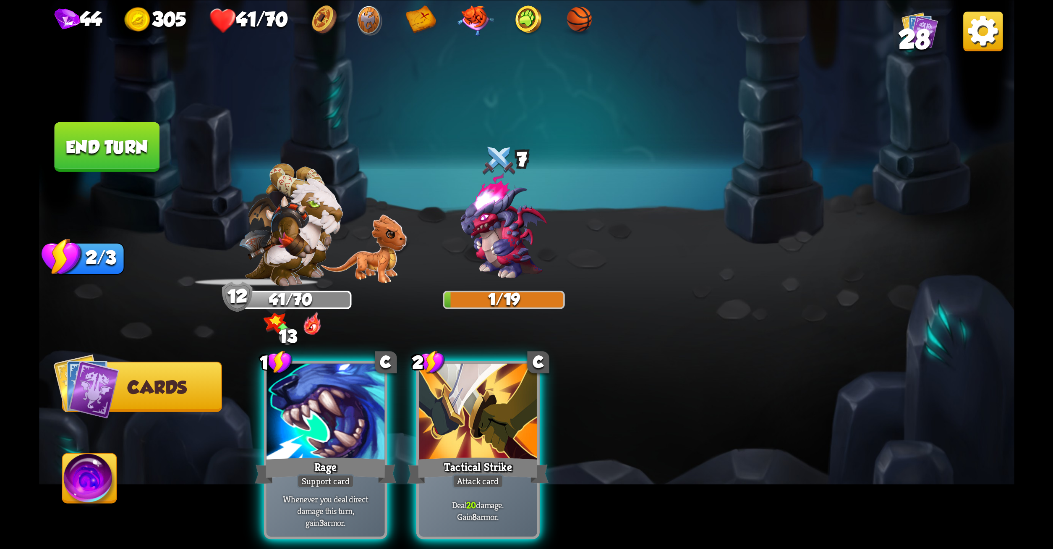
click at [313, 405] on div at bounding box center [326, 413] width 118 height 100
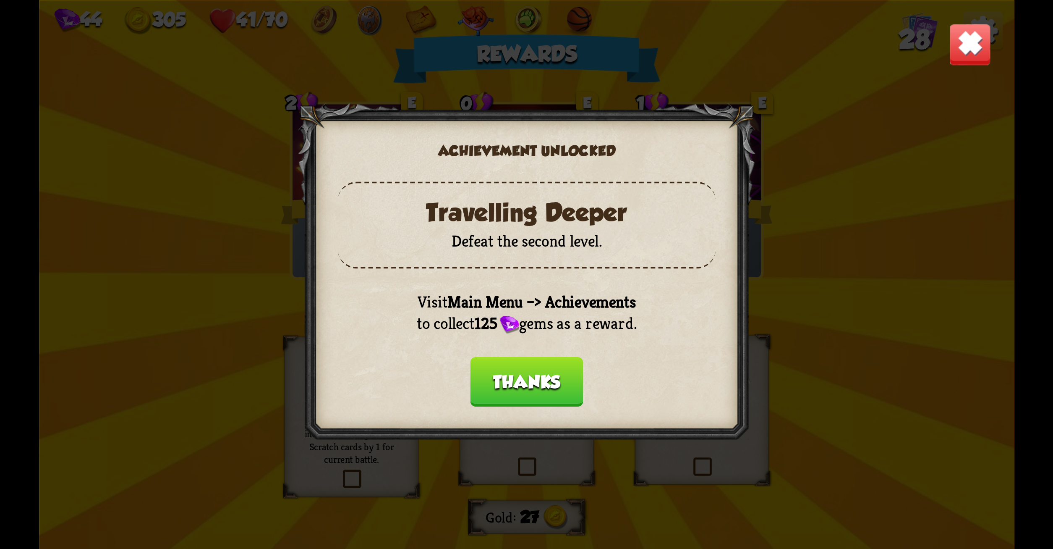
click at [517, 365] on button "Thanks" at bounding box center [526, 382] width 113 height 50
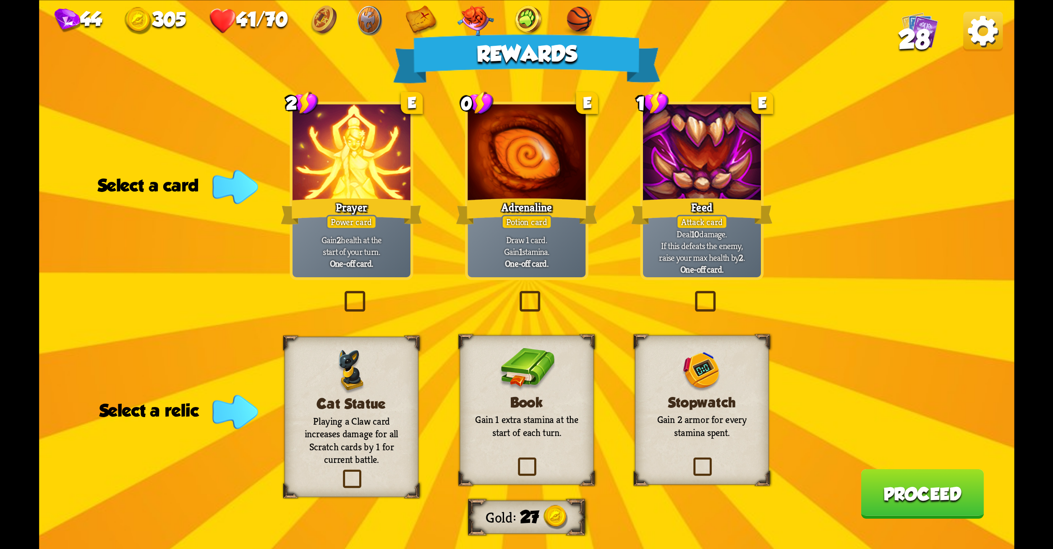
click at [692, 293] on label at bounding box center [692, 293] width 0 height 0
click at [0, 0] on input "checkbox" at bounding box center [0, 0] width 0 height 0
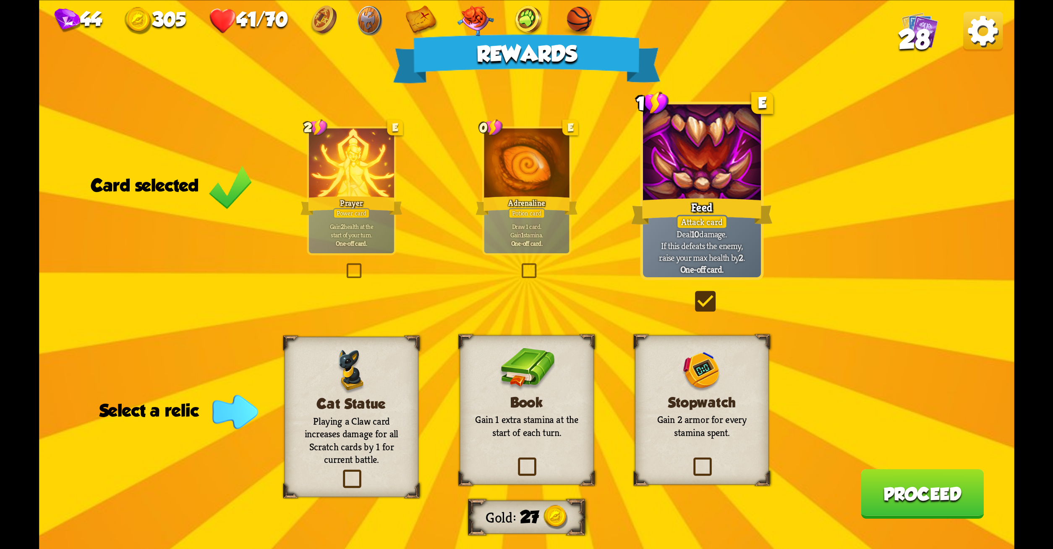
click at [515, 459] on label at bounding box center [515, 459] width 0 height 0
click at [0, 0] on input "checkbox" at bounding box center [0, 0] width 0 height 0
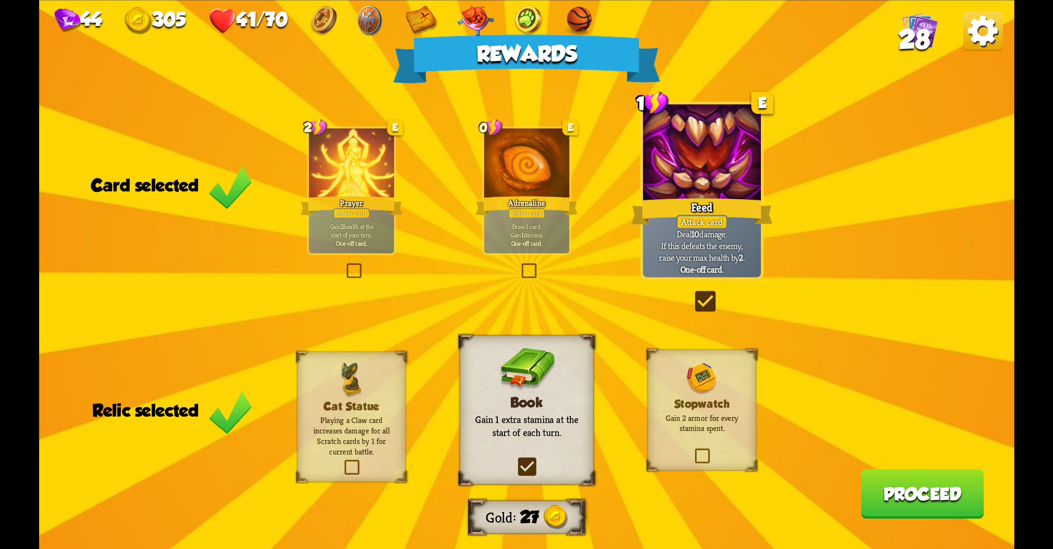
click at [901, 492] on button "Proceed" at bounding box center [922, 494] width 123 height 50
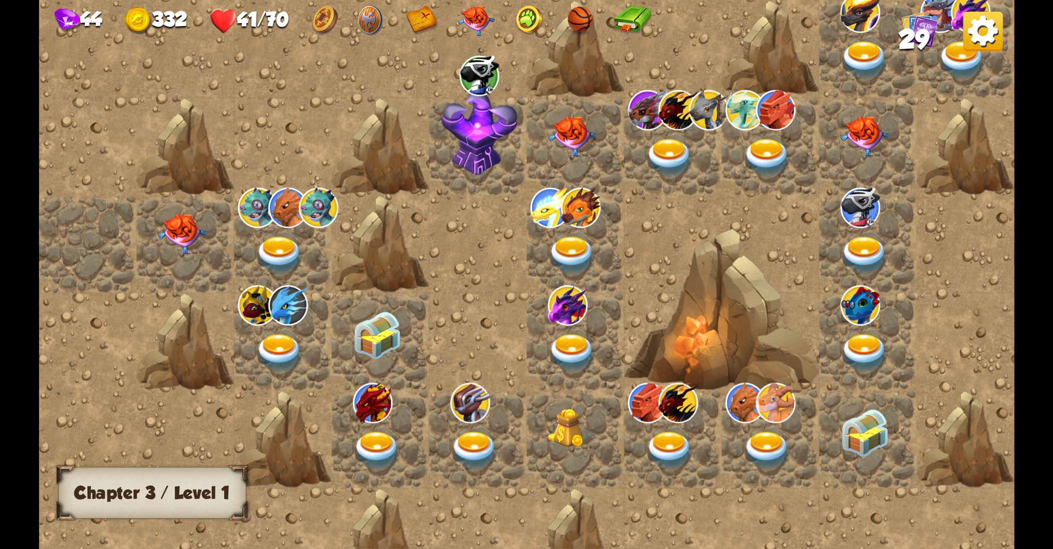
click at [173, 225] on img at bounding box center [182, 233] width 49 height 40
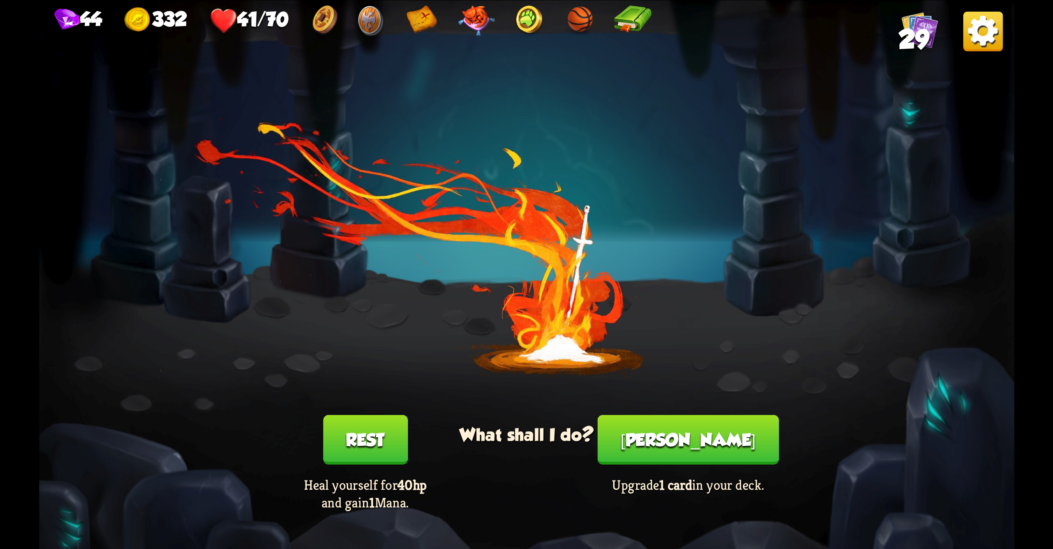
click at [349, 419] on button "Rest" at bounding box center [365, 440] width 84 height 50
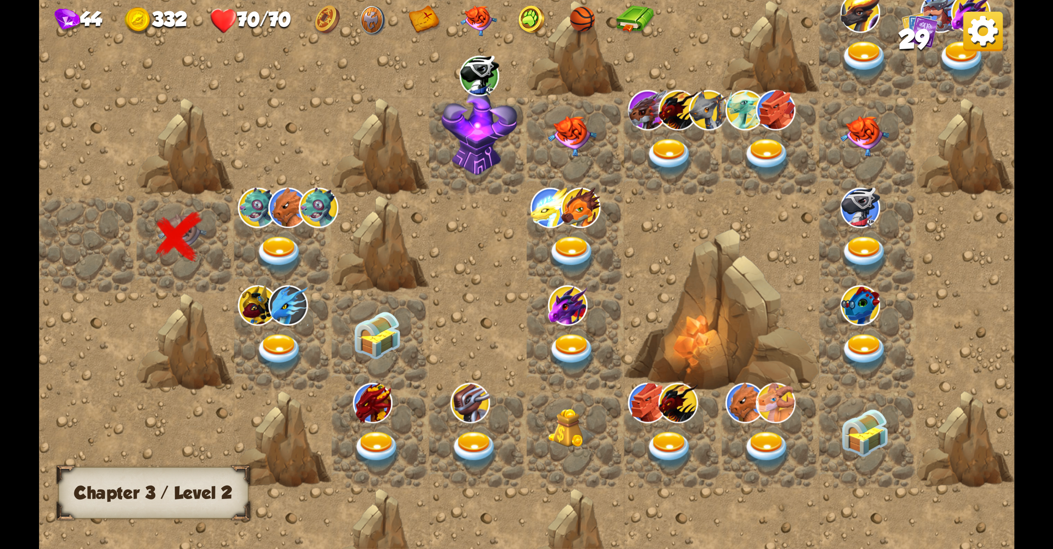
click at [267, 230] on div at bounding box center [282, 243] width 97 height 97
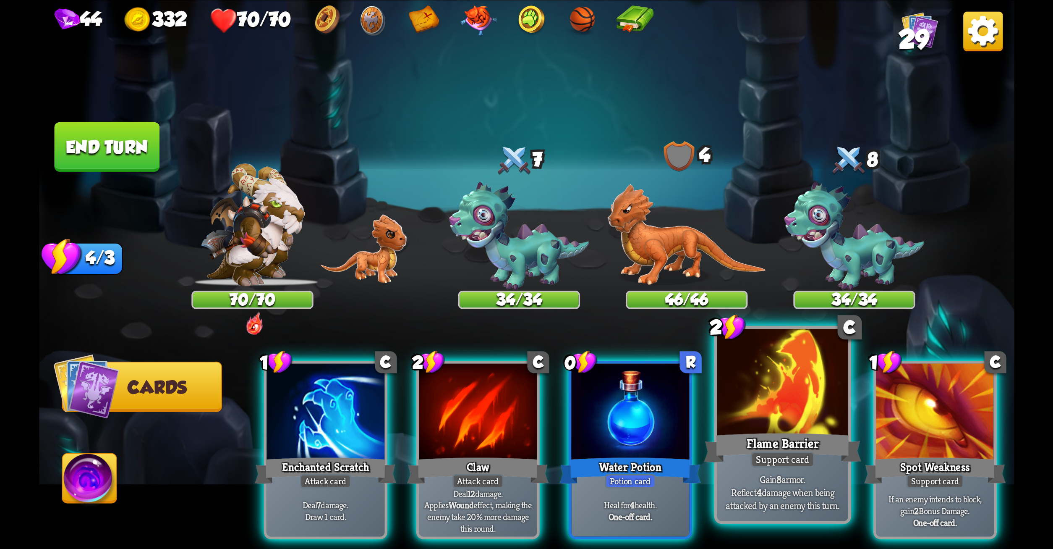
click at [751, 368] on div at bounding box center [782, 383] width 131 height 110
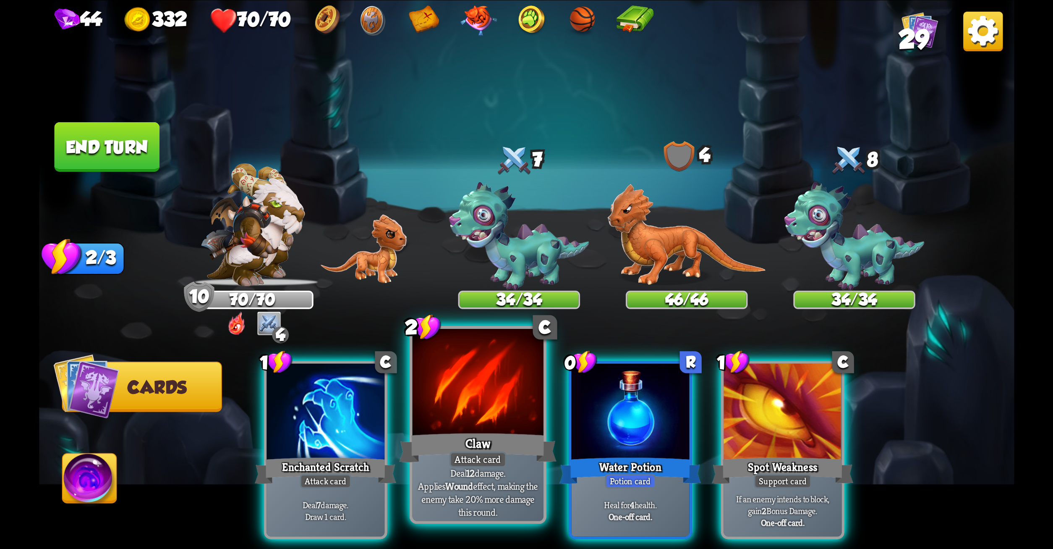
click at [445, 384] on div at bounding box center [477, 383] width 131 height 110
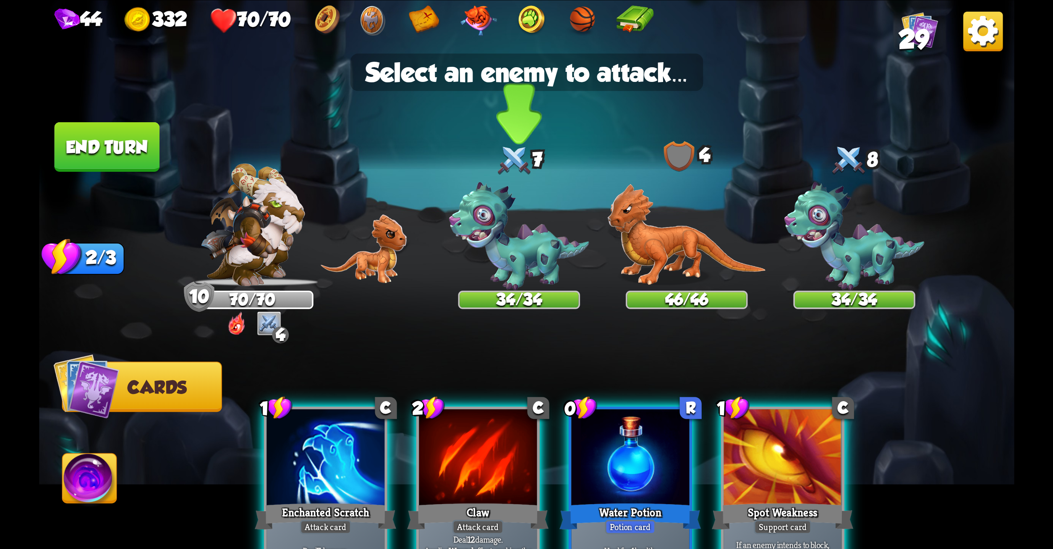
click at [483, 249] on img at bounding box center [519, 236] width 140 height 108
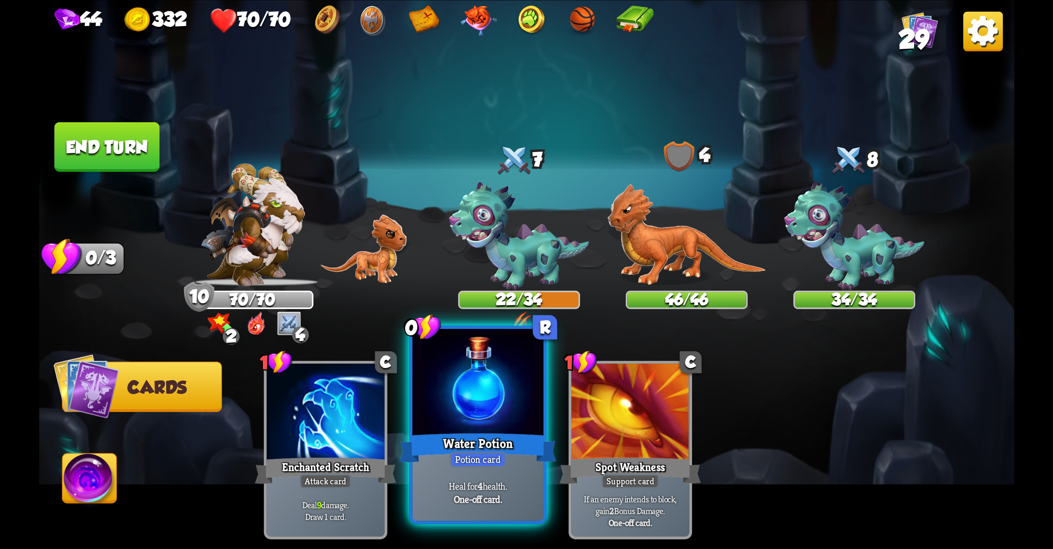
click at [485, 403] on div at bounding box center [477, 383] width 131 height 110
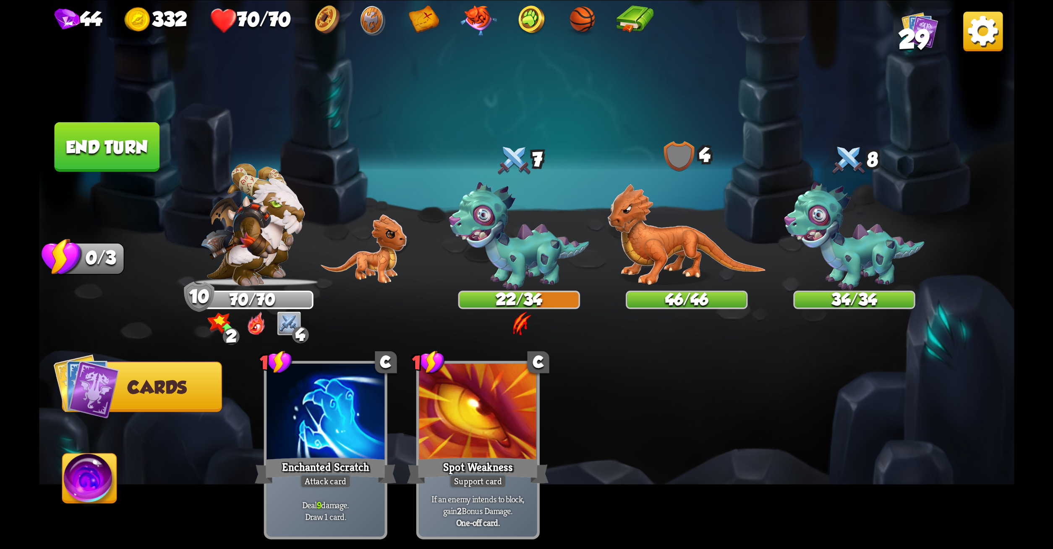
click at [102, 153] on button "End turn" at bounding box center [106, 147] width 105 height 50
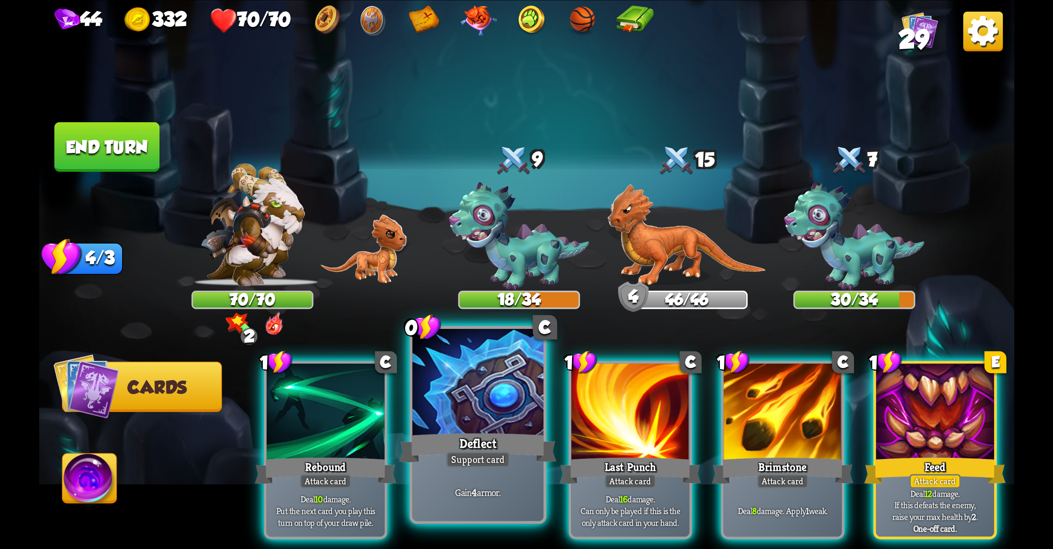
click at [488, 372] on div at bounding box center [477, 383] width 131 height 110
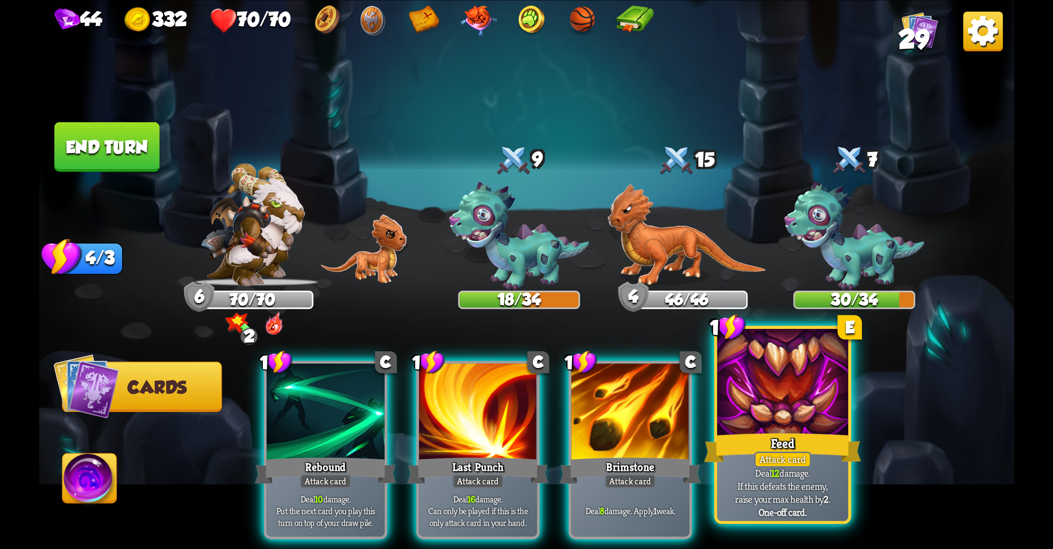
click at [770, 411] on div at bounding box center [782, 383] width 131 height 110
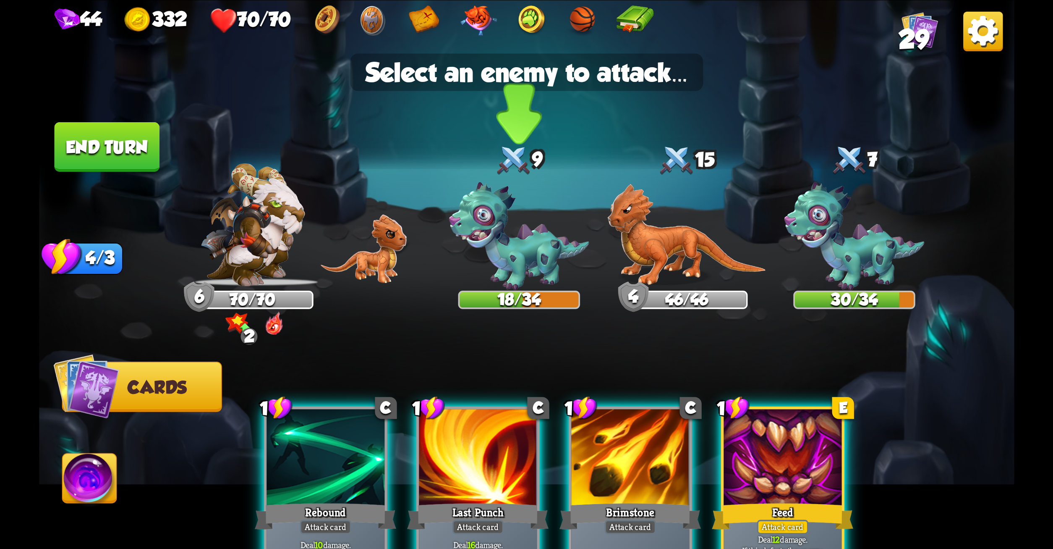
click at [532, 272] on img at bounding box center [519, 236] width 140 height 108
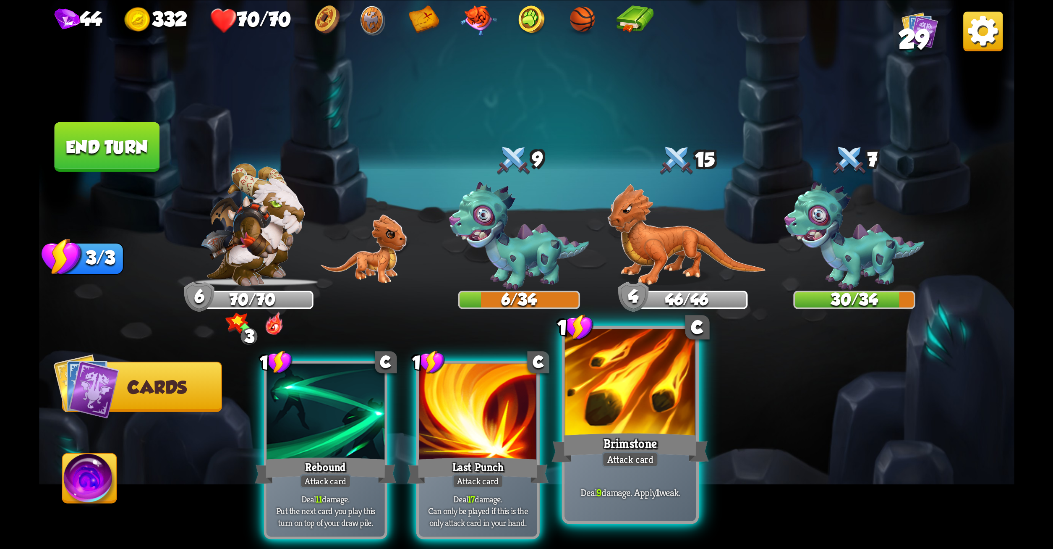
click at [652, 439] on div "Brimstone" at bounding box center [630, 447] width 157 height 35
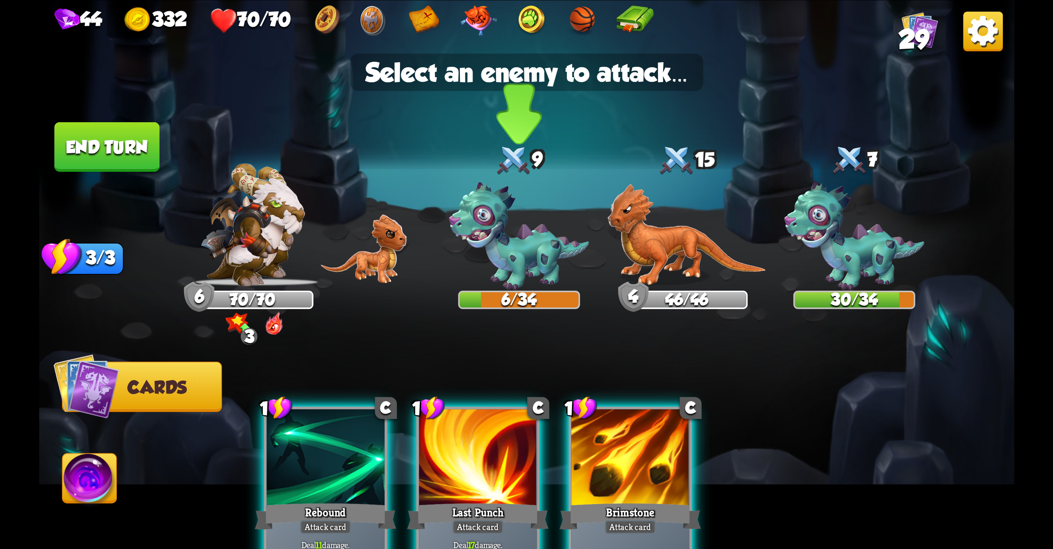
click at [509, 278] on img at bounding box center [519, 236] width 140 height 108
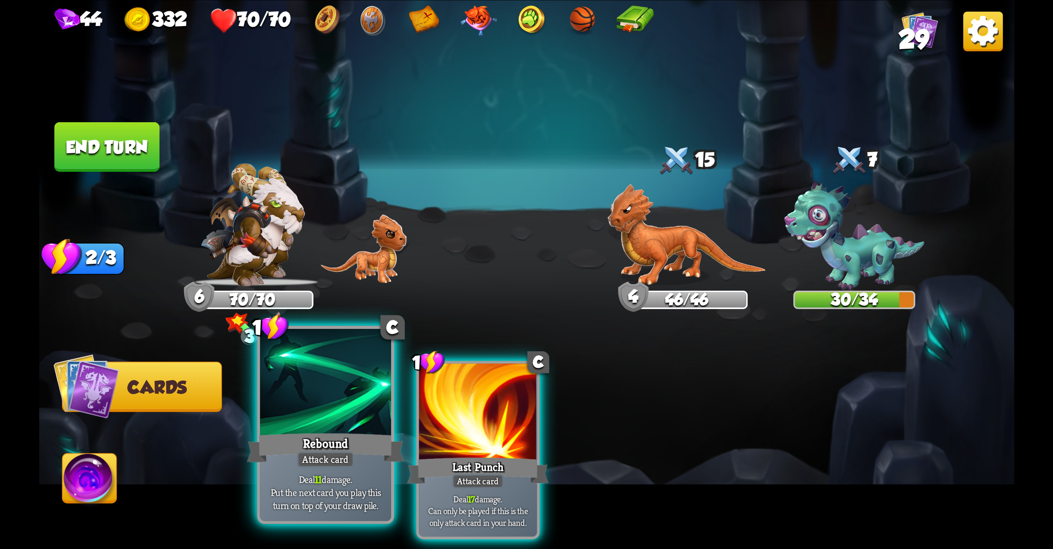
click at [301, 379] on div at bounding box center [325, 383] width 131 height 110
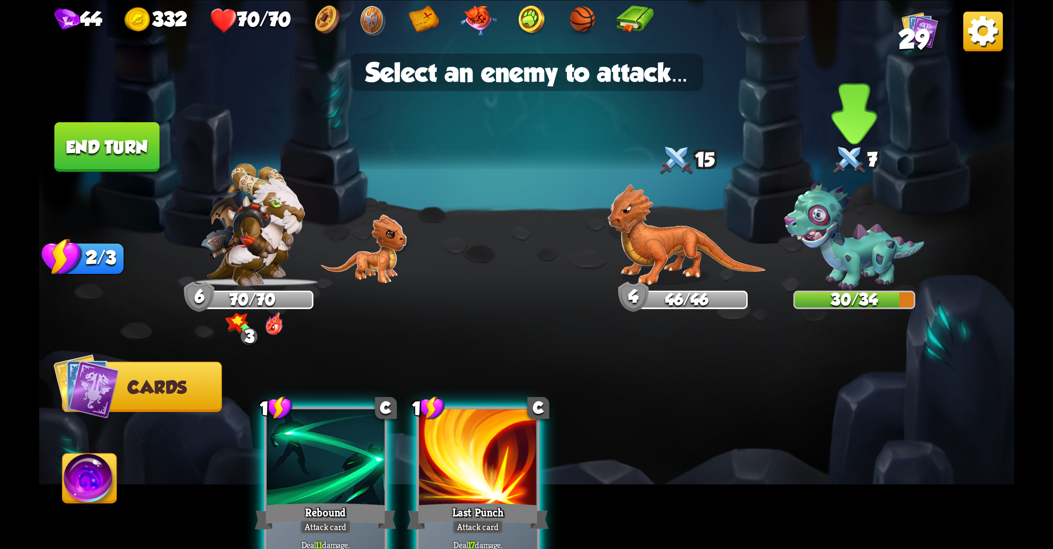
click at [848, 241] on img at bounding box center [854, 236] width 140 height 108
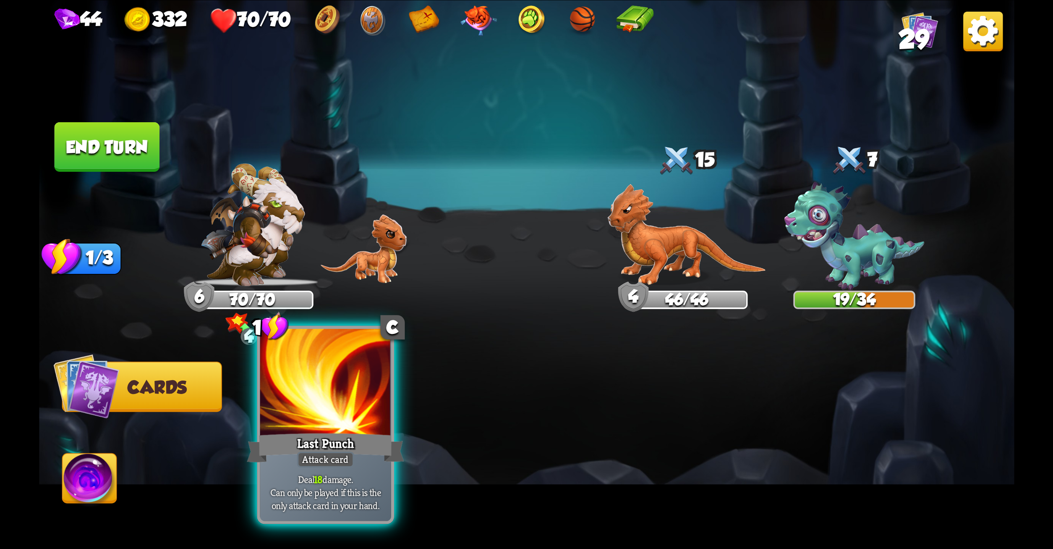
click at [350, 487] on span "Can only be played if this is the only attack card in your hand." at bounding box center [325, 498] width 125 height 26
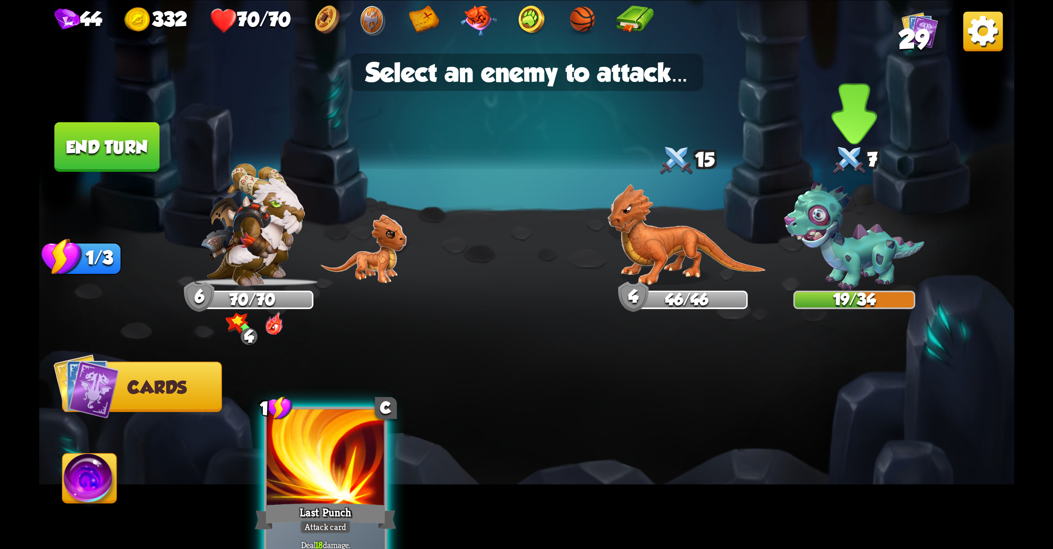
click at [836, 245] on img at bounding box center [854, 236] width 140 height 108
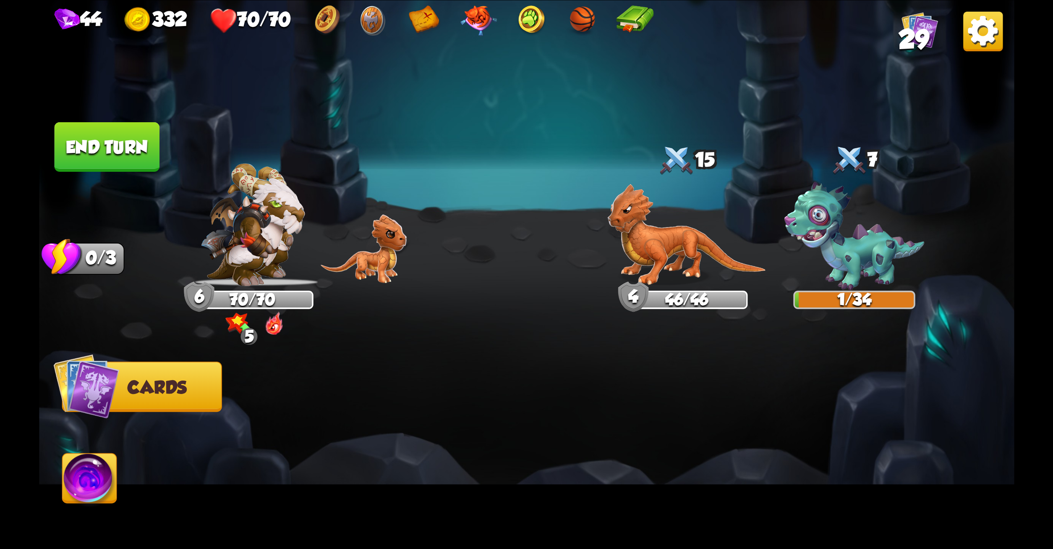
click at [102, 132] on button "End turn" at bounding box center [106, 147] width 105 height 50
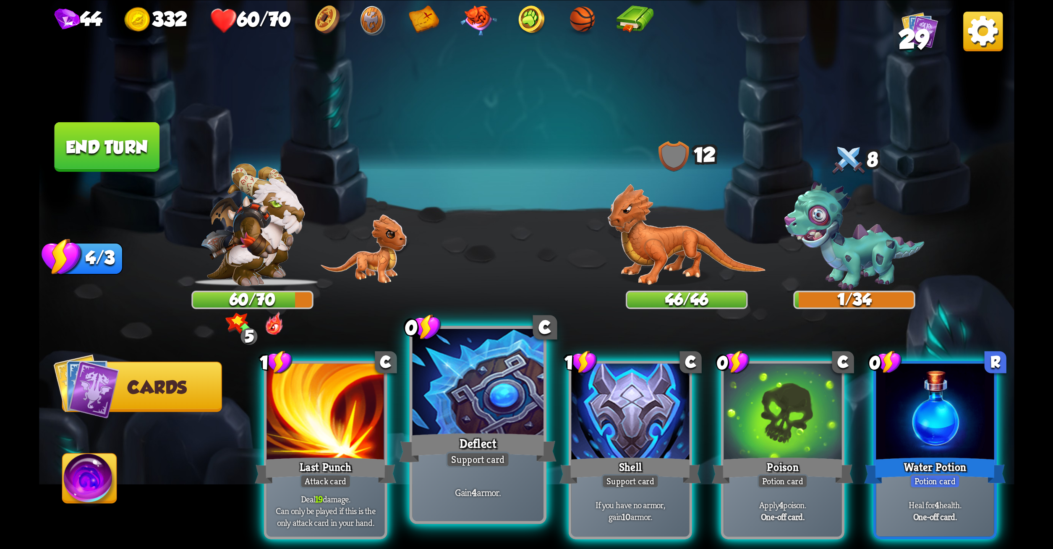
click at [468, 362] on div at bounding box center [477, 383] width 131 height 110
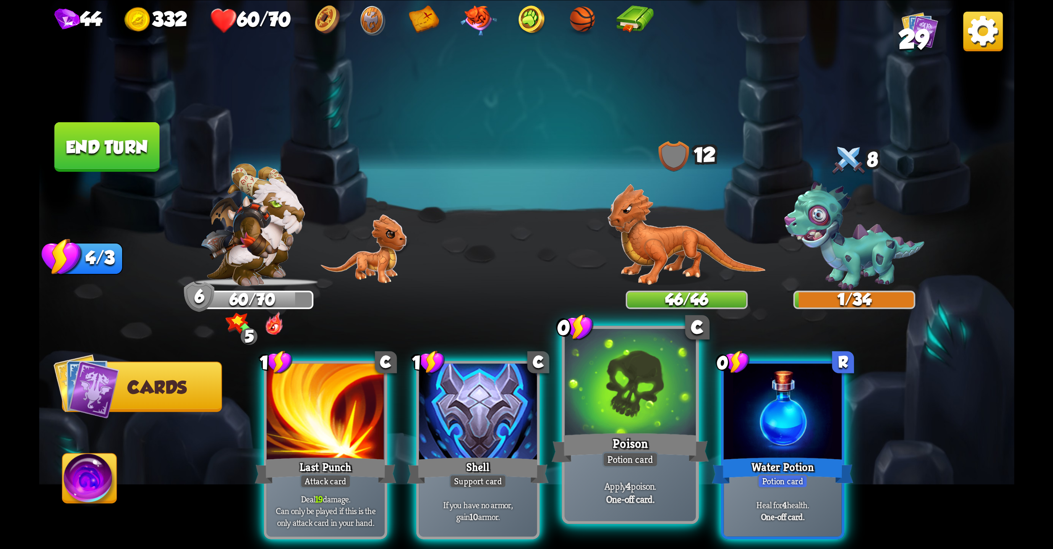
click at [626, 379] on div at bounding box center [630, 383] width 131 height 110
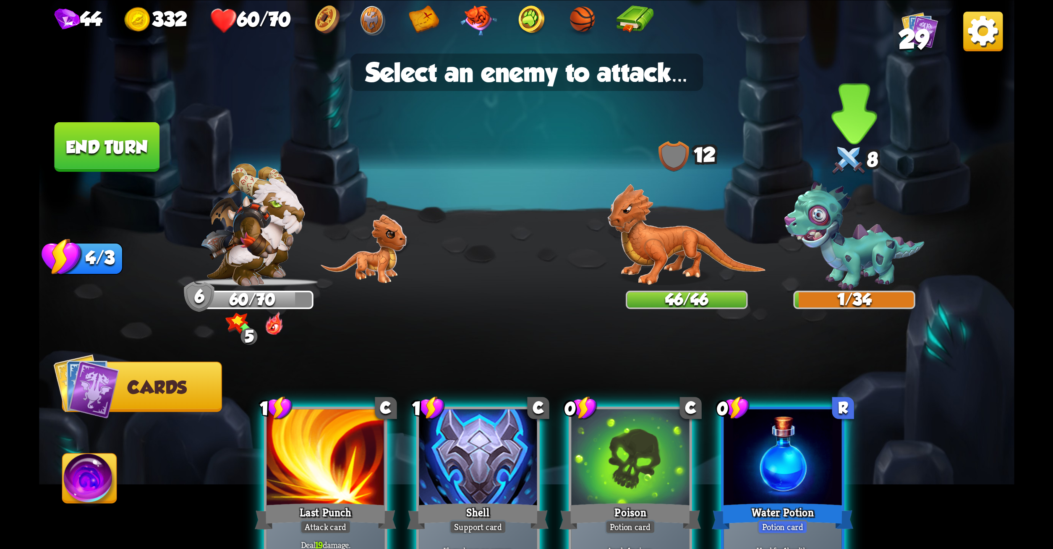
click at [808, 239] on img at bounding box center [854, 236] width 140 height 108
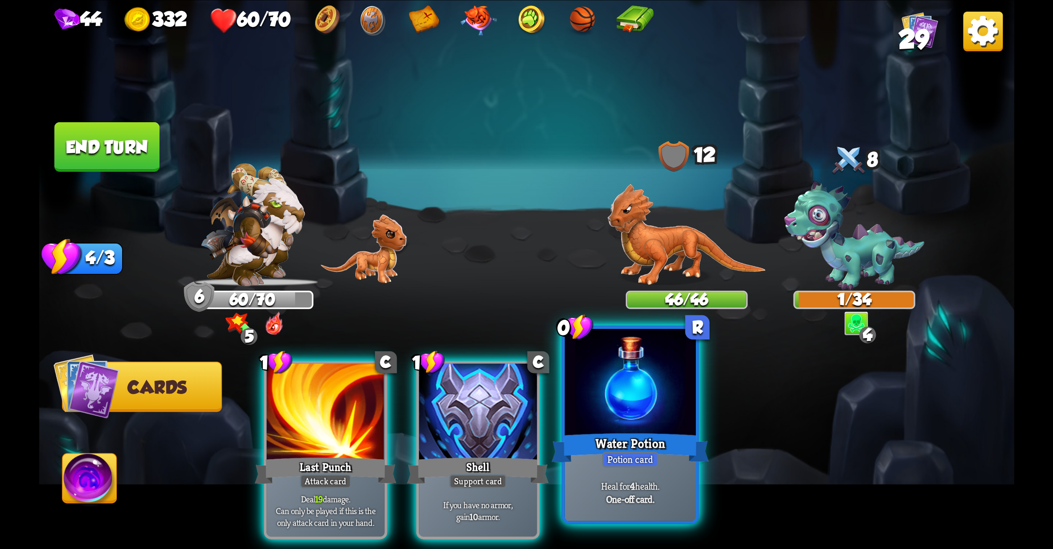
click at [650, 375] on div at bounding box center [630, 383] width 131 height 110
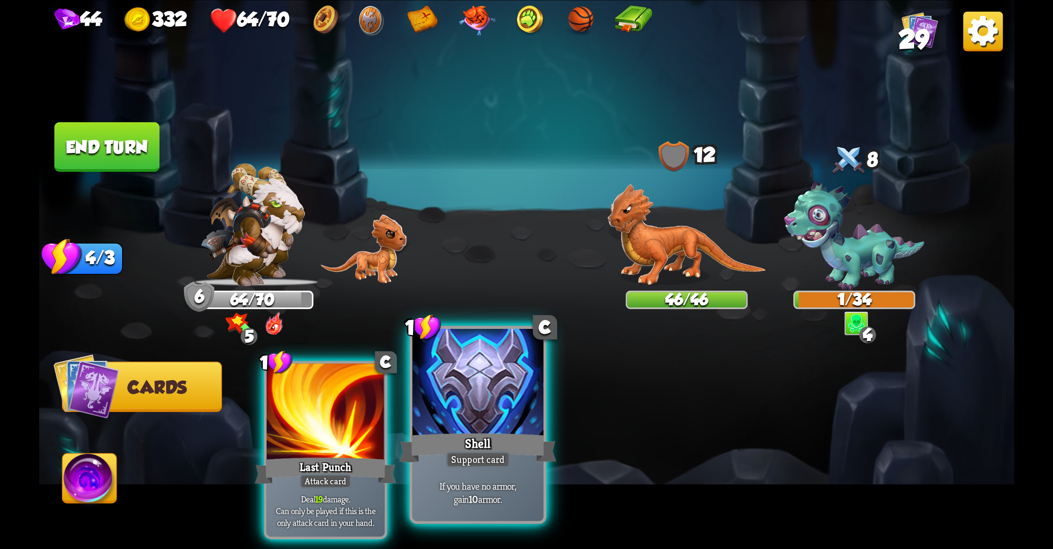
click at [467, 365] on div at bounding box center [477, 383] width 131 height 110
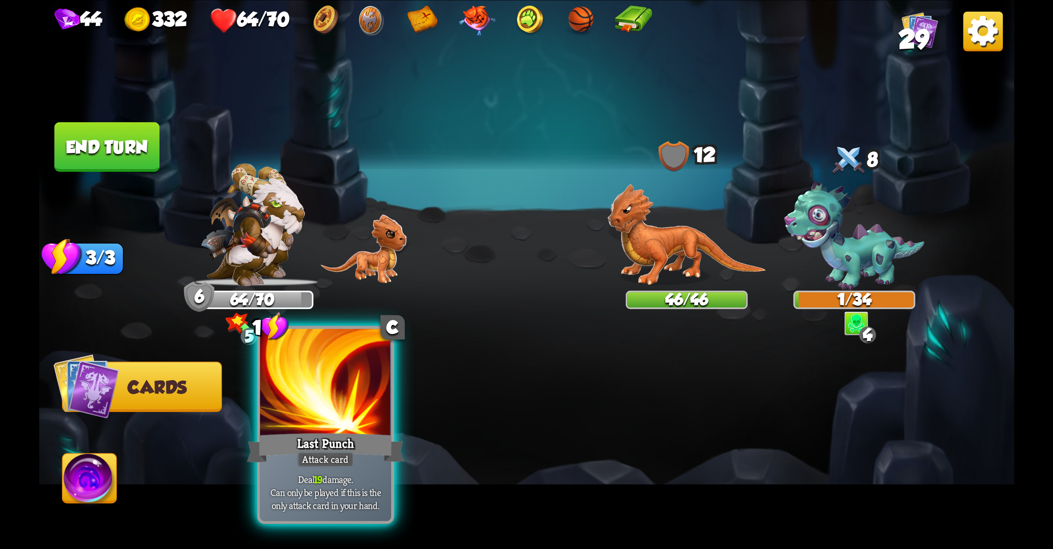
click at [375, 375] on div at bounding box center [325, 383] width 131 height 110
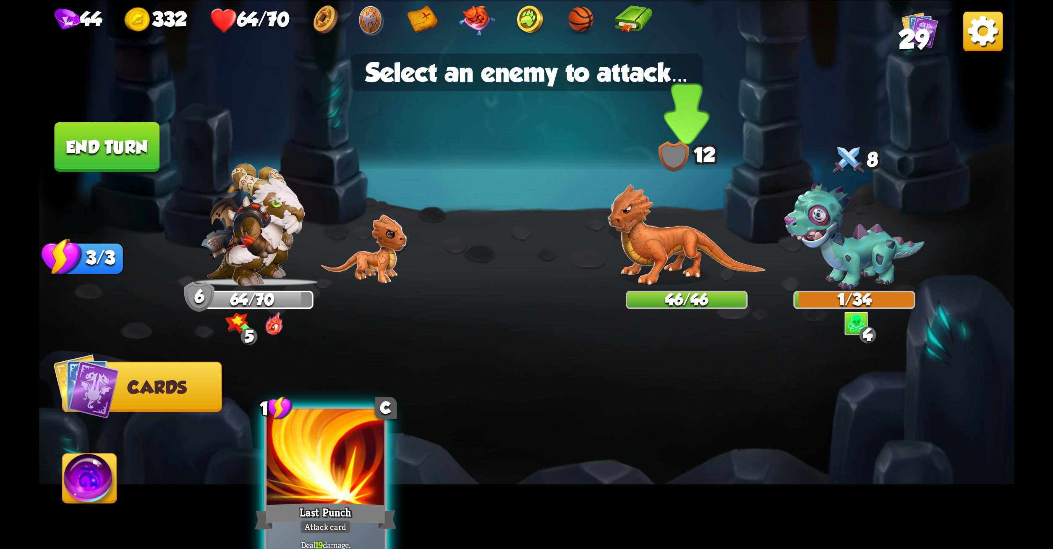
click at [663, 236] on img at bounding box center [687, 234] width 159 height 102
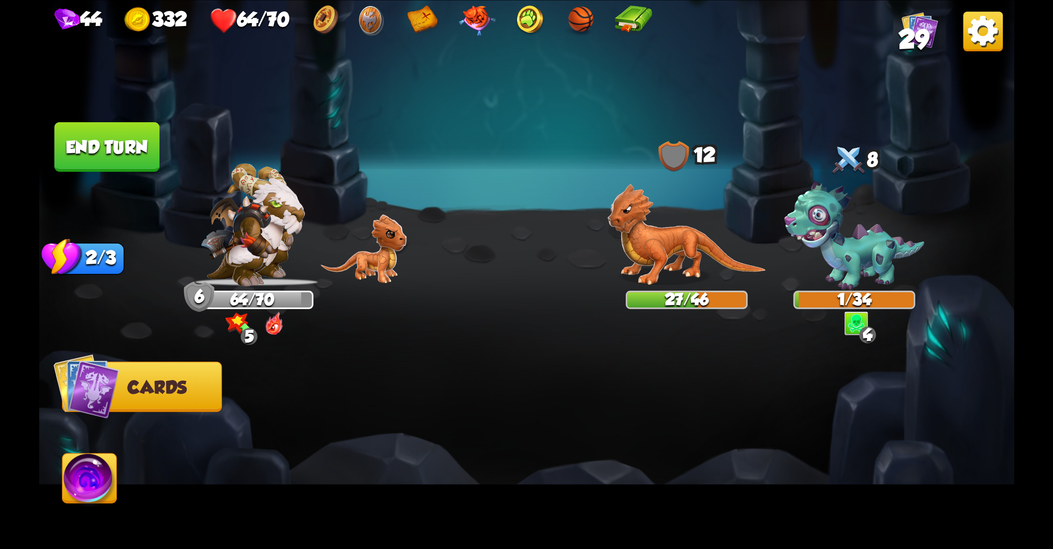
click at [136, 376] on button "Cards" at bounding box center [142, 386] width 160 height 50
click at [99, 123] on button "End turn" at bounding box center [106, 147] width 105 height 50
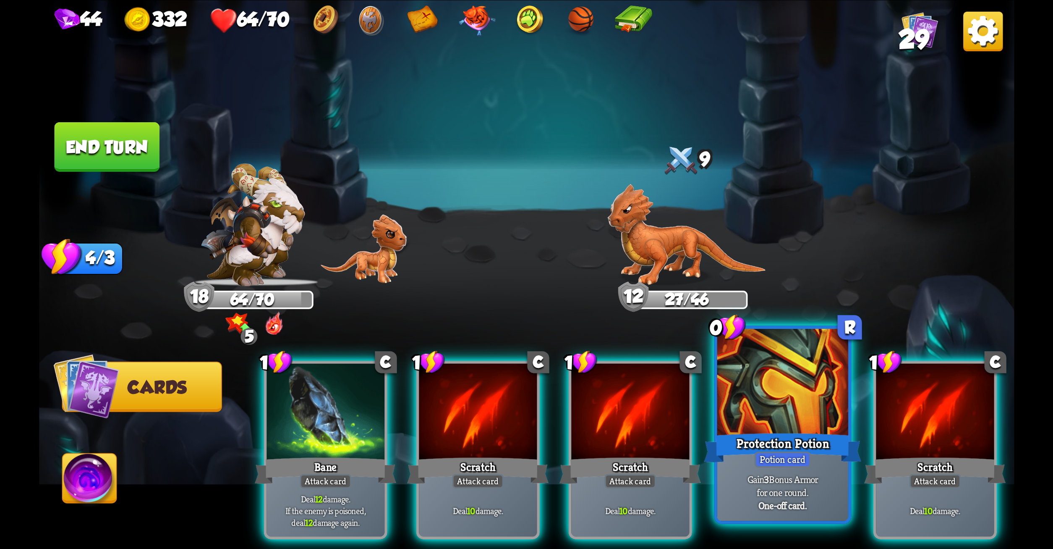
click at [803, 386] on div at bounding box center [782, 383] width 131 height 110
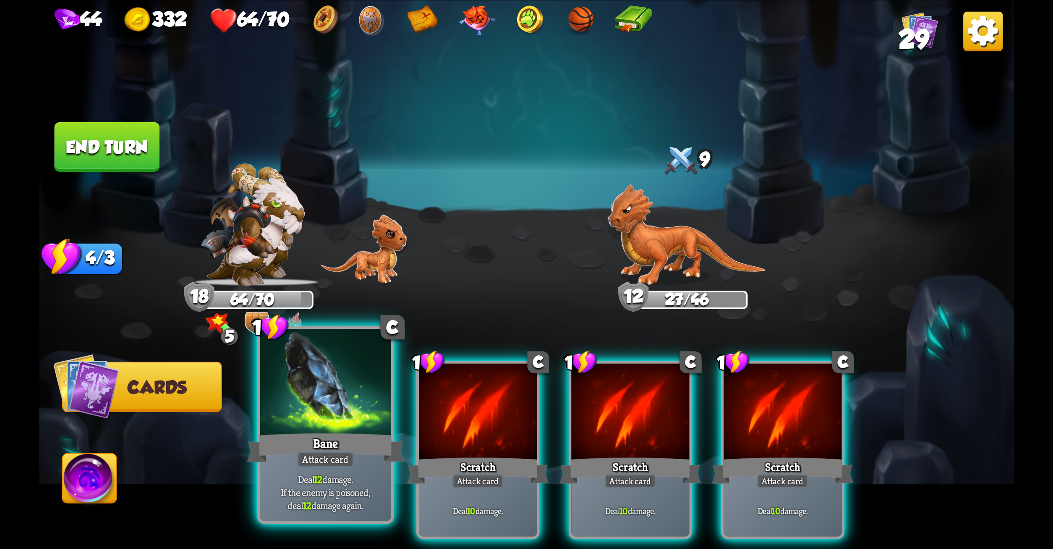
click at [338, 409] on div at bounding box center [325, 383] width 131 height 110
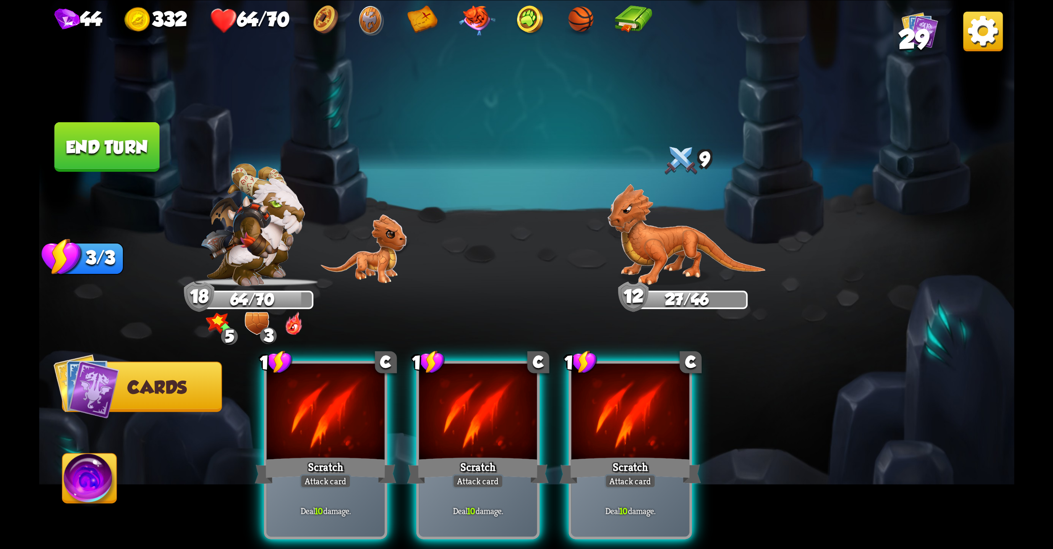
click at [338, 409] on div at bounding box center [326, 413] width 118 height 100
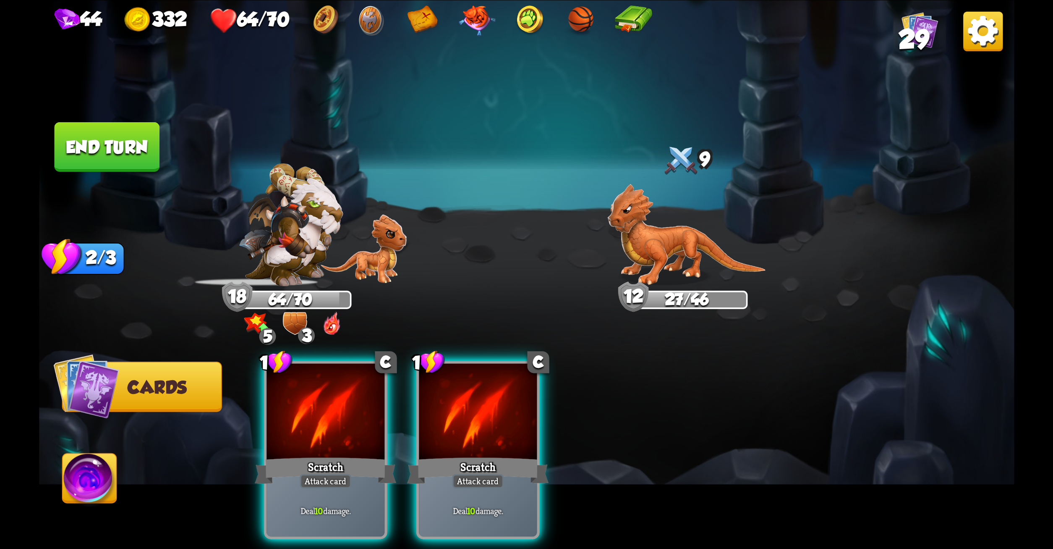
click at [338, 409] on div at bounding box center [326, 413] width 118 height 100
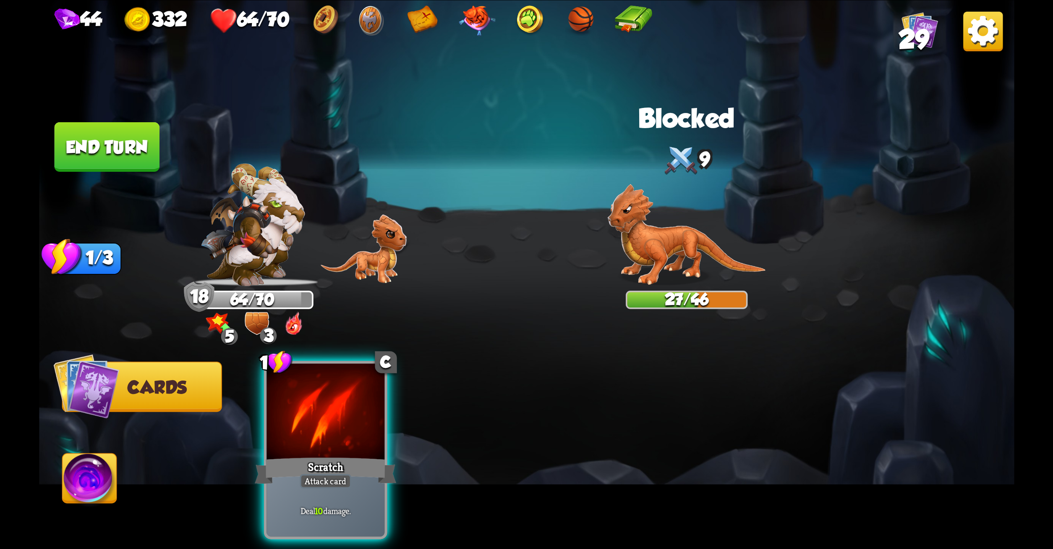
click at [338, 409] on div at bounding box center [326, 413] width 118 height 100
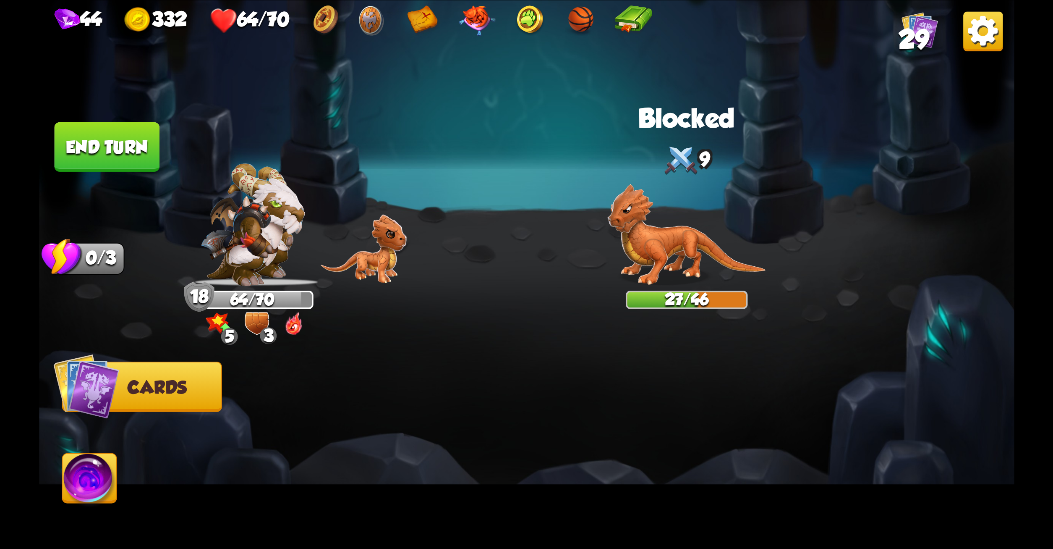
click at [338, 409] on div at bounding box center [624, 427] width 780 height 244
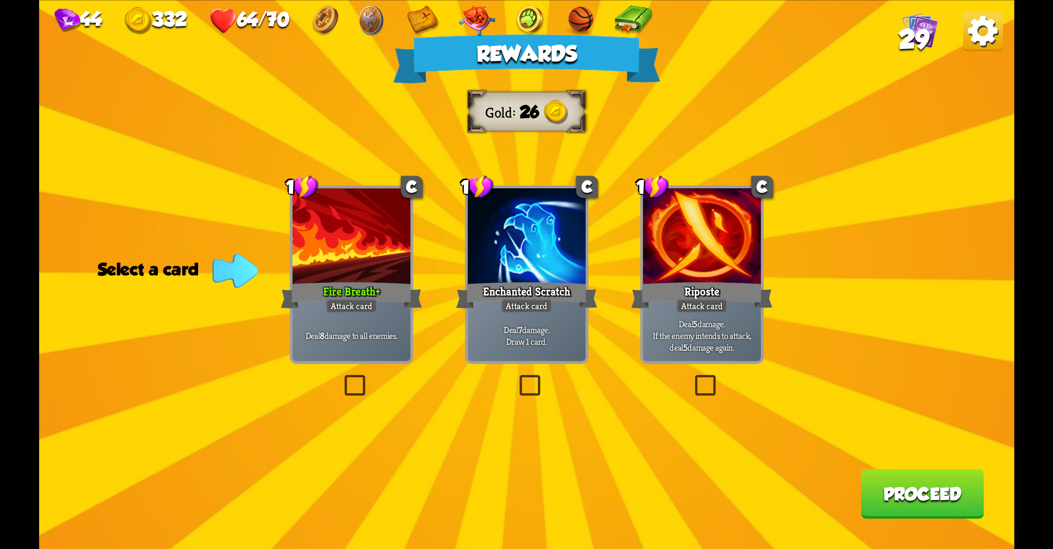
click at [341, 377] on label at bounding box center [341, 377] width 0 height 0
click at [0, 0] on input "checkbox" at bounding box center [0, 0] width 0 height 0
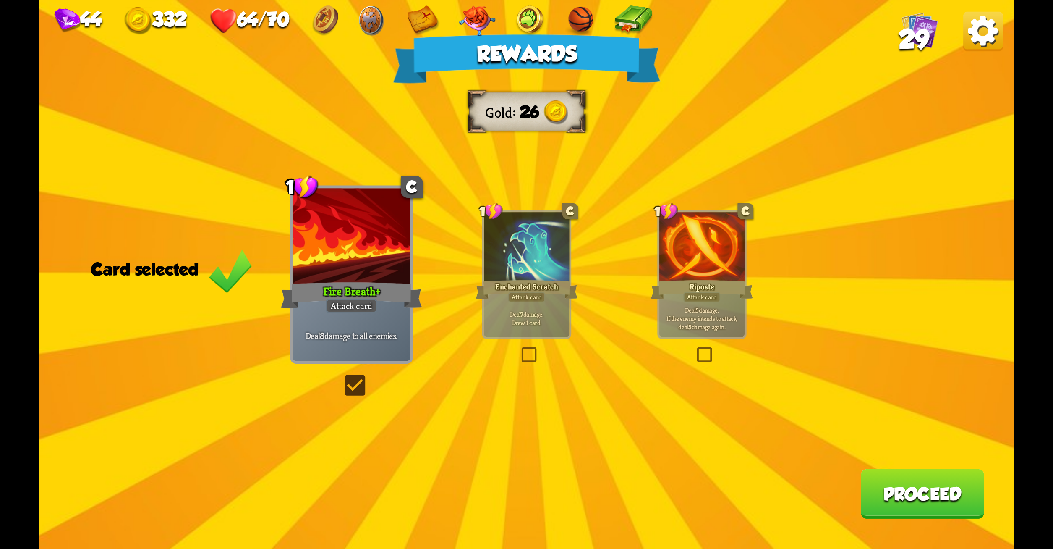
click at [892, 477] on button "Proceed" at bounding box center [922, 494] width 123 height 50
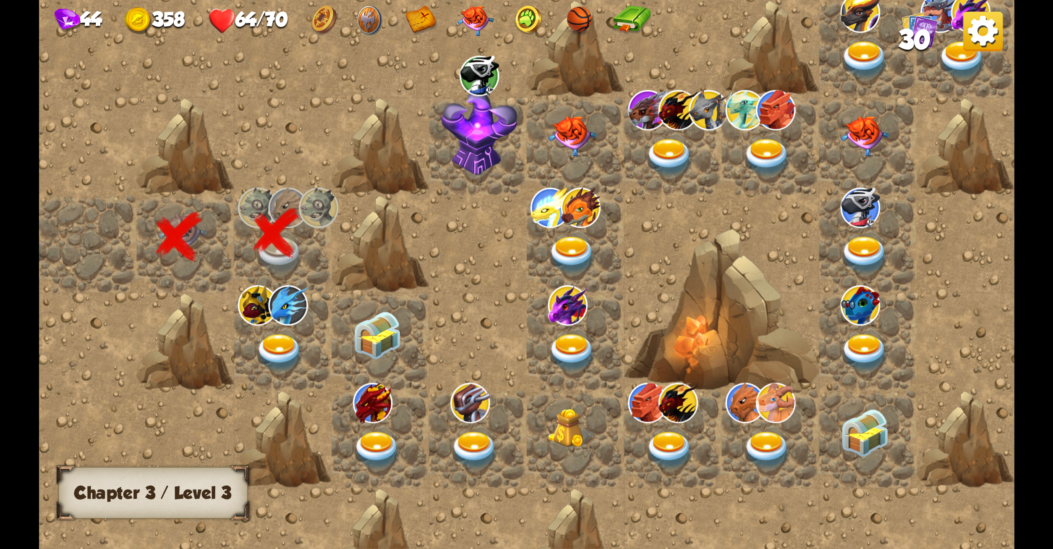
click at [273, 337] on img at bounding box center [279, 353] width 49 height 38
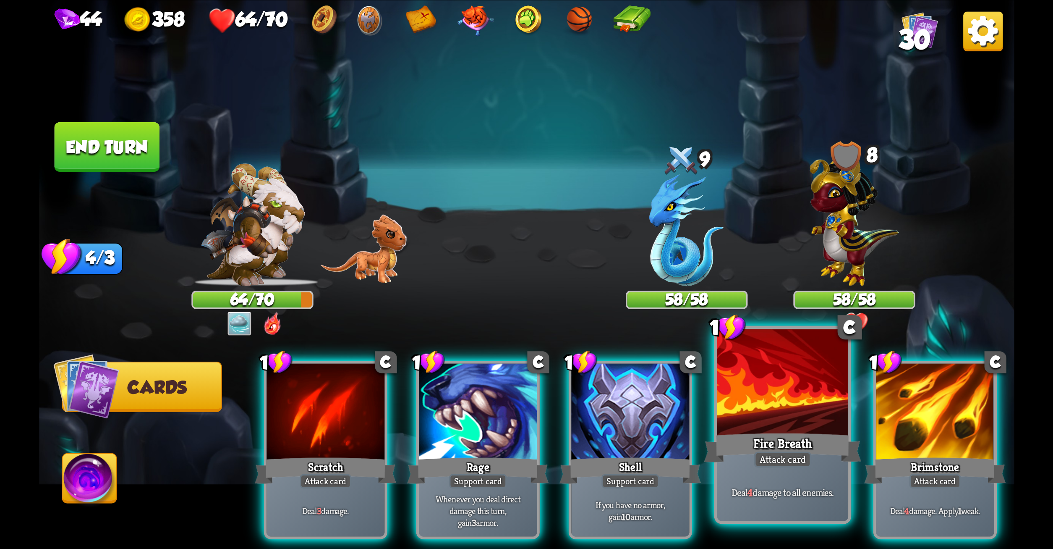
click at [767, 388] on div at bounding box center [782, 383] width 131 height 110
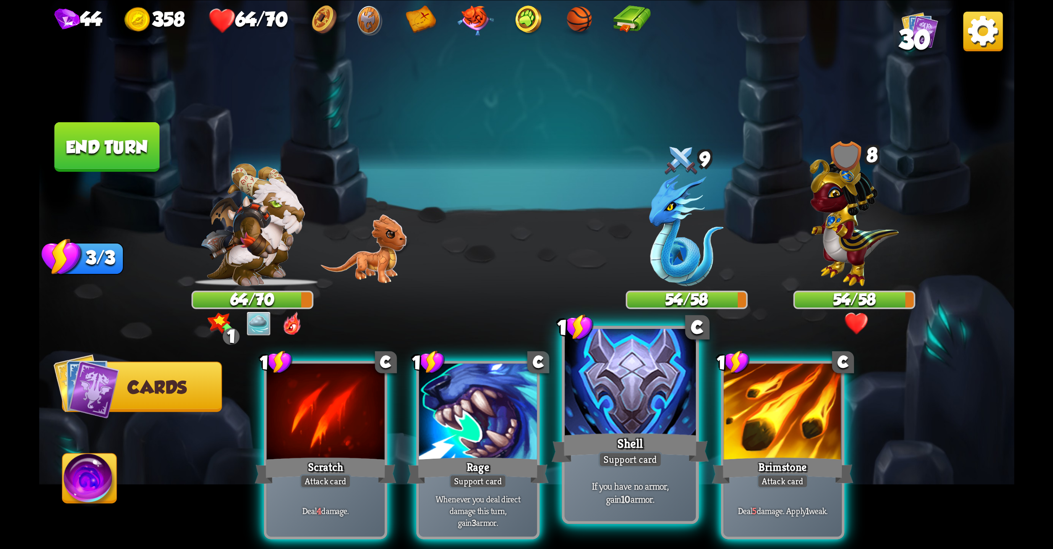
click at [566, 373] on div at bounding box center [630, 383] width 131 height 110
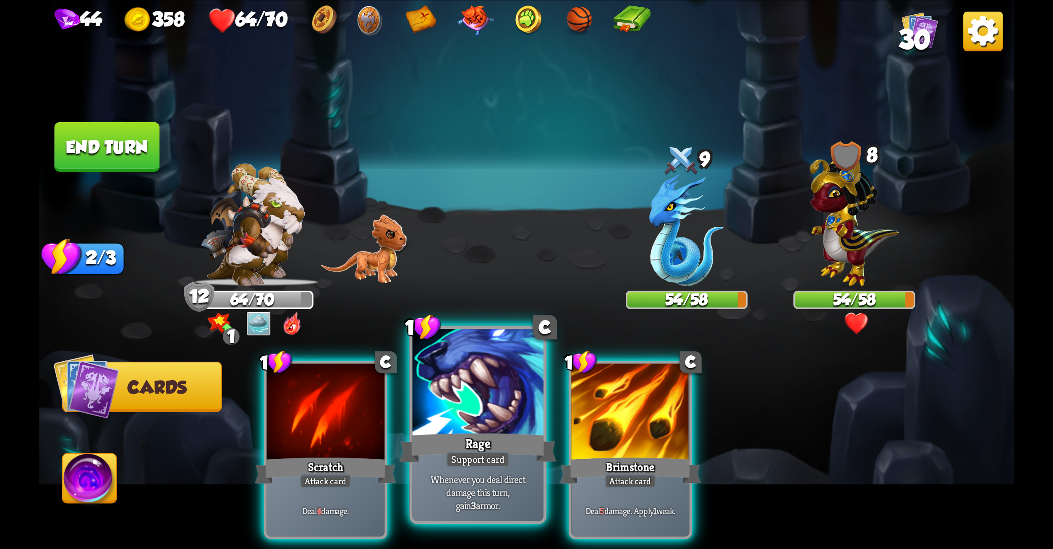
click at [447, 388] on div at bounding box center [477, 383] width 131 height 110
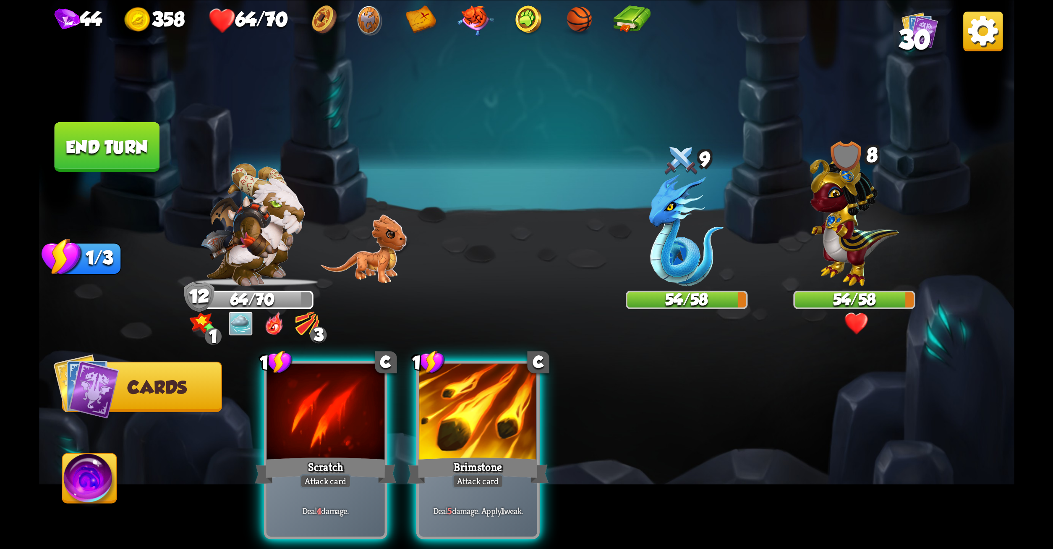
click at [447, 388] on div at bounding box center [478, 413] width 118 height 100
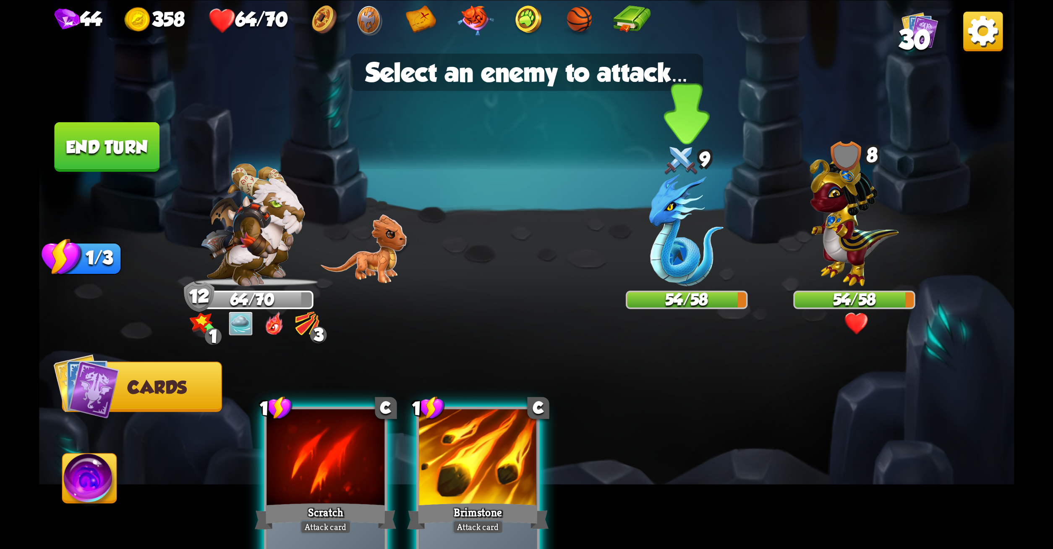
click at [687, 214] on img at bounding box center [687, 230] width 75 height 112
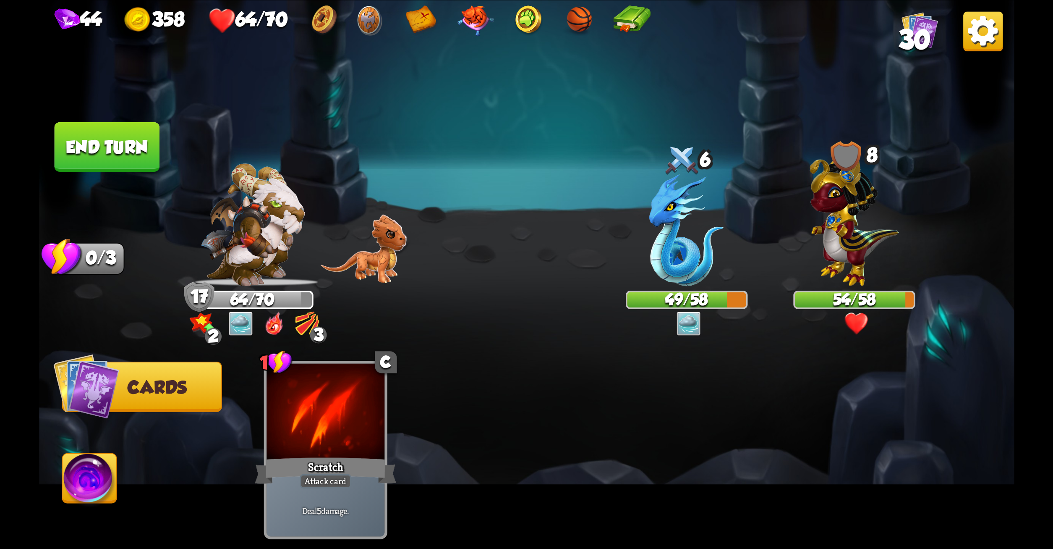
click at [92, 132] on button "End turn" at bounding box center [106, 147] width 105 height 50
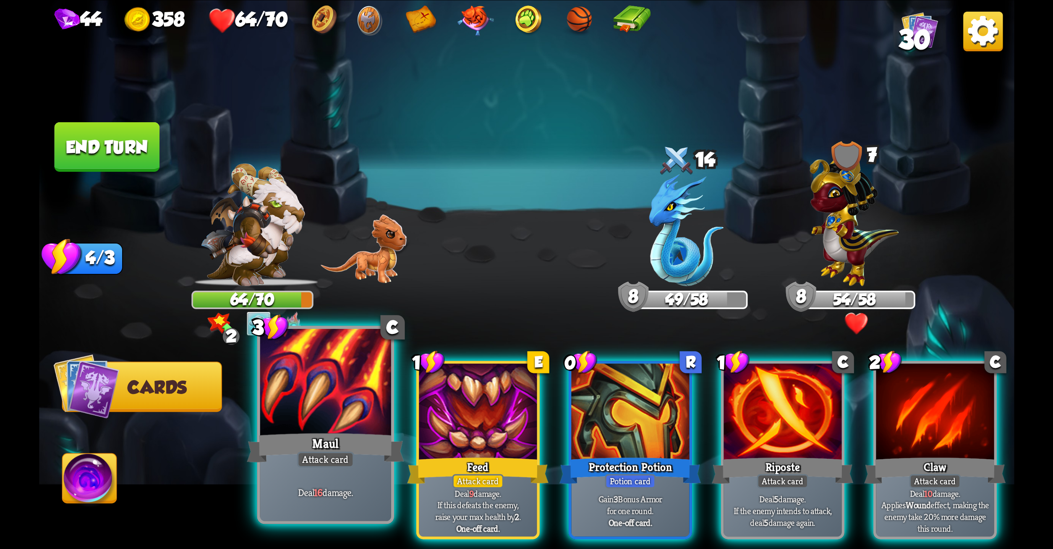
click at [331, 370] on div at bounding box center [325, 383] width 131 height 110
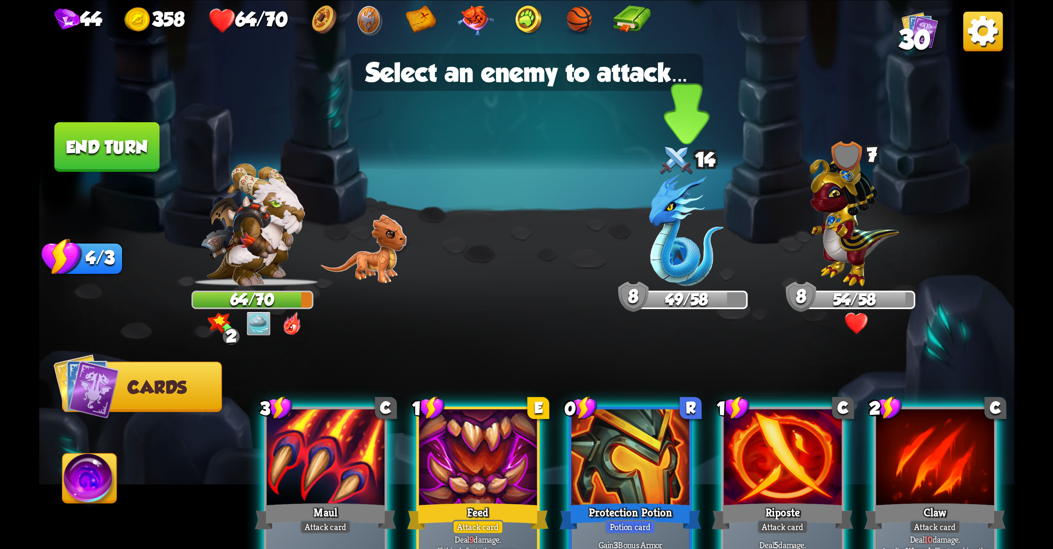
click at [718, 210] on img at bounding box center [687, 230] width 75 height 112
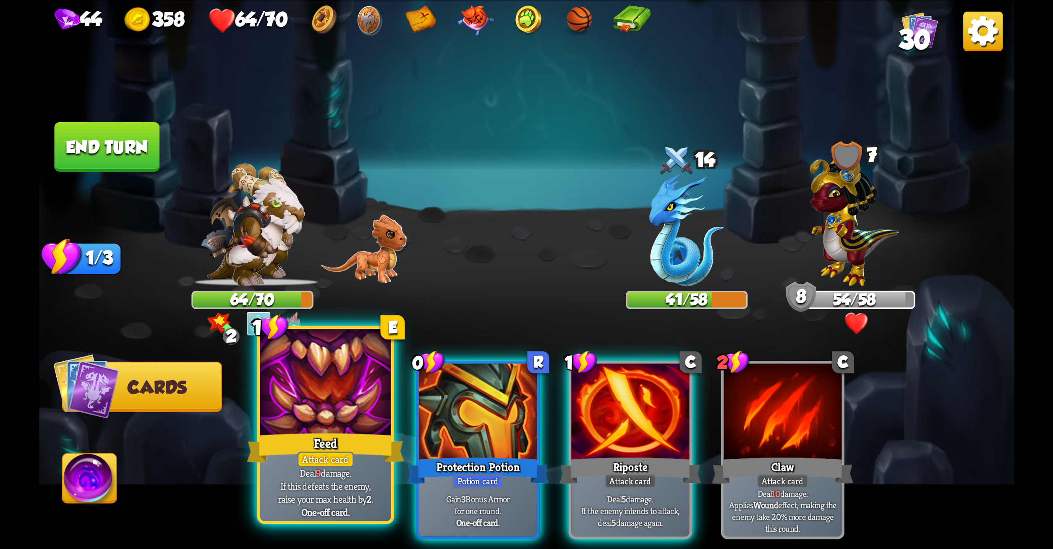
click at [341, 430] on div "Feed" at bounding box center [325, 447] width 157 height 35
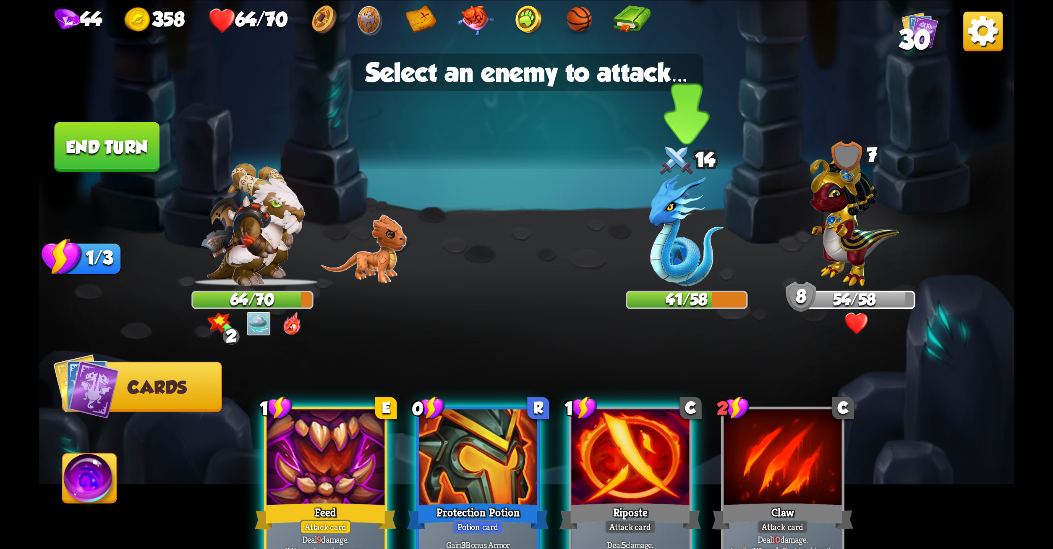
click at [683, 216] on img at bounding box center [687, 230] width 75 height 112
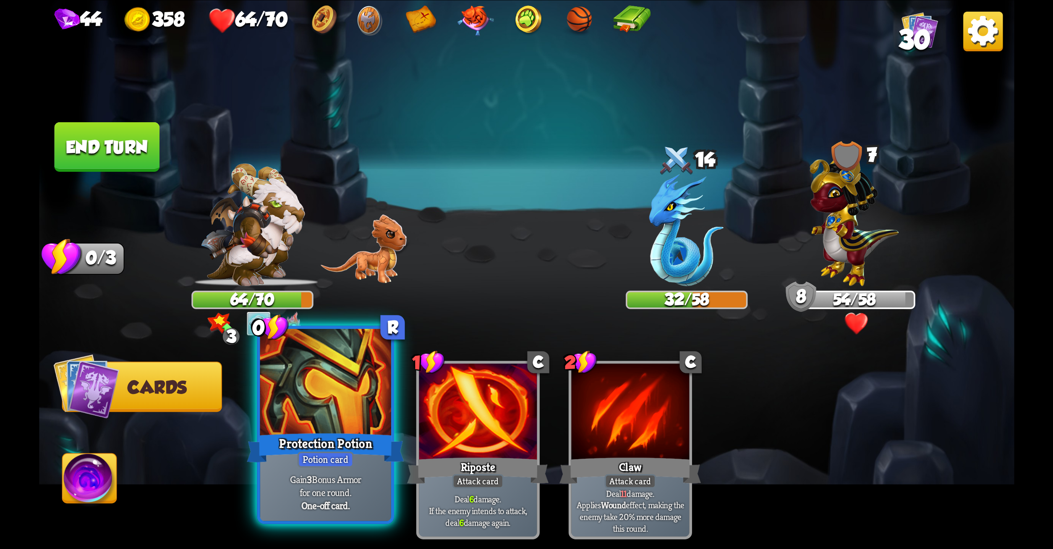
click at [324, 369] on div at bounding box center [325, 383] width 131 height 110
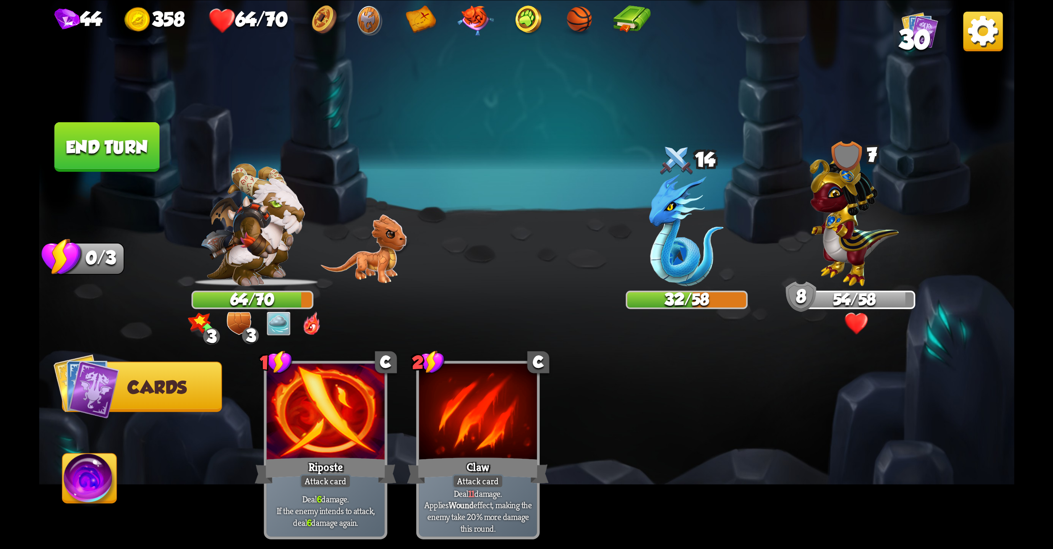
click at [76, 136] on button "End turn" at bounding box center [106, 147] width 105 height 50
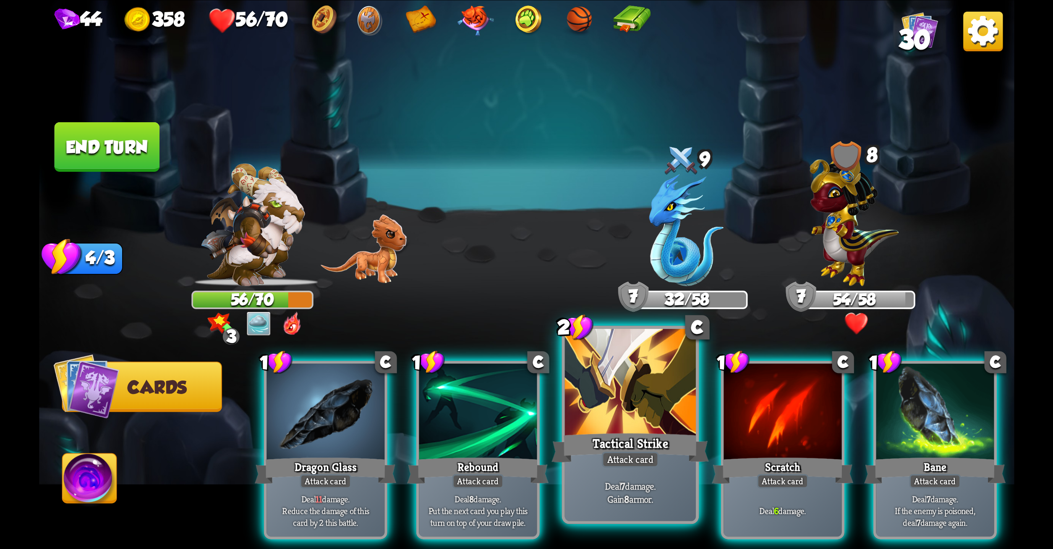
click at [607, 399] on div at bounding box center [630, 383] width 131 height 110
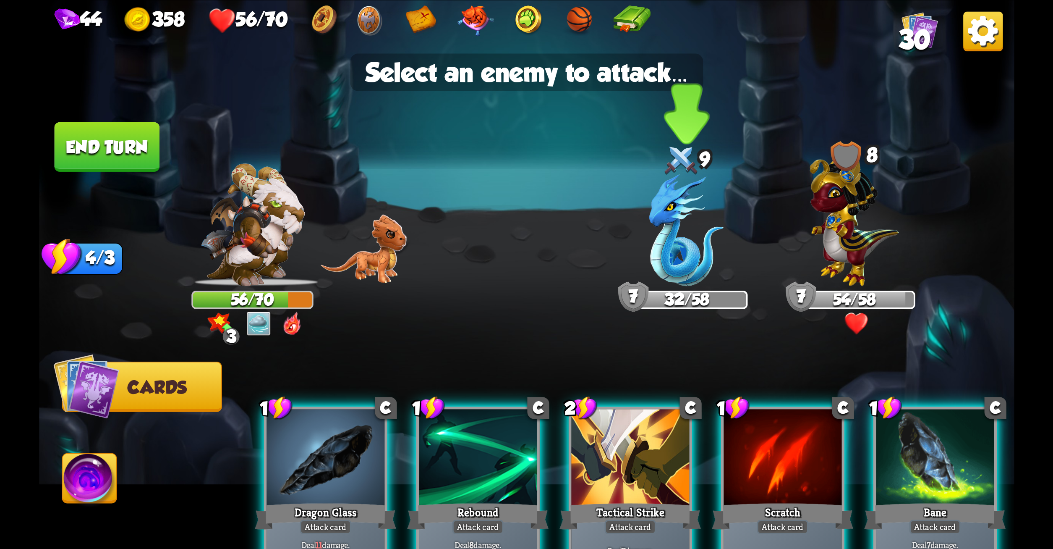
click at [691, 246] on img at bounding box center [687, 230] width 75 height 112
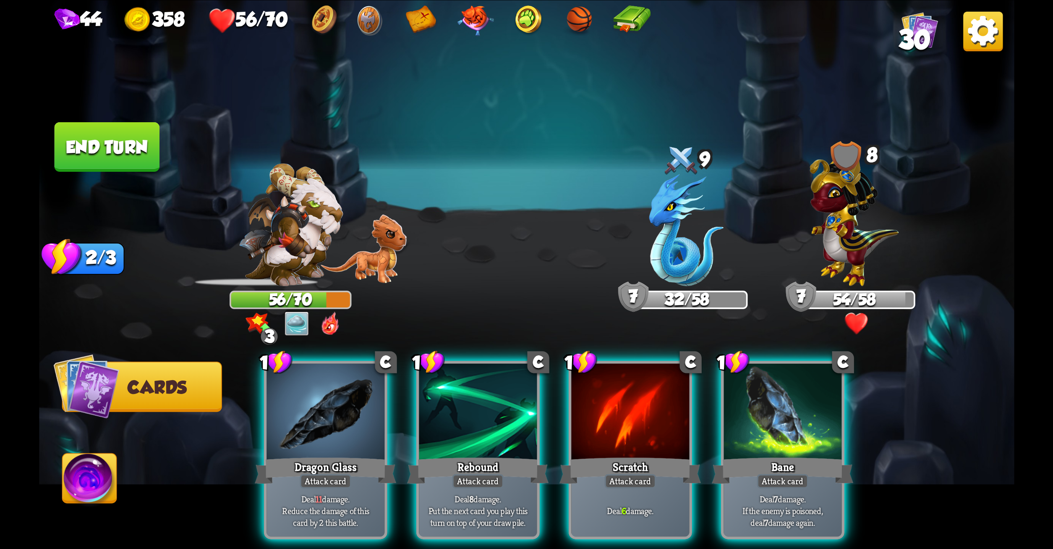
click at [691, 246] on img at bounding box center [687, 230] width 75 height 112
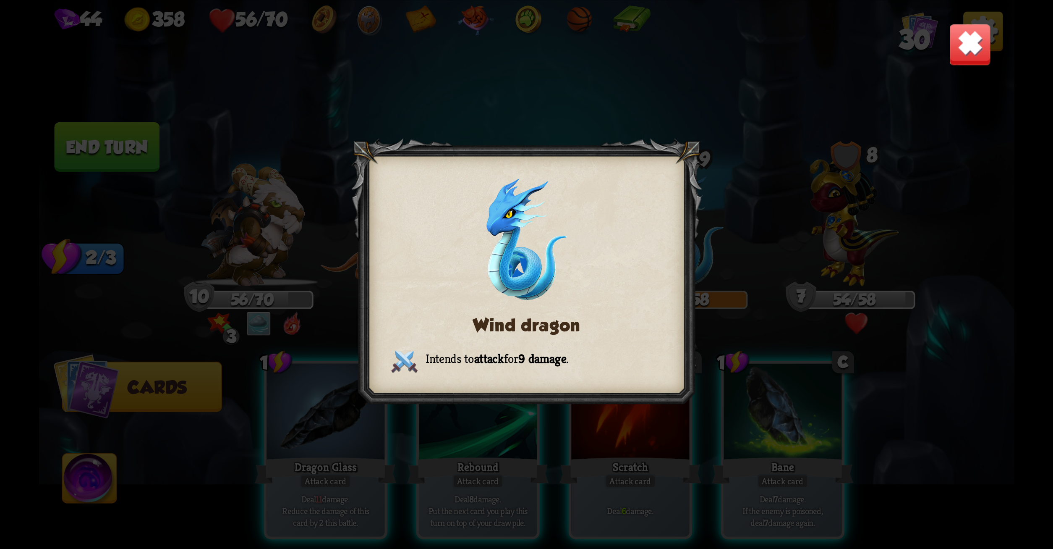
click at [966, 48] on img at bounding box center [970, 44] width 43 height 43
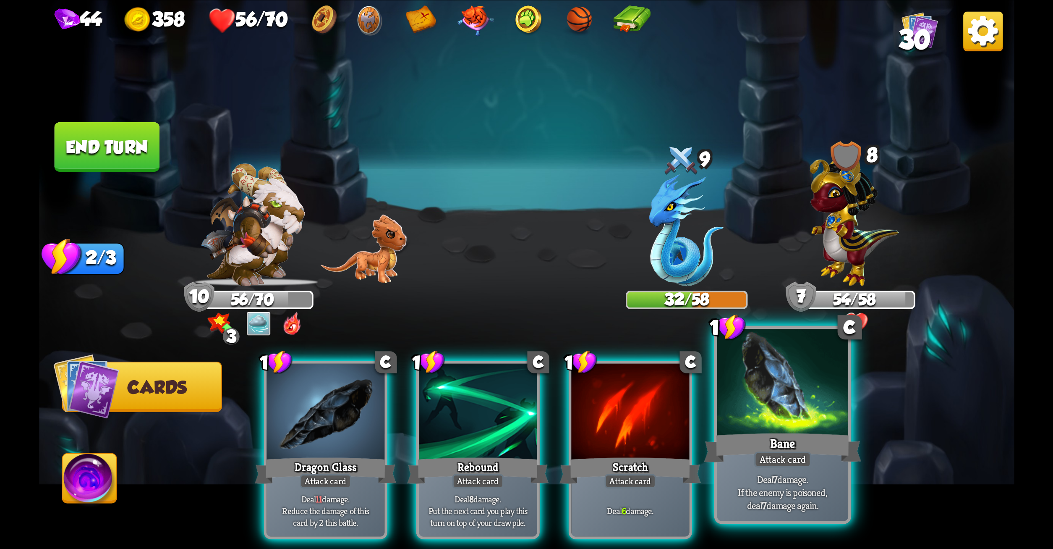
click at [792, 467] on div "Attack card" at bounding box center [782, 459] width 57 height 16
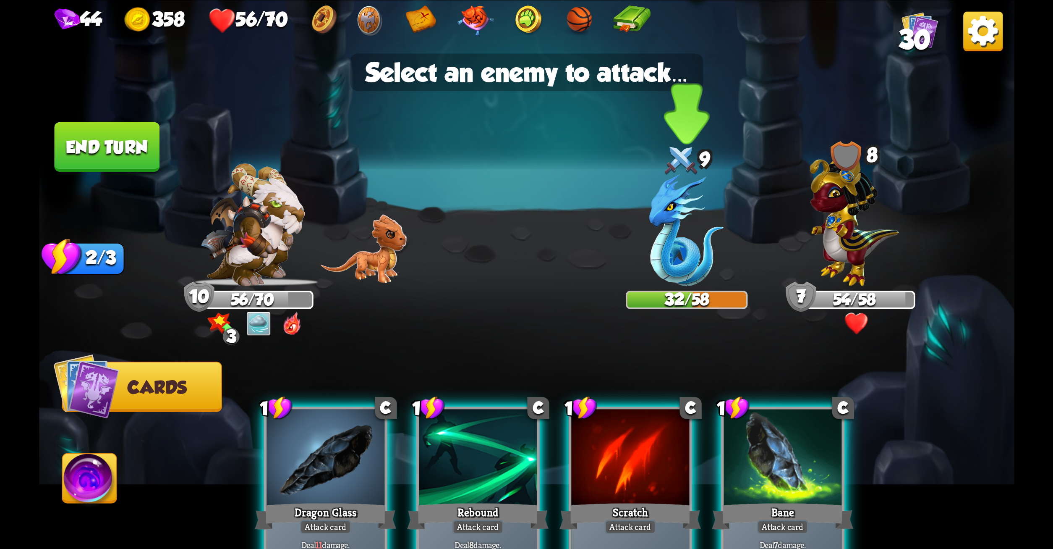
click at [665, 232] on img at bounding box center [687, 230] width 75 height 112
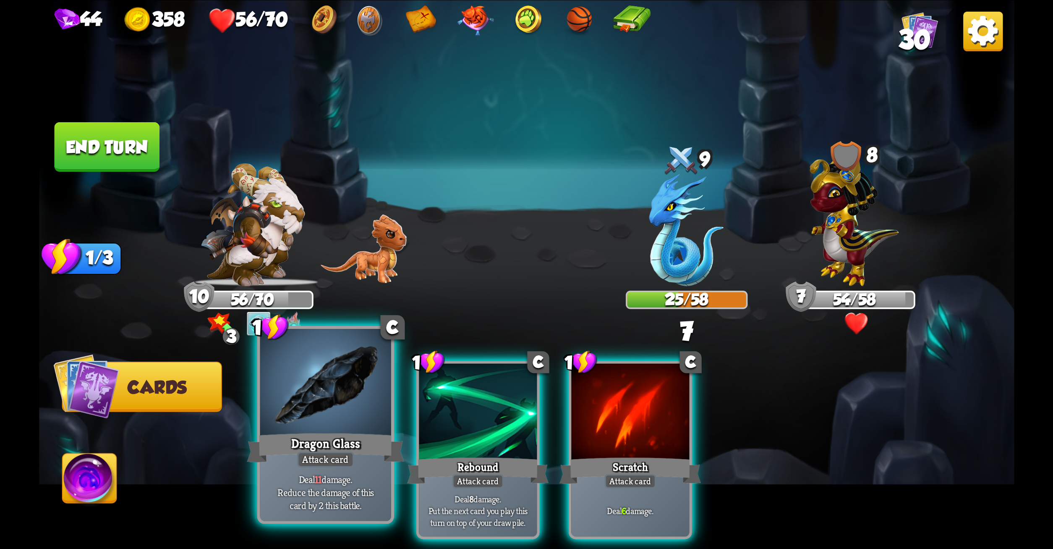
click at [339, 461] on div "Attack card" at bounding box center [325, 459] width 57 height 16
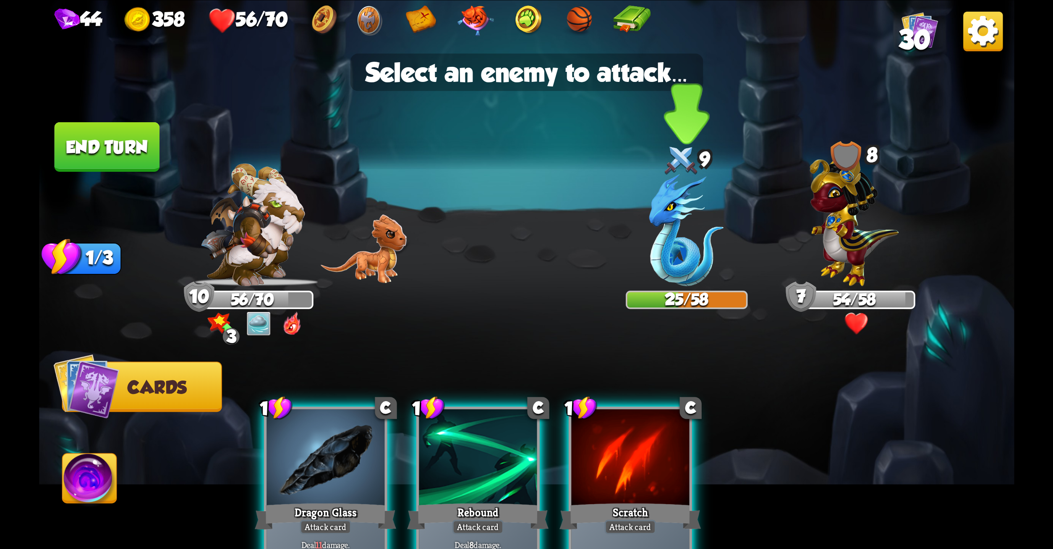
click at [680, 238] on img at bounding box center [687, 230] width 75 height 112
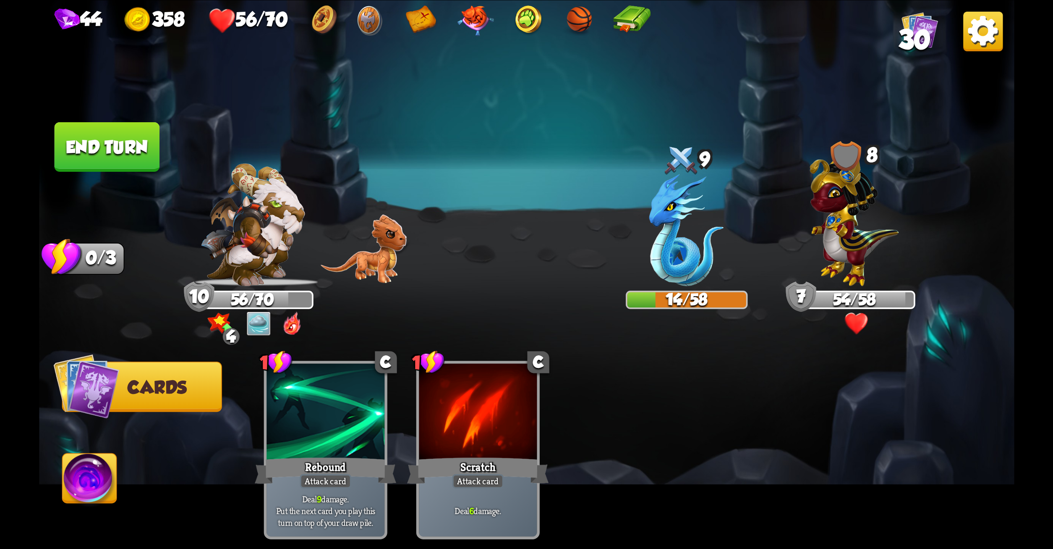
click at [135, 152] on button "End turn" at bounding box center [106, 147] width 105 height 50
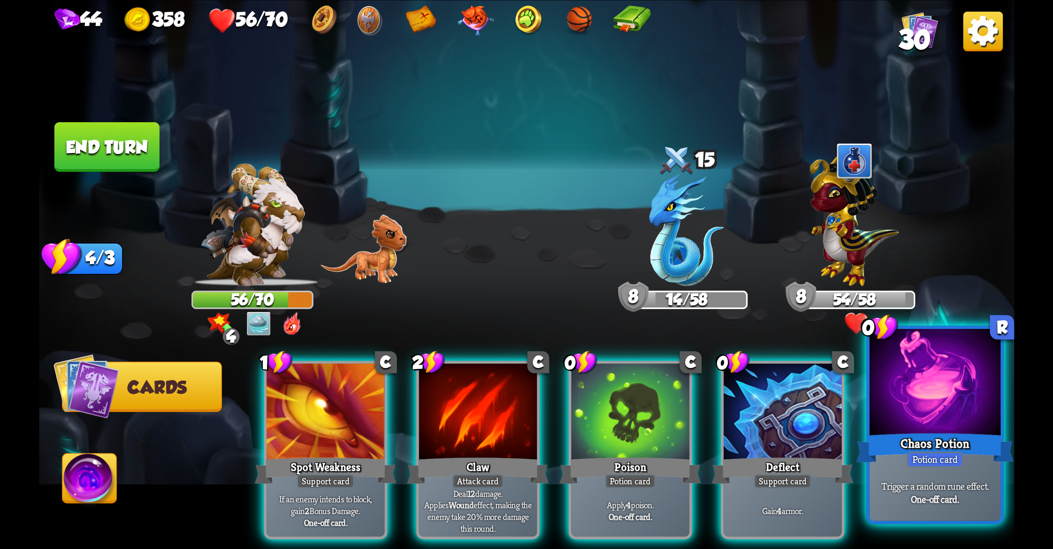
click at [936, 448] on div "Chaos Potion" at bounding box center [934, 447] width 157 height 35
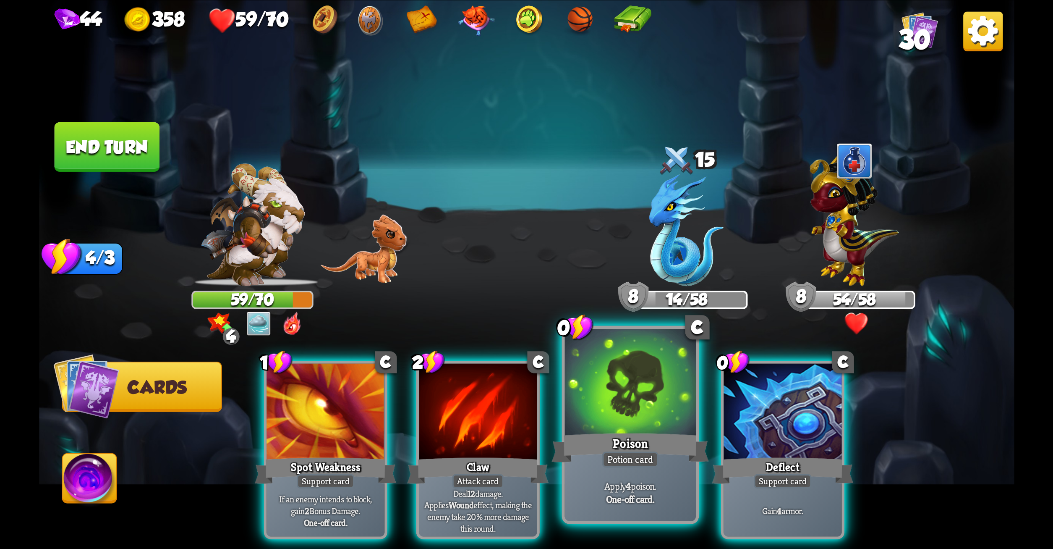
click at [613, 440] on div "Poison" at bounding box center [630, 447] width 157 height 35
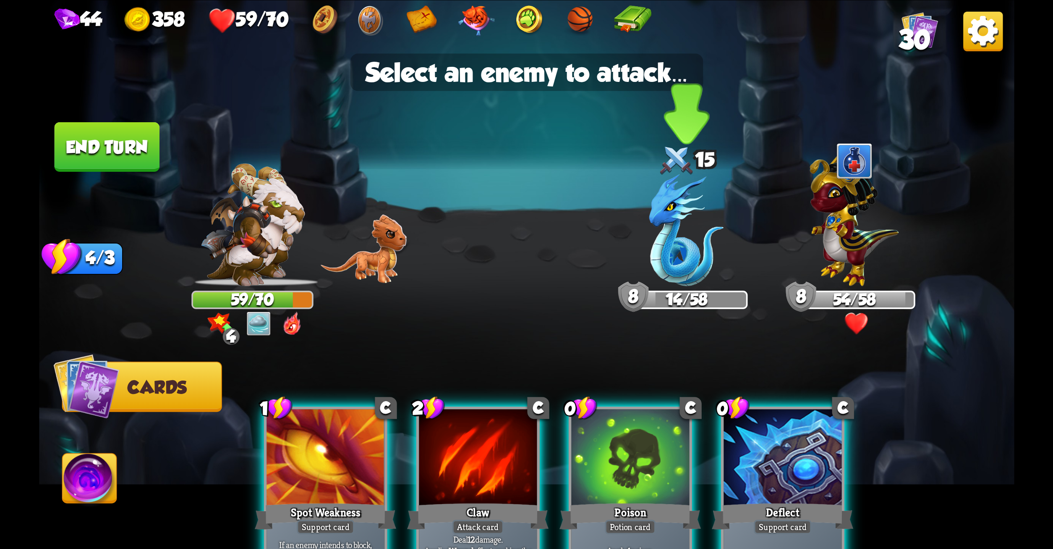
click at [688, 231] on img at bounding box center [687, 230] width 75 height 112
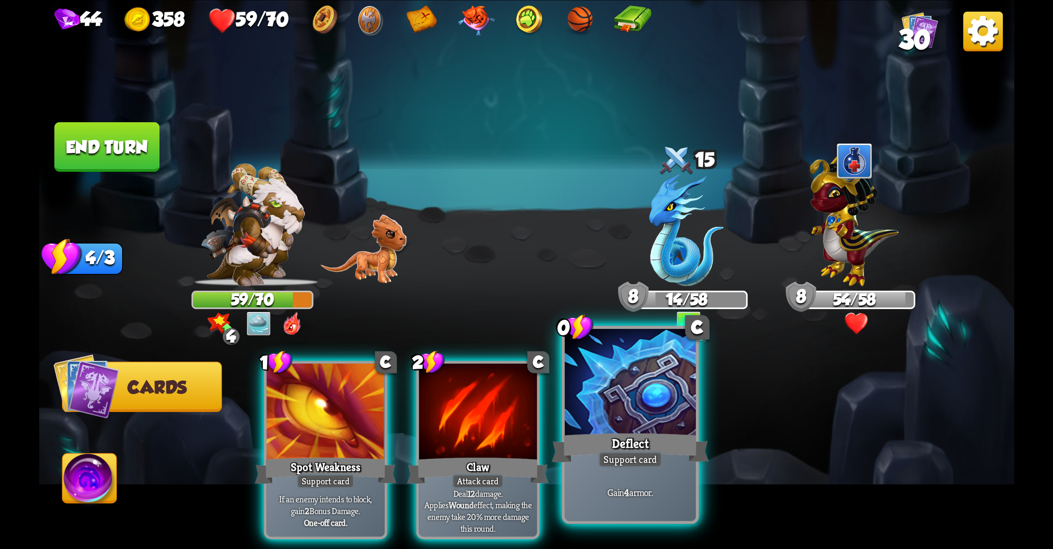
click at [634, 428] on div at bounding box center [630, 383] width 131 height 110
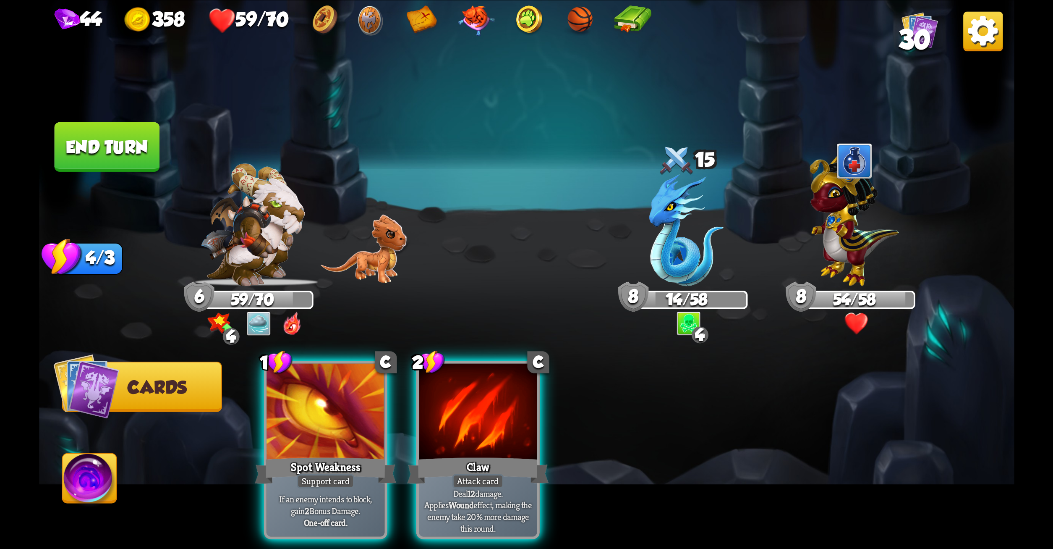
drag, startPoint x: 489, startPoint y: 436, endPoint x: 704, endPoint y: 215, distance: 307.9
click at [704, 215] on div "Select an enemy to attack... You don't have enough stamina to play that card...…" at bounding box center [527, 274] width 976 height 549
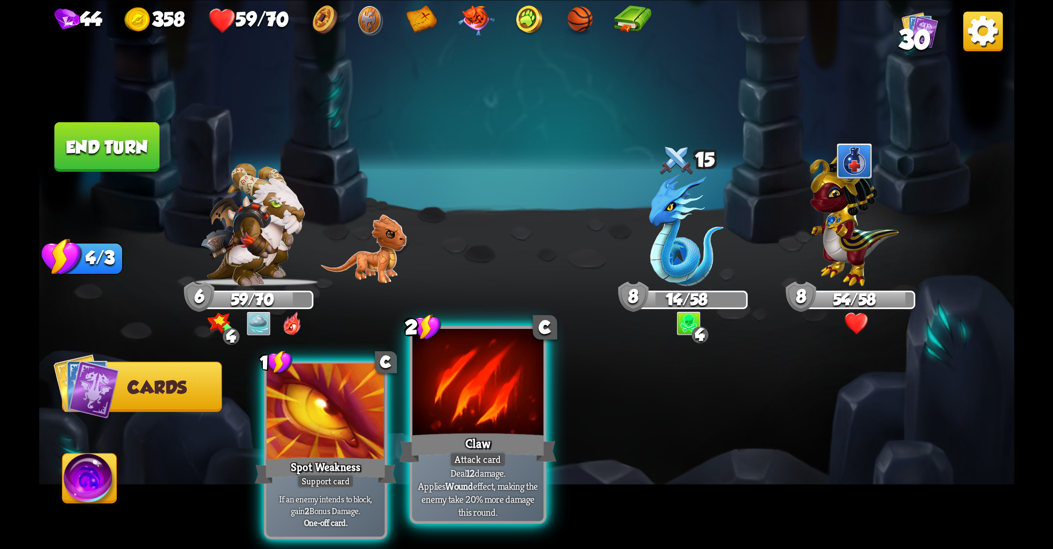
click at [490, 410] on div at bounding box center [477, 383] width 131 height 110
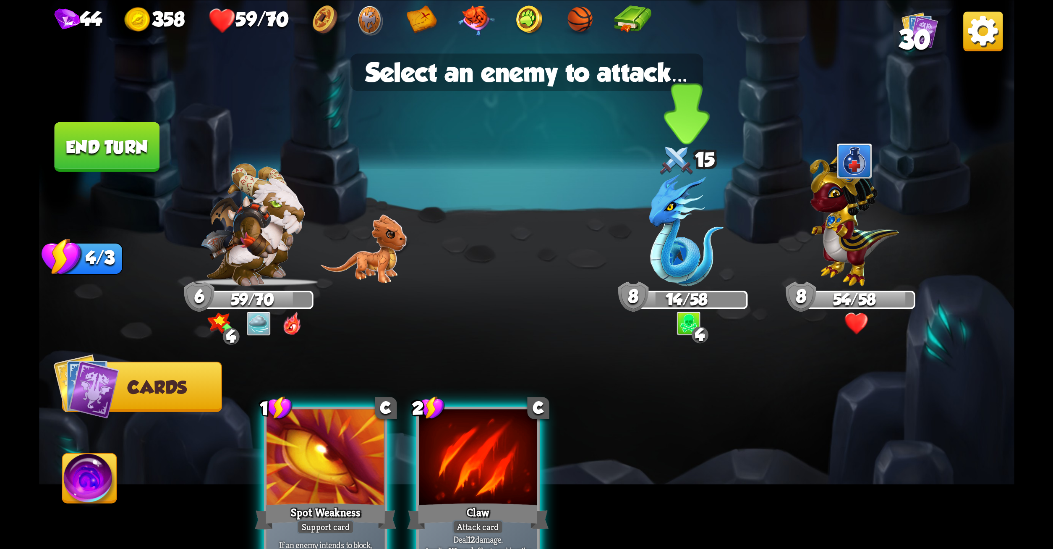
click at [657, 246] on img at bounding box center [687, 230] width 75 height 112
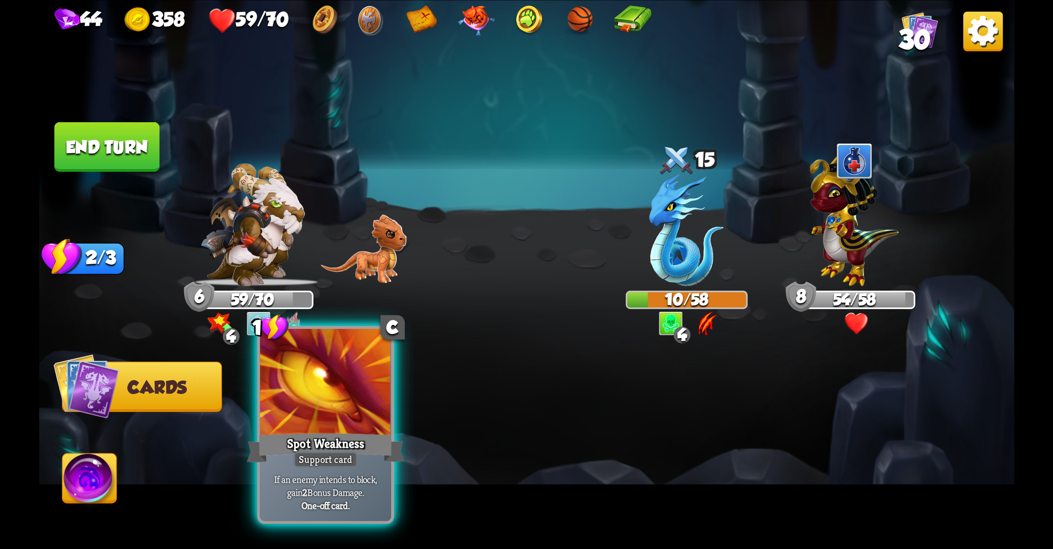
click at [322, 466] on div "Support card" at bounding box center [325, 459] width 64 height 16
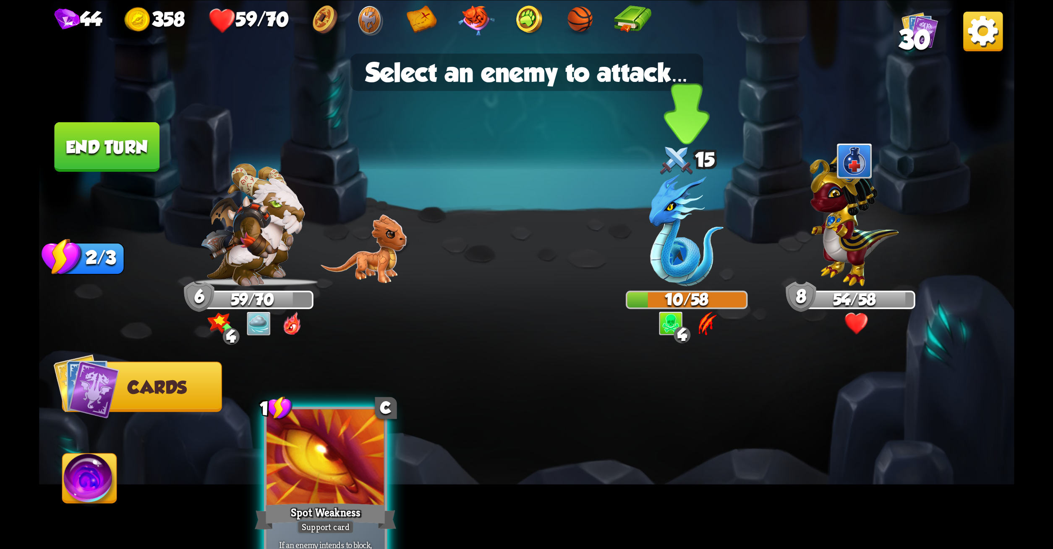
click at [706, 195] on img at bounding box center [687, 230] width 75 height 112
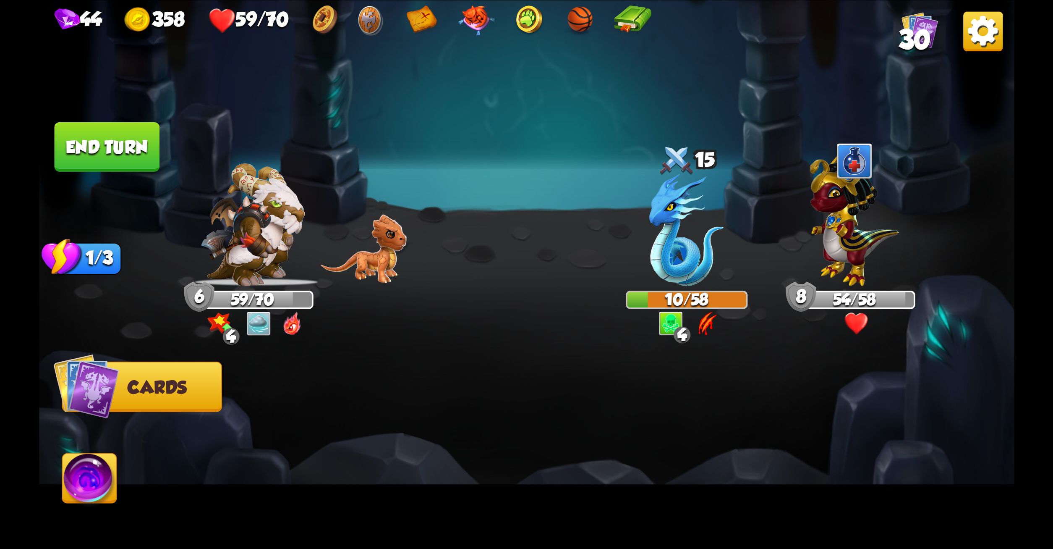
click at [127, 140] on button "End turn" at bounding box center [106, 147] width 105 height 50
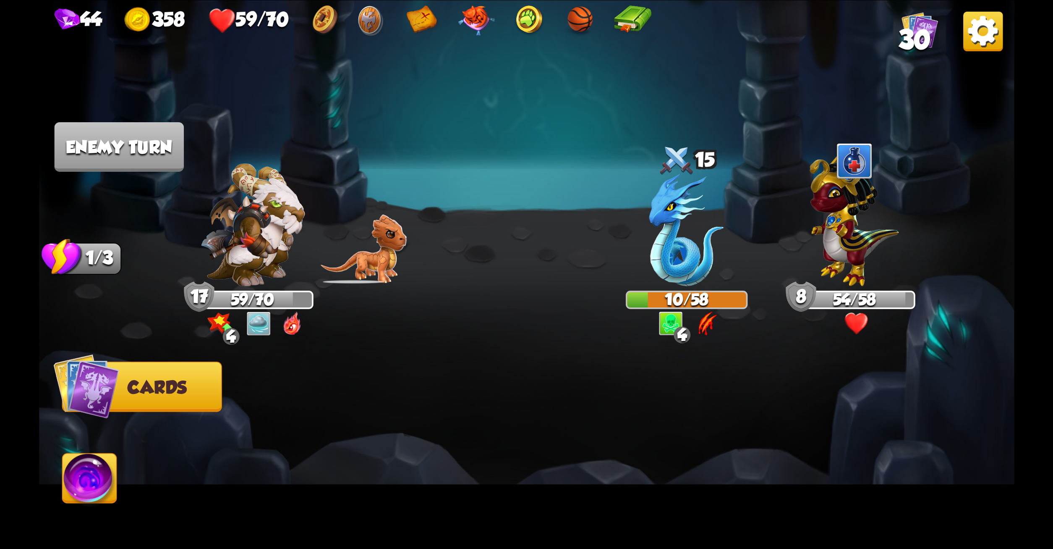
click at [332, 174] on img at bounding box center [527, 274] width 976 height 549
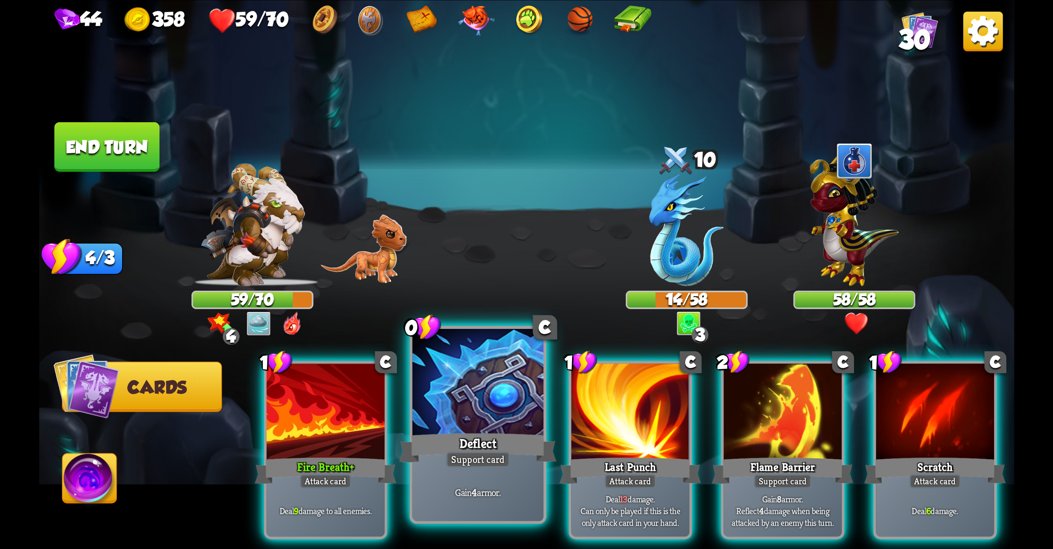
click at [473, 378] on div at bounding box center [477, 383] width 131 height 110
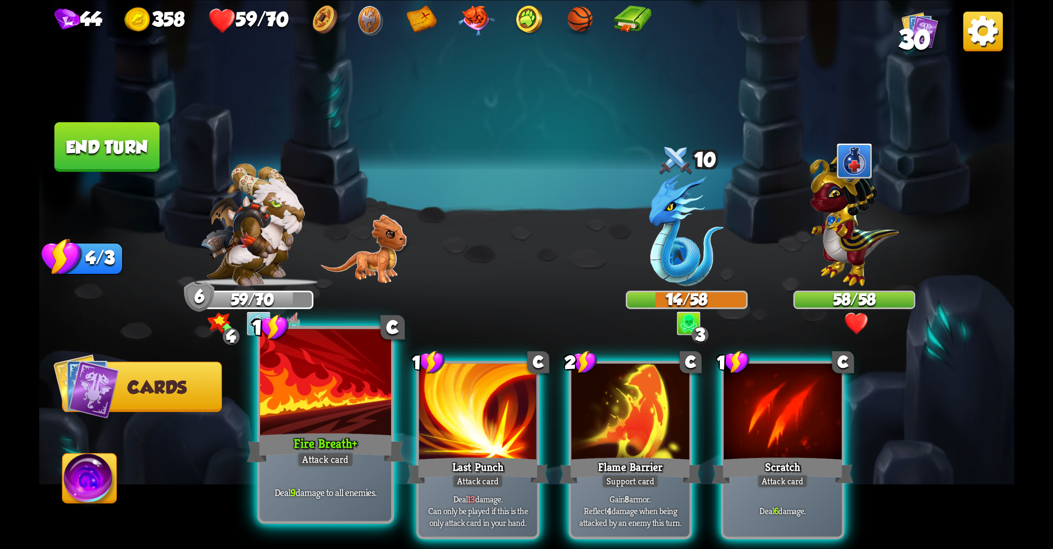
click at [327, 471] on div "Deal 9 damage to all enemies." at bounding box center [325, 492] width 131 height 57
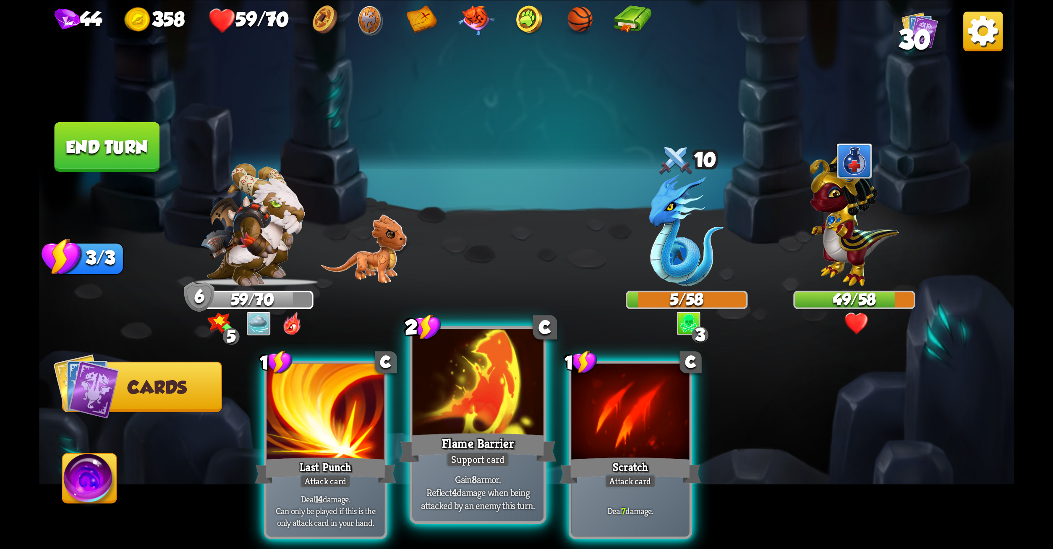
click at [474, 401] on div at bounding box center [477, 383] width 131 height 110
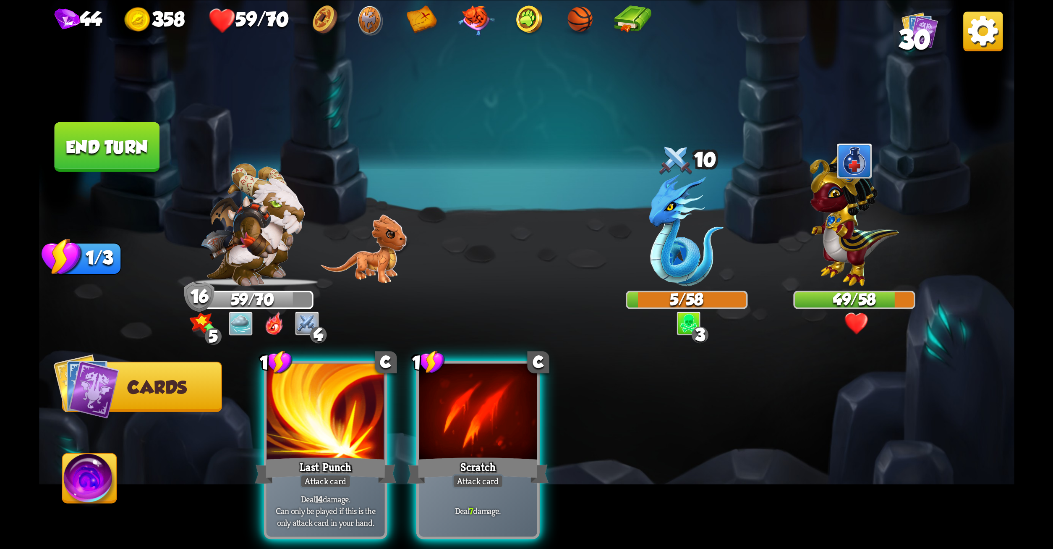
click at [474, 401] on div at bounding box center [478, 413] width 118 height 100
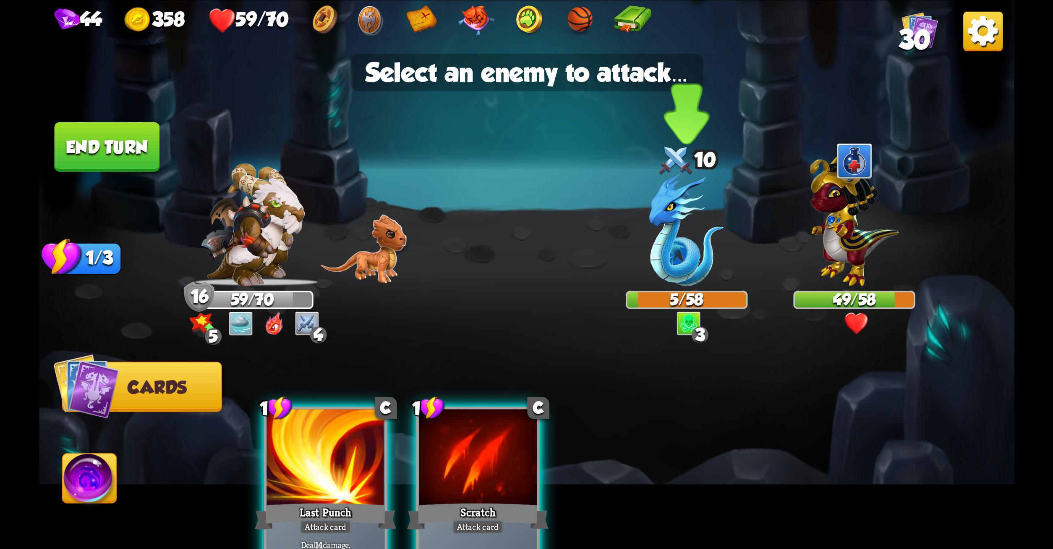
click at [684, 243] on img at bounding box center [687, 230] width 75 height 112
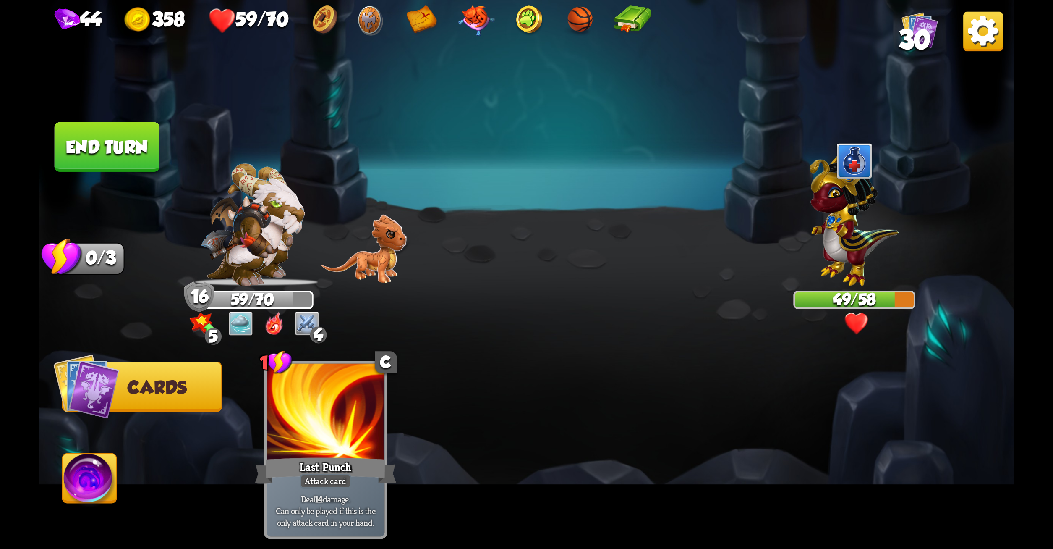
click at [103, 131] on button "End turn" at bounding box center [106, 147] width 105 height 50
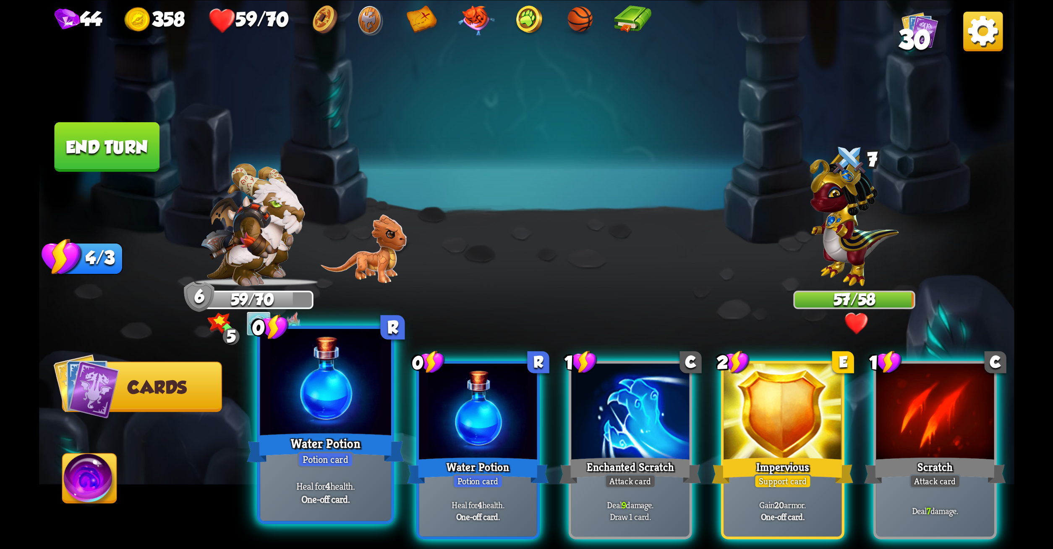
click at [327, 388] on div at bounding box center [325, 383] width 131 height 110
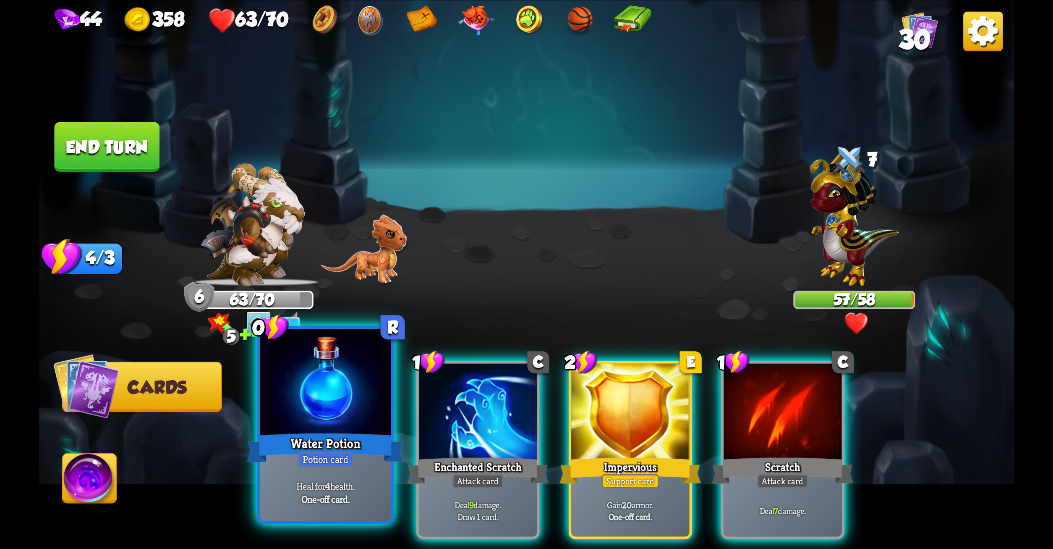
click at [327, 388] on div at bounding box center [325, 383] width 131 height 110
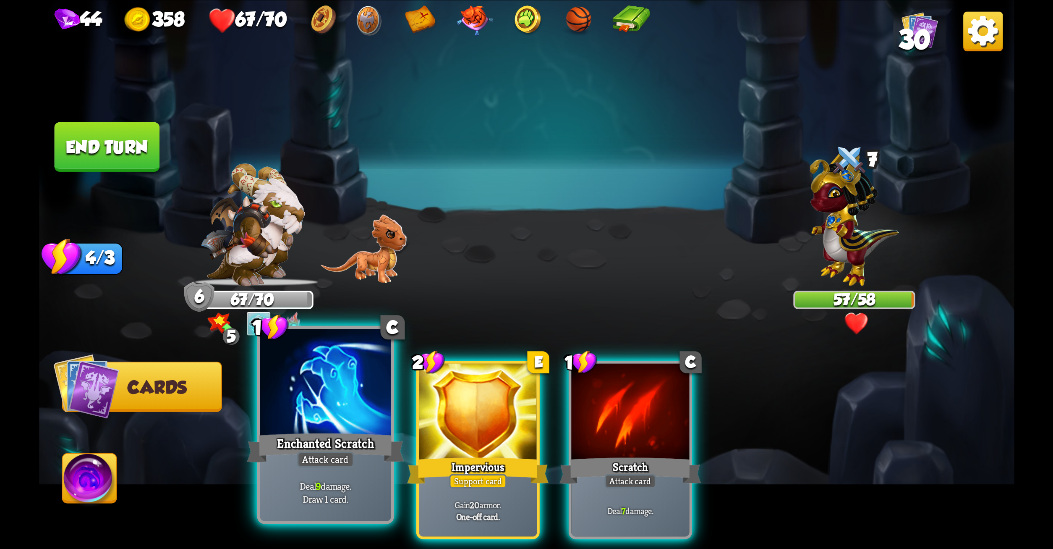
click at [265, 455] on div "Enchanted Scratch" at bounding box center [325, 447] width 157 height 35
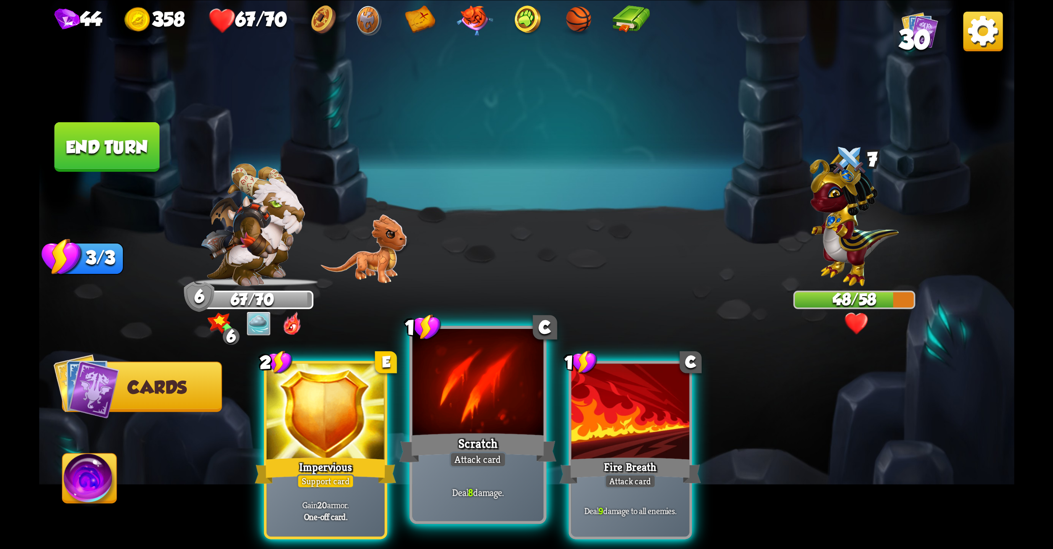
click at [452, 382] on div at bounding box center [477, 383] width 131 height 110
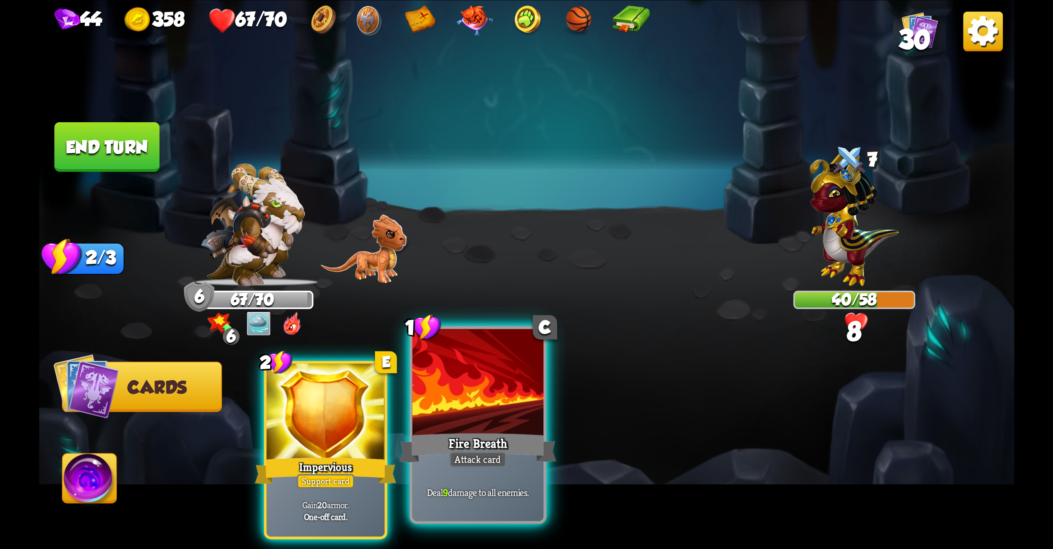
click at [474, 382] on div at bounding box center [477, 383] width 131 height 110
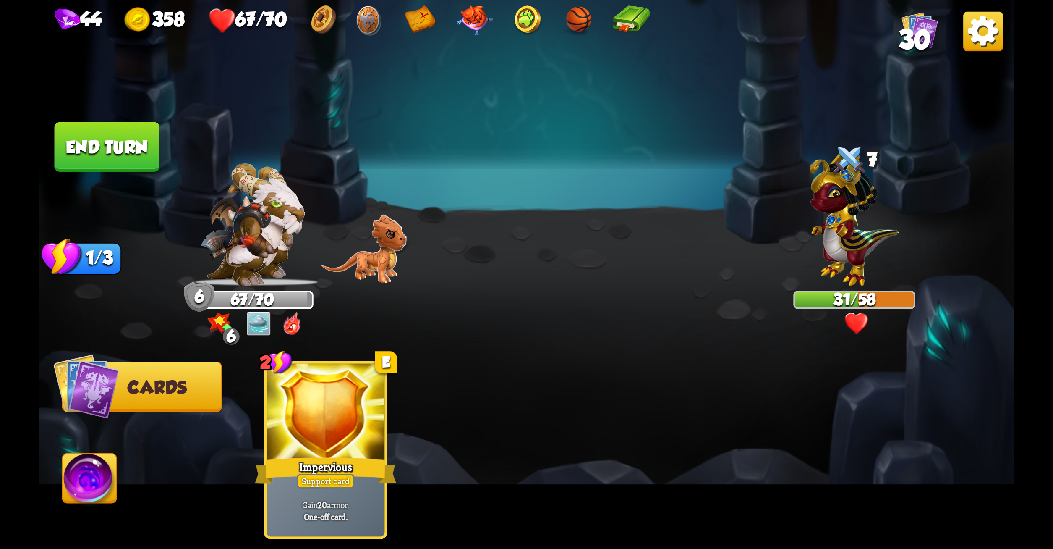
click at [110, 148] on button "End turn" at bounding box center [106, 147] width 105 height 50
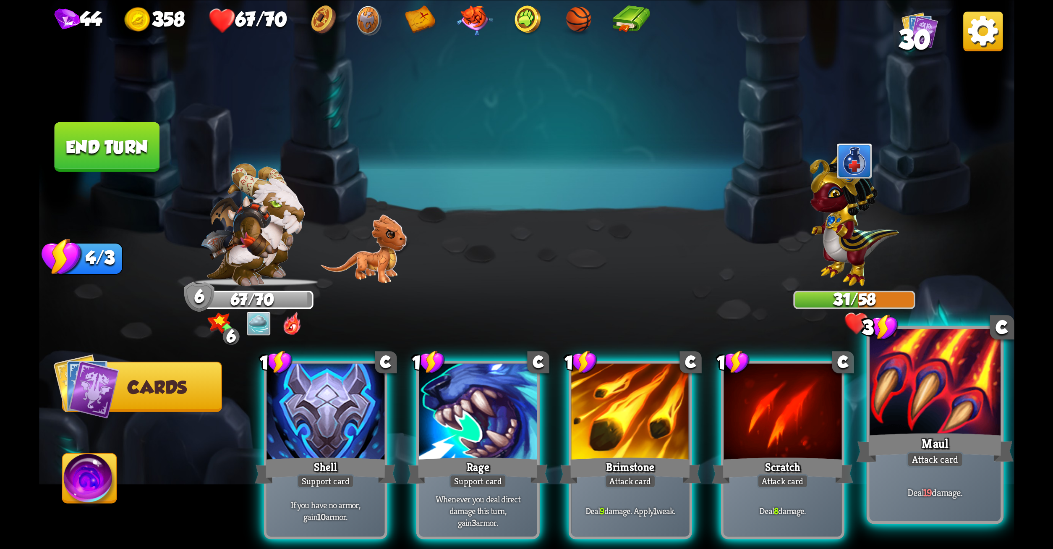
click at [941, 432] on div "Maul" at bounding box center [934, 447] width 157 height 35
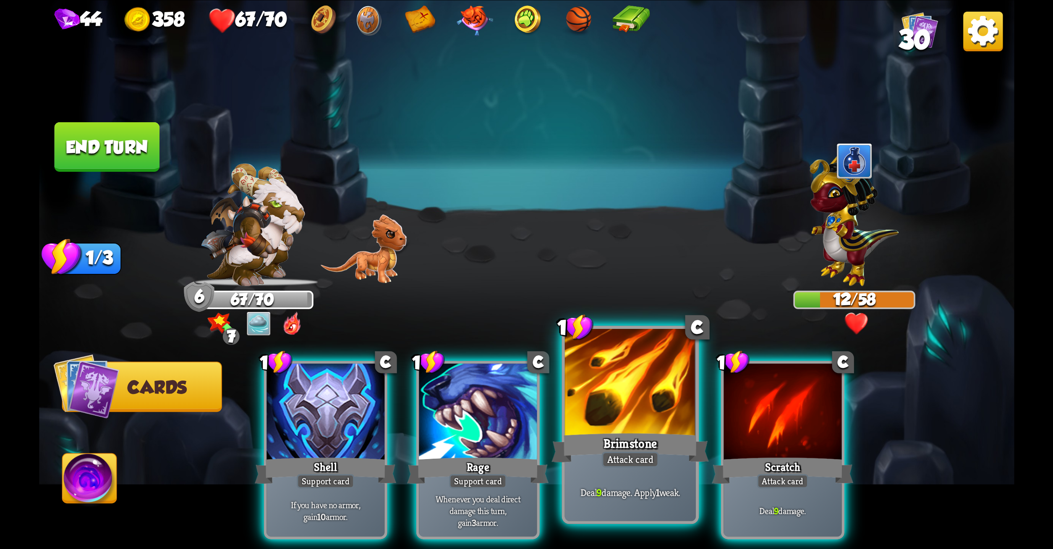
click at [654, 403] on div at bounding box center [630, 383] width 131 height 110
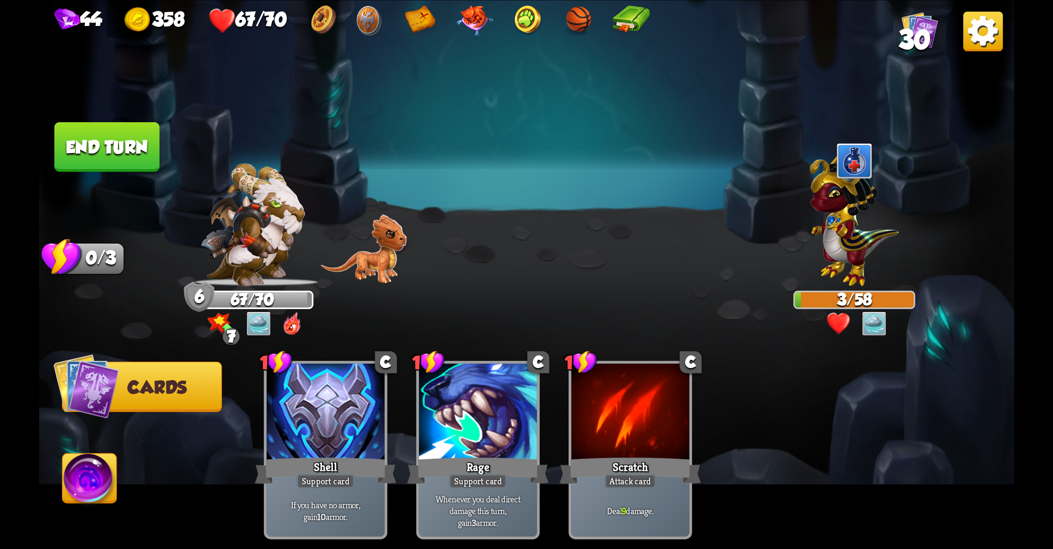
click at [116, 141] on button "End turn" at bounding box center [106, 147] width 105 height 50
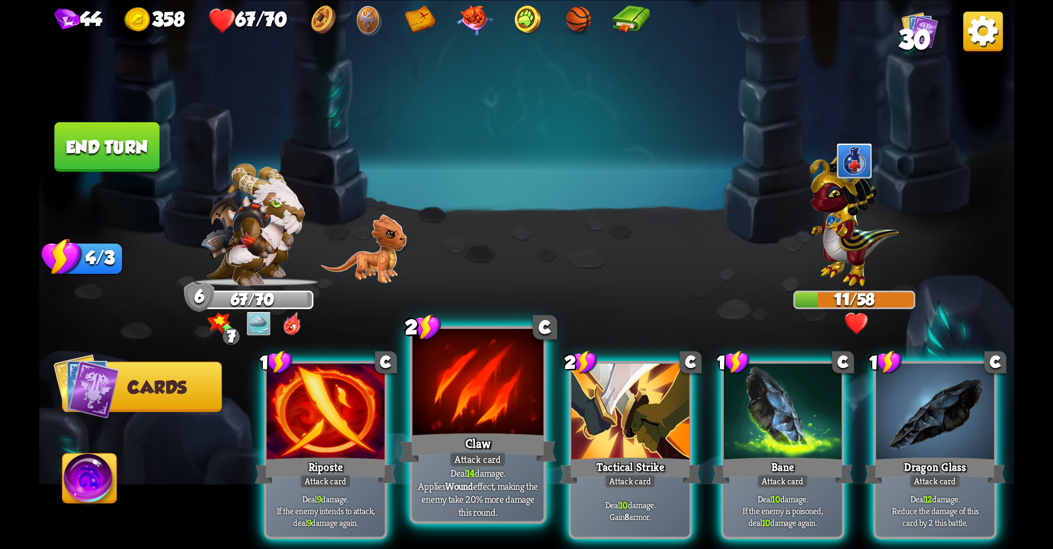
click at [471, 371] on div at bounding box center [477, 383] width 131 height 110
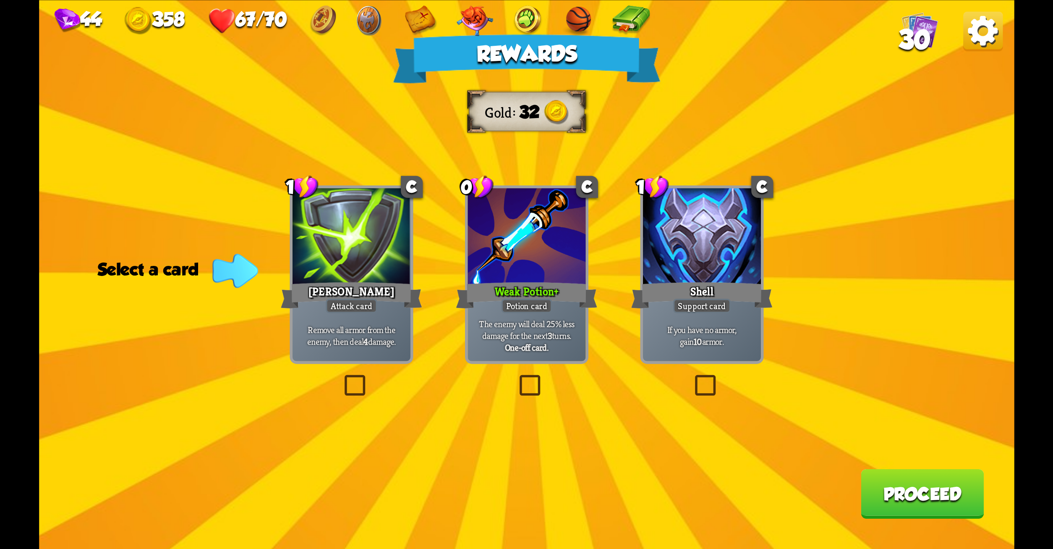
click at [516, 377] on label at bounding box center [516, 377] width 0 height 0
click at [0, 0] on input "checkbox" at bounding box center [0, 0] width 0 height 0
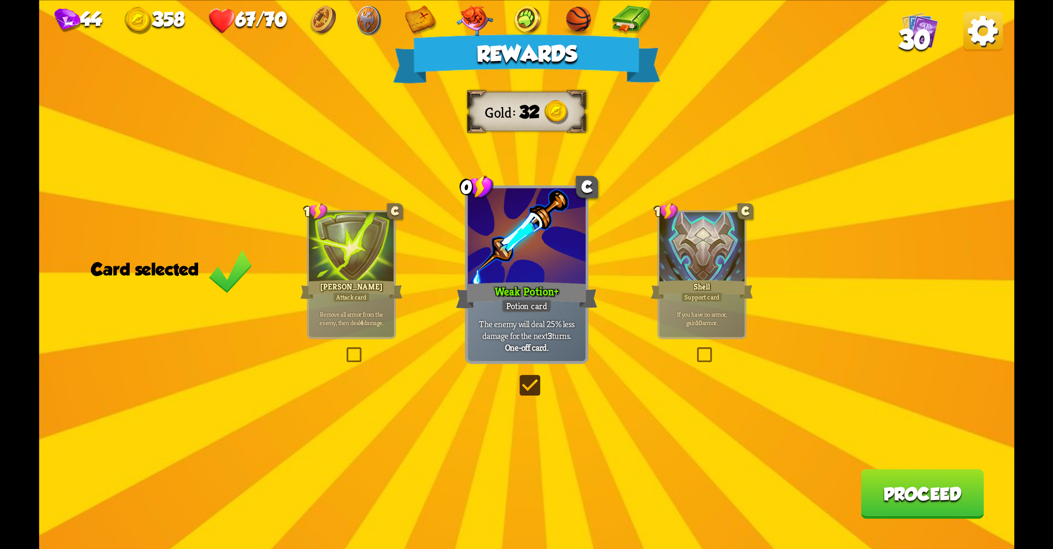
click at [941, 488] on button "Proceed" at bounding box center [922, 494] width 123 height 50
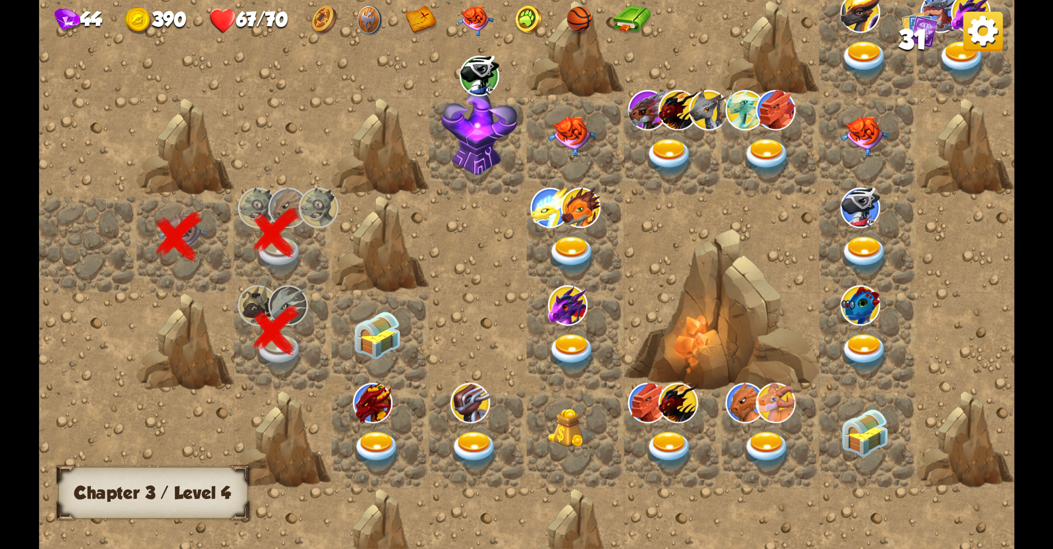
click at [382, 330] on img at bounding box center [377, 335] width 49 height 48
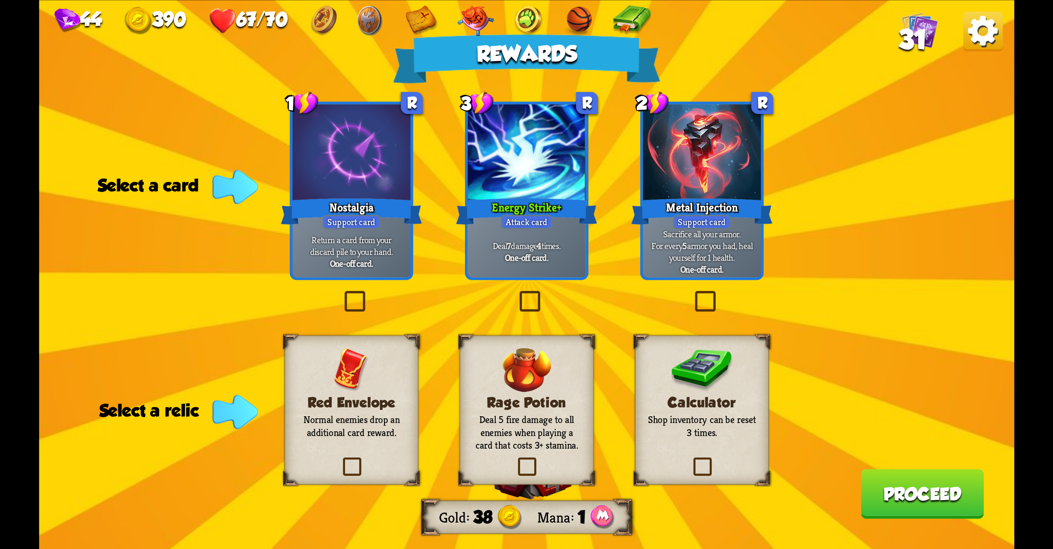
click at [516, 293] on label at bounding box center [516, 293] width 0 height 0
click at [0, 0] on input "checkbox" at bounding box center [0, 0] width 0 height 0
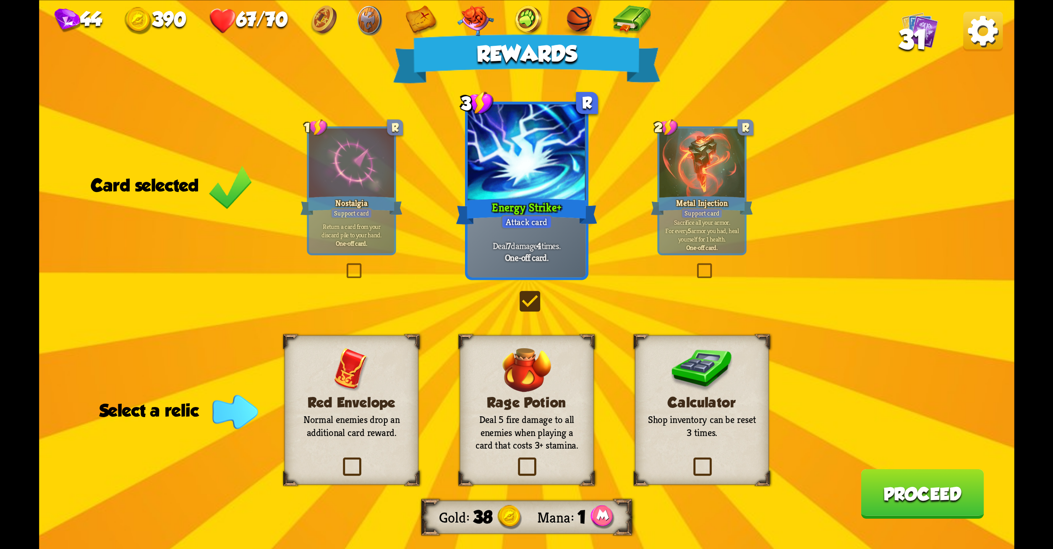
click at [515, 459] on label at bounding box center [515, 459] width 0 height 0
click at [0, 0] on input "checkbox" at bounding box center [0, 0] width 0 height 0
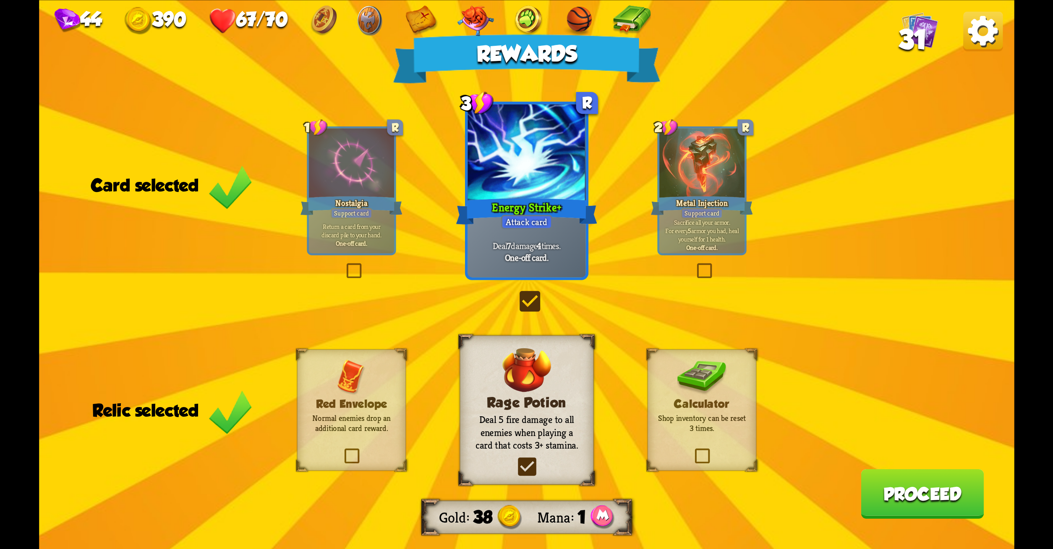
click at [894, 481] on button "Proceed" at bounding box center [922, 494] width 123 height 50
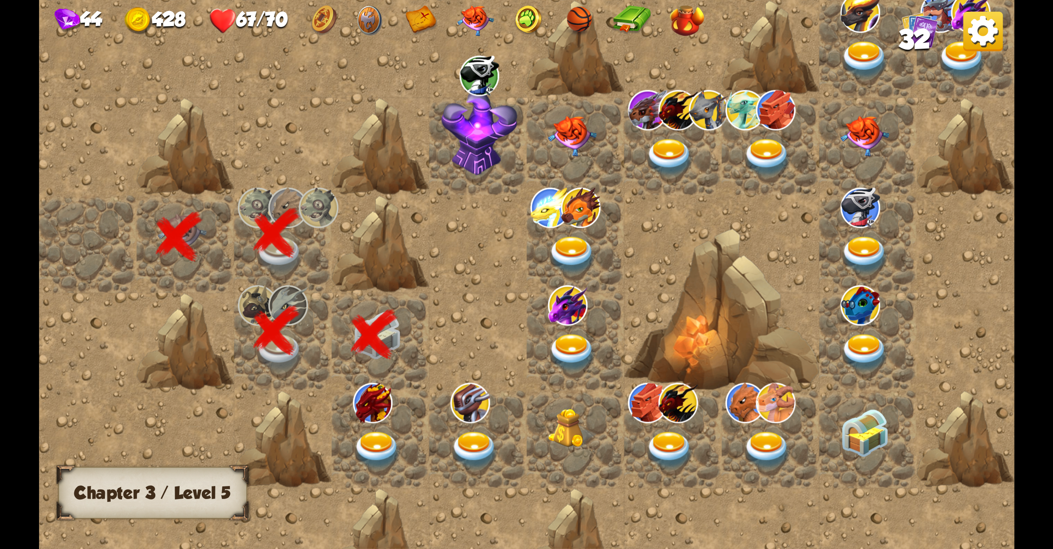
click at [374, 437] on img at bounding box center [377, 450] width 49 height 38
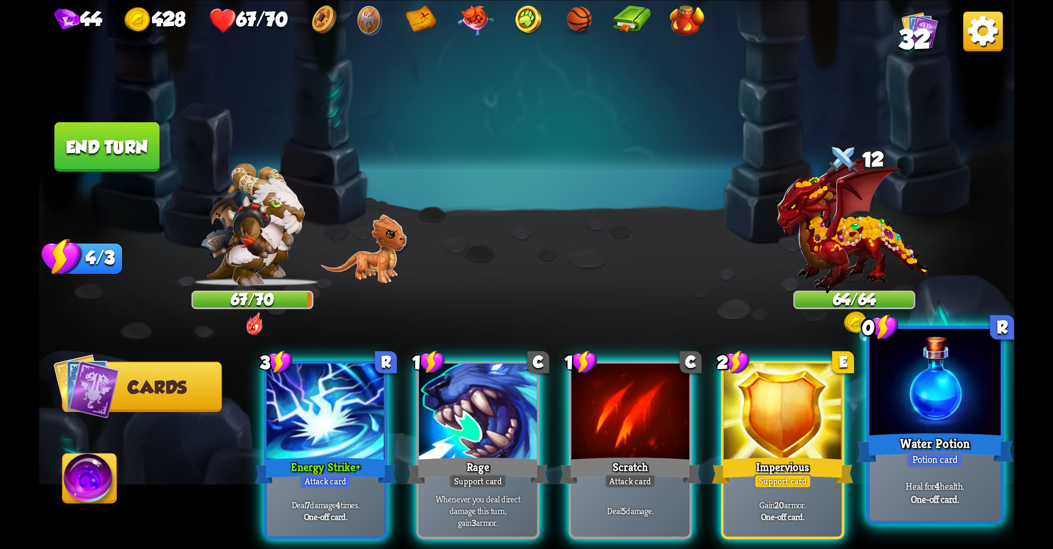
click at [927, 397] on div at bounding box center [934, 383] width 131 height 110
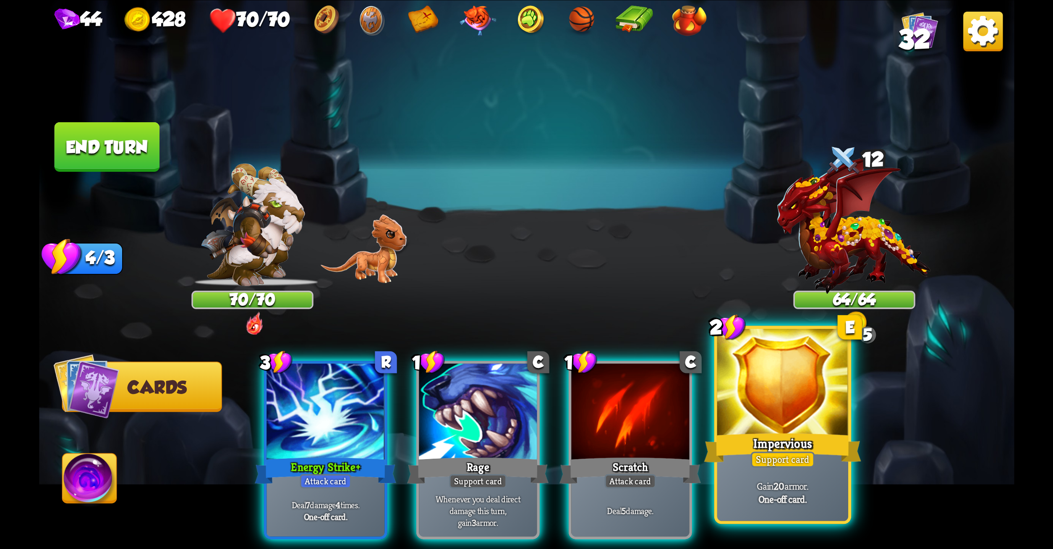
click at [746, 406] on div at bounding box center [782, 383] width 131 height 110
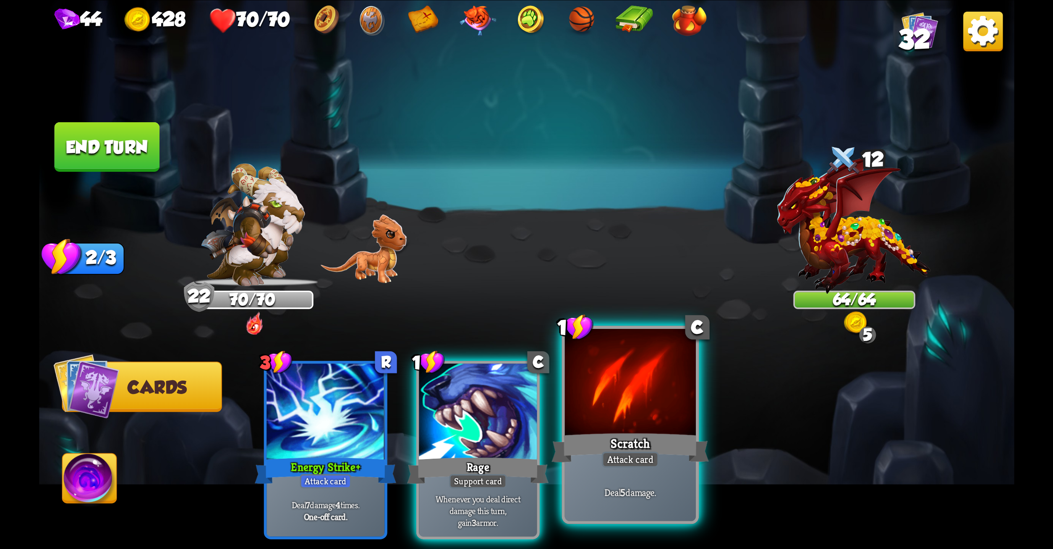
click at [650, 411] on div at bounding box center [630, 383] width 131 height 110
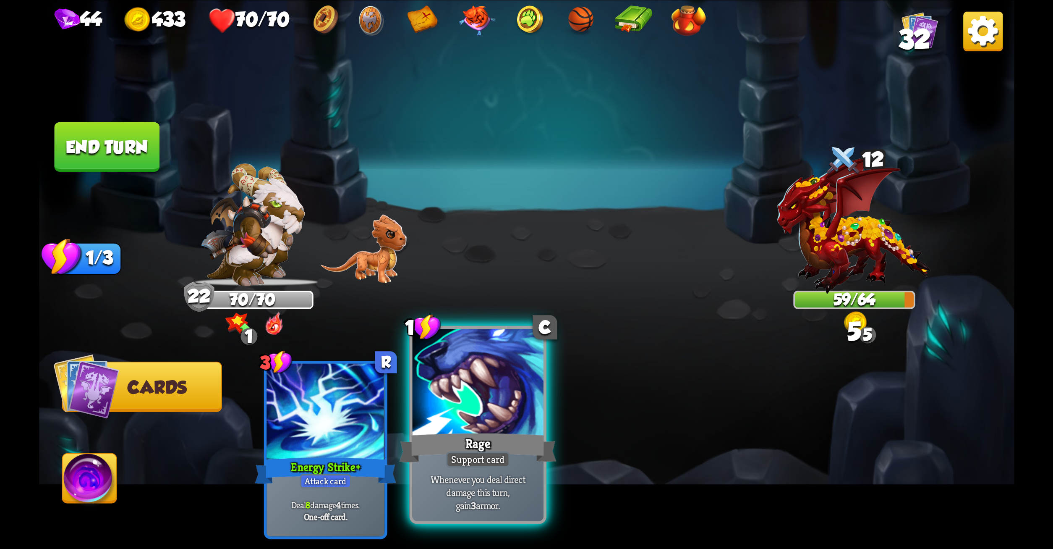
click at [504, 423] on div at bounding box center [477, 383] width 131 height 110
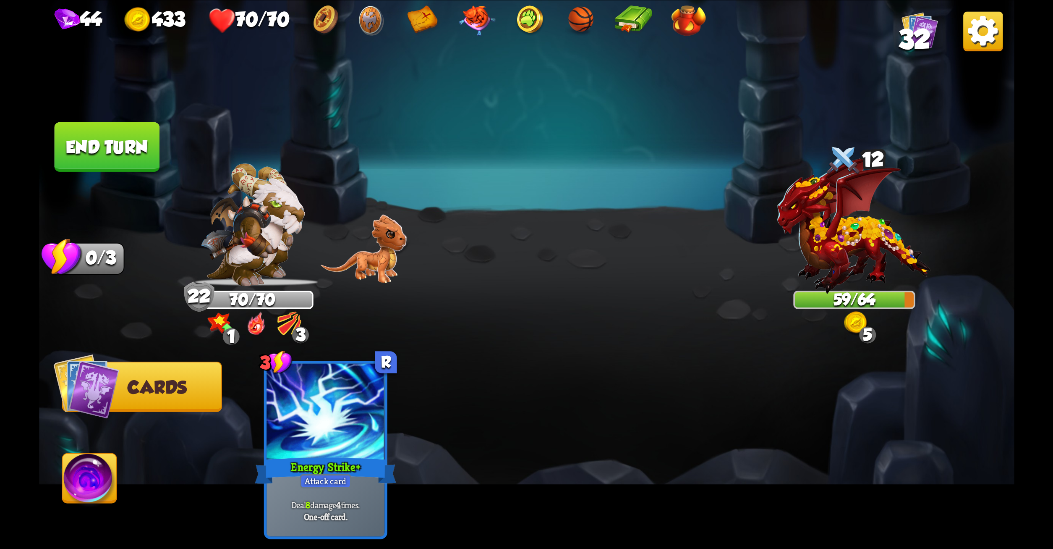
click at [71, 141] on button "End turn" at bounding box center [106, 147] width 105 height 50
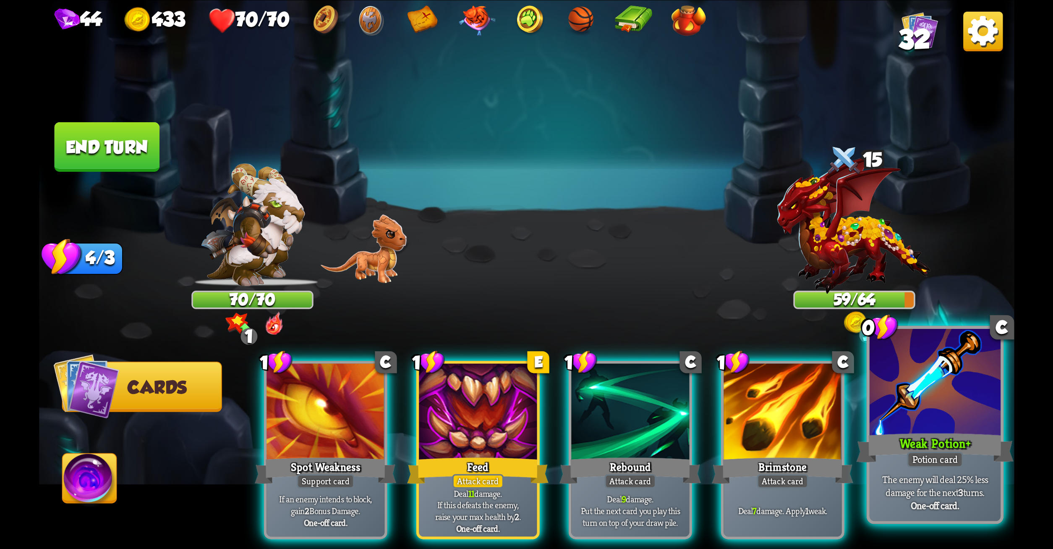
click at [927, 403] on div at bounding box center [934, 383] width 131 height 110
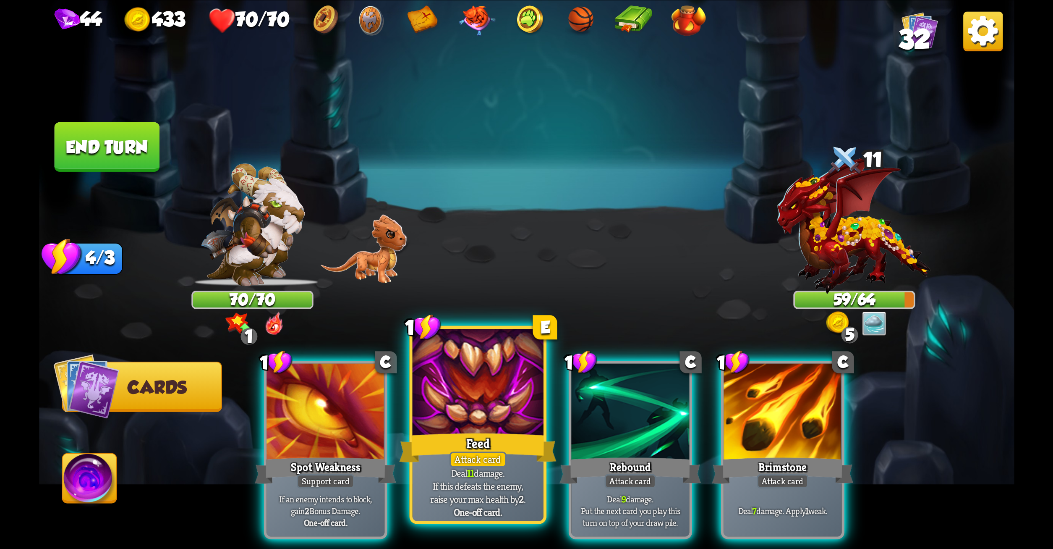
click at [516, 436] on div "Feed" at bounding box center [477, 447] width 157 height 35
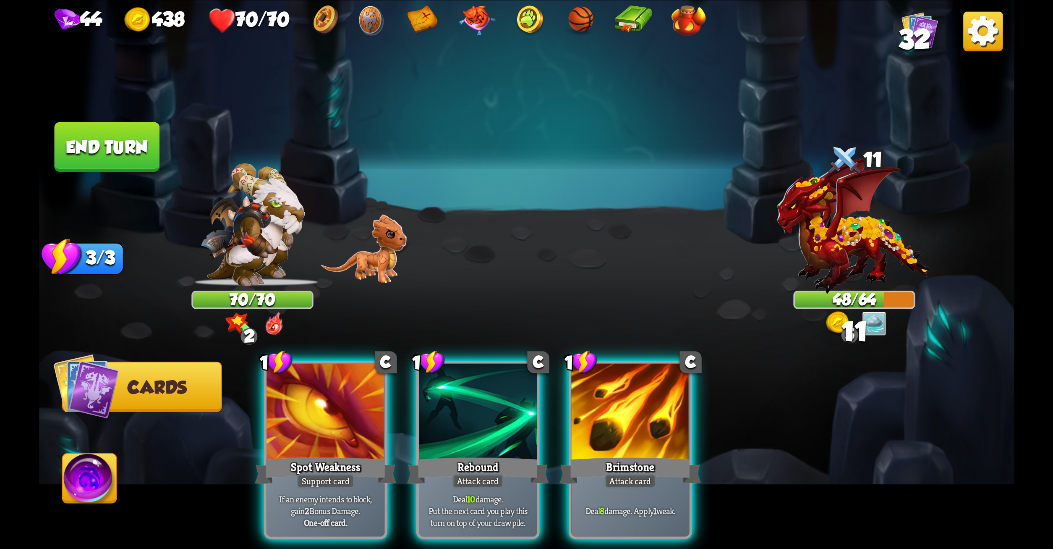
click at [516, 454] on div "Rebound" at bounding box center [477, 469] width 141 height 31
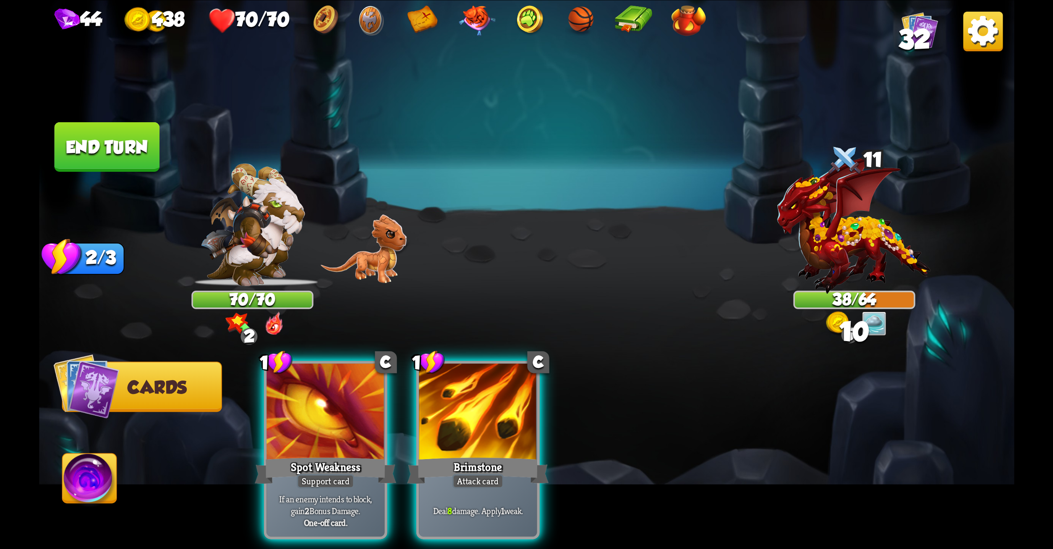
click at [516, 454] on div "Brimstone" at bounding box center [477, 469] width 141 height 31
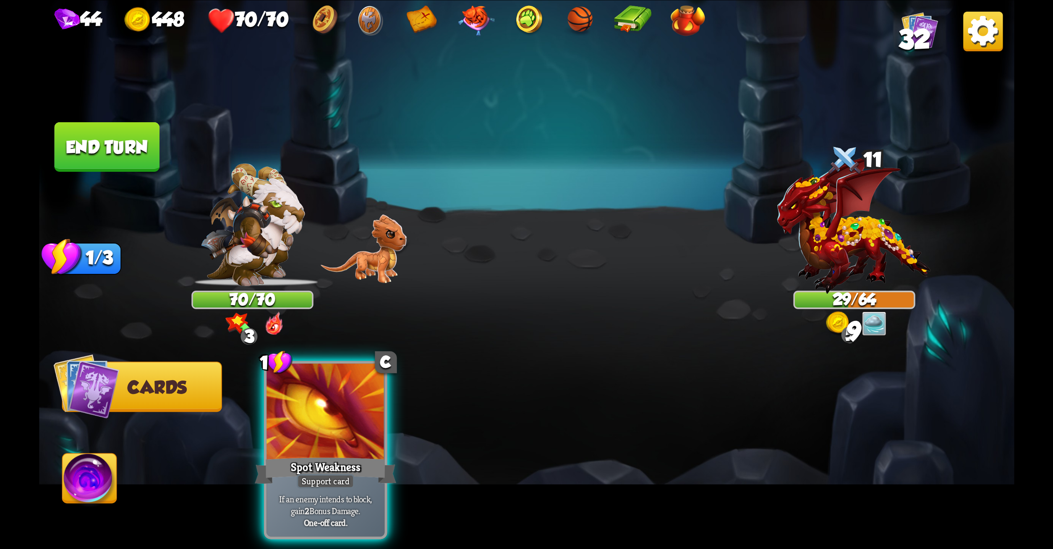
click at [168, 277] on img at bounding box center [527, 274] width 976 height 549
click at [136, 141] on button "End turn" at bounding box center [106, 147] width 105 height 50
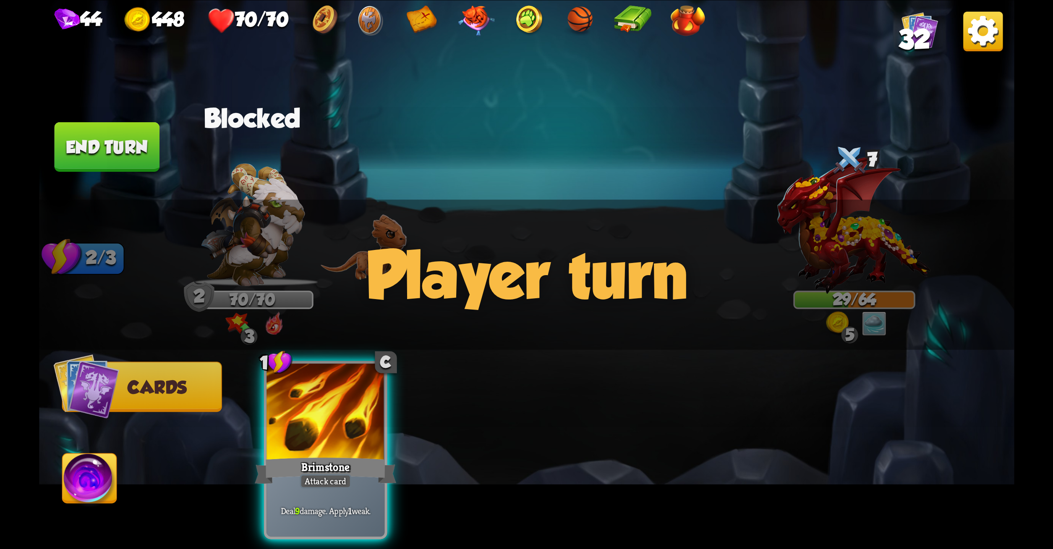
click at [308, 183] on div at bounding box center [252, 232] width 122 height 107
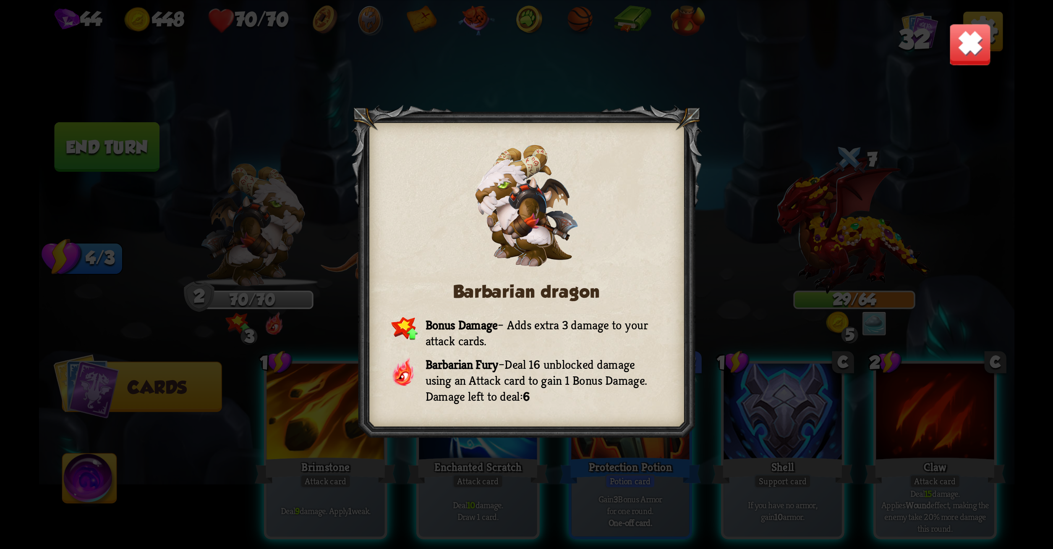
click at [974, 46] on img at bounding box center [970, 44] width 43 height 43
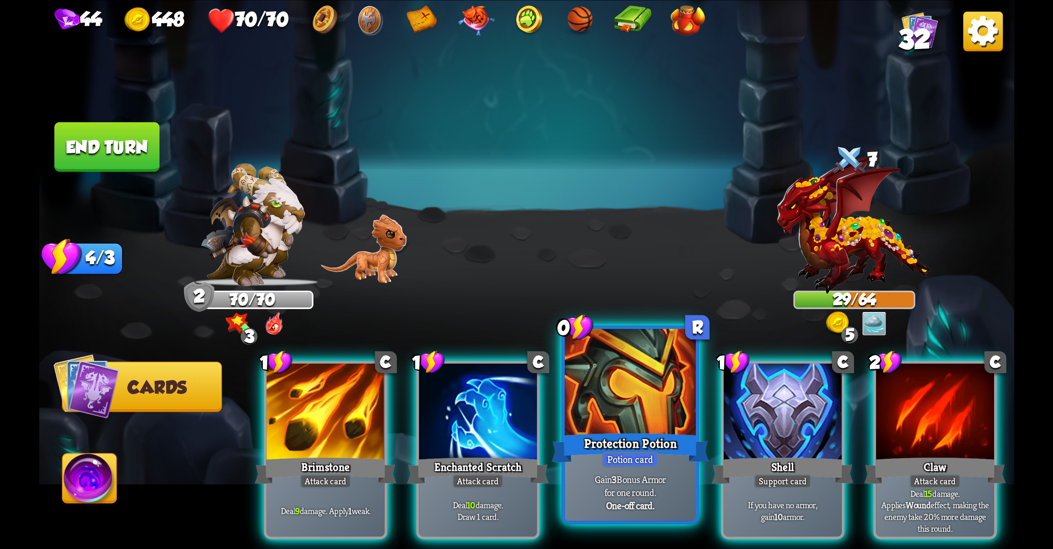
click at [616, 365] on div at bounding box center [630, 383] width 131 height 110
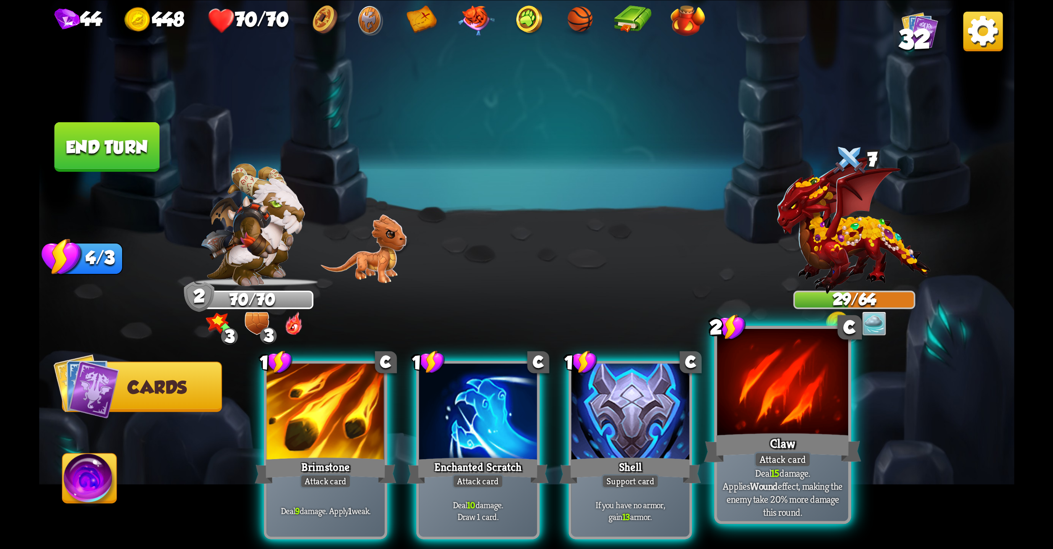
click at [771, 391] on div at bounding box center [782, 383] width 131 height 110
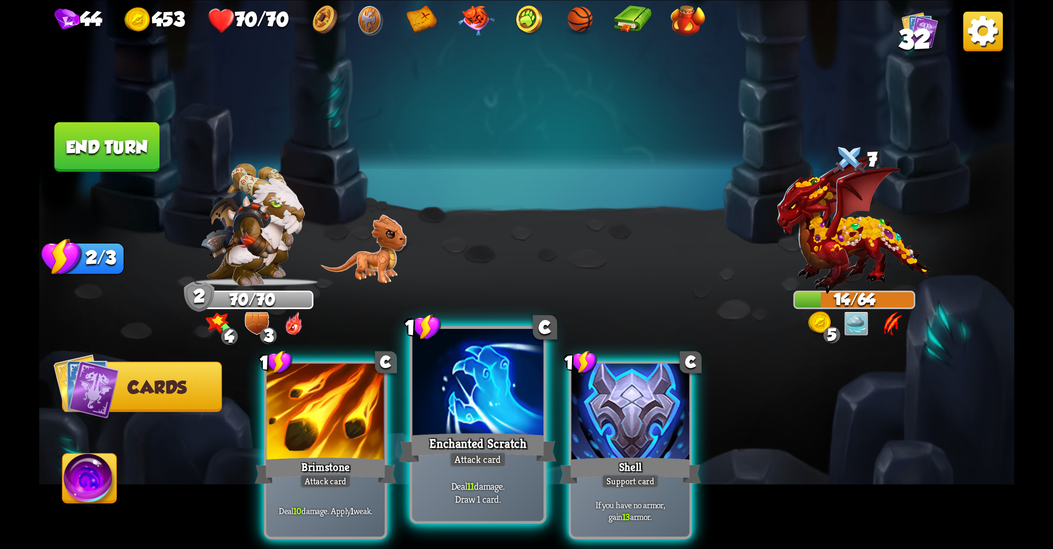
click at [518, 416] on div at bounding box center [477, 383] width 131 height 110
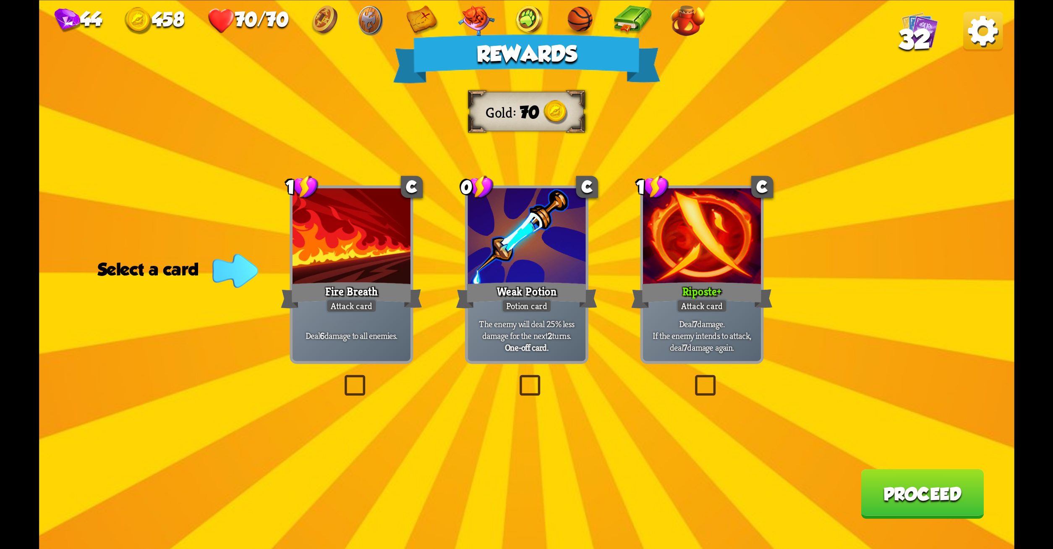
drag, startPoint x: 527, startPoint y: 381, endPoint x: 508, endPoint y: 384, distance: 19.1
click at [508, 384] on div "Rewards Gold 70 Select a card 1 C Fire Breath Attack card Deal 6 damage to all …" at bounding box center [527, 274] width 976 height 549
click at [516, 377] on label at bounding box center [516, 377] width 0 height 0
click at [0, 0] on input "checkbox" at bounding box center [0, 0] width 0 height 0
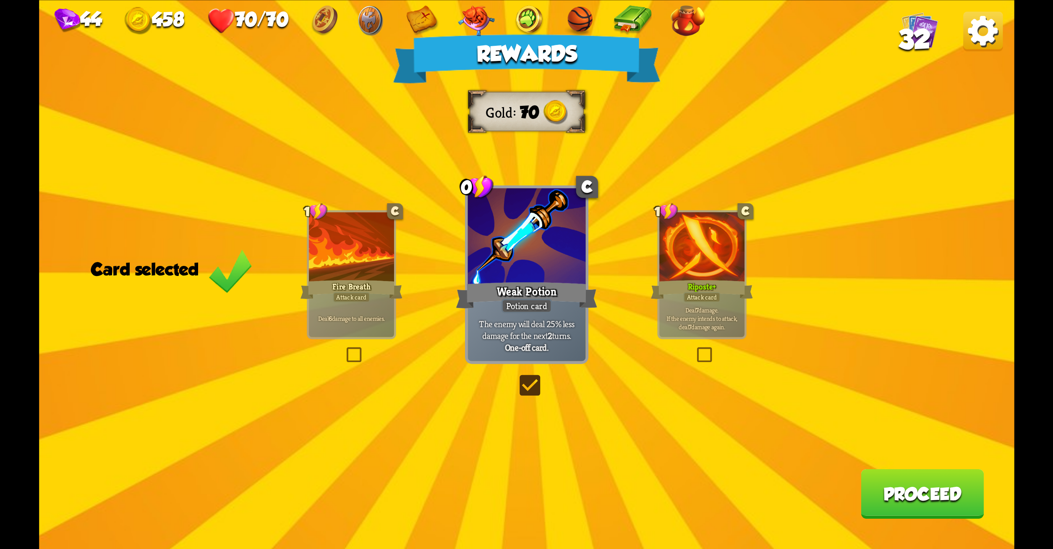
click at [918, 493] on button "Proceed" at bounding box center [922, 494] width 123 height 50
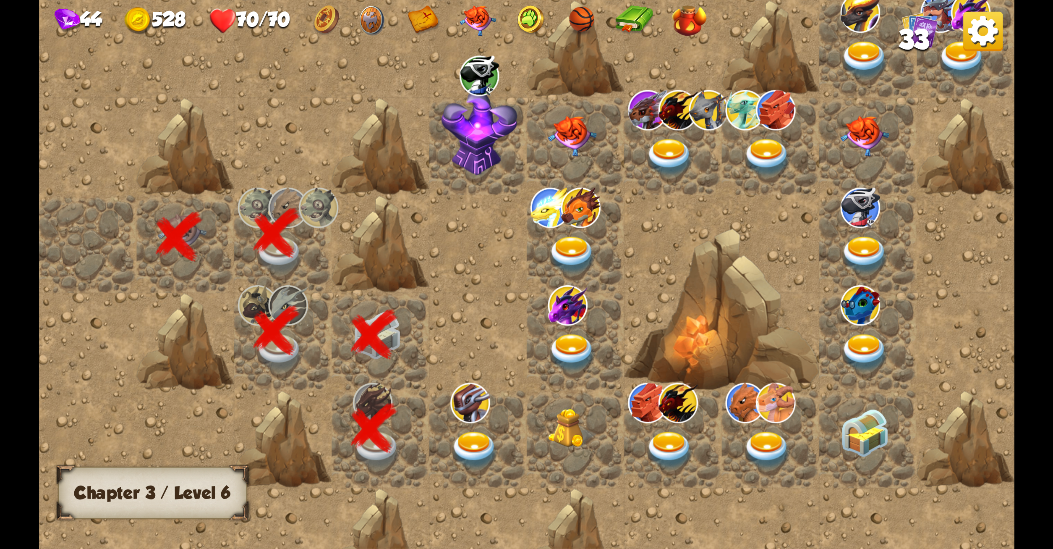
click at [469, 437] on img at bounding box center [474, 450] width 49 height 38
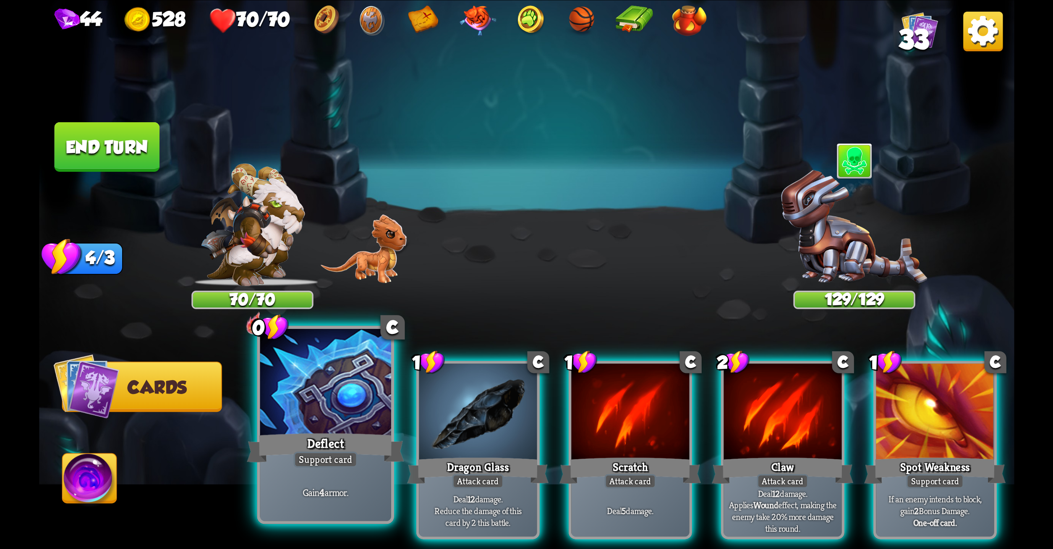
click at [272, 460] on div "Deflect" at bounding box center [325, 447] width 157 height 35
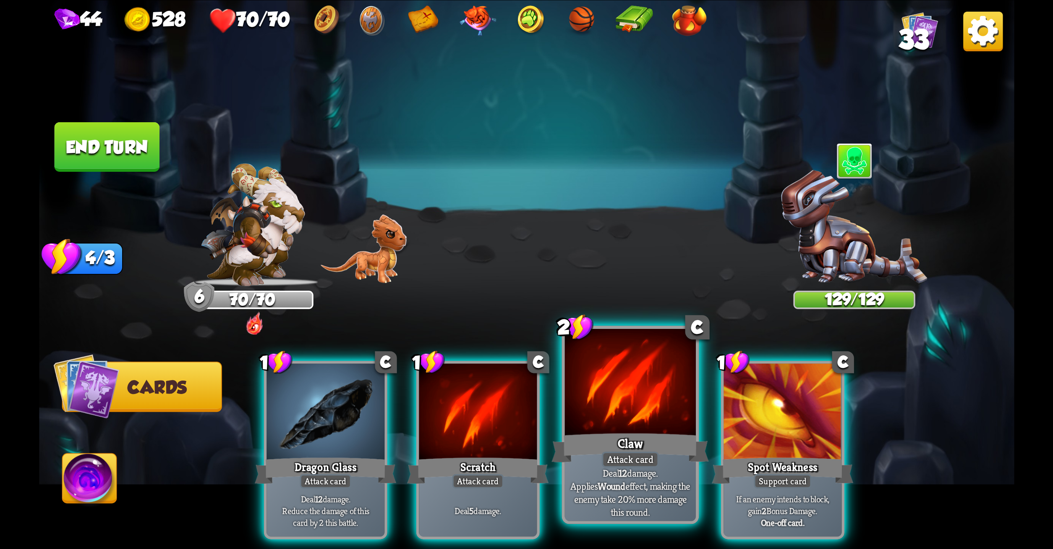
click at [588, 495] on p "Deal 12 damage. Applies Wound effect, making the enemy take 20% more damage thi…" at bounding box center [630, 492] width 125 height 52
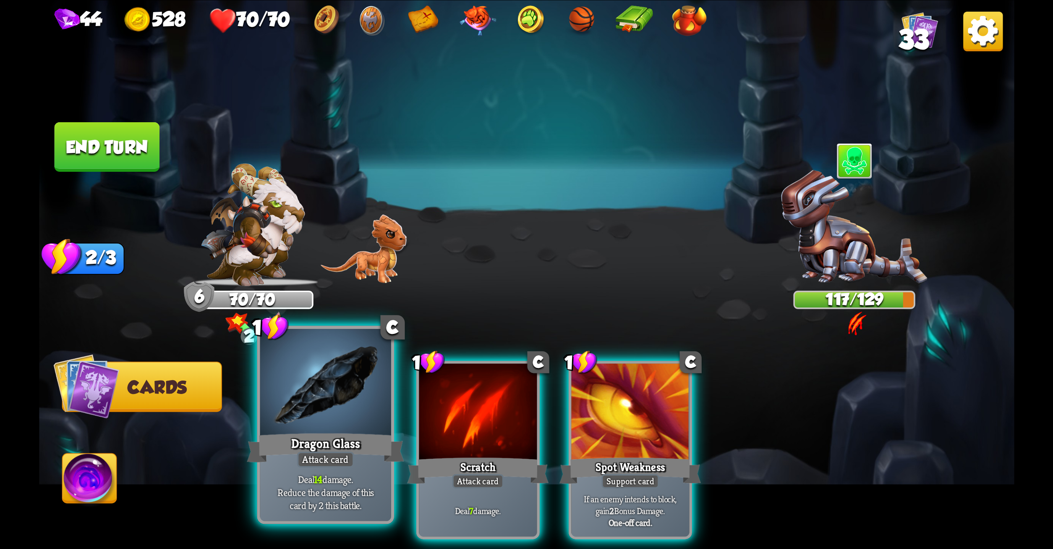
click at [325, 480] on p "Deal 14 damage. Reduce the damage of this card by 2 this battle." at bounding box center [325, 491] width 125 height 39
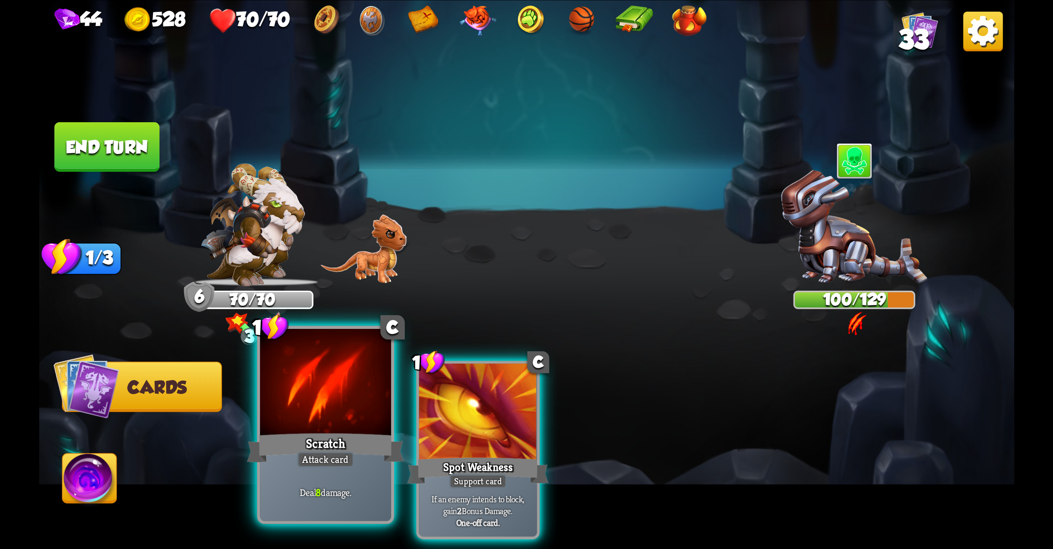
click at [310, 402] on div at bounding box center [325, 383] width 131 height 110
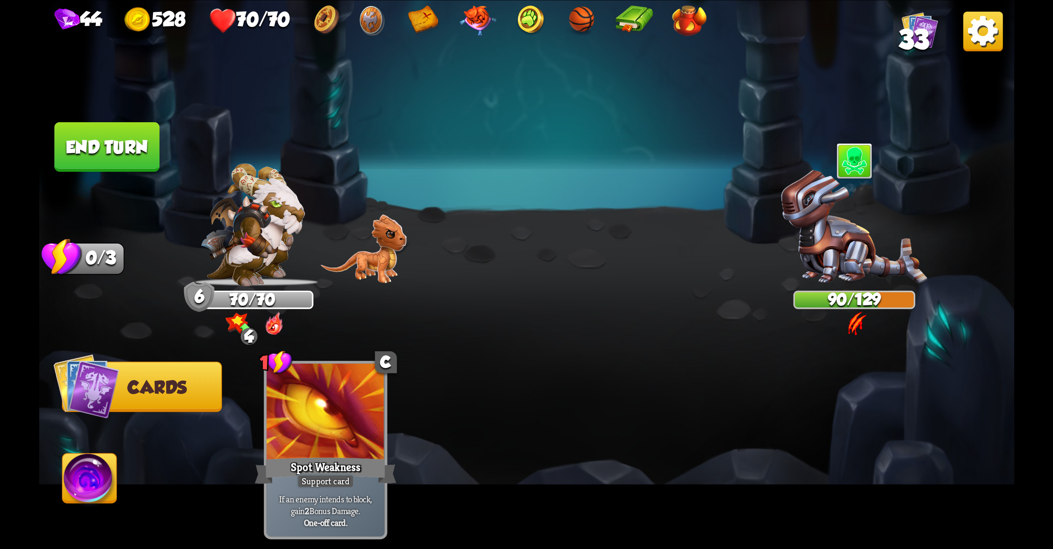
click at [117, 133] on button "End turn" at bounding box center [106, 147] width 105 height 50
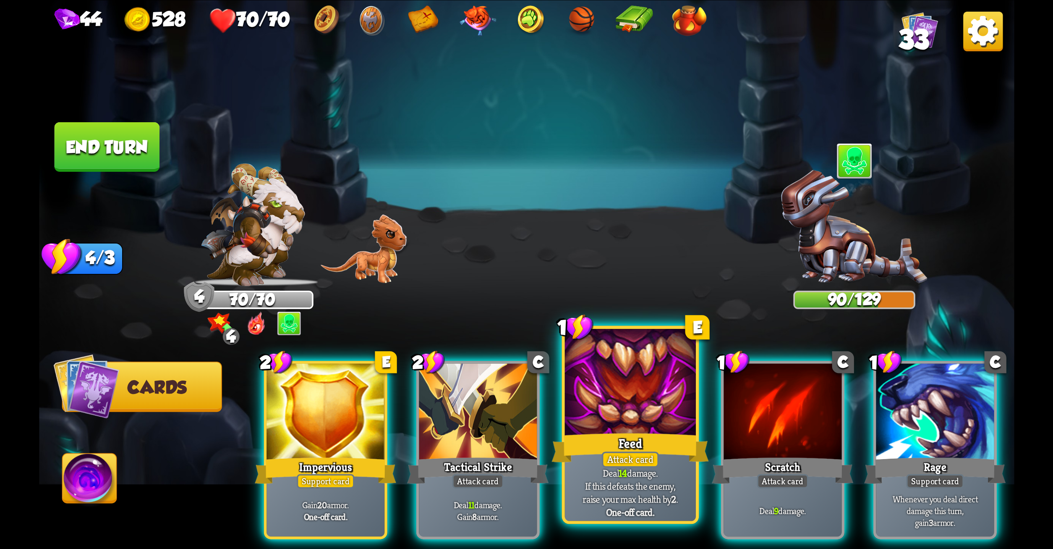
click at [602, 371] on div at bounding box center [630, 383] width 131 height 110
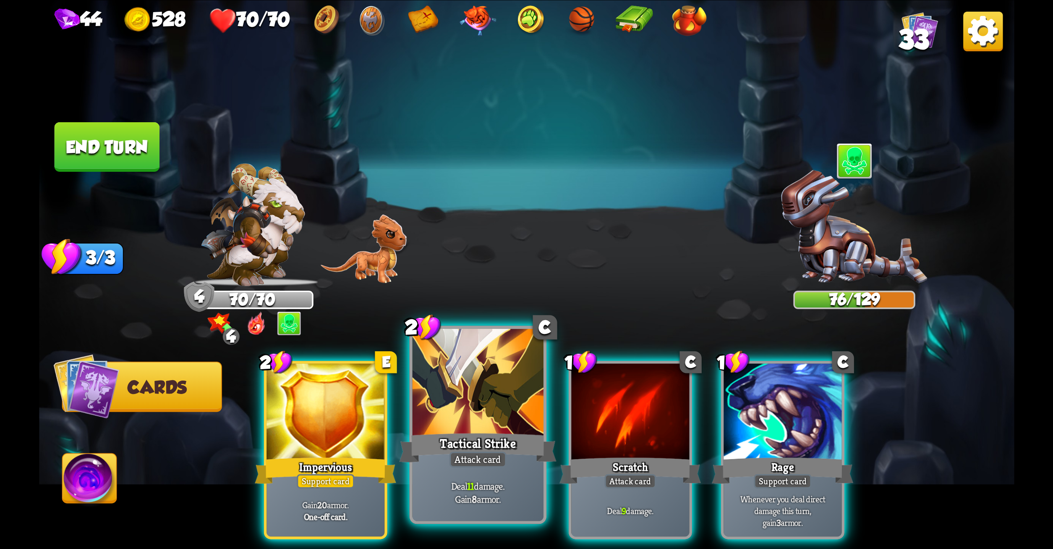
click at [477, 402] on div at bounding box center [477, 383] width 131 height 110
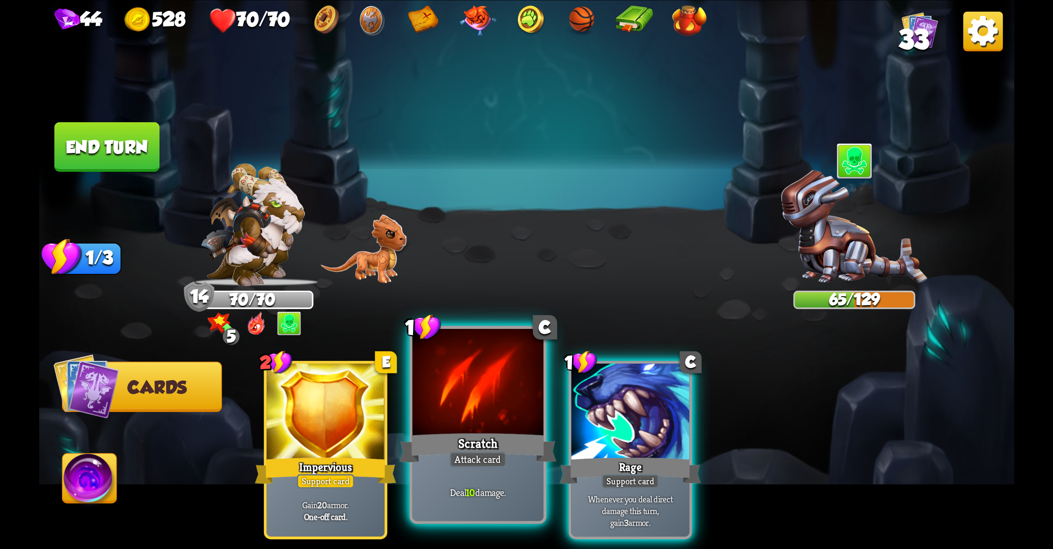
click at [470, 401] on div at bounding box center [477, 383] width 131 height 110
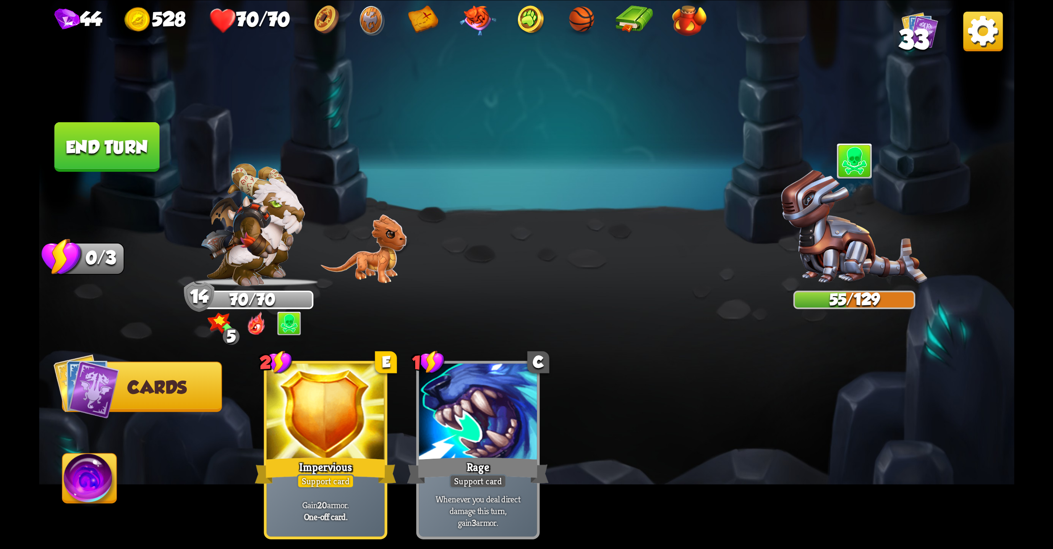
click at [81, 138] on button "End turn" at bounding box center [106, 147] width 105 height 50
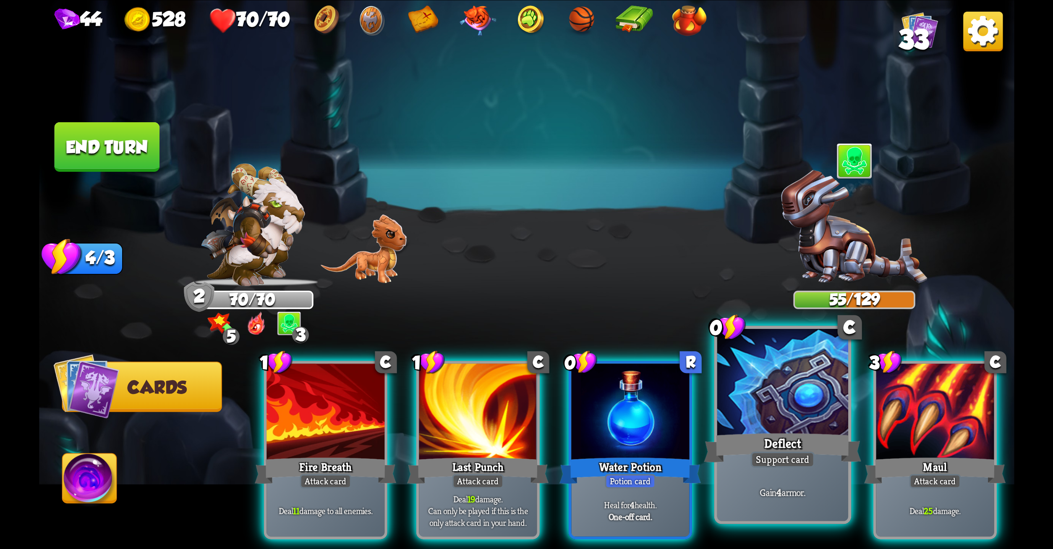
click at [726, 409] on div at bounding box center [782, 383] width 131 height 110
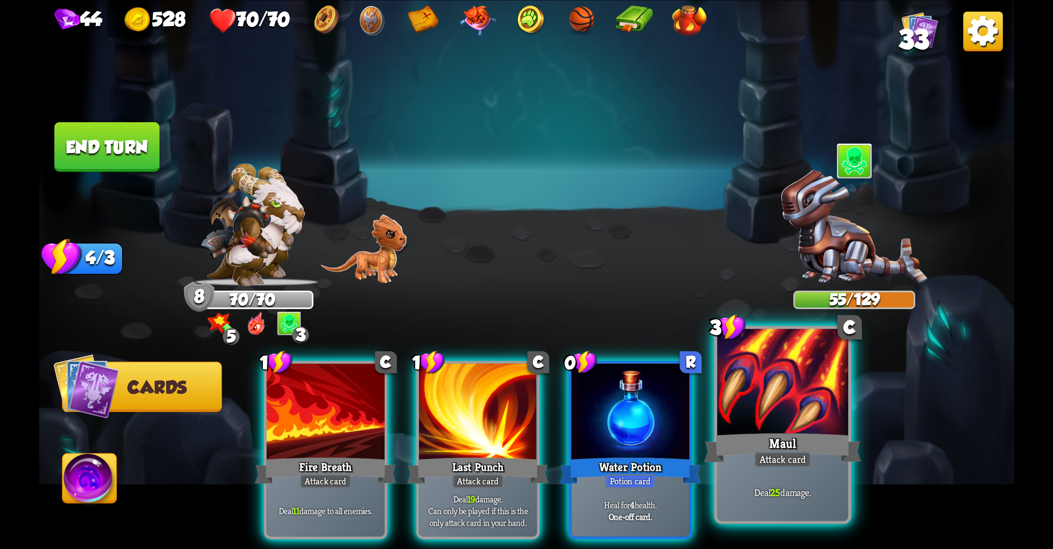
click at [745, 406] on div at bounding box center [782, 383] width 131 height 110
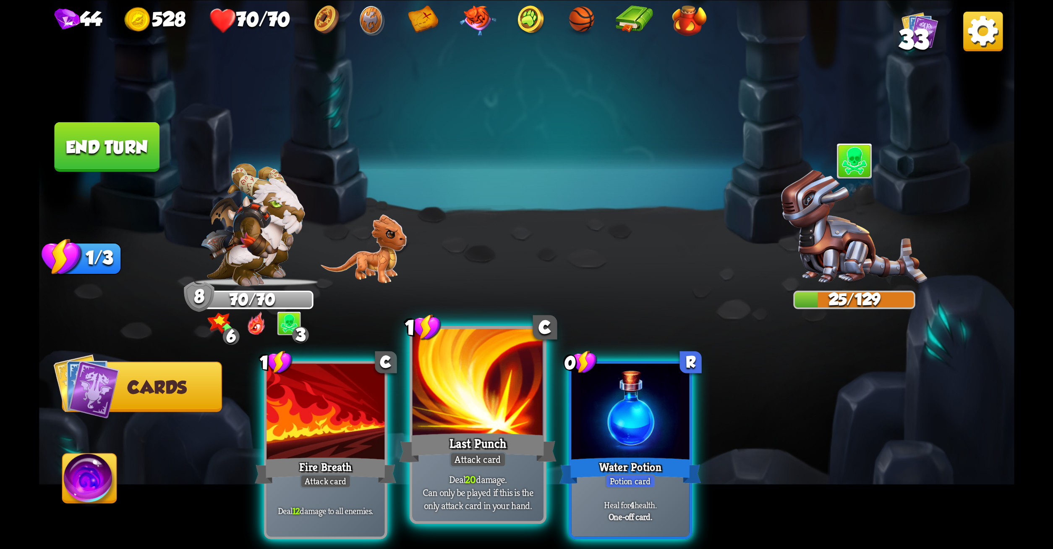
click at [424, 447] on div "Last Punch" at bounding box center [477, 447] width 157 height 35
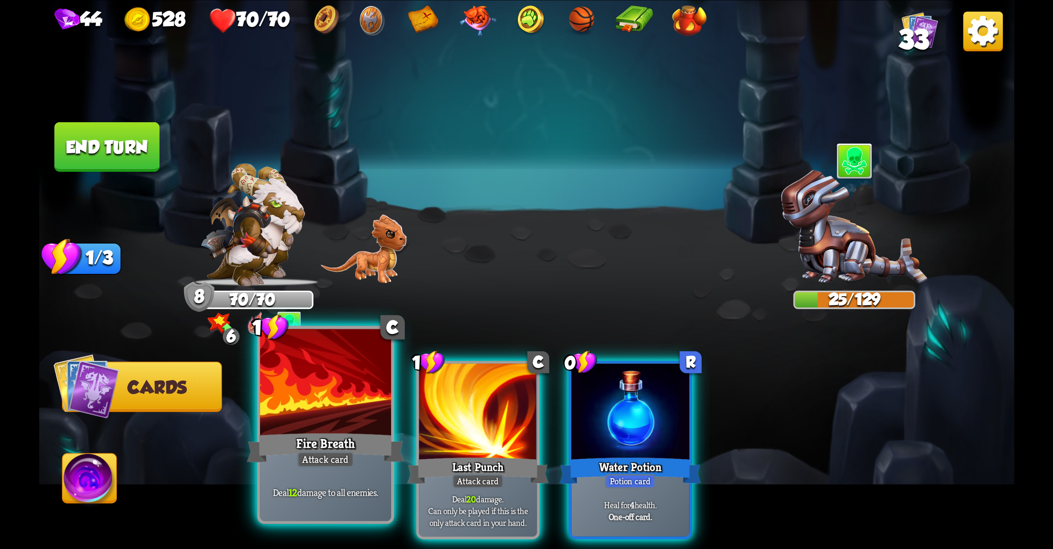
click at [277, 449] on div "Fire Breath" at bounding box center [325, 447] width 157 height 35
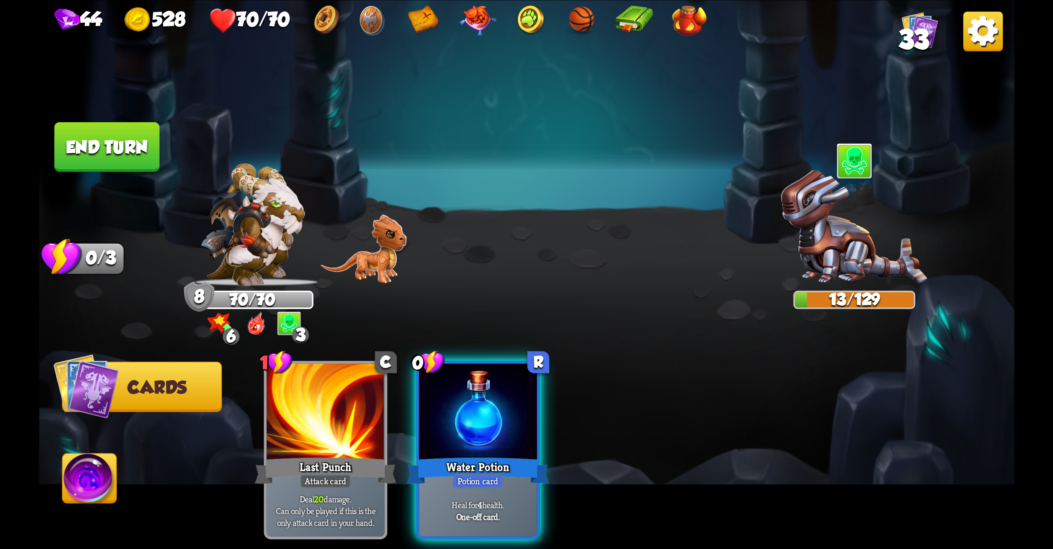
click at [138, 141] on button "End turn" at bounding box center [106, 147] width 105 height 50
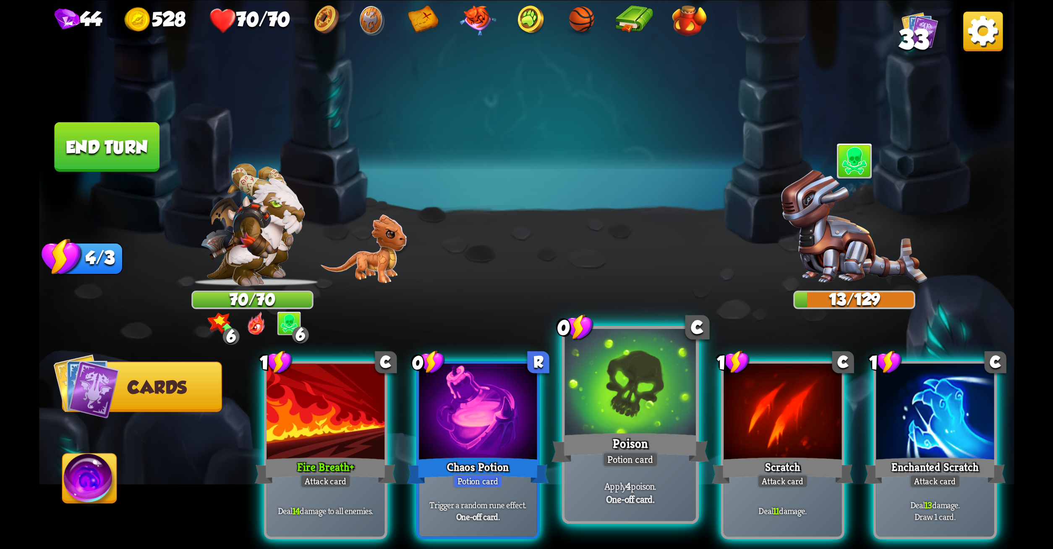
click at [652, 369] on div at bounding box center [630, 383] width 131 height 110
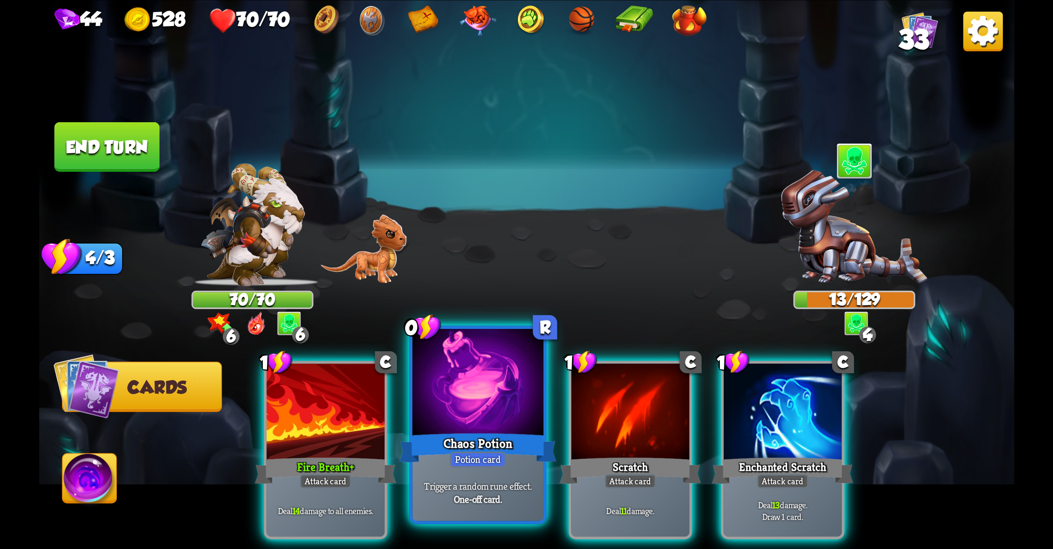
click at [482, 392] on div at bounding box center [477, 383] width 131 height 110
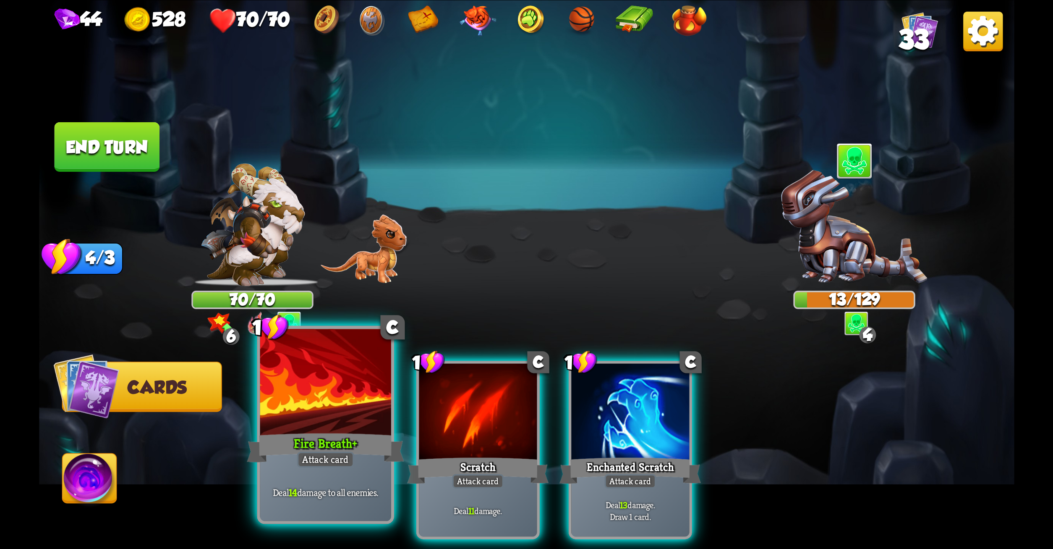
click at [348, 397] on div at bounding box center [325, 383] width 131 height 110
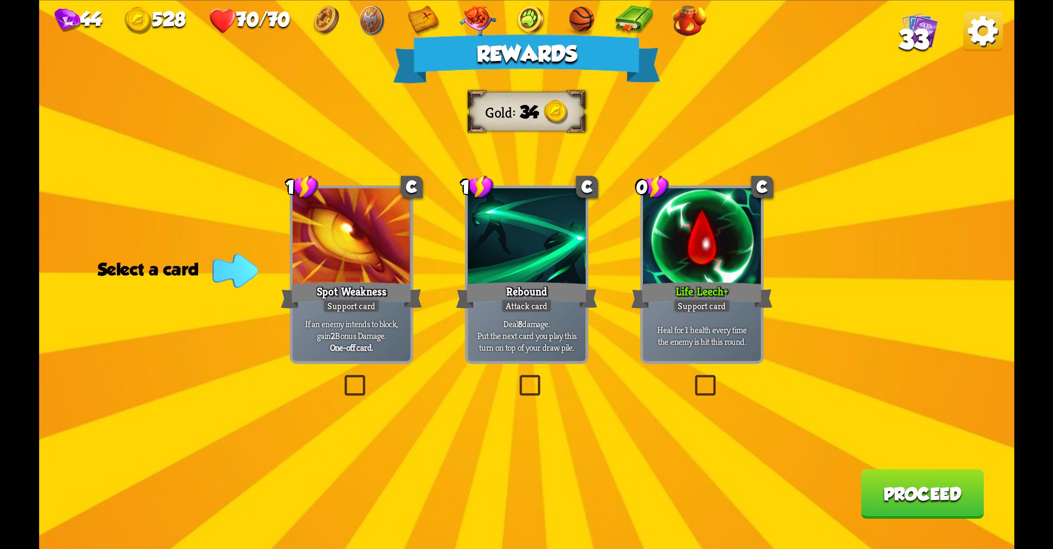
click at [692, 377] on label at bounding box center [692, 377] width 0 height 0
click at [0, 0] on input "checkbox" at bounding box center [0, 0] width 0 height 0
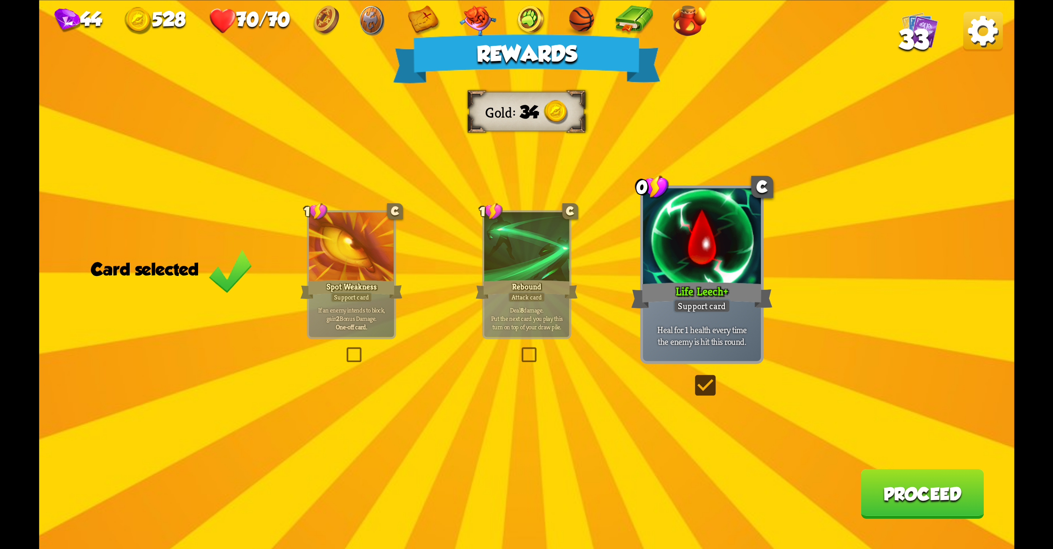
click at [922, 504] on button "Proceed" at bounding box center [922, 494] width 123 height 50
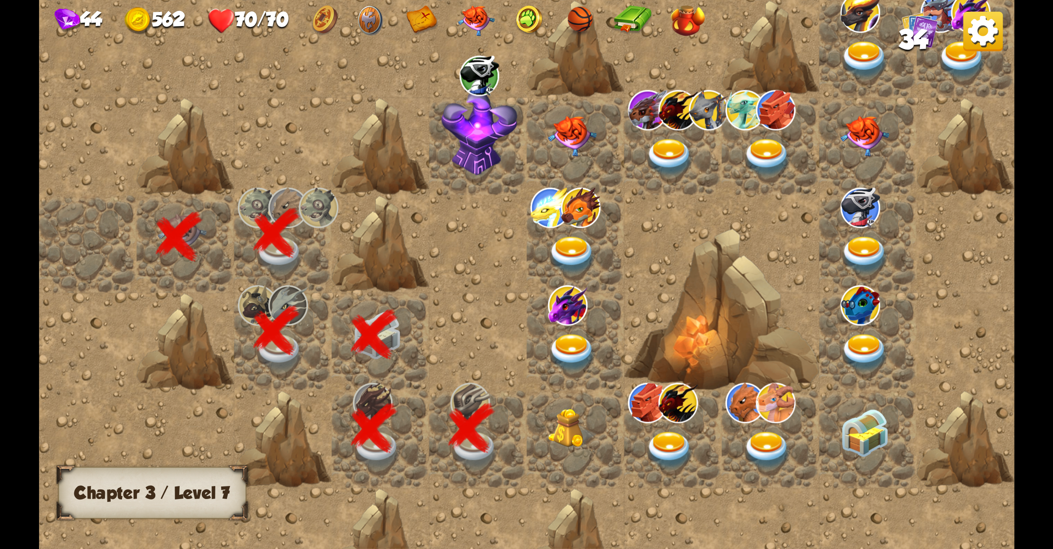
click at [573, 435] on img at bounding box center [572, 429] width 49 height 40
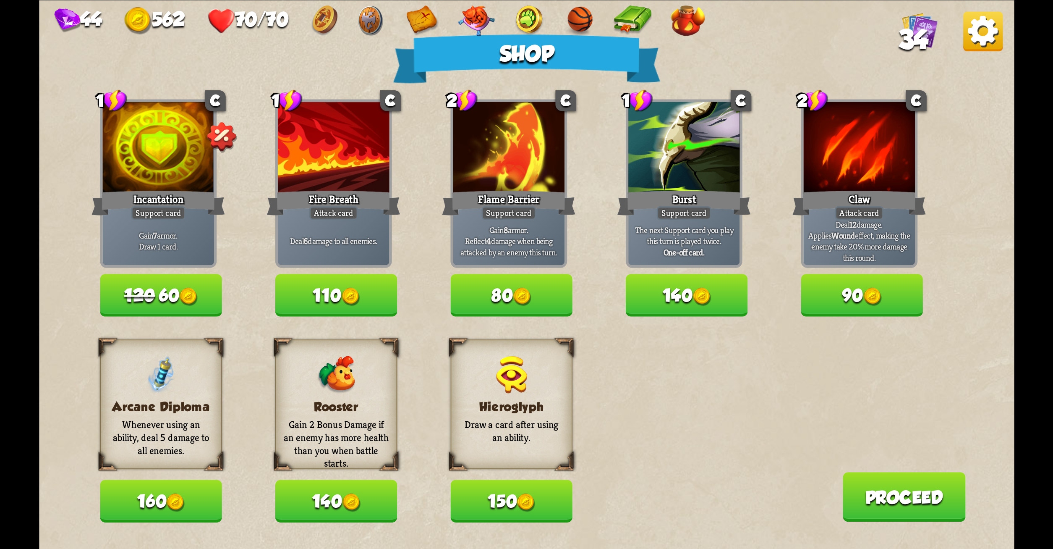
click at [172, 300] on button "120 60" at bounding box center [161, 295] width 122 height 42
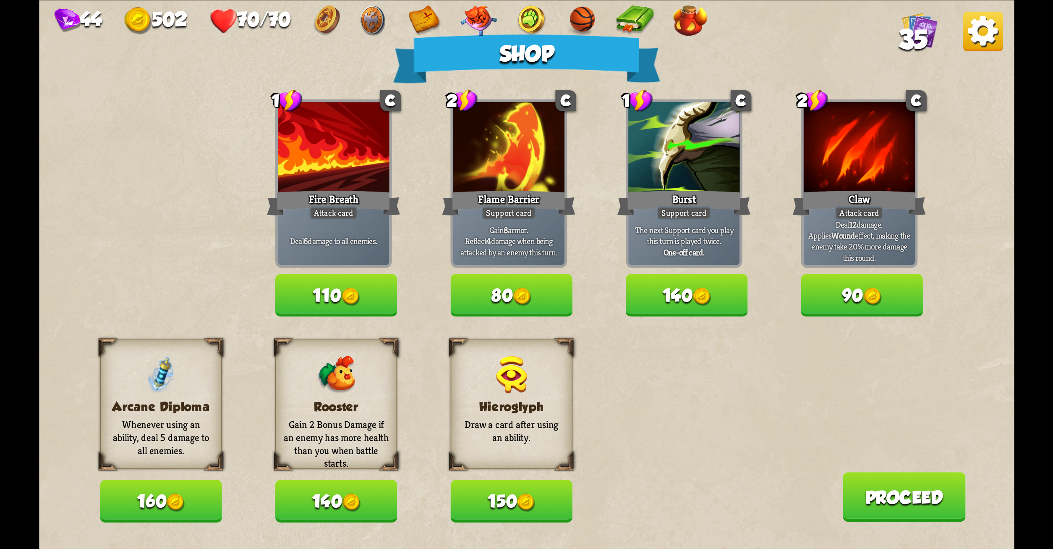
click at [331, 502] on button "140" at bounding box center [336, 500] width 122 height 42
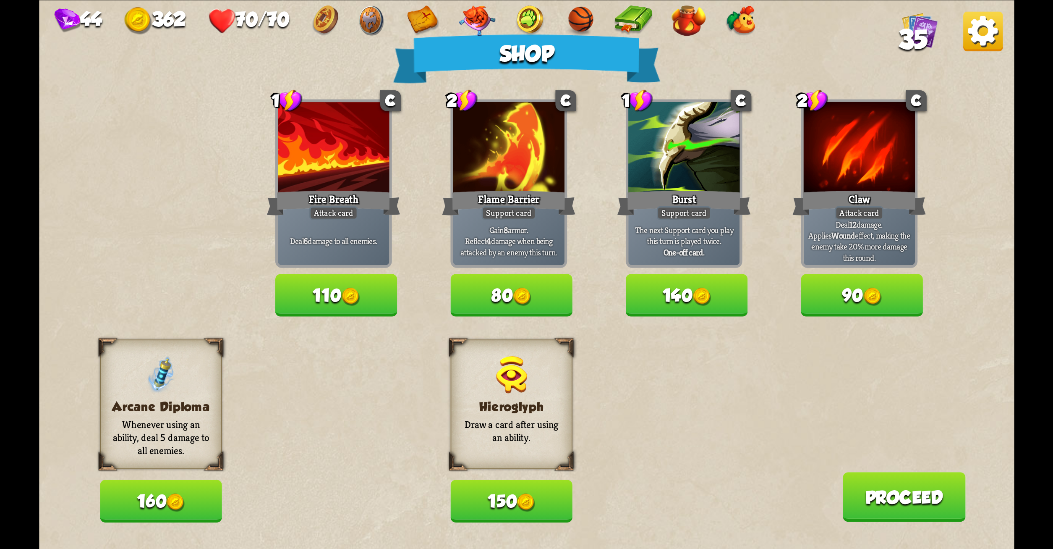
click at [499, 497] on button "150" at bounding box center [511, 500] width 122 height 42
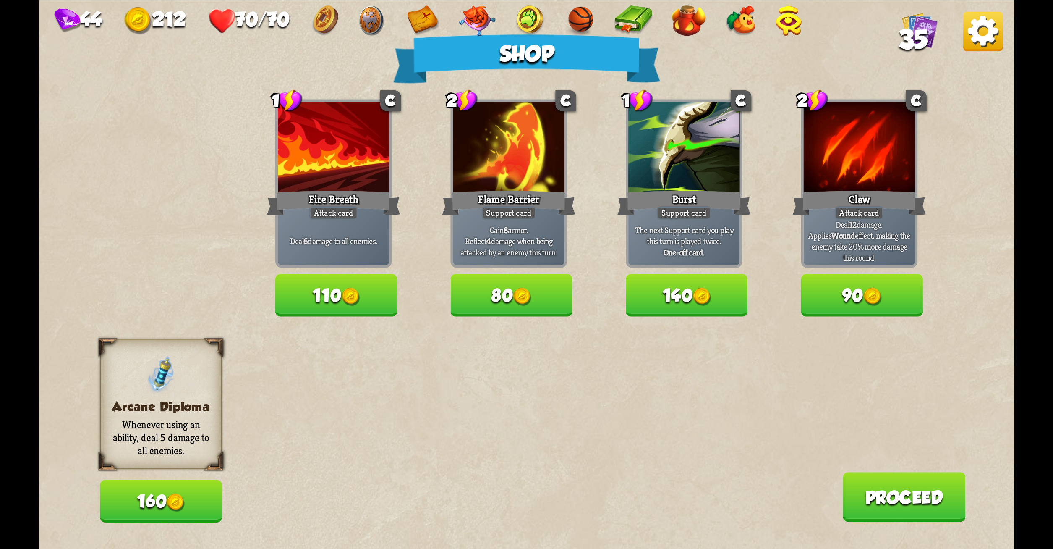
click at [897, 482] on button "Proceed" at bounding box center [904, 497] width 123 height 50
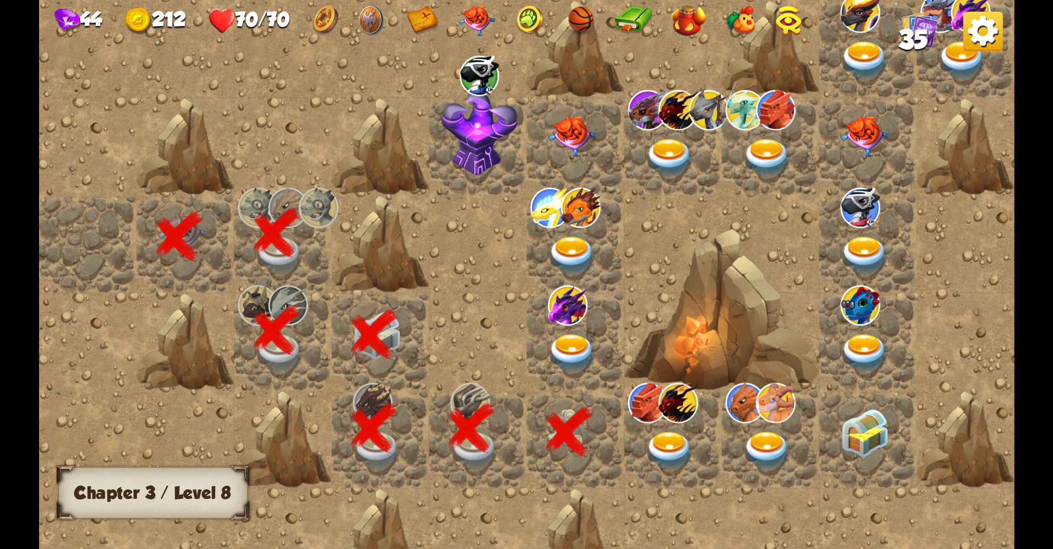
click at [573, 340] on img at bounding box center [572, 353] width 49 height 38
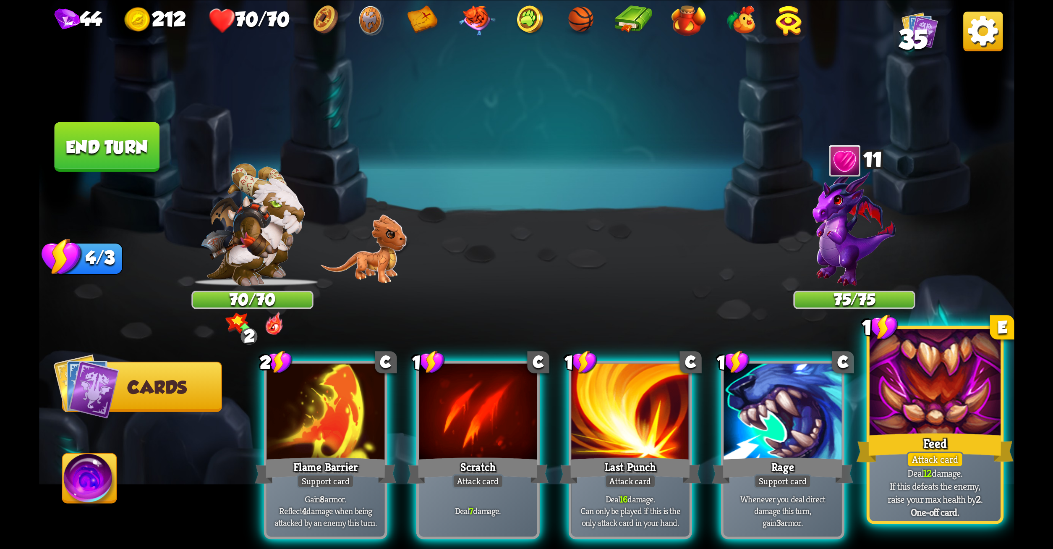
click at [877, 380] on div at bounding box center [934, 383] width 131 height 110
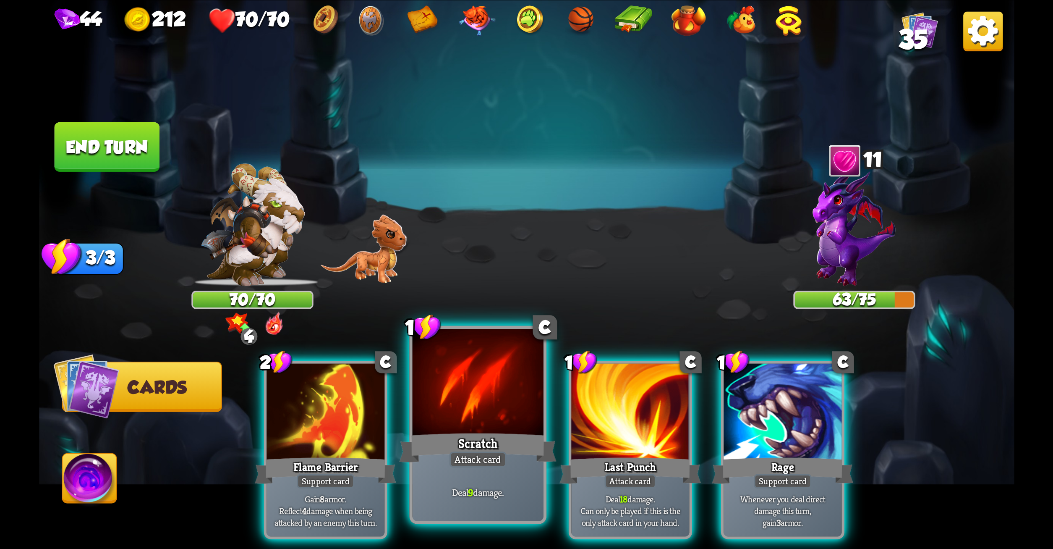
click at [479, 400] on div at bounding box center [477, 383] width 131 height 110
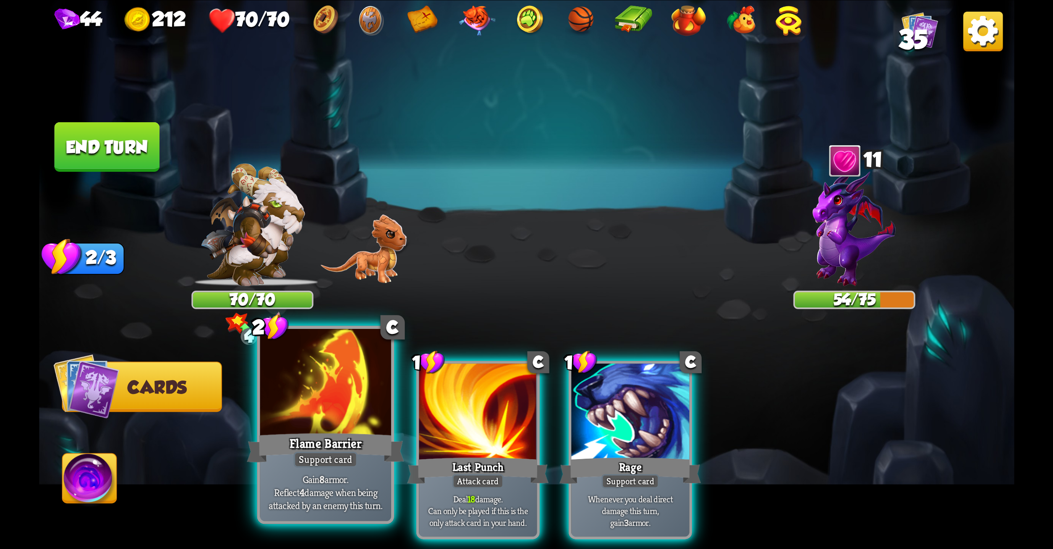
click at [363, 411] on div at bounding box center [325, 383] width 131 height 110
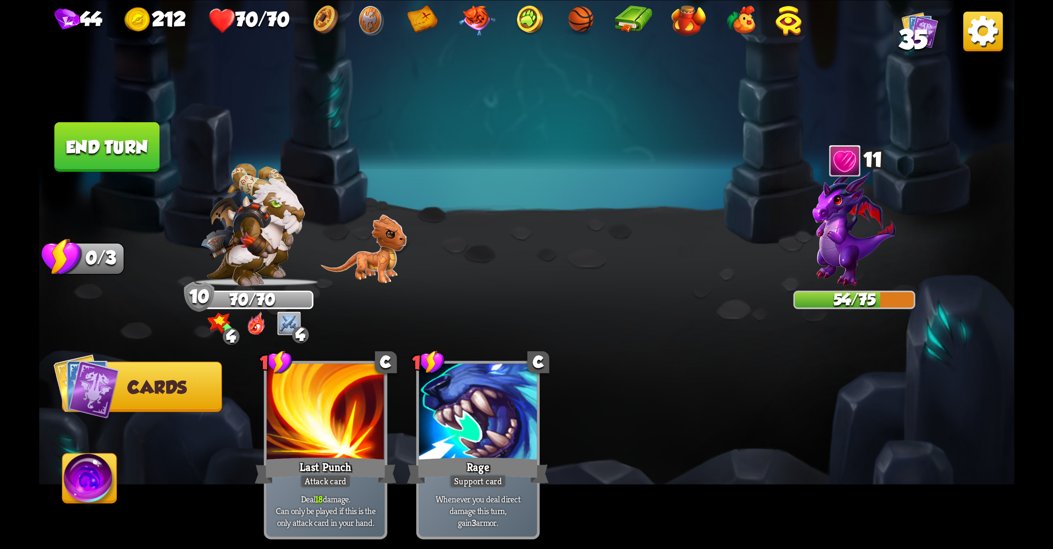
click at [118, 142] on button "End turn" at bounding box center [106, 147] width 105 height 50
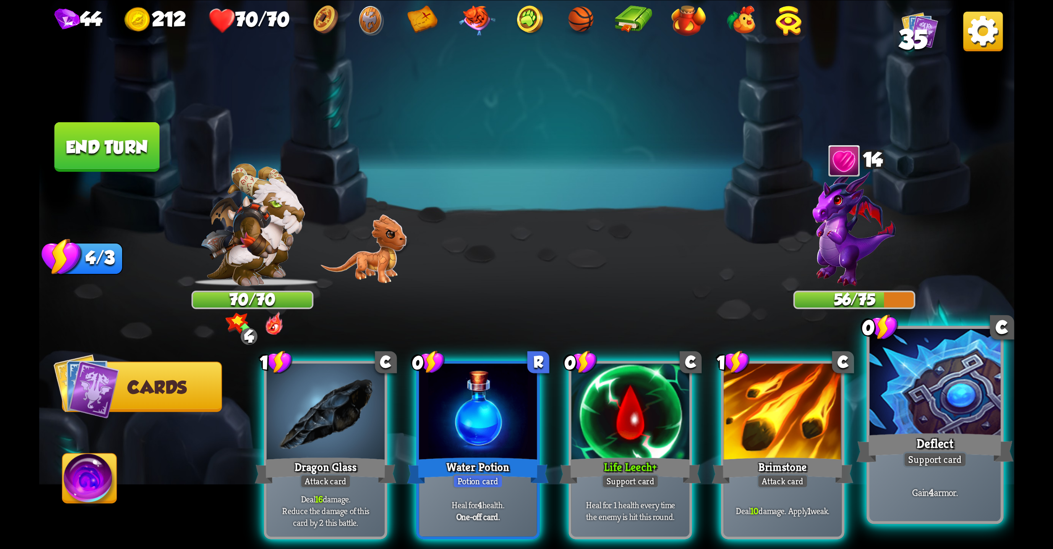
click at [931, 443] on div "Deflect" at bounding box center [934, 447] width 157 height 35
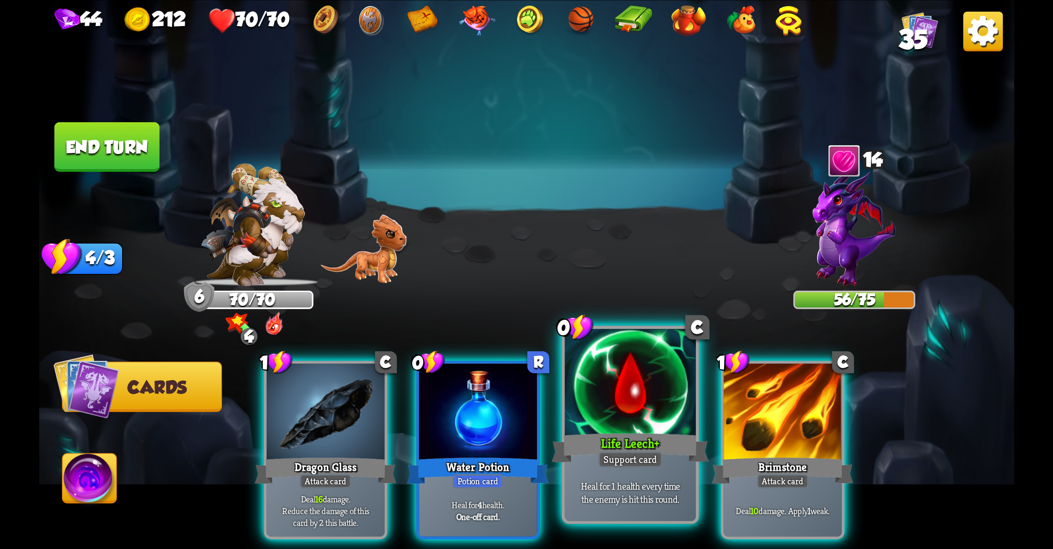
click at [645, 382] on div at bounding box center [630, 383] width 131 height 110
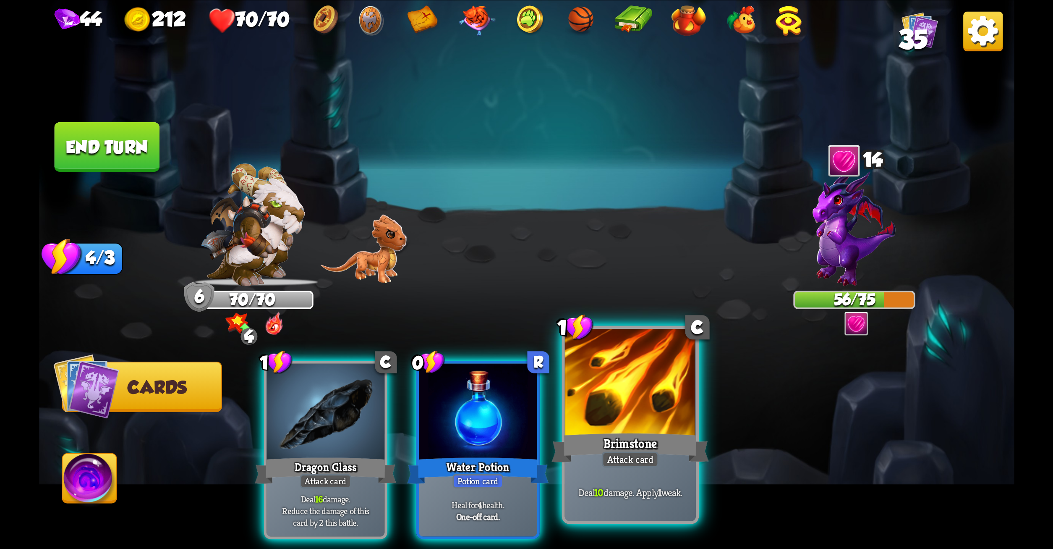
click at [641, 381] on div at bounding box center [630, 383] width 131 height 110
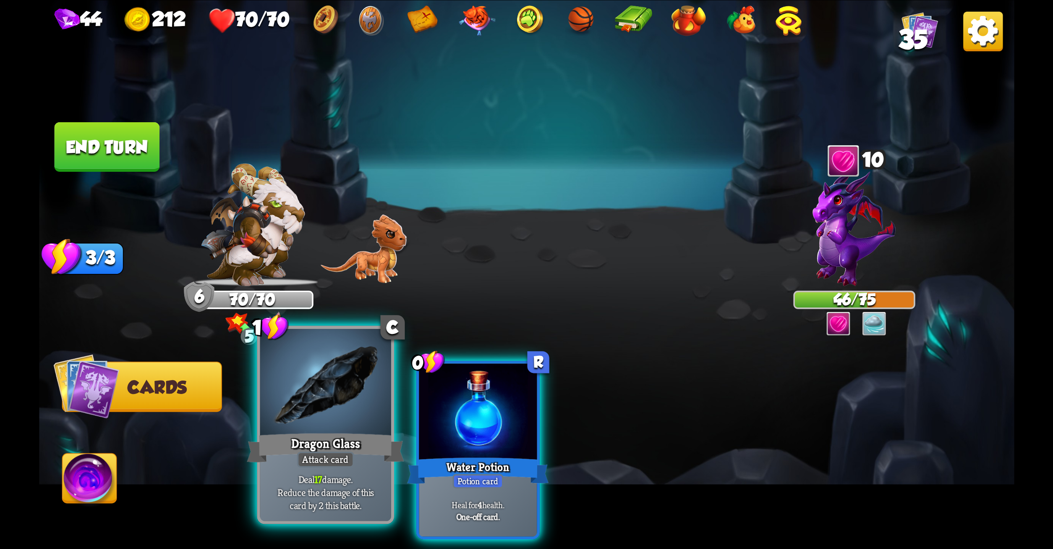
click at [326, 380] on div at bounding box center [325, 383] width 131 height 110
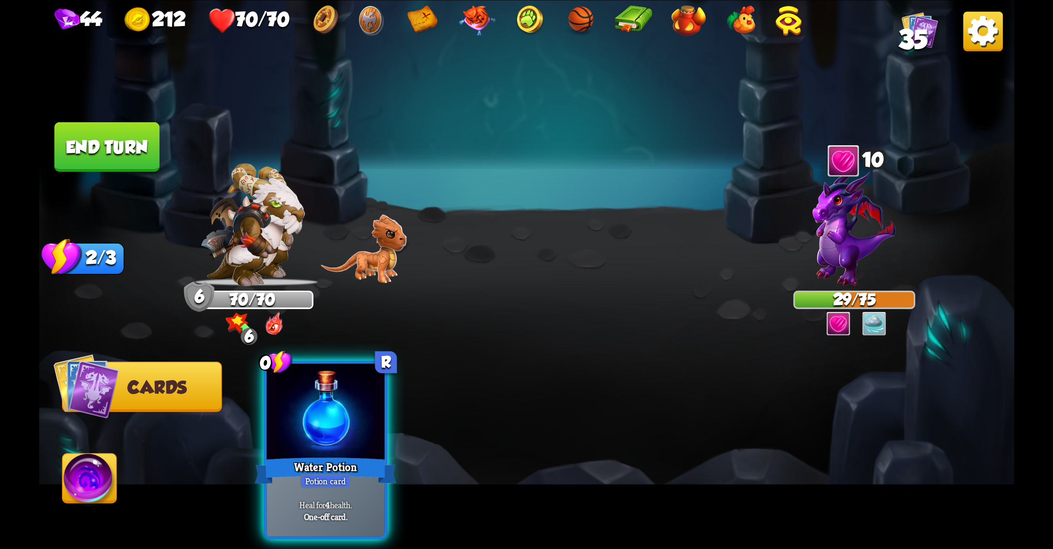
click at [137, 161] on button "End turn" at bounding box center [106, 147] width 105 height 50
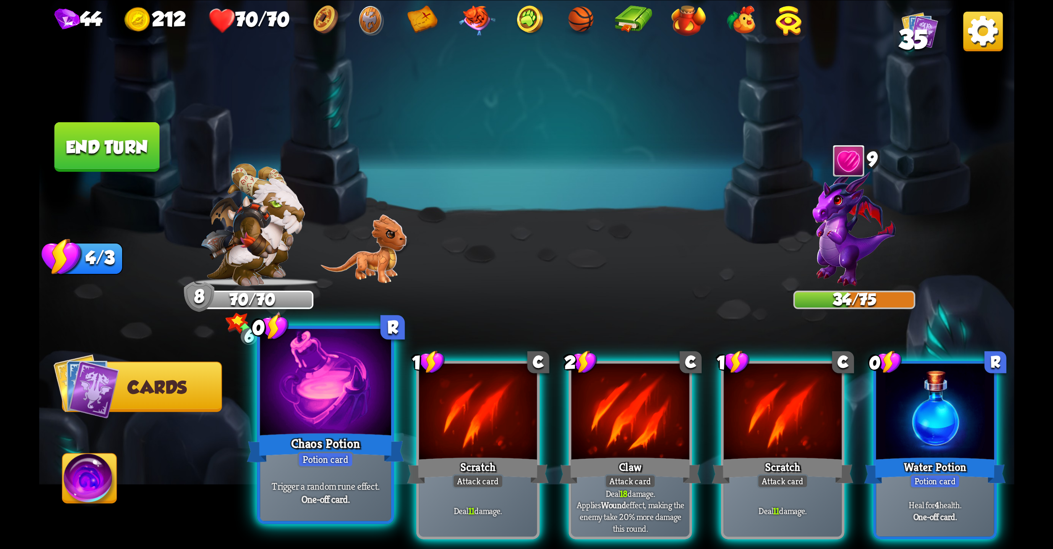
click at [370, 401] on div at bounding box center [325, 383] width 131 height 110
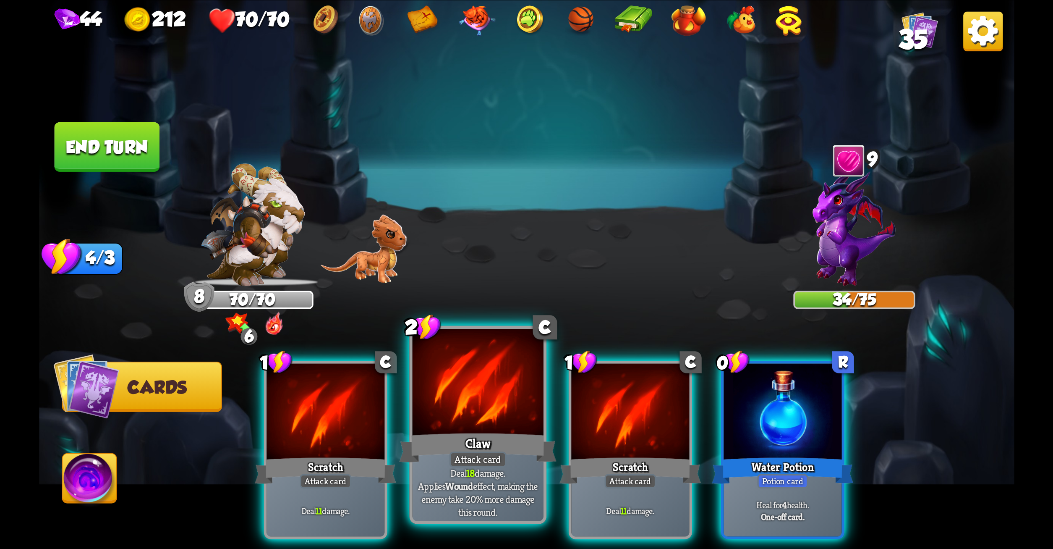
click at [476, 396] on div at bounding box center [477, 383] width 131 height 110
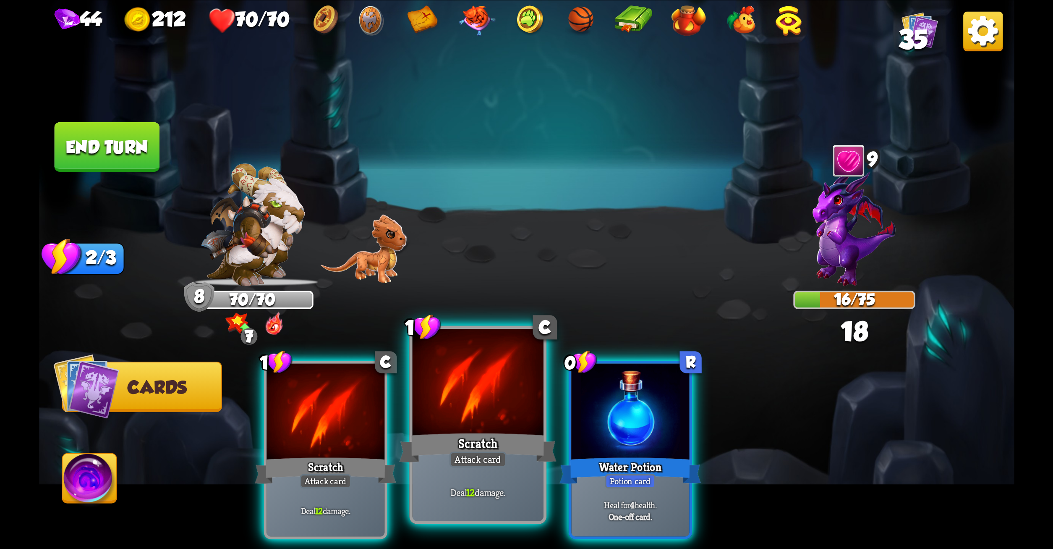
click at [457, 400] on div at bounding box center [477, 383] width 131 height 110
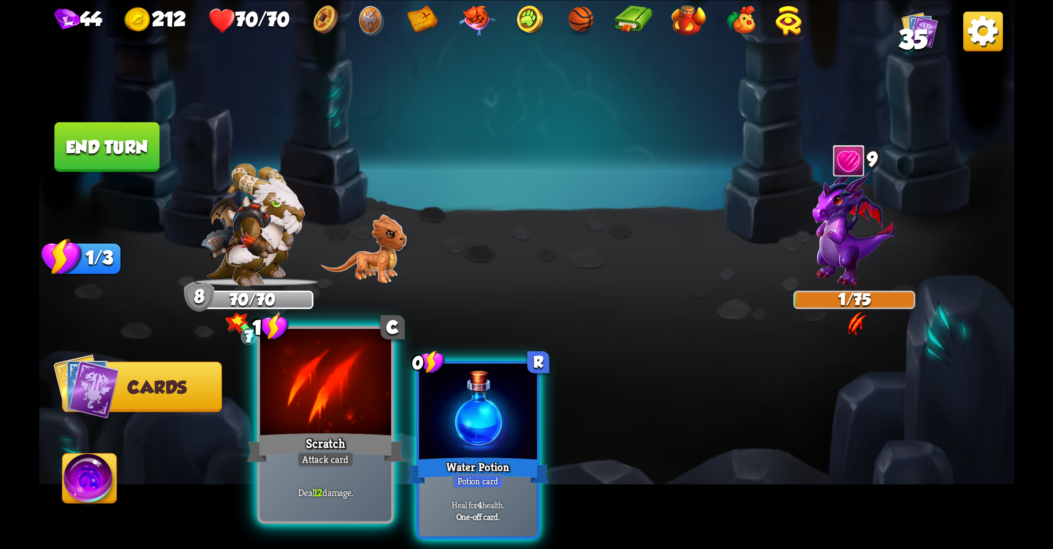
click at [341, 400] on div at bounding box center [325, 383] width 131 height 110
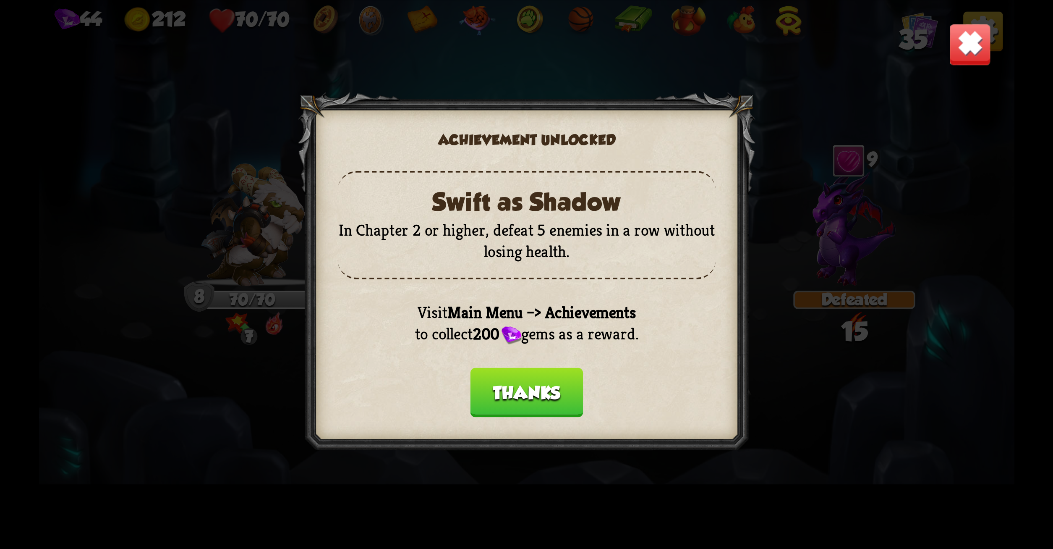
click at [385, 222] on p "In Chapter 2 or higher, defeat 5 enemies in a row without losing health." at bounding box center [527, 241] width 378 height 43
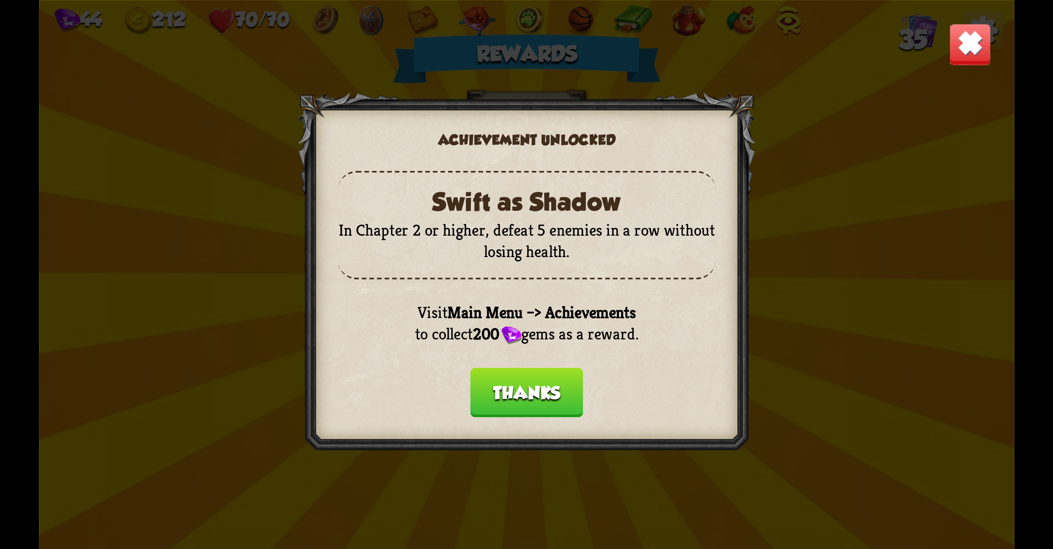
click at [519, 402] on button "Thanks" at bounding box center [526, 392] width 113 height 50
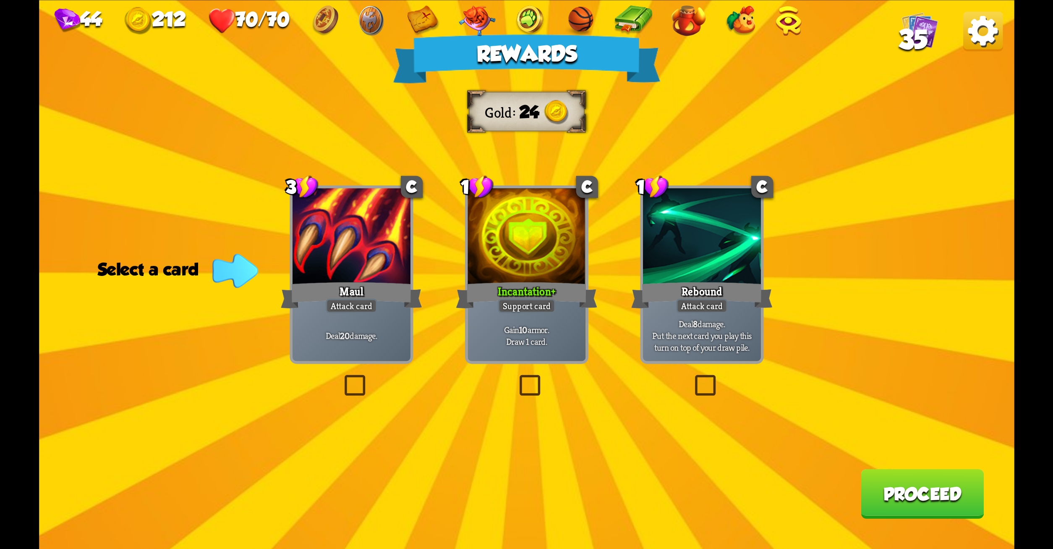
click at [516, 377] on label at bounding box center [516, 377] width 0 height 0
click at [0, 0] on input "checkbox" at bounding box center [0, 0] width 0 height 0
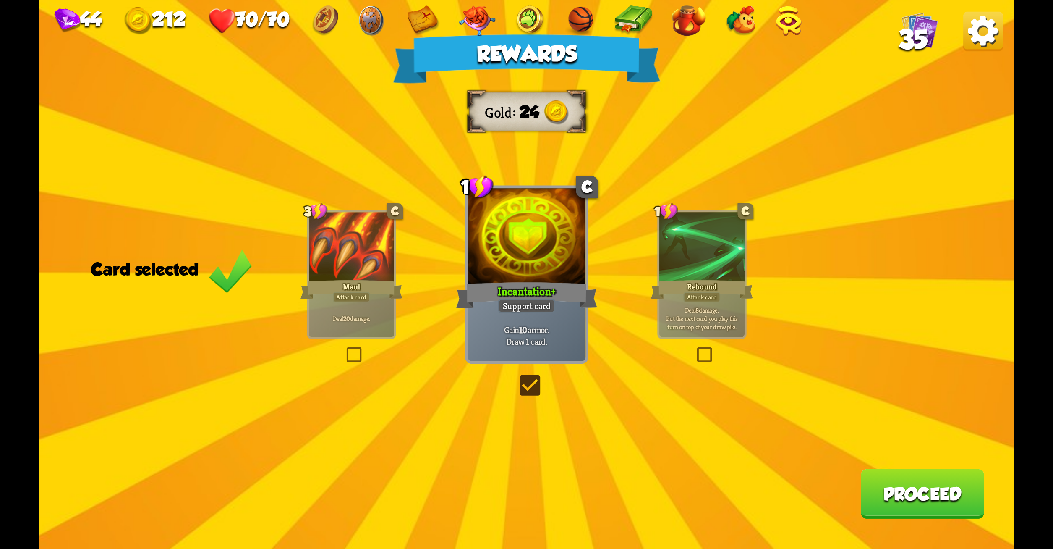
click at [883, 472] on button "Proceed" at bounding box center [922, 494] width 123 height 50
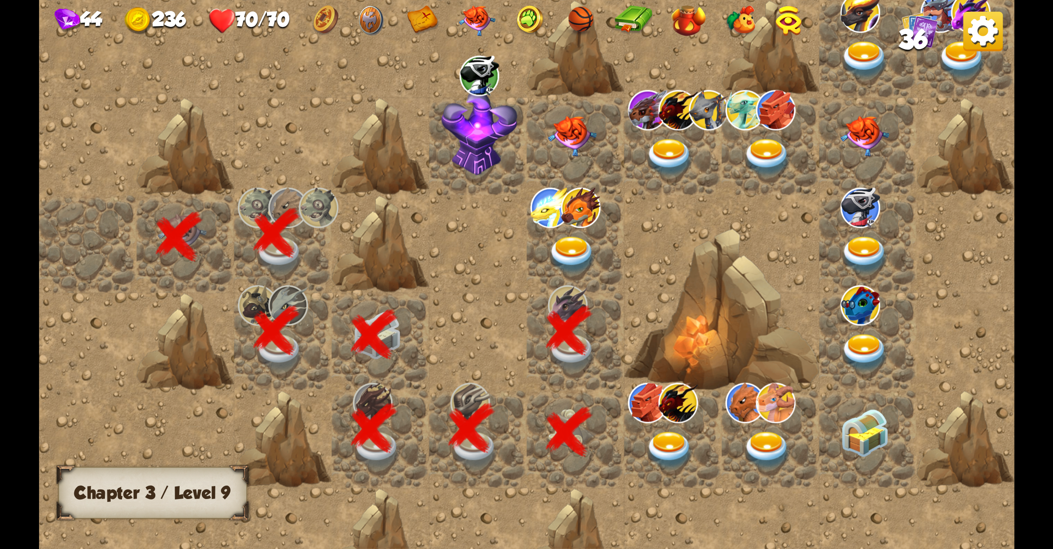
click at [660, 440] on img at bounding box center [670, 450] width 49 height 38
click at [570, 241] on img at bounding box center [572, 255] width 49 height 38
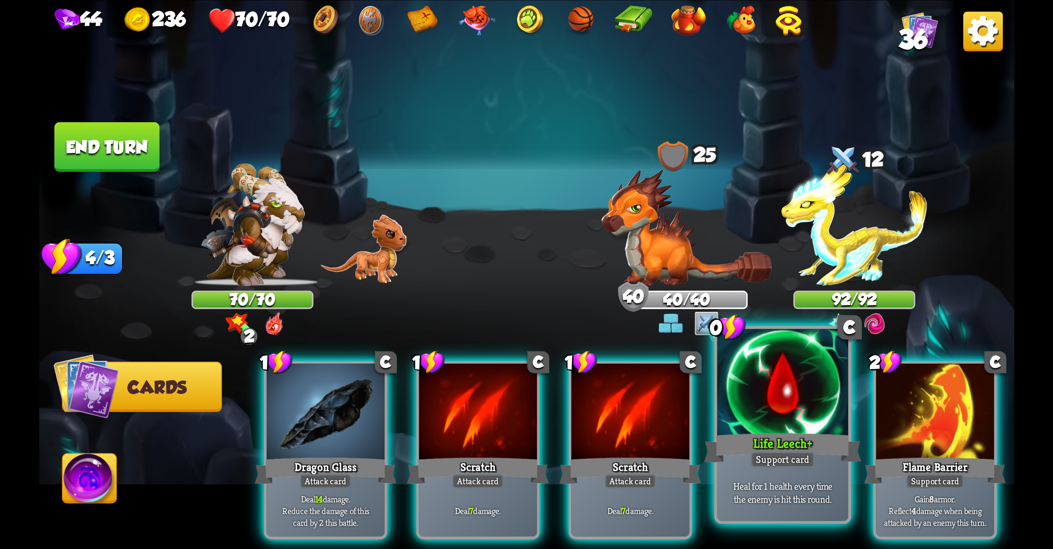
click at [738, 383] on div at bounding box center [782, 383] width 131 height 110
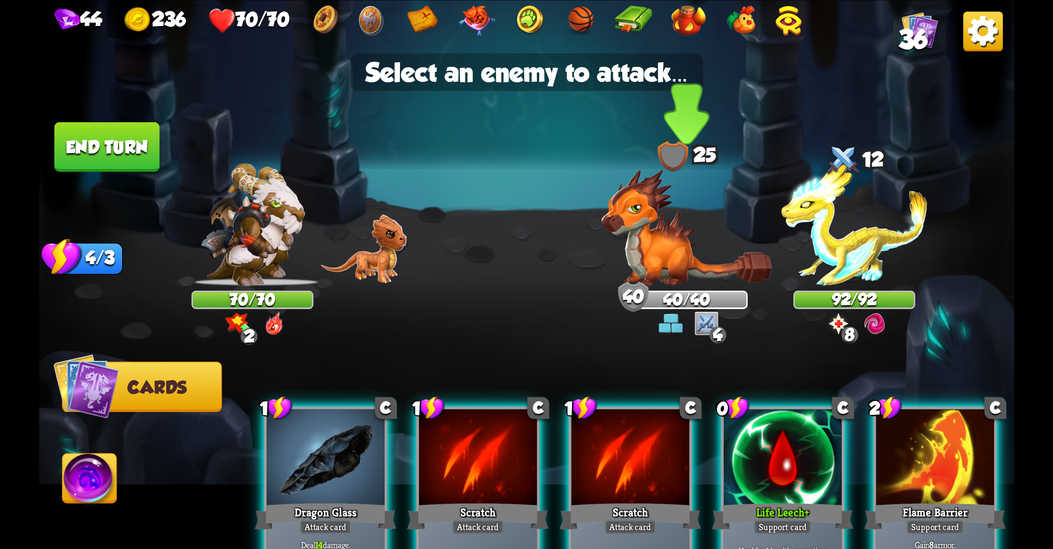
click at [639, 257] on img at bounding box center [686, 227] width 171 height 117
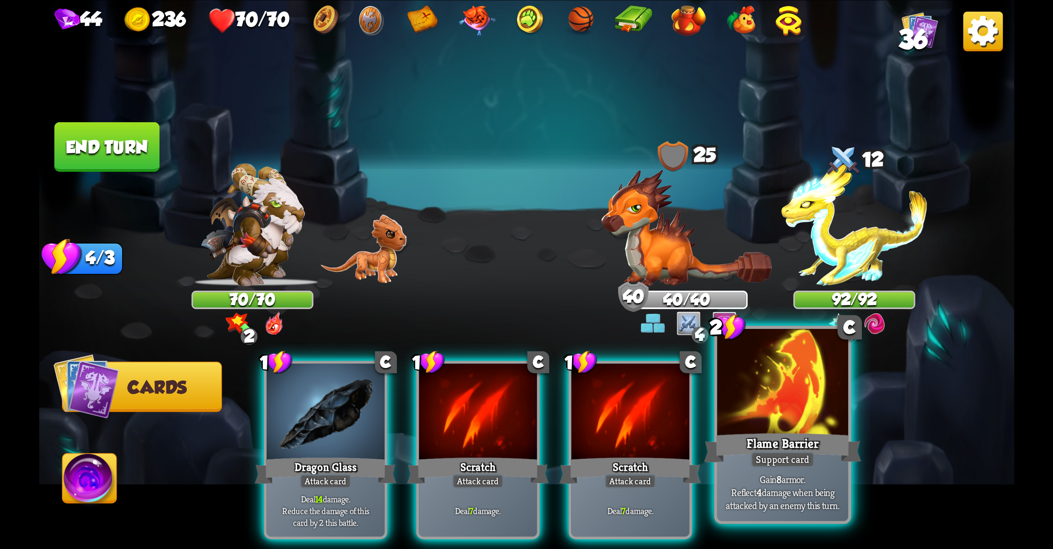
click at [767, 373] on div at bounding box center [782, 383] width 131 height 110
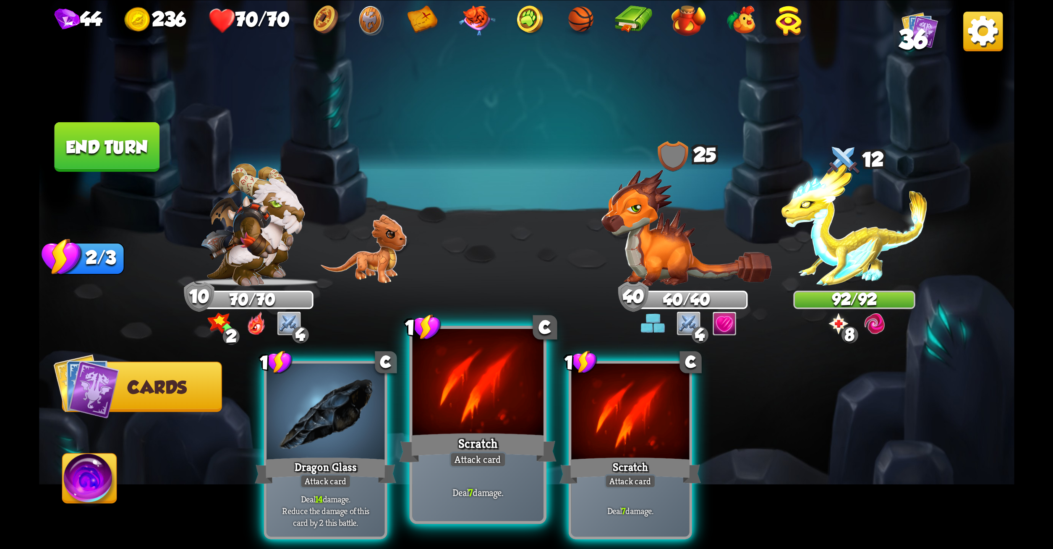
click at [478, 472] on div "Deal 7 damage." at bounding box center [477, 492] width 131 height 57
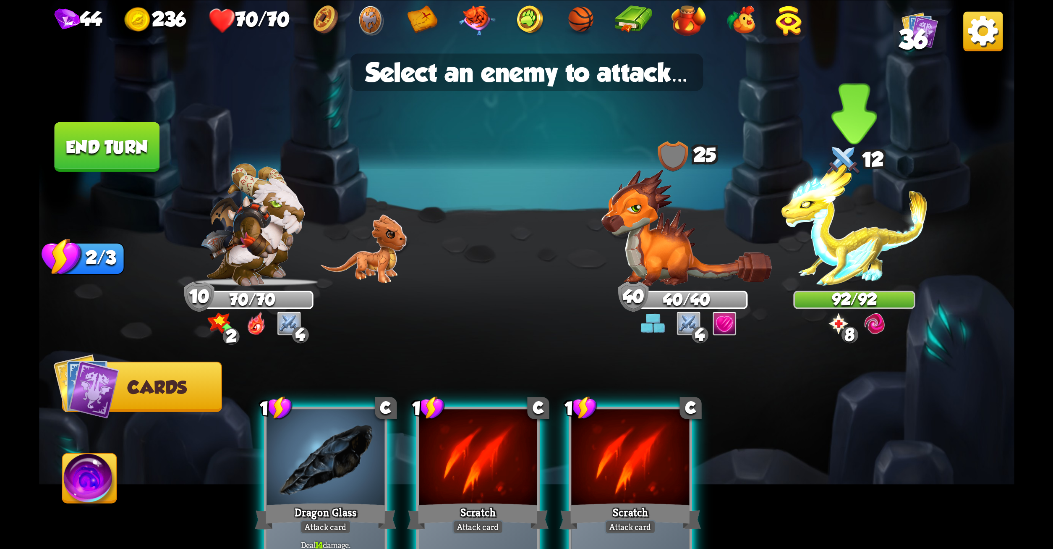
click at [875, 238] on img at bounding box center [854, 224] width 147 height 123
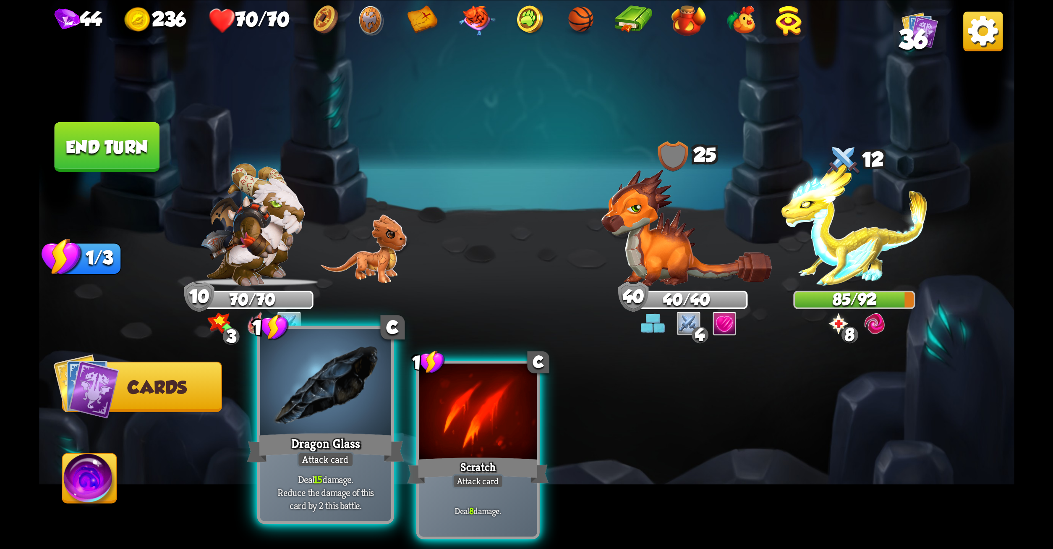
drag, startPoint x: 292, startPoint y: 497, endPoint x: 372, endPoint y: 422, distance: 109.6
click at [372, 422] on div "1 C Dragon Glass Attack card Deal 15 damage. Reduce the damage of this card by …" at bounding box center [325, 424] width 137 height 198
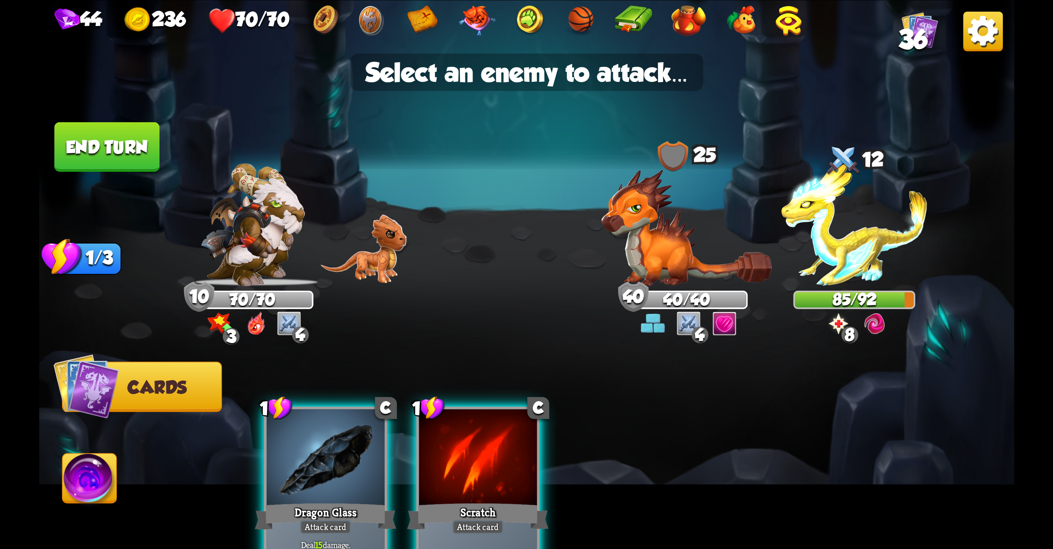
click at [372, 422] on div at bounding box center [326, 459] width 118 height 100
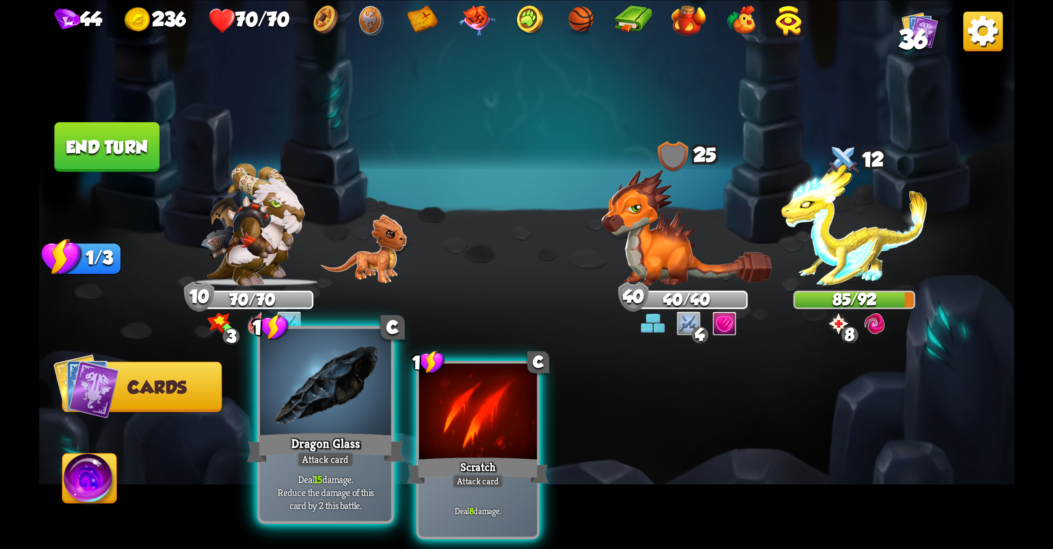
click at [362, 425] on div at bounding box center [325, 383] width 131 height 110
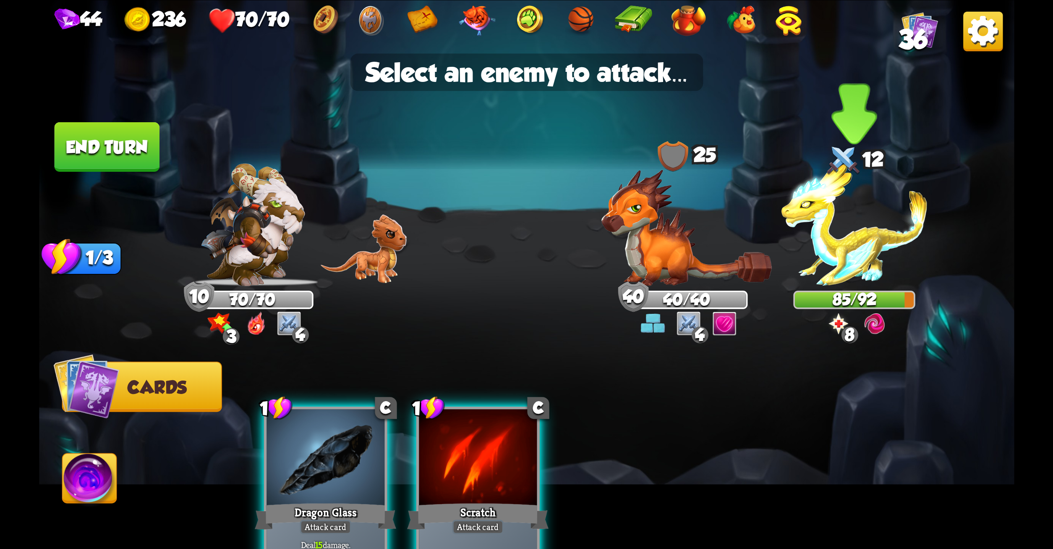
click at [879, 209] on img at bounding box center [854, 224] width 147 height 123
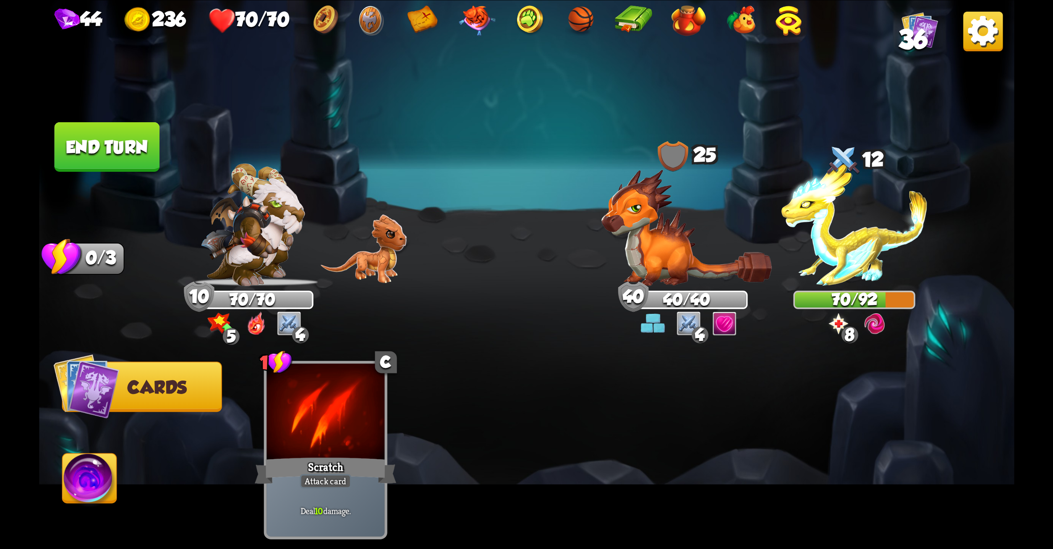
click at [105, 134] on button "End turn" at bounding box center [106, 147] width 105 height 50
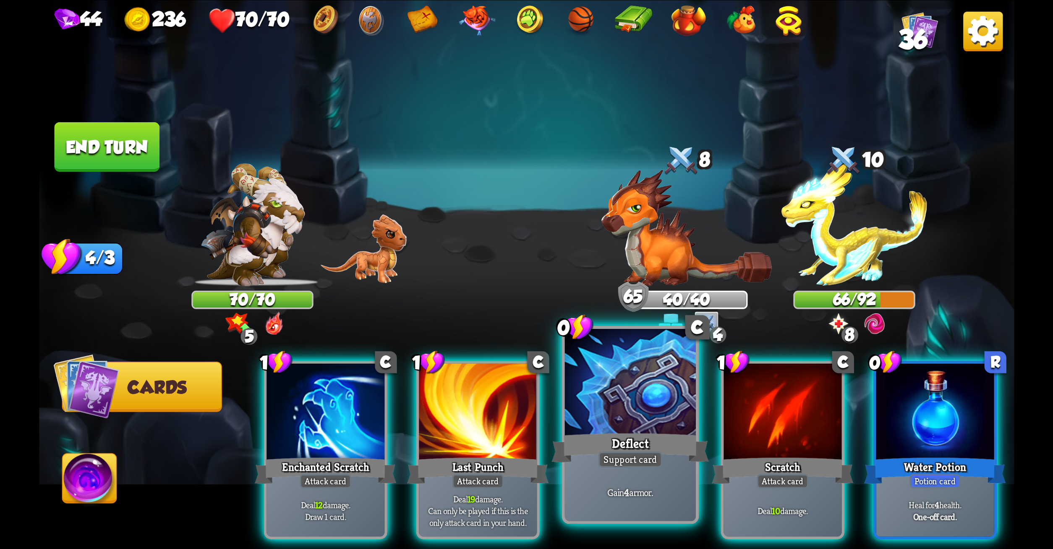
click at [596, 370] on div at bounding box center [630, 383] width 131 height 110
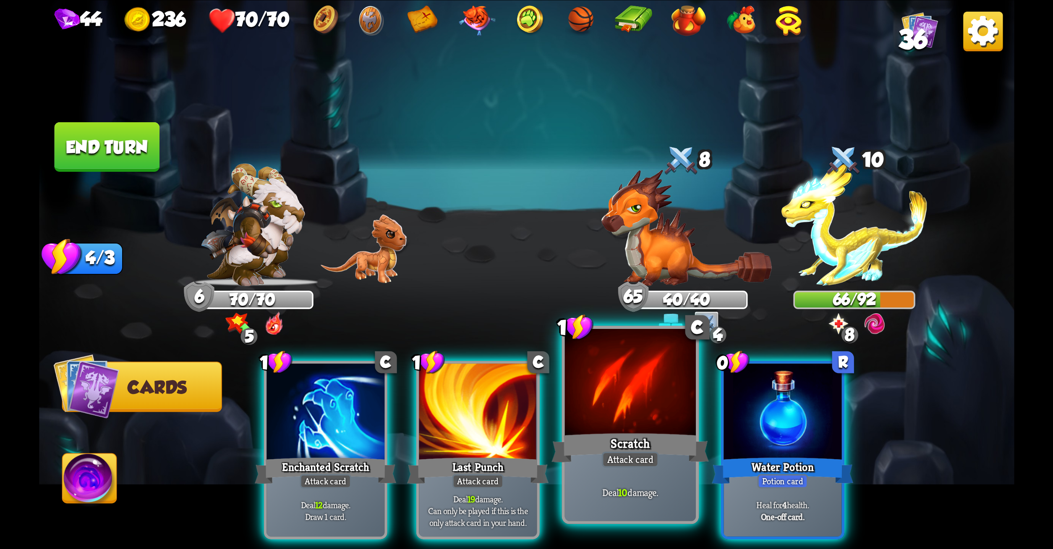
click at [612, 382] on div at bounding box center [630, 383] width 131 height 110
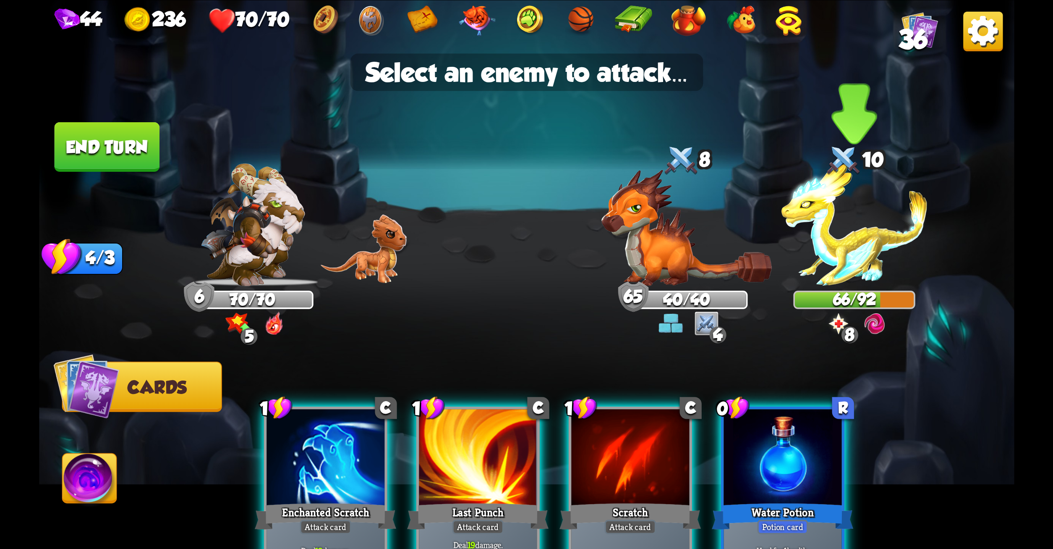
click at [850, 194] on img at bounding box center [854, 224] width 147 height 123
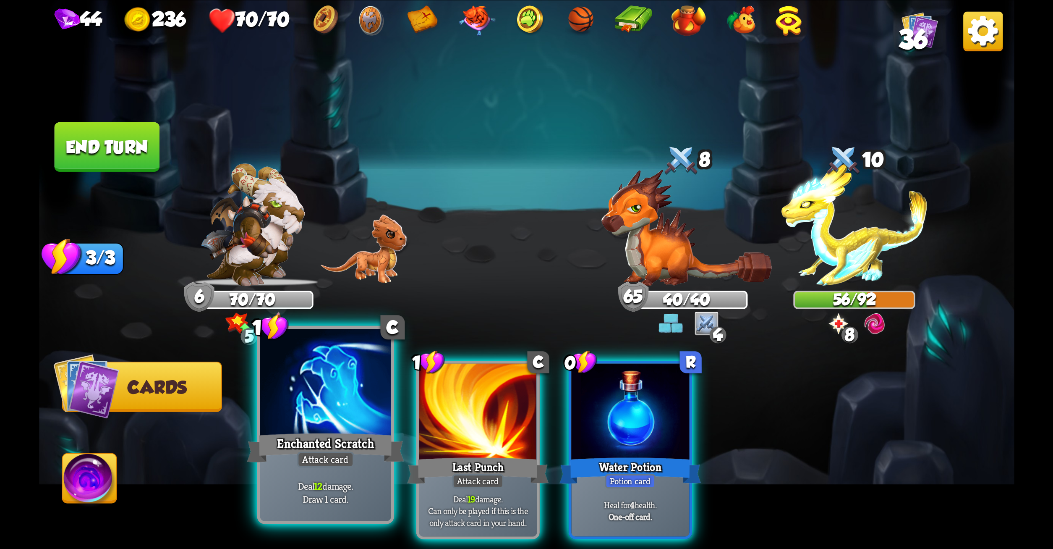
click at [291, 392] on div at bounding box center [325, 383] width 131 height 110
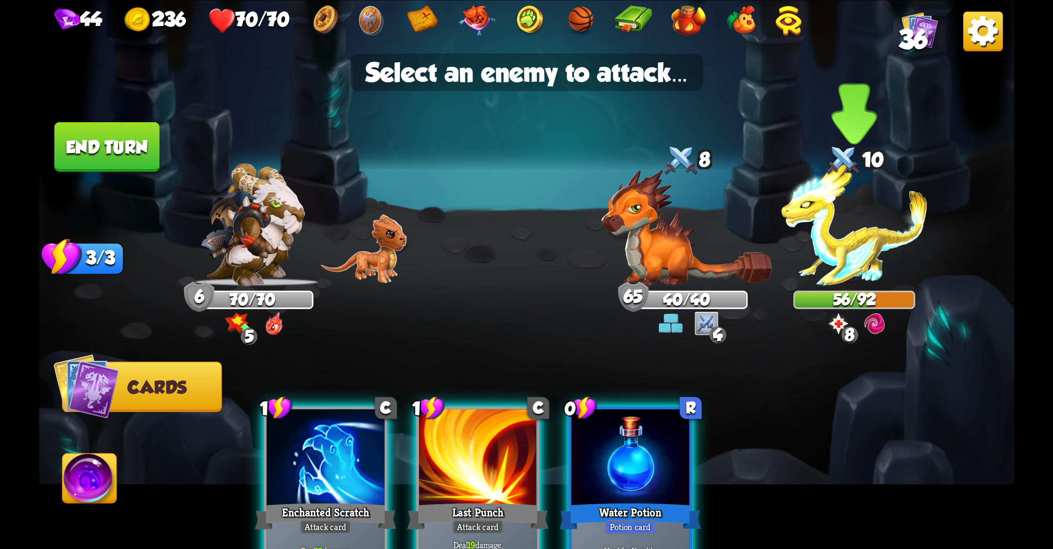
click at [812, 246] on img at bounding box center [854, 224] width 147 height 123
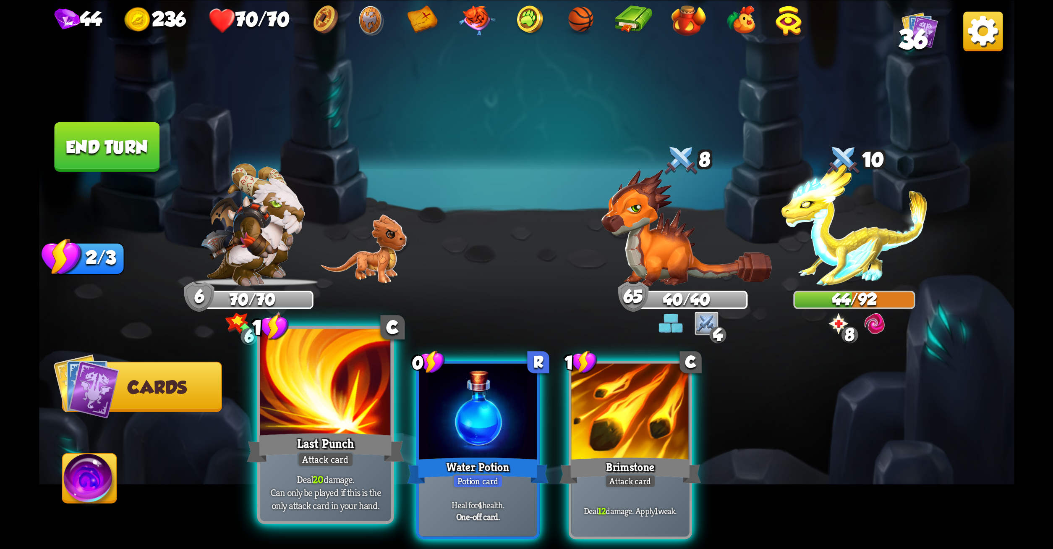
click at [349, 400] on div at bounding box center [325, 383] width 131 height 110
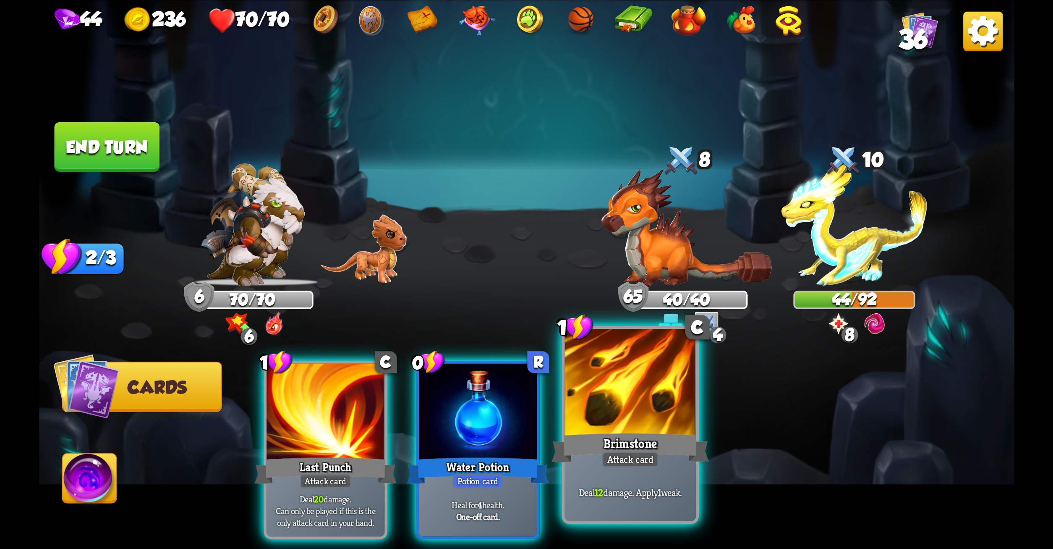
click at [606, 380] on div at bounding box center [630, 383] width 131 height 110
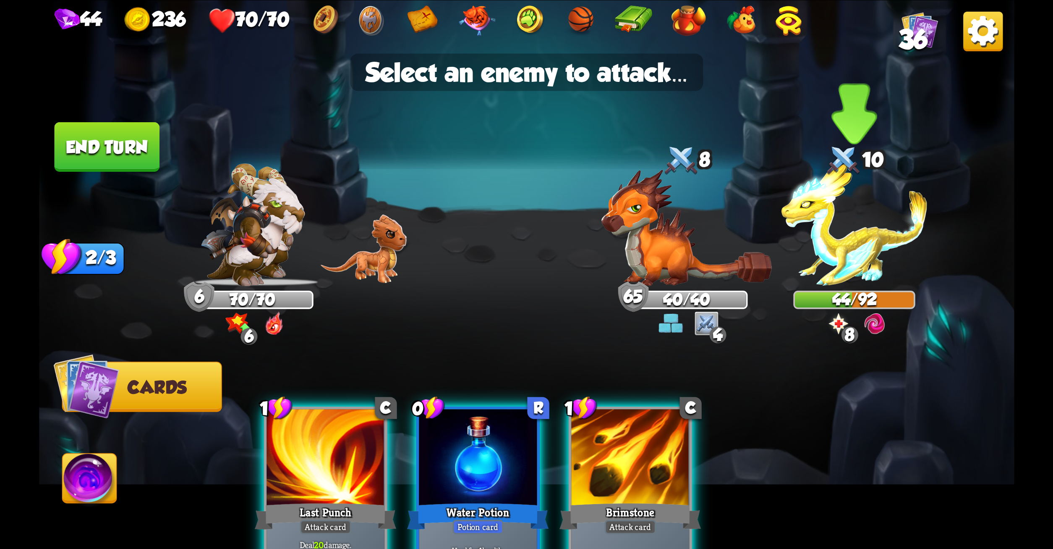
click at [862, 228] on img at bounding box center [854, 224] width 147 height 123
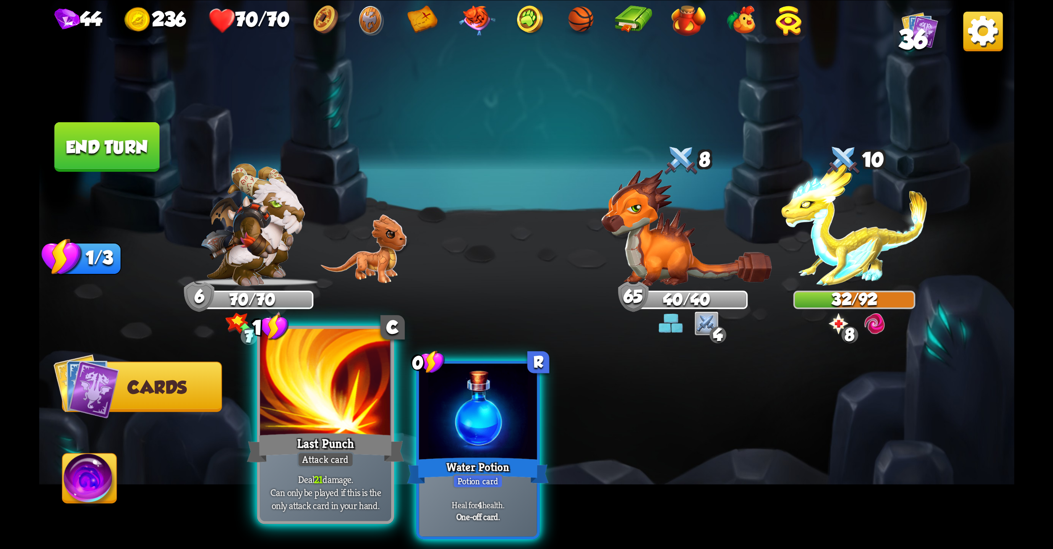
click at [315, 409] on div at bounding box center [325, 383] width 131 height 110
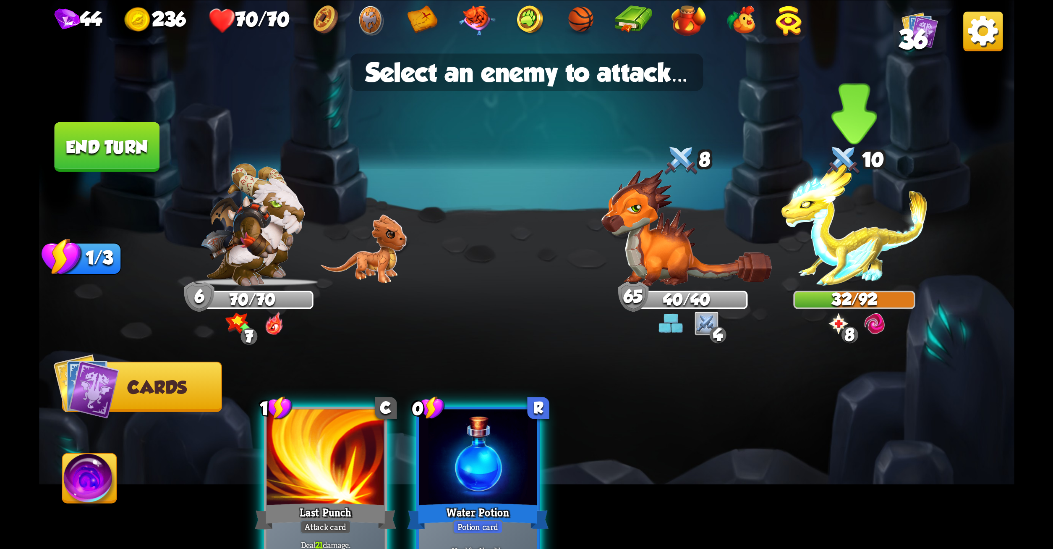
click at [850, 228] on img at bounding box center [854, 224] width 147 height 123
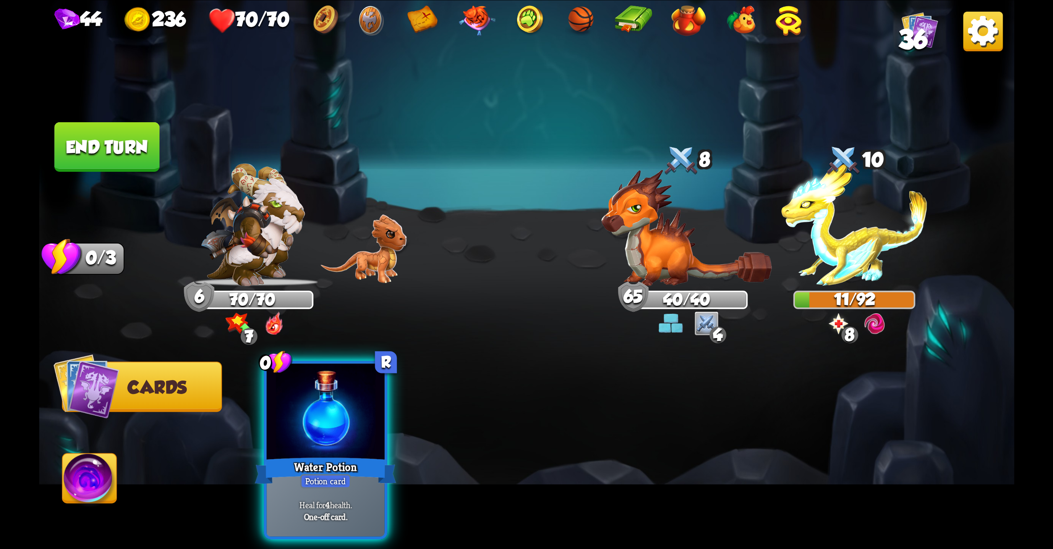
click at [126, 138] on button "End turn" at bounding box center [106, 147] width 105 height 50
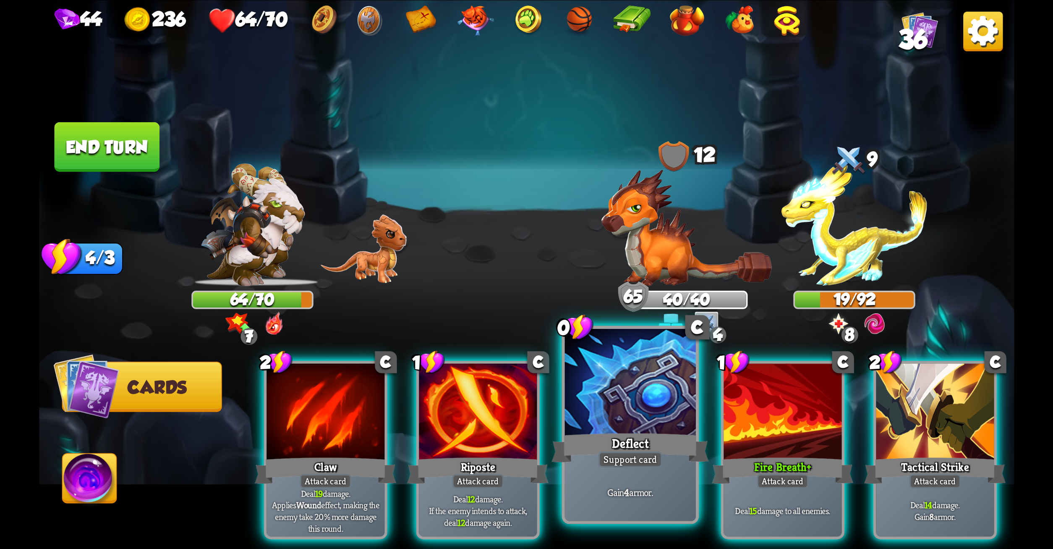
click at [682, 384] on div at bounding box center [630, 383] width 131 height 110
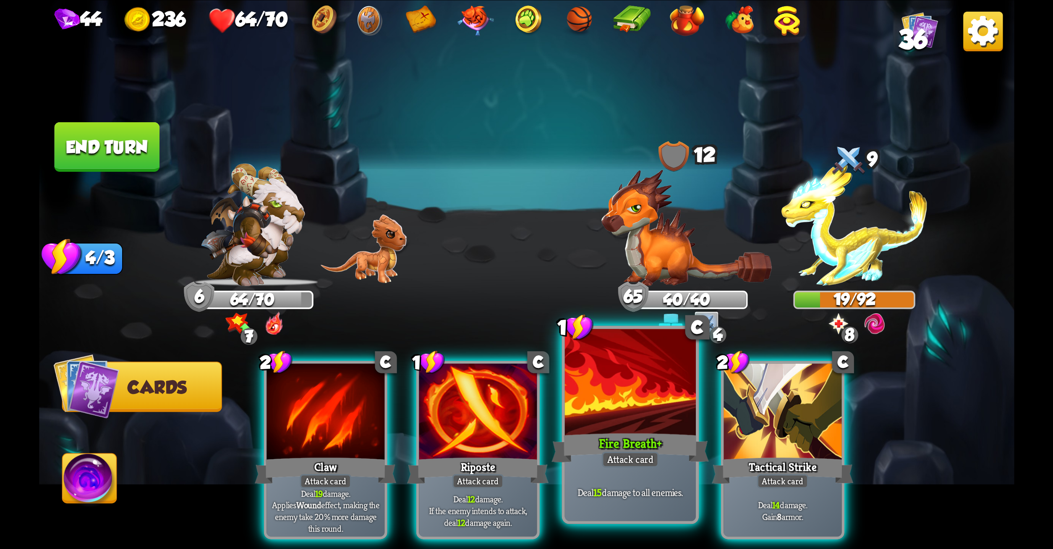
click at [604, 389] on div at bounding box center [630, 383] width 131 height 110
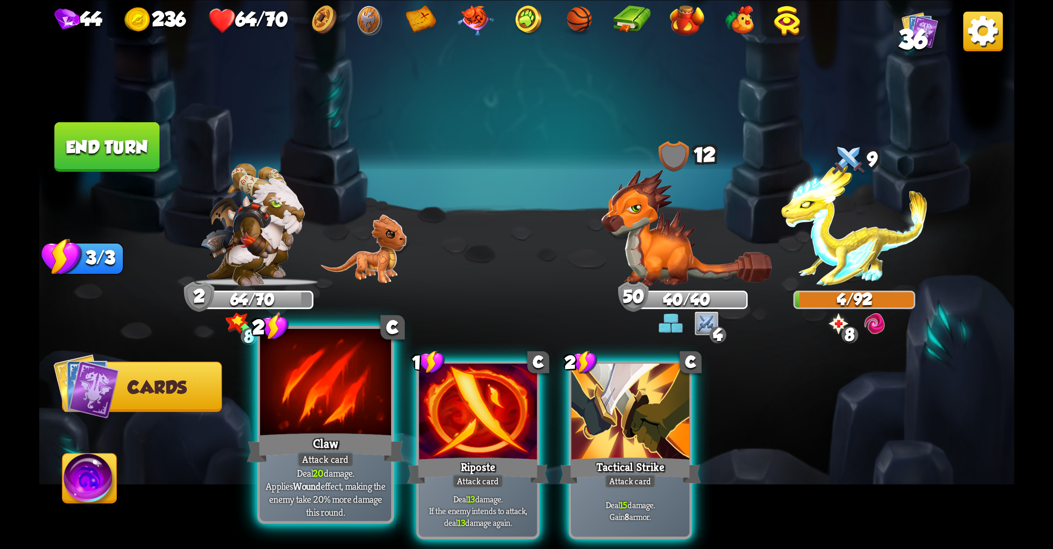
click at [371, 369] on div at bounding box center [325, 383] width 131 height 110
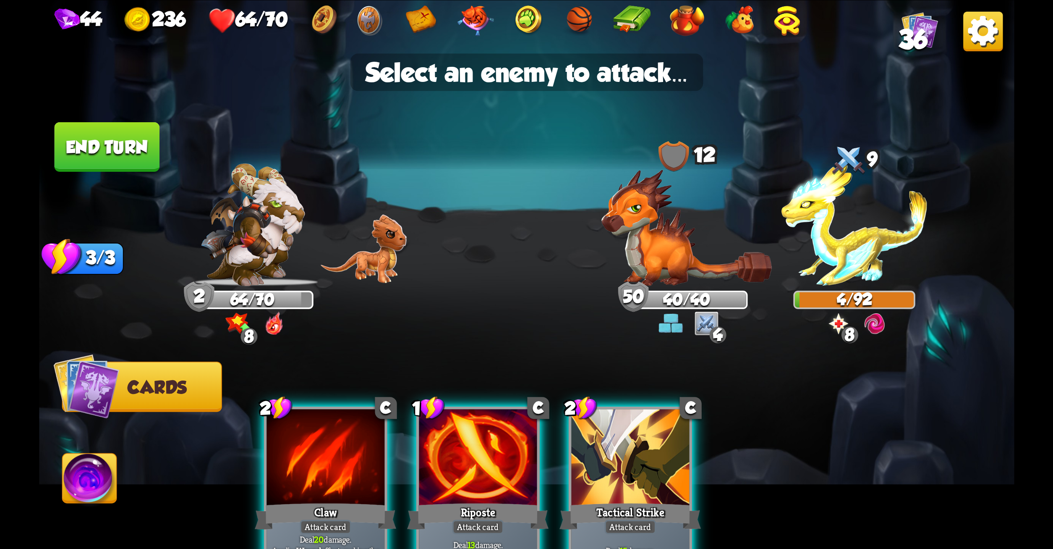
click at [336, 433] on div at bounding box center [326, 459] width 118 height 100
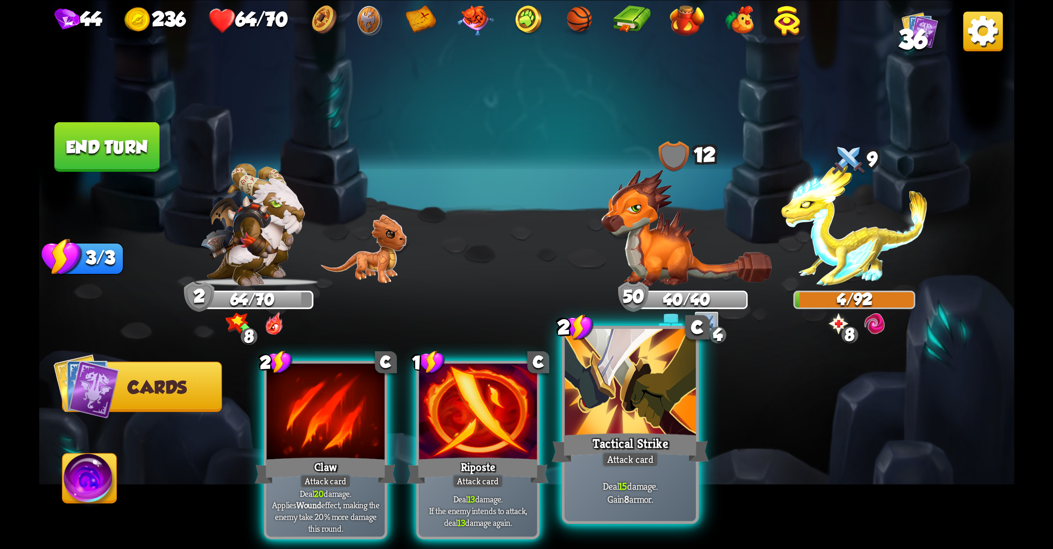
click at [604, 423] on div at bounding box center [630, 383] width 131 height 110
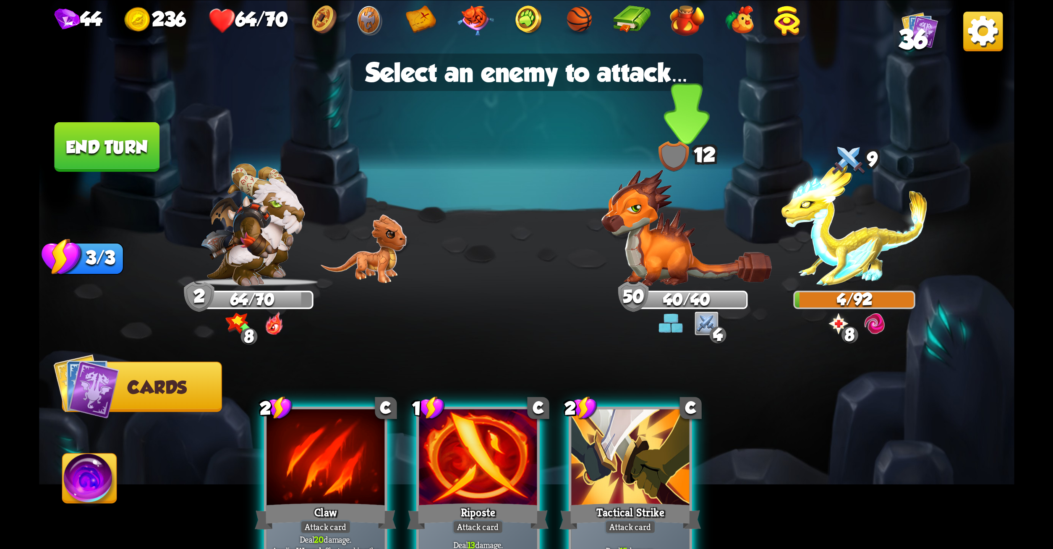
click at [686, 273] on img at bounding box center [686, 227] width 171 height 117
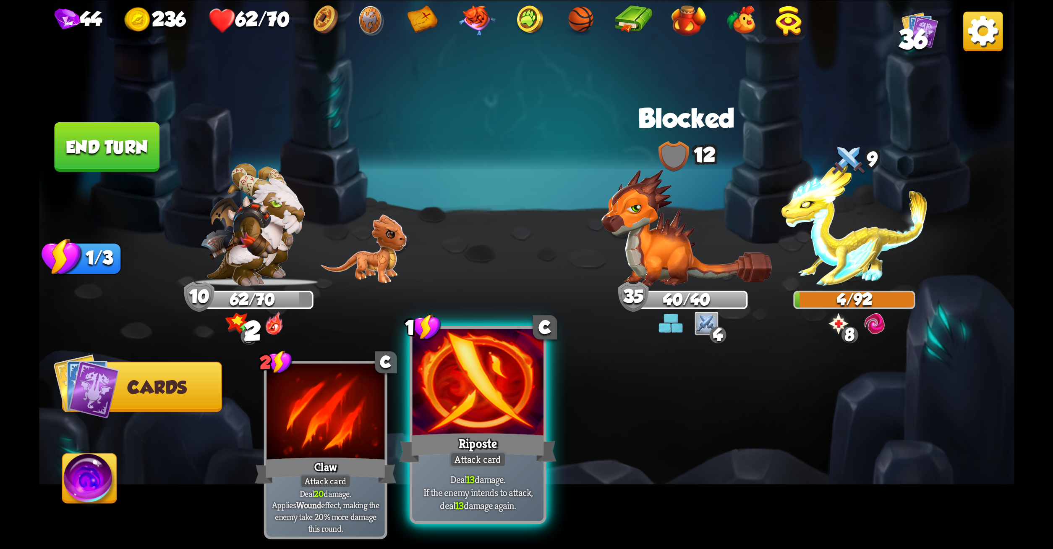
click at [466, 440] on div "Riposte" at bounding box center [477, 447] width 157 height 35
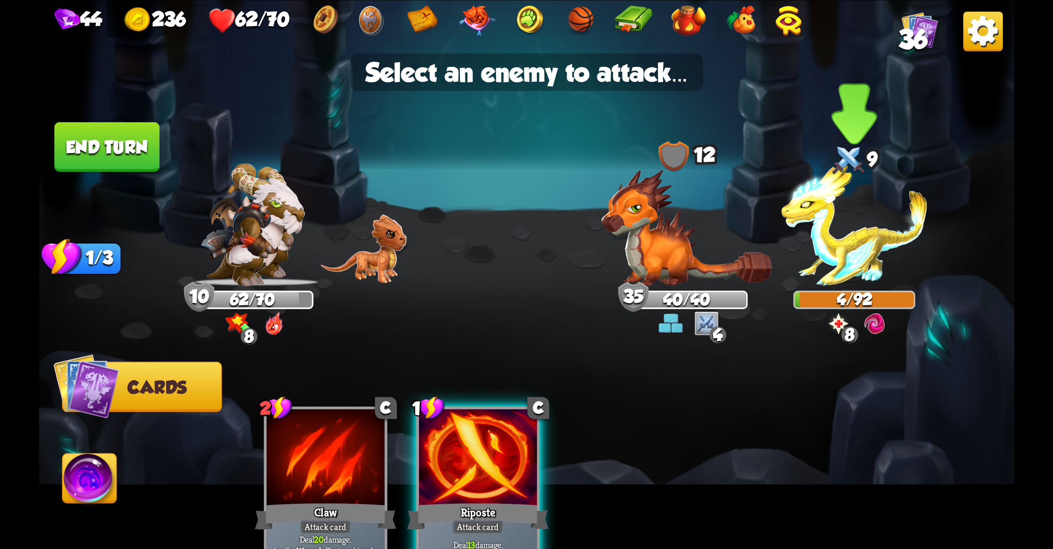
click at [880, 238] on img at bounding box center [854, 224] width 147 height 123
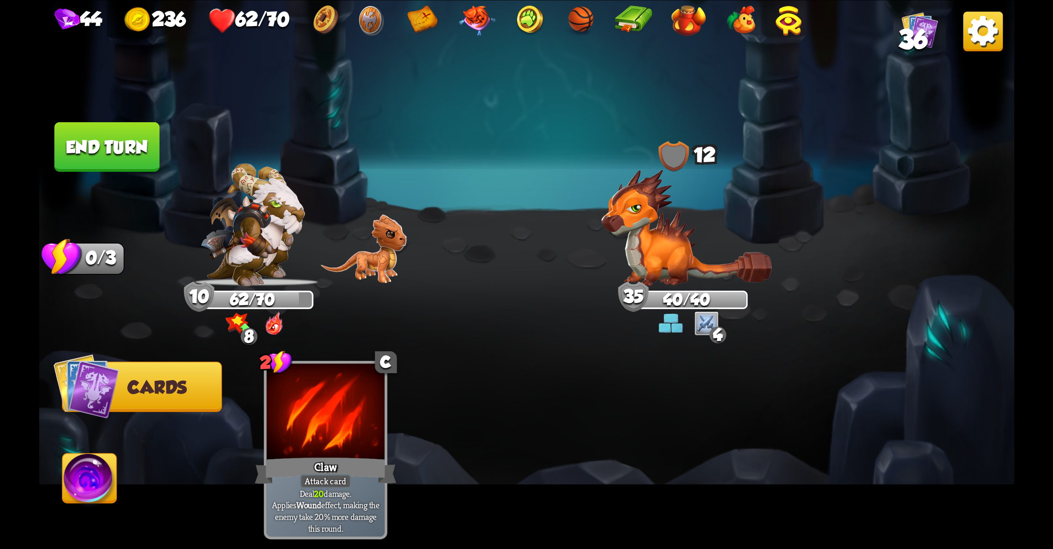
click at [136, 141] on button "End turn" at bounding box center [106, 147] width 105 height 50
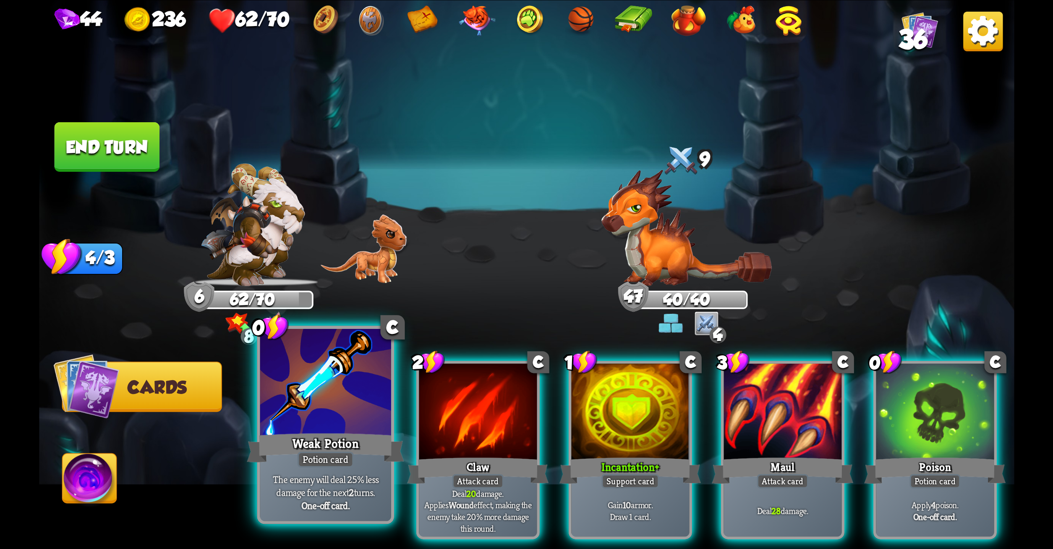
click at [314, 377] on div at bounding box center [325, 383] width 131 height 110
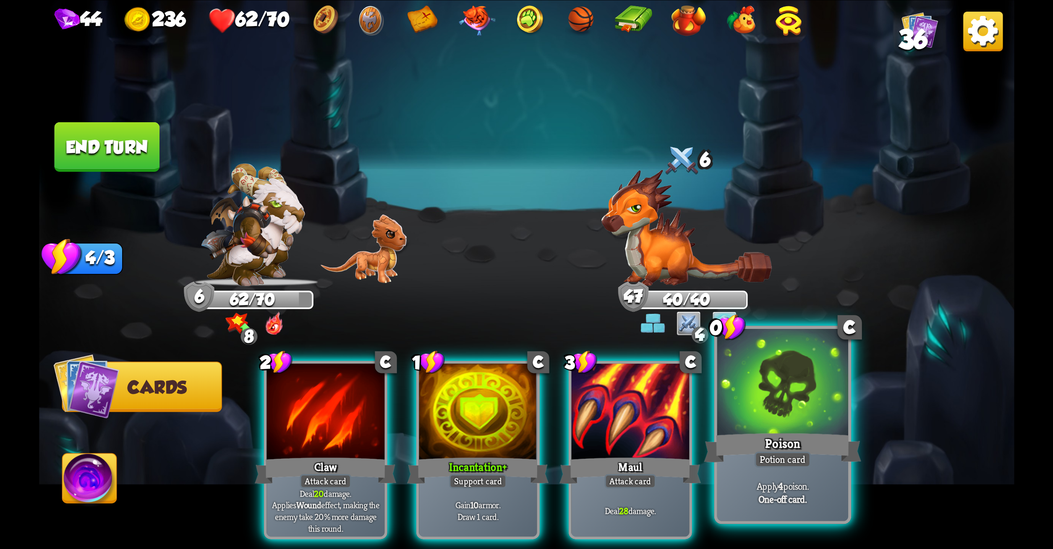
click at [770, 397] on div at bounding box center [782, 383] width 131 height 110
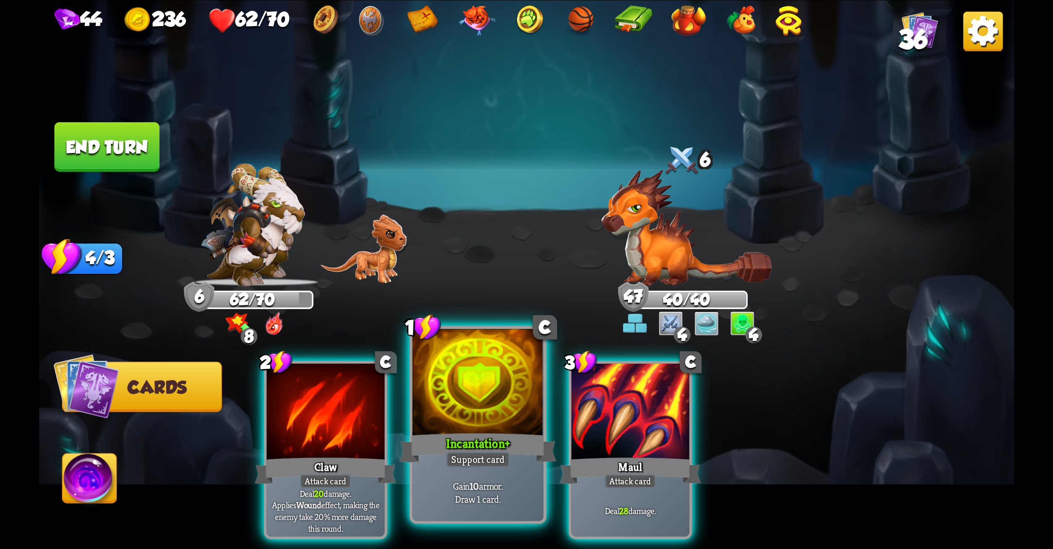
click at [537, 454] on div "Incantation +" at bounding box center [477, 447] width 157 height 35
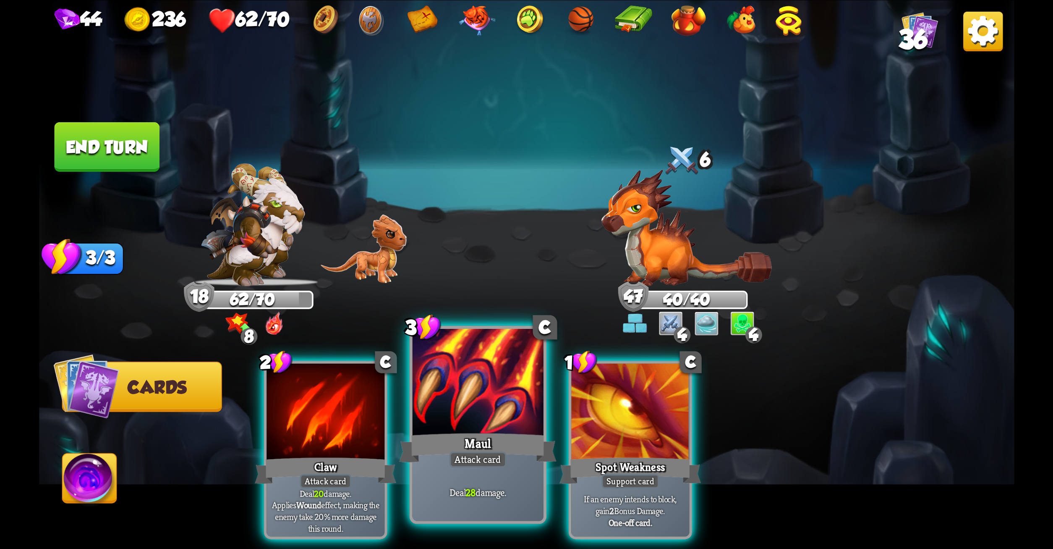
click at [462, 451] on div "Maul" at bounding box center [477, 447] width 157 height 35
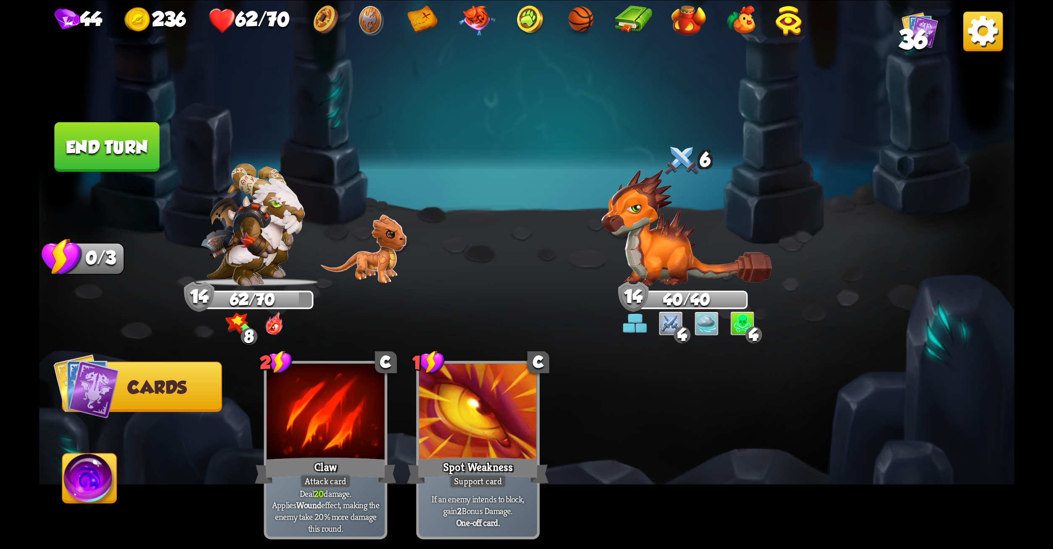
click at [103, 150] on button "End turn" at bounding box center [106, 147] width 105 height 50
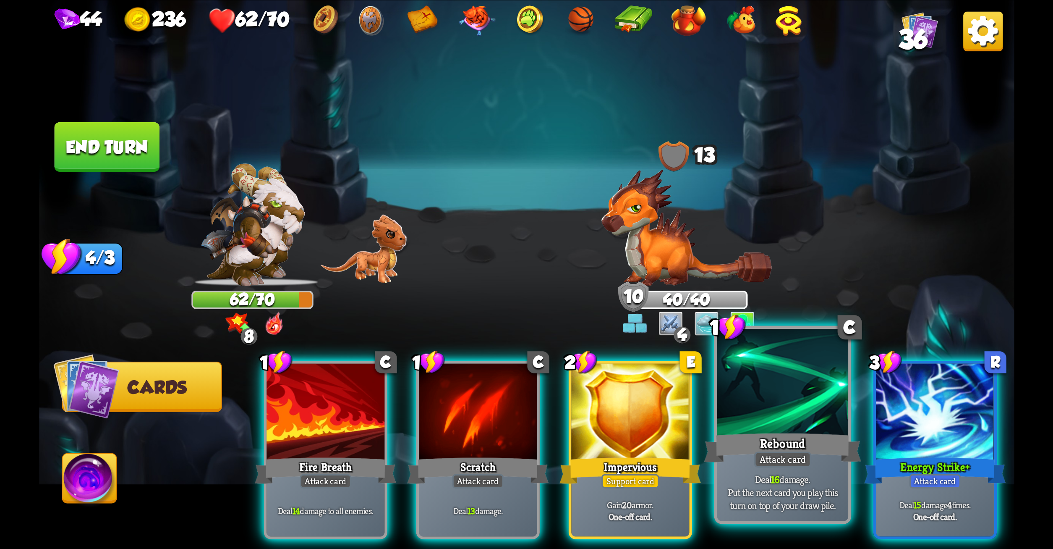
click at [805, 440] on div "Rebound" at bounding box center [782, 447] width 157 height 35
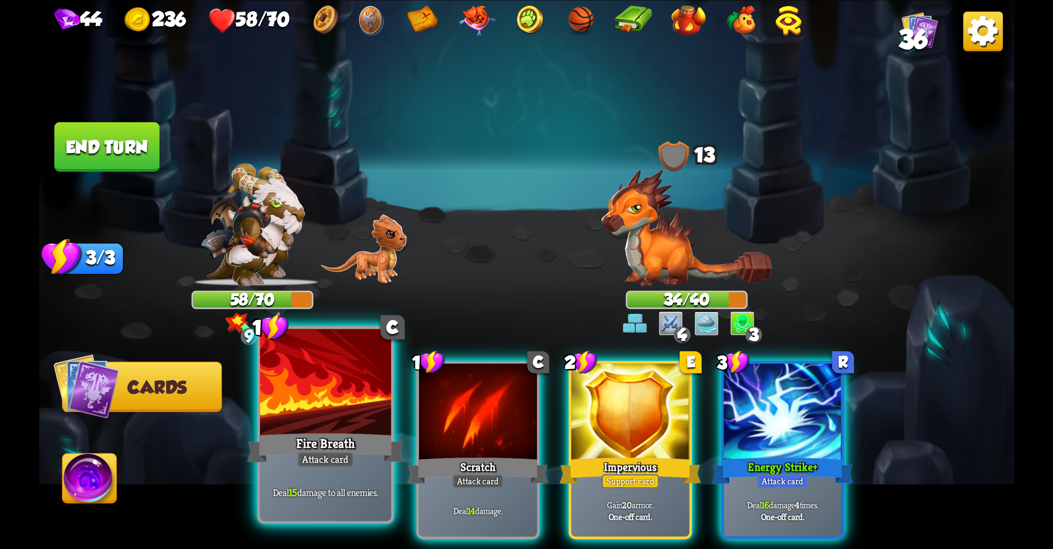
click at [333, 422] on div at bounding box center [325, 383] width 131 height 110
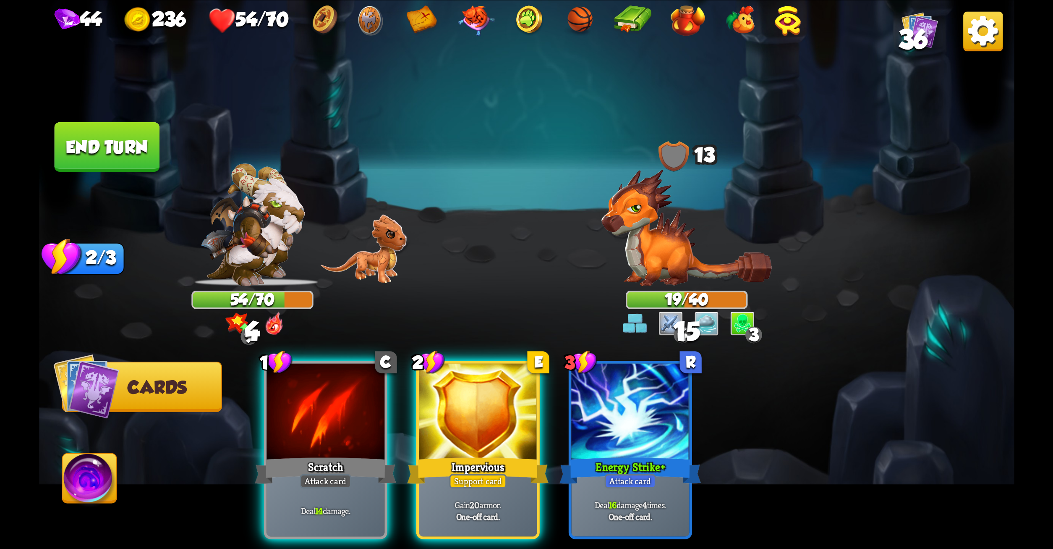
click at [333, 422] on div at bounding box center [326, 413] width 118 height 100
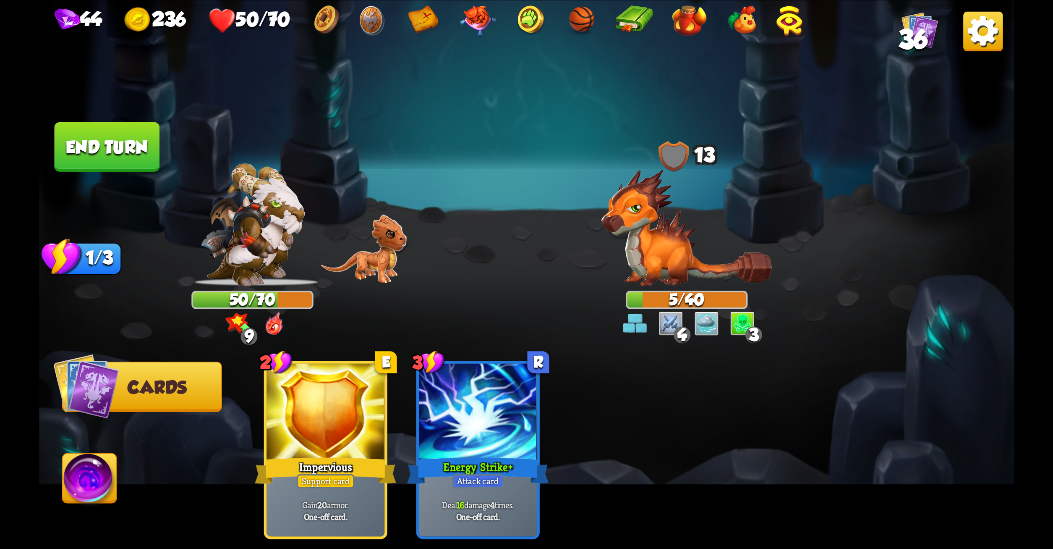
click at [101, 159] on button "End turn" at bounding box center [106, 147] width 105 height 50
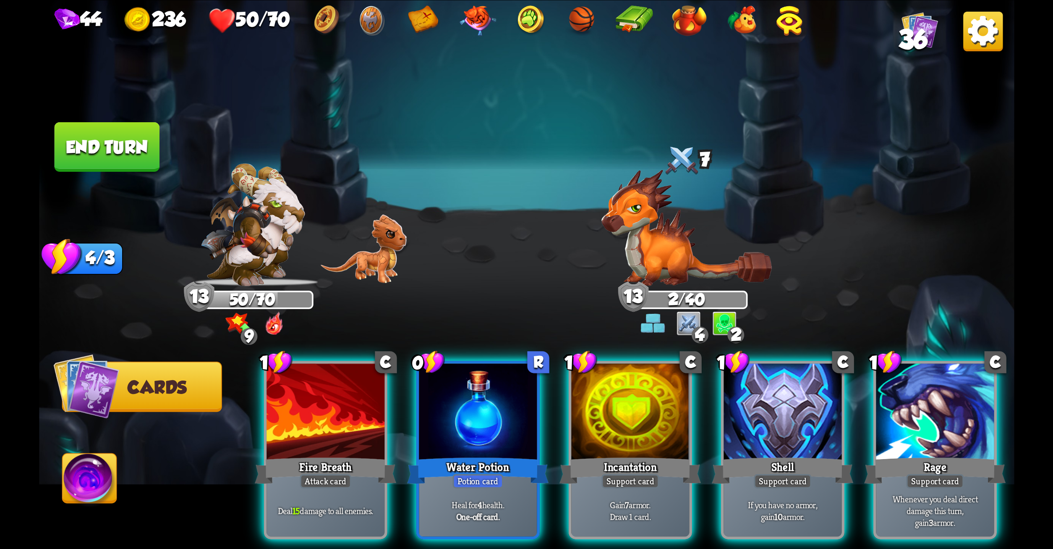
click at [458, 360] on div "1 C Fire Breath Attack card Deal 15 damage to all enemies. 0 R Water Potion Pot…" at bounding box center [624, 427] width 780 height 244
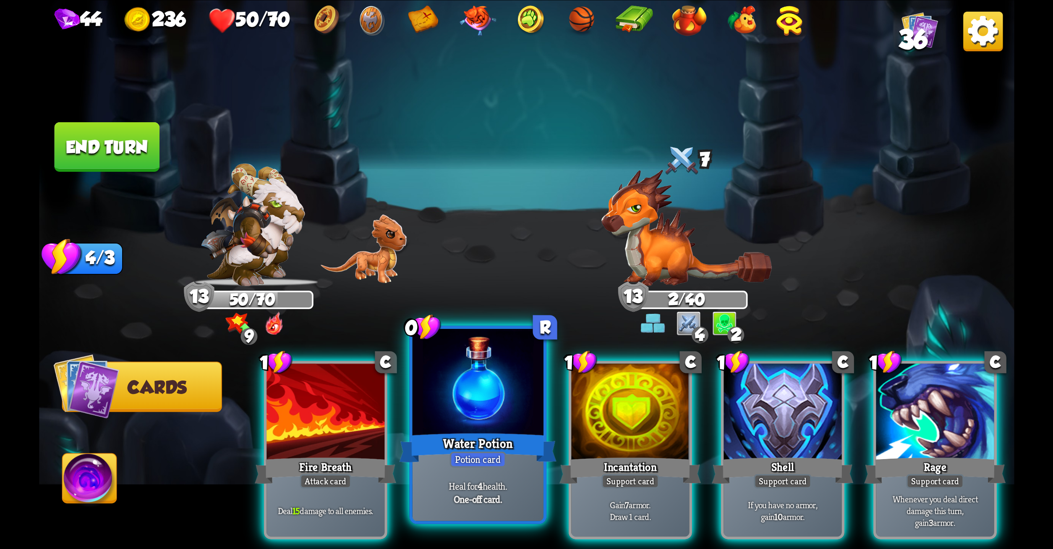
click at [464, 384] on div at bounding box center [477, 383] width 131 height 110
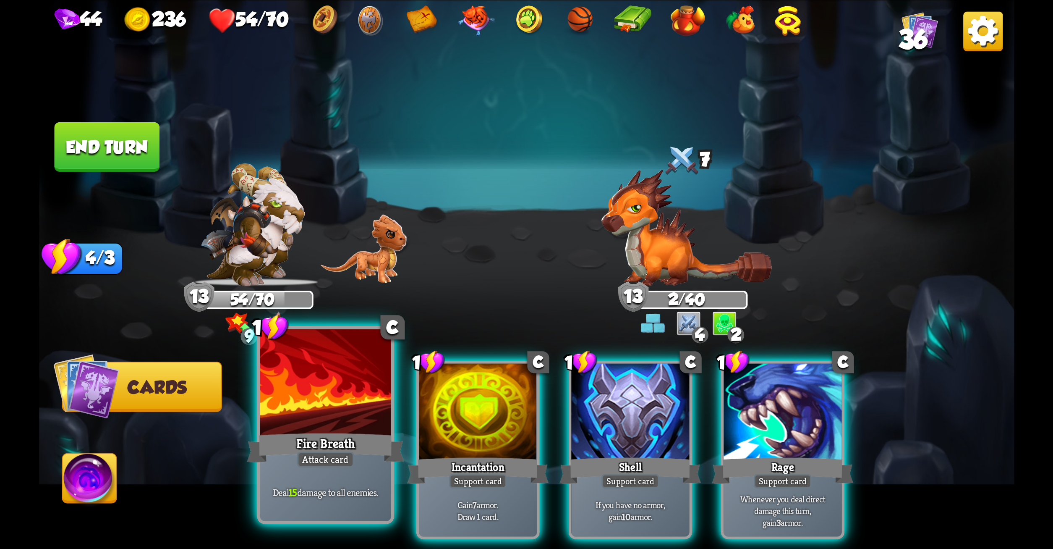
click at [344, 399] on div at bounding box center [325, 383] width 131 height 110
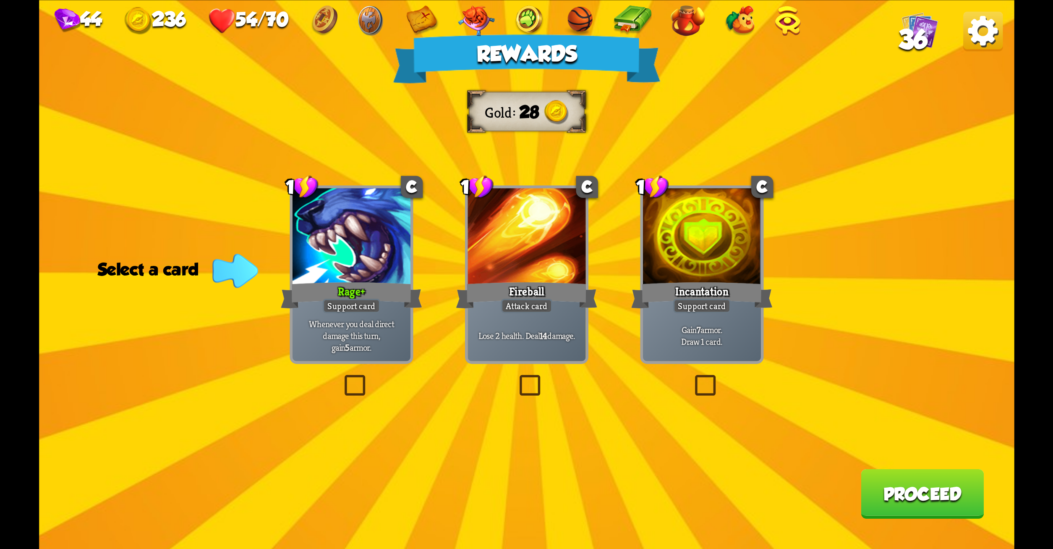
click at [523, 406] on div "Rewards Gold 28 Select a card 1 C Rage + Support card Whenever you deal direct …" at bounding box center [527, 274] width 976 height 549
click at [692, 377] on label at bounding box center [692, 377] width 0 height 0
click at [0, 0] on input "checkbox" at bounding box center [0, 0] width 0 height 0
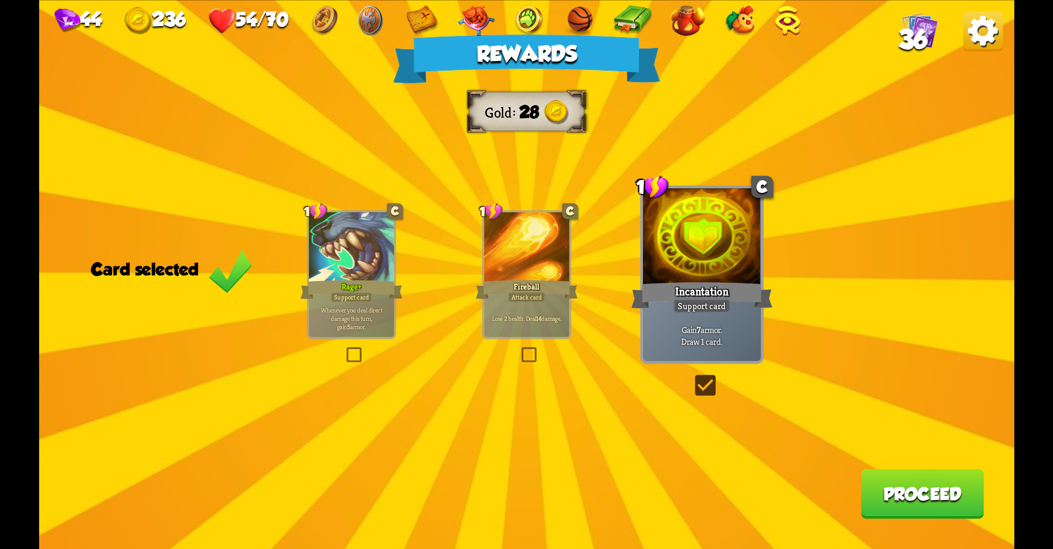
click at [910, 494] on button "Proceed" at bounding box center [922, 494] width 123 height 50
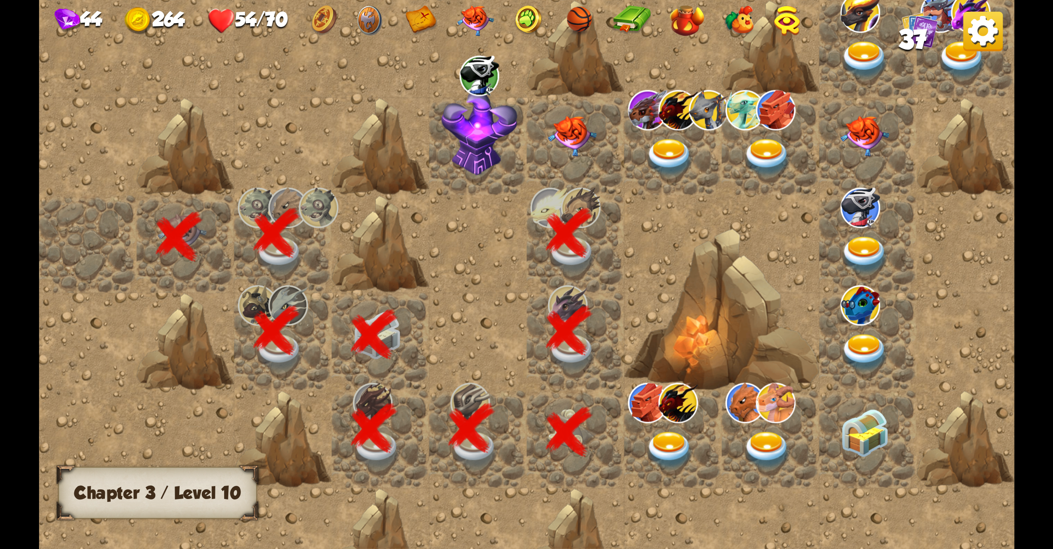
click at [573, 132] on img at bounding box center [572, 136] width 49 height 40
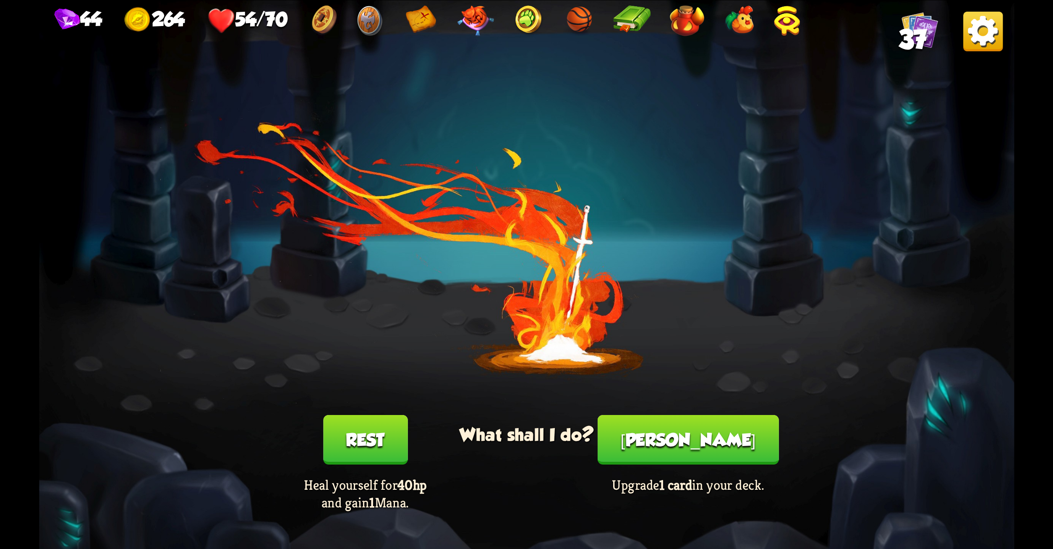
click at [368, 429] on button "Rest" at bounding box center [365, 440] width 84 height 50
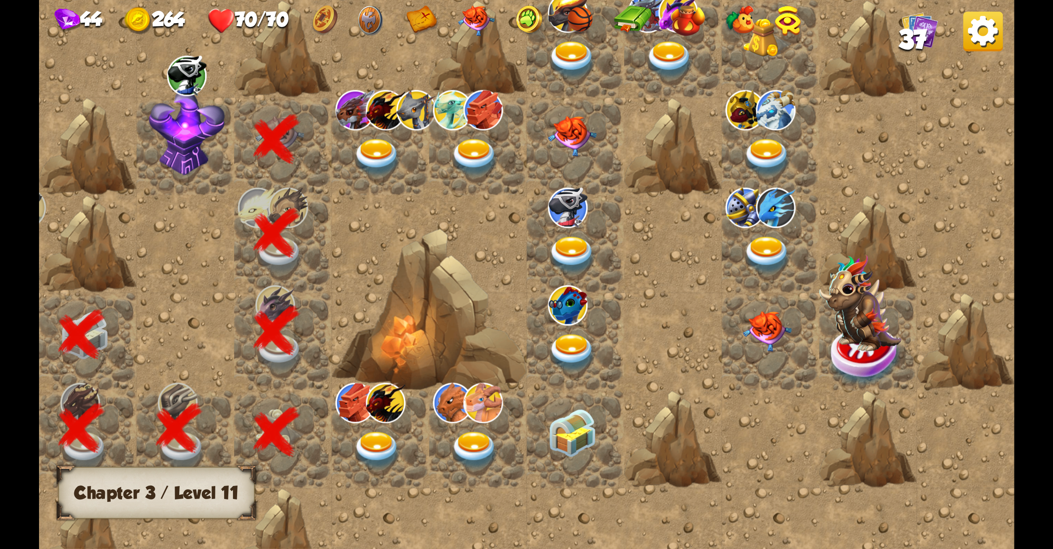
drag, startPoint x: 666, startPoint y: 39, endPoint x: 573, endPoint y: 102, distance: 112.5
click at [573, 102] on div at bounding box center [380, 275] width 1268 height 744
click at [568, 34] on div "44 264 70/70 37" at bounding box center [527, 18] width 976 height 36
drag, startPoint x: 548, startPoint y: 50, endPoint x: 536, endPoint y: 57, distance: 14.7
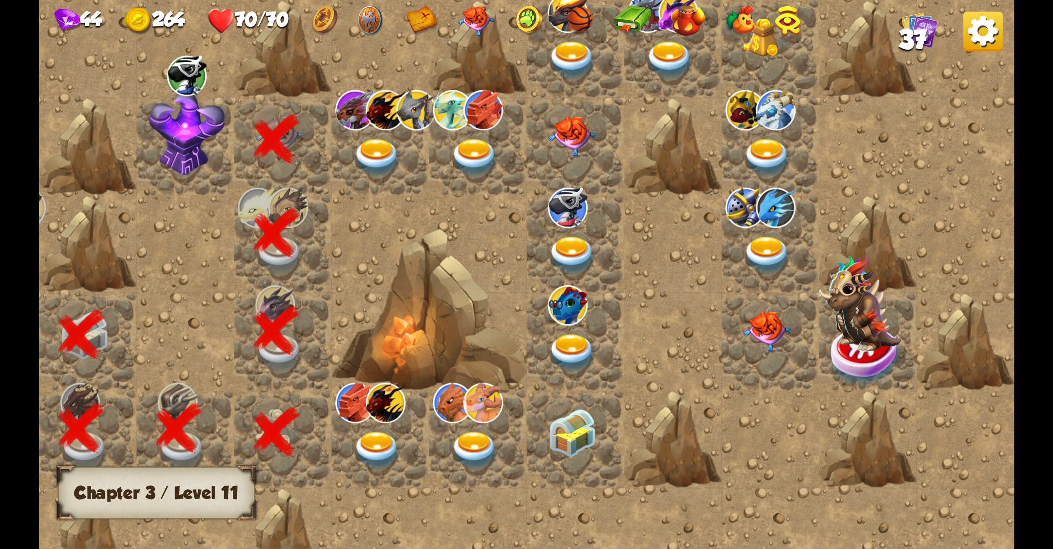
click at [561, 47] on img at bounding box center [572, 60] width 49 height 38
click at [562, 51] on img at bounding box center [572, 60] width 49 height 38
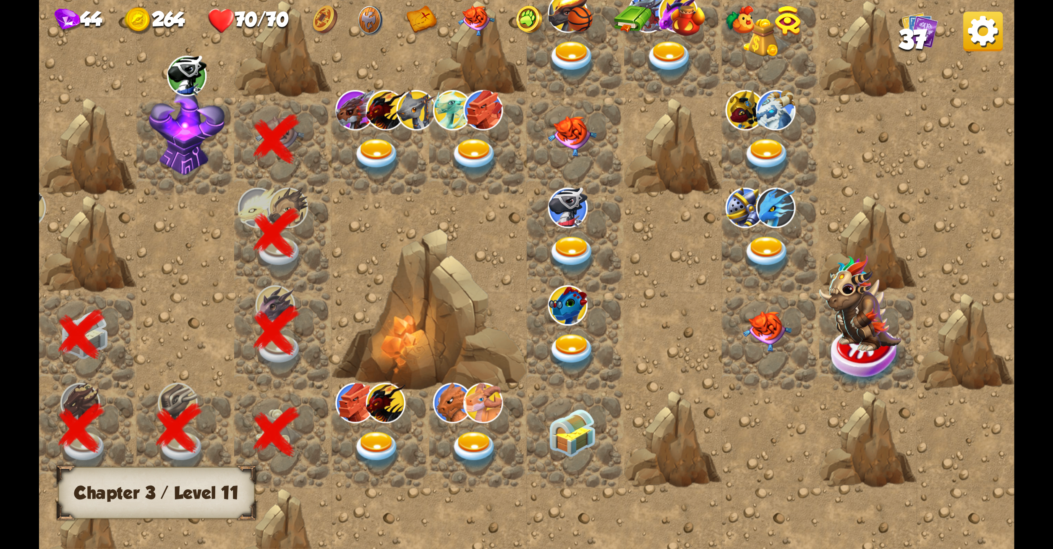
click at [562, 51] on img at bounding box center [572, 60] width 49 height 38
click at [473, 149] on img at bounding box center [474, 158] width 49 height 38
click at [372, 142] on img at bounding box center [377, 158] width 49 height 38
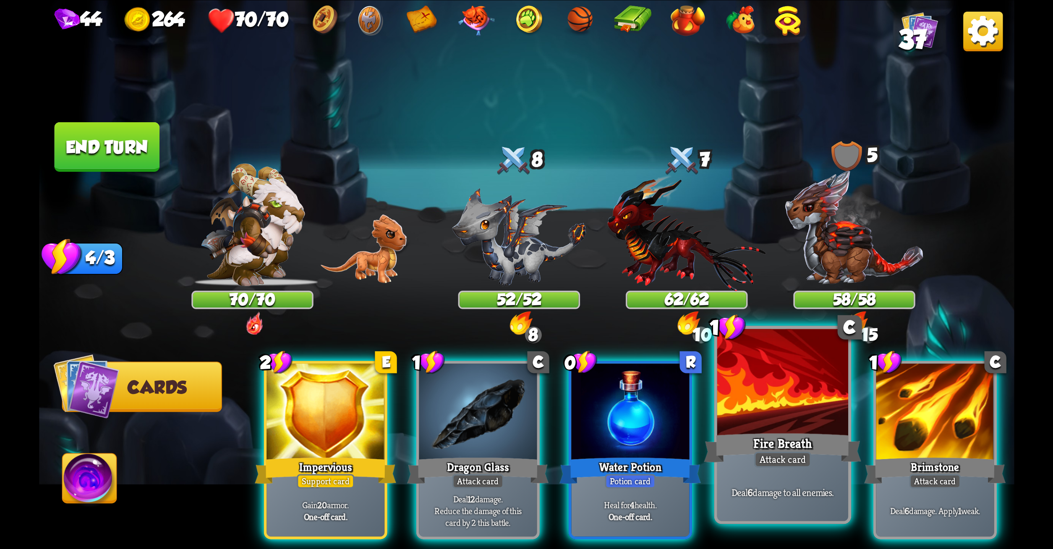
click at [767, 366] on div at bounding box center [782, 383] width 131 height 110
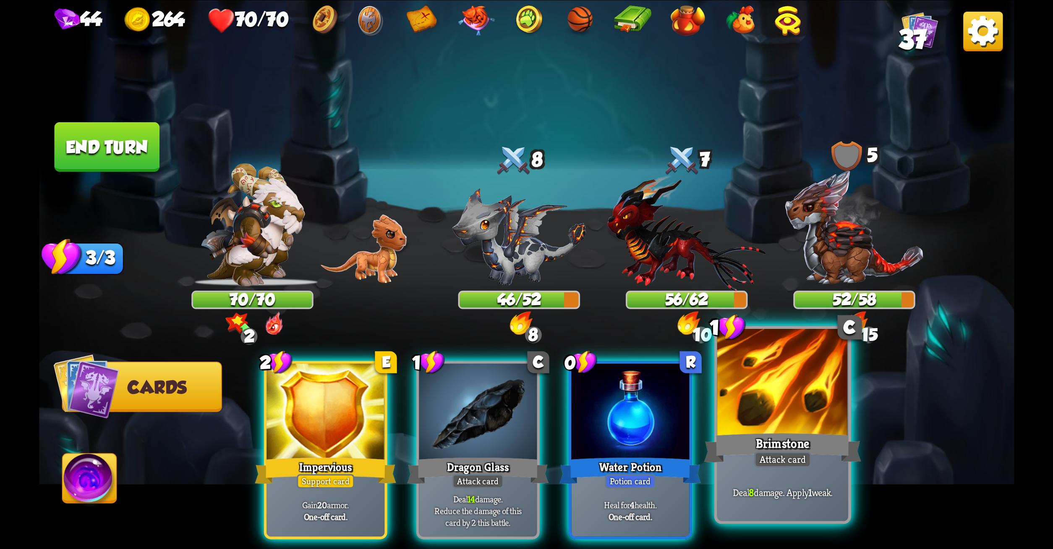
click at [772, 398] on div at bounding box center [782, 383] width 131 height 110
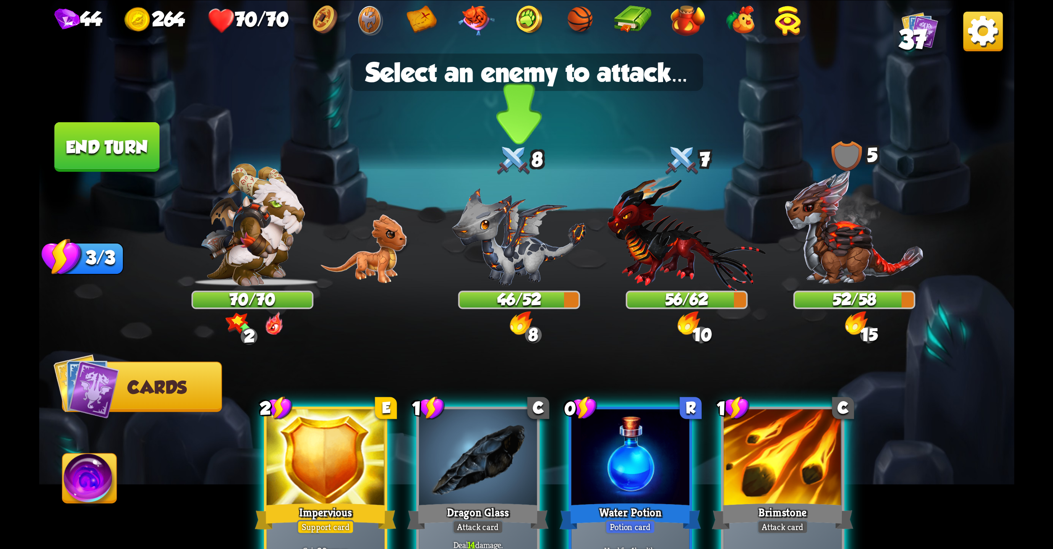
click at [509, 215] on img at bounding box center [519, 237] width 134 height 98
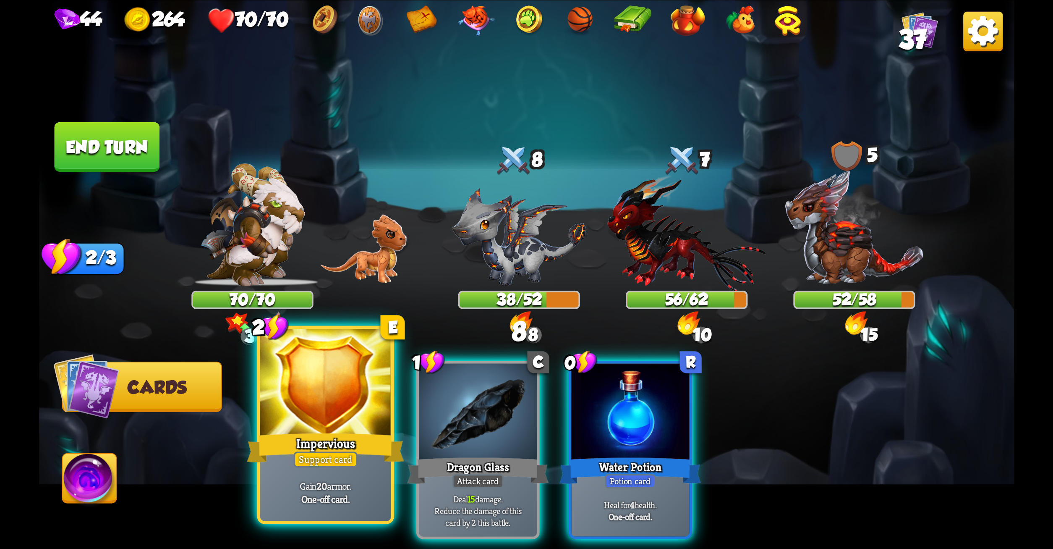
click at [324, 407] on div at bounding box center [325, 383] width 131 height 110
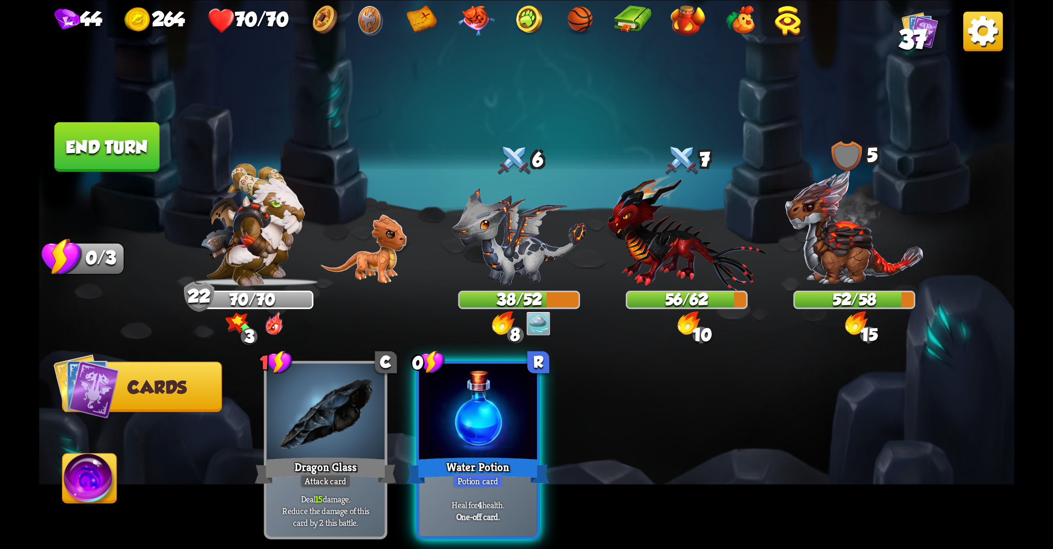
drag, startPoint x: 438, startPoint y: 424, endPoint x: 301, endPoint y: 324, distance: 170.3
click at [301, 324] on div "1 C Dragon Glass Attack card Deal 15 damage. Reduce the damage of this card by …" at bounding box center [624, 427] width 780 height 244
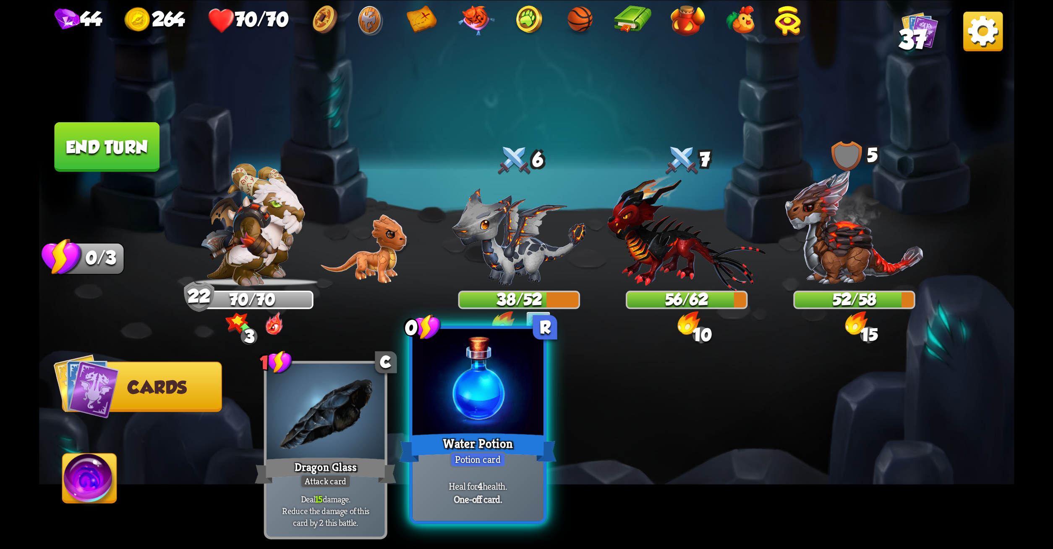
click at [450, 388] on div at bounding box center [477, 383] width 131 height 110
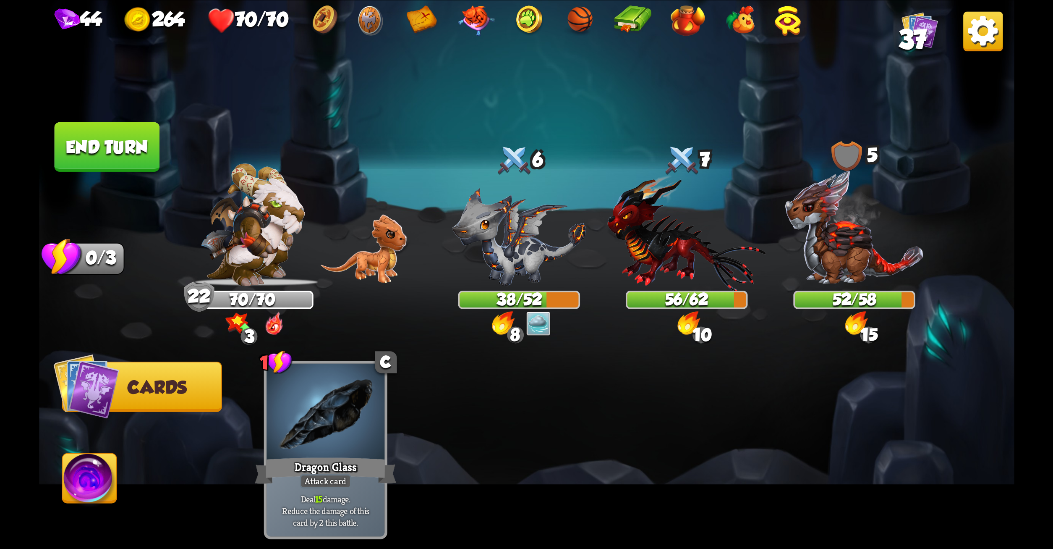
click at [54, 155] on button "End turn" at bounding box center [106, 147] width 105 height 50
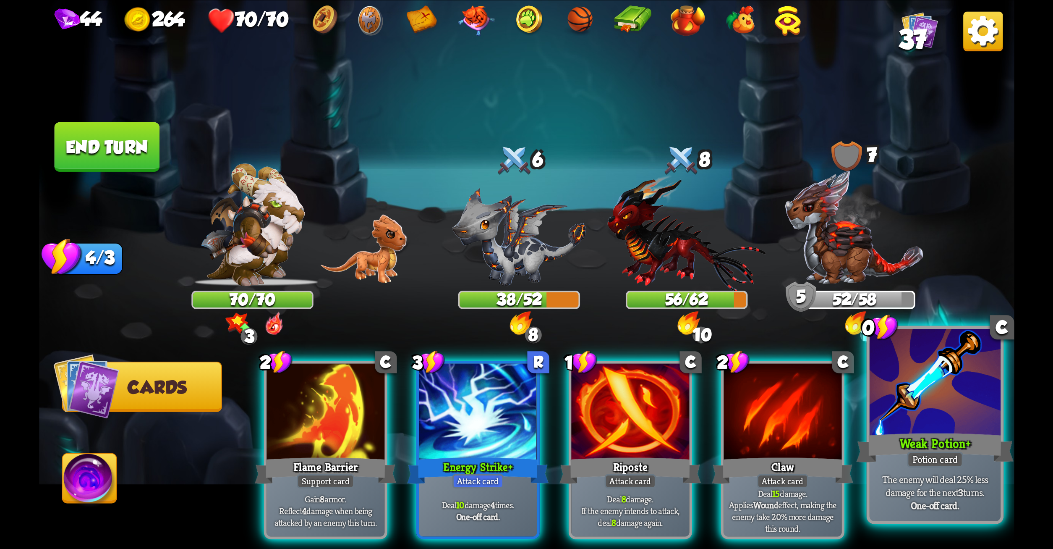
click at [908, 409] on div at bounding box center [934, 383] width 131 height 110
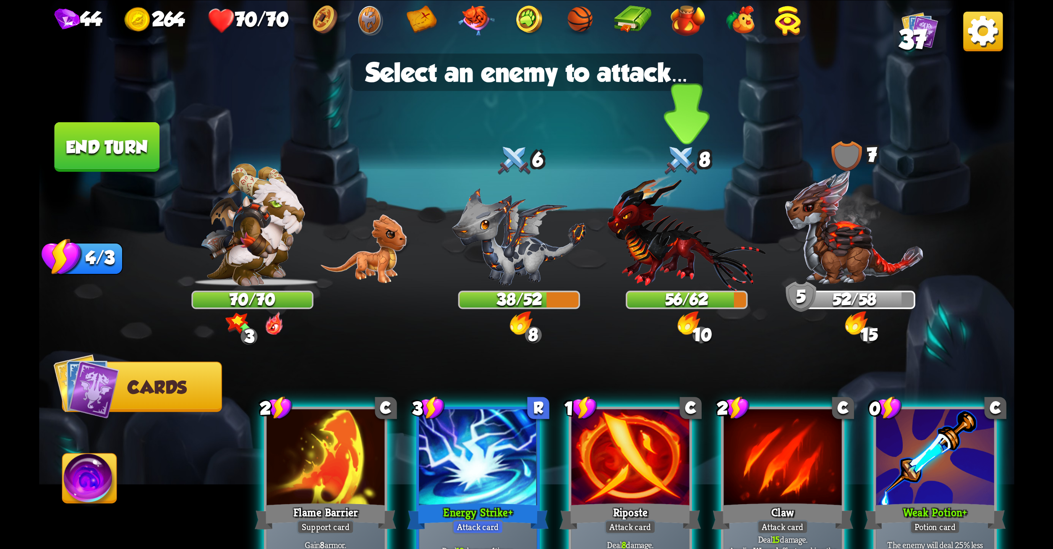
click at [724, 274] on img at bounding box center [687, 232] width 159 height 117
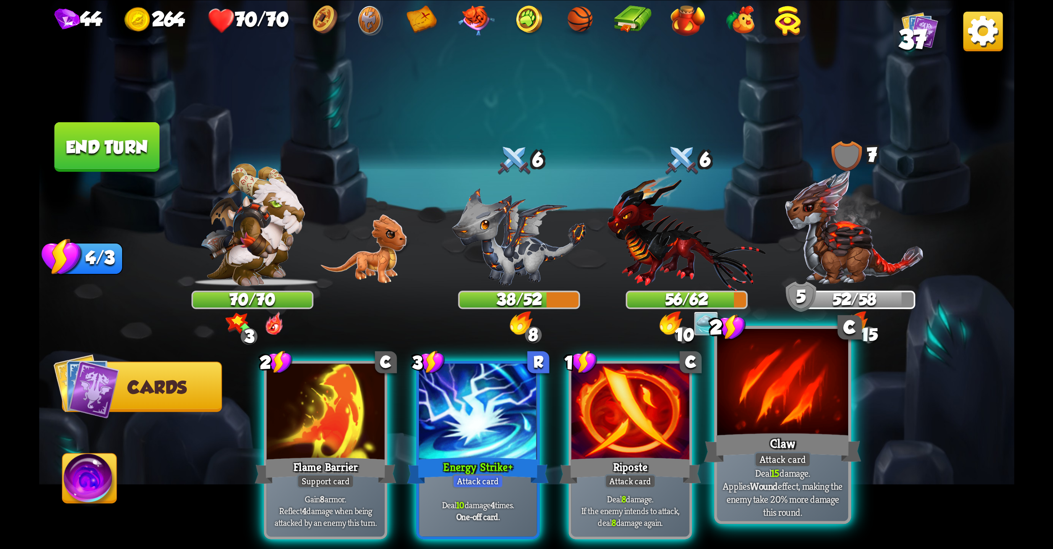
click at [757, 395] on div at bounding box center [782, 383] width 131 height 110
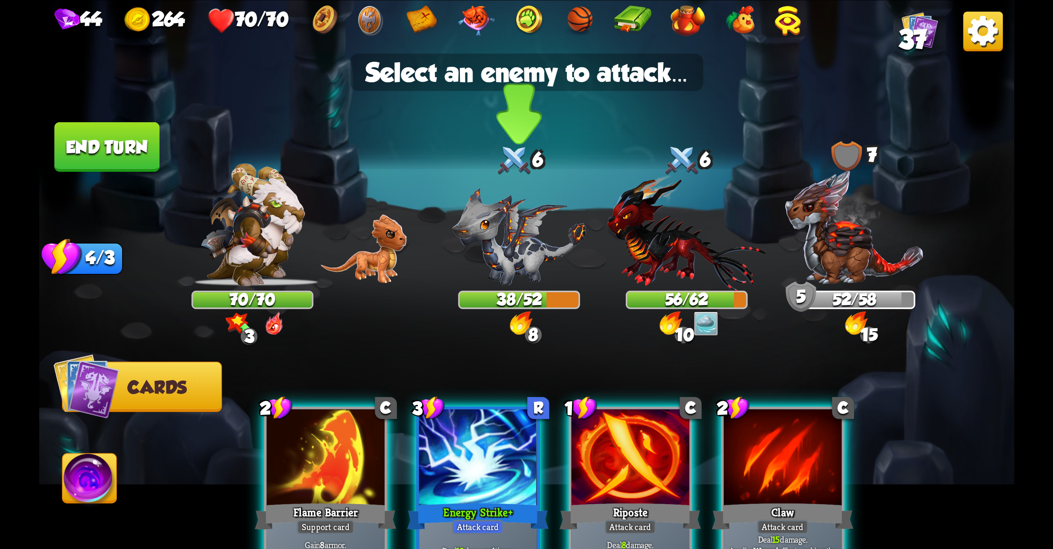
click at [505, 198] on img at bounding box center [519, 237] width 134 height 98
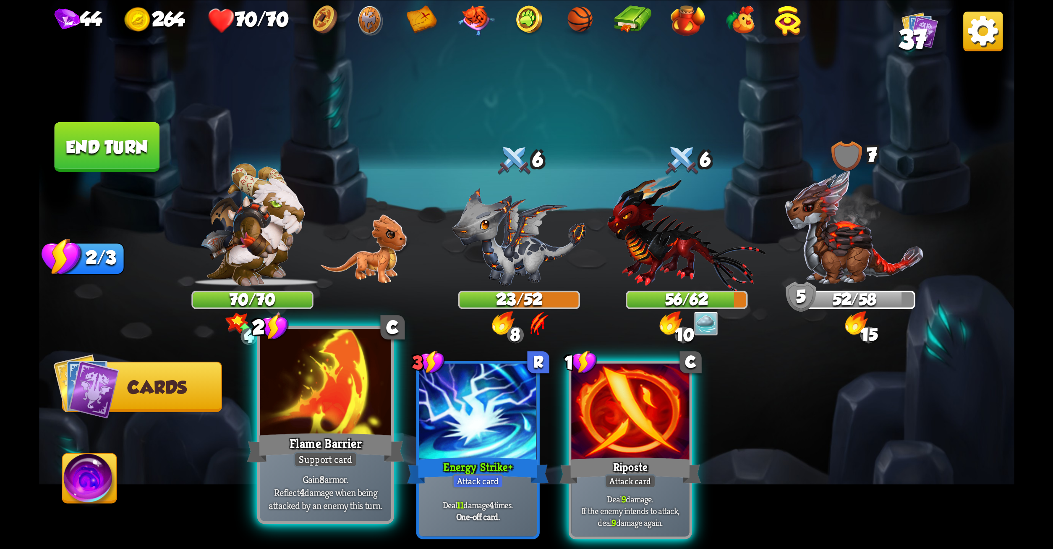
click at [357, 464] on div "Support card" at bounding box center [325, 459] width 64 height 16
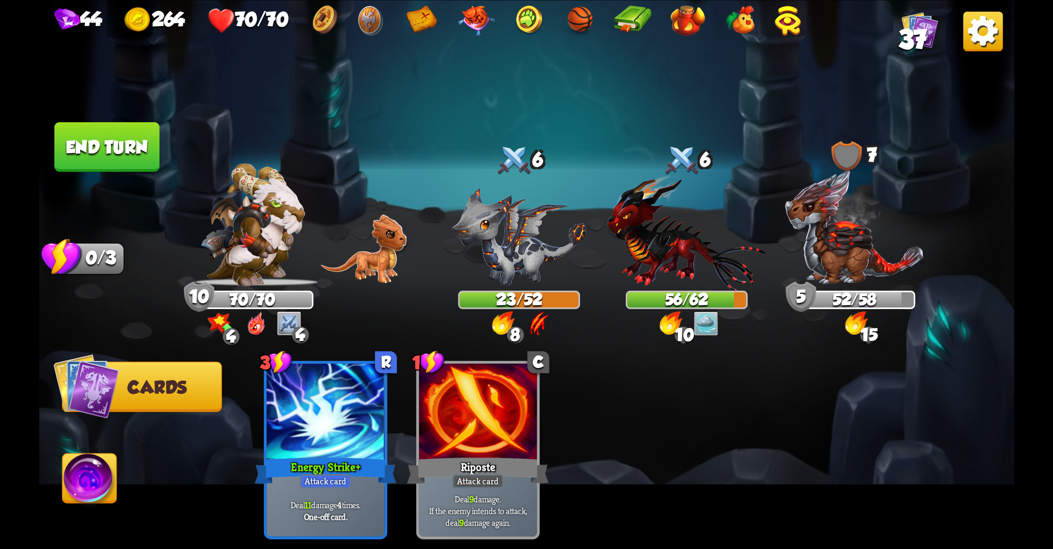
click at [82, 137] on button "End turn" at bounding box center [106, 147] width 105 height 50
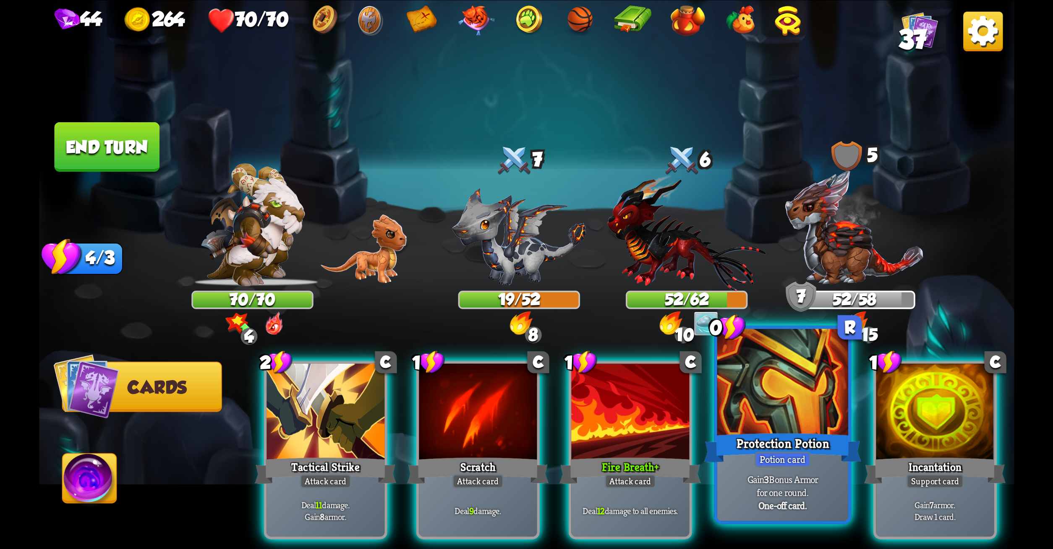
click at [755, 409] on div at bounding box center [782, 383] width 131 height 110
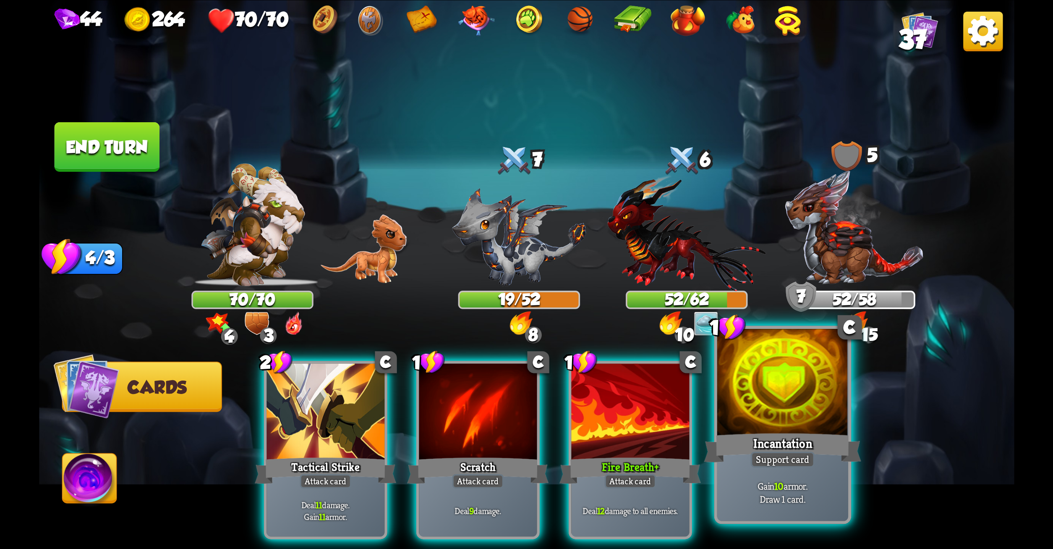
click at [765, 408] on div at bounding box center [782, 383] width 131 height 110
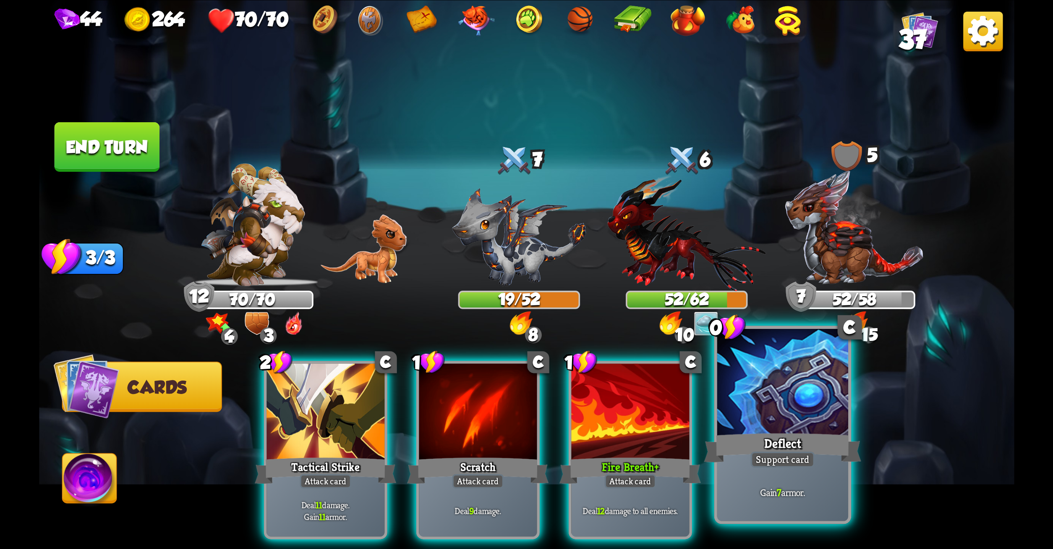
click at [807, 414] on div at bounding box center [782, 383] width 131 height 110
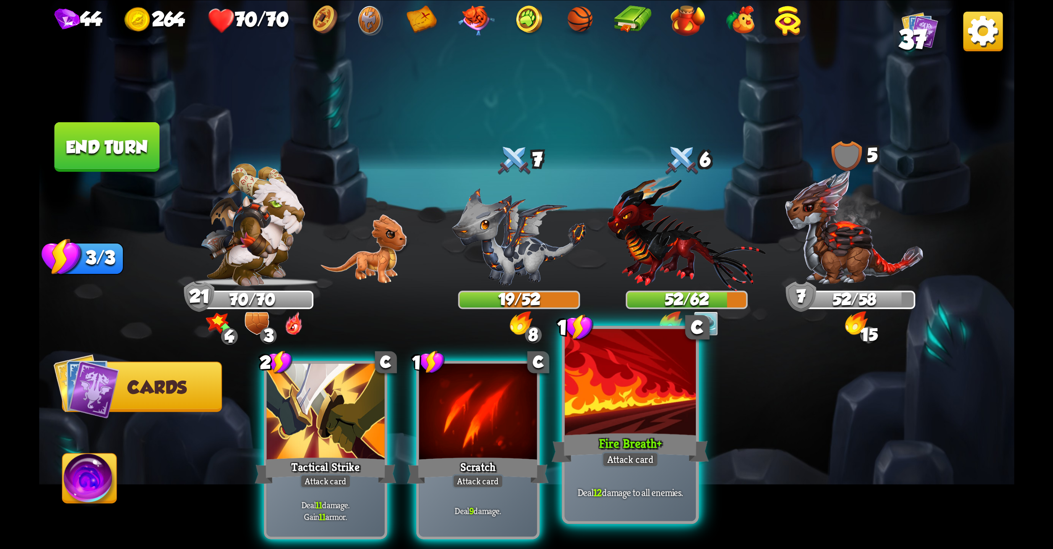
click at [668, 438] on div "Fire Breath +" at bounding box center [630, 447] width 157 height 35
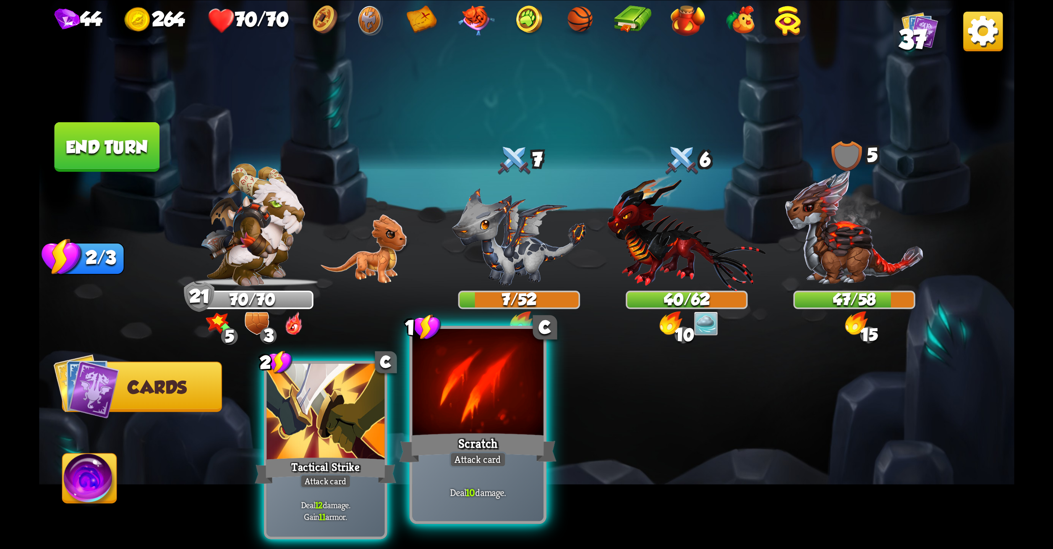
click at [502, 450] on div "Scratch" at bounding box center [477, 447] width 157 height 35
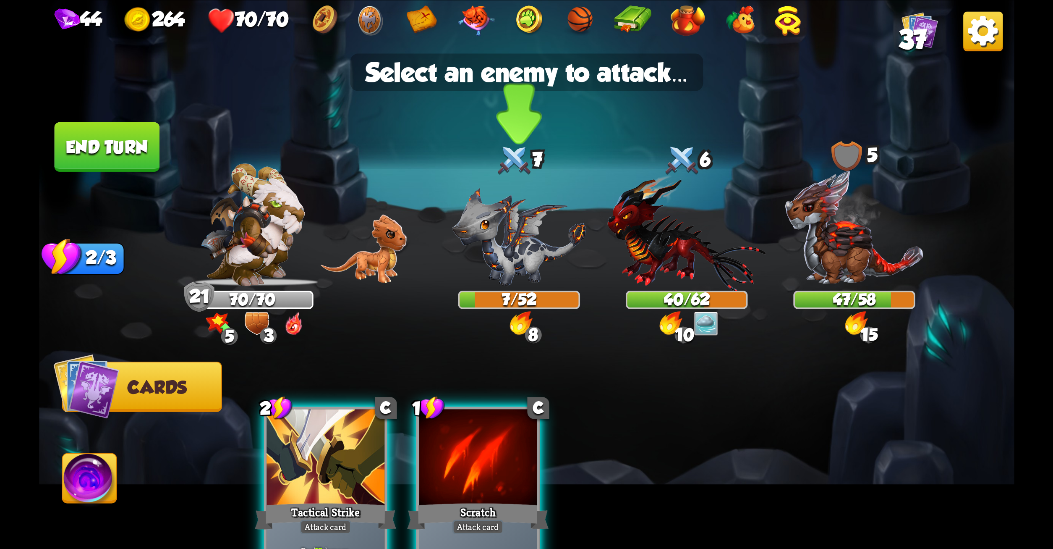
click at [543, 263] on img at bounding box center [519, 237] width 134 height 98
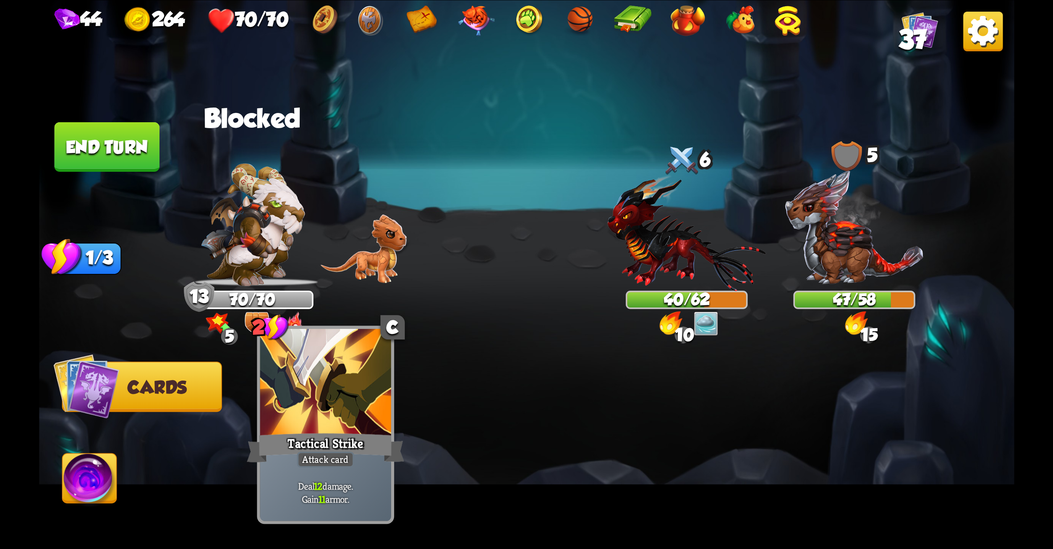
click at [358, 419] on div at bounding box center [325, 383] width 131 height 110
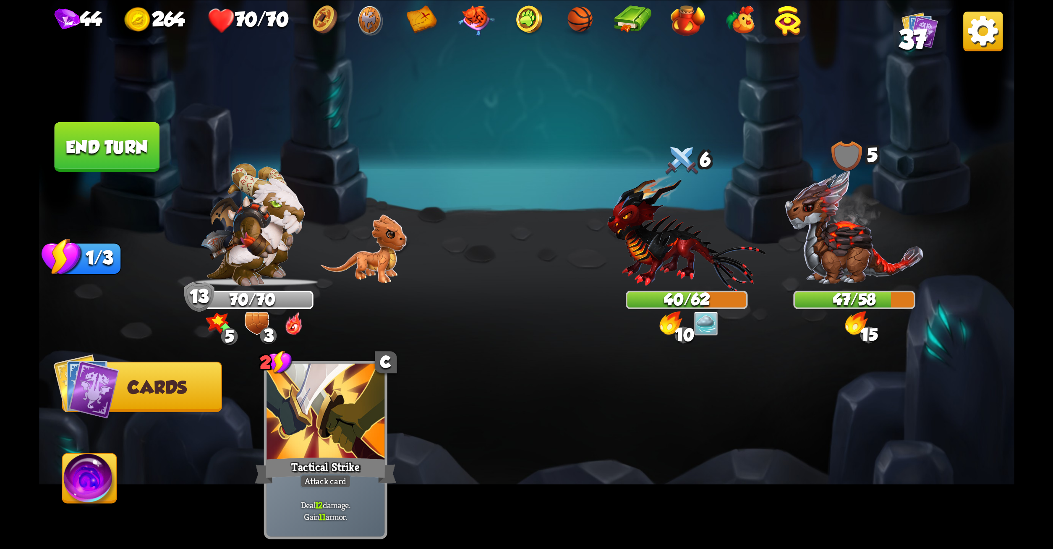
click at [124, 138] on button "End turn" at bounding box center [106, 147] width 105 height 50
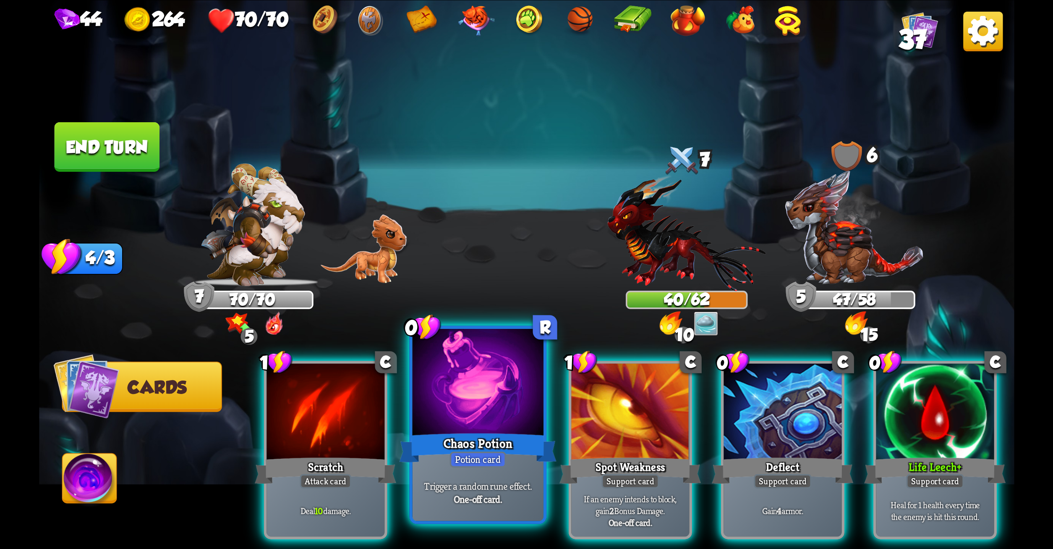
click at [469, 384] on div at bounding box center [477, 383] width 131 height 110
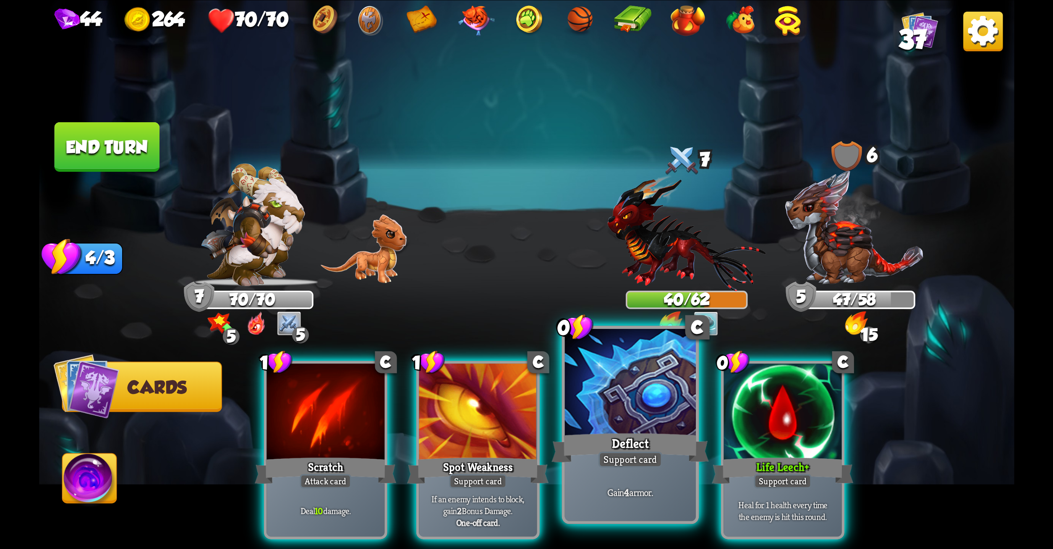
click at [619, 375] on div at bounding box center [630, 383] width 131 height 110
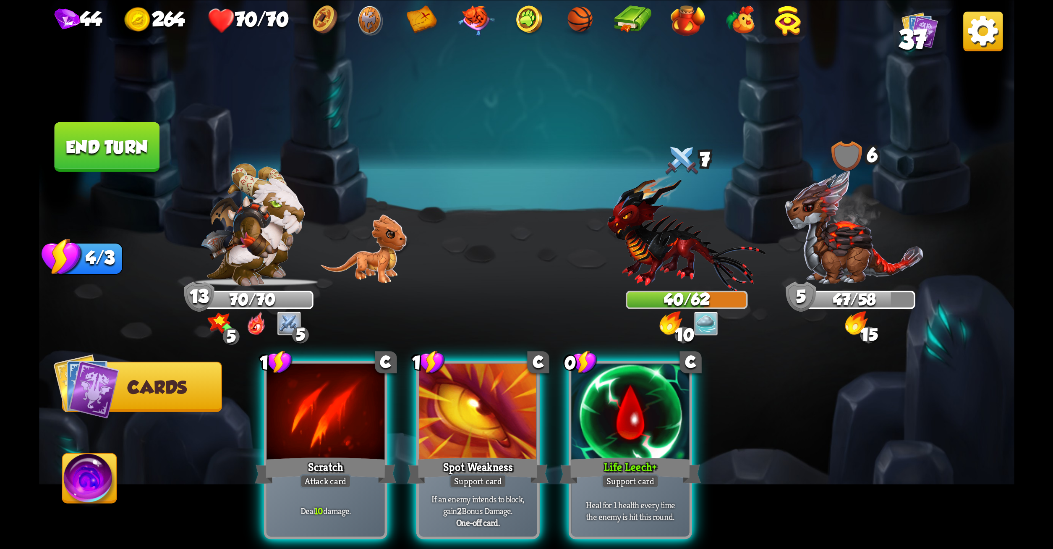
click at [619, 375] on div at bounding box center [630, 413] width 118 height 100
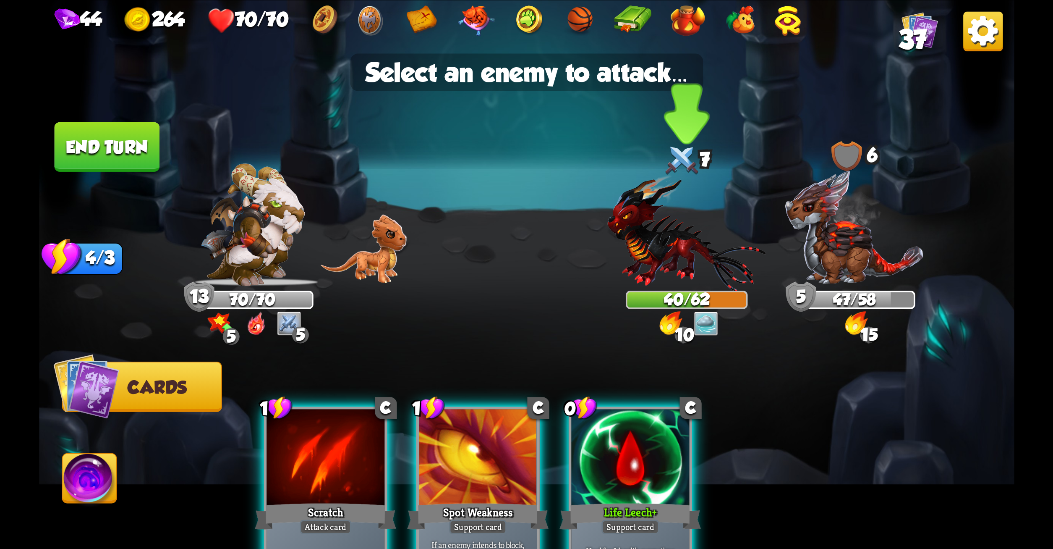
click at [681, 261] on img at bounding box center [687, 232] width 159 height 117
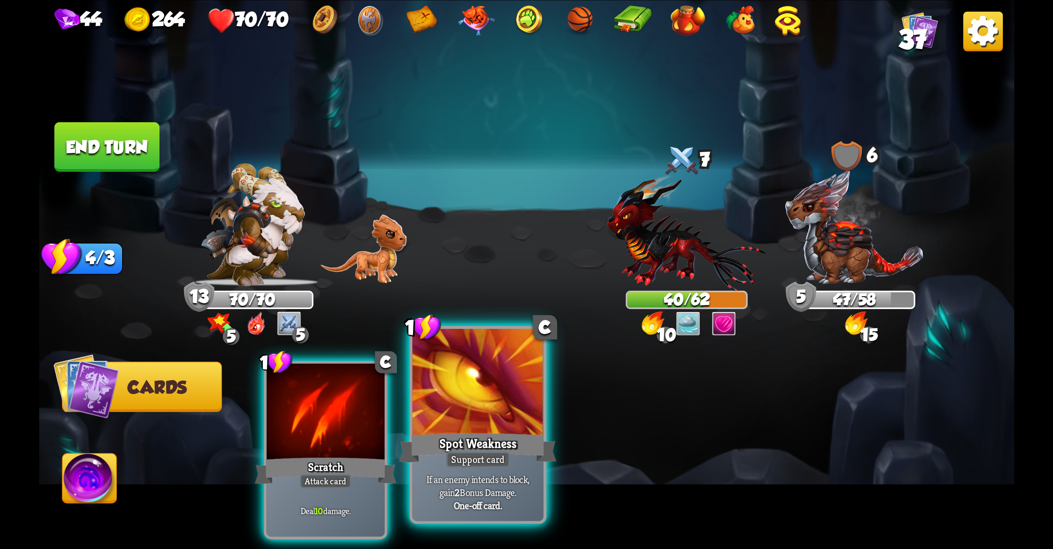
click at [498, 407] on div at bounding box center [477, 383] width 131 height 110
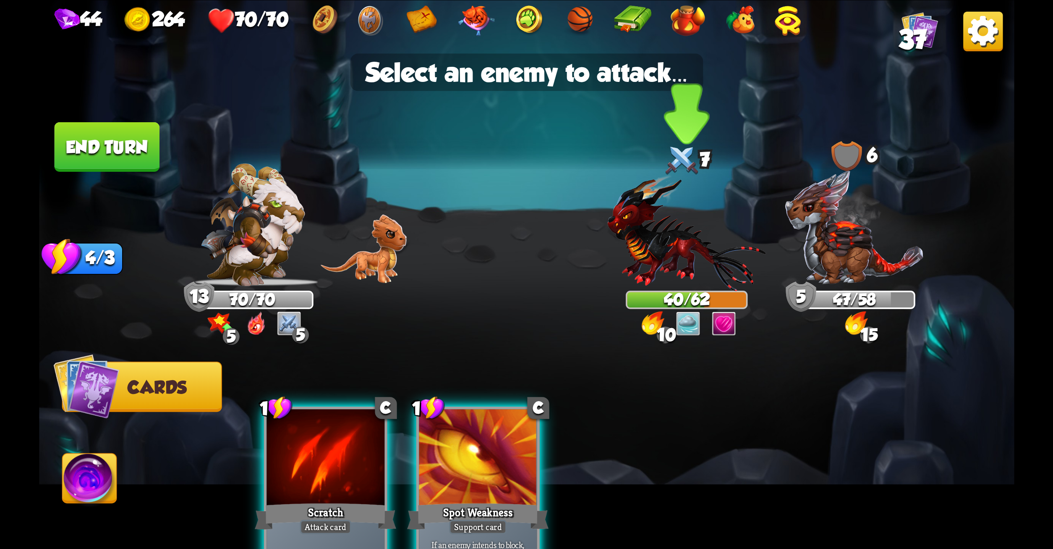
click at [668, 234] on img at bounding box center [687, 232] width 159 height 117
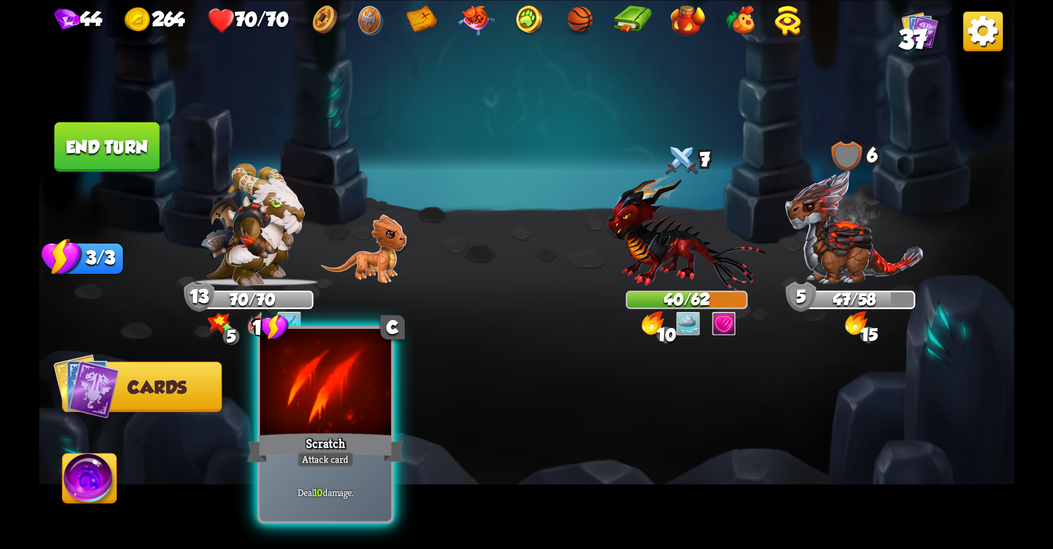
click at [335, 450] on div "Scratch" at bounding box center [325, 447] width 157 height 35
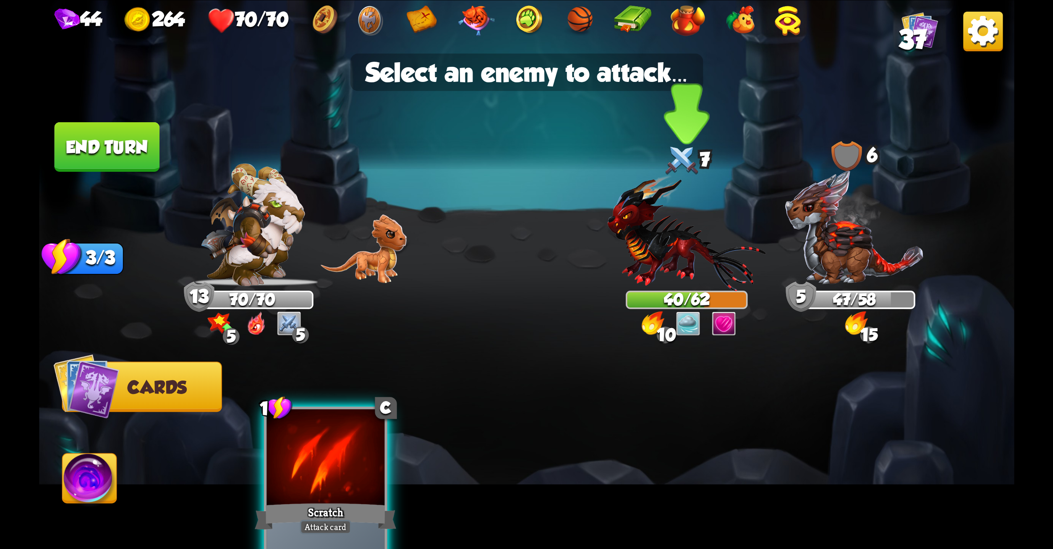
click at [709, 225] on img at bounding box center [687, 232] width 159 height 117
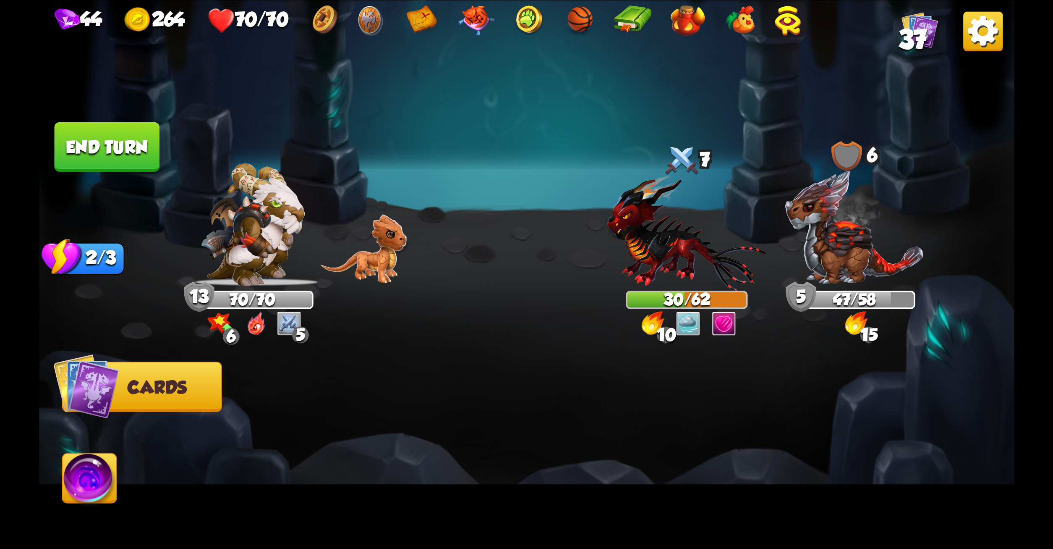
click at [130, 144] on button "End turn" at bounding box center [106, 147] width 105 height 50
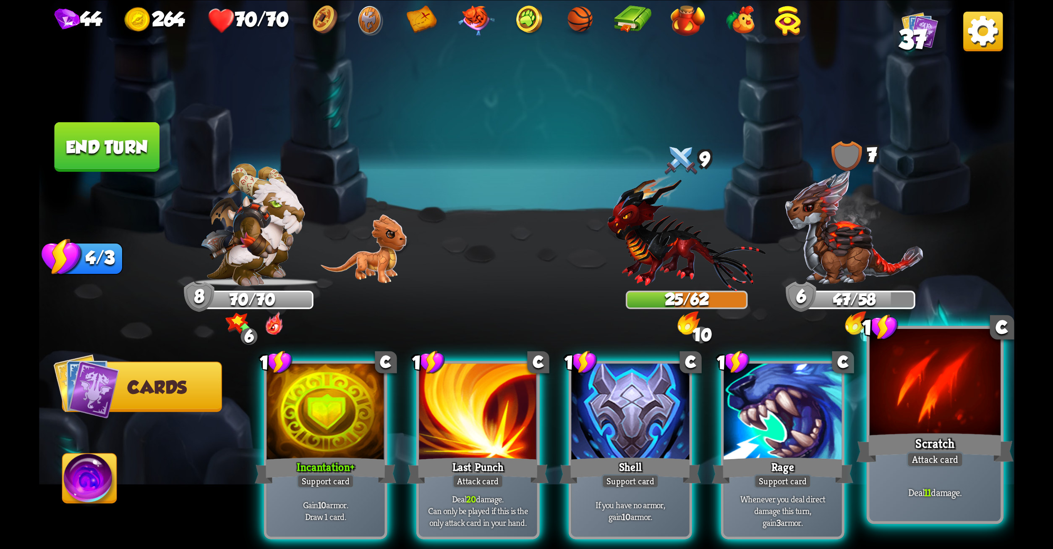
click at [916, 479] on div "Deal 11 damage." at bounding box center [934, 492] width 131 height 57
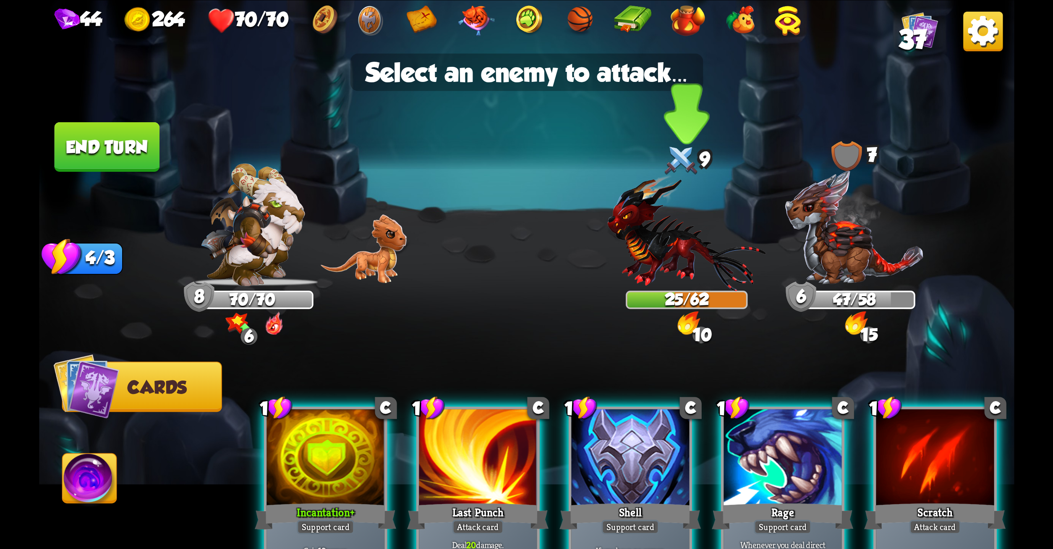
click at [682, 221] on img at bounding box center [687, 232] width 159 height 117
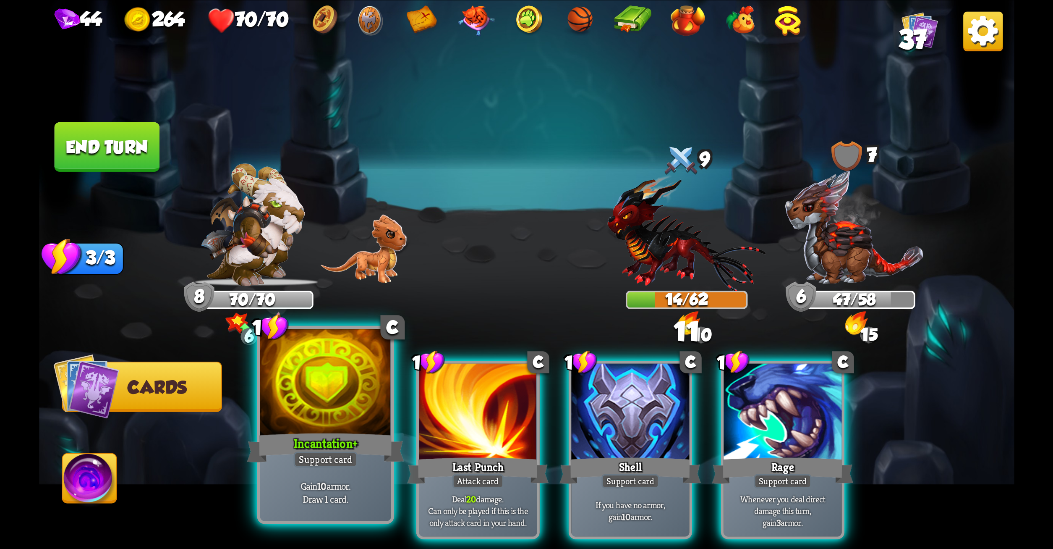
click at [308, 412] on div at bounding box center [325, 383] width 131 height 110
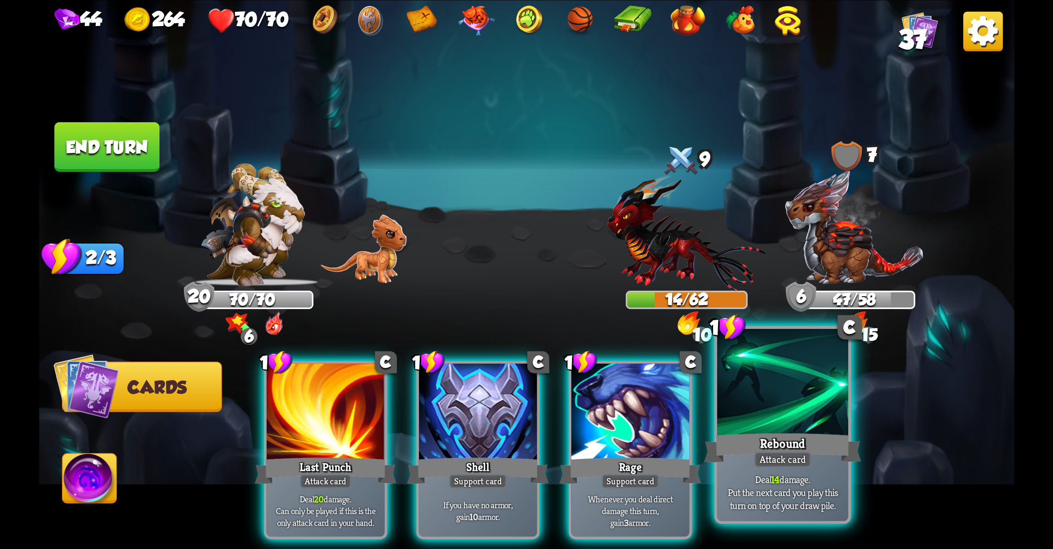
click at [744, 382] on div at bounding box center [782, 383] width 131 height 110
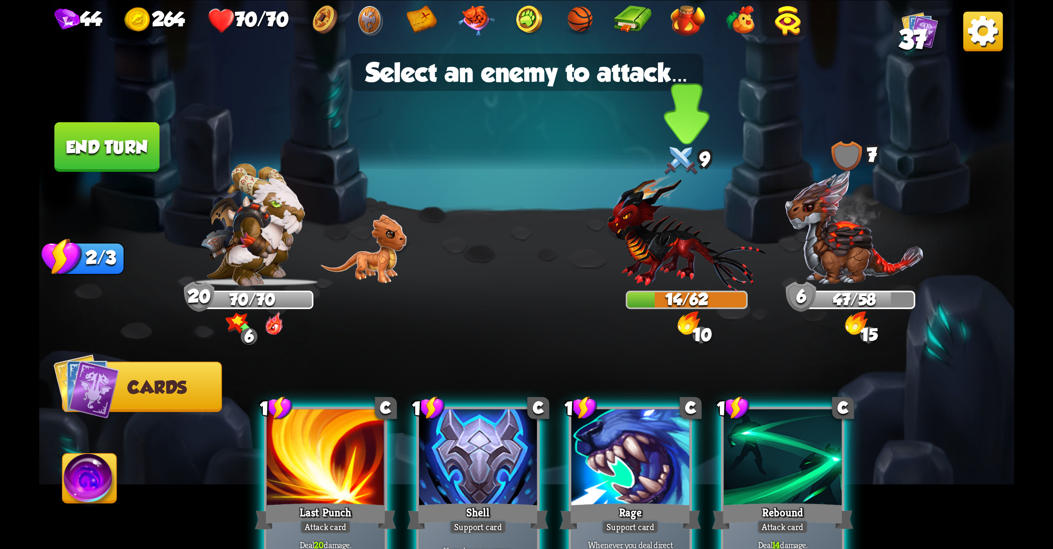
click at [684, 220] on img at bounding box center [687, 232] width 159 height 117
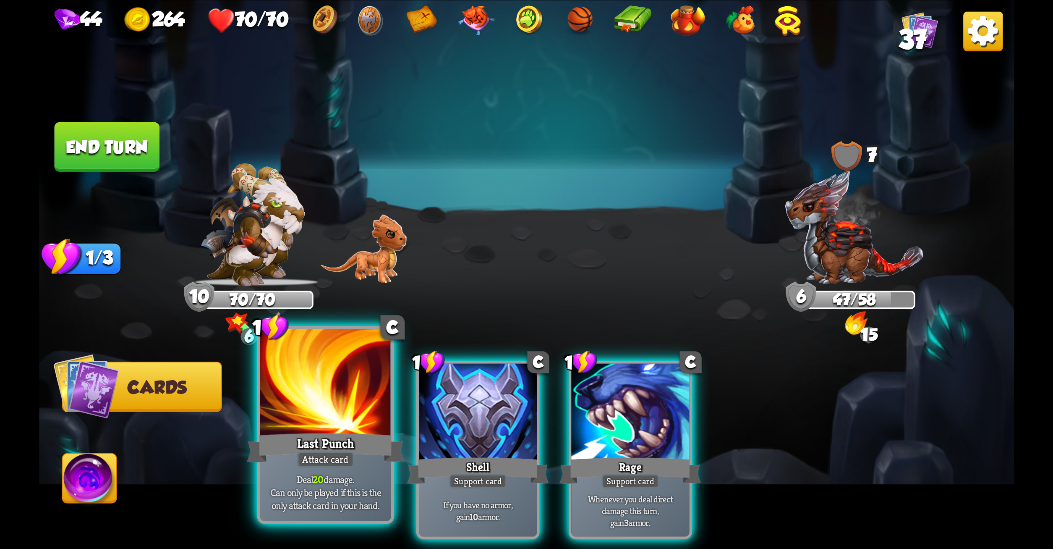
click at [347, 420] on div at bounding box center [325, 383] width 131 height 110
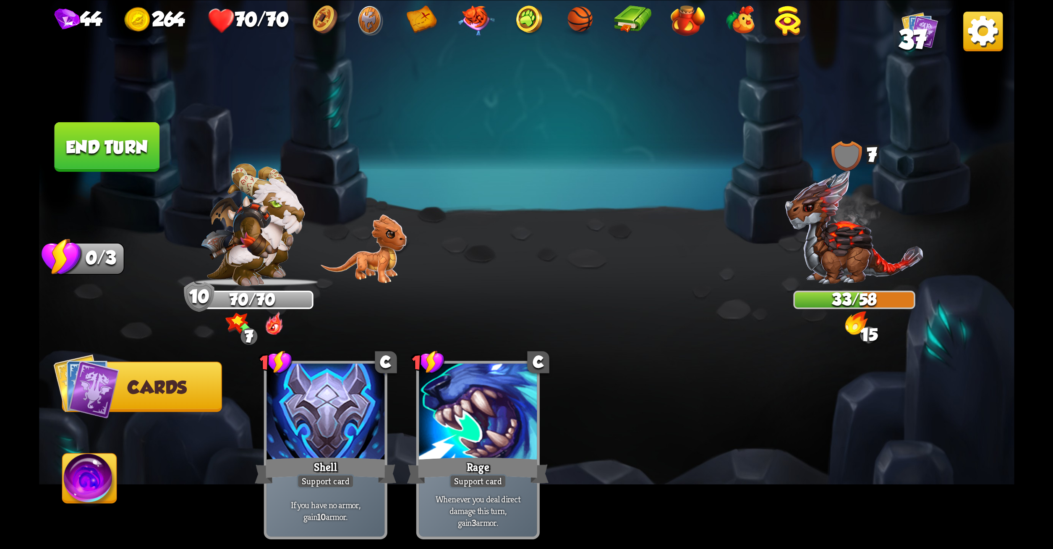
click at [118, 139] on button "End turn" at bounding box center [106, 147] width 105 height 50
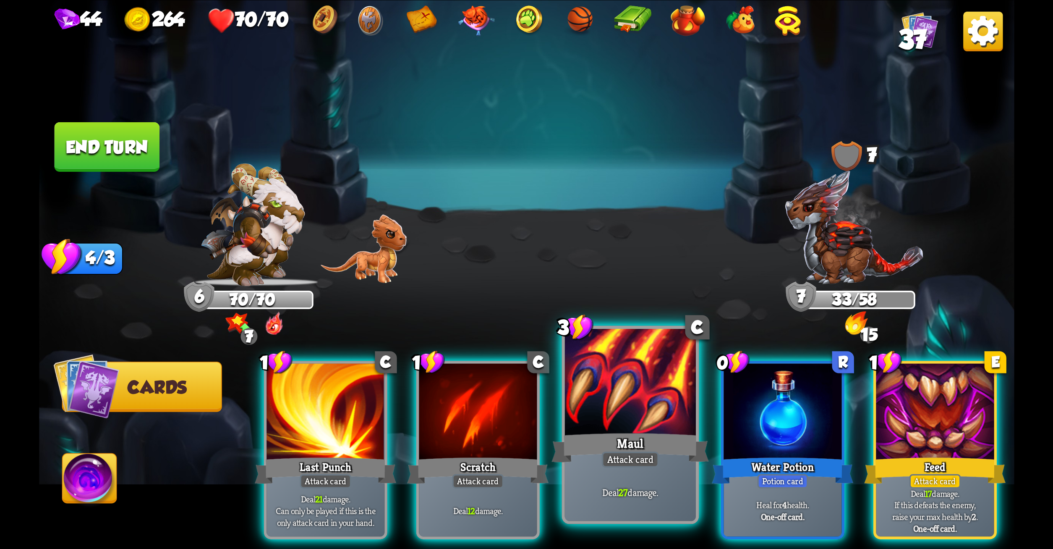
click at [650, 371] on div at bounding box center [630, 383] width 131 height 110
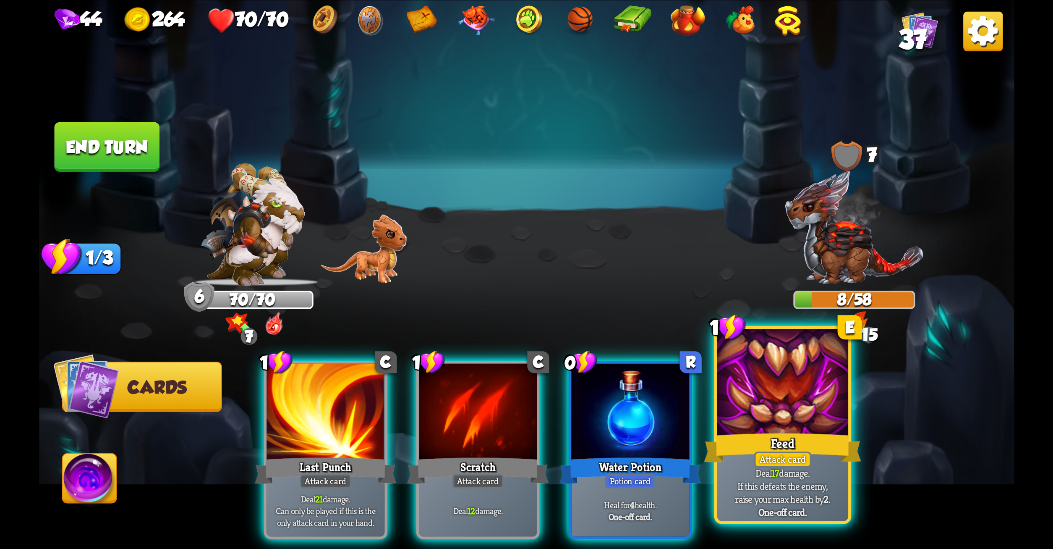
click at [812, 388] on div at bounding box center [782, 383] width 131 height 110
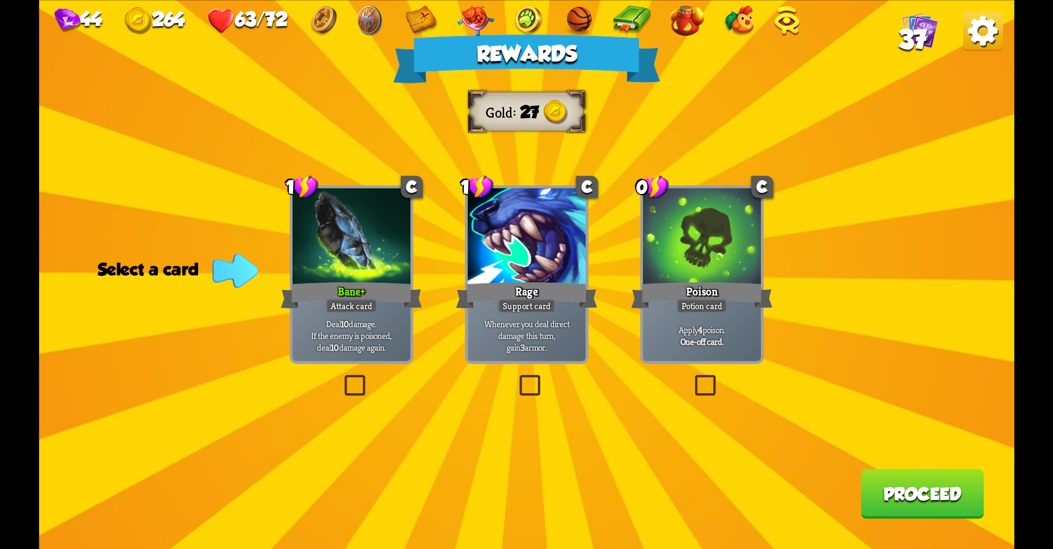
click at [692, 377] on label at bounding box center [692, 377] width 0 height 0
click at [0, 0] on input "checkbox" at bounding box center [0, 0] width 0 height 0
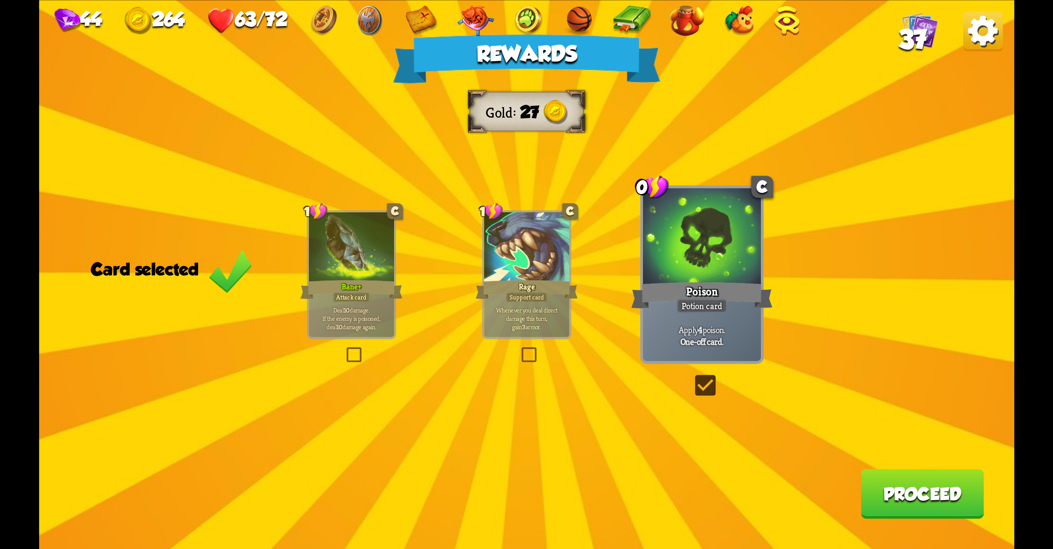
click at [903, 494] on button "Proceed" at bounding box center [922, 494] width 123 height 50
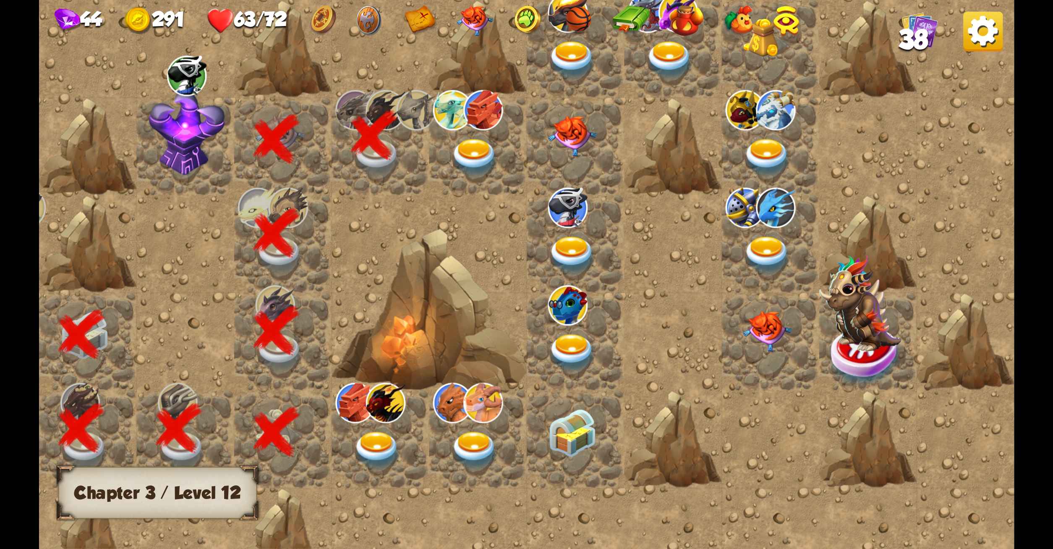
click at [379, 437] on img at bounding box center [377, 450] width 49 height 38
click at [463, 155] on img at bounding box center [474, 158] width 49 height 38
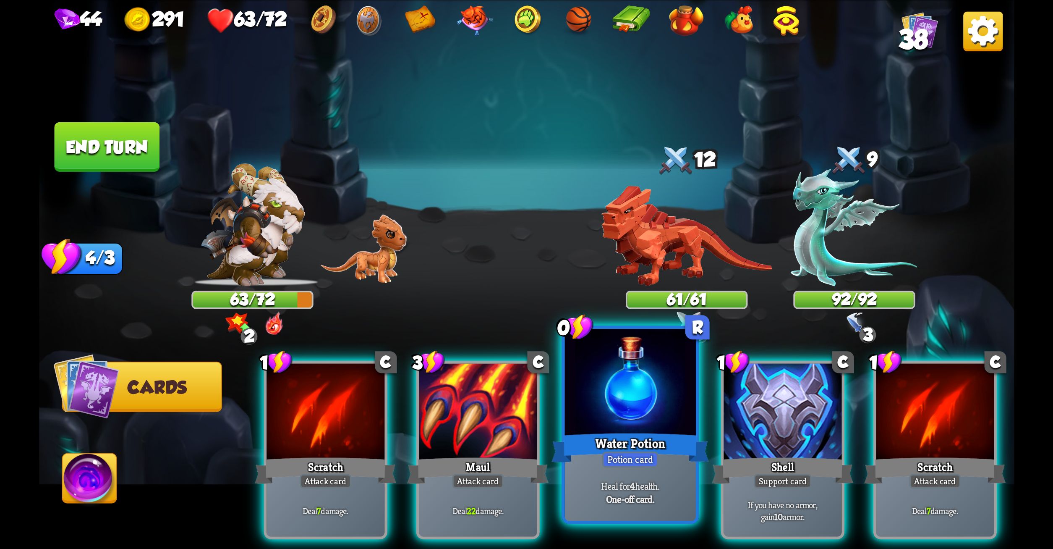
click at [621, 370] on div at bounding box center [630, 383] width 131 height 110
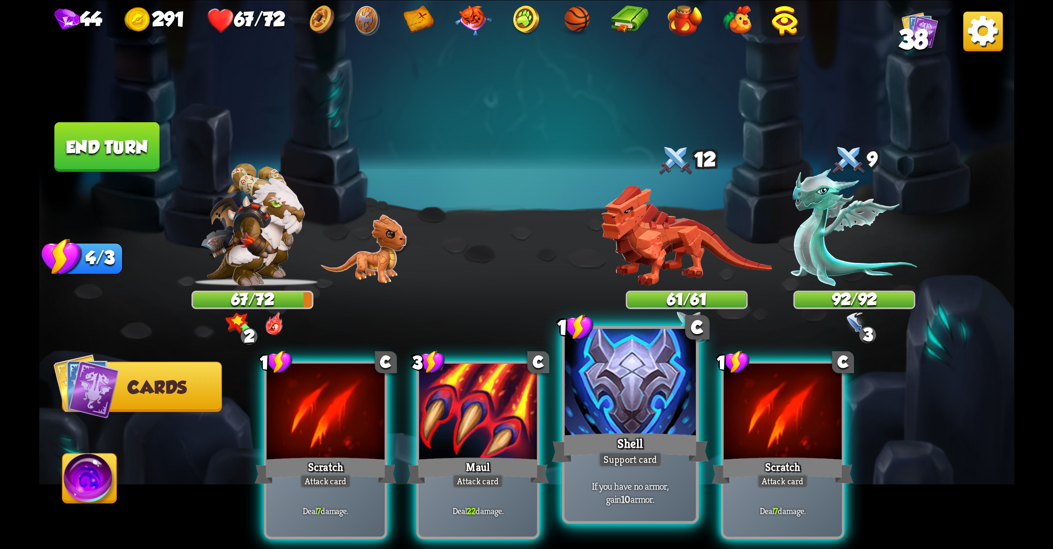
click at [595, 389] on div at bounding box center [630, 383] width 131 height 110
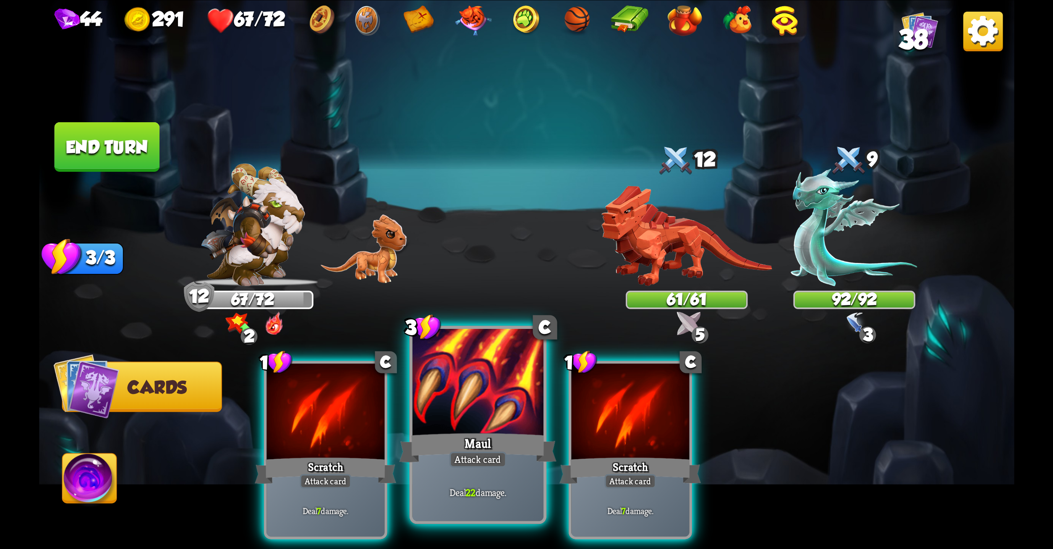
click at [443, 409] on div at bounding box center [477, 383] width 131 height 110
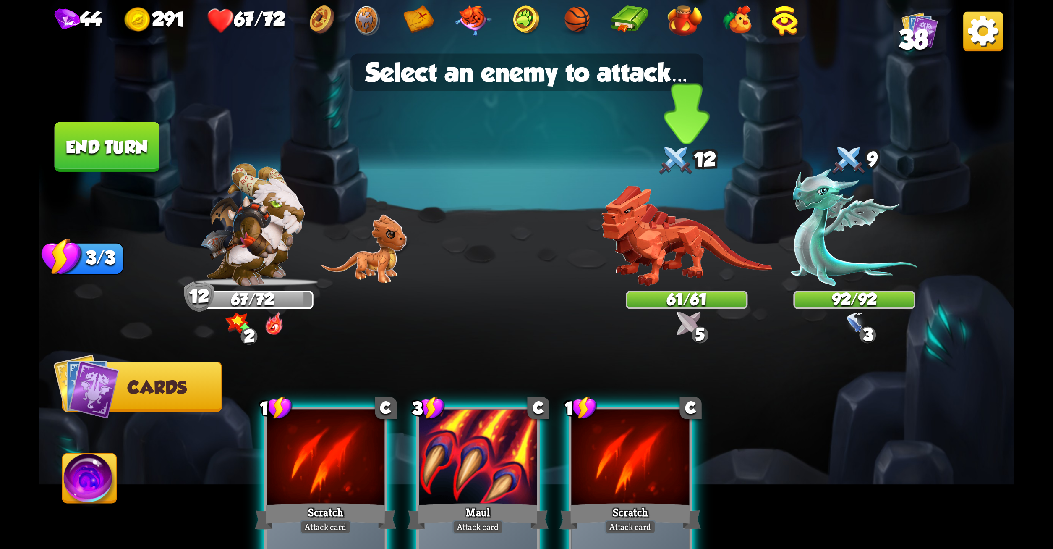
click at [657, 241] on img at bounding box center [686, 235] width 171 height 101
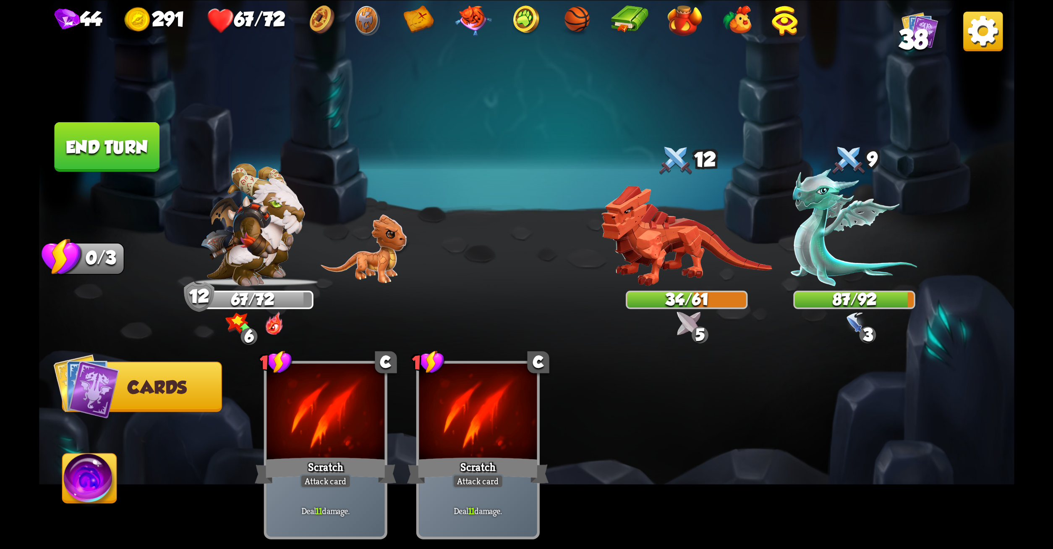
click at [124, 146] on button "End turn" at bounding box center [106, 147] width 105 height 50
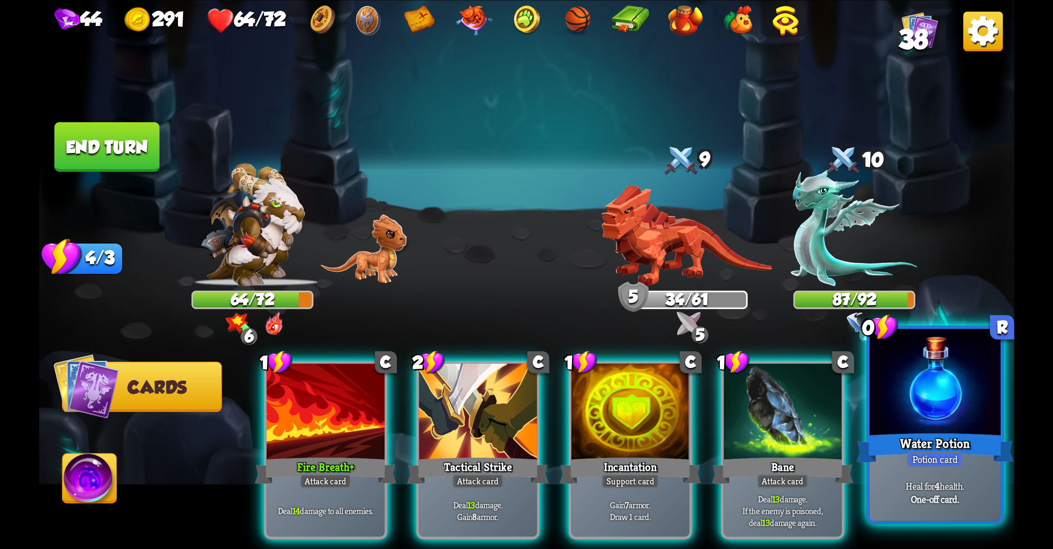
click at [917, 404] on div at bounding box center [934, 383] width 131 height 110
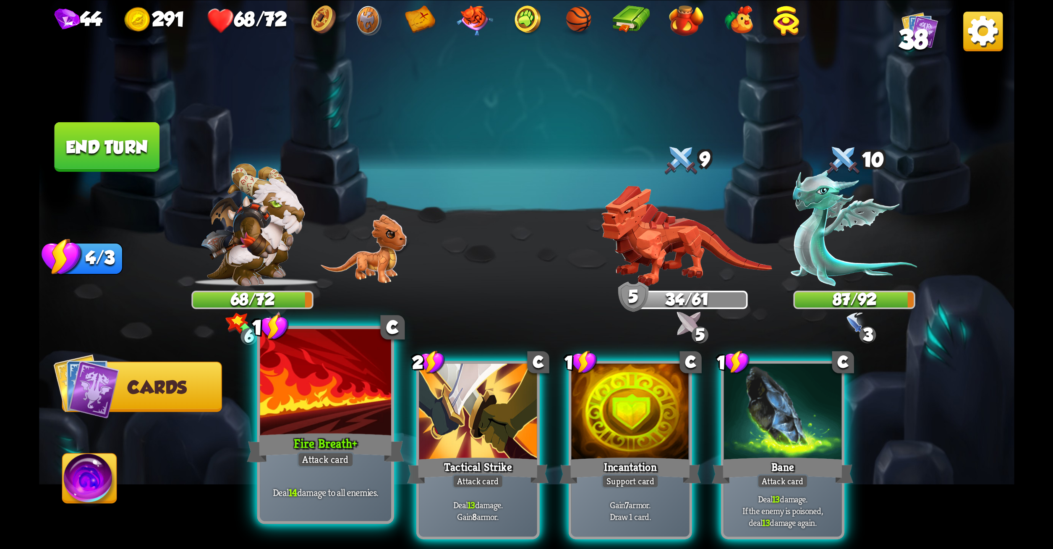
click at [294, 473] on div "Deal 14 damage to all enemies." at bounding box center [325, 492] width 131 height 57
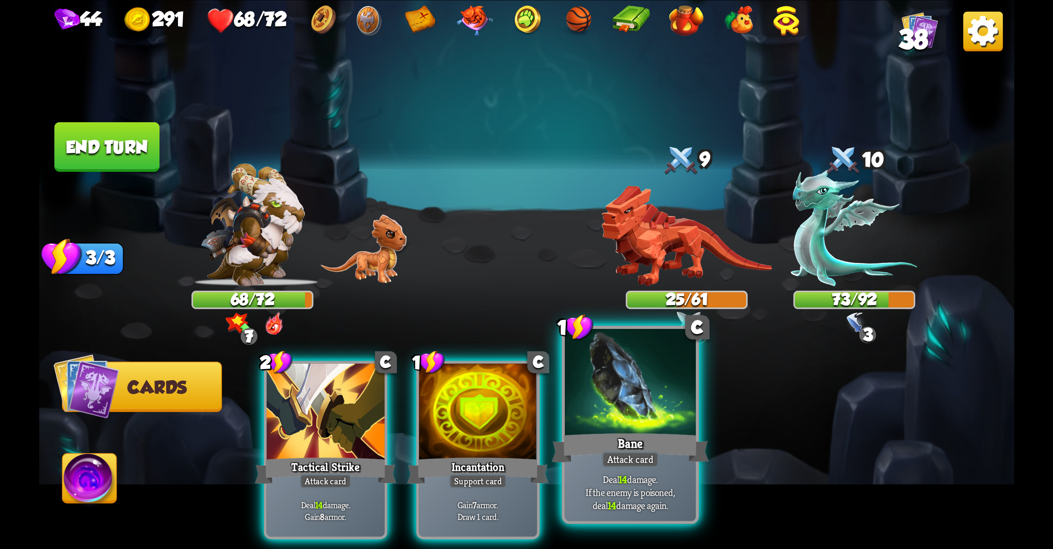
click at [584, 433] on div "Bane" at bounding box center [630, 447] width 157 height 35
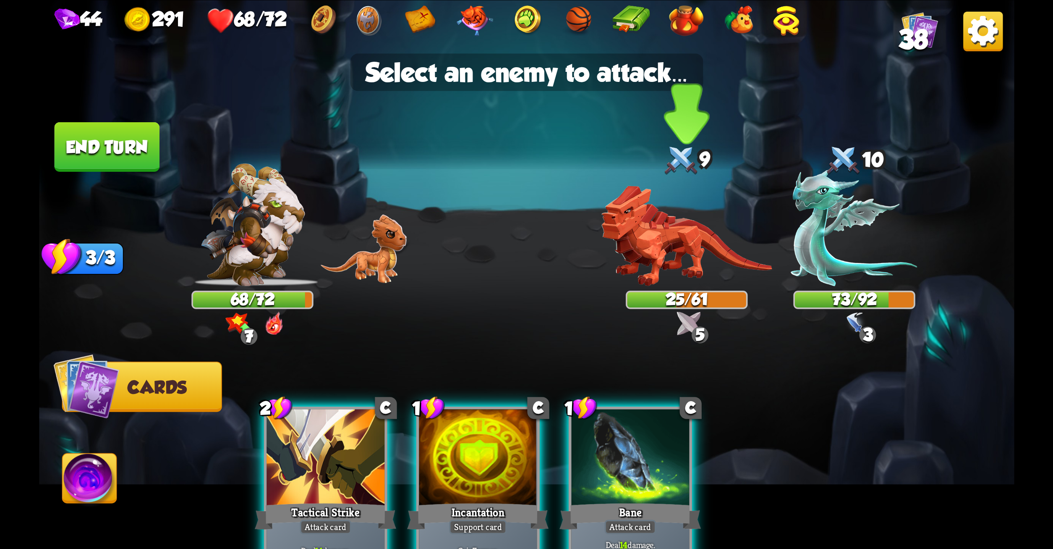
click at [667, 240] on img at bounding box center [686, 235] width 171 height 101
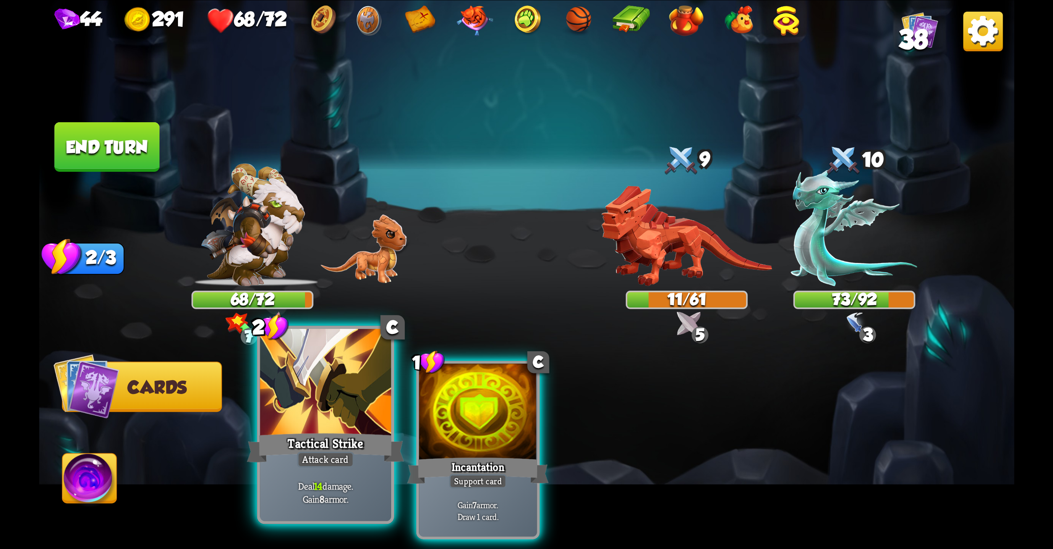
click at [350, 462] on div "Attack card" at bounding box center [325, 459] width 57 height 16
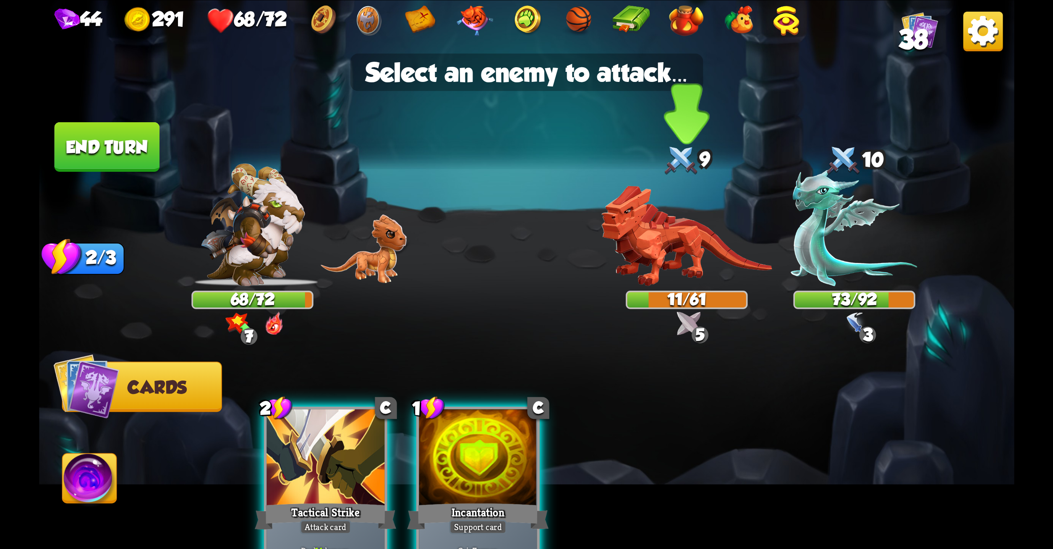
click at [661, 251] on img at bounding box center [686, 235] width 171 height 101
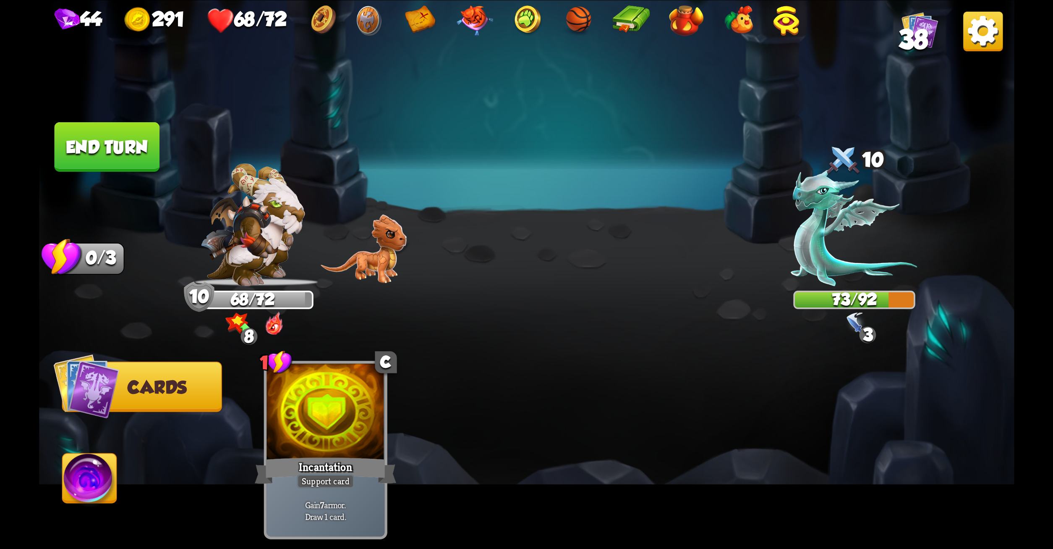
click at [103, 139] on button "End turn" at bounding box center [106, 147] width 105 height 50
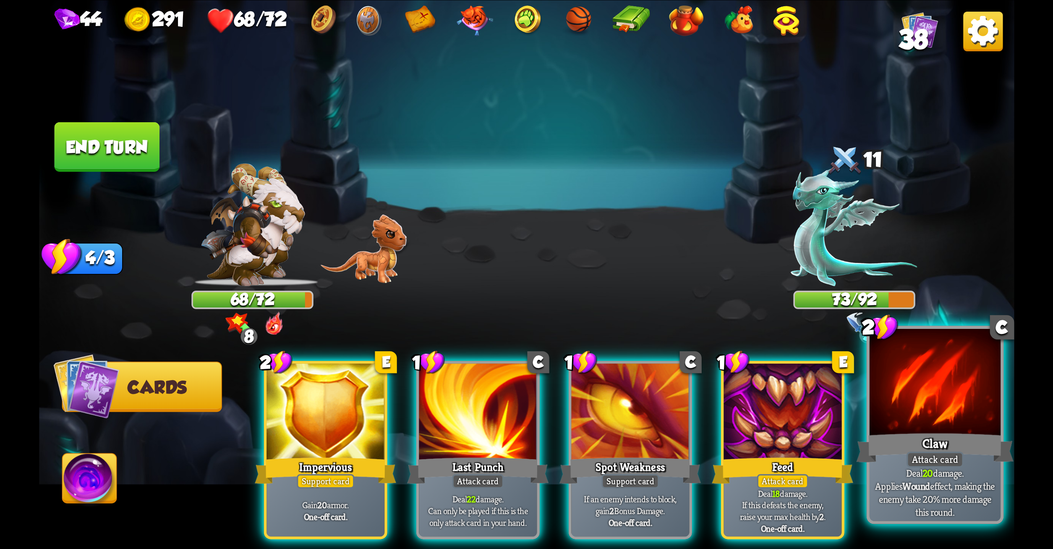
click at [936, 385] on div at bounding box center [934, 383] width 131 height 110
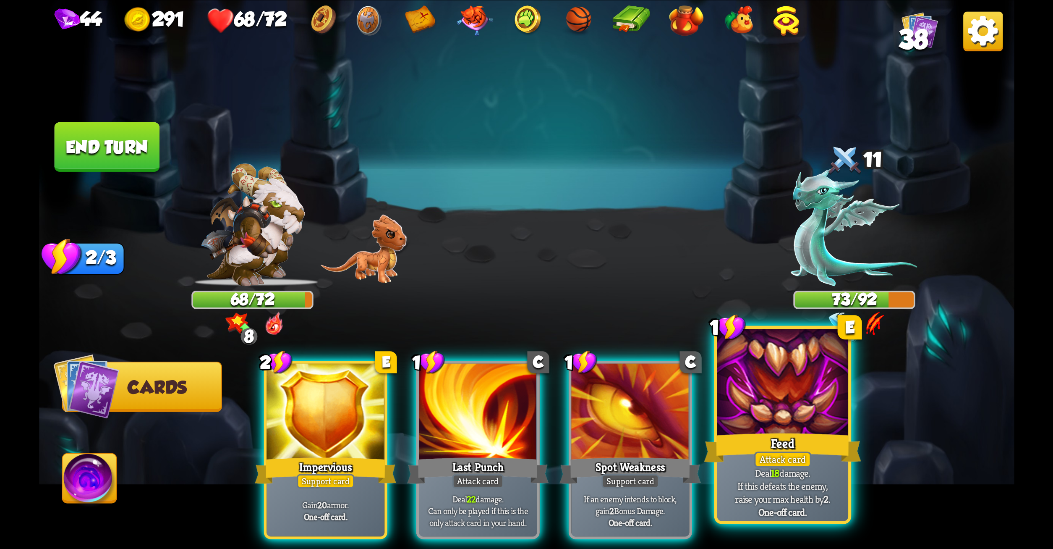
click at [811, 385] on div at bounding box center [782, 383] width 131 height 110
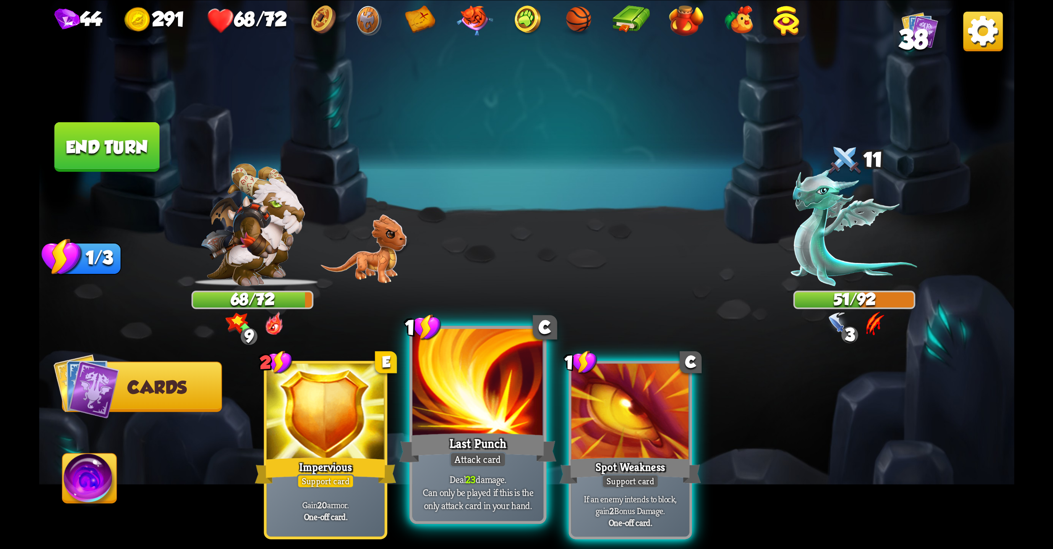
click at [431, 427] on div at bounding box center [477, 383] width 131 height 110
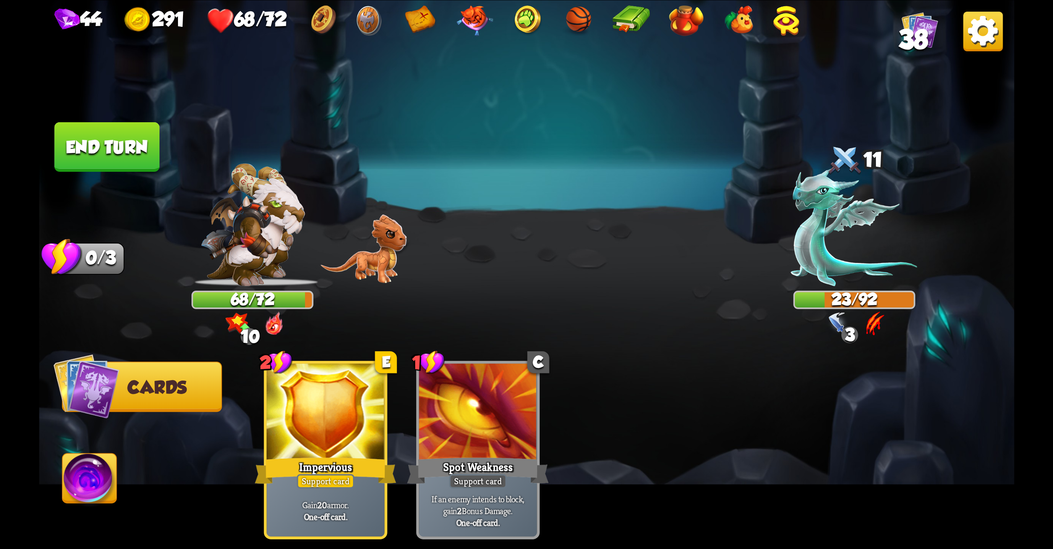
click at [86, 126] on button "End turn" at bounding box center [106, 147] width 105 height 50
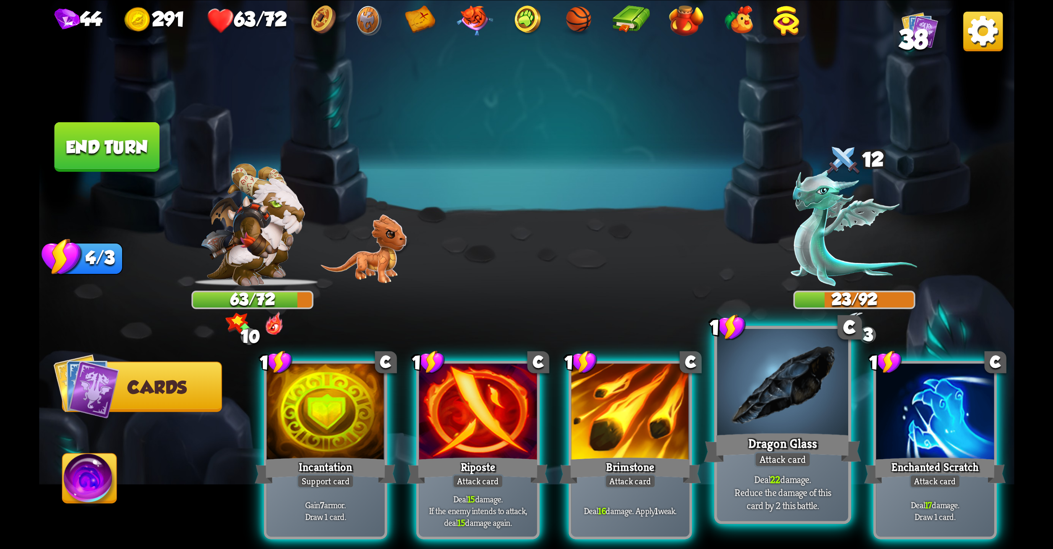
click at [782, 390] on div at bounding box center [782, 383] width 131 height 110
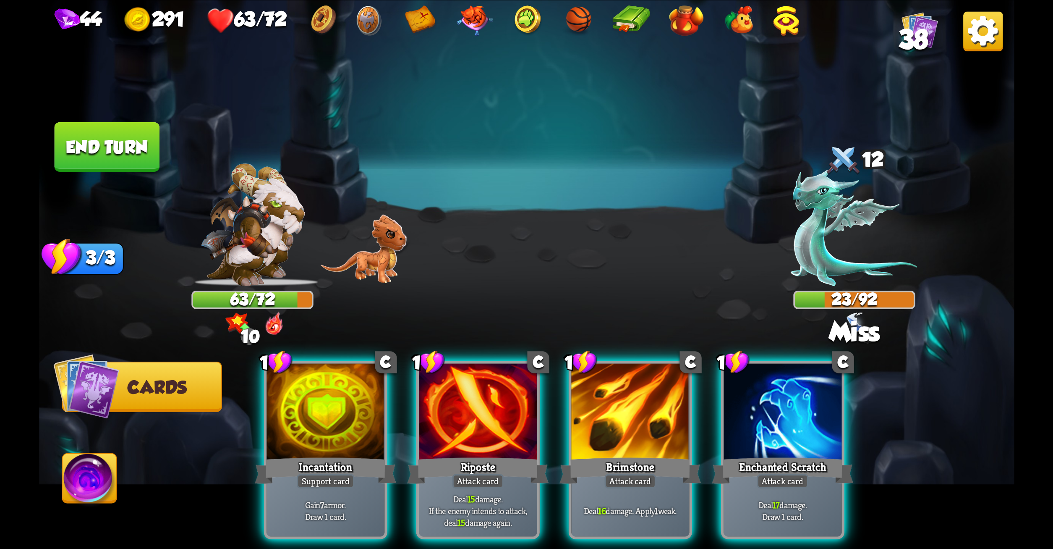
click at [782, 390] on div at bounding box center [783, 413] width 118 height 100
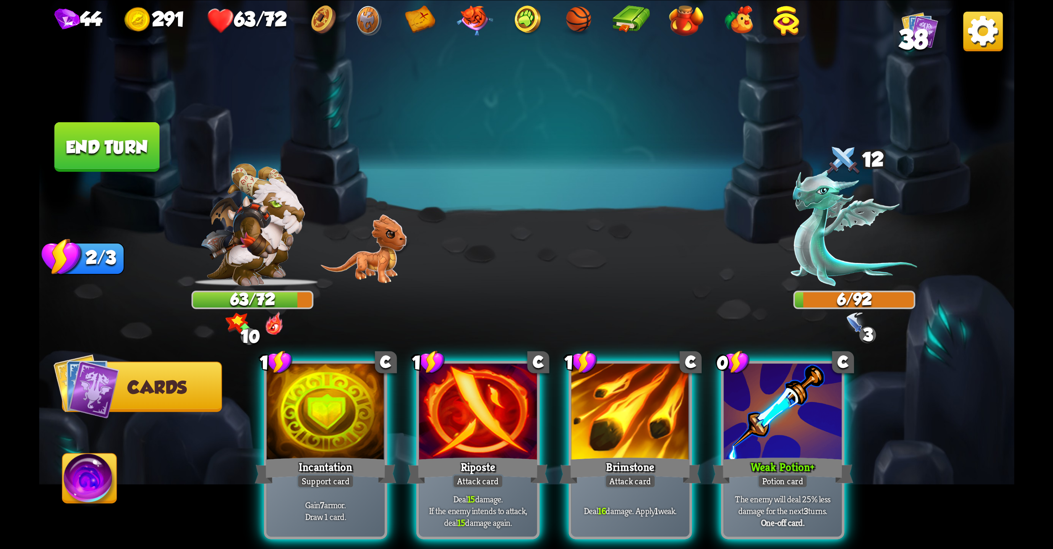
click at [782, 390] on div at bounding box center [783, 413] width 118 height 100
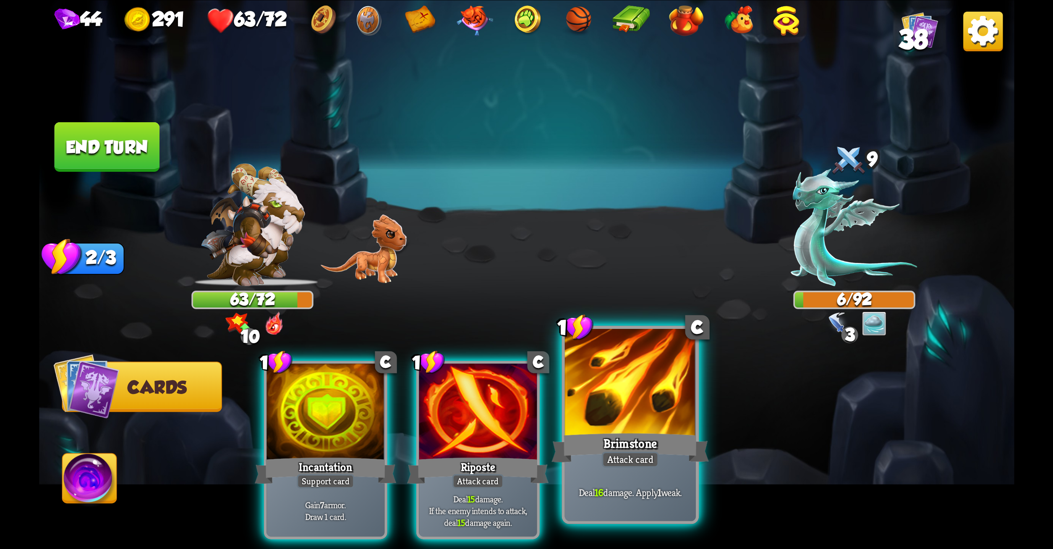
click at [619, 445] on div "Brimstone" at bounding box center [630, 447] width 157 height 35
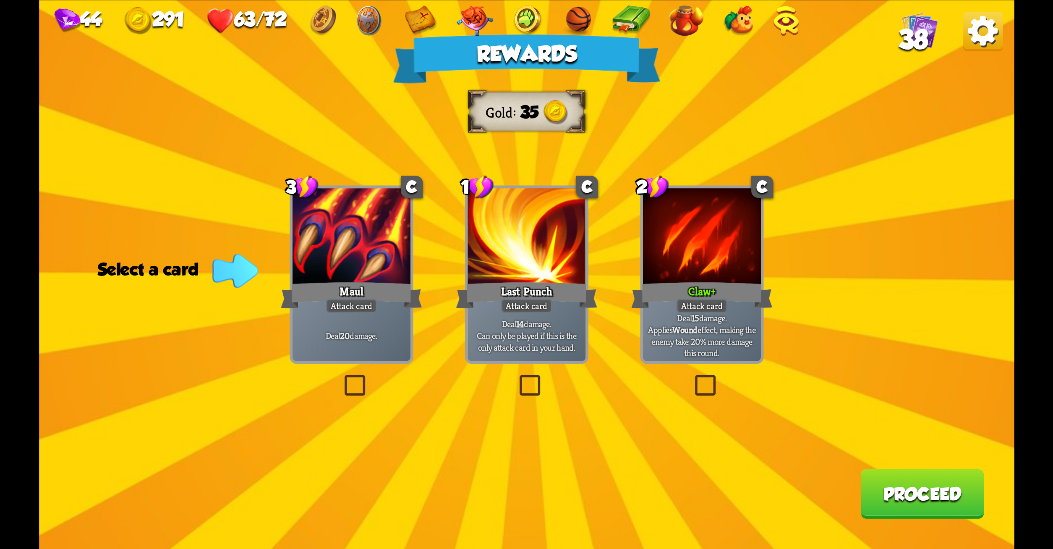
click at [341, 377] on label at bounding box center [341, 377] width 0 height 0
click at [0, 0] on input "checkbox" at bounding box center [0, 0] width 0 height 0
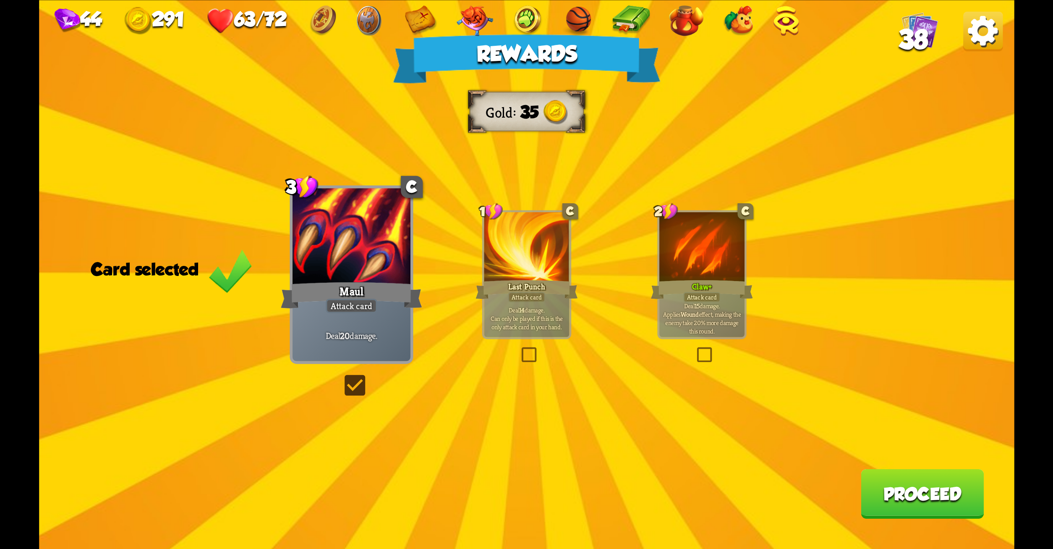
click at [945, 480] on button "Proceed" at bounding box center [922, 494] width 123 height 50
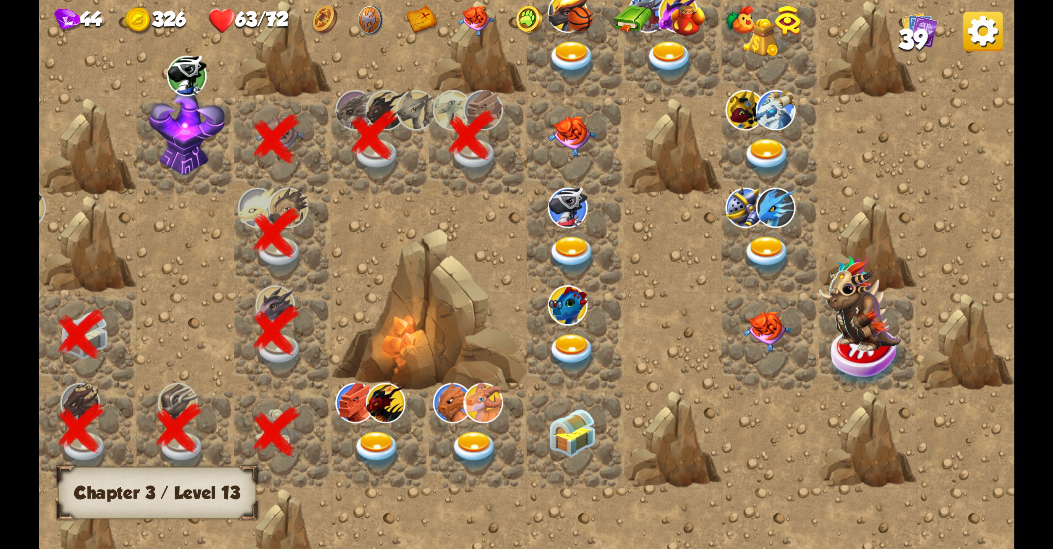
click at [568, 135] on img at bounding box center [572, 136] width 49 height 40
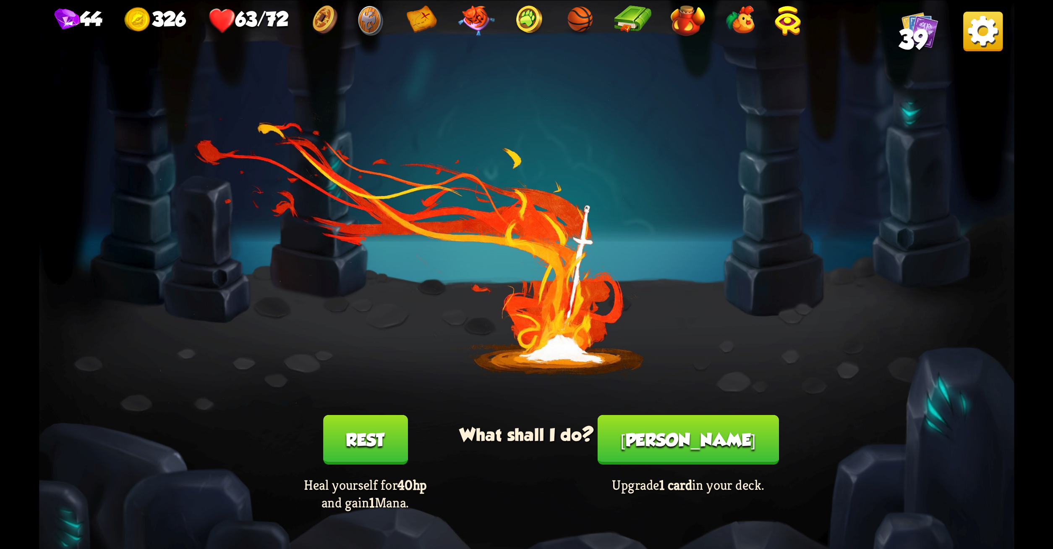
click at [364, 421] on button "Rest" at bounding box center [365, 440] width 84 height 50
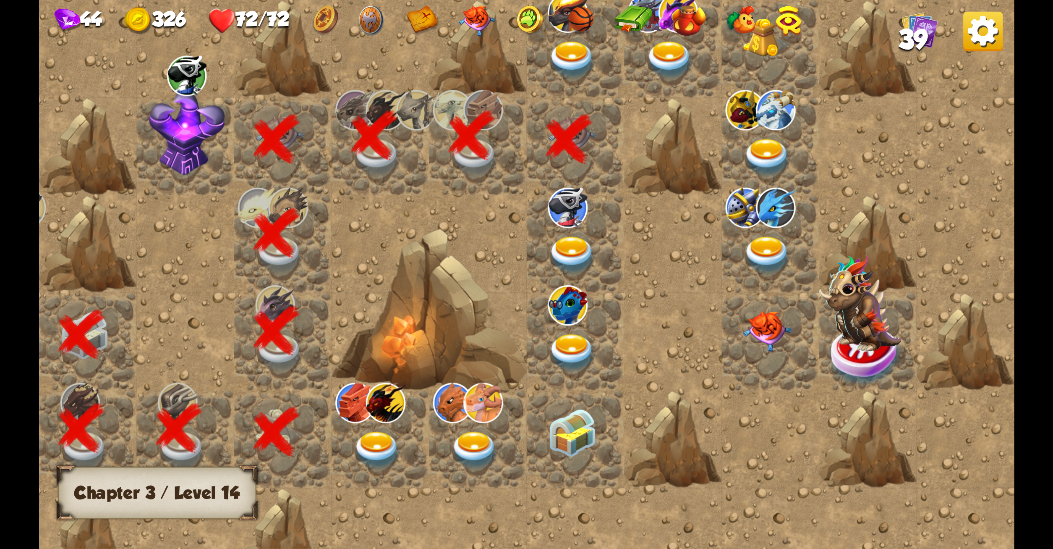
click at [569, 51] on img at bounding box center [572, 60] width 49 height 38
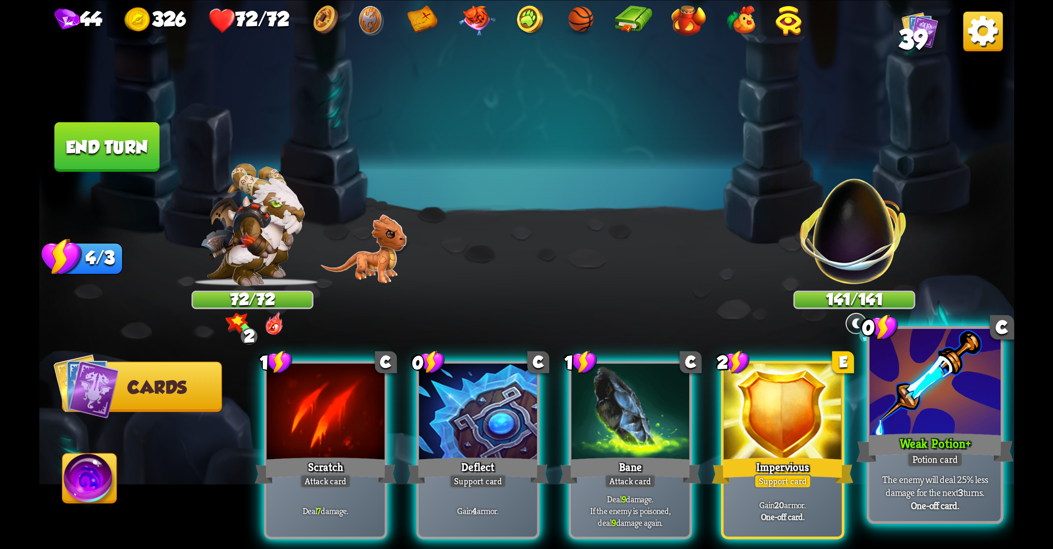
click at [935, 413] on div at bounding box center [934, 383] width 131 height 110
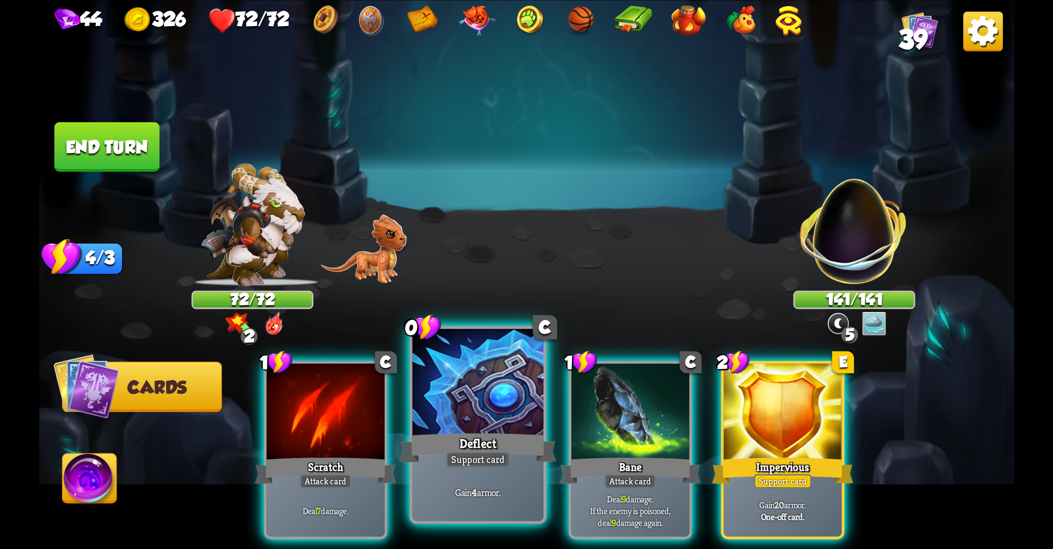
click at [423, 494] on p "Gain 4 armor." at bounding box center [478, 491] width 125 height 13
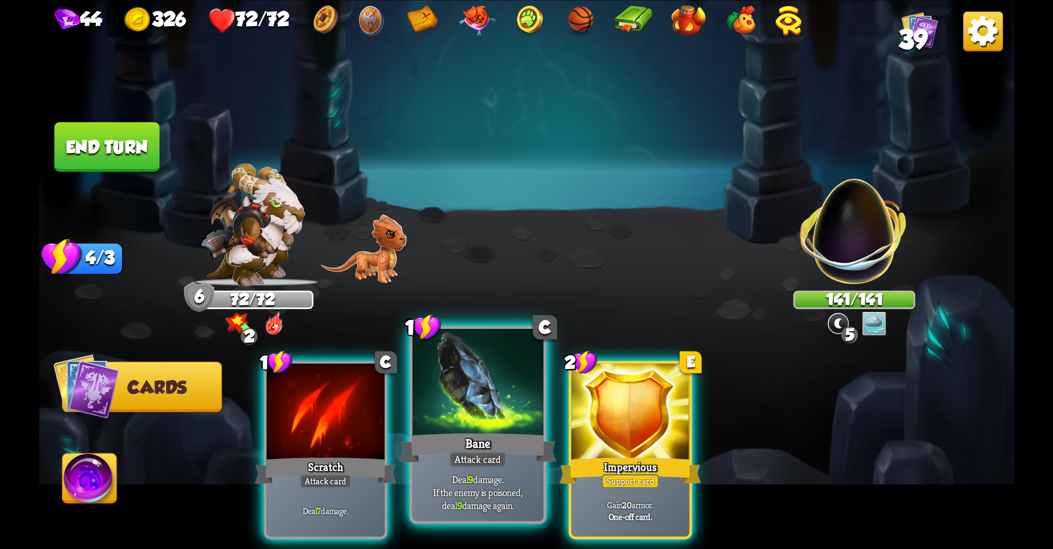
click at [444, 420] on div at bounding box center [477, 383] width 131 height 110
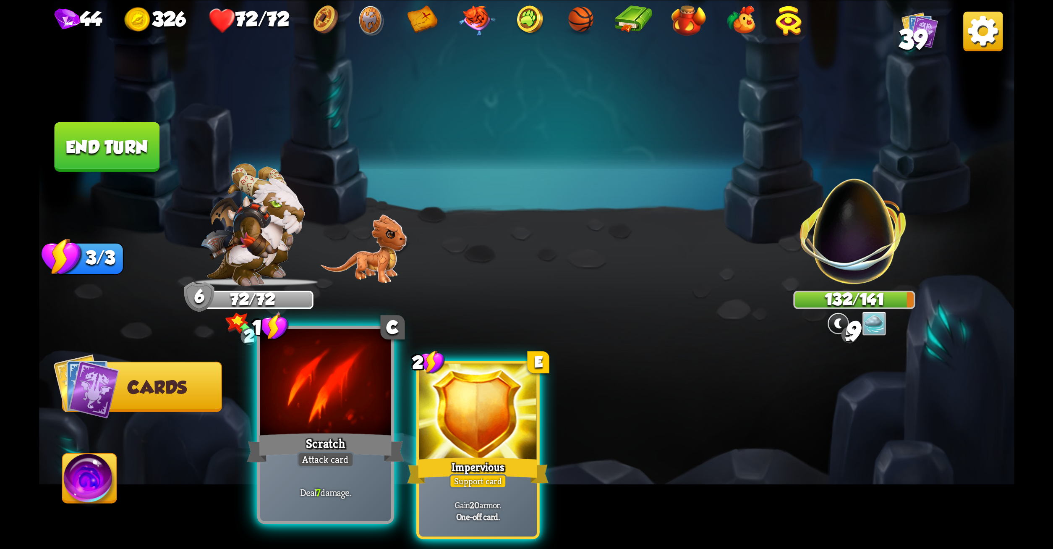
click at [335, 419] on div at bounding box center [325, 383] width 131 height 110
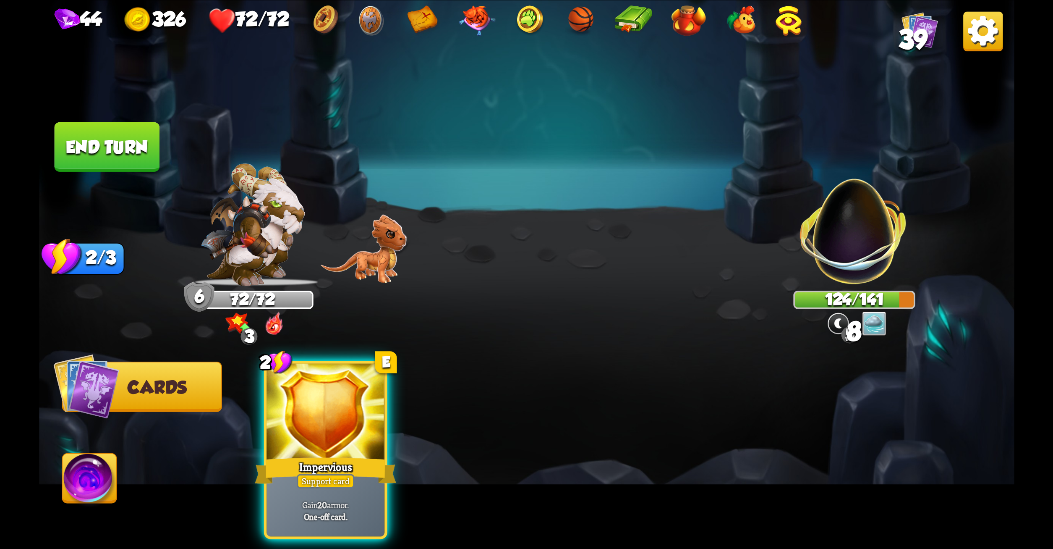
click at [335, 419] on div at bounding box center [326, 413] width 118 height 100
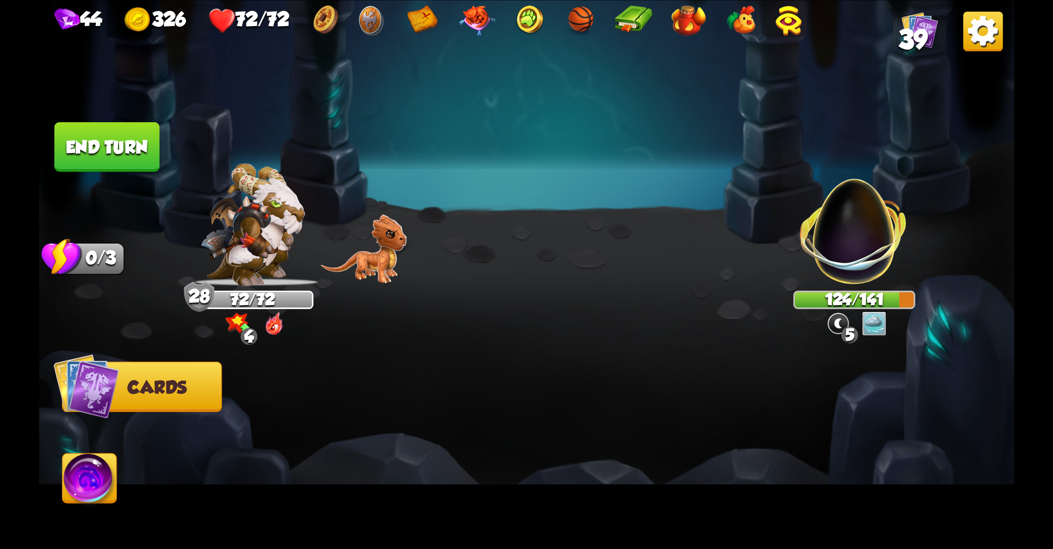
click at [111, 139] on button "End turn" at bounding box center [106, 147] width 105 height 50
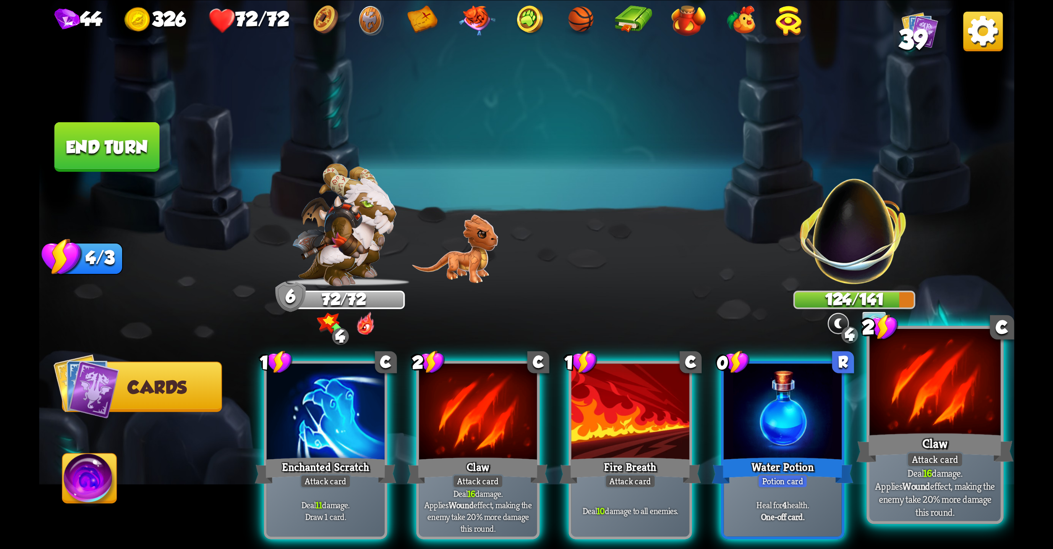
click at [964, 395] on div at bounding box center [934, 383] width 131 height 110
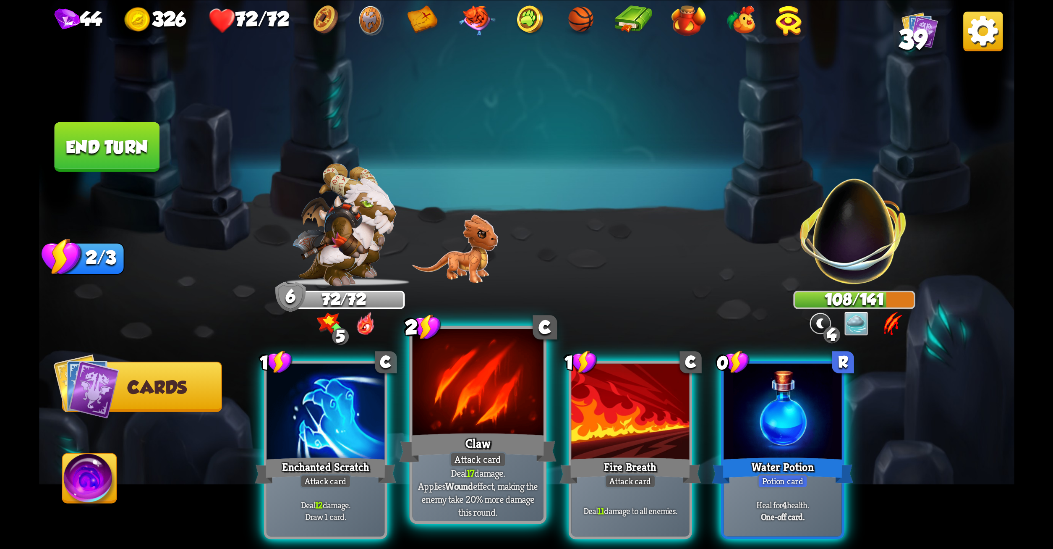
click at [476, 432] on div "Claw" at bounding box center [477, 447] width 157 height 35
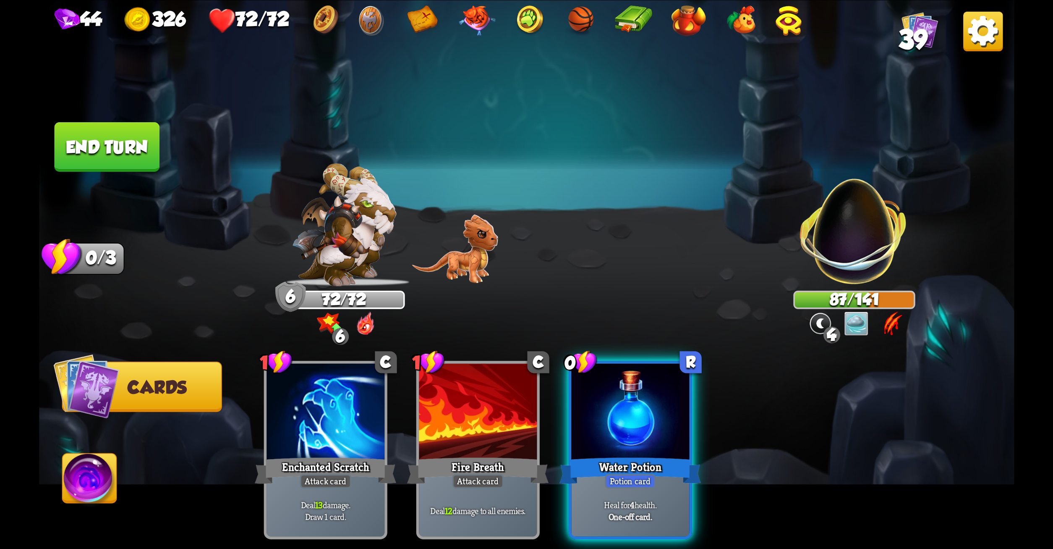
click at [71, 136] on button "End turn" at bounding box center [106, 147] width 105 height 50
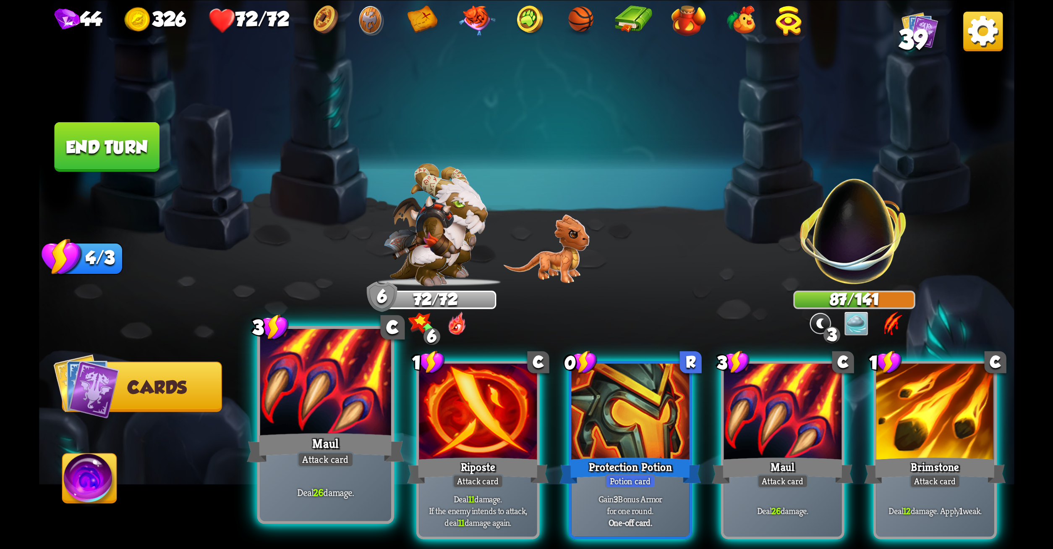
click at [318, 398] on div at bounding box center [325, 383] width 131 height 110
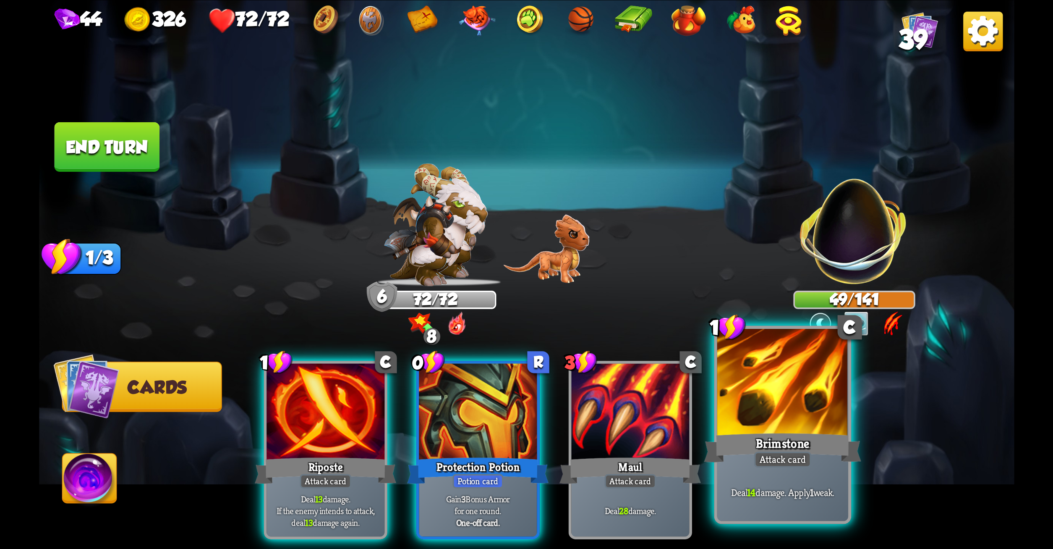
click at [749, 386] on div at bounding box center [782, 383] width 131 height 110
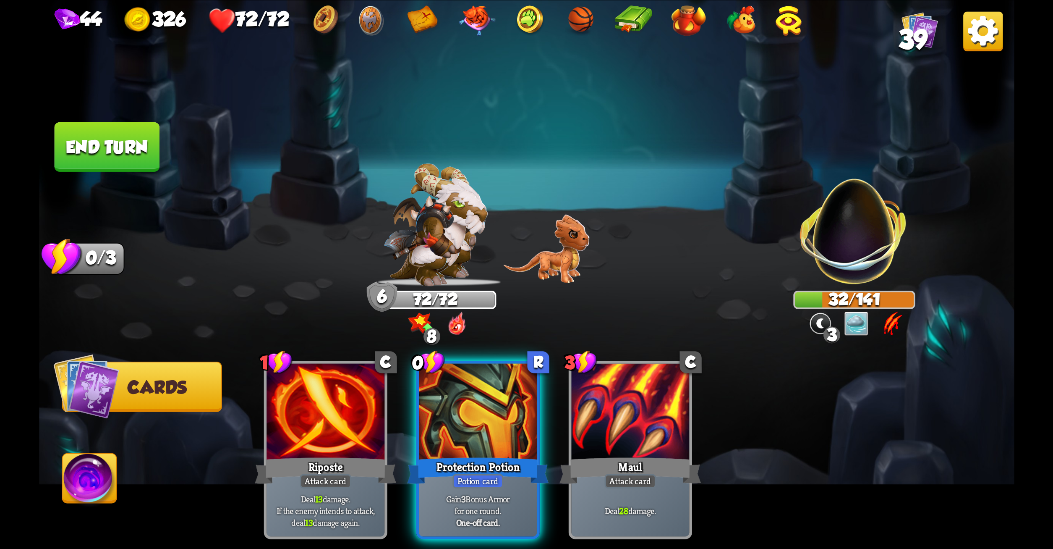
click at [151, 148] on button "End turn" at bounding box center [106, 147] width 105 height 50
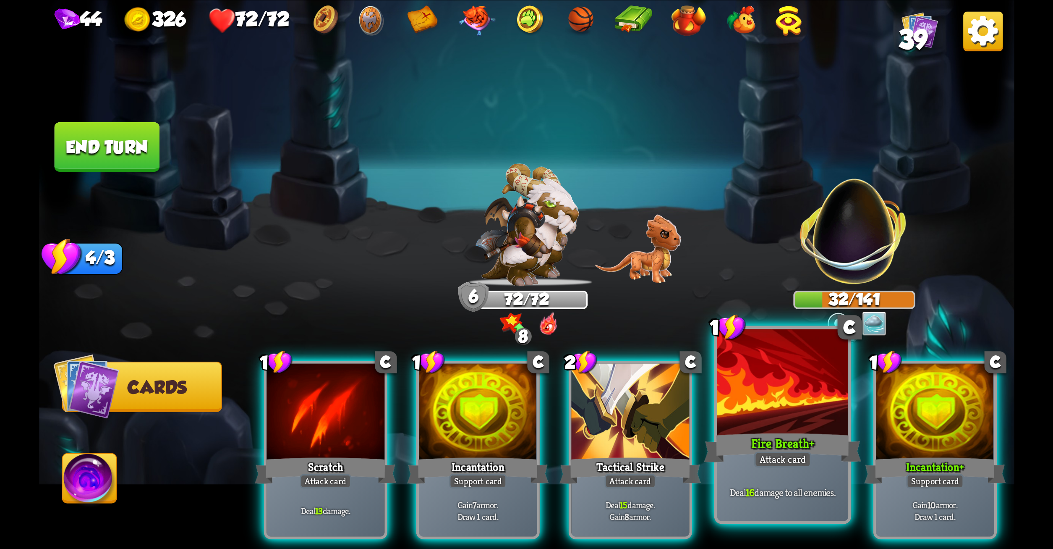
click at [773, 390] on div at bounding box center [782, 383] width 131 height 110
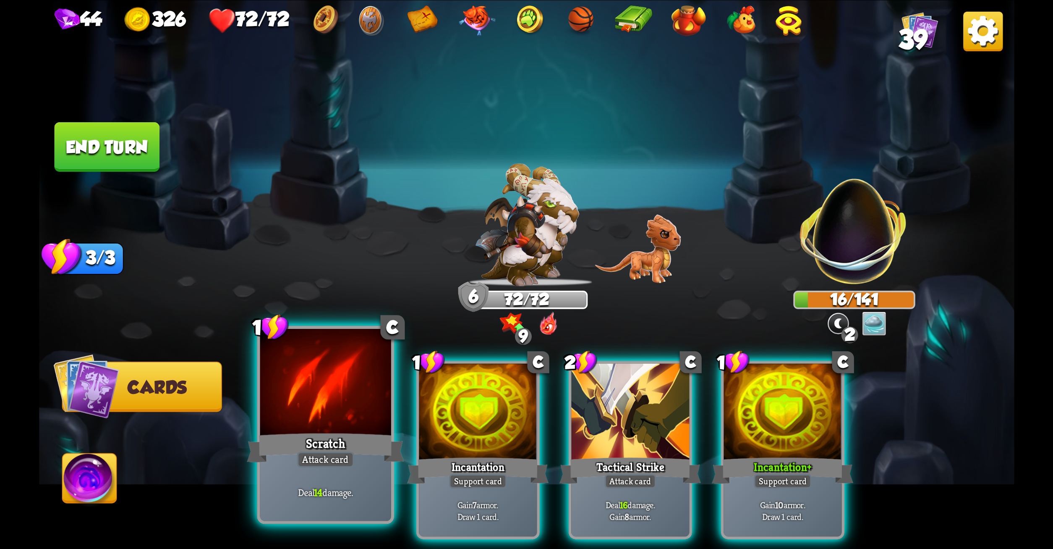
click at [332, 456] on div "Attack card" at bounding box center [325, 459] width 57 height 16
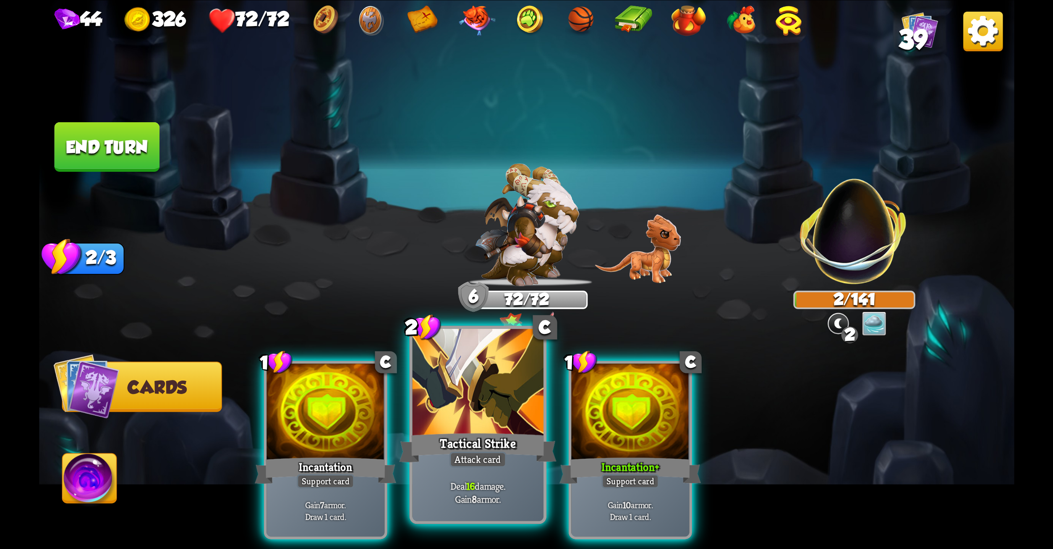
click at [468, 463] on div "Attack card" at bounding box center [477, 459] width 57 height 16
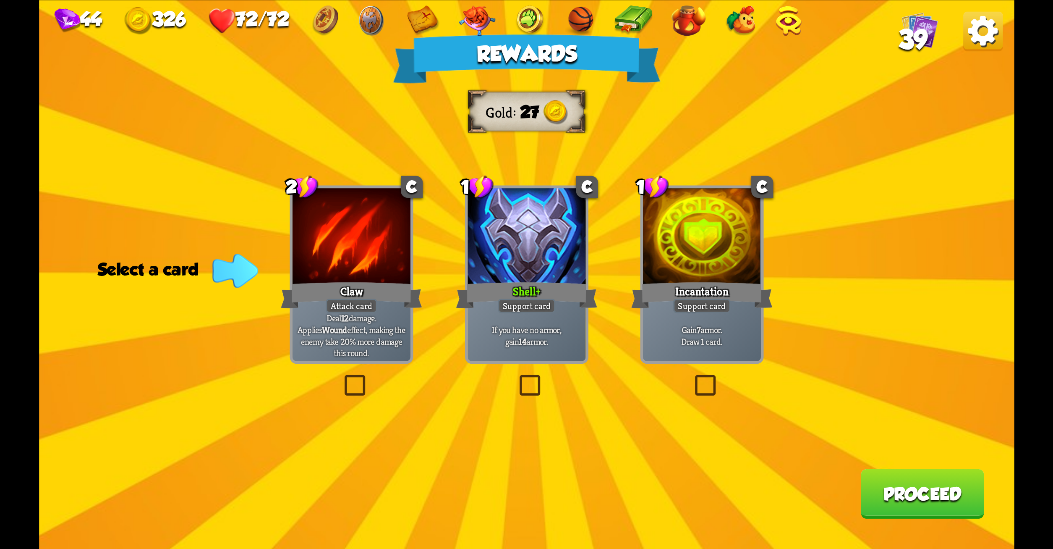
click at [516, 377] on label at bounding box center [516, 377] width 0 height 0
click at [0, 0] on input "checkbox" at bounding box center [0, 0] width 0 height 0
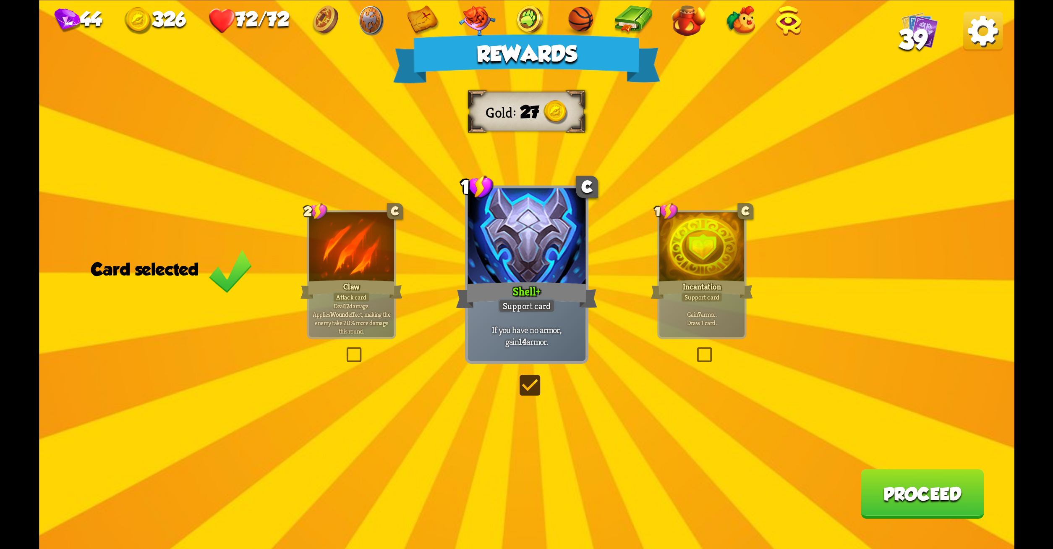
click at [903, 489] on button "Proceed" at bounding box center [922, 494] width 123 height 50
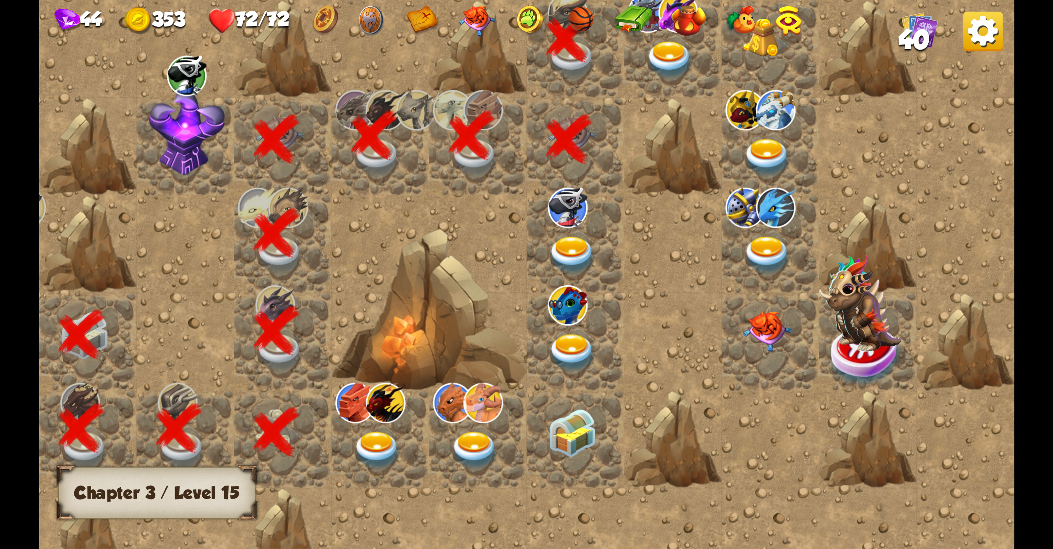
click at [673, 44] on img at bounding box center [670, 60] width 49 height 38
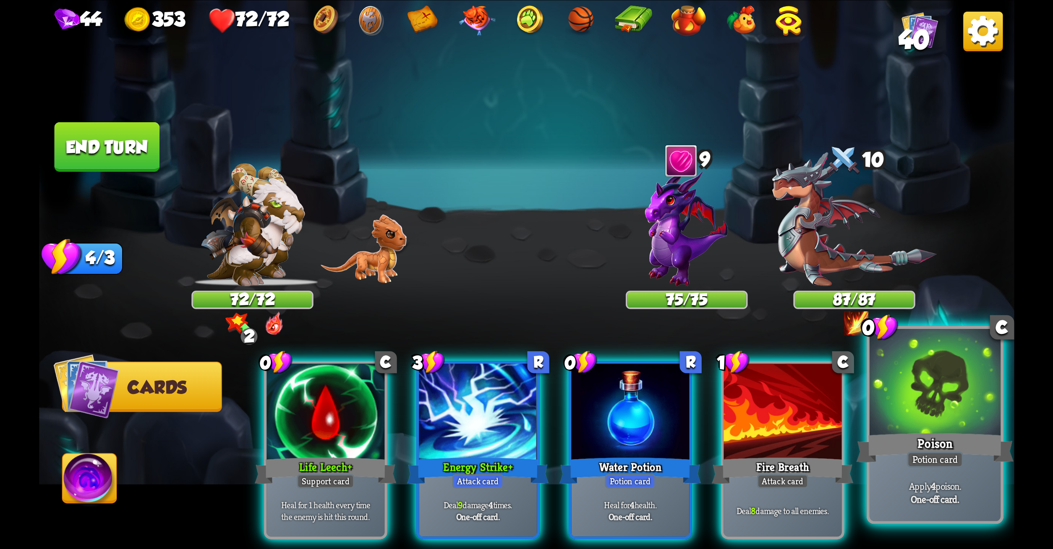
click at [944, 437] on div "Poison" at bounding box center [934, 447] width 157 height 35
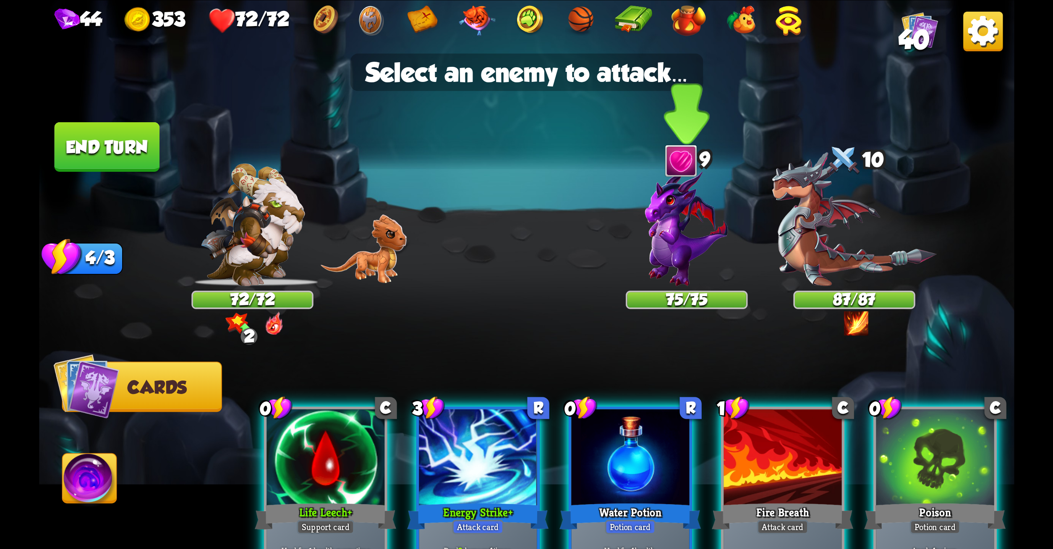
click at [652, 224] on img at bounding box center [686, 227] width 83 height 118
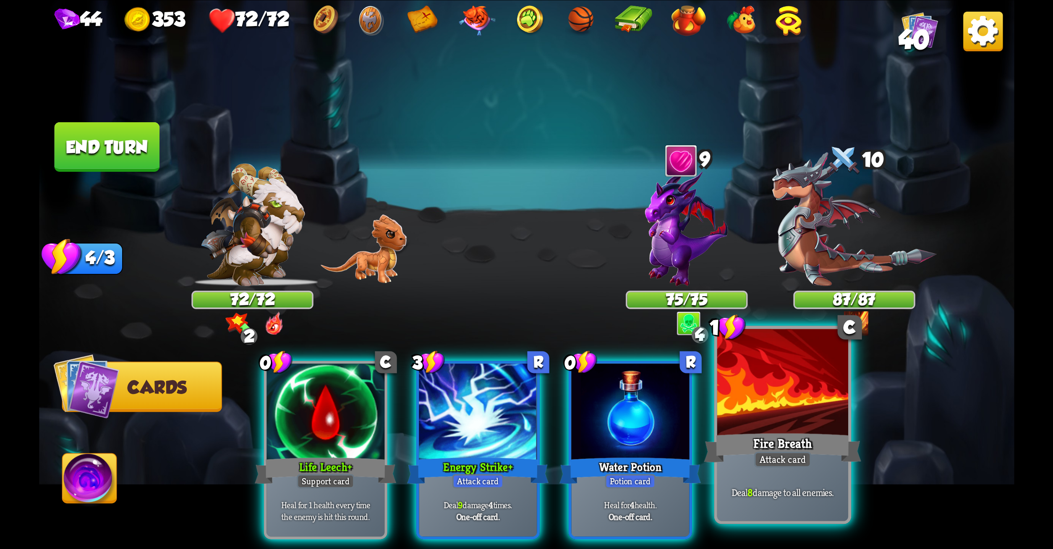
click at [765, 364] on div at bounding box center [782, 383] width 131 height 110
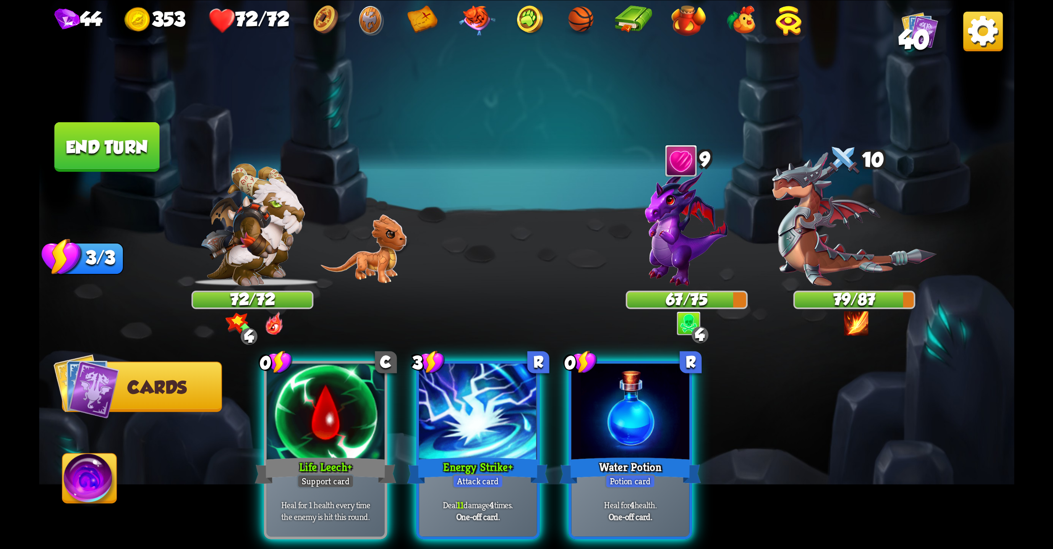
click at [251, 488] on div "0 C Life Leech + Support card Heal for 1 health every time the enemy is hit thi…" at bounding box center [624, 427] width 780 height 244
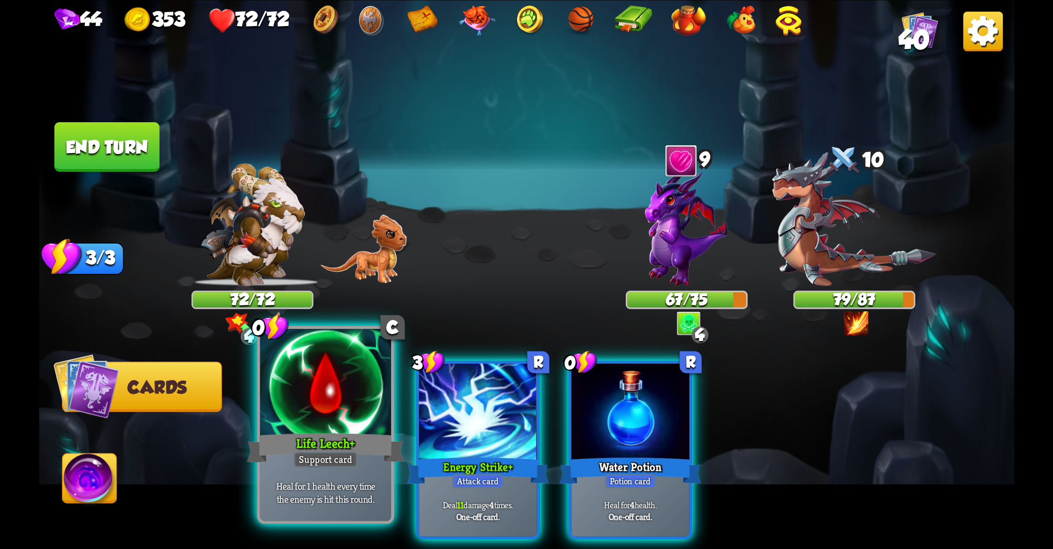
click at [293, 466] on div "Heal for 1 health every time the enemy is hit this round." at bounding box center [325, 492] width 131 height 57
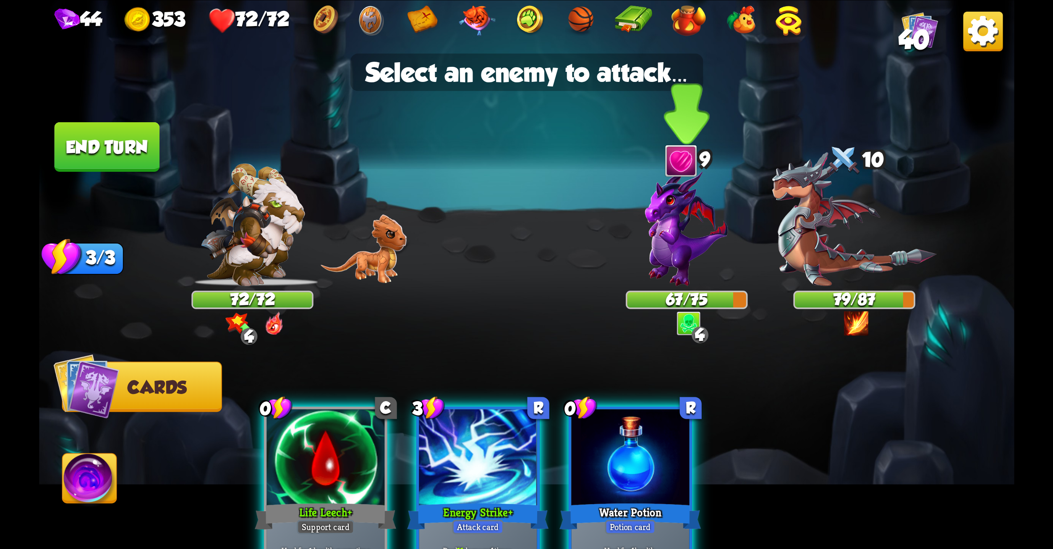
click at [685, 237] on img at bounding box center [686, 227] width 83 height 118
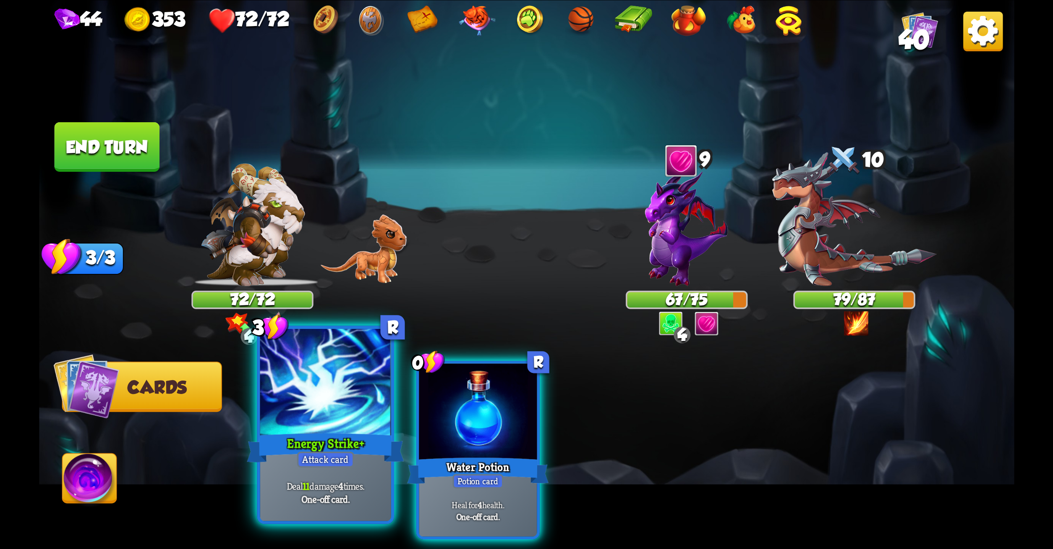
drag, startPoint x: 281, startPoint y: 424, endPoint x: 259, endPoint y: 449, distance: 33.9
click at [259, 449] on div "3 R Energy Strike + Attack card Deal 11 damage 4 times. One-off card." at bounding box center [325, 424] width 137 height 198
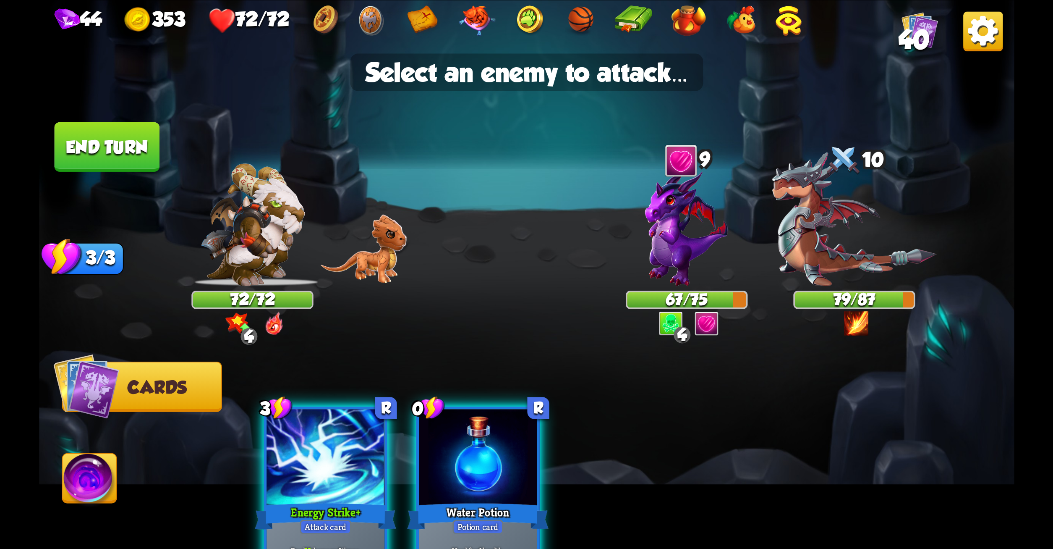
click at [259, 449] on div "3 R Energy Strike + Attack card Deal 11 damage 4 times. One-off card. 0 R Water…" at bounding box center [624, 473] width 780 height 244
click at [676, 237] on img at bounding box center [686, 227] width 83 height 118
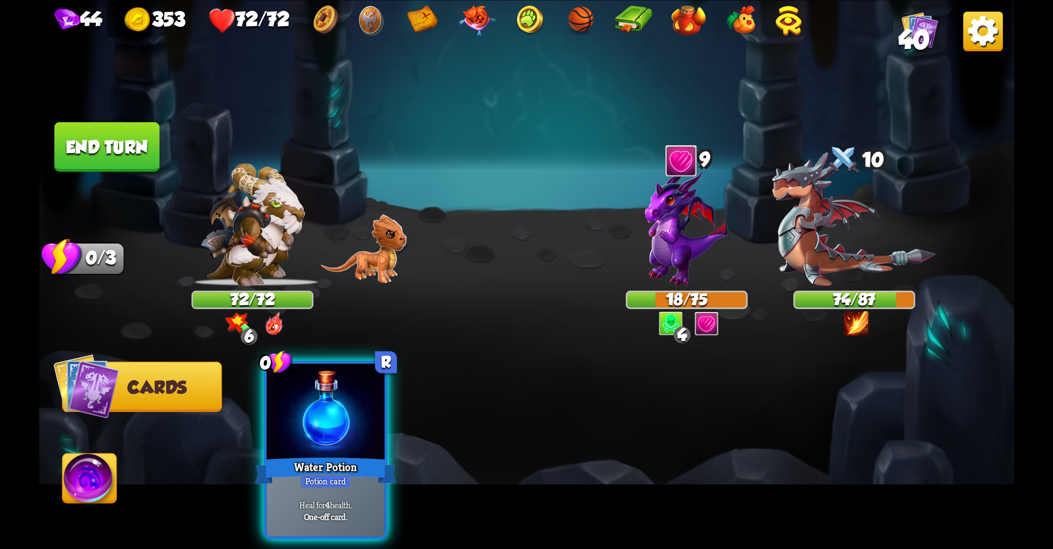
drag, startPoint x: 79, startPoint y: 131, endPoint x: 117, endPoint y: 142, distance: 40.1
click at [117, 142] on button "End turn" at bounding box center [106, 147] width 105 height 50
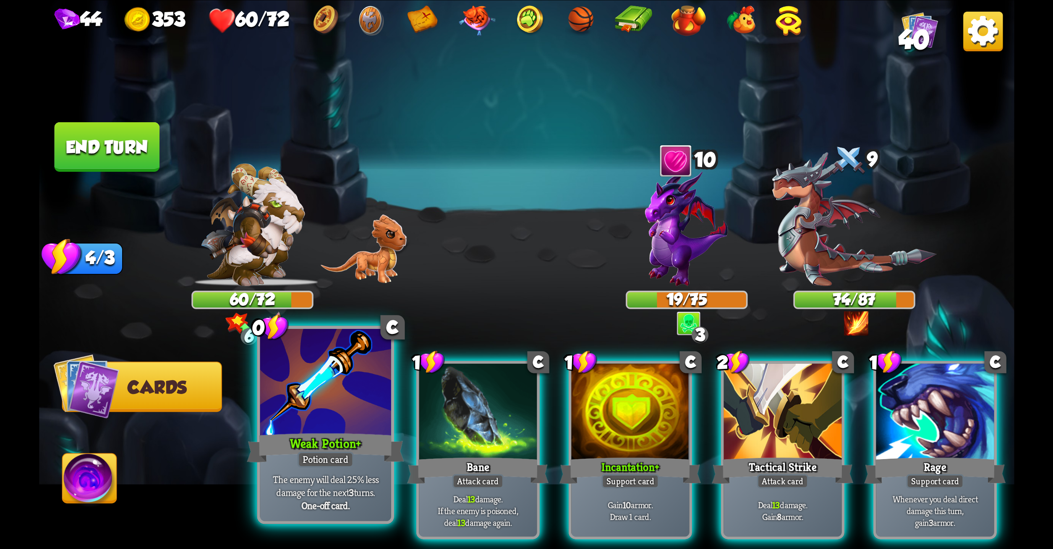
click at [323, 382] on div at bounding box center [325, 383] width 131 height 110
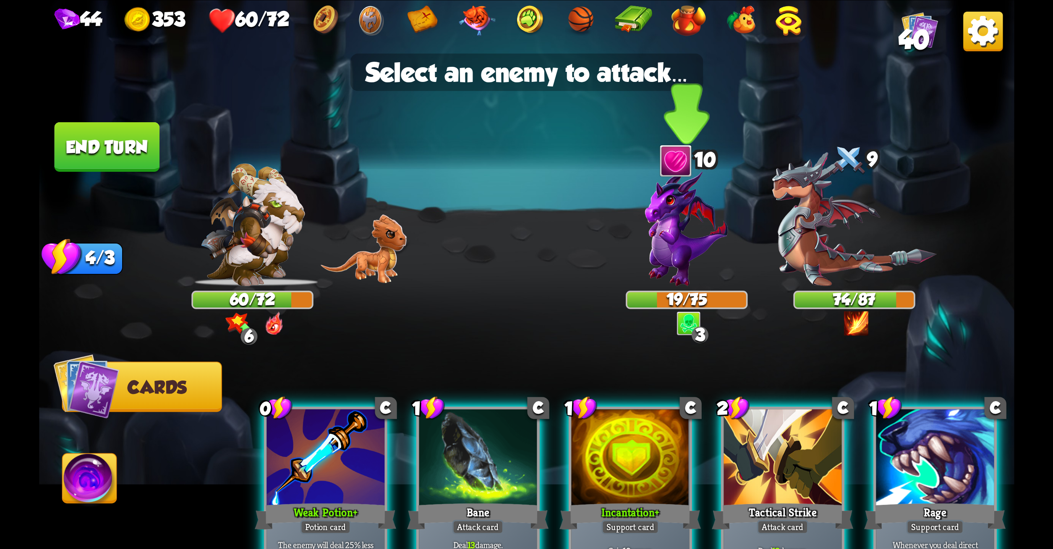
click at [683, 224] on img at bounding box center [686, 227] width 83 height 118
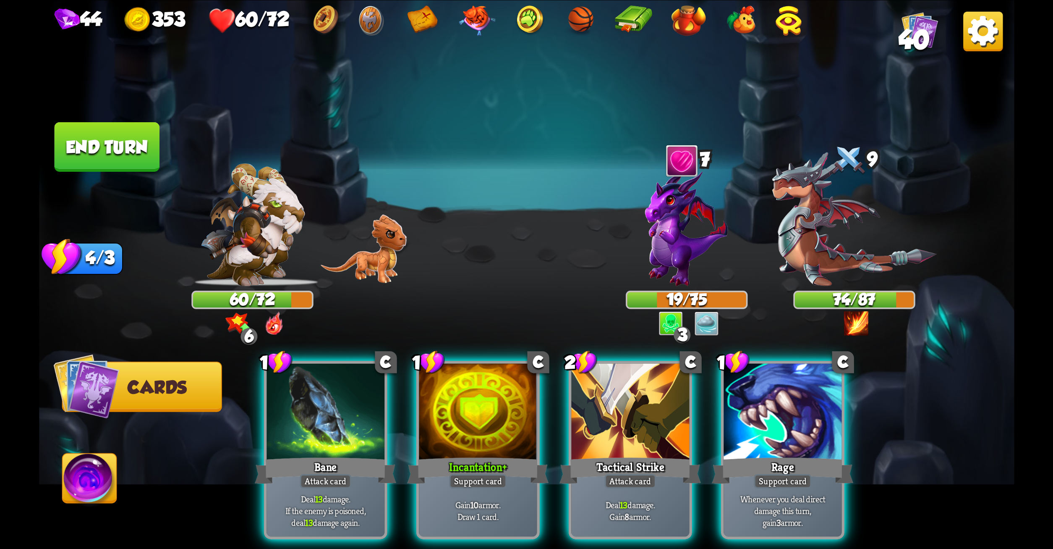
drag, startPoint x: 312, startPoint y: 440, endPoint x: 252, endPoint y: 500, distance: 84.6
click at [252, 500] on div "1 C Bane Attack card Deal 13 damage. If the enemy is poisoned, deal 13 damage a…" at bounding box center [624, 427] width 780 height 244
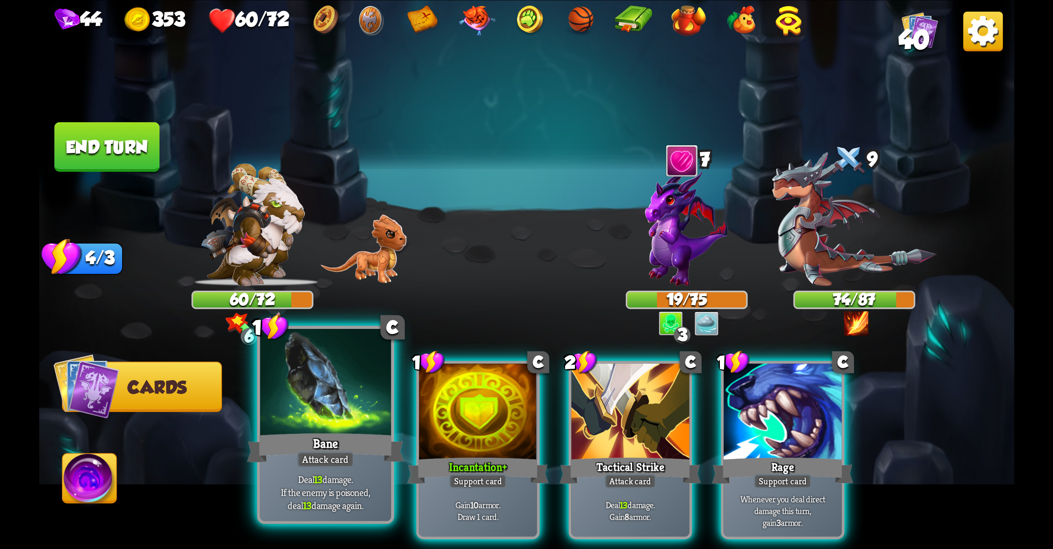
click at [279, 434] on div "Bane" at bounding box center [325, 447] width 157 height 35
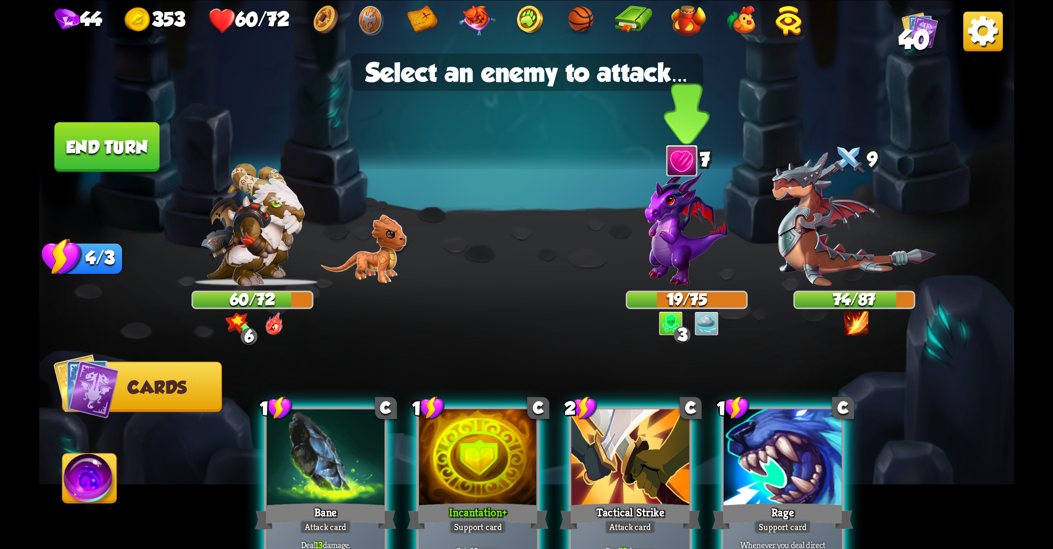
click at [686, 225] on img at bounding box center [686, 227] width 83 height 118
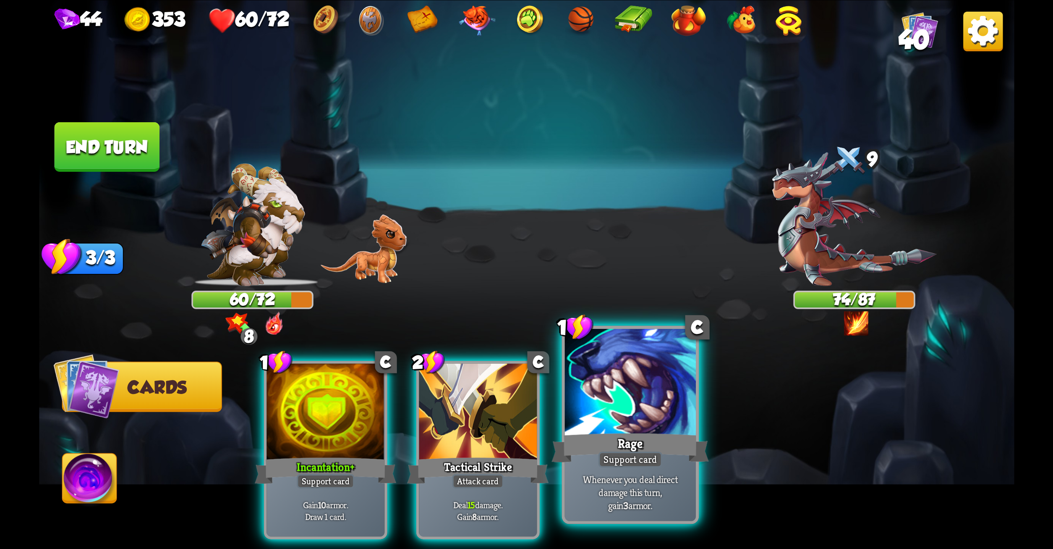
click at [632, 363] on div at bounding box center [630, 383] width 131 height 110
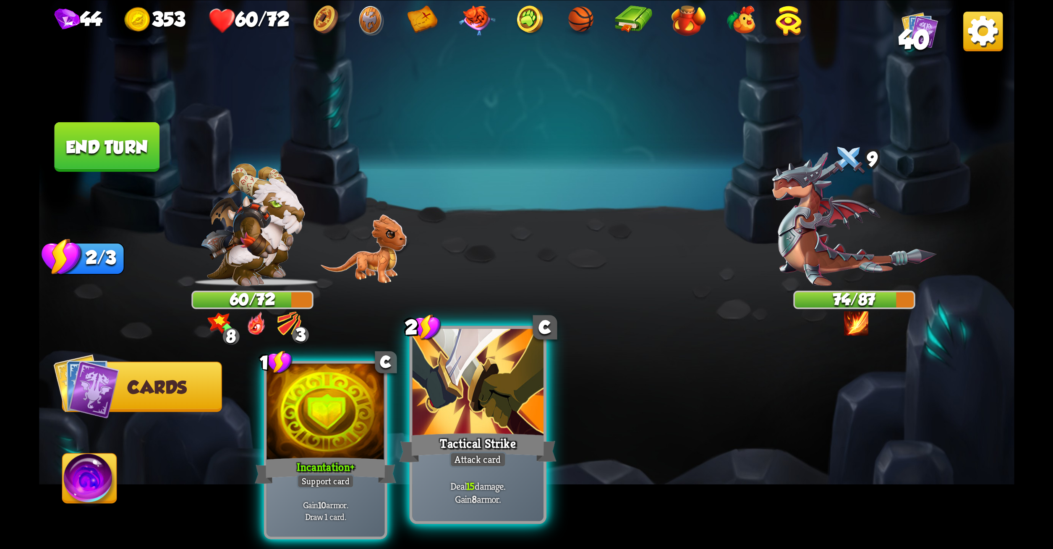
click at [473, 393] on div at bounding box center [477, 383] width 131 height 110
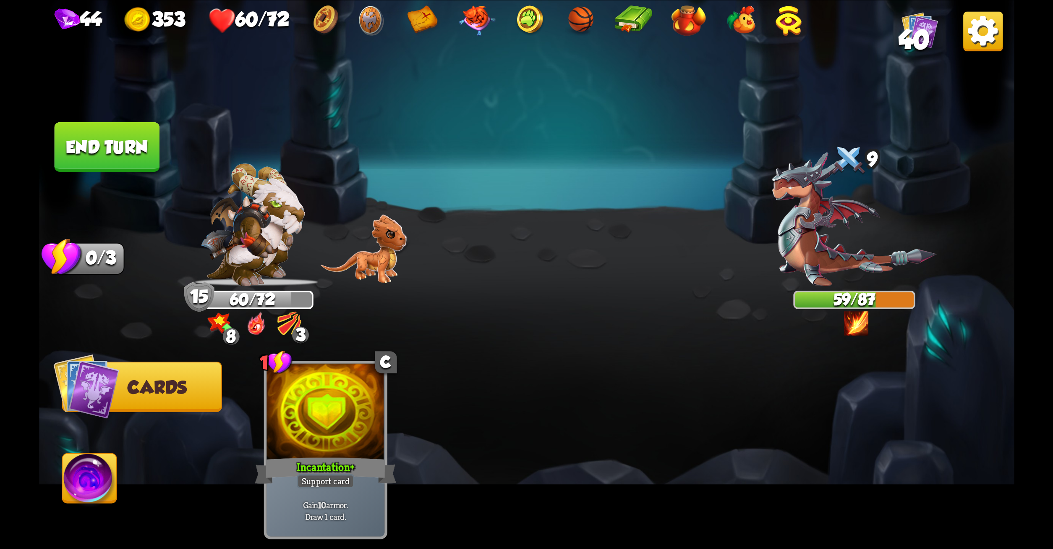
click at [128, 151] on button "End turn" at bounding box center [106, 147] width 105 height 50
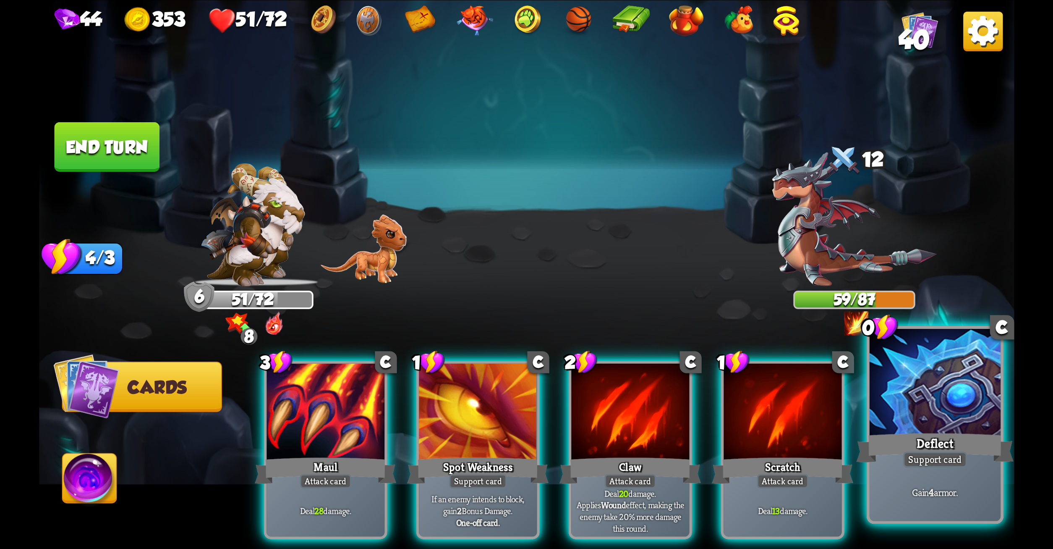
click at [930, 421] on div at bounding box center [934, 383] width 131 height 110
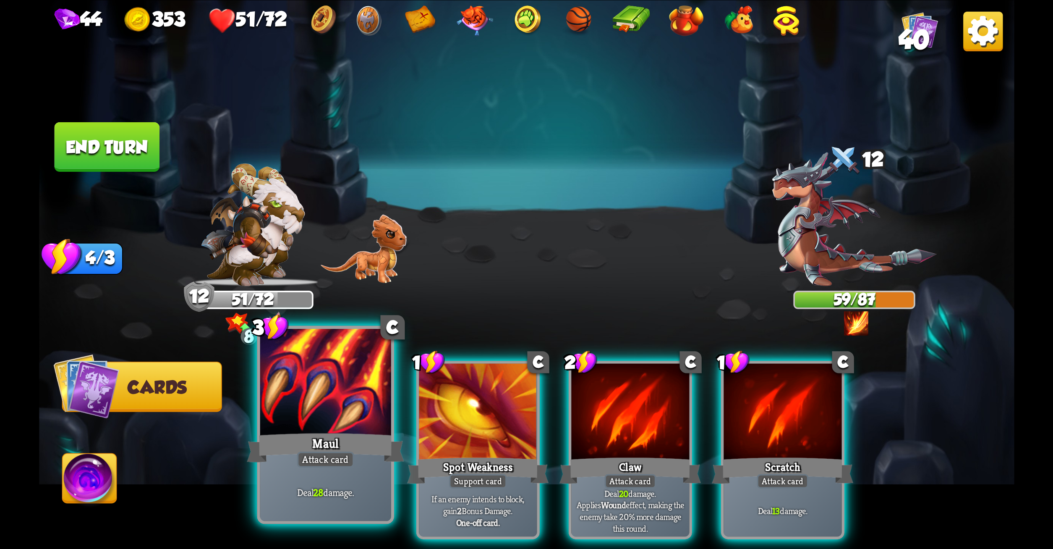
click at [352, 494] on p "Deal 28 damage." at bounding box center [325, 491] width 125 height 13
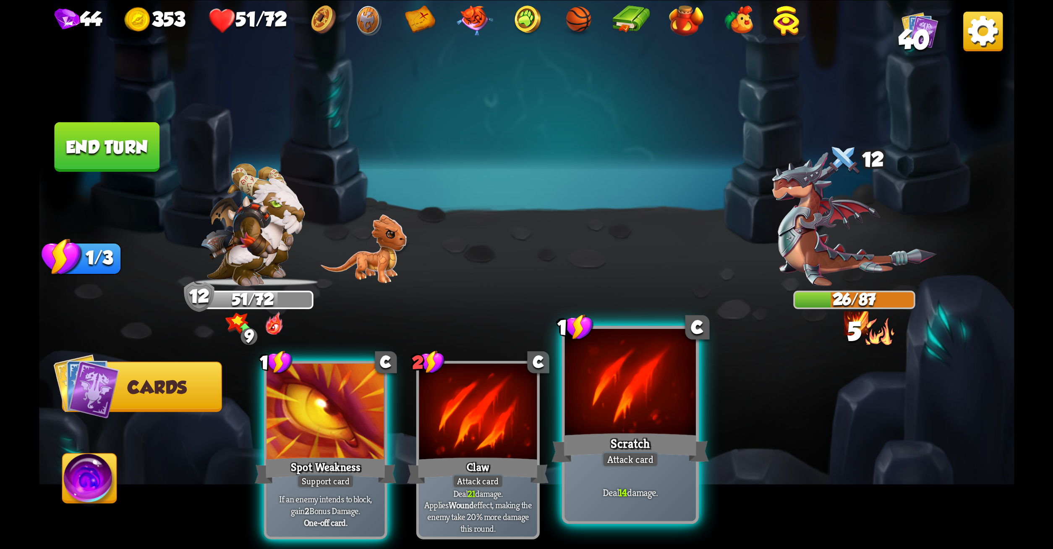
click at [645, 456] on div "Attack card" at bounding box center [630, 459] width 57 height 16
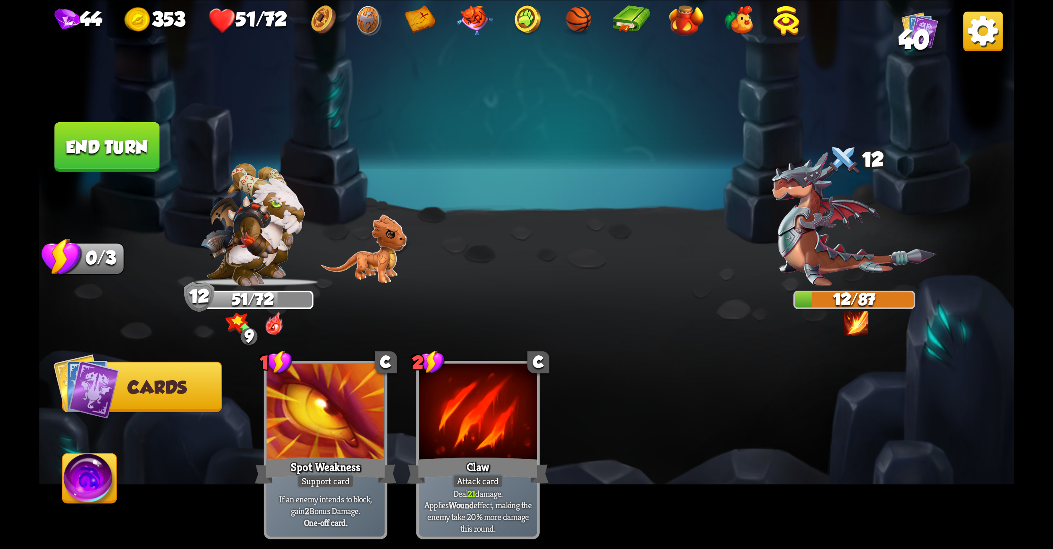
click at [141, 153] on button "End turn" at bounding box center [106, 147] width 105 height 50
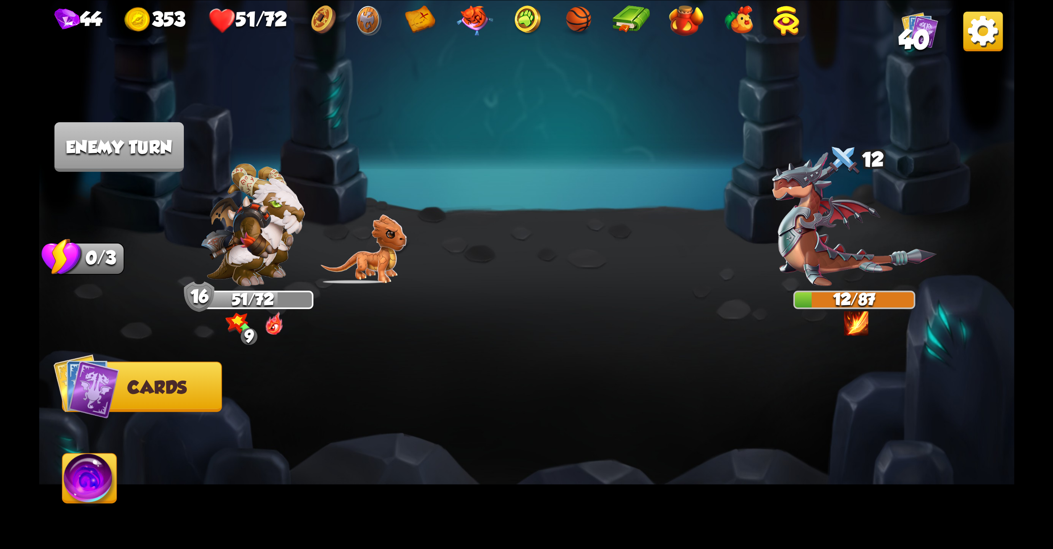
click at [252, 116] on img at bounding box center [527, 274] width 976 height 549
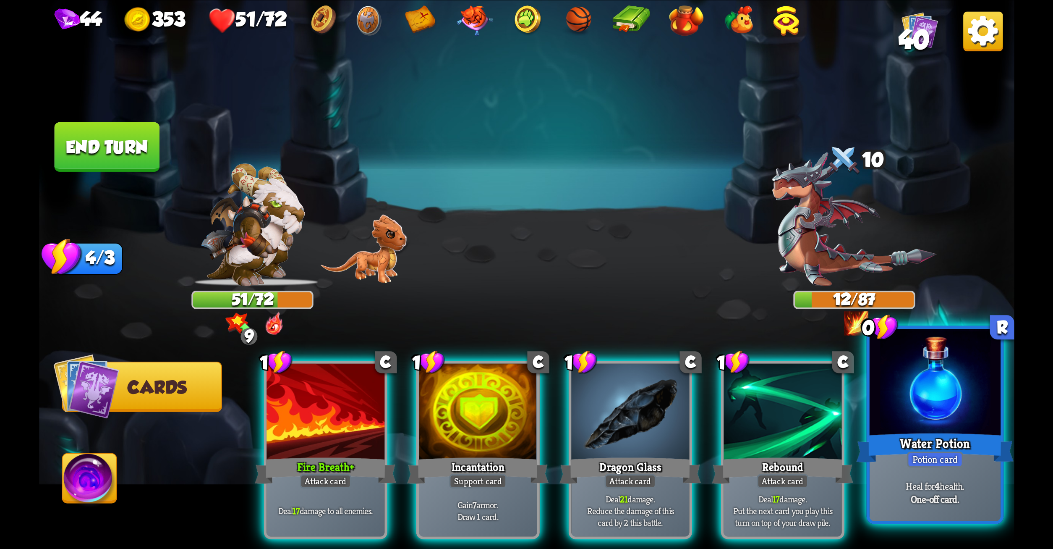
click at [943, 402] on div at bounding box center [934, 383] width 131 height 110
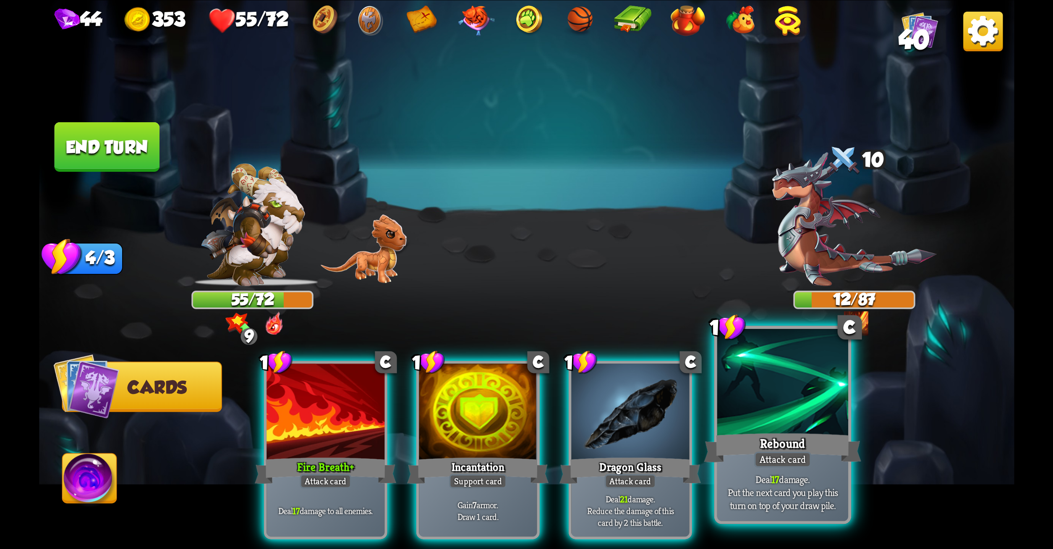
click at [801, 422] on div at bounding box center [782, 383] width 131 height 110
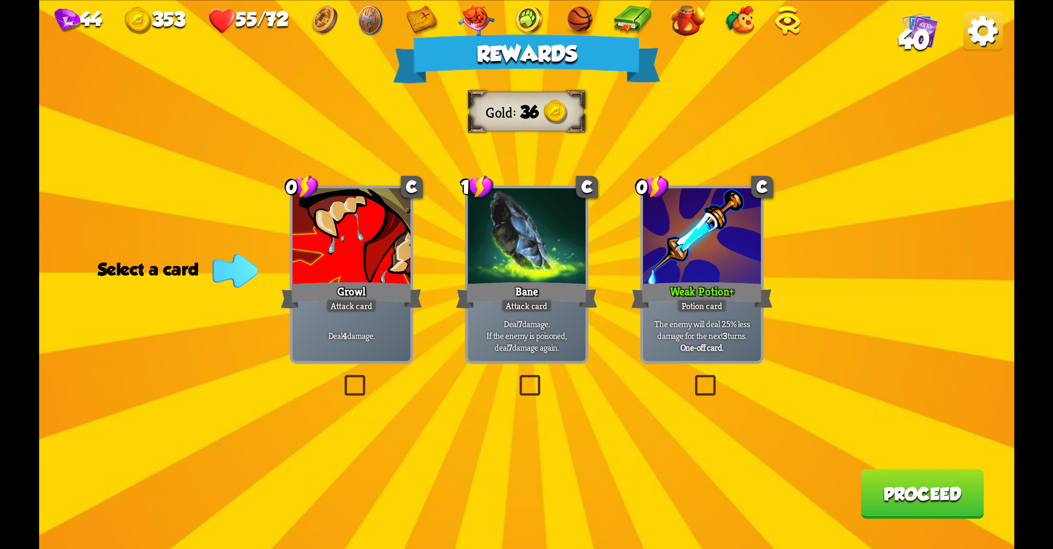
click at [341, 377] on label at bounding box center [341, 377] width 0 height 0
click at [0, 0] on input "checkbox" at bounding box center [0, 0] width 0 height 0
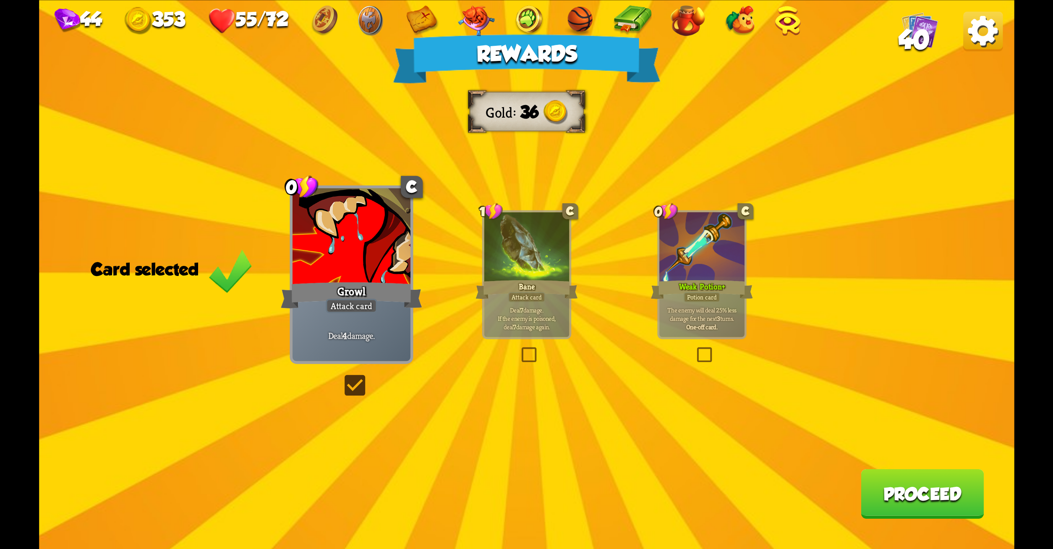
click at [924, 490] on button "Proceed" at bounding box center [922, 494] width 123 height 50
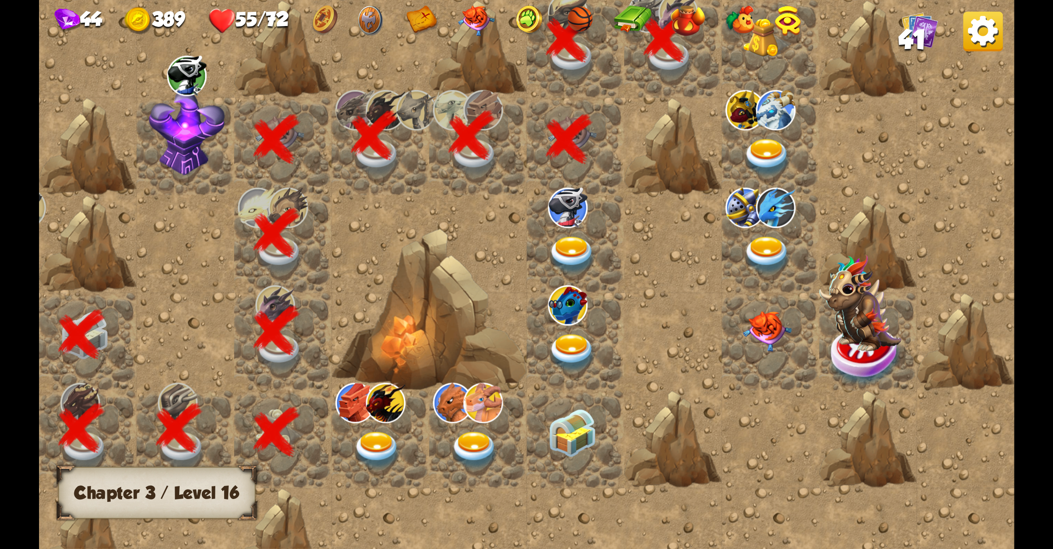
click at [762, 37] on img at bounding box center [767, 38] width 49 height 40
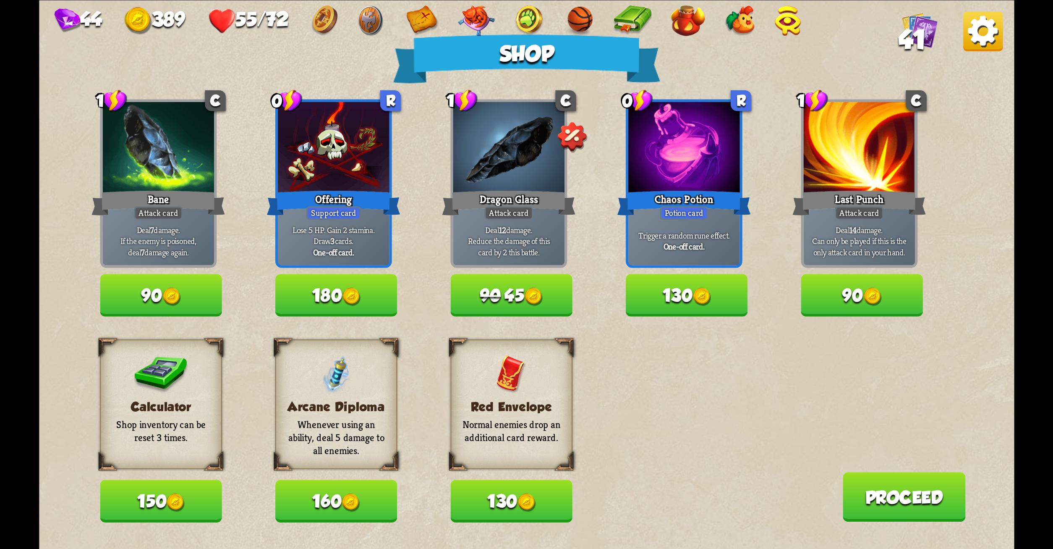
click at [493, 387] on div "Red Envelope Normal enemies drop an additional card reward." at bounding box center [511, 404] width 122 height 130
click at [504, 491] on button "130" at bounding box center [511, 500] width 122 height 42
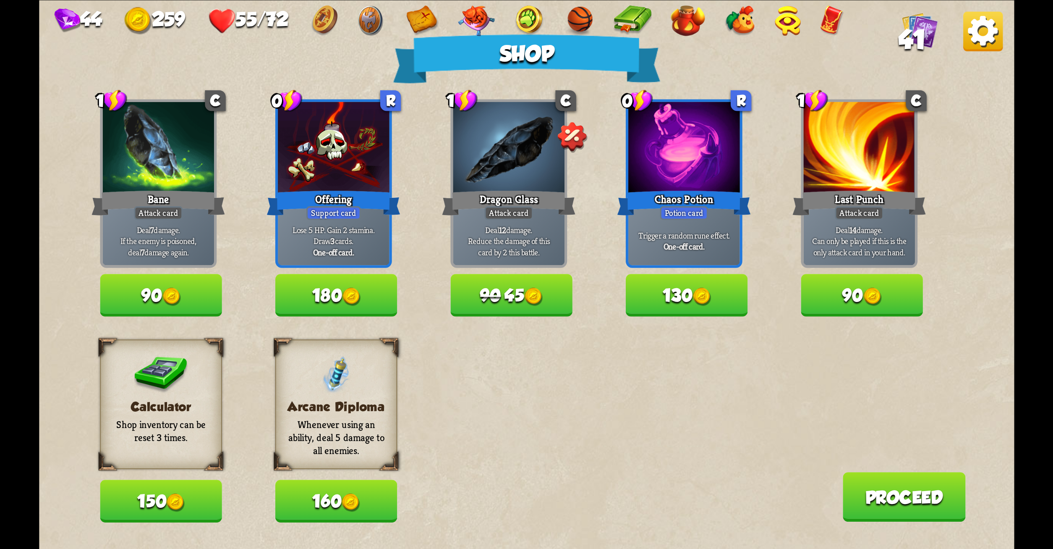
click at [898, 491] on button "Proceed" at bounding box center [904, 497] width 123 height 50
